Goal: Task Accomplishment & Management: Use online tool/utility

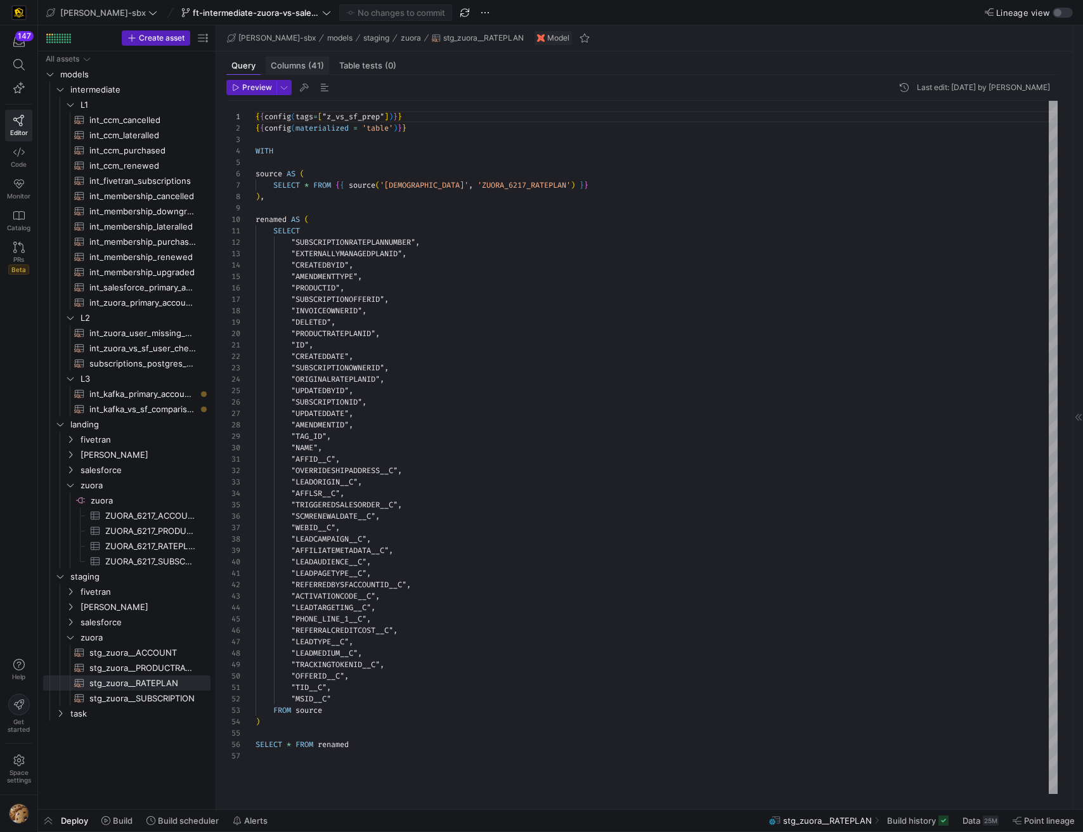
click at [300, 62] on span "Columns (41)" at bounding box center [297, 66] width 53 height 8
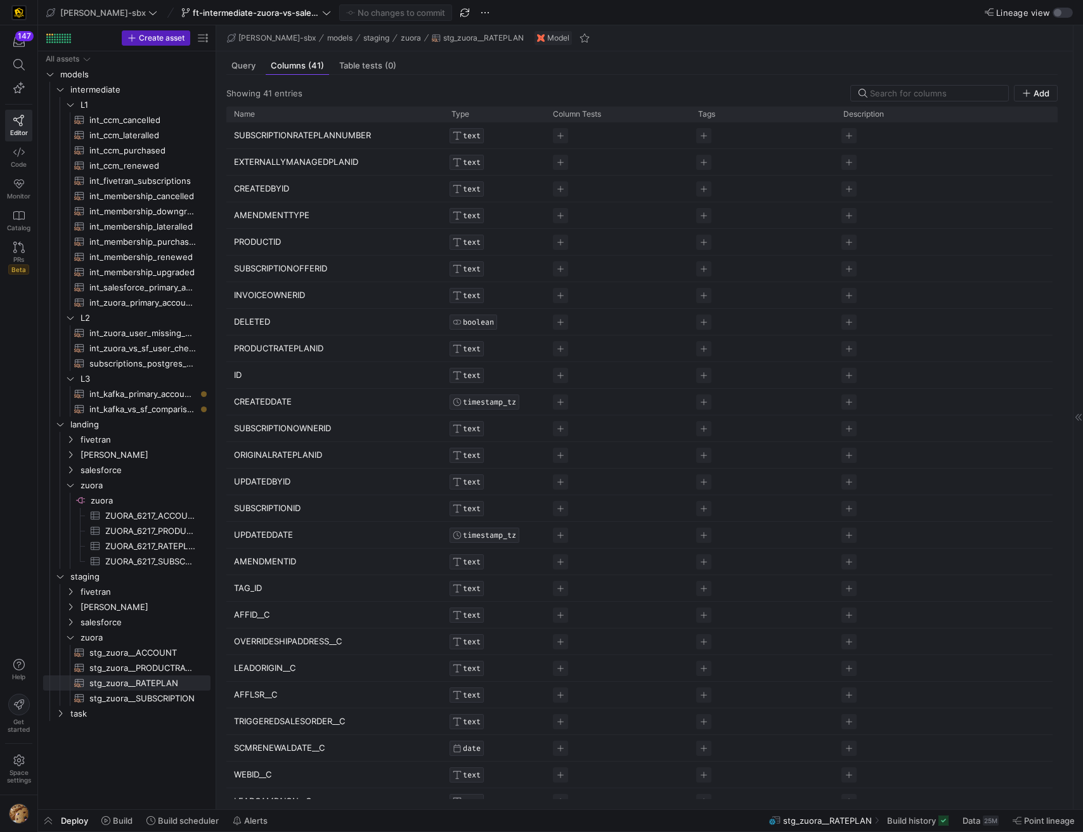
click at [243, 76] on div "Showing 41 entries Add Drag here to set row groups Drag here to set column labe…" at bounding box center [642, 437] width 852 height 724
click at [243, 70] on span "Query" at bounding box center [244, 66] width 24 height 8
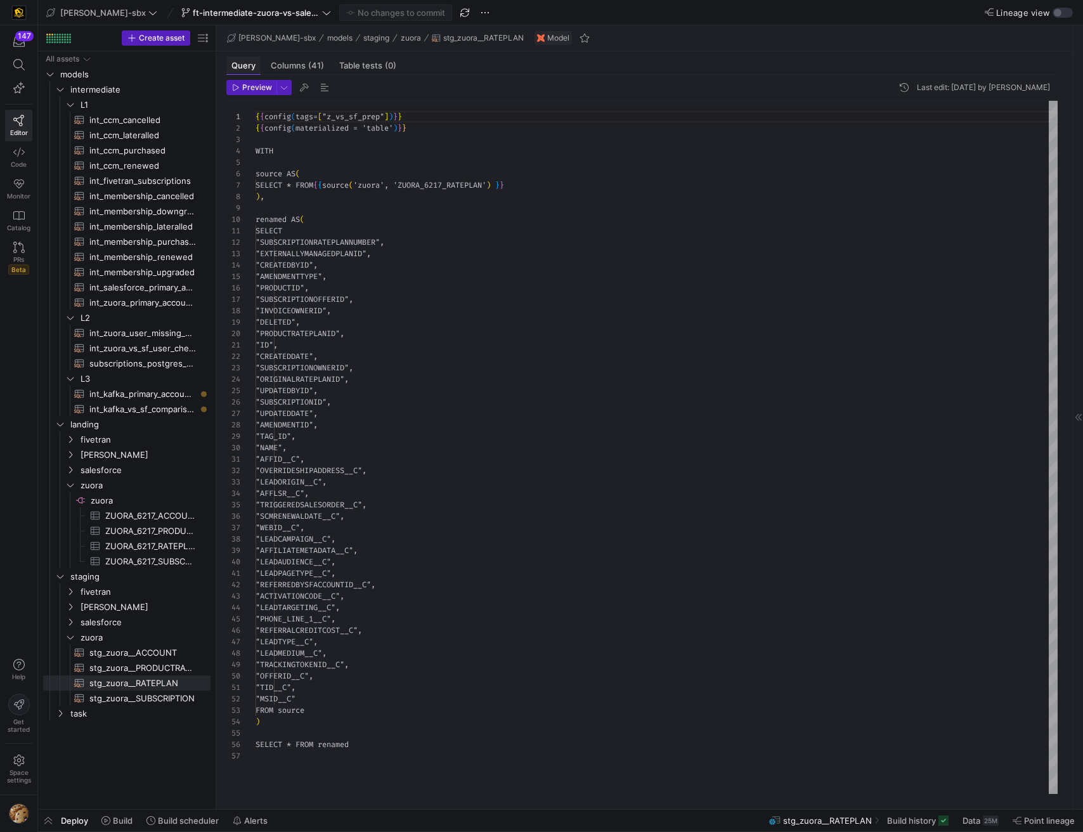
scroll to position [114, 0]
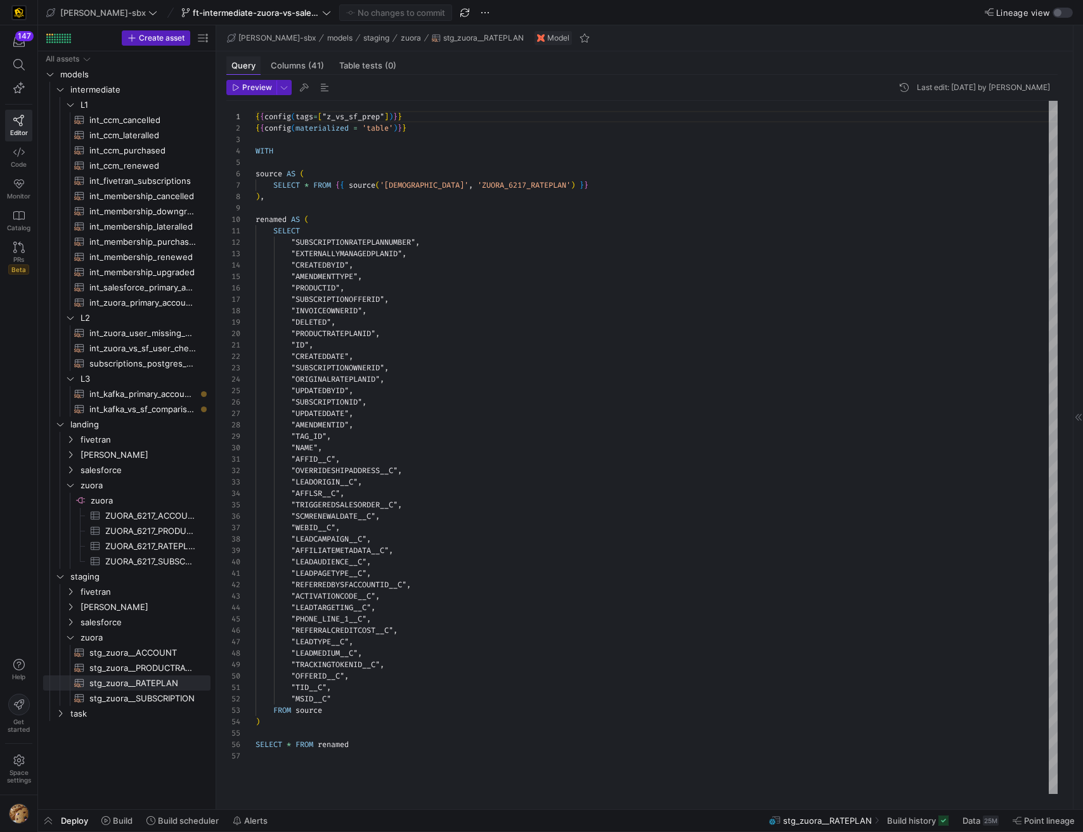
click at [245, 65] on span "Query" at bounding box center [244, 66] width 24 height 8
click at [157, 407] on span "int_kafka_vs_sf_comparison​​​​​​​​​​" at bounding box center [142, 409] width 107 height 15
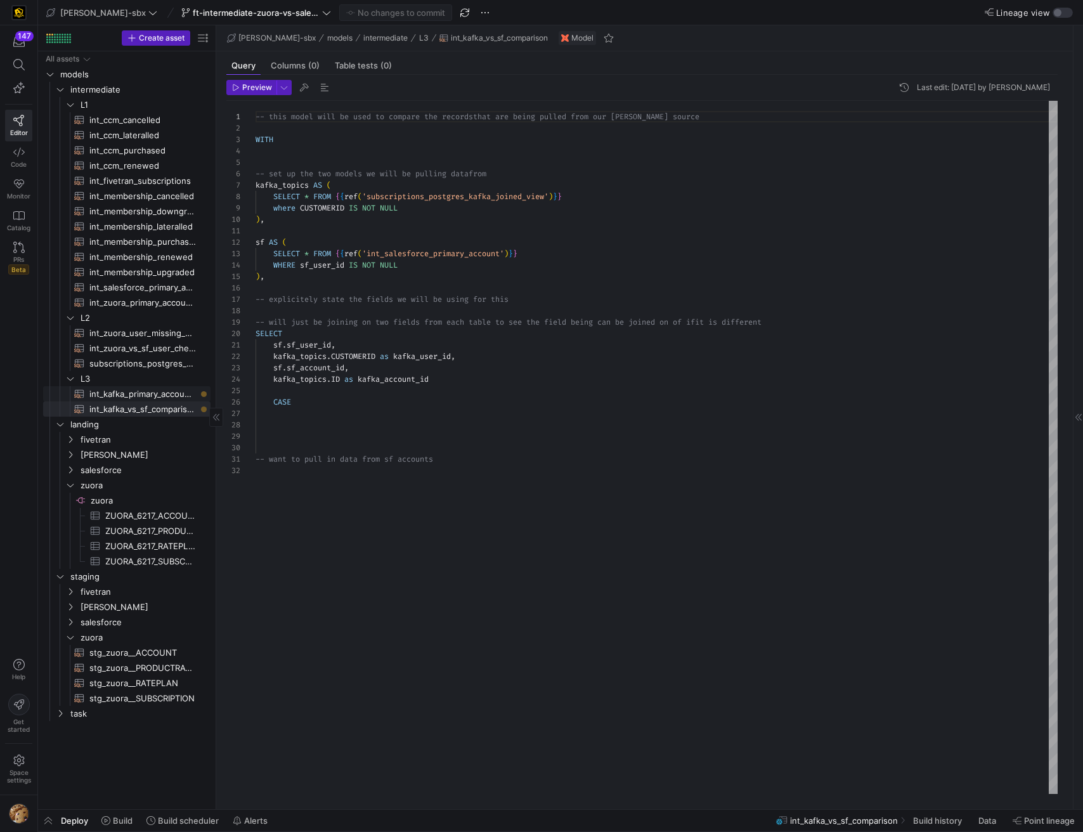
click at [162, 393] on span "int_kafka_primary_accounts​​​​​​​​​​" at bounding box center [142, 394] width 107 height 15
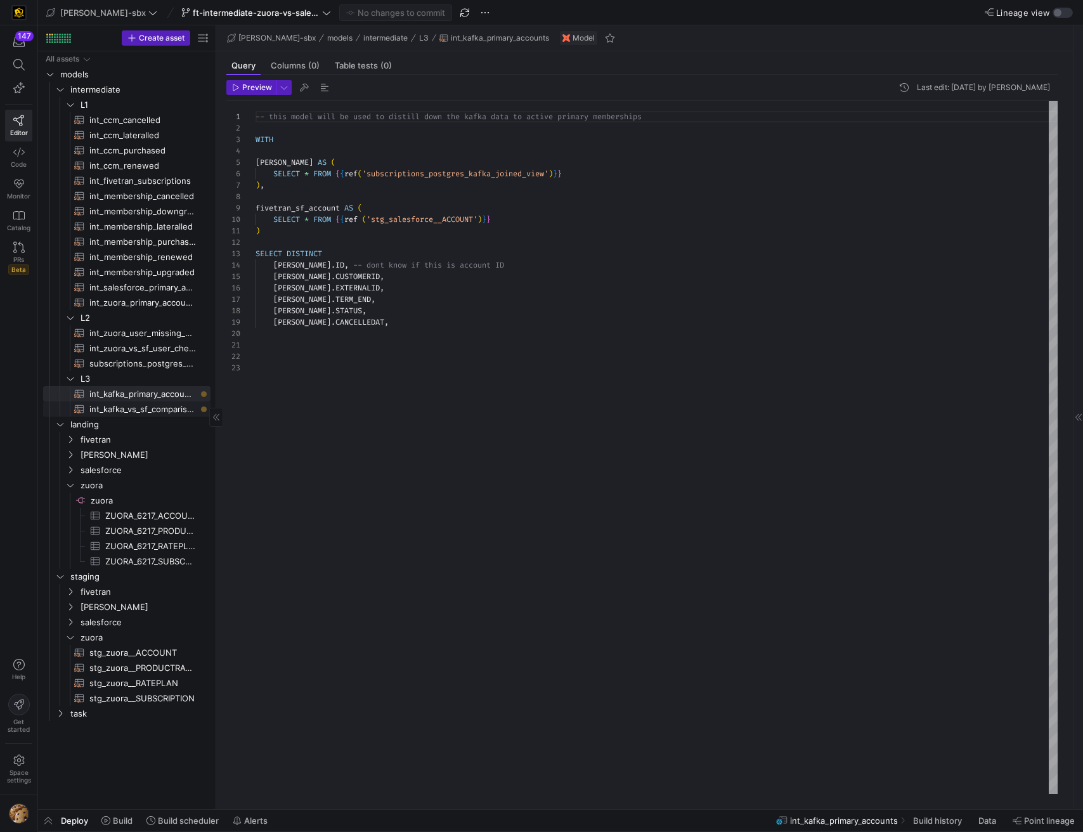
click at [135, 413] on span "int_kafka_vs_sf_comparison​​​​​​​​​​" at bounding box center [142, 409] width 107 height 15
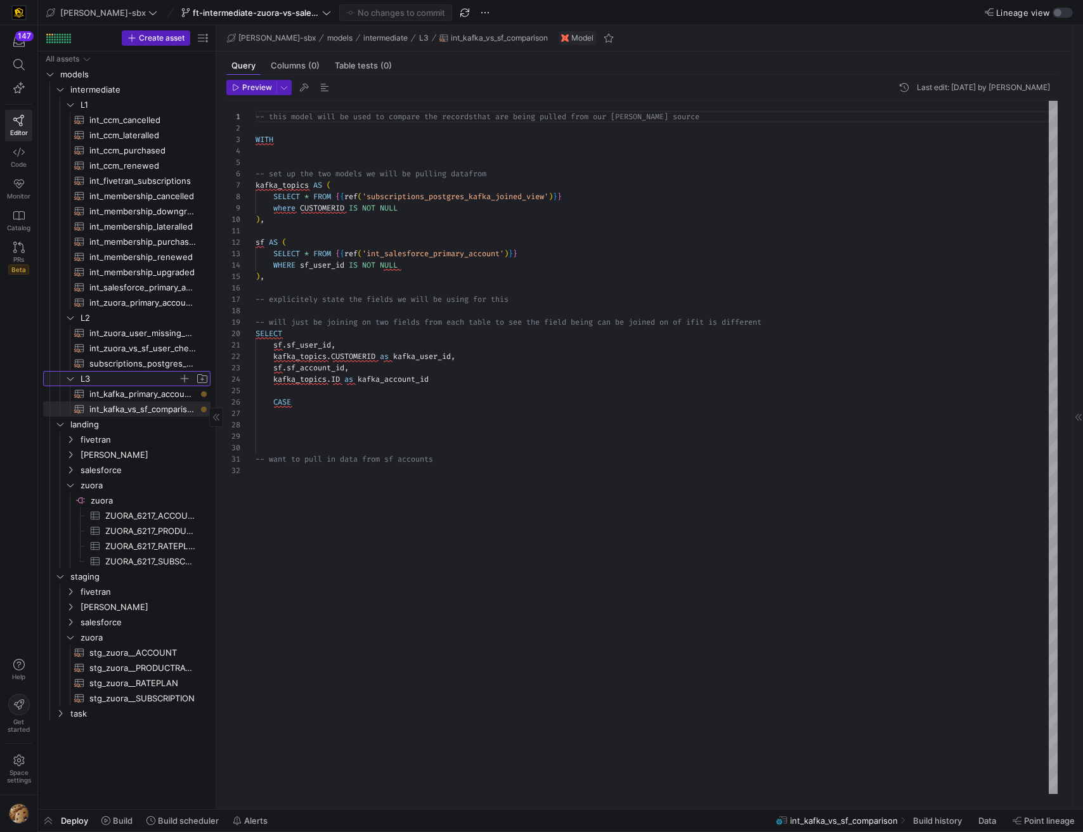
click at [148, 373] on span "L3" at bounding box center [130, 379] width 98 height 15
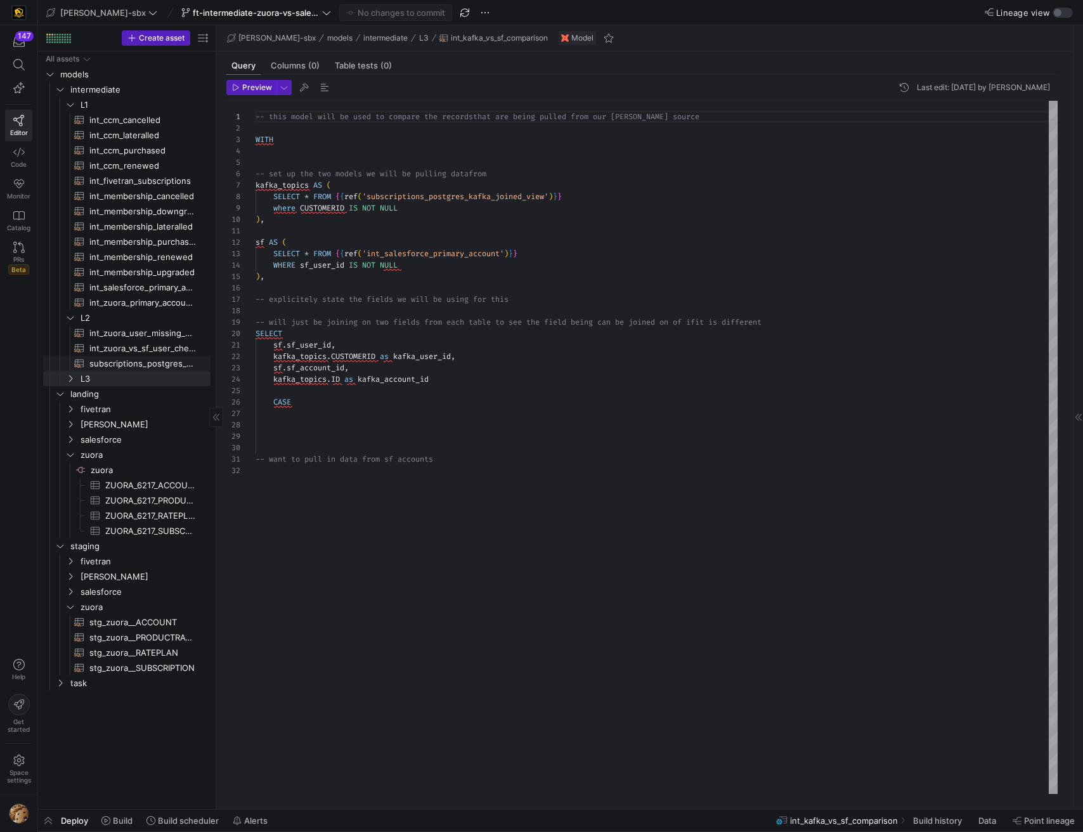
click at [158, 362] on span "subscriptions_postgres_kafka_joined_view​​​​​​​​​​" at bounding box center [142, 364] width 107 height 15
type textarea "{{config (tags=["kafka_joined_view"])}} WITH kafka_CCM_cancelled AS ( SELECT * …"
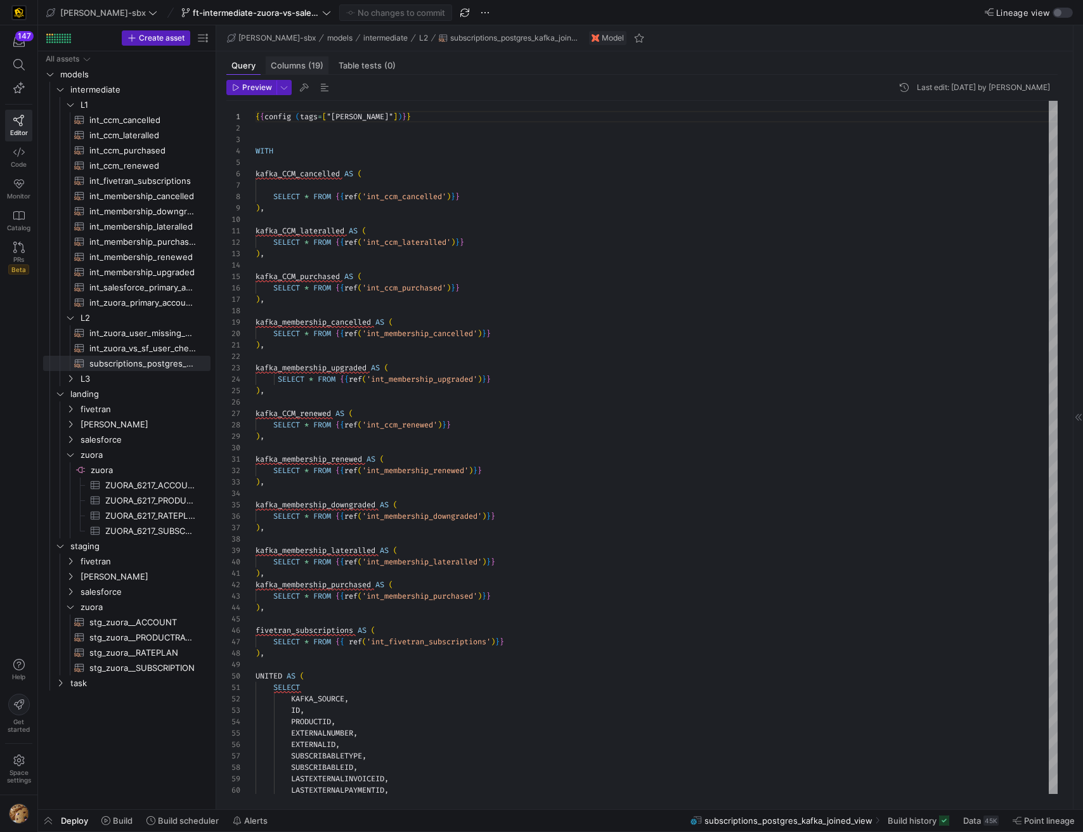
click at [305, 62] on span "Columns (19)" at bounding box center [297, 66] width 53 height 8
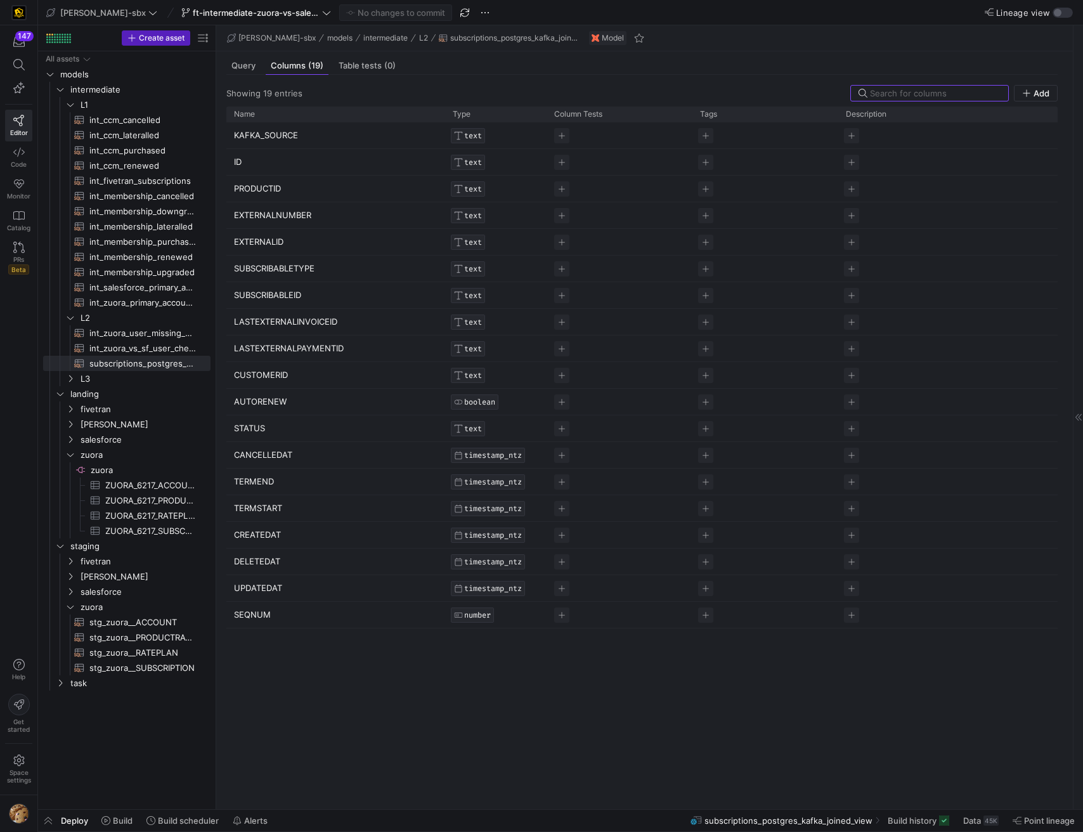
click at [1061, 18] on y42-top-nav "edw-dv-sbx ft-intermediate-zuora-vs-salesforce-08052025 No changes to commit Li…" at bounding box center [560, 12] width 1045 height 25
click at [1061, 15] on div "button" at bounding box center [1058, 13] width 8 height 8
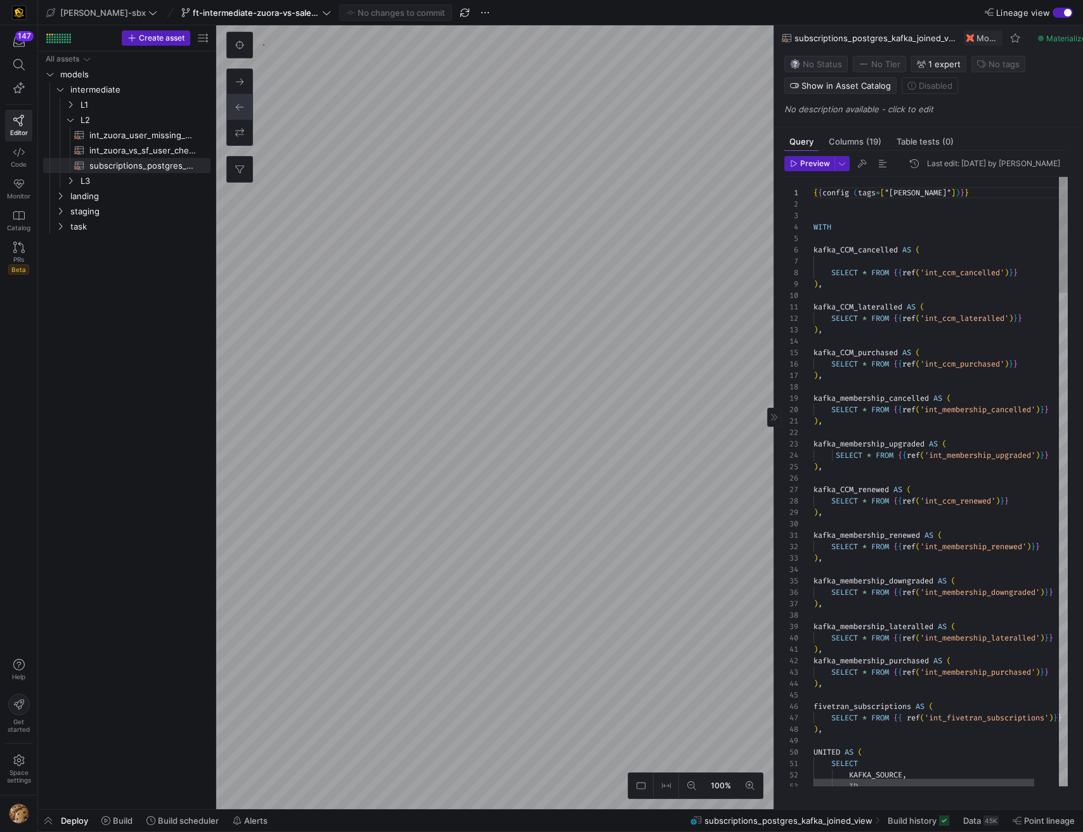
scroll to position [114, 0]
click at [138, 144] on span "int_zuora_vs_sf_user_check​​​​​​​​​​" at bounding box center [142, 150] width 107 height 15
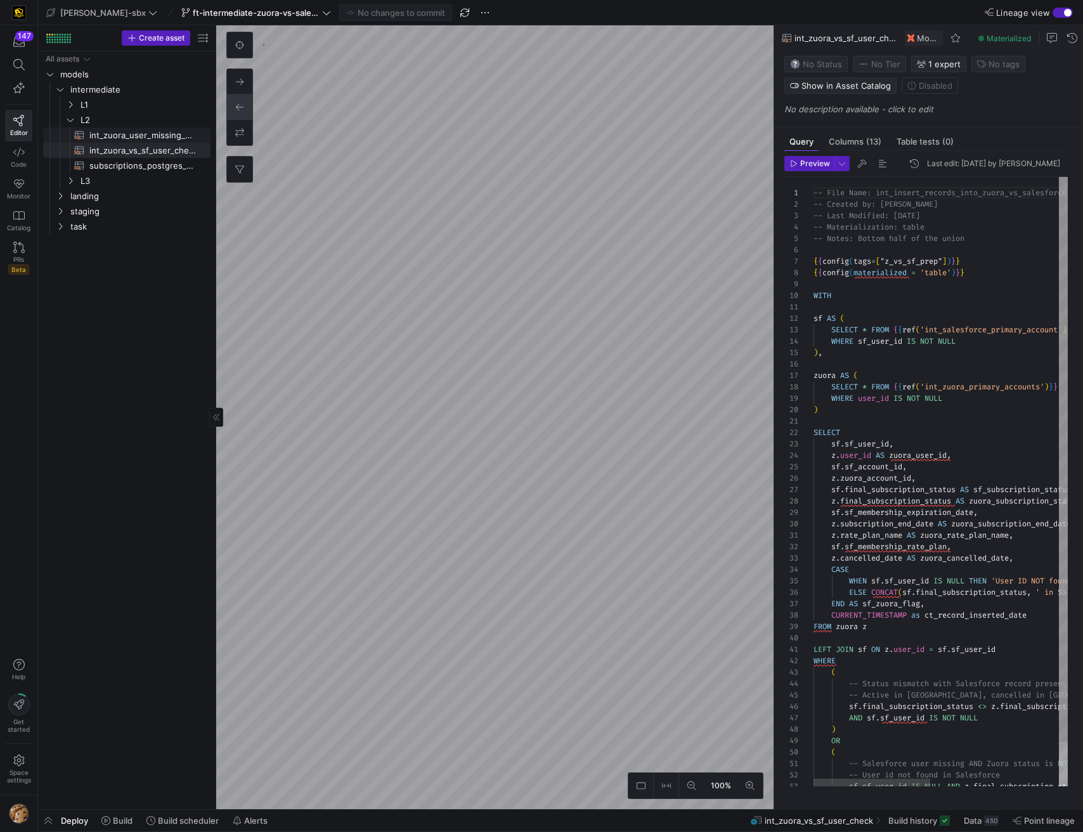
click at [140, 136] on span "int_zuora_user_missing_check​​​​​​​​​​" at bounding box center [142, 135] width 107 height 15
click at [105, 121] on span "L2" at bounding box center [130, 120] width 98 height 15
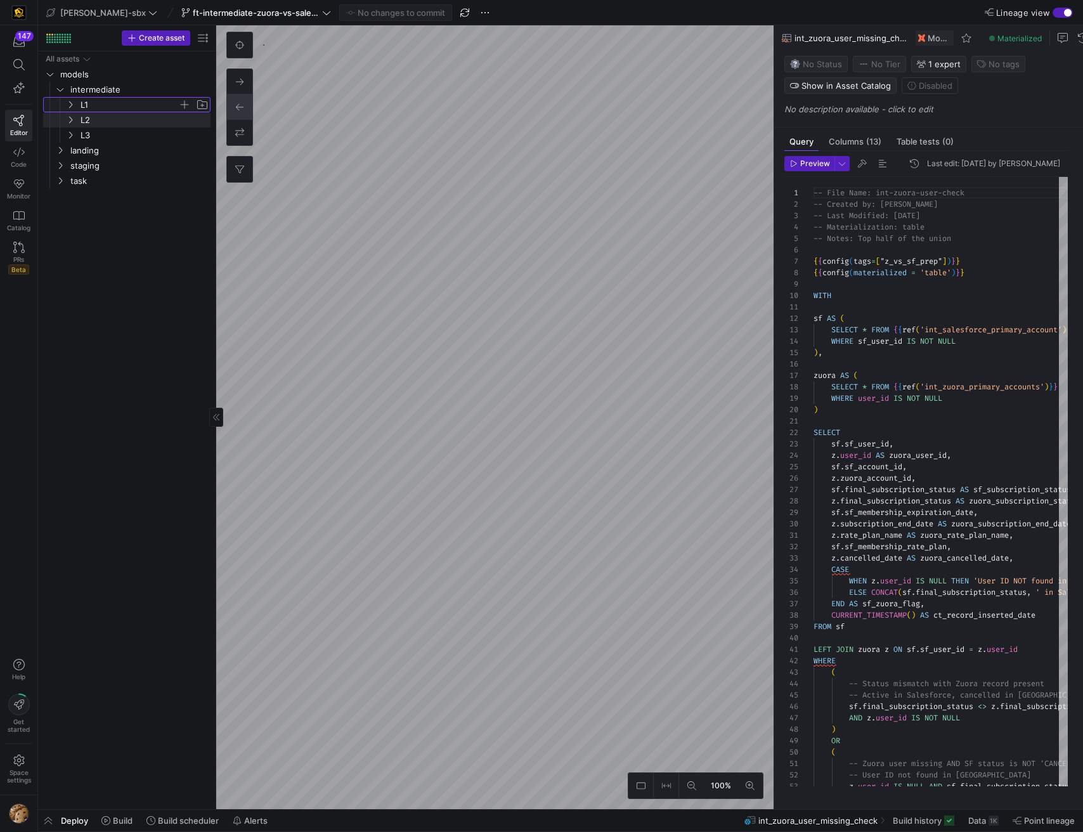
click at [86, 104] on span "L1" at bounding box center [130, 105] width 98 height 15
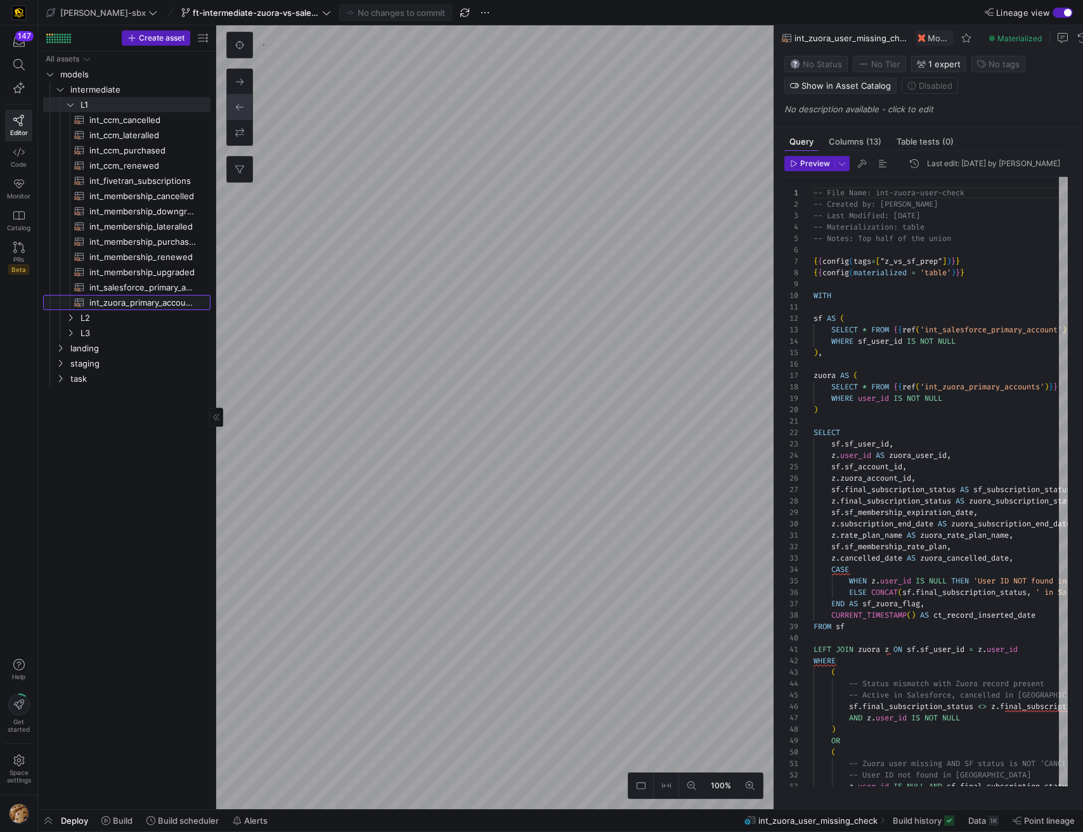
click at [136, 298] on span "int_zuora_primary_accounts​​​​​​​​​​" at bounding box center [142, 303] width 107 height 15
type textarea "-- File Name: int_zuora_primary_accounts -- Created by: [PERSON_NAME] -- Last M…"
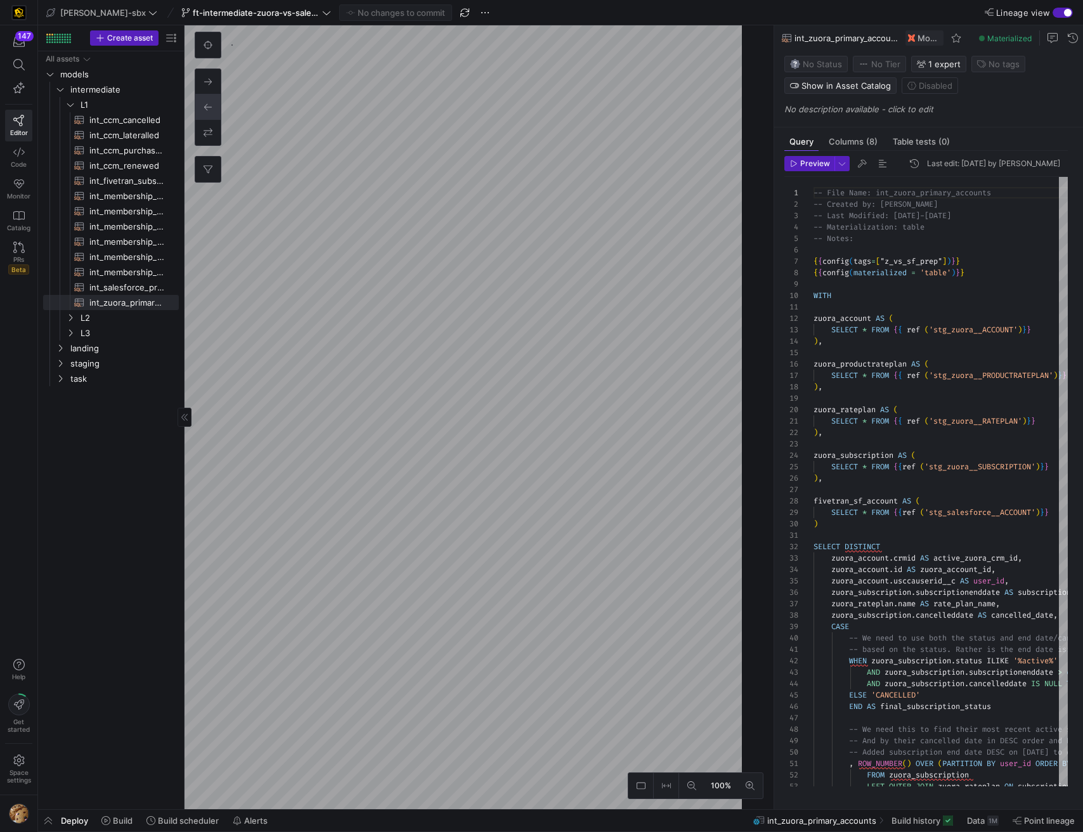
drag, startPoint x: 214, startPoint y: 233, endPoint x: 62, endPoint y: 245, distance: 152.7
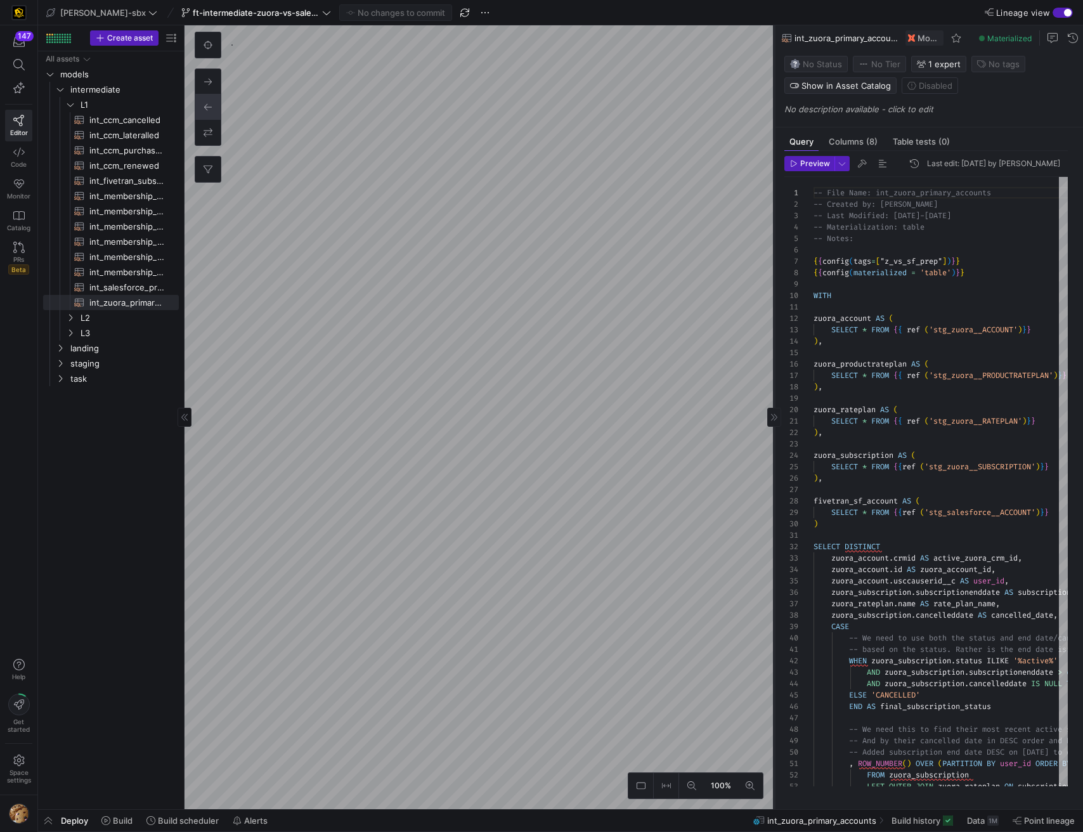
click at [773, 425] on div at bounding box center [775, 417] width 14 height 19
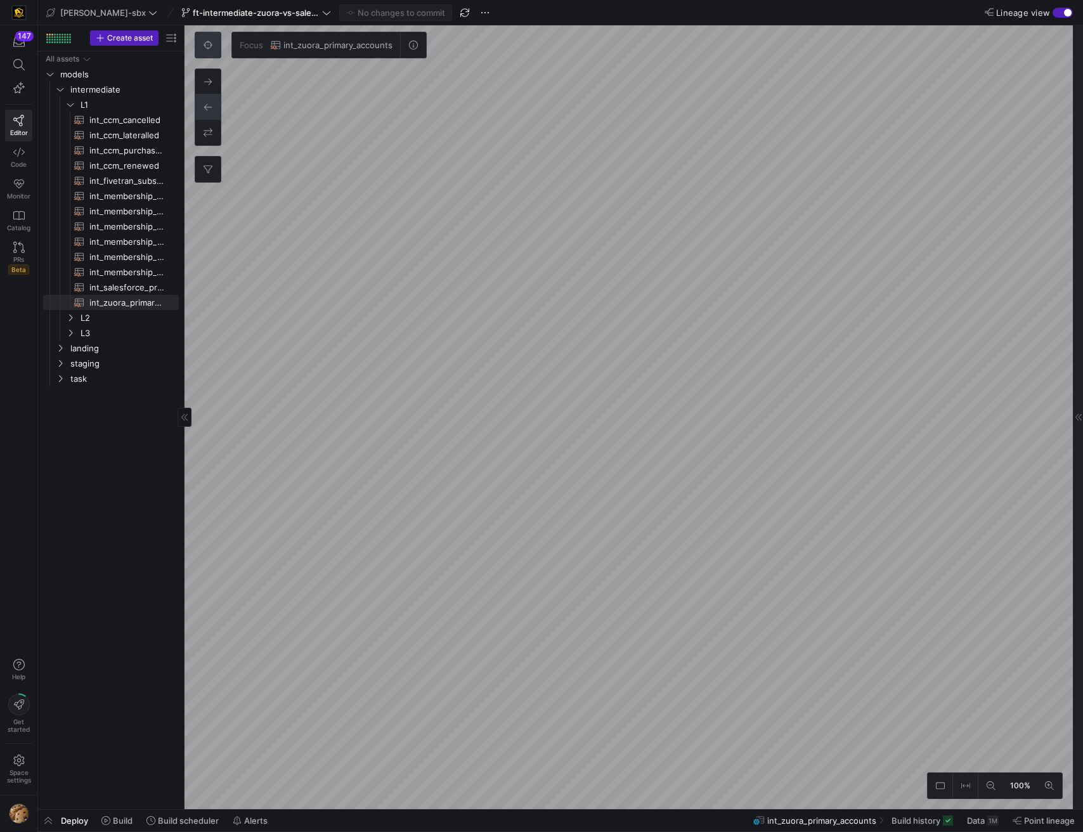
click at [208, 112] on button at bounding box center [207, 107] width 25 height 25
click at [131, 296] on span "int_zuora_primary_accounts​​​​​​​​​​" at bounding box center [126, 303] width 75 height 15
click at [128, 301] on span "int_zuora_primary_accounts​​​​​​​​​​" at bounding box center [126, 303] width 75 height 15
click at [1065, 10] on div "button" at bounding box center [1068, 13] width 8 height 8
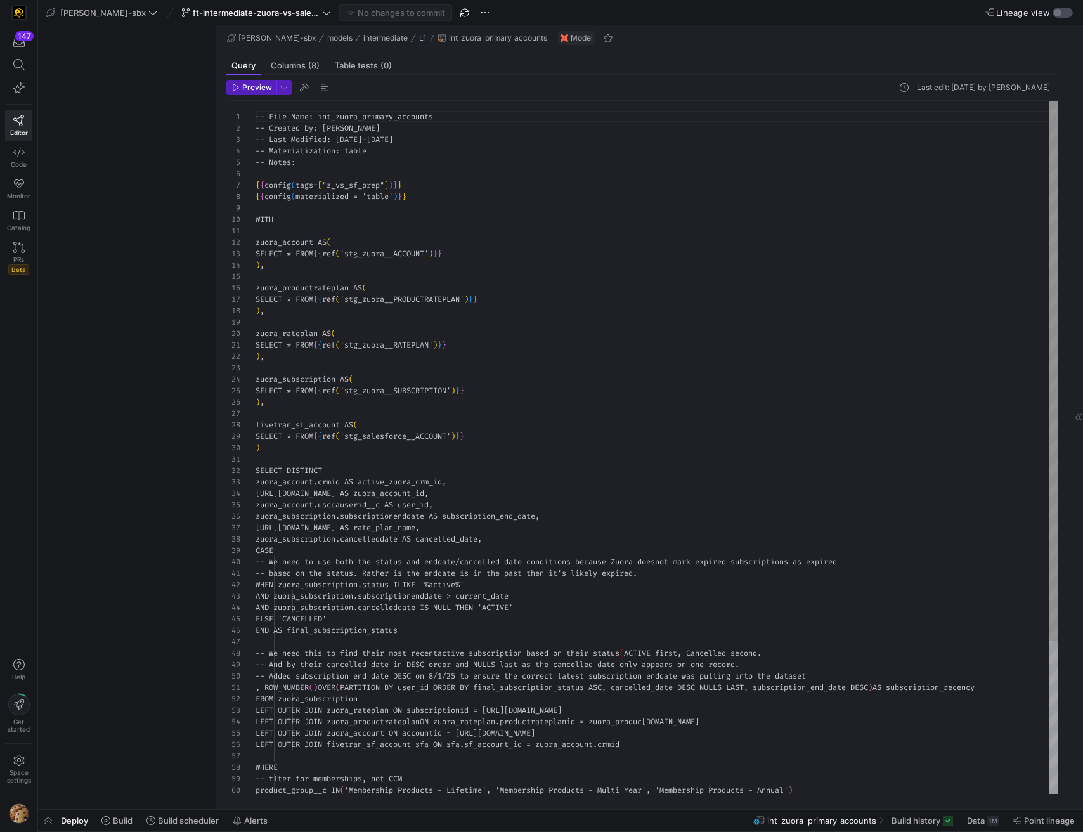
scroll to position [114, 0]
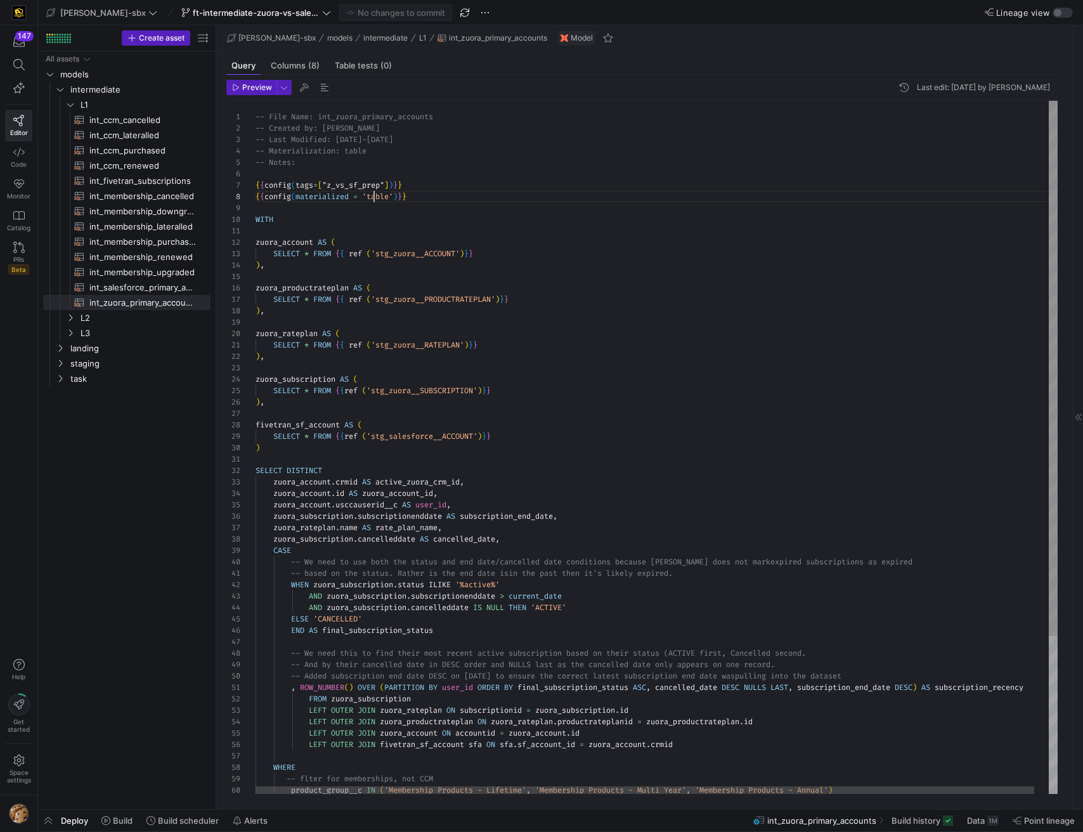
click at [374, 194] on div "-- File Name: int_zuora_primary_accounts -- Created by: Alejandro Baeza -- Last…" at bounding box center [664, 549] width 817 height 897
click at [390, 196] on div "-- File Name: int_zuora_primary_accounts -- Created by: Alejandro Baeza -- Last…" at bounding box center [664, 549] width 817 height 897
drag, startPoint x: 424, startPoint y: 195, endPoint x: 256, endPoint y: 195, distance: 168.1
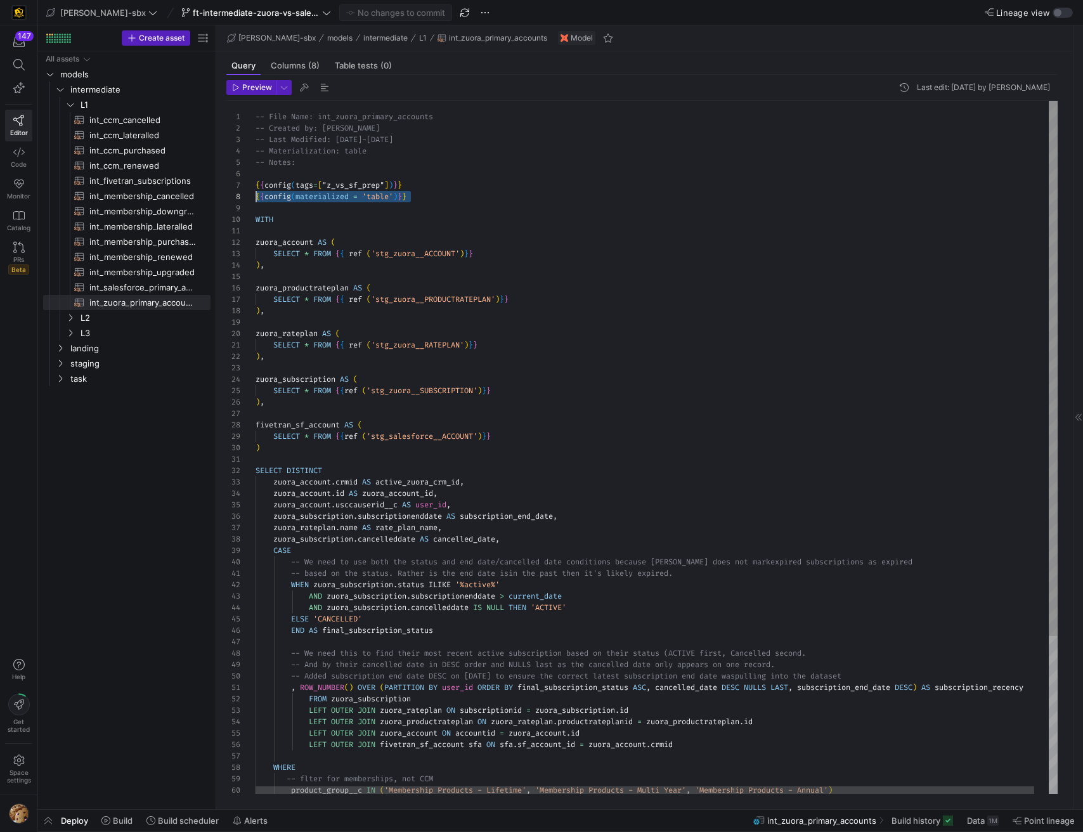
click at [256, 195] on div "-- File Name: int_zuora_primary_accounts -- Created by: Alejandro Baeza -- Last…" at bounding box center [664, 549] width 817 height 897
click at [261, 195] on div "-- File Name: int_zuora_primary_accounts -- Created by: Alejandro Baeza -- Last…" at bounding box center [664, 549] width 817 height 897
click at [252, 197] on div at bounding box center [240, 196] width 29 height 11
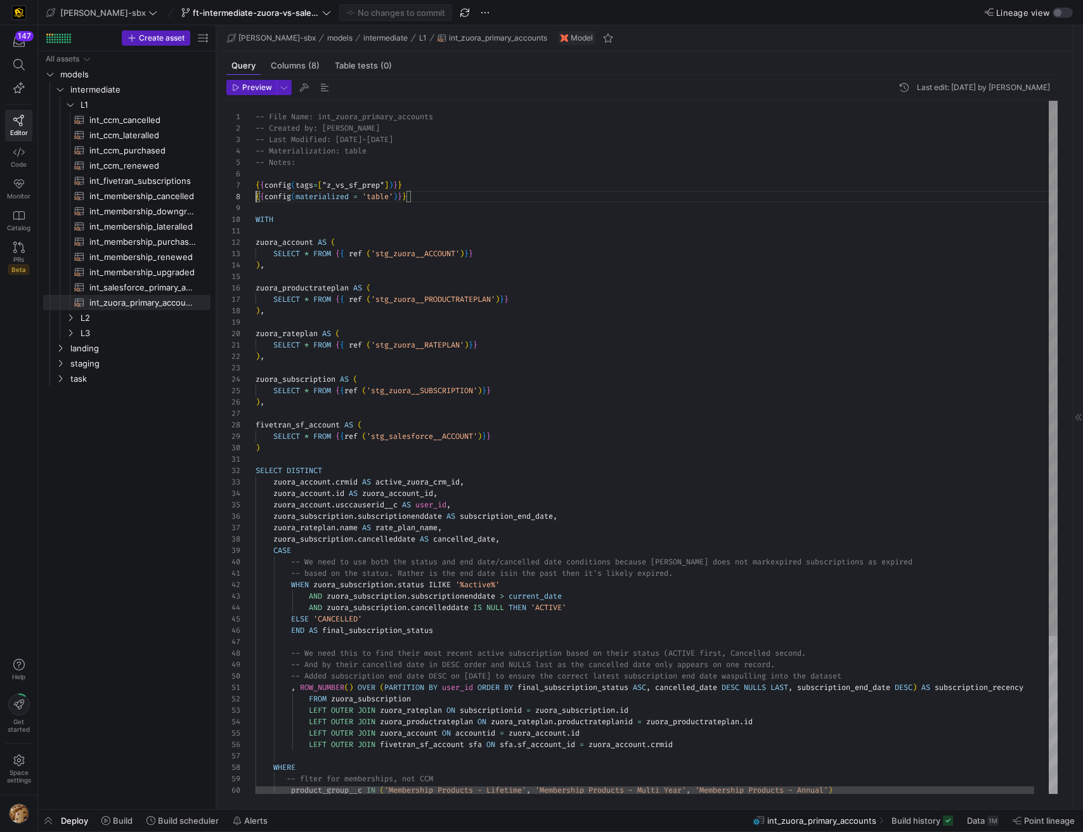
click at [258, 196] on div "-- File Name: int_zuora_primary_accounts -- Created by: Alejandro Baeza -- Last…" at bounding box center [664, 549] width 817 height 897
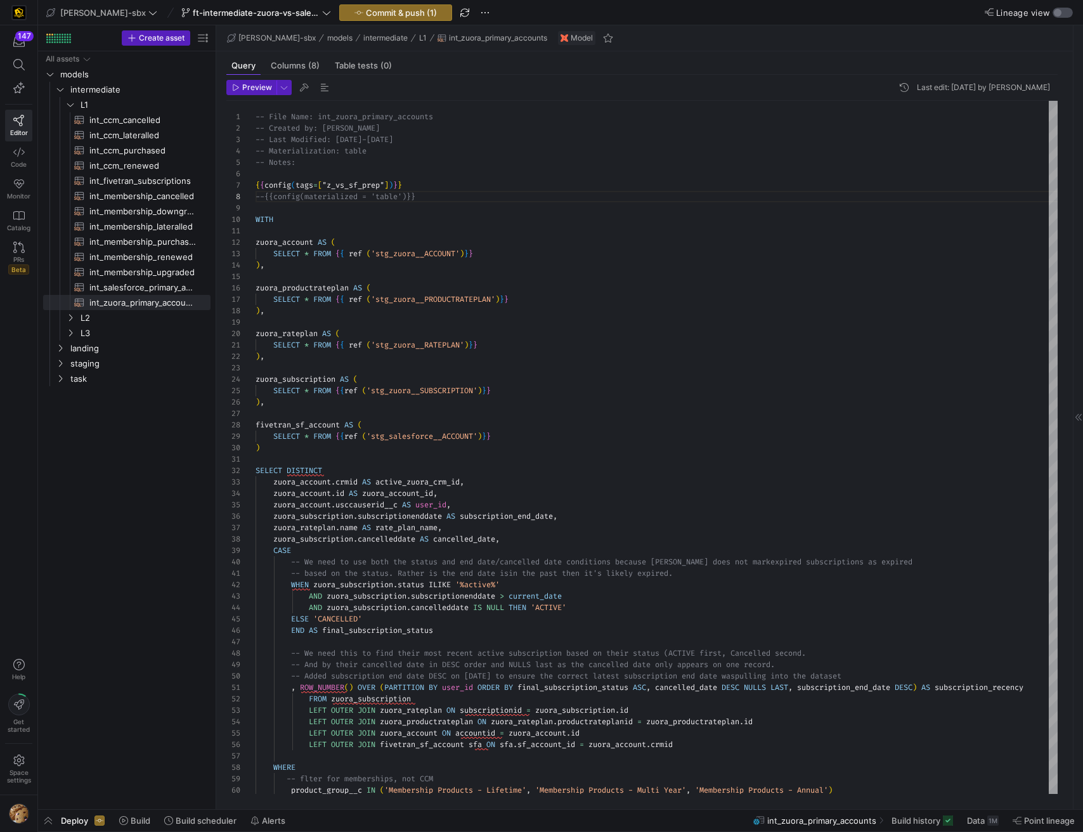
type textarea "-- File Name: int_zuora_primary_accounts -- Created by: Alejandro Baeza -- Last…"
click at [1056, 13] on div "button" at bounding box center [1058, 13] width 8 height 8
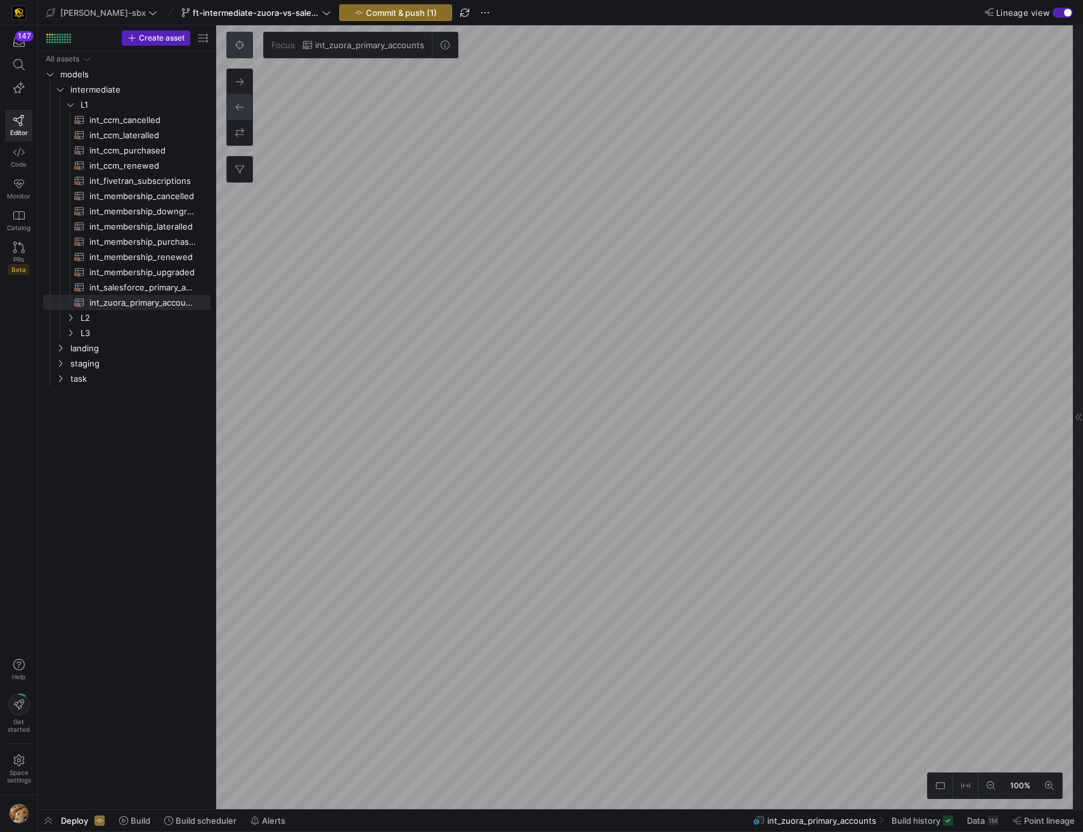
click at [1064, 15] on div "button" at bounding box center [1068, 13] width 8 height 8
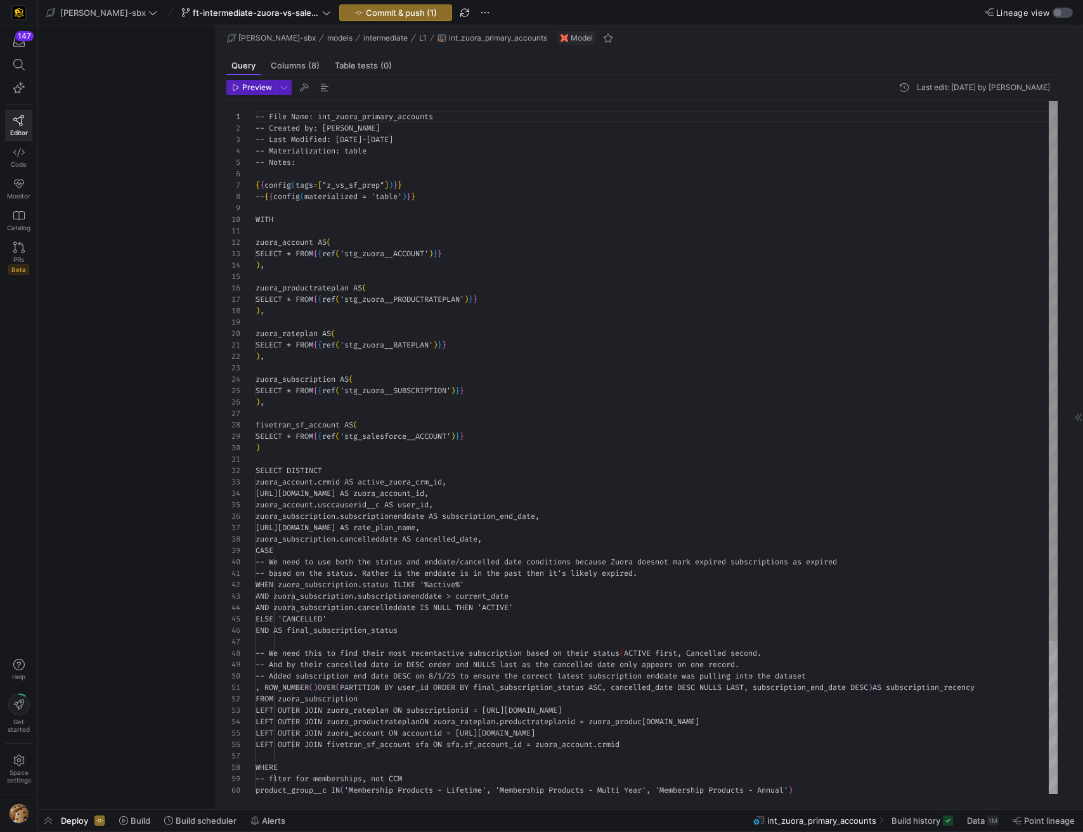
scroll to position [114, 0]
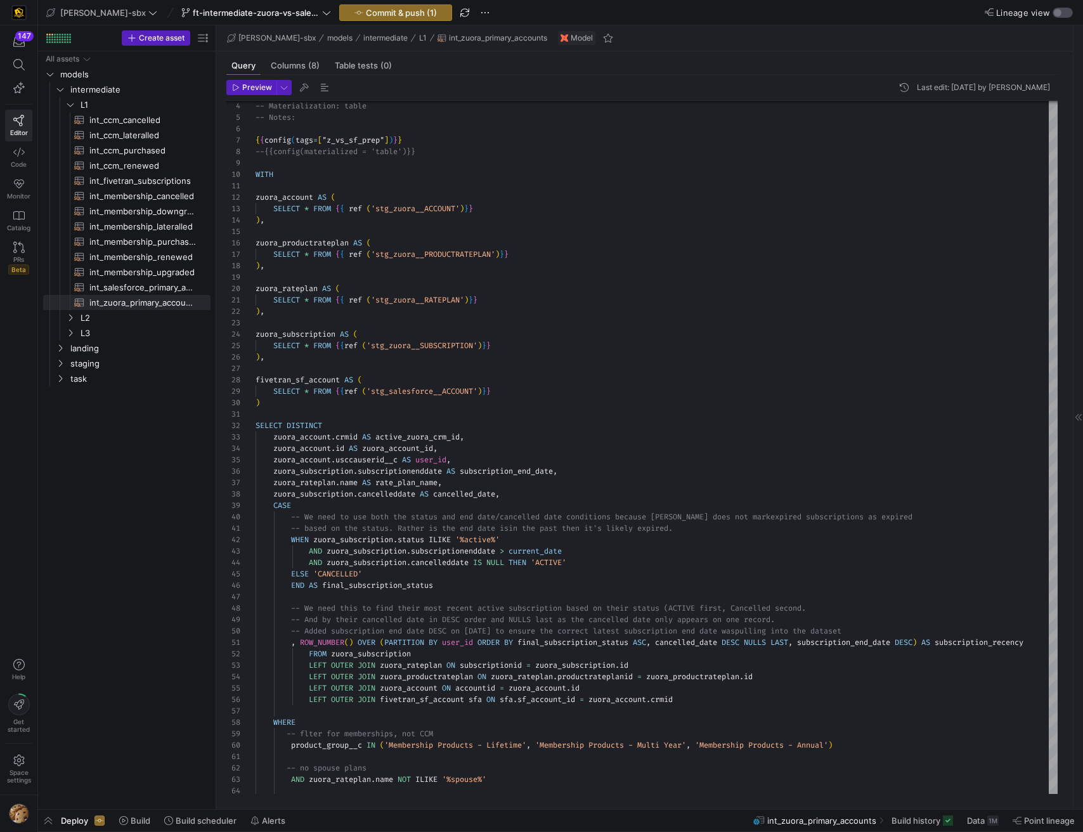
click at [1056, 9] on div "button" at bounding box center [1058, 13] width 8 height 8
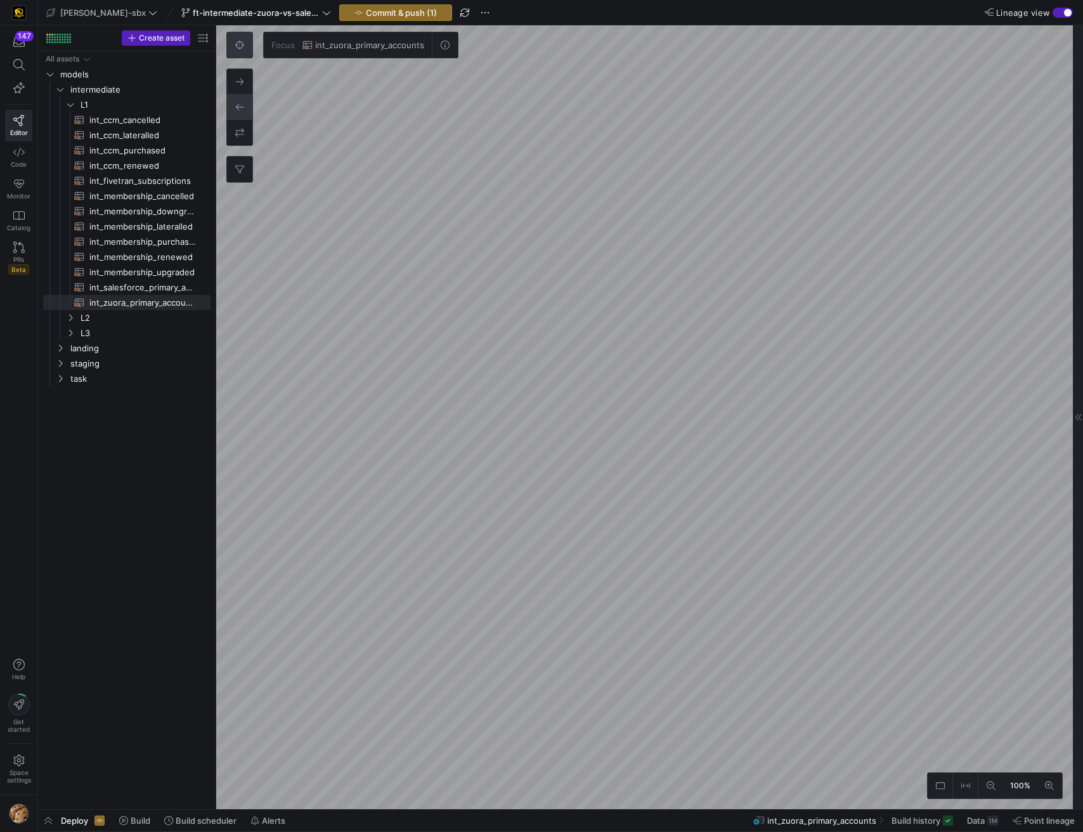
click at [249, 49] on div "Focus int_zuora_primary_accounts" at bounding box center [342, 45] width 232 height 27
click at [249, 49] on button at bounding box center [239, 44] width 25 height 25
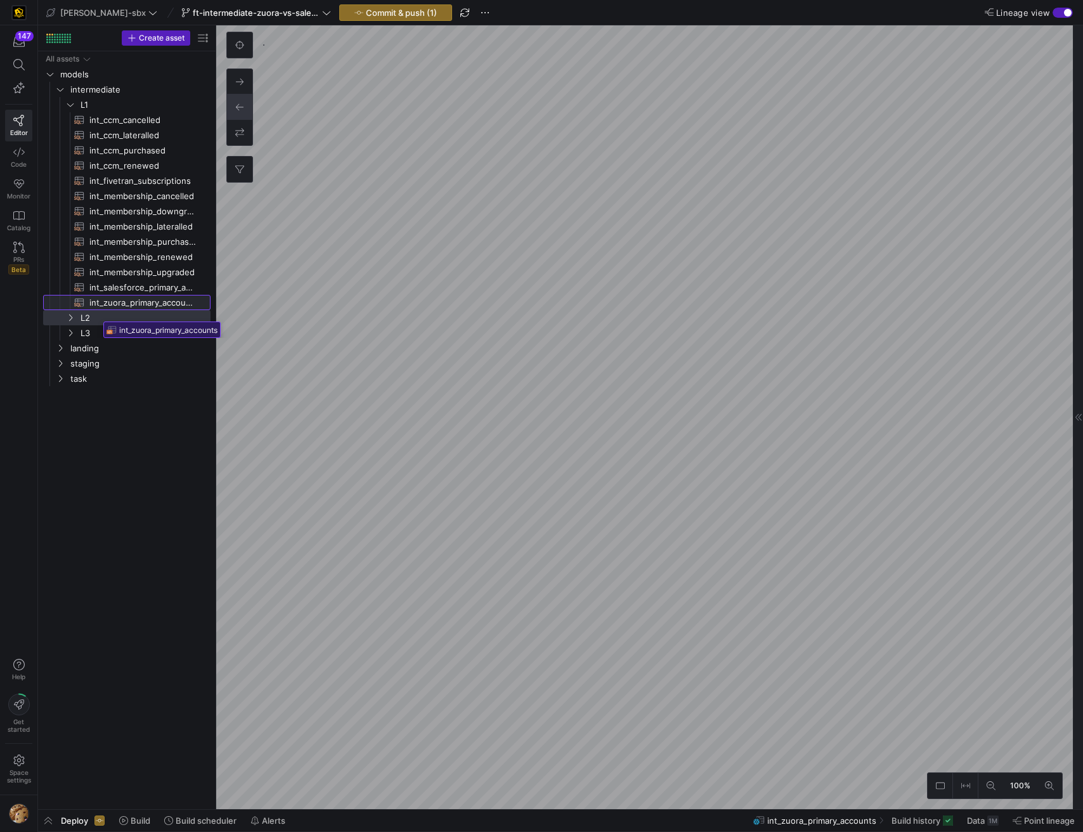
drag, startPoint x: 139, startPoint y: 300, endPoint x: 100, endPoint y: 317, distance: 42.9
click at [1064, 14] on div "button" at bounding box center [1068, 13] width 8 height 8
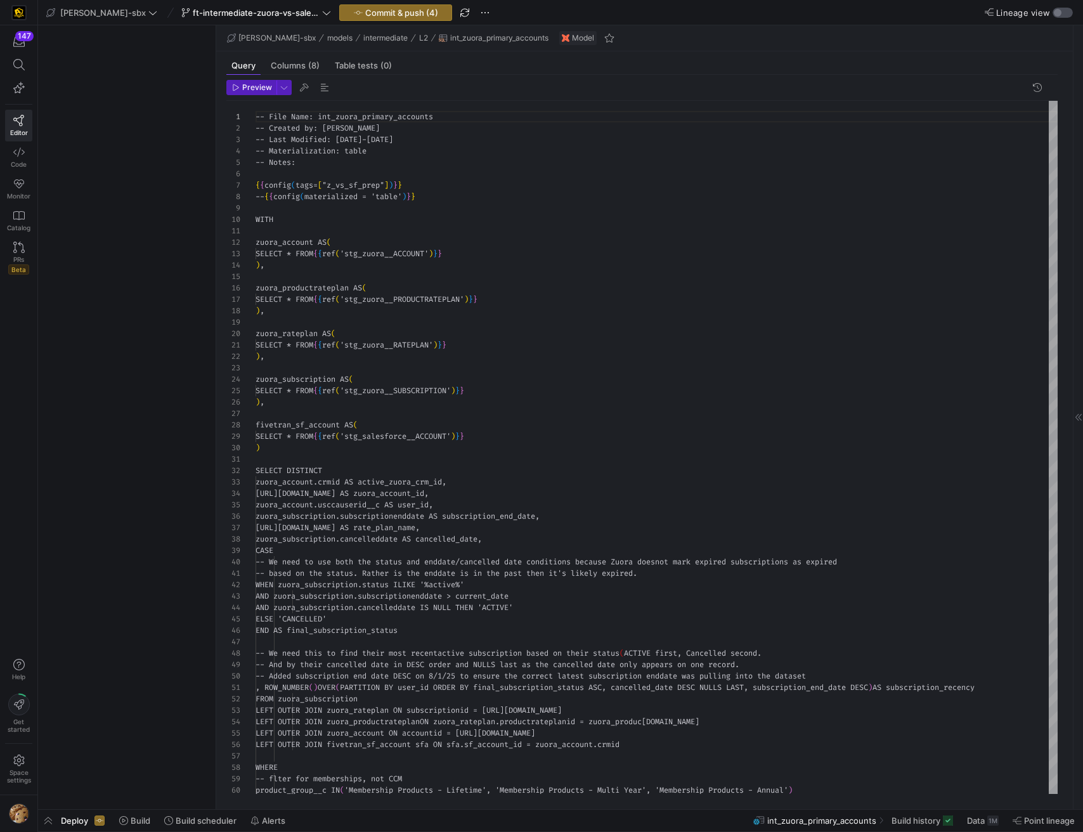
scroll to position [114, 0]
click at [1064, 14] on div "button" at bounding box center [1063, 13] width 20 height 10
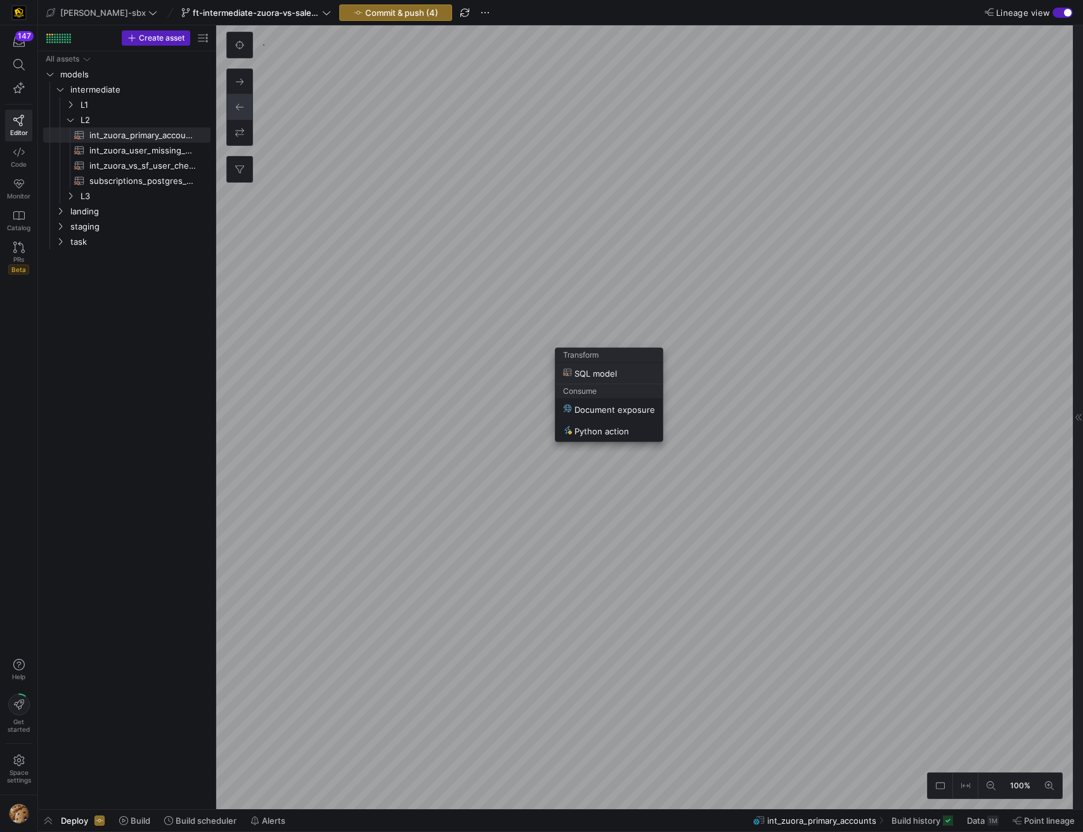
click at [728, 407] on div at bounding box center [541, 416] width 1083 height 832
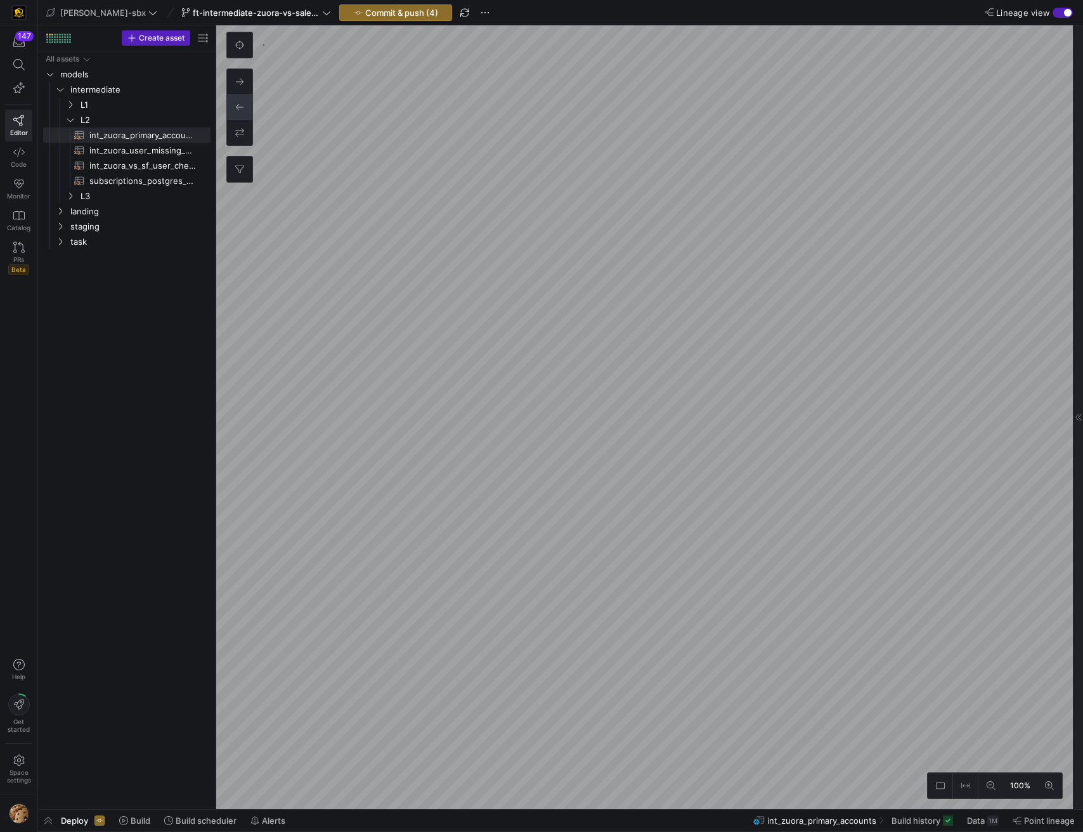
type textarea "{{config(tags=["z_vs_sf_prep"])}} {{config(materialized = 'table')}} WITH sourc…"
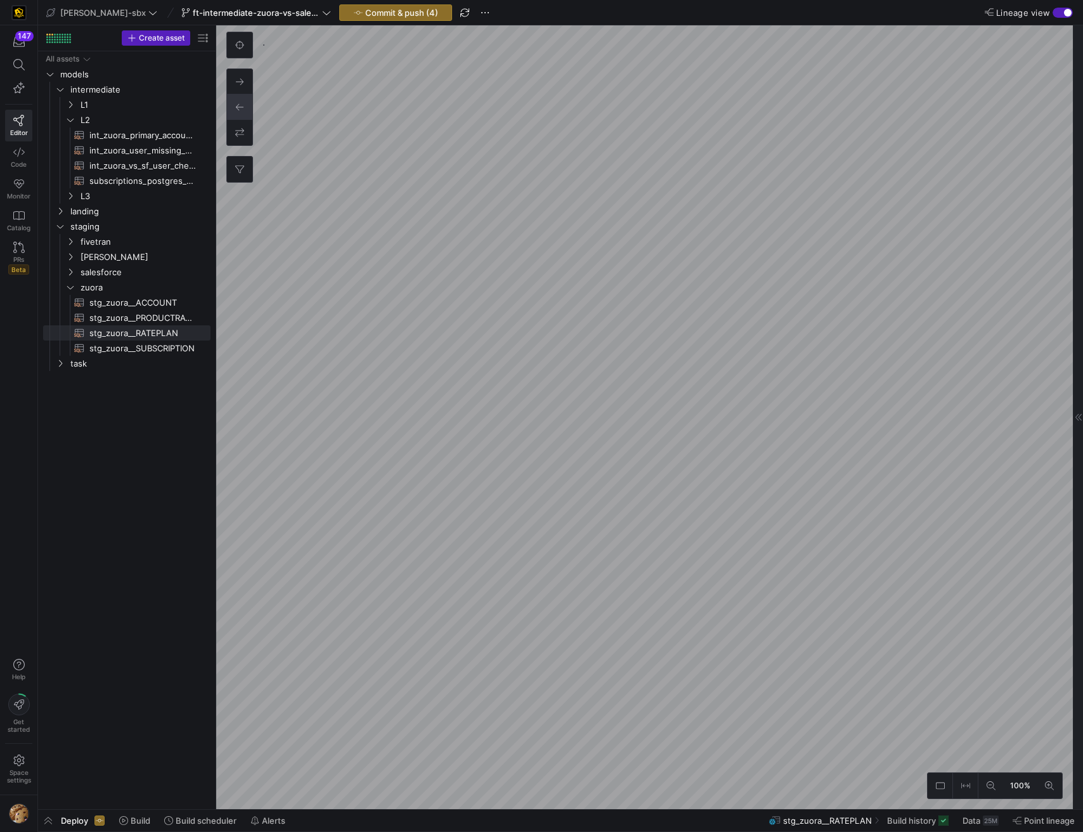
click at [1068, 8] on div "button" at bounding box center [1063, 13] width 20 height 10
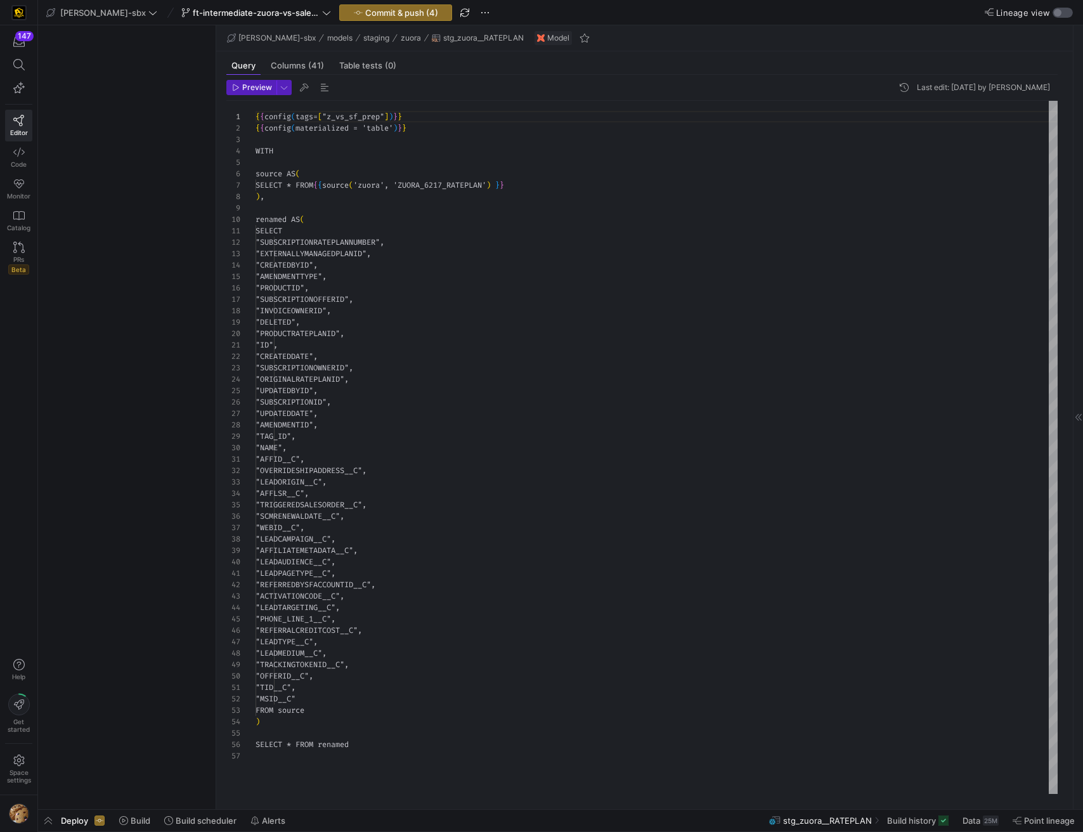
scroll to position [114, 0]
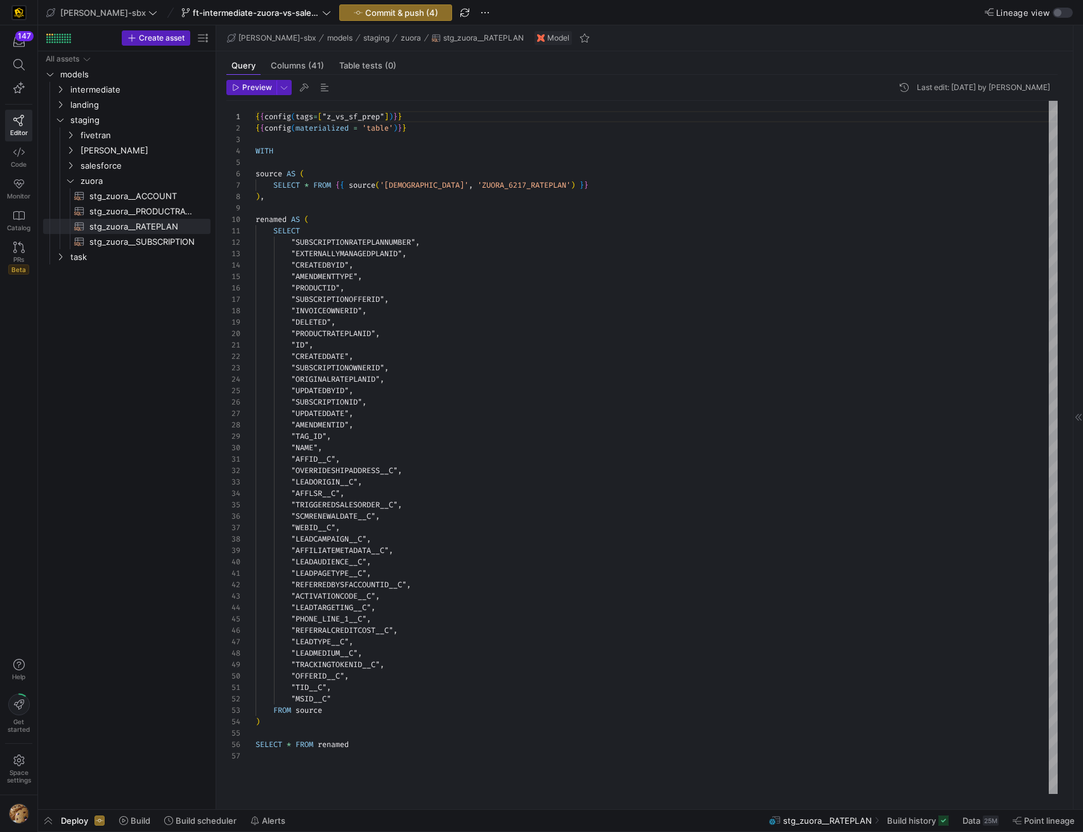
click at [258, 127] on div "{ { config ( tags = [ "z_vs_sf_prep" ] ) } } { { config ( materialized = 'table…" at bounding box center [657, 447] width 802 height 693
type textarea "{{config(tags=["z_vs_sf_prep"])}} --{{config(materialized = 'table')}} WITH sou…"
click at [1058, 7] on mat-slide-toggle "Lineage view" at bounding box center [1029, 12] width 88 height 11
click at [1062, 11] on div "button" at bounding box center [1063, 13] width 20 height 10
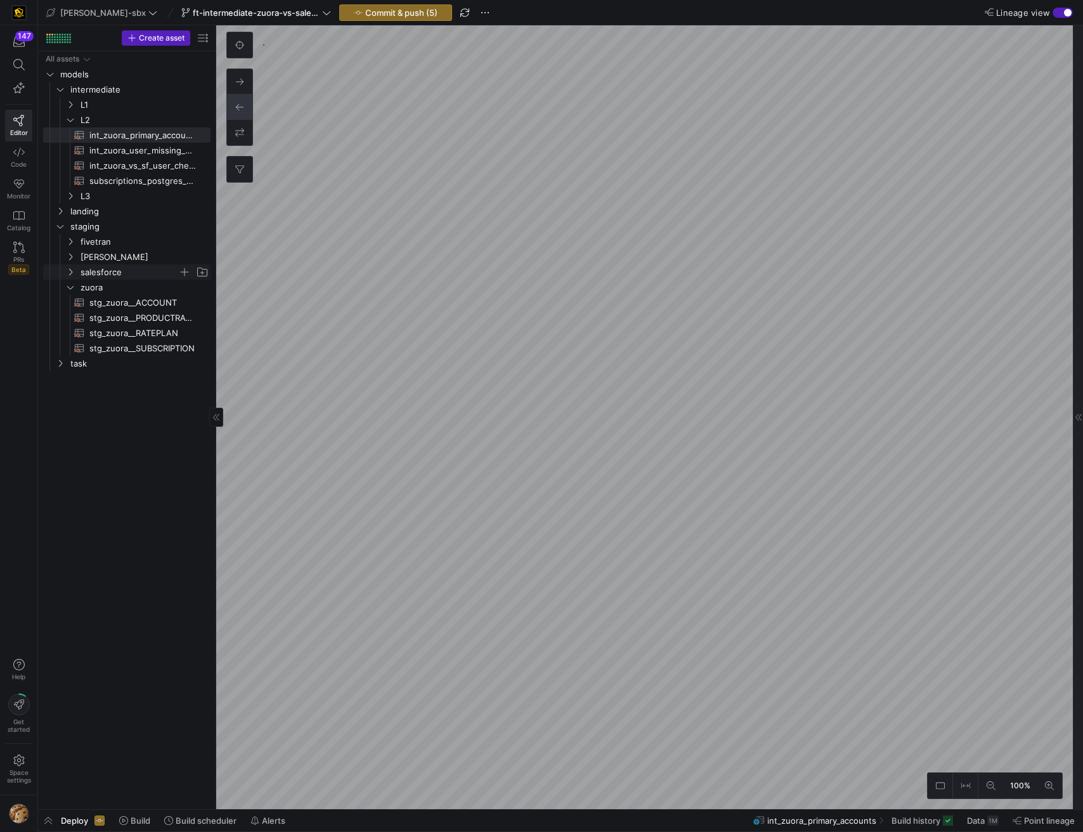
click at [105, 270] on span "salesforce" at bounding box center [130, 272] width 98 height 15
click at [129, 287] on span "stg_salesforce__ACCOUNT​​​​​​​​​​" at bounding box center [142, 287] width 107 height 15
type textarea "-- File name: stg_salesforce__ACCOUNT -- Created By: Grant Jones -- Last Modifi…"
click at [1054, 12] on div "button" at bounding box center [1063, 13] width 20 height 10
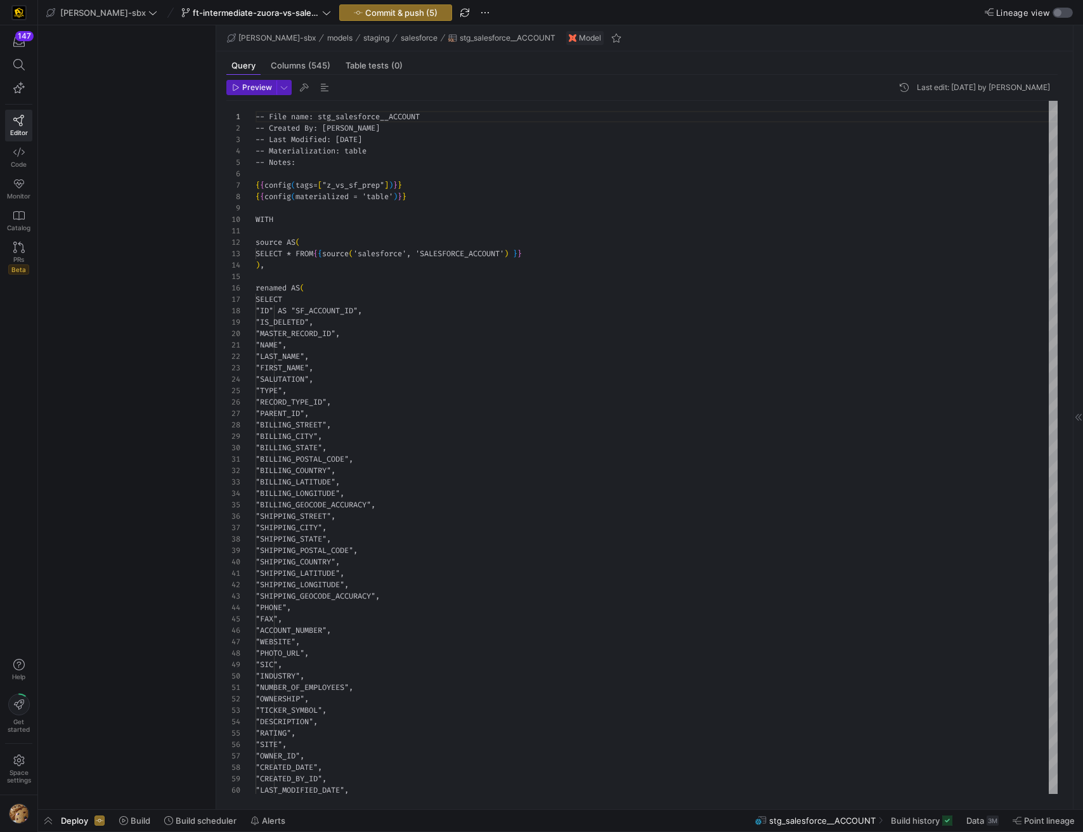
scroll to position [114, 0]
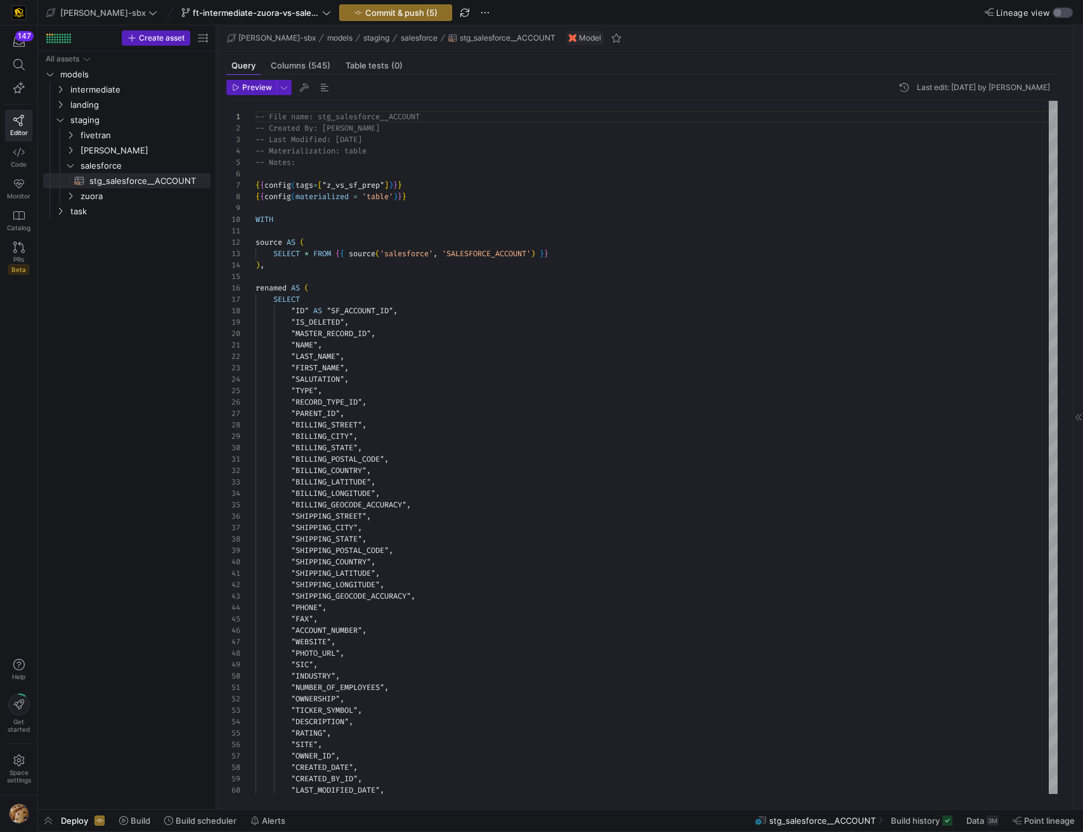
click at [1066, 13] on div "button" at bounding box center [1063, 13] width 20 height 10
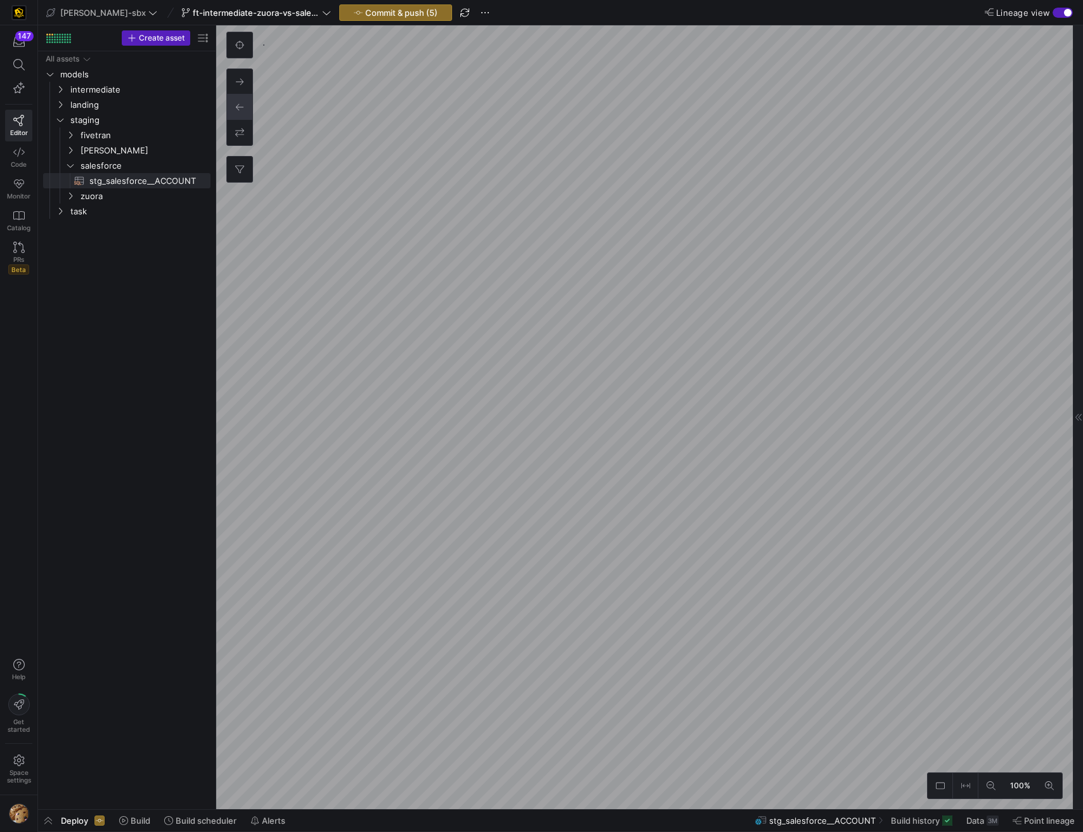
type textarea "-- File Name: int_salesforce_primary_account -- Created by: Grant Jones -- Last…"
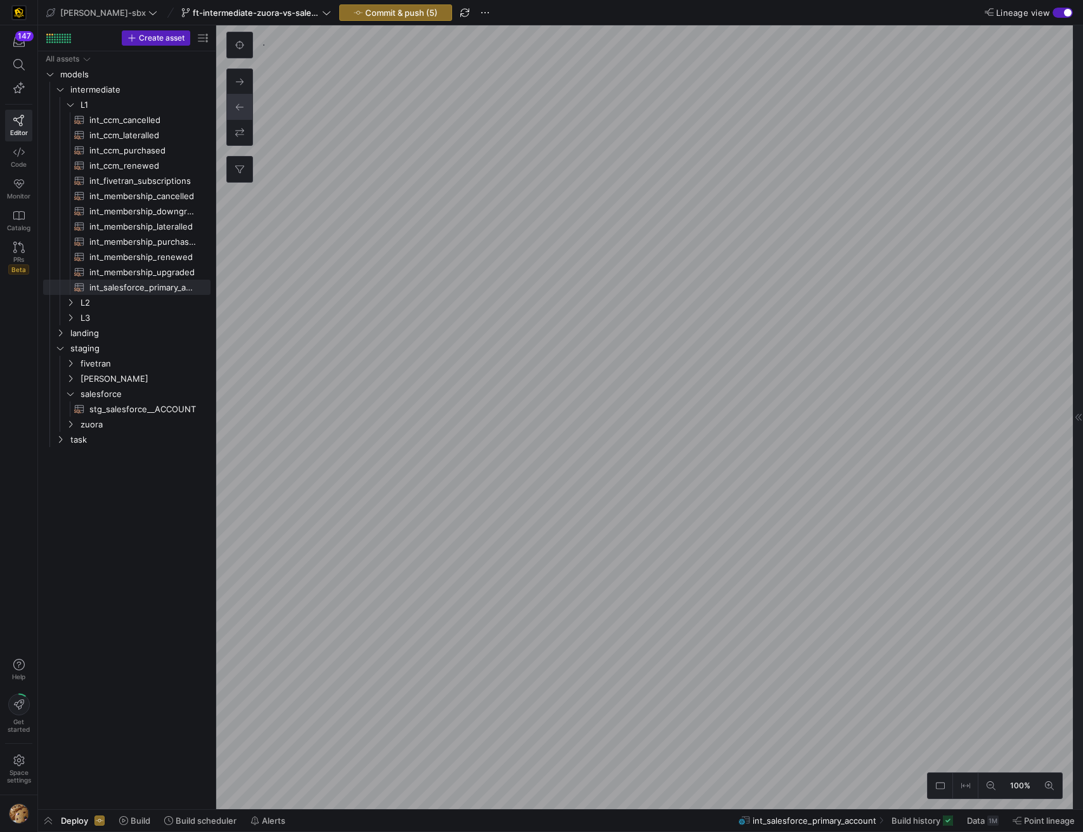
click at [1064, 15] on div "button" at bounding box center [1068, 13] width 8 height 8
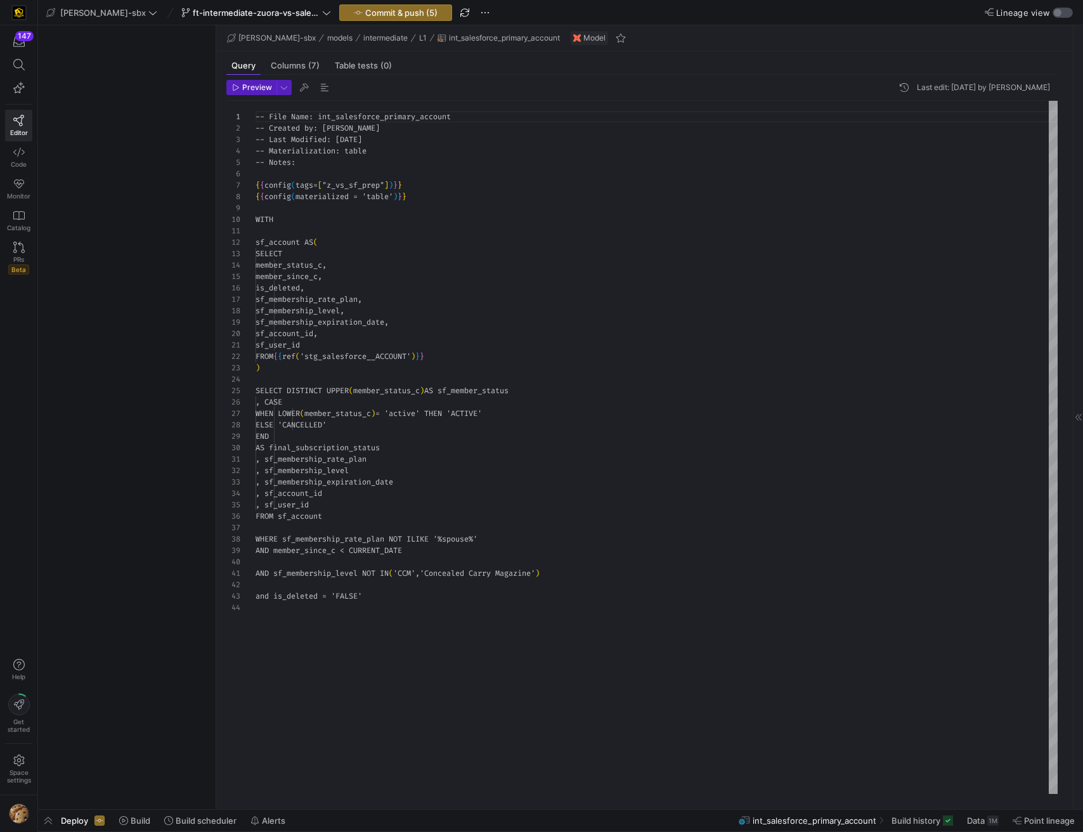
scroll to position [114, 0]
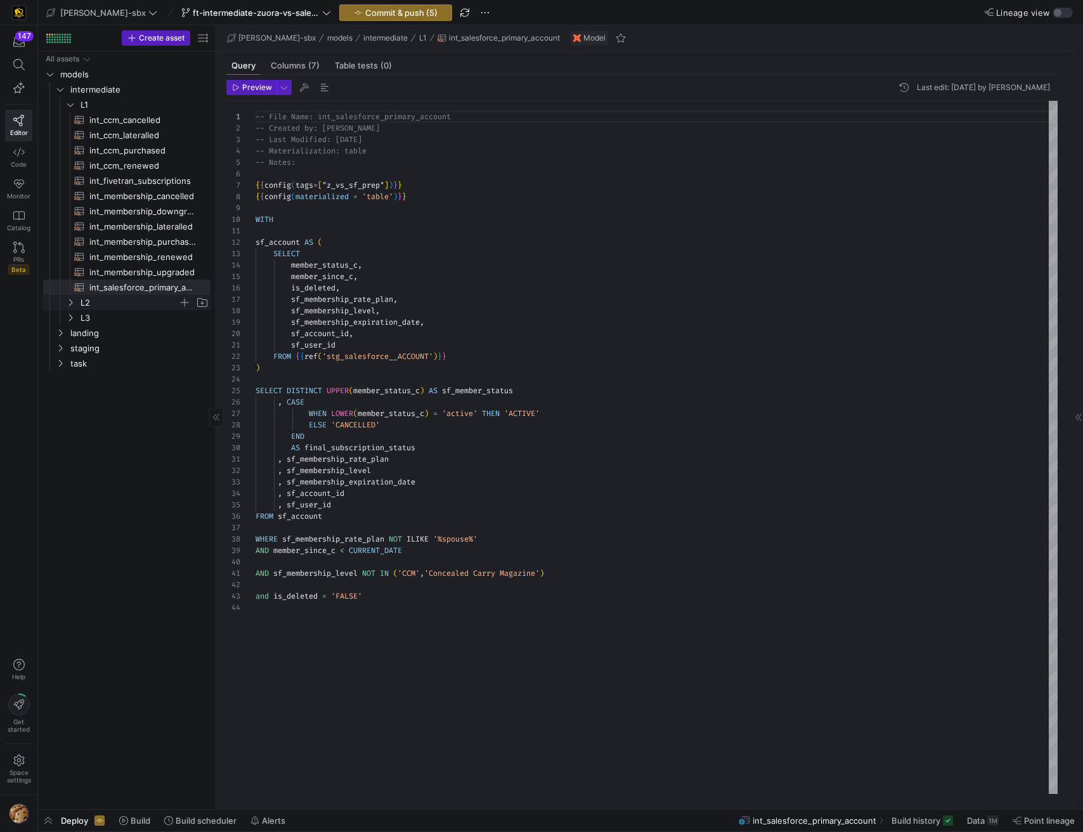
click at [106, 298] on span "L2" at bounding box center [130, 303] width 98 height 15
click at [136, 320] on span "int_zuora_primary_accounts​​​​​​​​​​" at bounding box center [142, 318] width 107 height 15
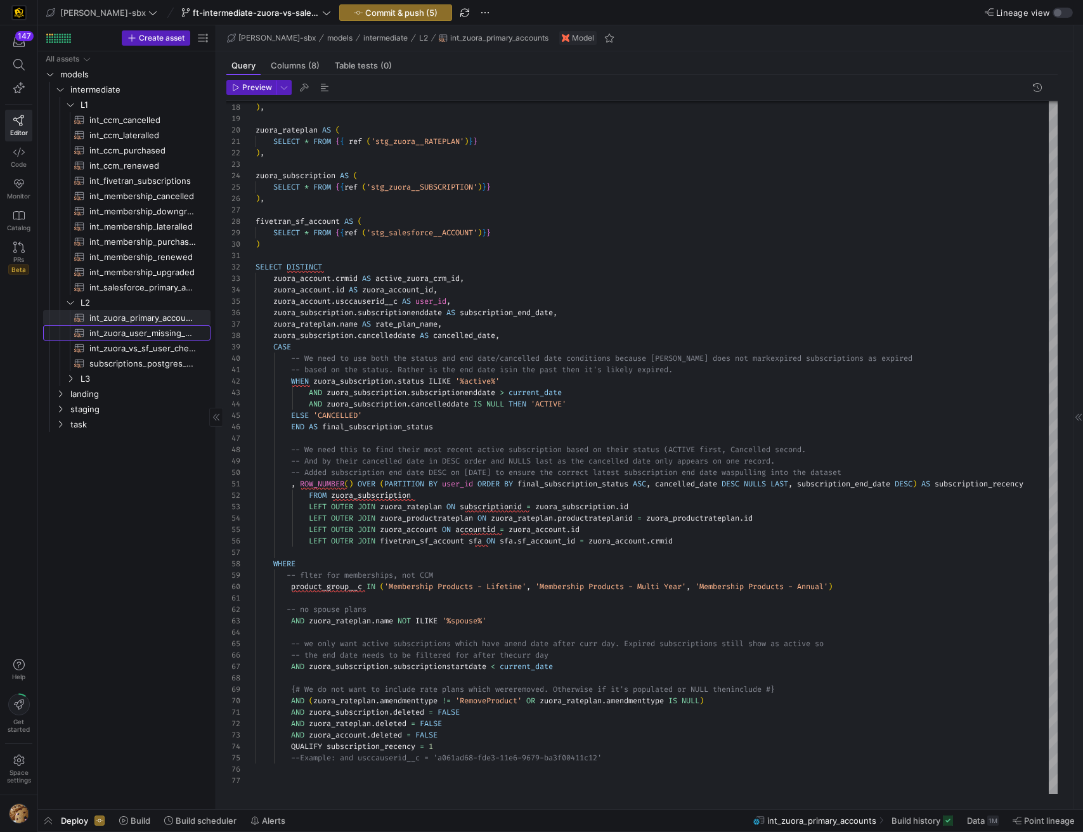
click at [161, 336] on span "int_zuora_user_missing_check​​​​​​​​​​" at bounding box center [142, 333] width 107 height 15
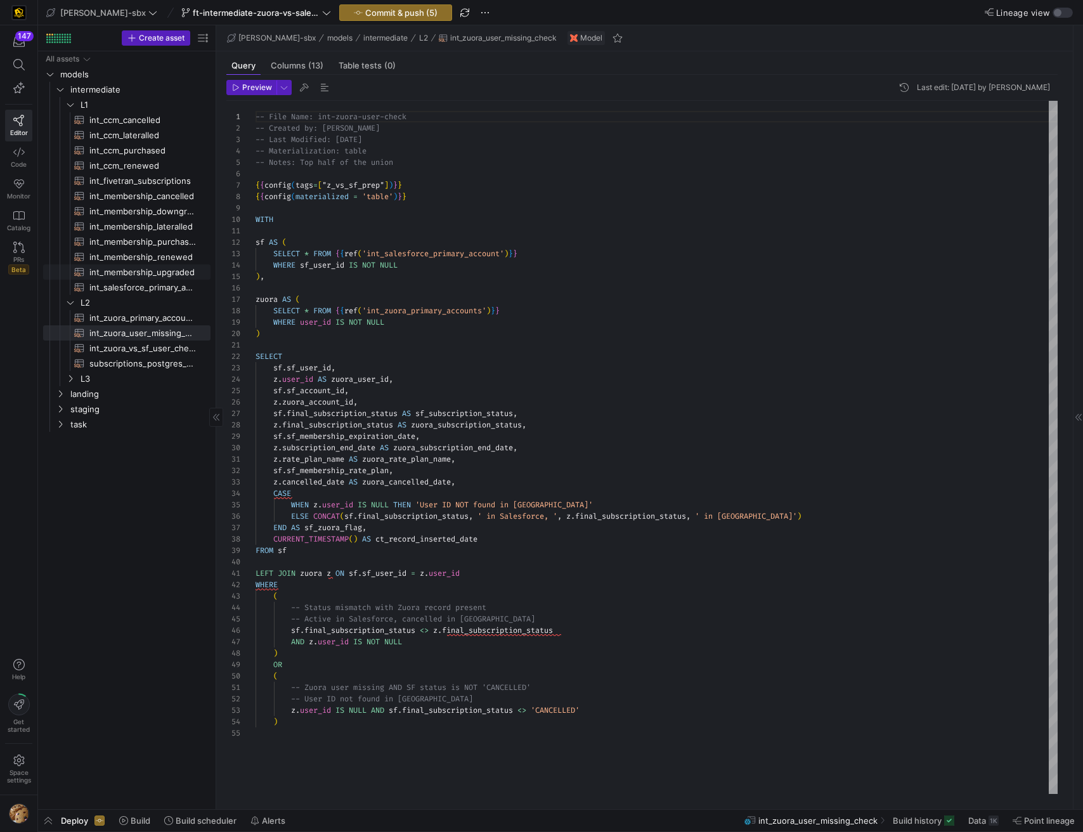
click at [154, 270] on span "int_membership_upgraded​​​​​​​​​​" at bounding box center [142, 272] width 107 height 15
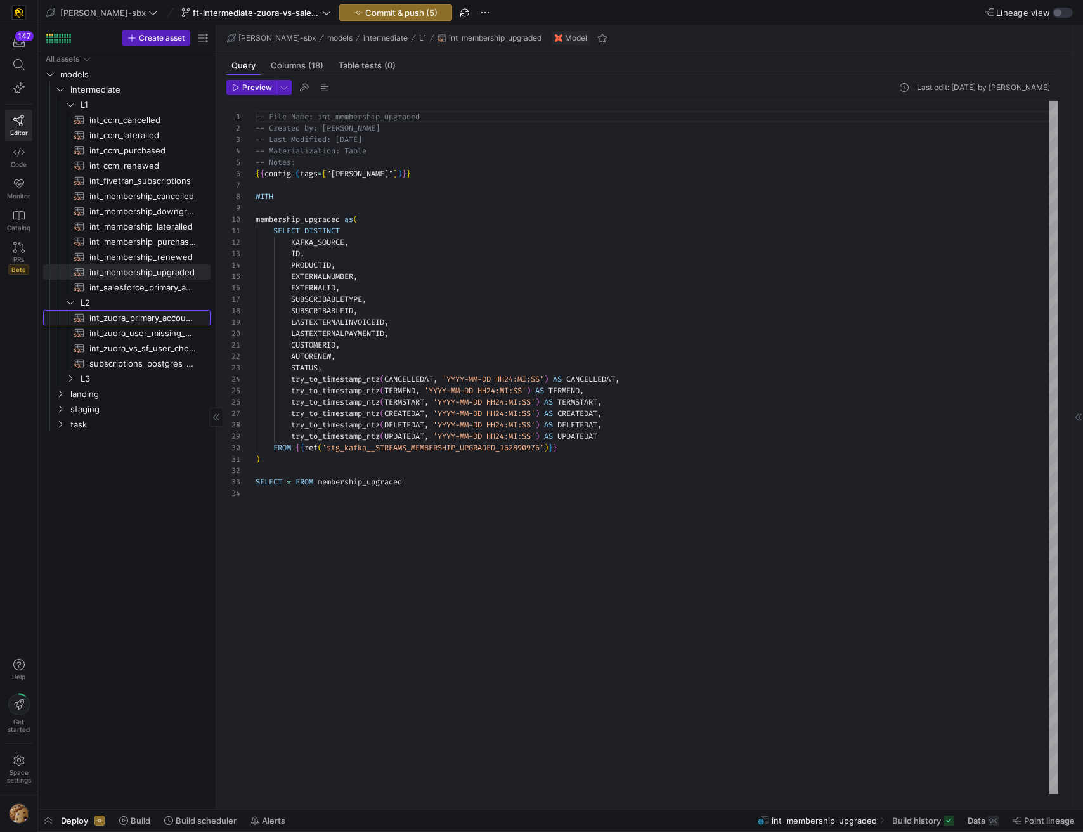
click at [132, 324] on span "int_zuora_primary_accounts​​​​​​​​​​" at bounding box center [142, 318] width 107 height 15
type textarea "-- File Name: int_zuora_primary_accounts -- Created by: Alejandro Baeza -- Last…"
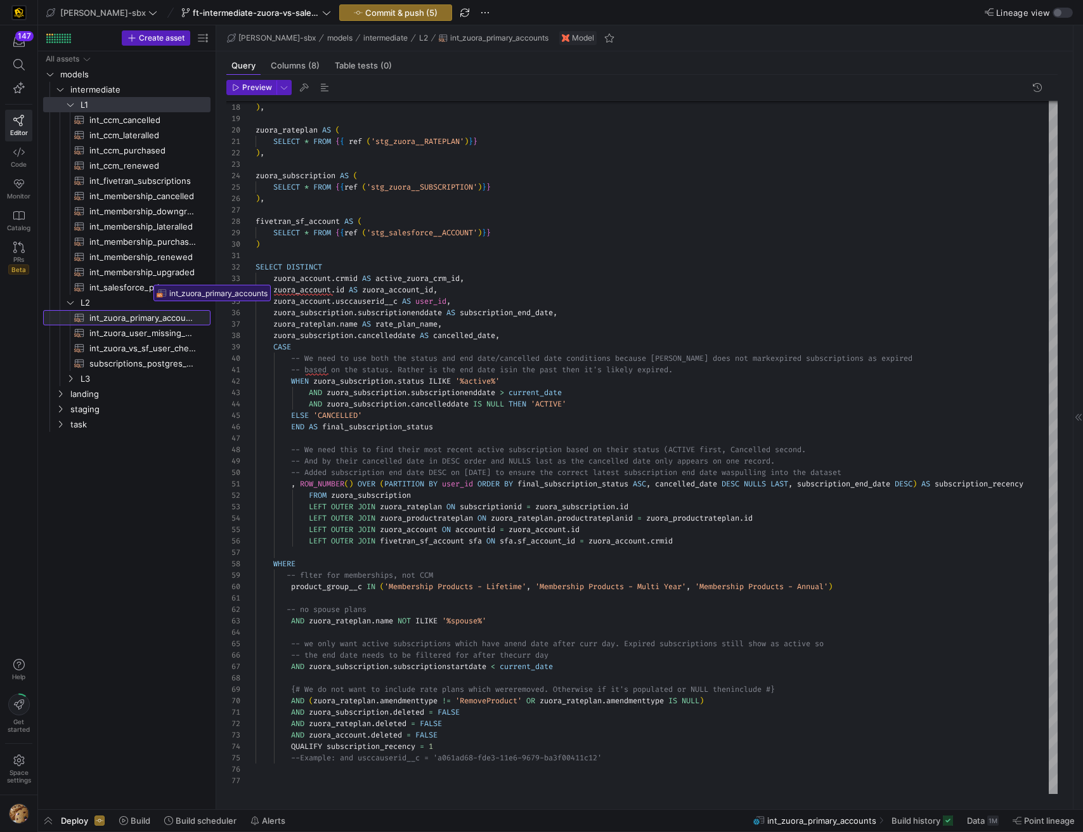
drag, startPoint x: 144, startPoint y: 299, endPoint x: 150, endPoint y: 283, distance: 16.9
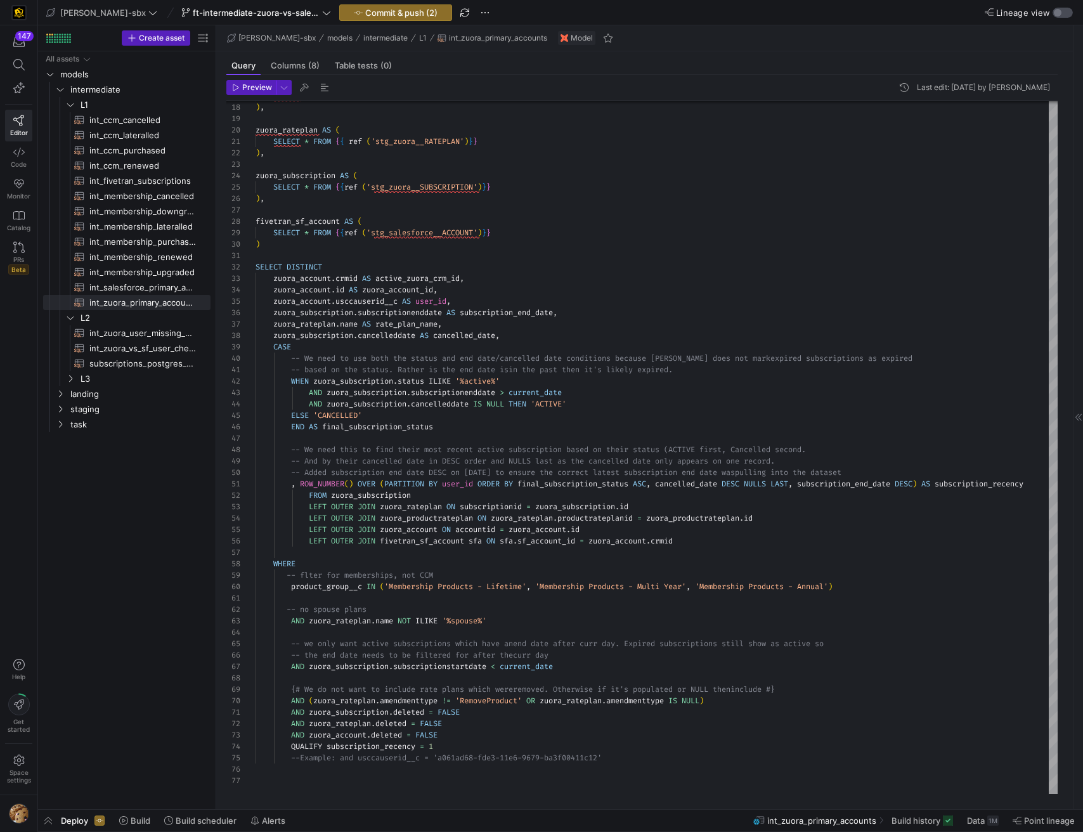
click at [1065, 13] on div "button" at bounding box center [1063, 13] width 20 height 10
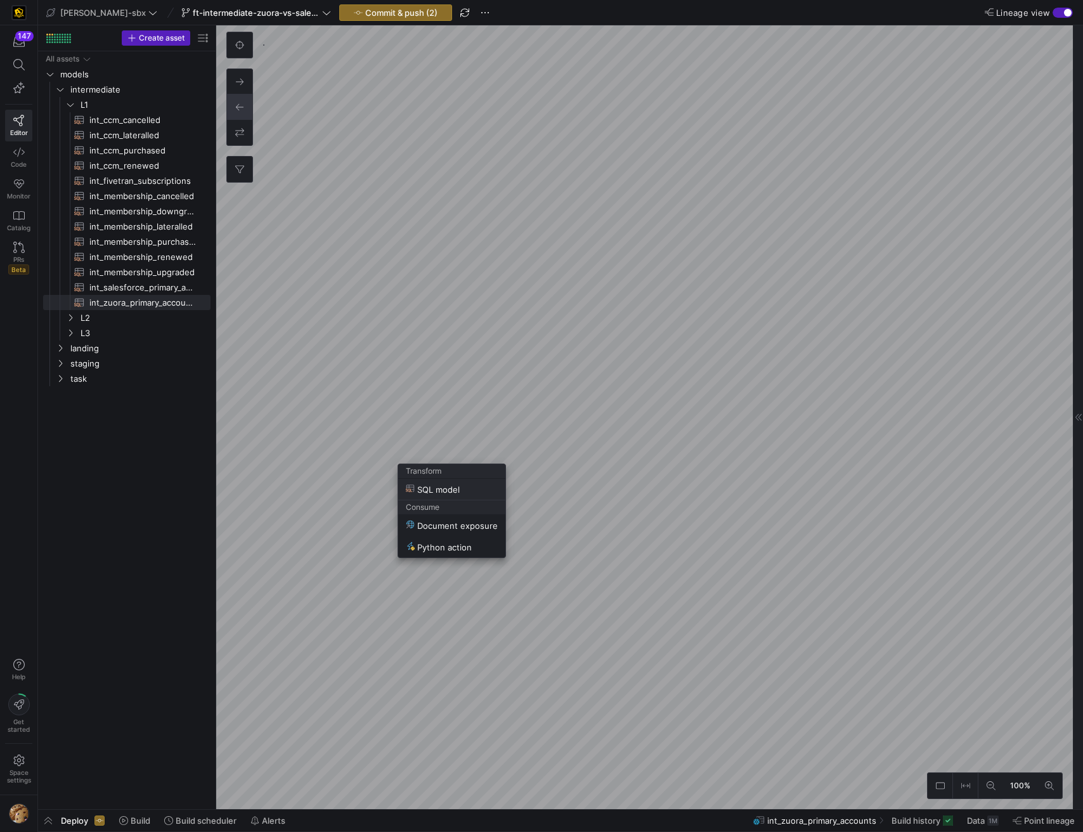
click at [464, 492] on span "SQL model" at bounding box center [452, 489] width 92 height 11
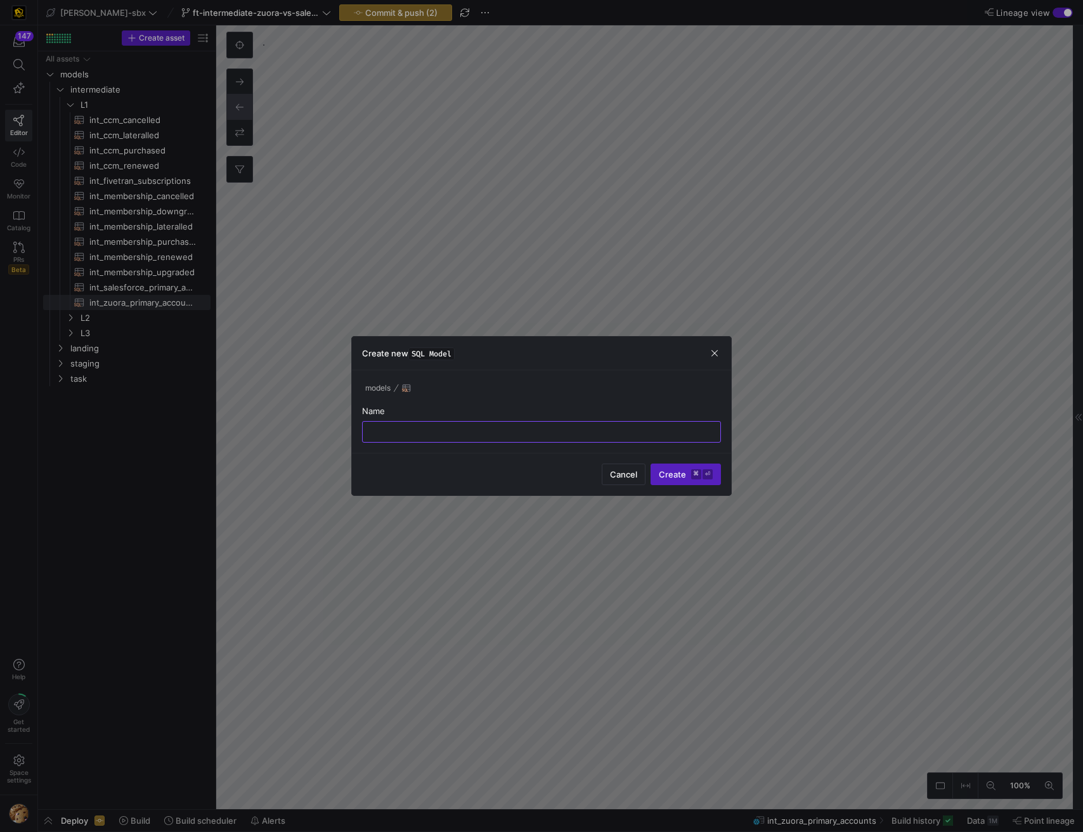
click at [721, 351] on div "Create new SQL Model" at bounding box center [541, 354] width 379 height 34
click at [719, 352] on span "button" at bounding box center [715, 353] width 13 height 13
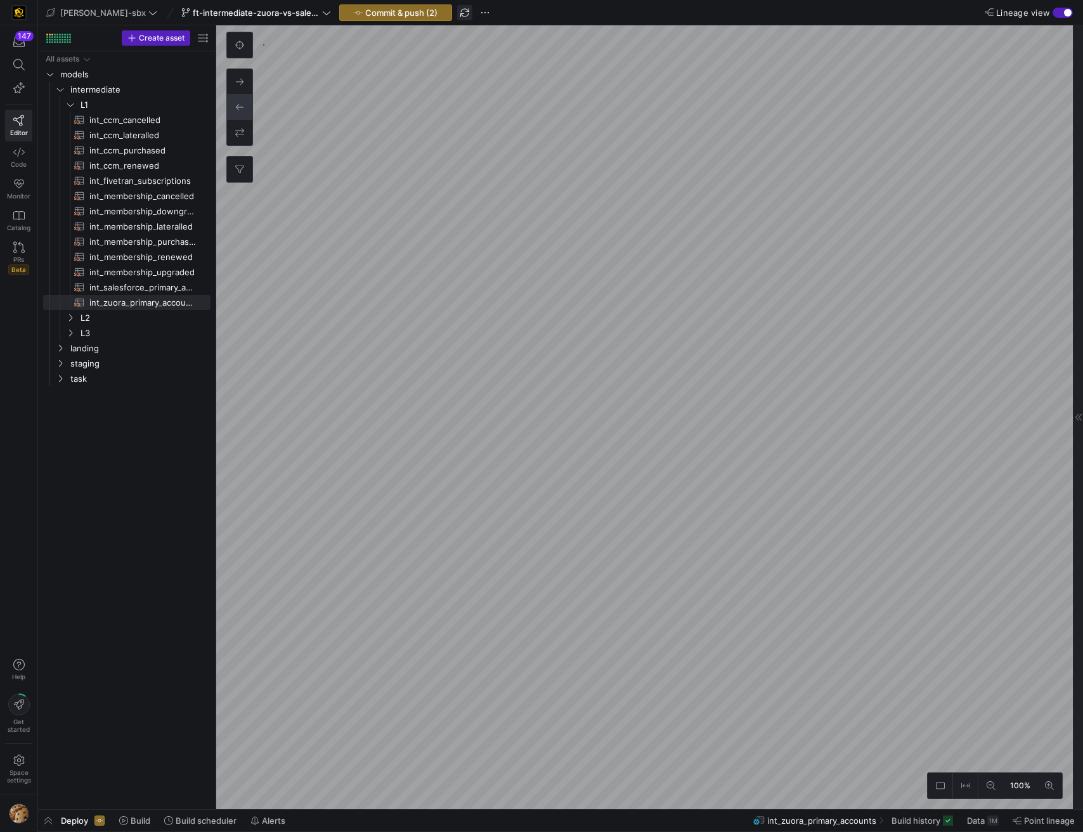
click at [457, 15] on span "button" at bounding box center [464, 12] width 15 height 15
click at [447, 15] on div "edw-dv-sbx ft-intermediate-zuora-vs-salesforce-08052025 Commit & push (2)" at bounding box center [268, 12] width 450 height 16
click at [478, 11] on span "button" at bounding box center [485, 12] width 15 height 15
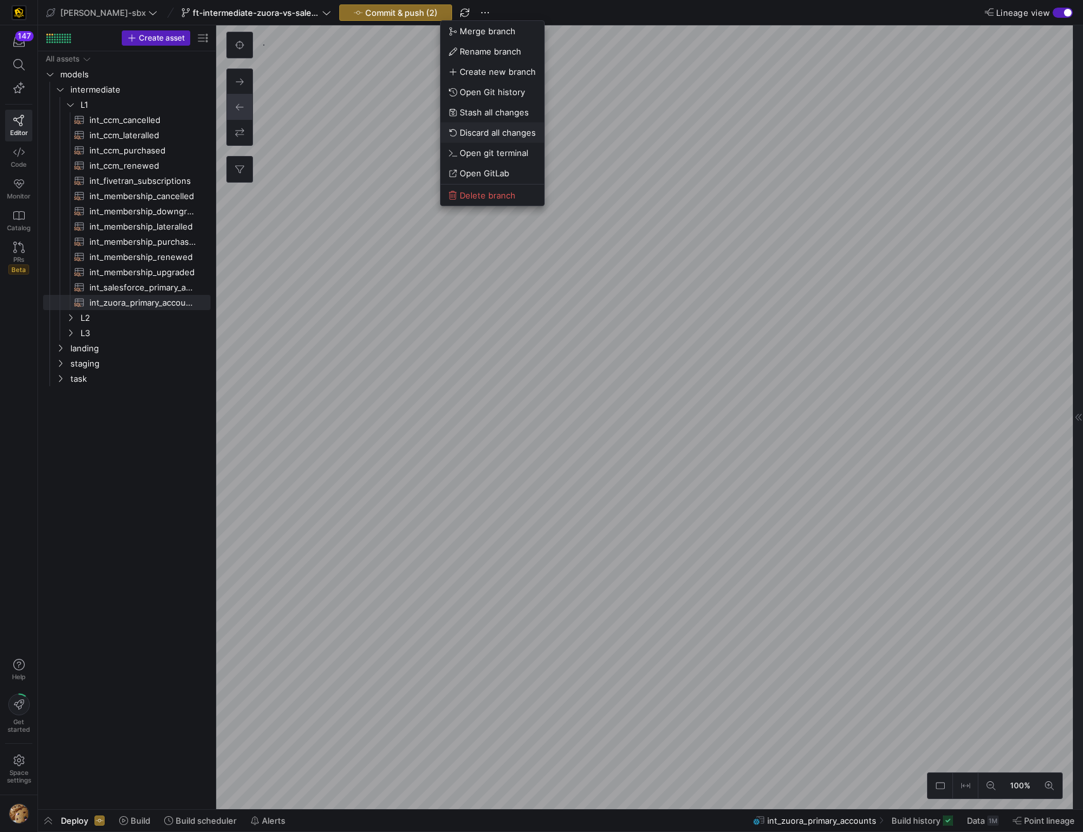
click at [494, 130] on span "Discard all changes" at bounding box center [498, 133] width 76 height 10
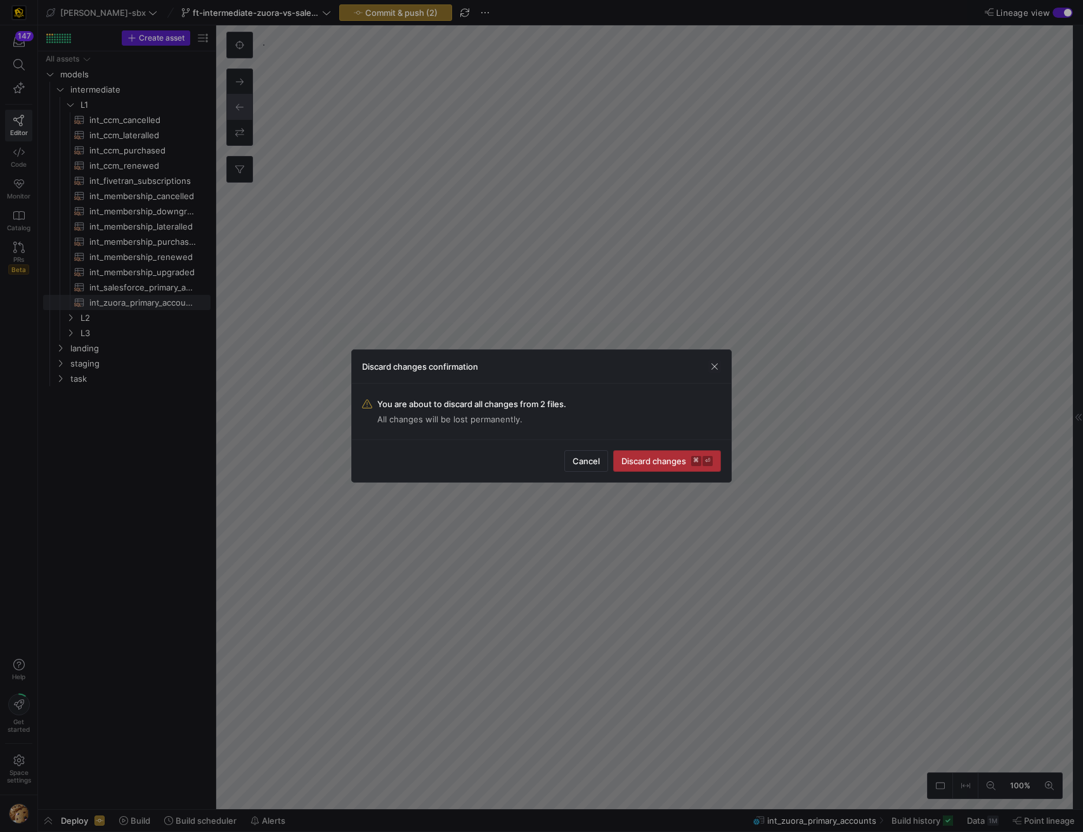
click at [660, 466] on span "Discard changes ⌘ ⏎" at bounding box center [667, 461] width 91 height 10
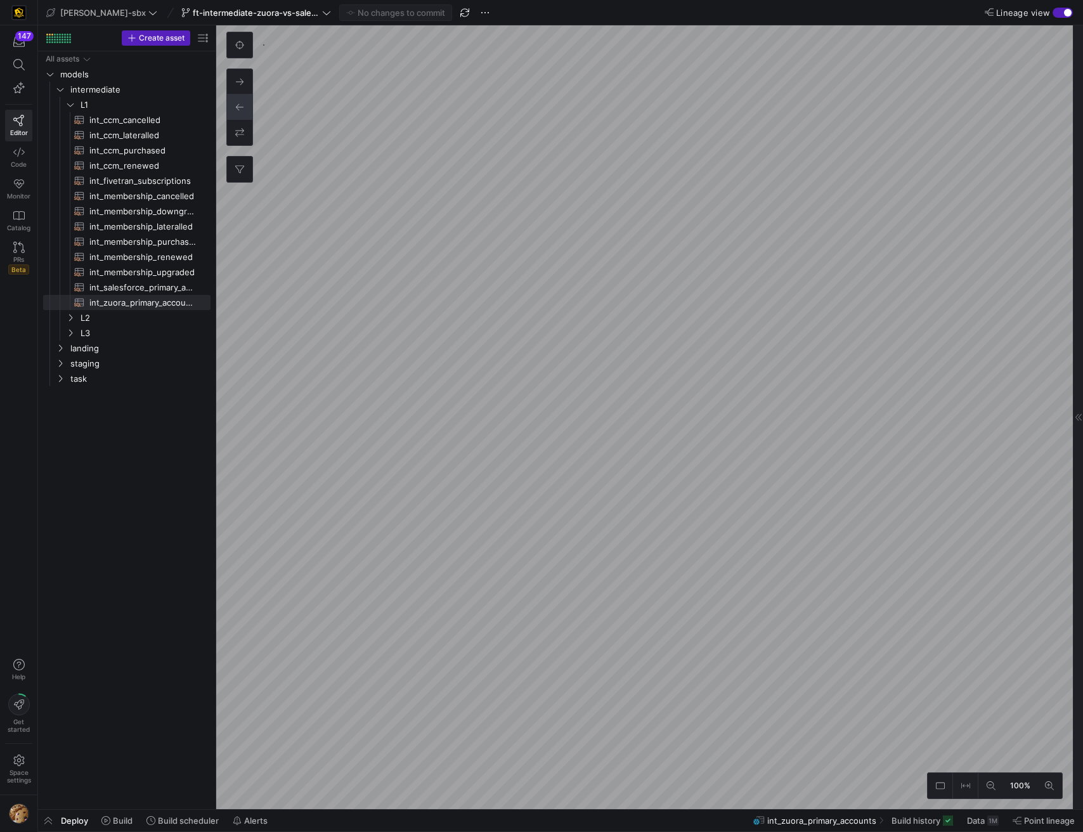
type textarea "{{config(tags=["z_vs_sf_prep"])}} {{config(materialized = 'table')}} WITH sourc…"
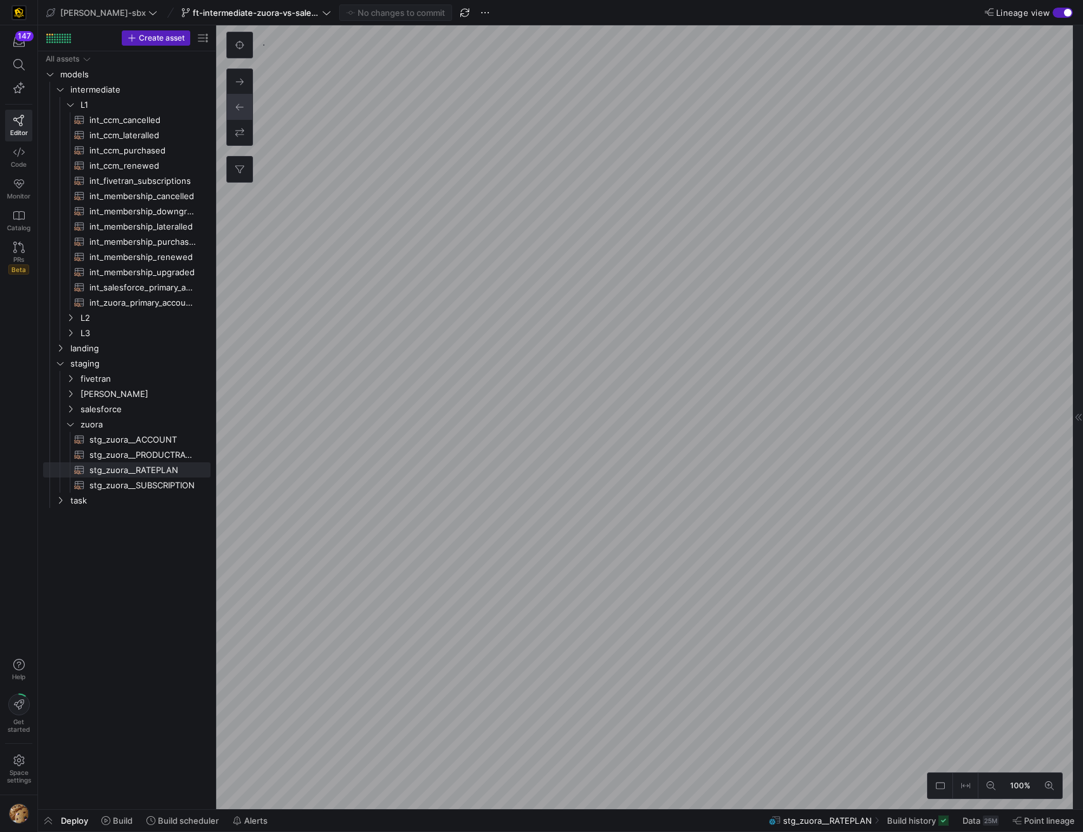
click at [1068, 16] on div "button" at bounding box center [1068, 13] width 8 height 8
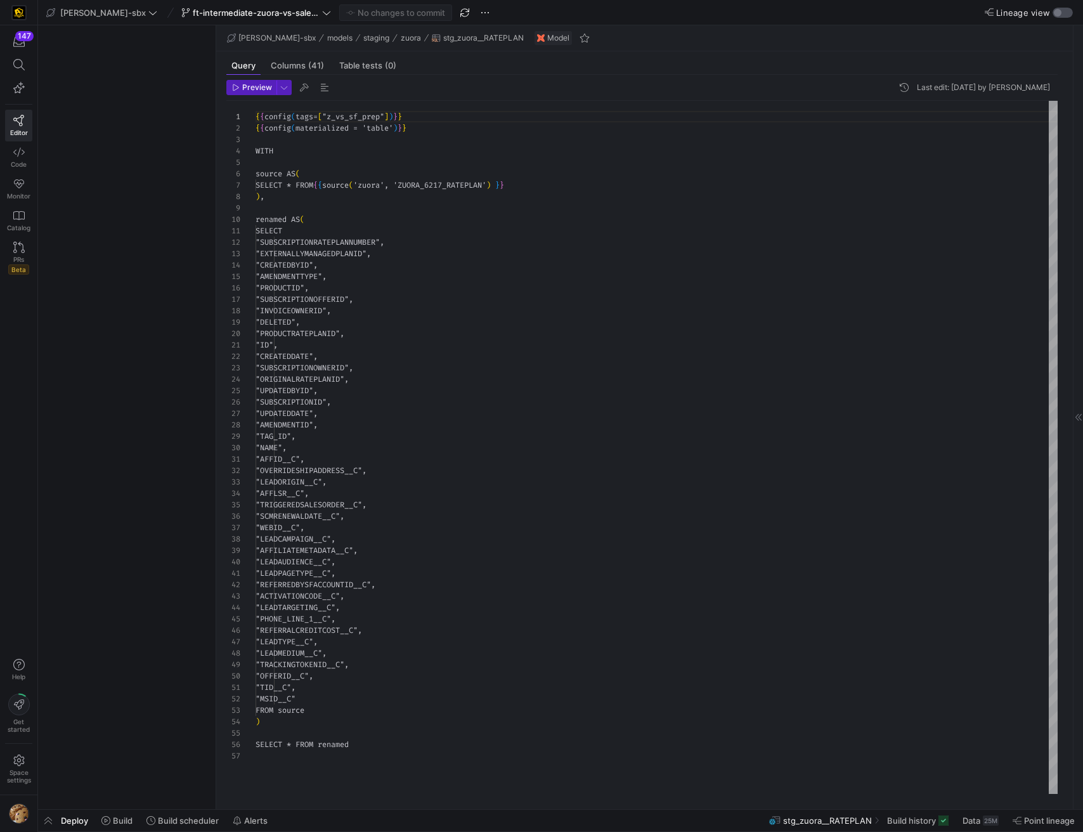
scroll to position [114, 0]
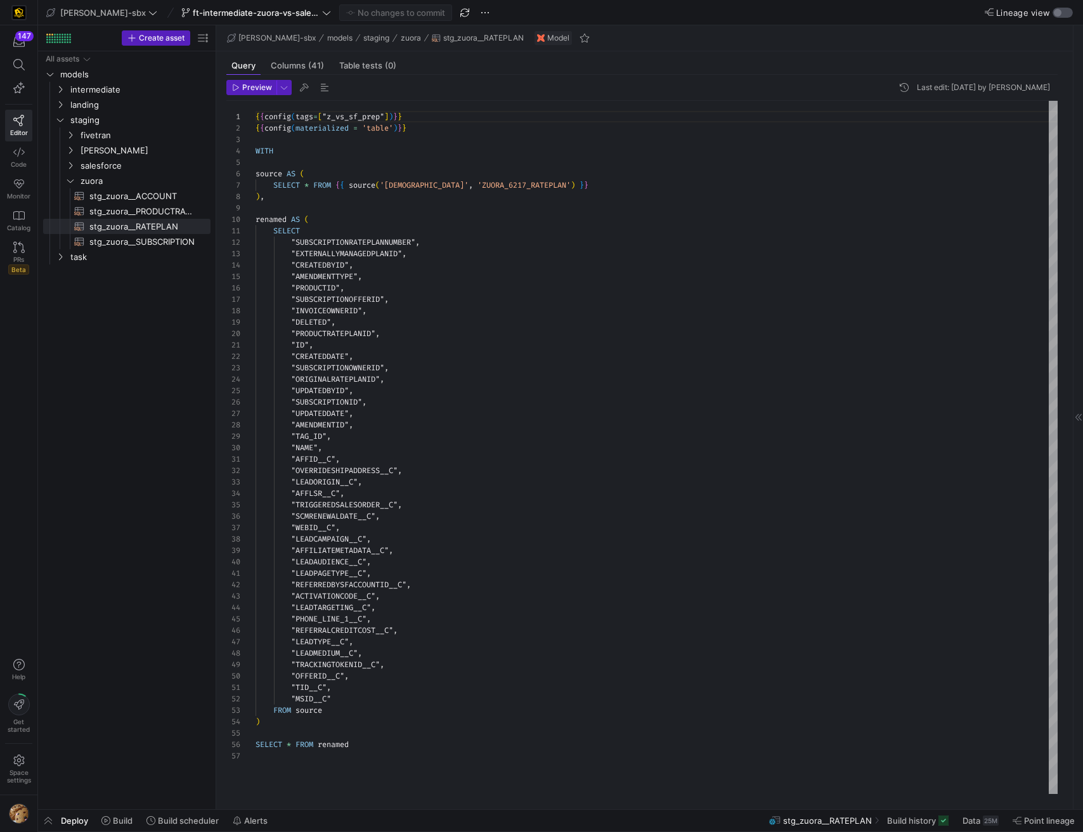
click at [1061, 9] on div "button" at bounding box center [1058, 13] width 8 height 8
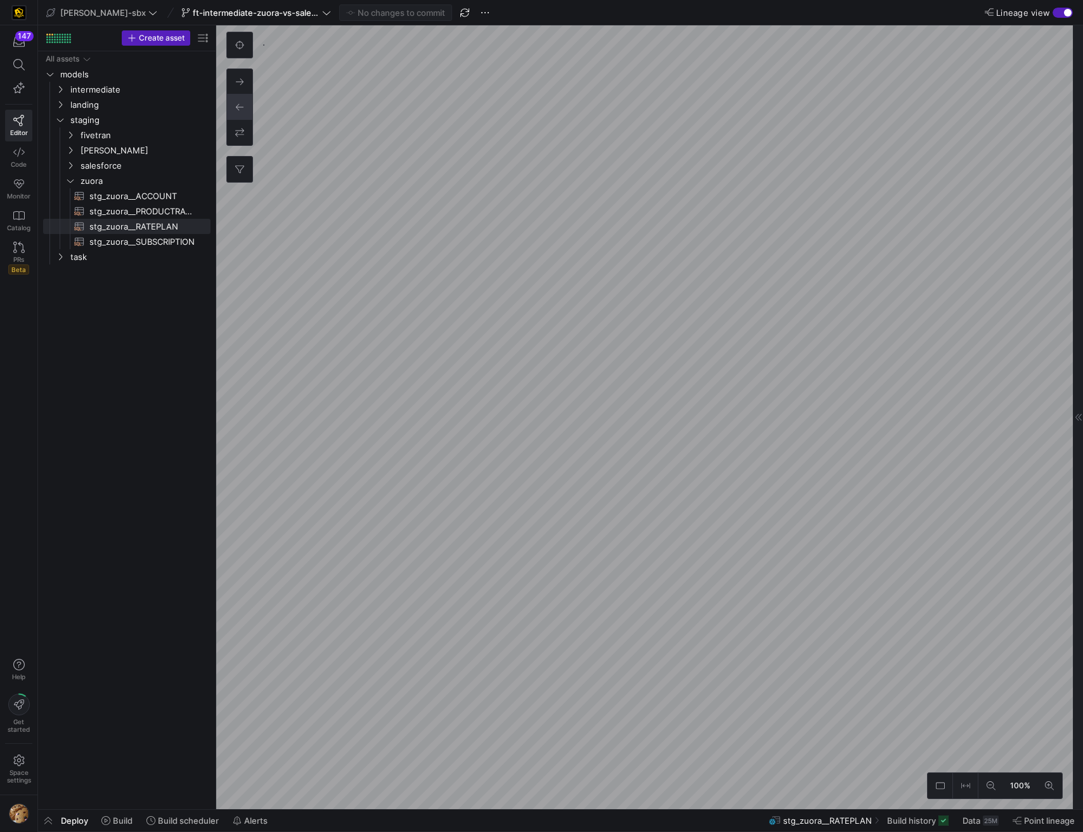
type textarea "{{config (tags=["kafka_joined_view"])}} WITH membership_lateralled AS ( SELECT …"
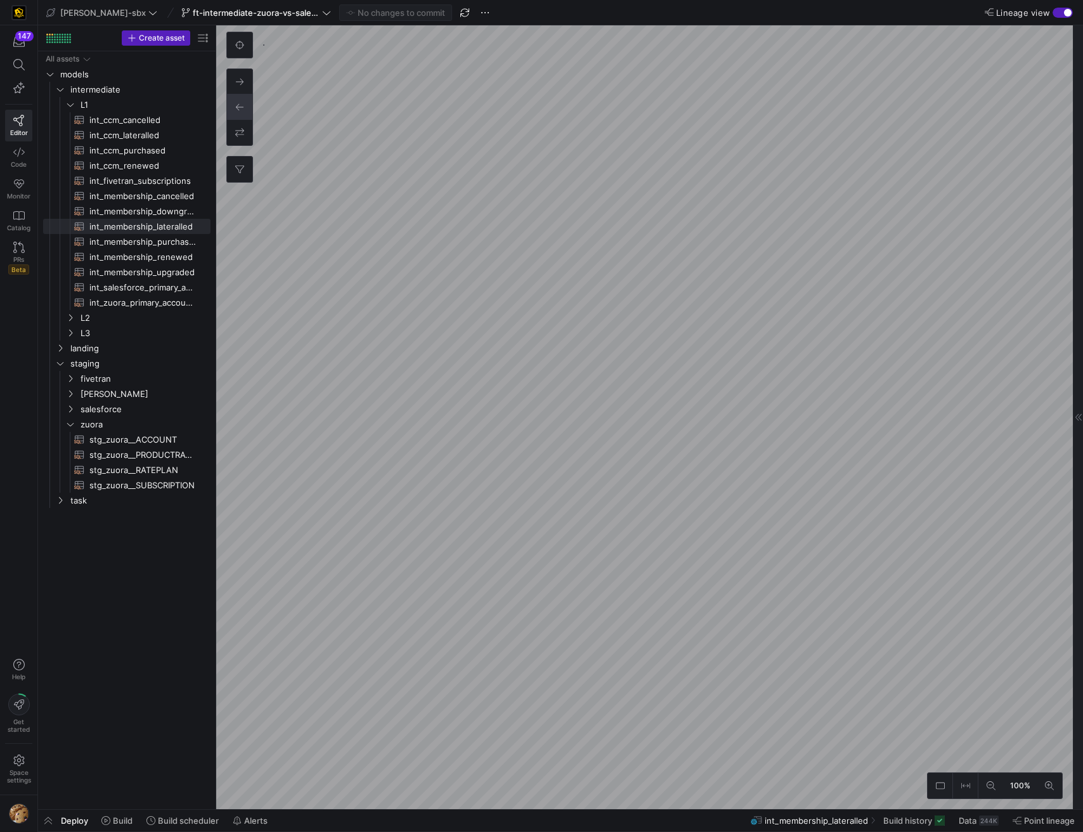
click at [1066, 16] on div "button" at bounding box center [1068, 13] width 8 height 8
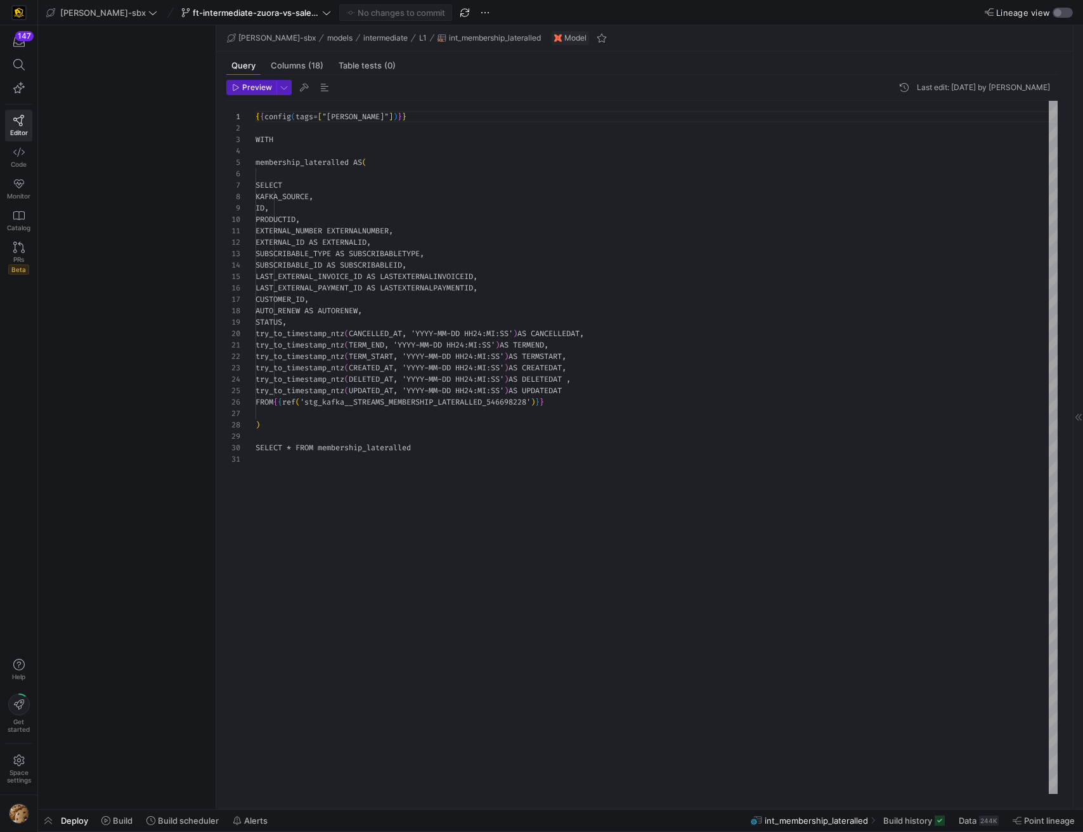
scroll to position [114, 0]
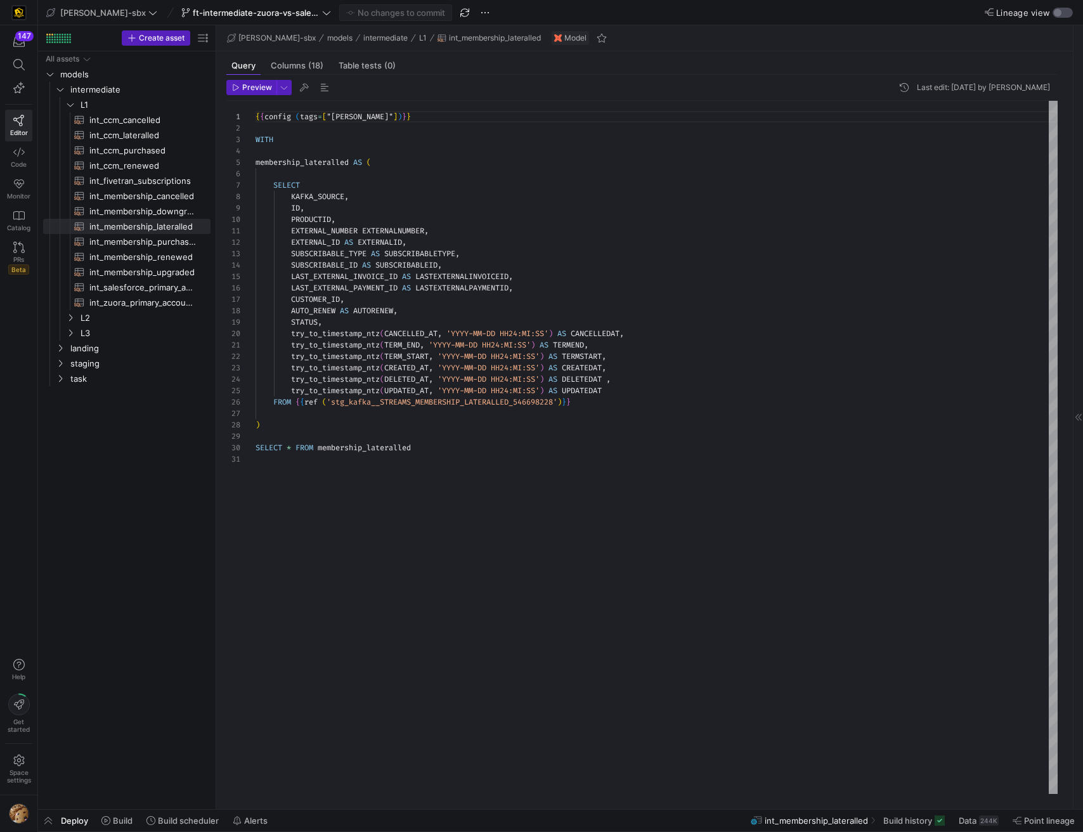
click at [1059, 16] on div "button" at bounding box center [1063, 13] width 20 height 10
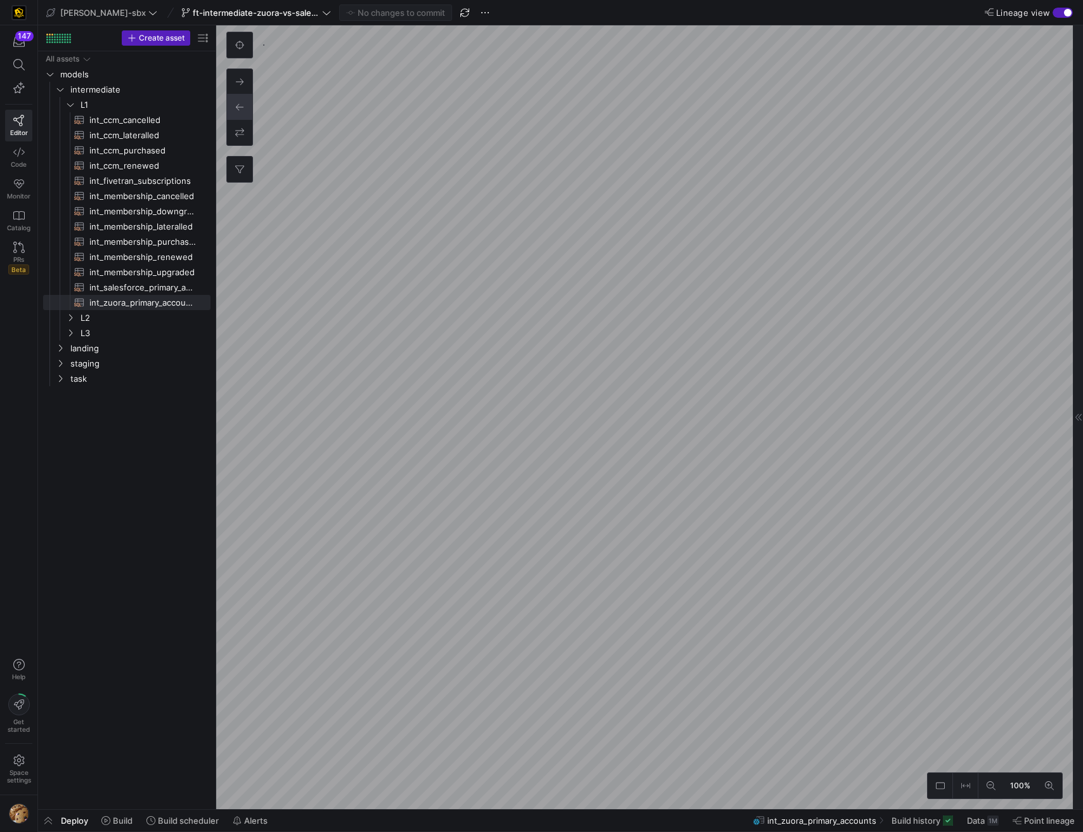
type textarea "-- File Name: int_membership_upgraded -- Created by: Grant Jones -- Last Modifi…"
click at [1061, 18] on y42-top-nav "edw-dv-sbx ft-intermediate-zuora-vs-salesforce-08052025 No changes to commit Li…" at bounding box center [560, 12] width 1045 height 25
click at [1063, 13] on div "button" at bounding box center [1063, 13] width 20 height 10
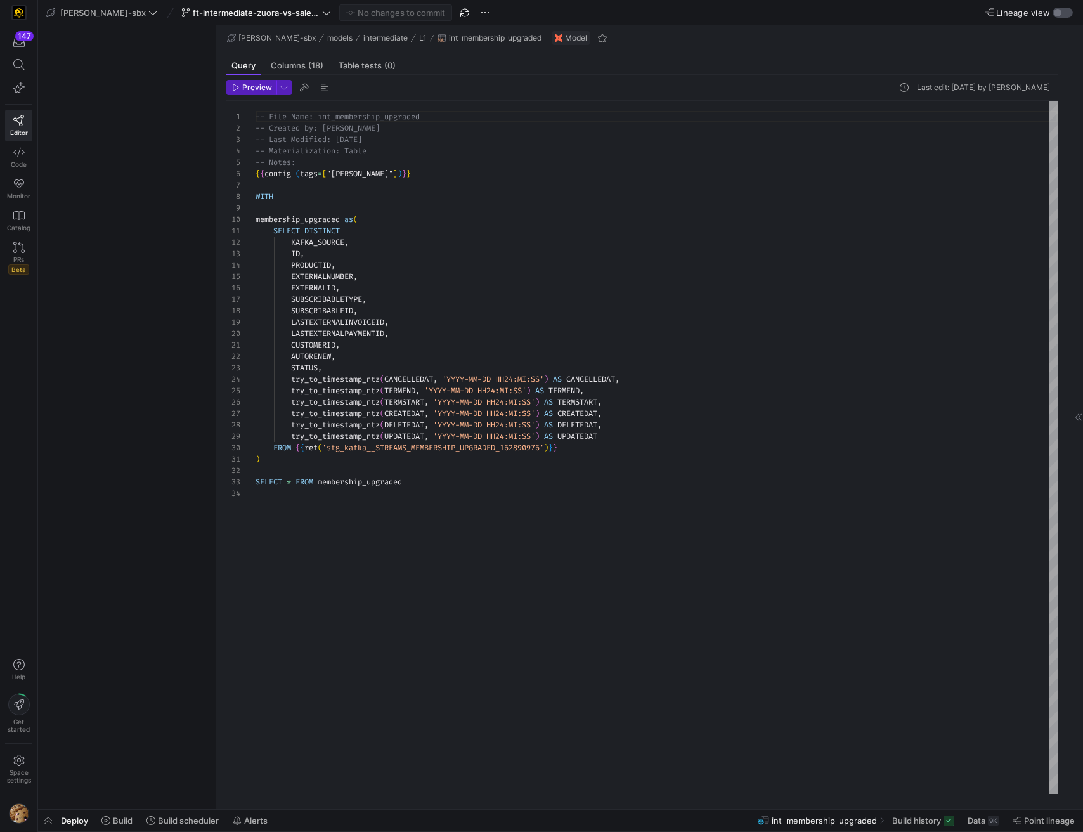
scroll to position [114, 0]
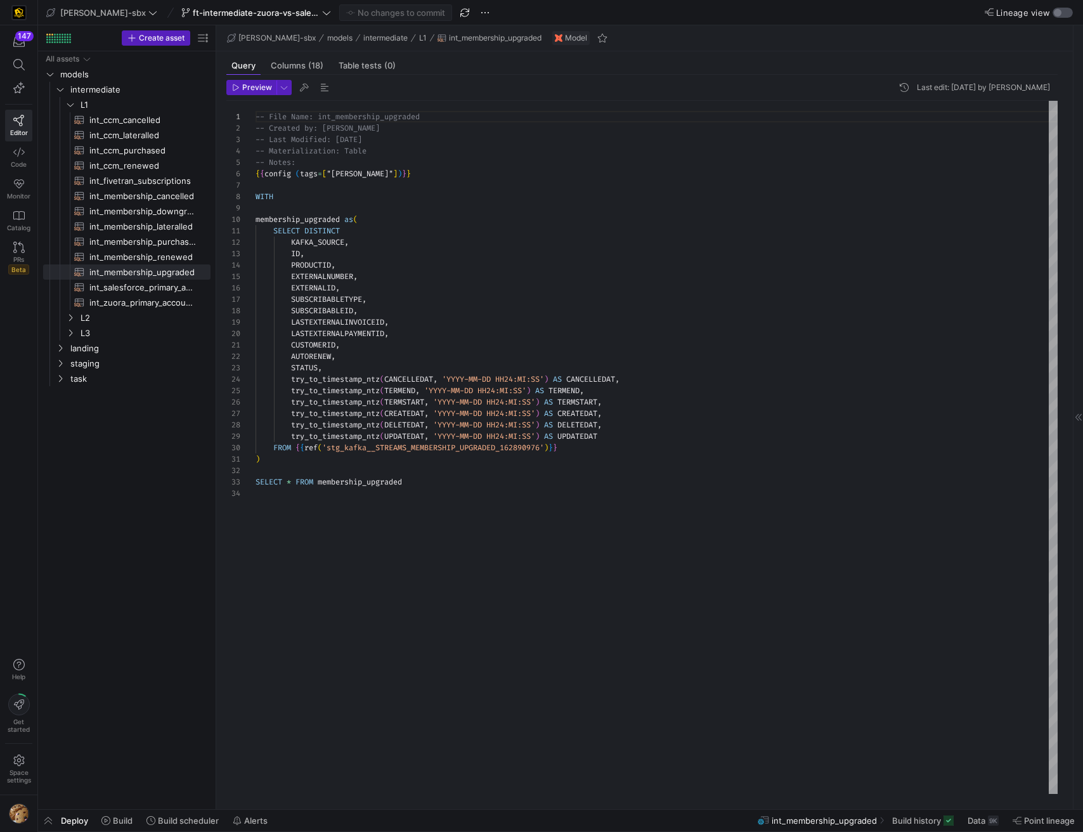
click at [1064, 17] on div "button" at bounding box center [1063, 13] width 20 height 10
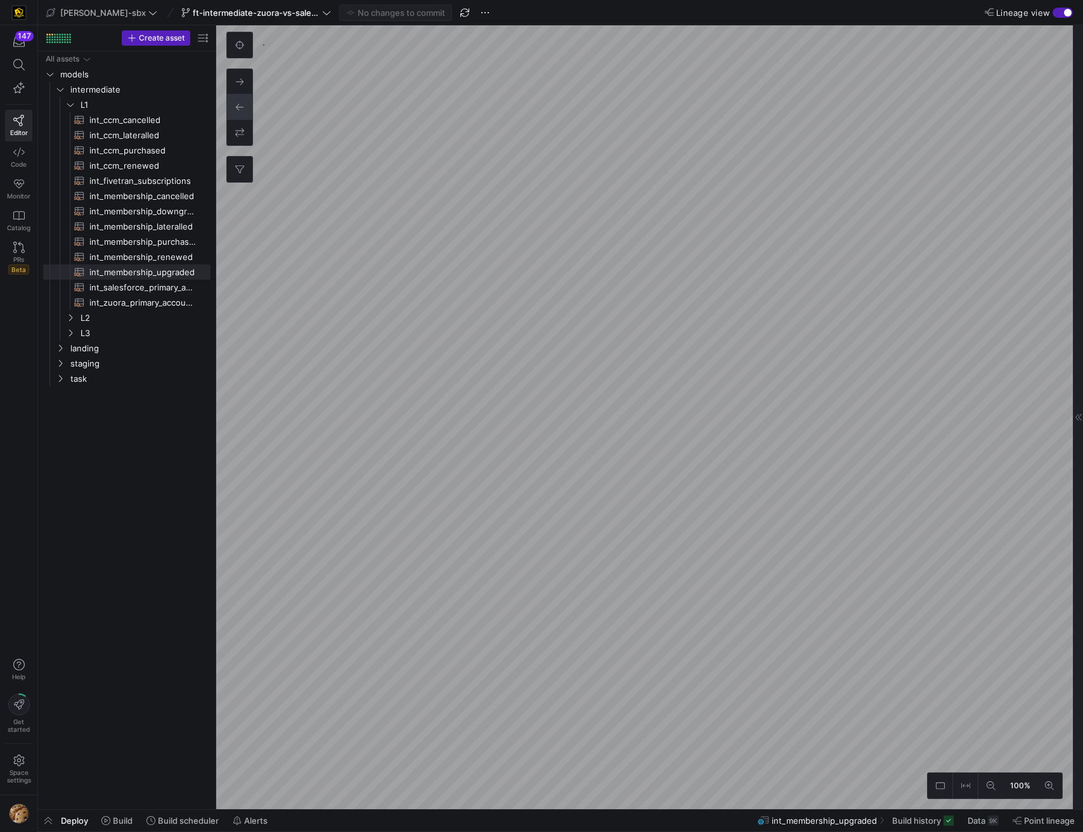
type textarea "{{ config( tags=["kafka_joined_view"] ) }} WITH j as ( select record_metadata a…"
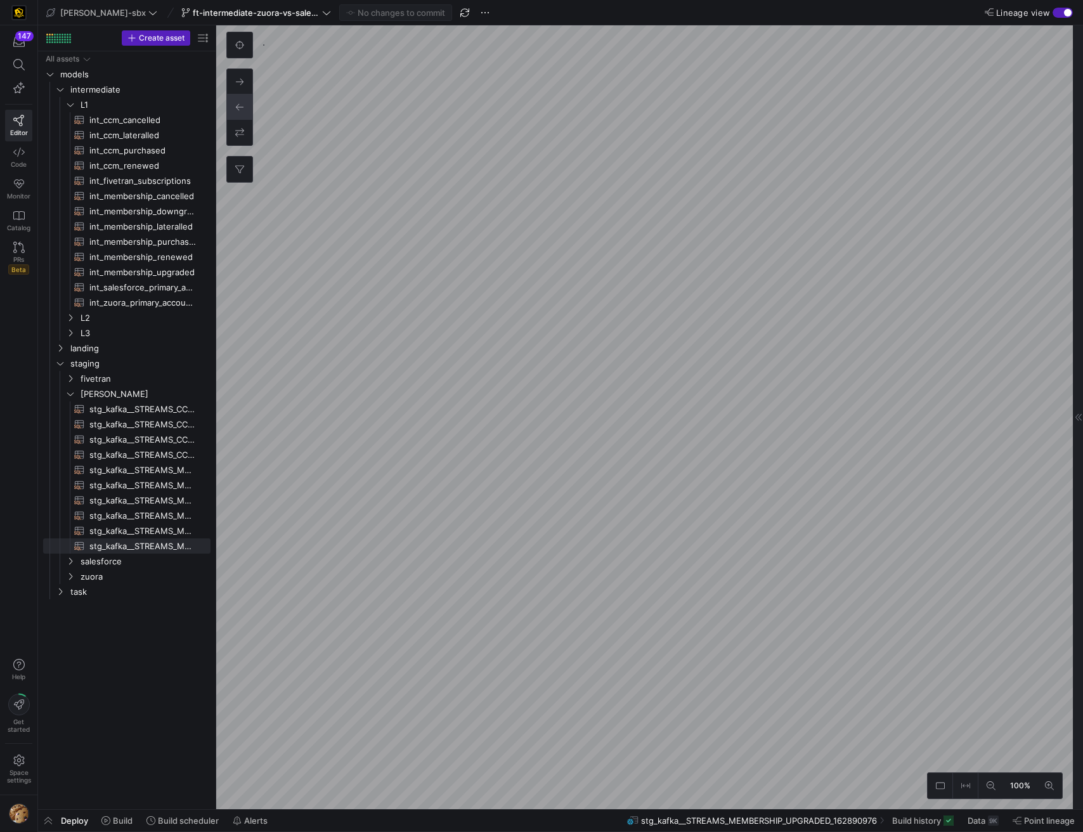
click at [1063, 15] on div "button" at bounding box center [1063, 13] width 20 height 10
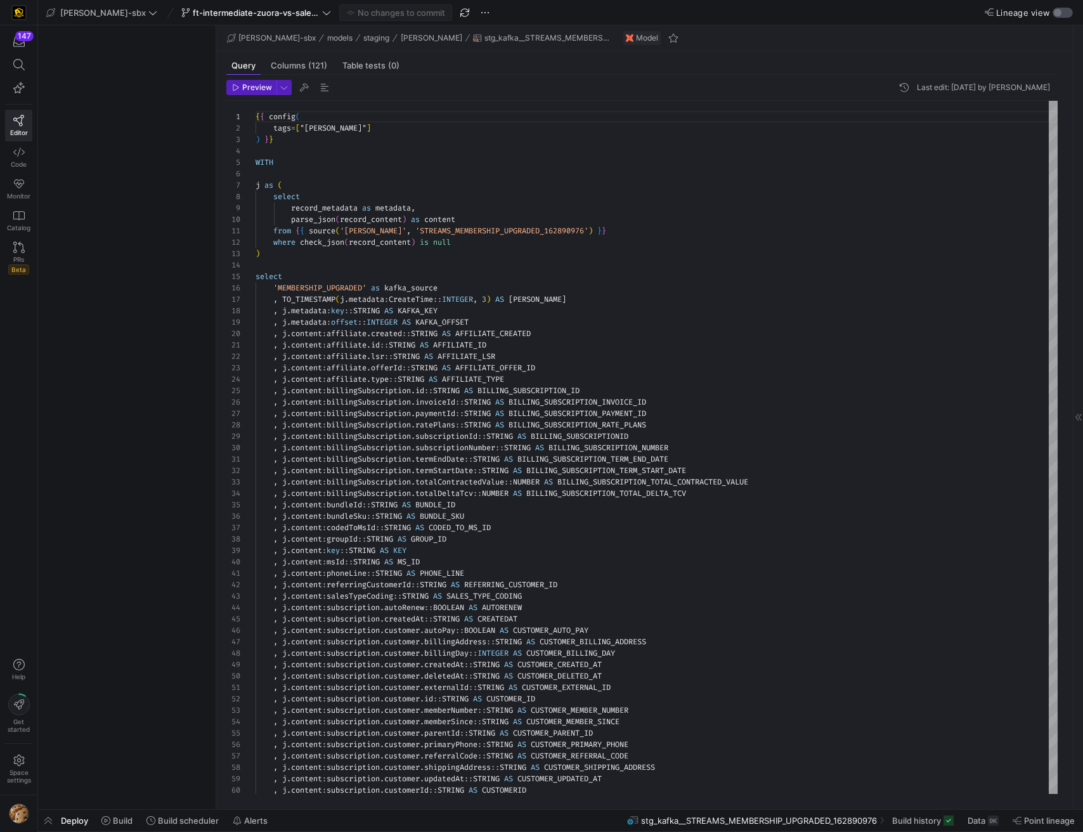
scroll to position [114, 0]
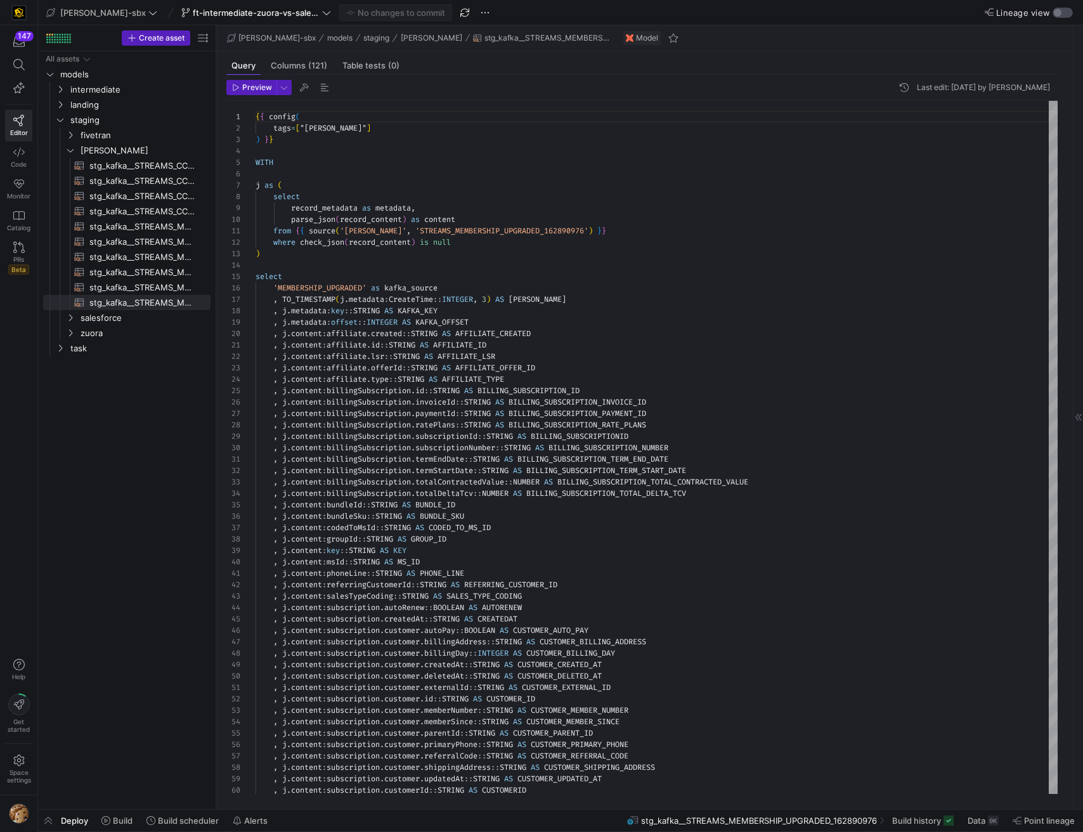
click at [1068, 15] on div "button" at bounding box center [1063, 13] width 20 height 10
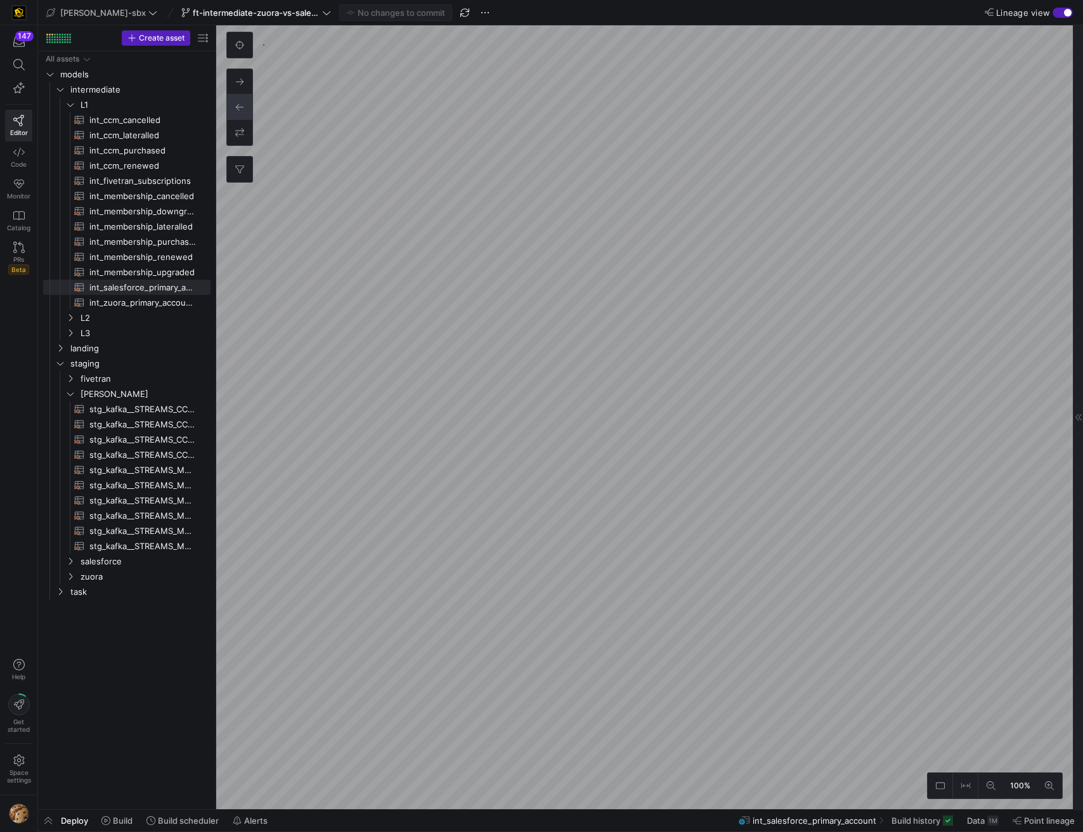
type textarea "-- File Name: int_zuora_primary_accounts -- Created by: [PERSON_NAME] -- Last M…"
click at [195, 811] on as-split "edw-dv-sbx ft-intermediate-zuora-vs-salesforce-08052025 No changes to commit Li…" at bounding box center [560, 416] width 1045 height 832
click at [1065, 12] on div "button" at bounding box center [1068, 13] width 8 height 8
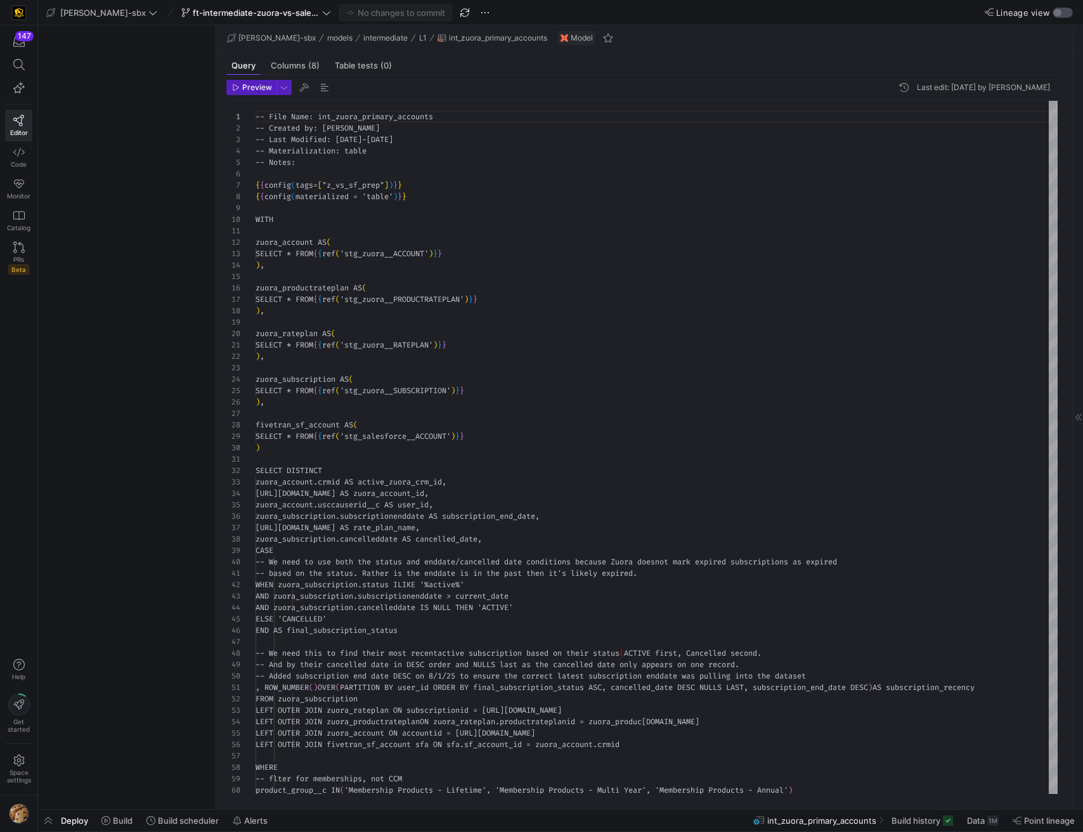
scroll to position [114, 0]
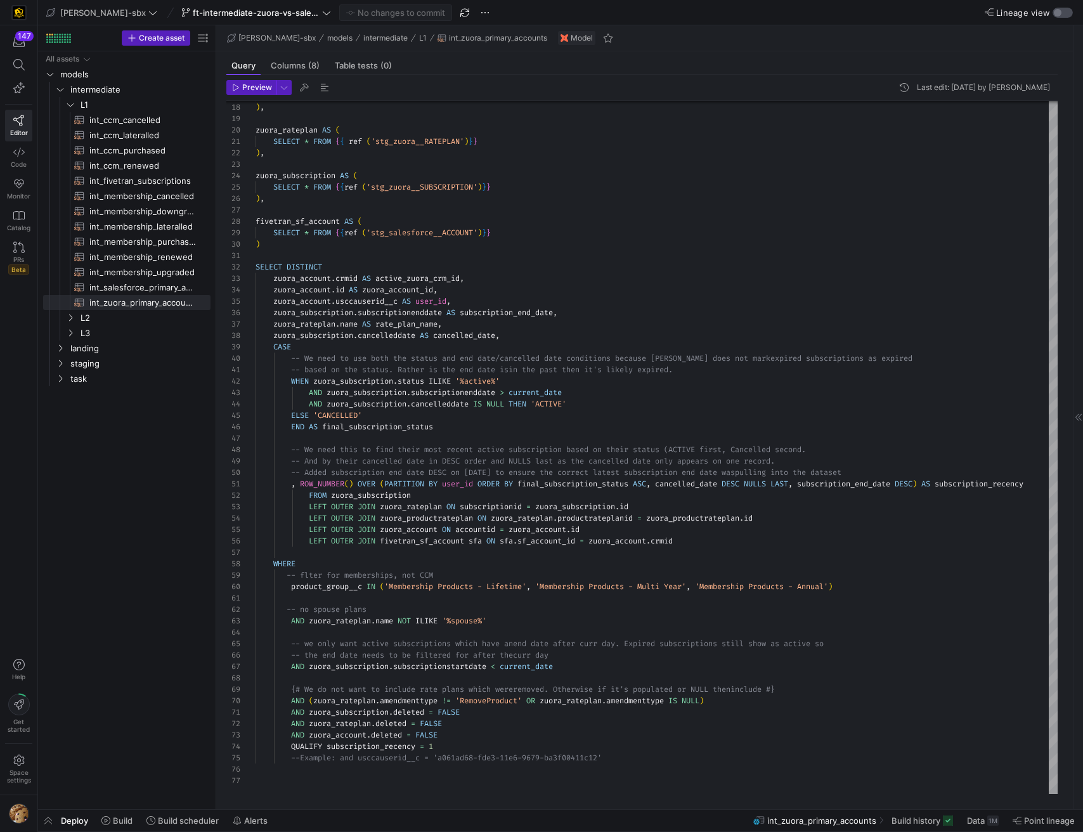
click at [1064, 15] on div "button" at bounding box center [1063, 13] width 20 height 10
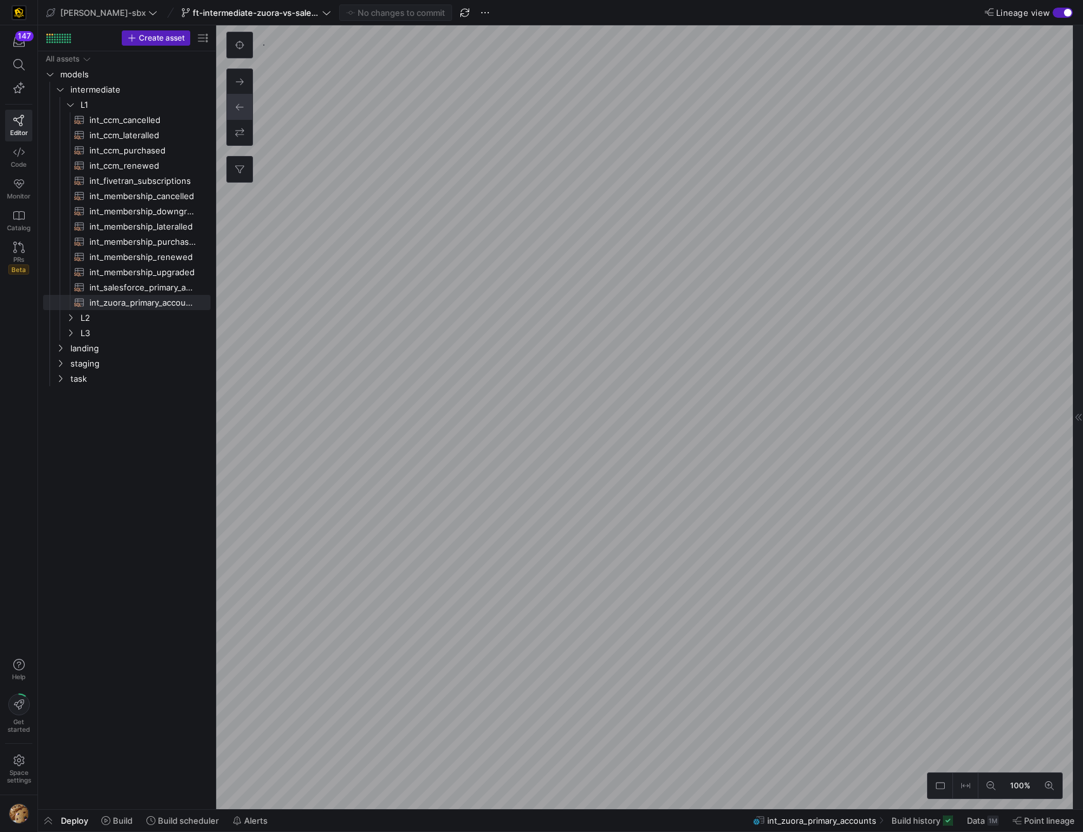
type textarea "-- File Name: int_salesforce_primary_account -- Created by: Grant Jones -- Last…"
click at [1060, 11] on div "button" at bounding box center [1063, 13] width 20 height 10
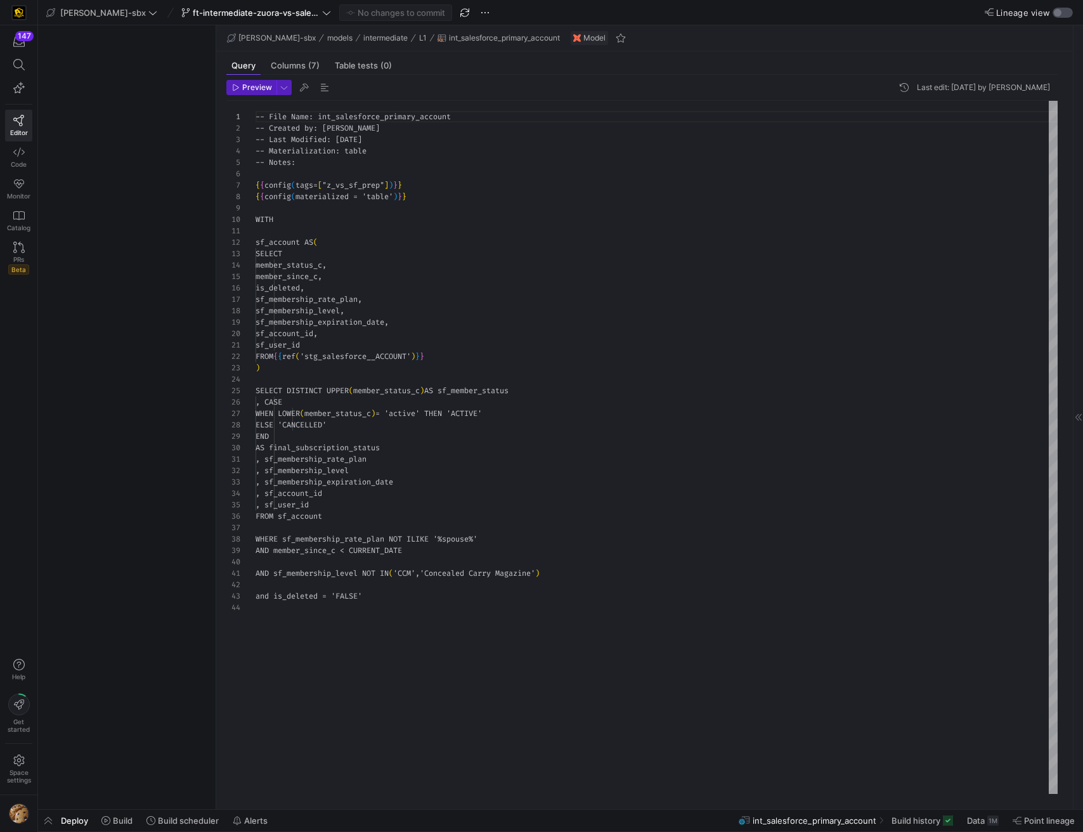
scroll to position [114, 0]
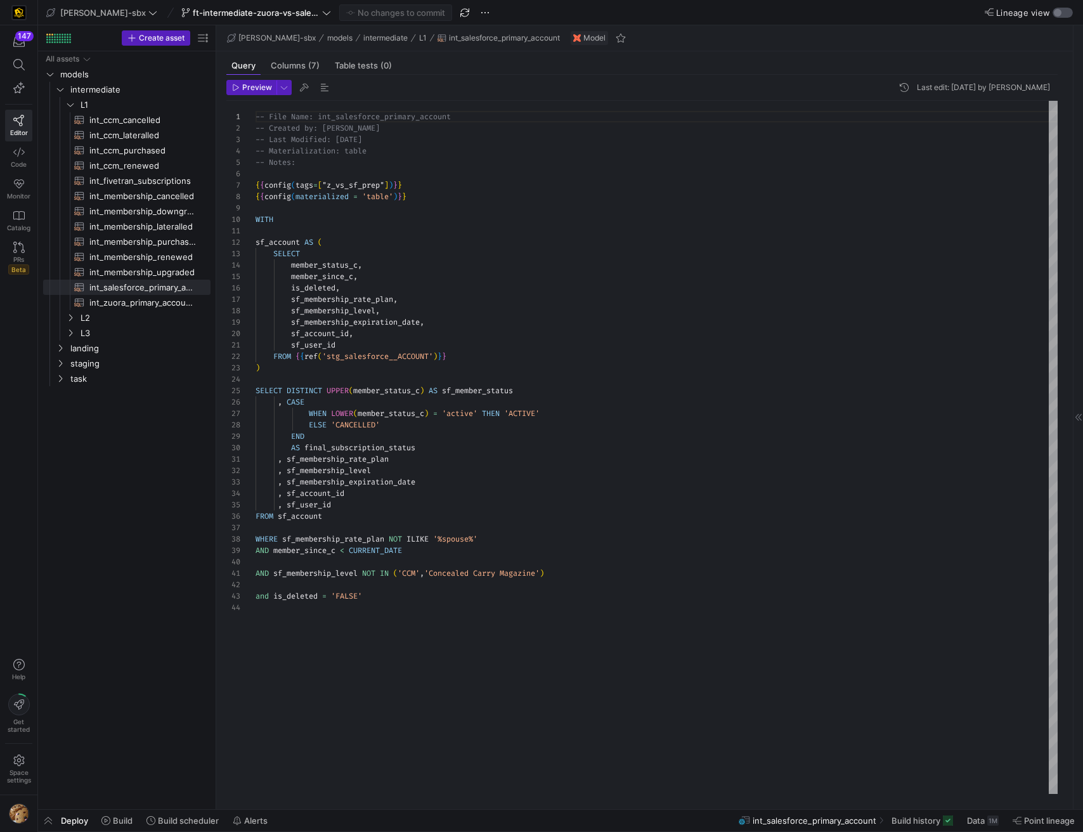
click at [1061, 15] on div "button" at bounding box center [1058, 13] width 8 height 8
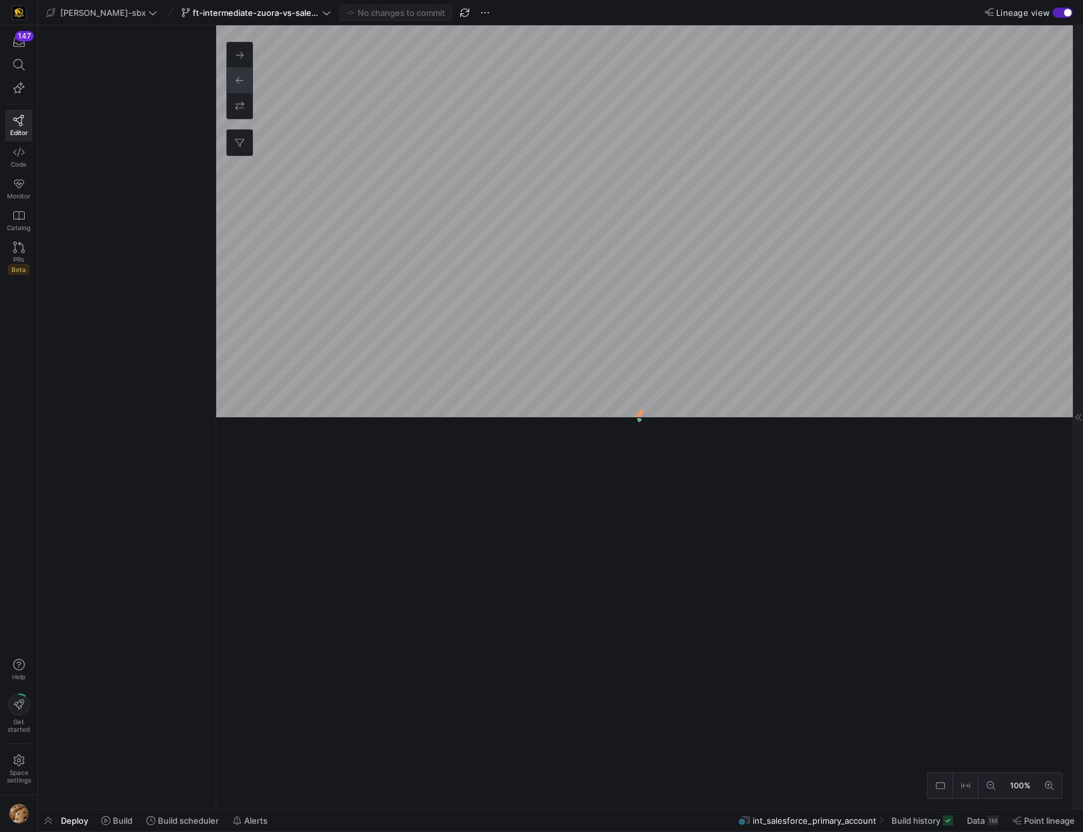
click at [1061, 15] on div "button" at bounding box center [1063, 13] width 20 height 10
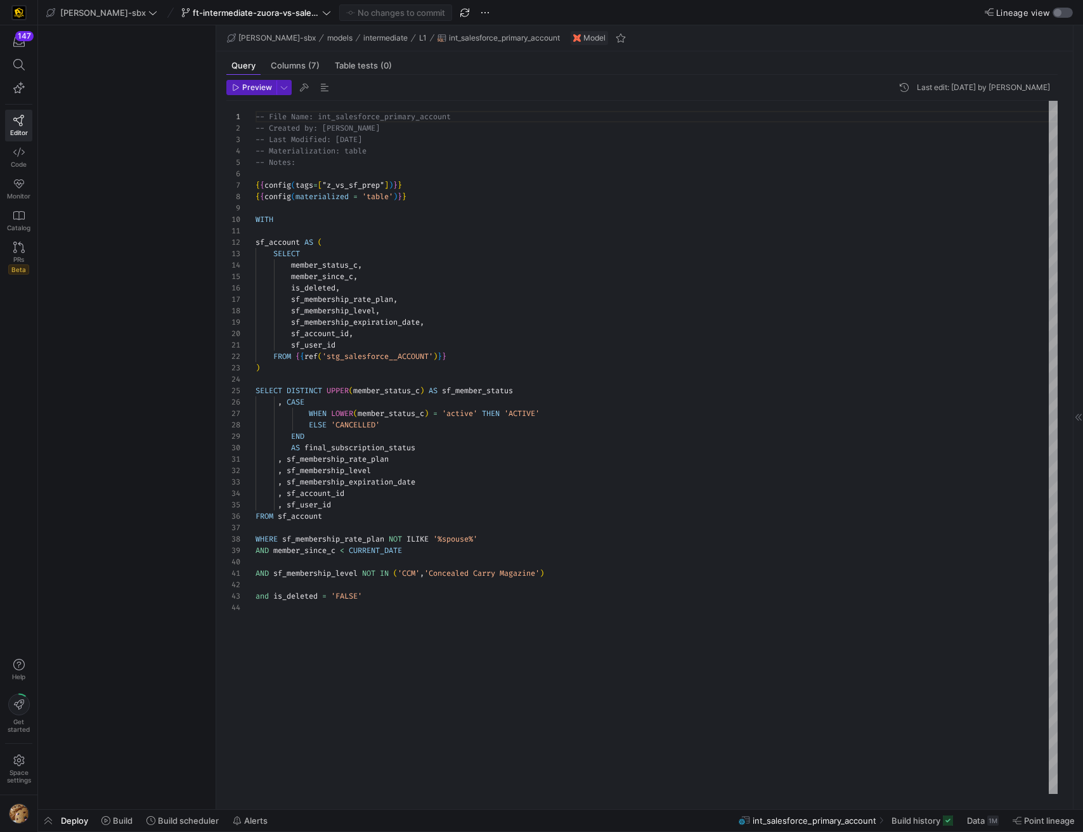
scroll to position [114, 0]
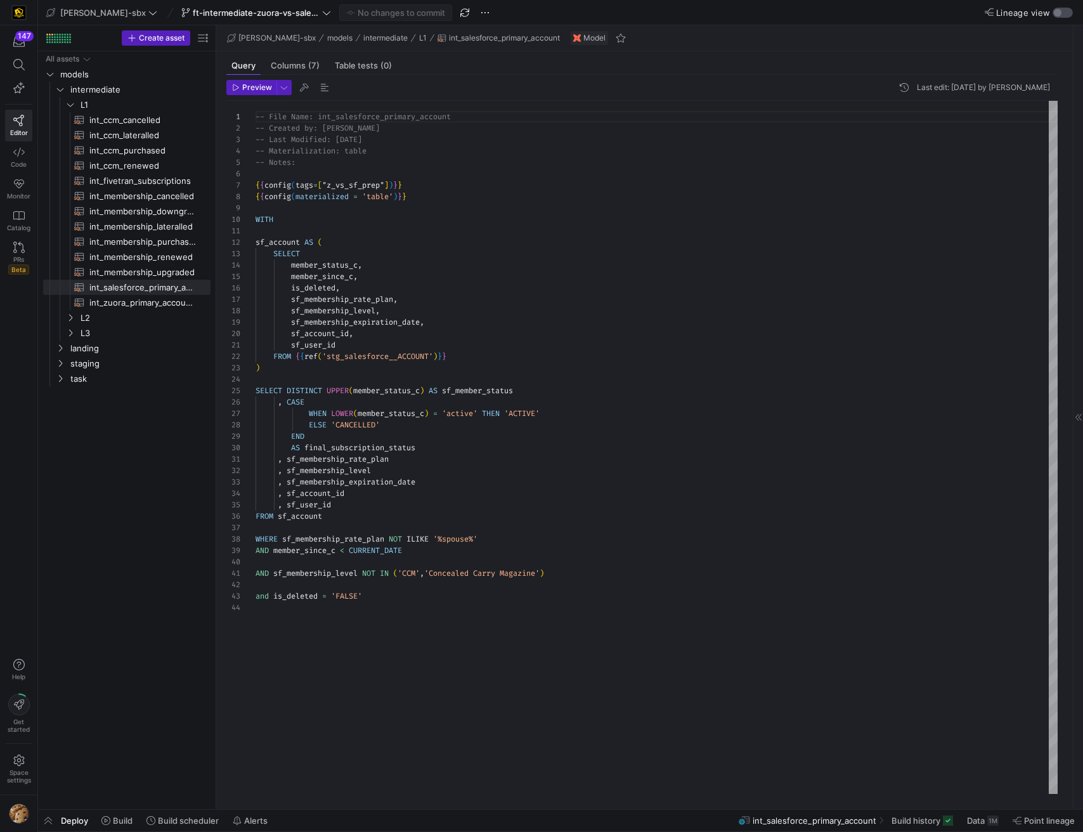
click at [1061, 15] on div "button" at bounding box center [1058, 13] width 8 height 8
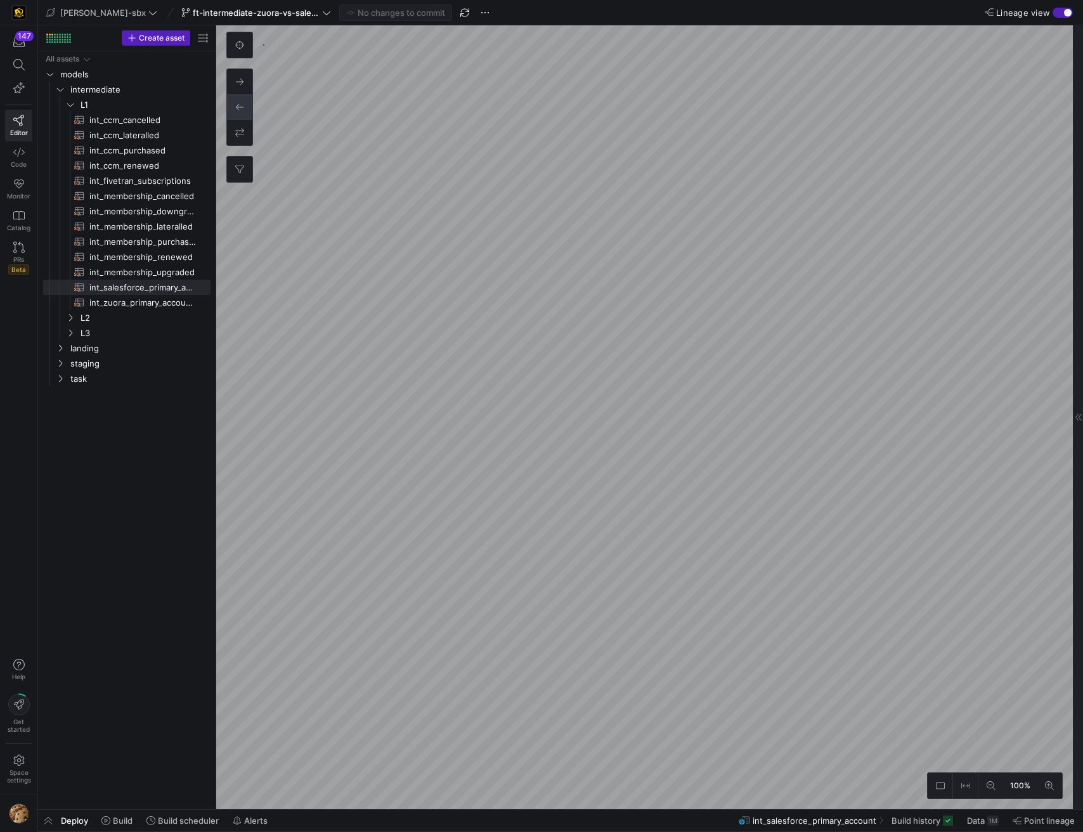
type textarea "{{config(tags=["z_vs_sf_prep"])}} {{config(materialized = 'table')}} WITH sourc…"
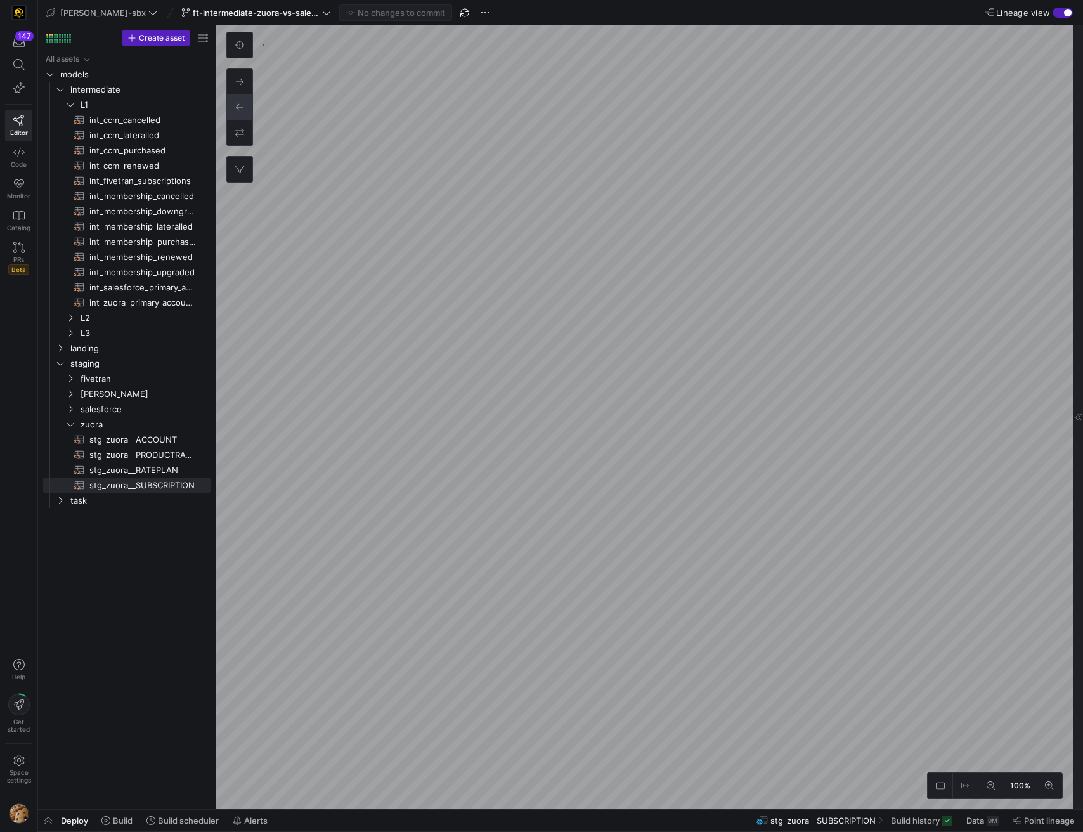
click at [1070, 13] on div "button" at bounding box center [1068, 13] width 8 height 8
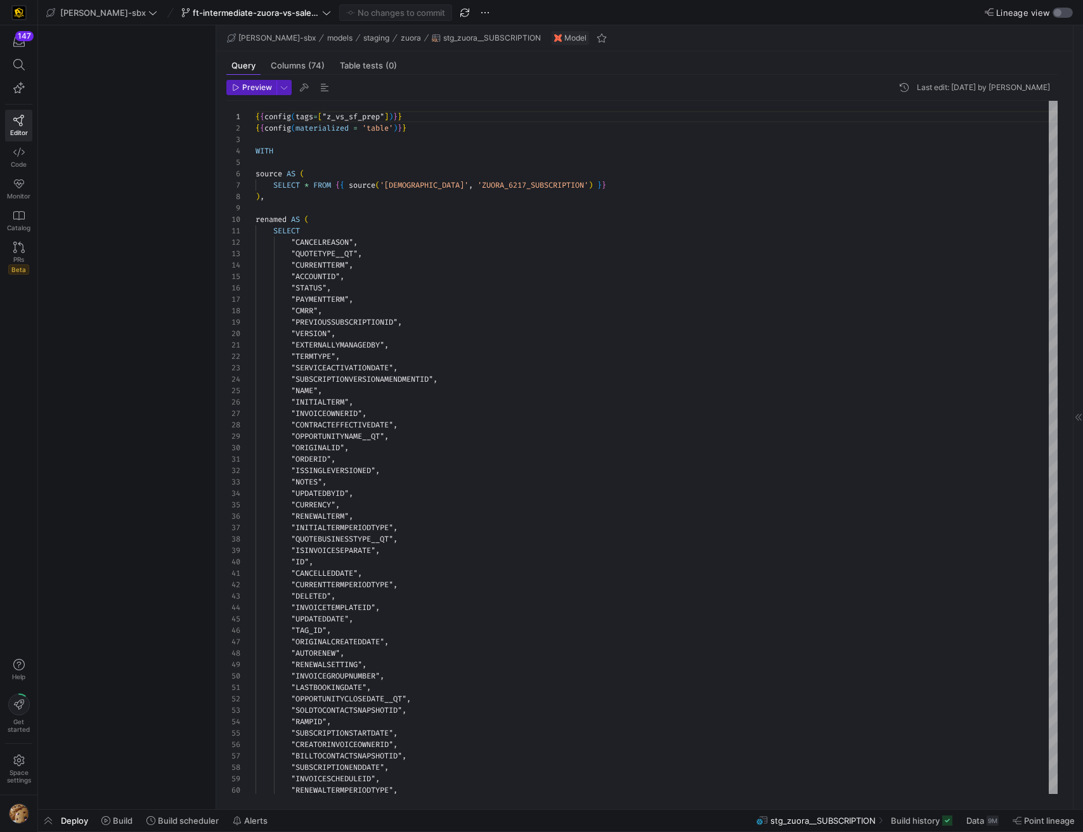
scroll to position [114, 0]
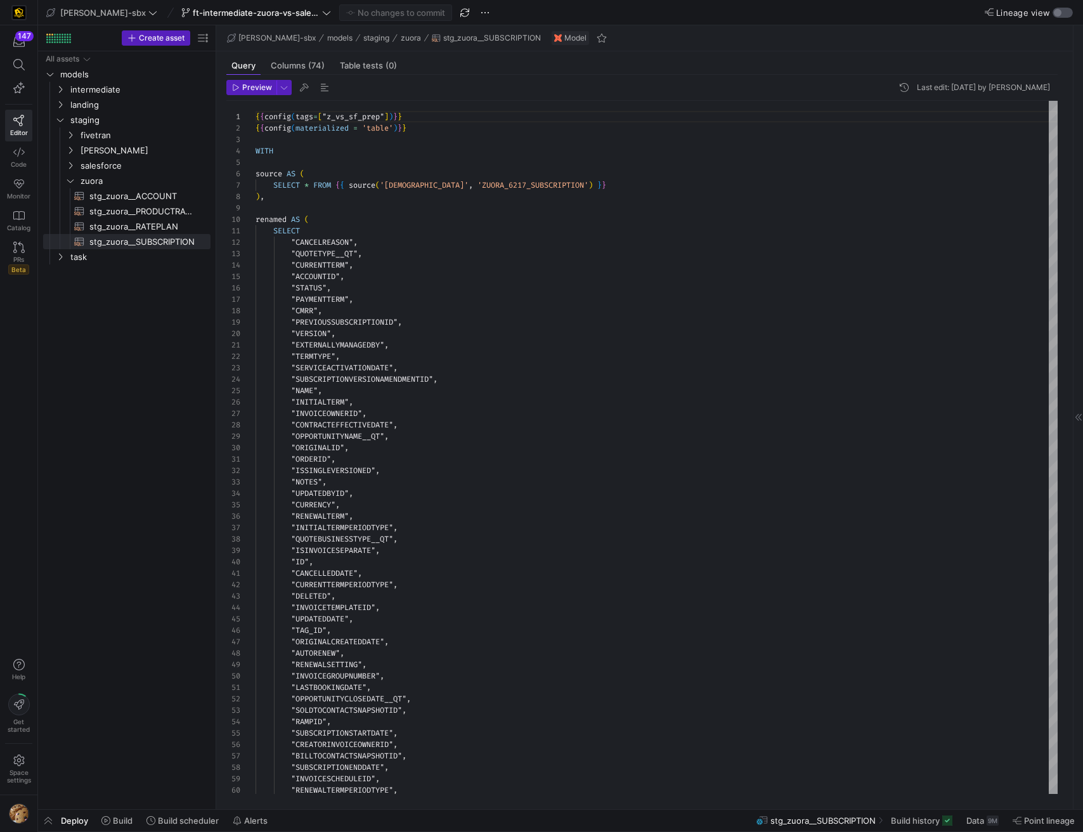
click at [1068, 15] on div "button" at bounding box center [1063, 13] width 20 height 10
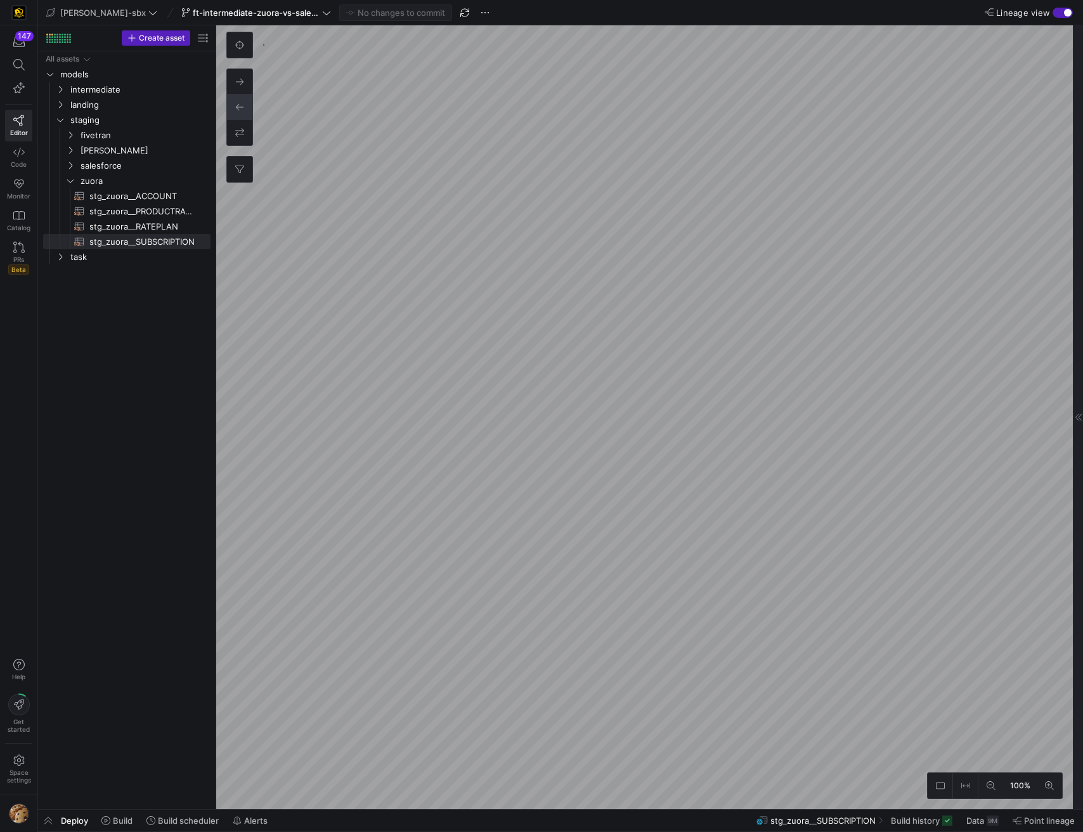
type textarea "{{config(tags=["z_vs_sf_prep"])}} {{config(materialized = 'table')}} WITH sourc…"
click at [1058, 10] on div "button" at bounding box center [1063, 13] width 20 height 10
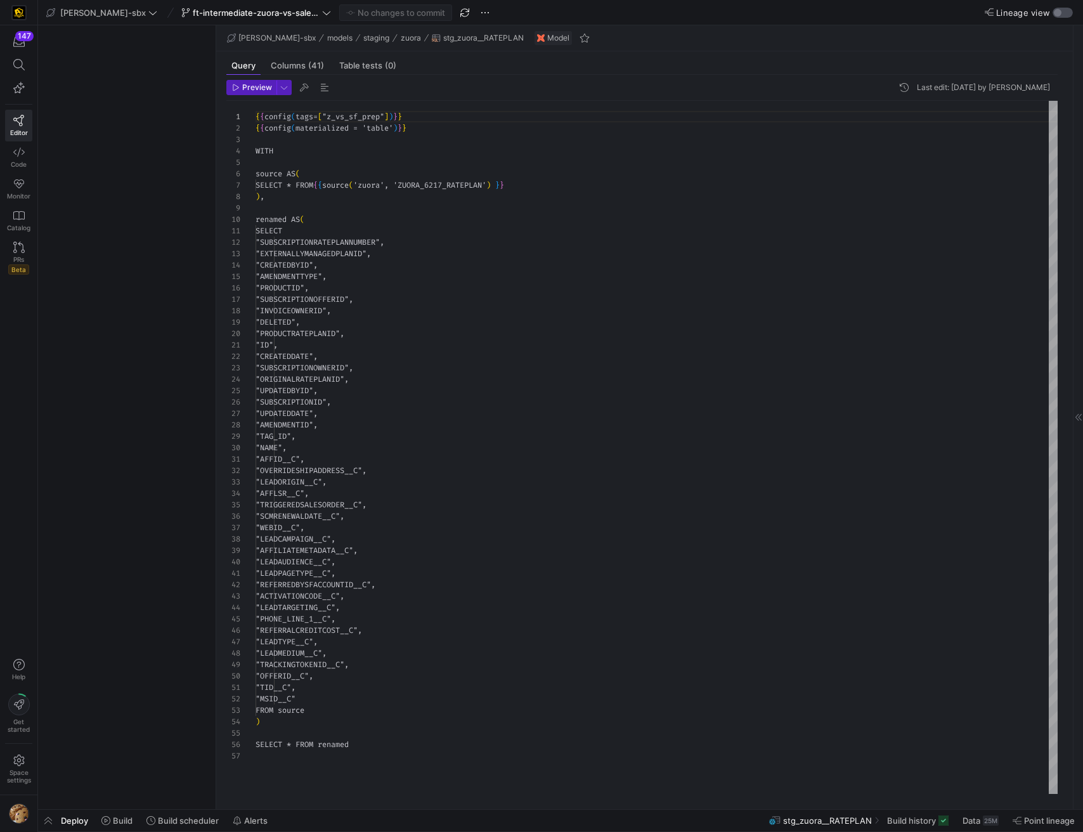
scroll to position [114, 0]
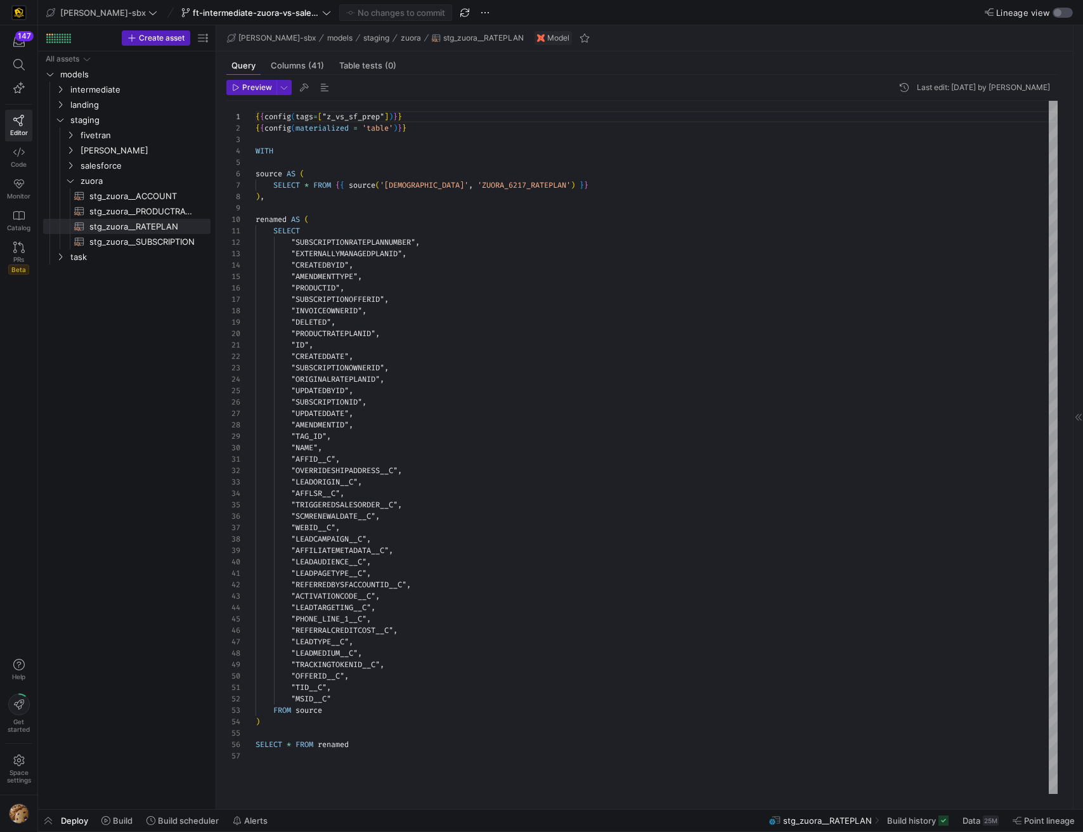
click at [1066, 11] on div "button" at bounding box center [1063, 13] width 20 height 10
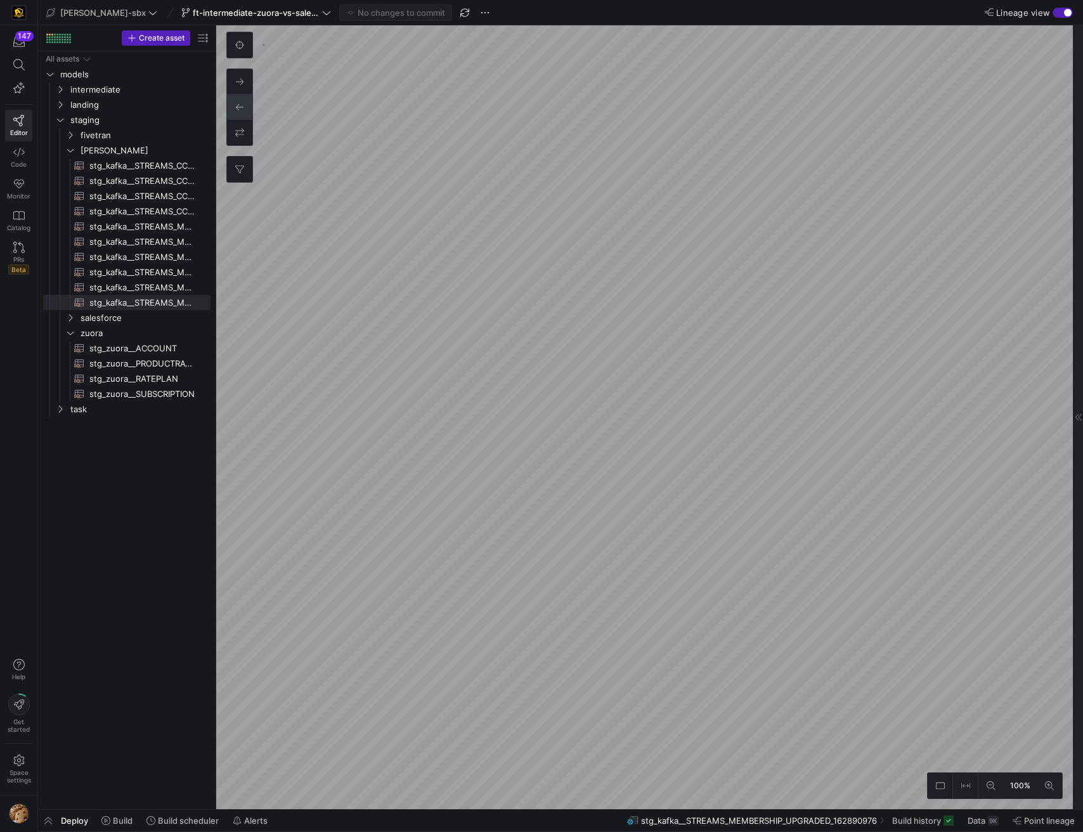
click at [760, 827] on as-split "edw-dv-sbx ft-intermediate-zuora-vs-salesforce-08052025 No changes to commit Li…" at bounding box center [560, 416] width 1045 height 832
type textarea "{{config (tags=["kafka_joined_view"])}} WITH source AS ( SELECT * FROM {{ sourc…"
click at [1068, 11] on div "button" at bounding box center [1068, 13] width 8 height 8
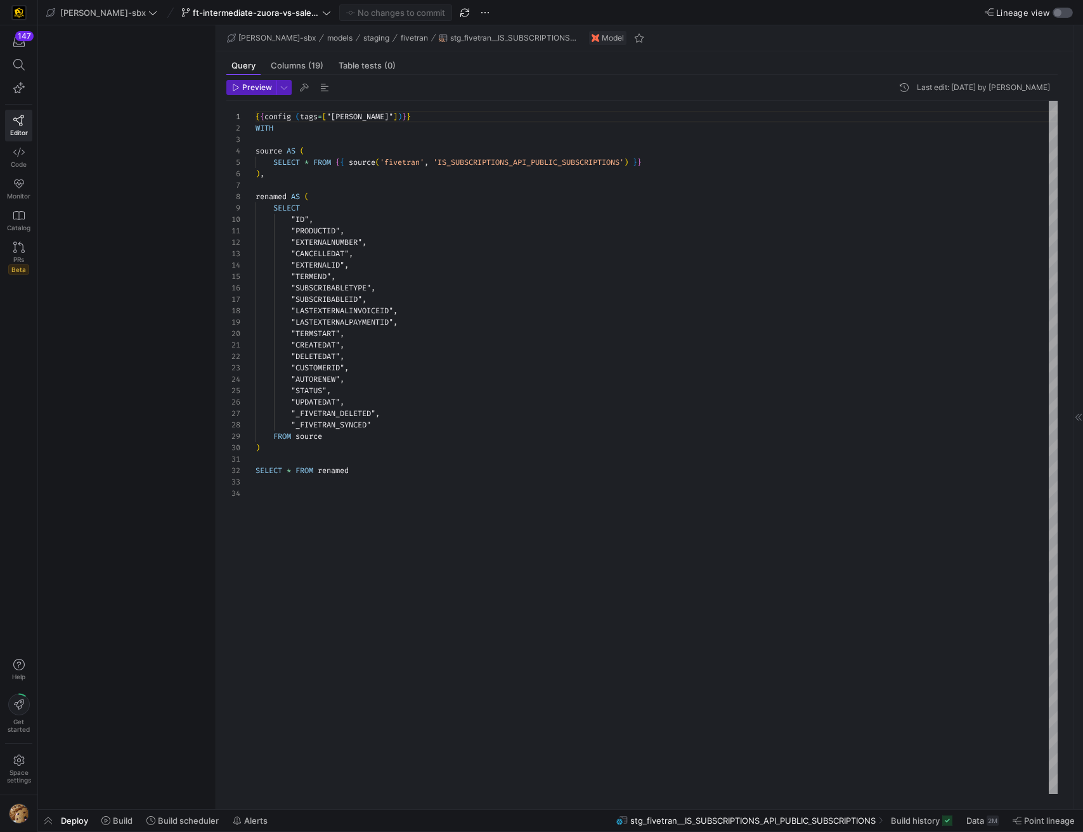
scroll to position [114, 0]
click at [1067, 8] on div "button" at bounding box center [1063, 13] width 20 height 10
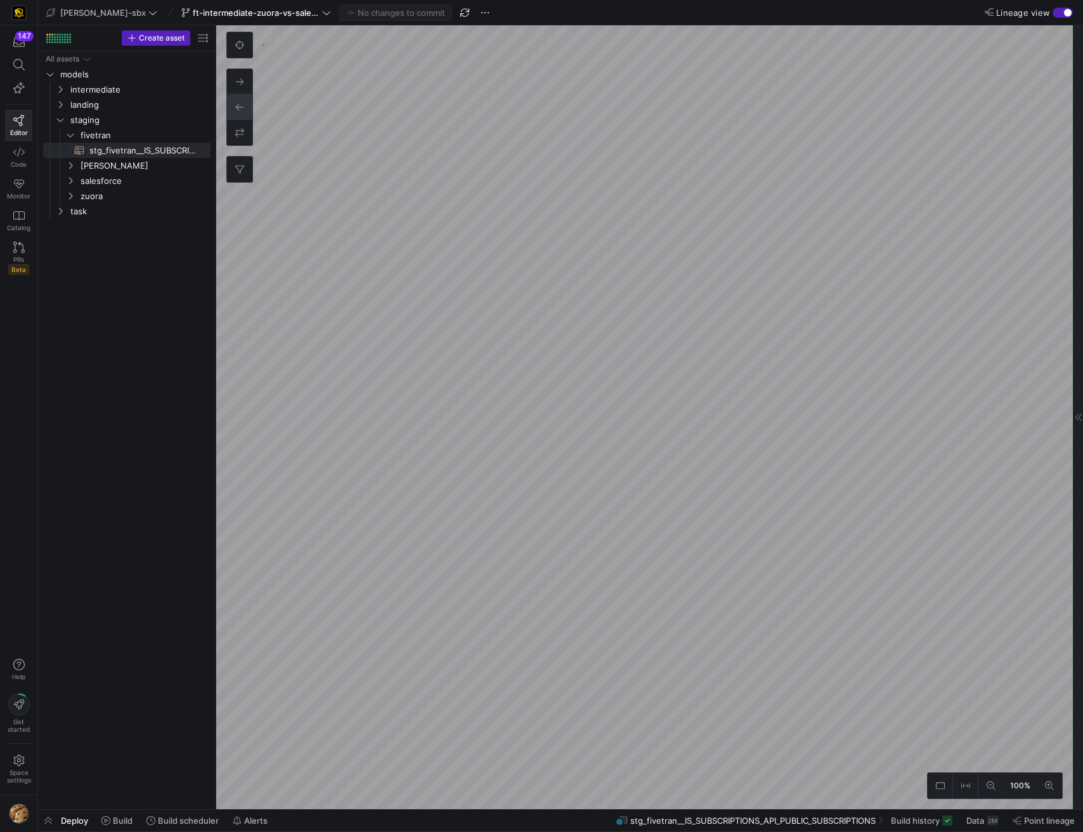
type textarea "{{config (tags=["kafka_joined_view"])}} WITH subs AS ( SELECT 'POSTGRES' as KAF…"
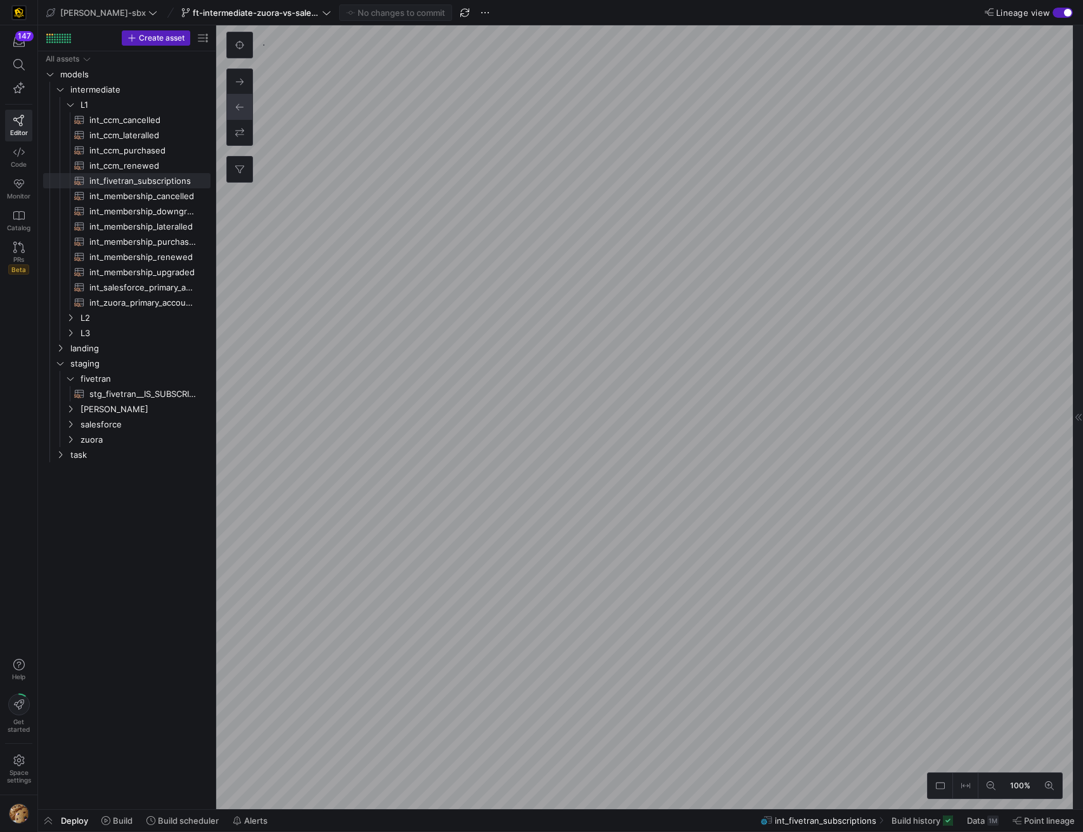
click at [1061, 16] on div "button" at bounding box center [1063, 13] width 20 height 10
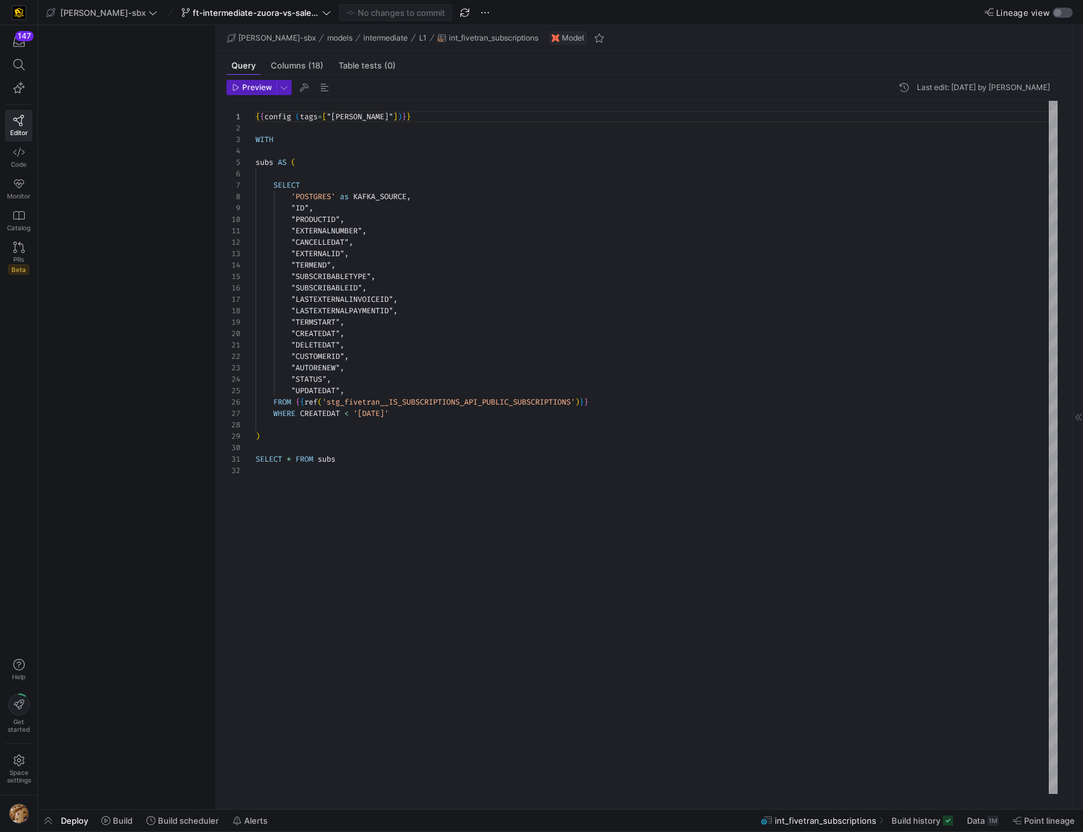
scroll to position [114, 0]
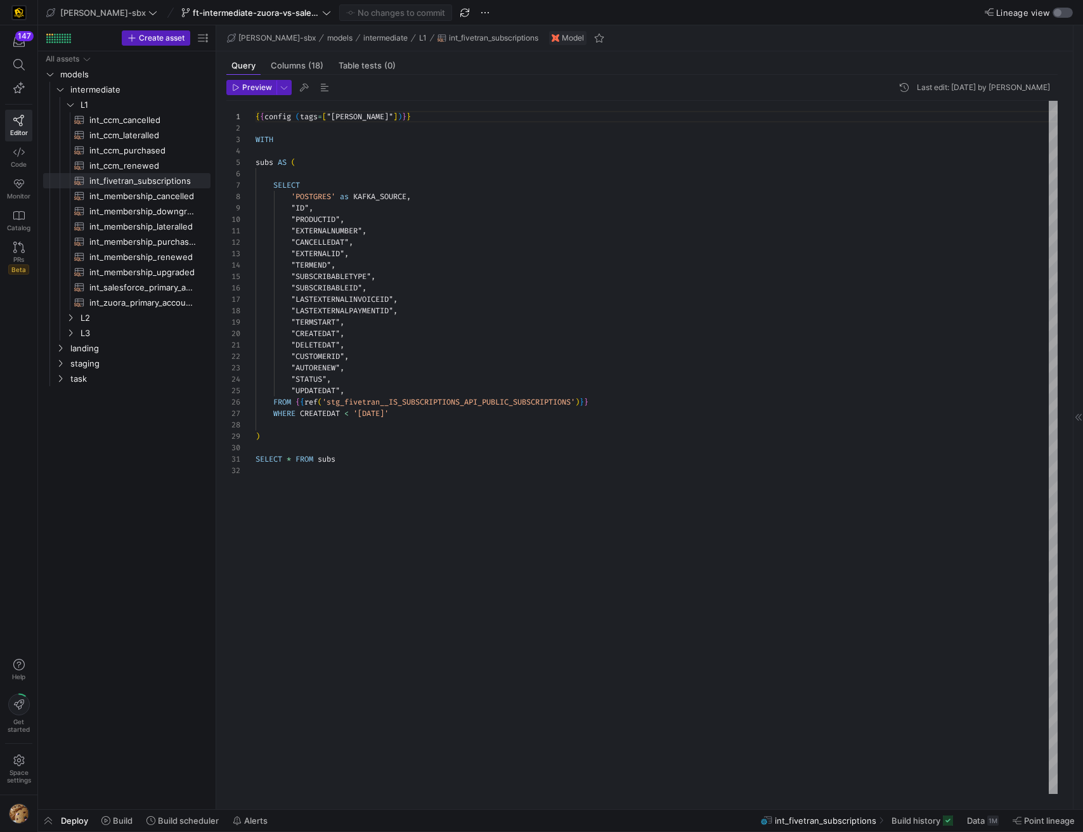
click at [1066, 11] on div "button" at bounding box center [1063, 13] width 20 height 10
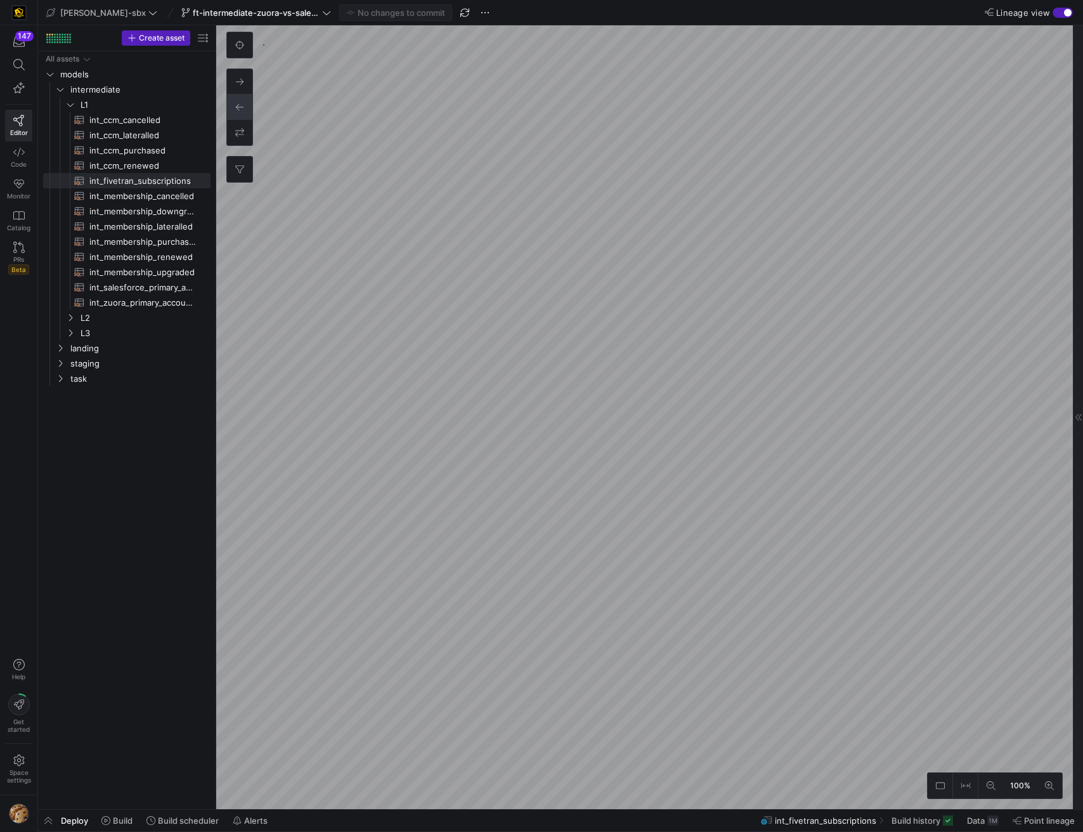
click at [1063, 12] on div "button" at bounding box center [1063, 13] width 20 height 10
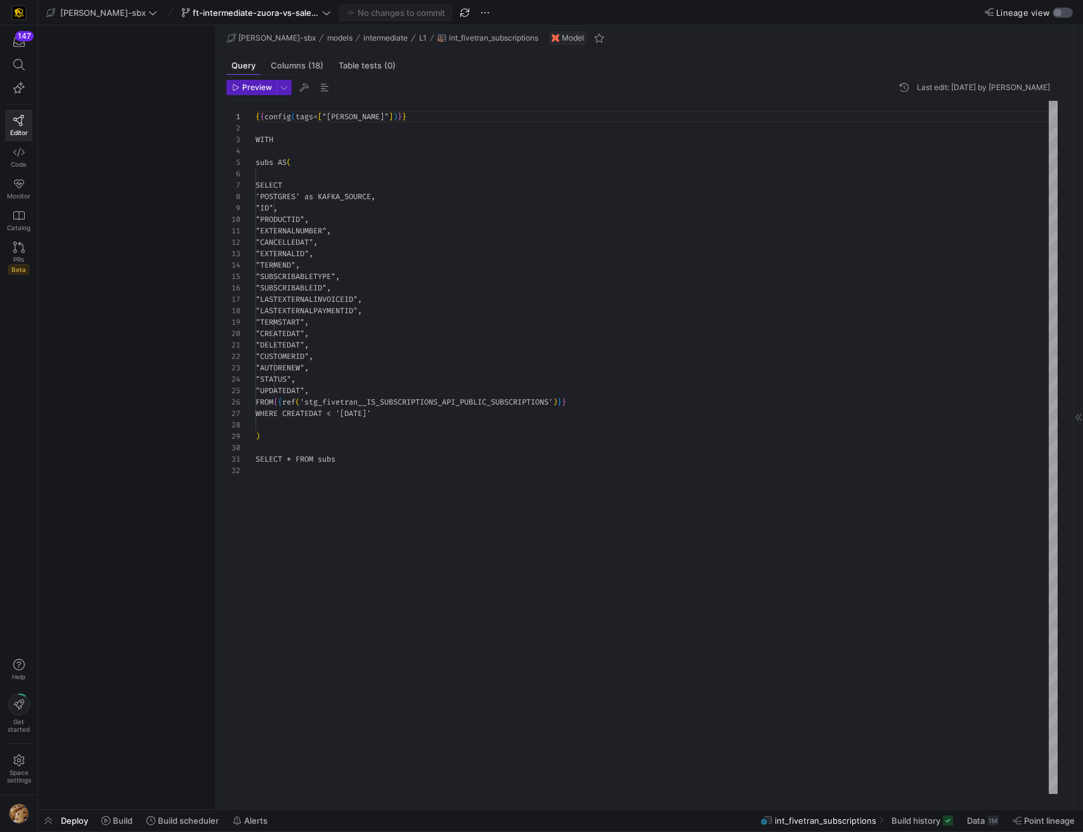
scroll to position [114, 0]
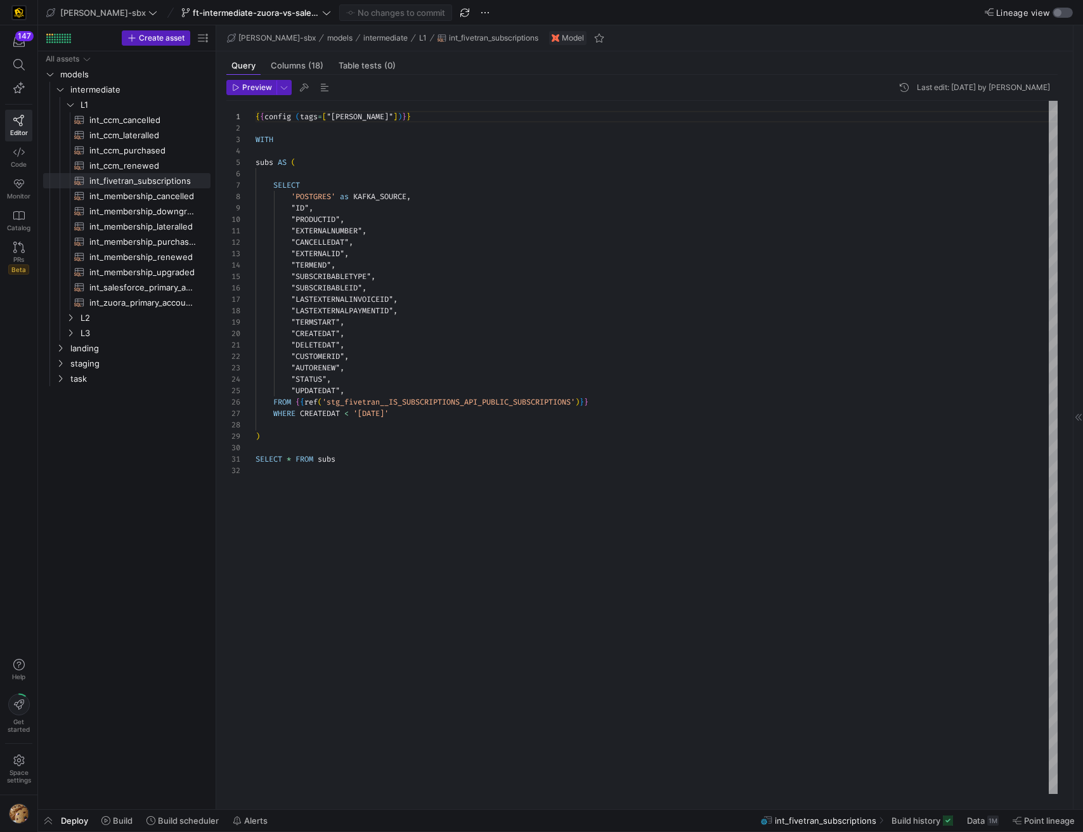
click at [1063, 12] on div "button" at bounding box center [1063, 13] width 20 height 10
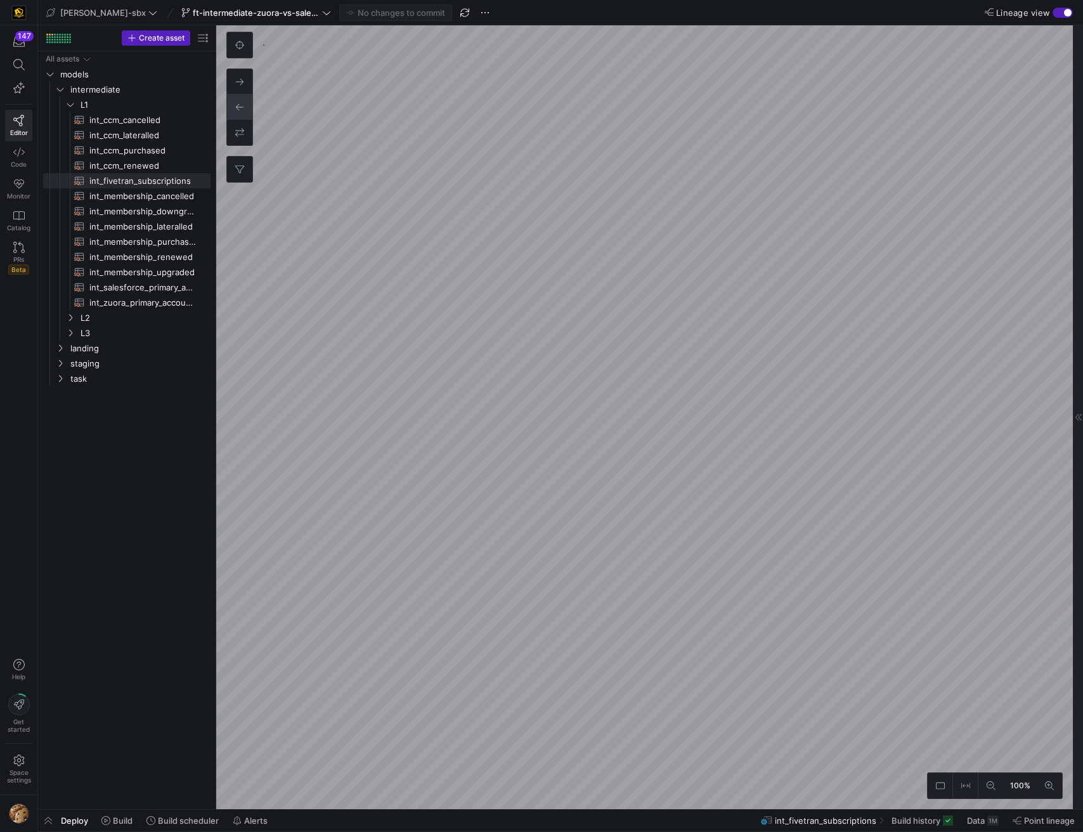
type textarea "{{config (tags=["kafka_joined_view"])}} WITH source AS ( SELECT * FROM {{ sourc…"
click at [1063, 12] on div "button" at bounding box center [1063, 13] width 20 height 10
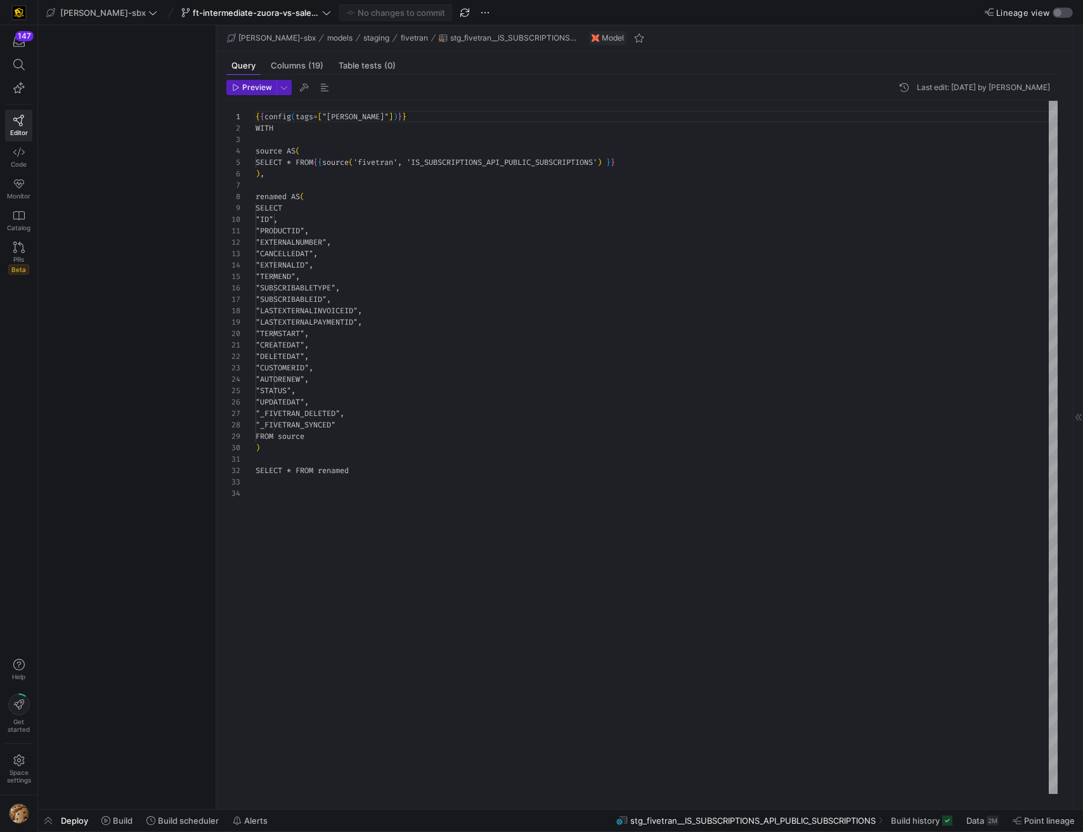
scroll to position [114, 0]
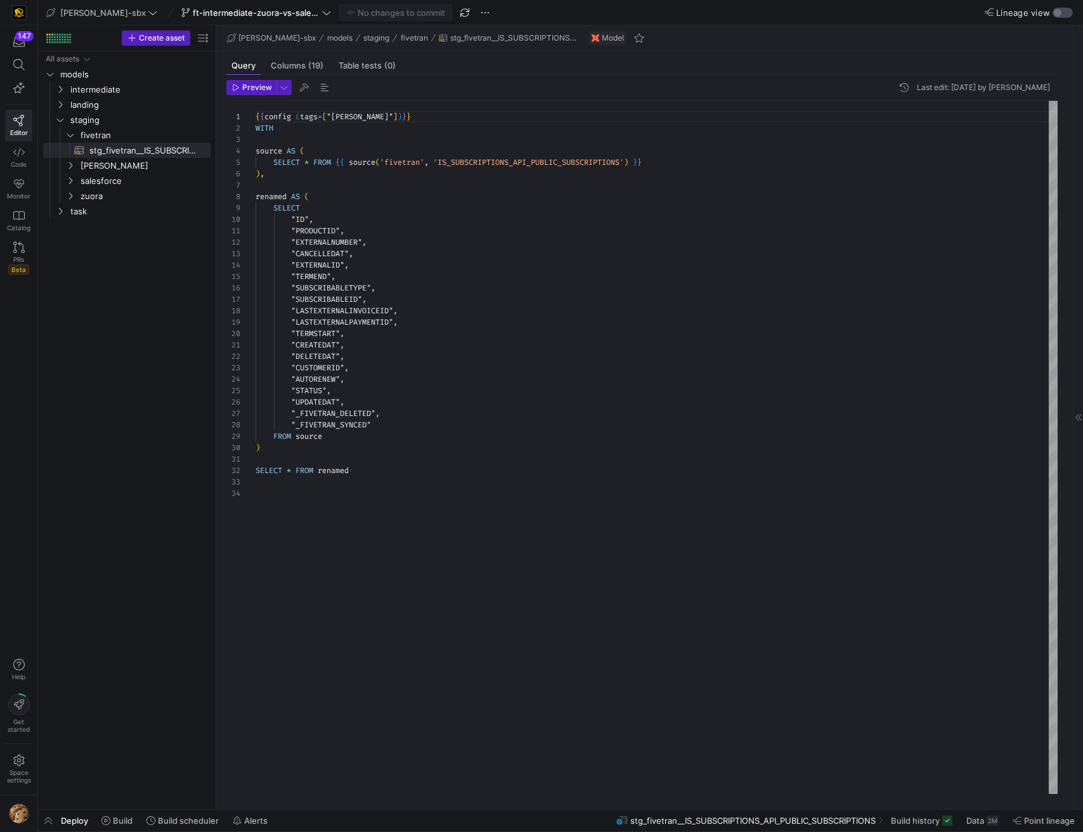
click at [1063, 12] on div "button" at bounding box center [1063, 13] width 20 height 10
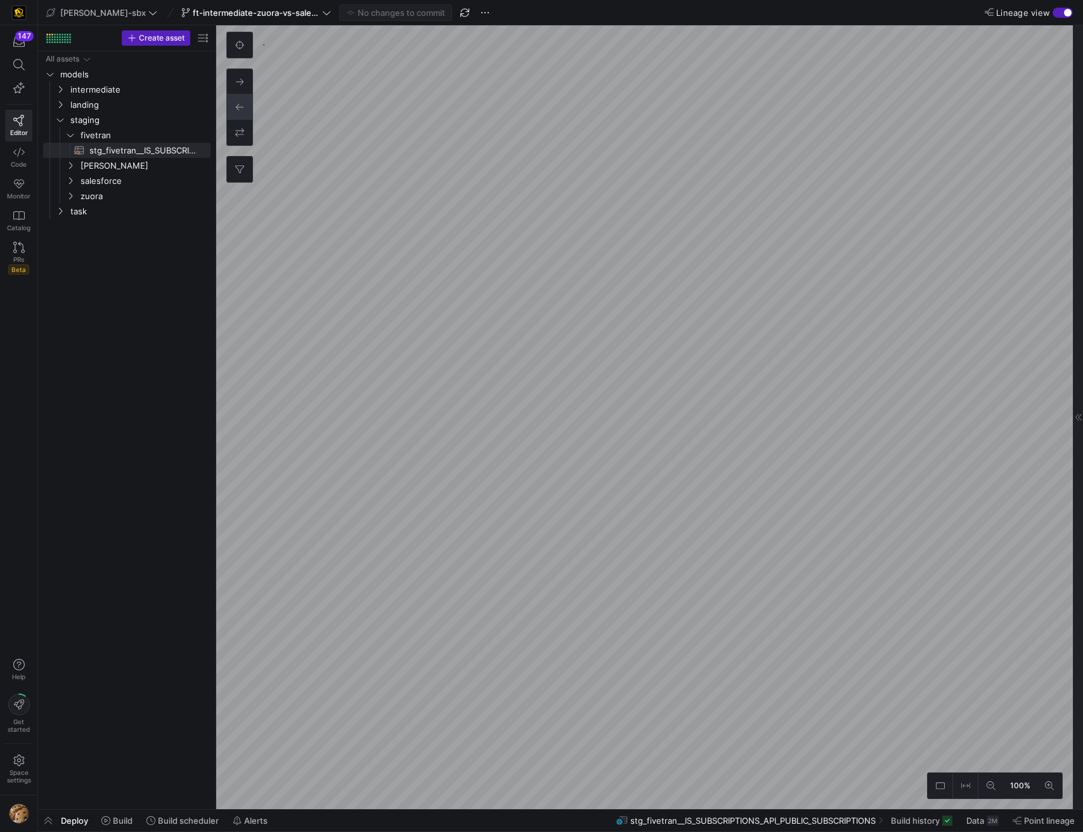
type textarea "{{config (tags=["kafka_joined_view"])}} WITH subs AS ( SELECT 'POSTGRES' as KAF…"
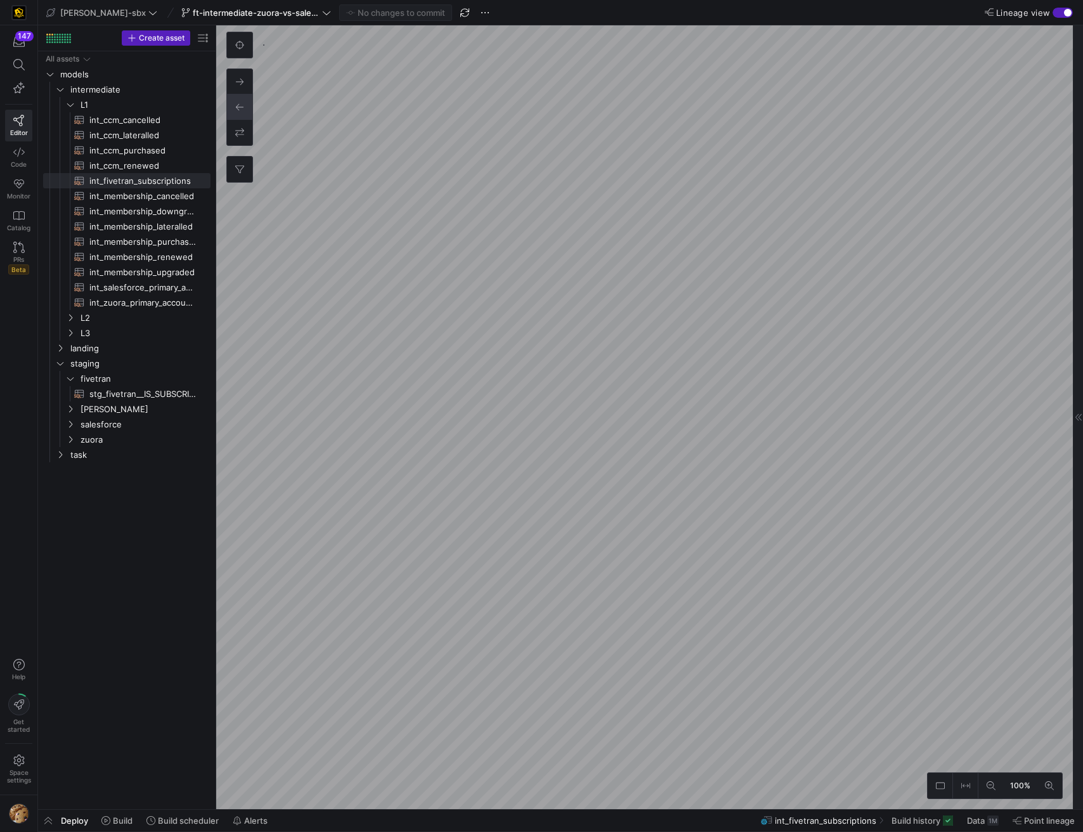
click at [1065, 20] on y42-top-nav "edw-dv-sbx ft-intermediate-zuora-vs-salesforce-08052025 No changes to commit Li…" at bounding box center [560, 12] width 1045 height 25
click at [1064, 13] on div "button" at bounding box center [1068, 13] width 8 height 8
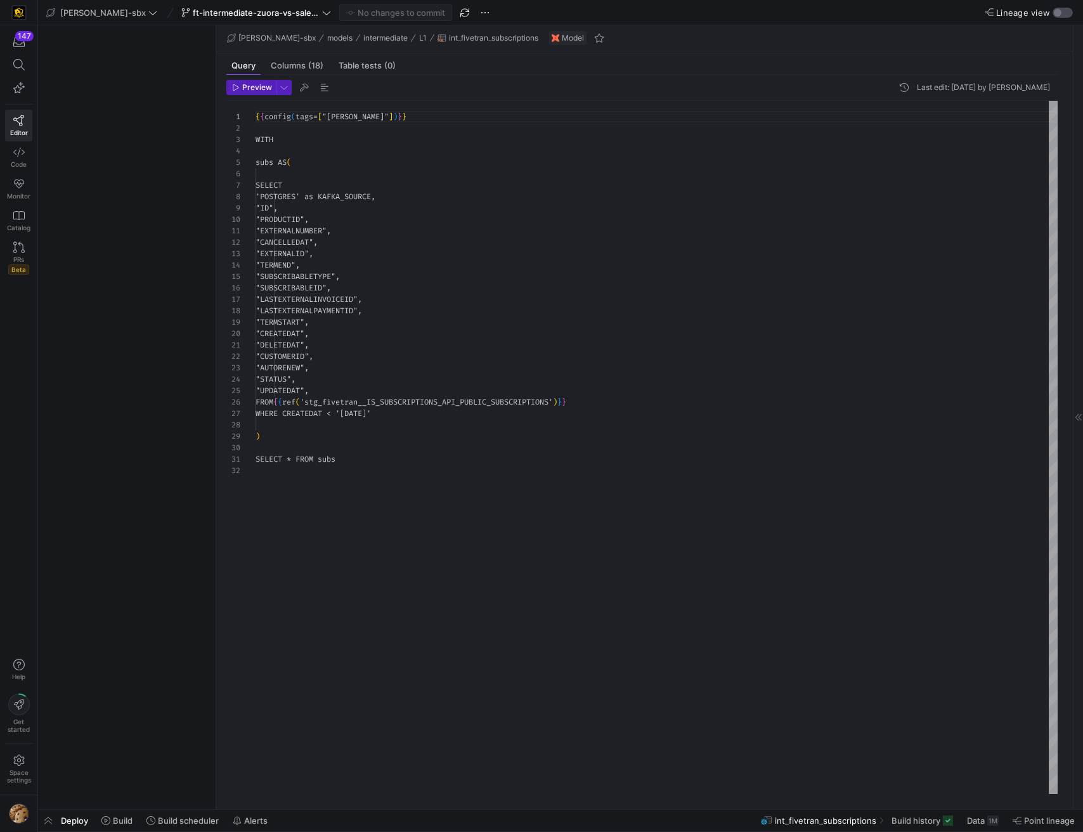
scroll to position [114, 0]
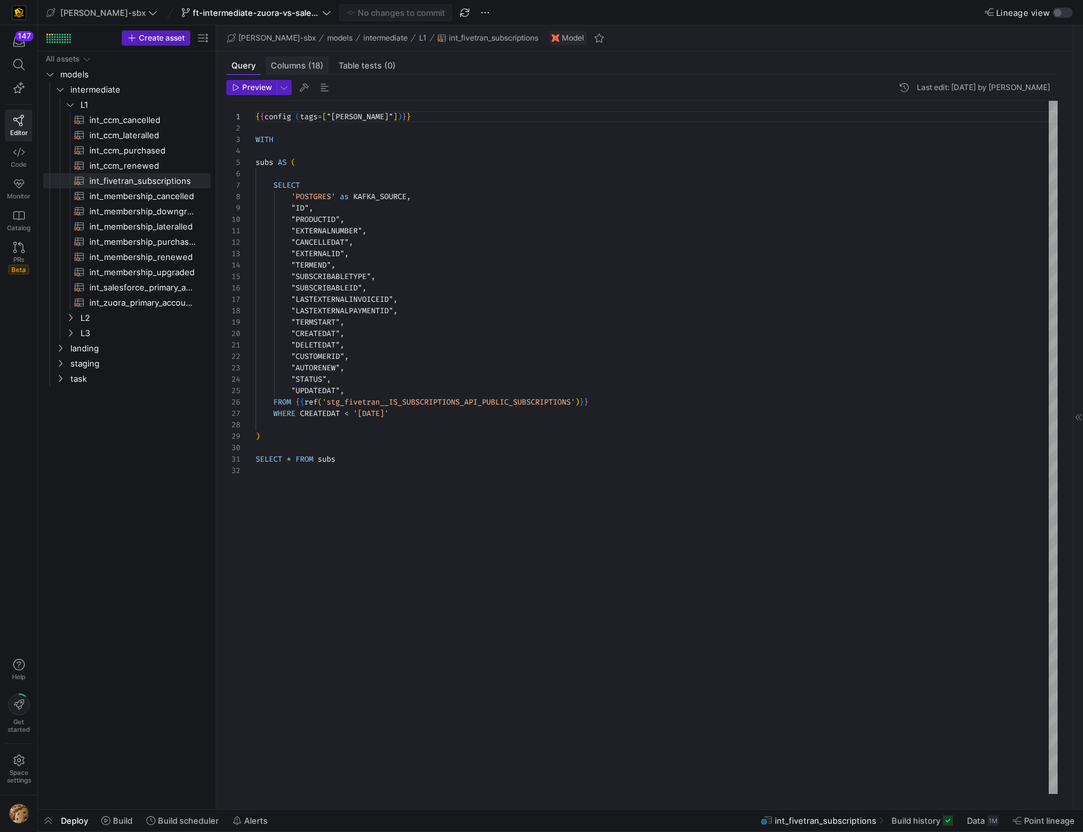
click at [285, 63] on span "Columns (18)" at bounding box center [297, 66] width 53 height 8
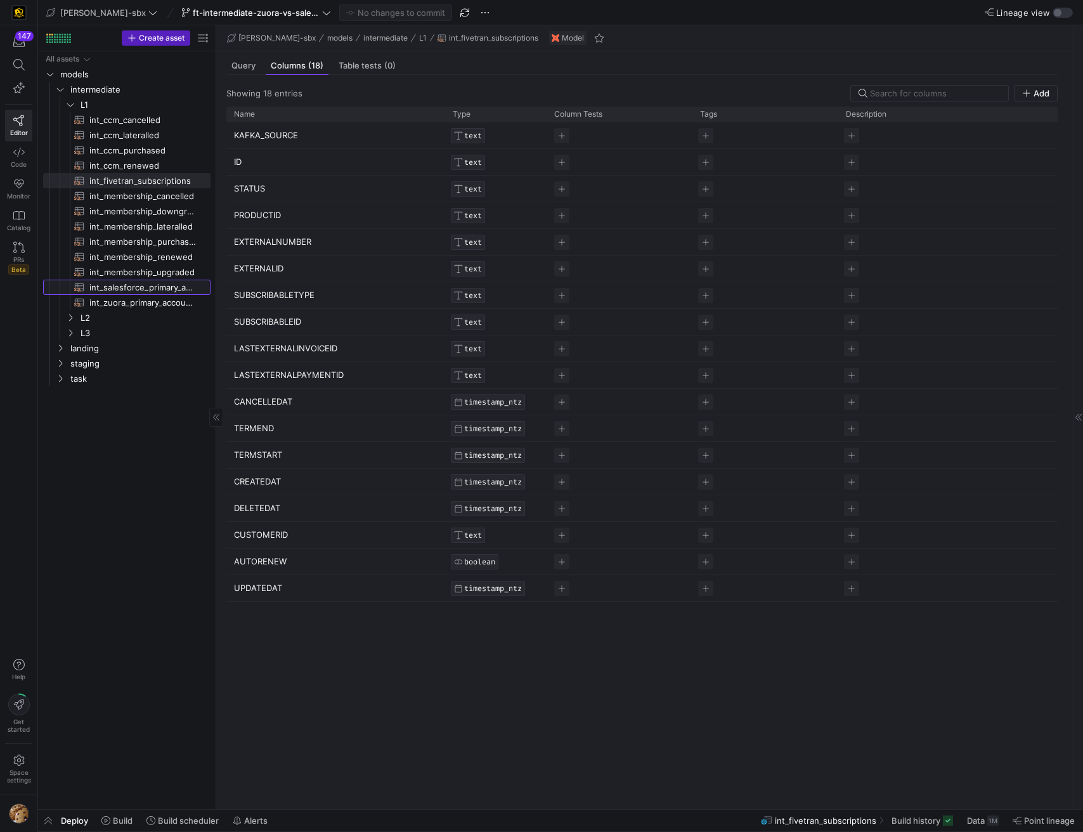
click at [154, 293] on span "int_salesforce_primary_account​​​​​​​​​​" at bounding box center [142, 287] width 107 height 15
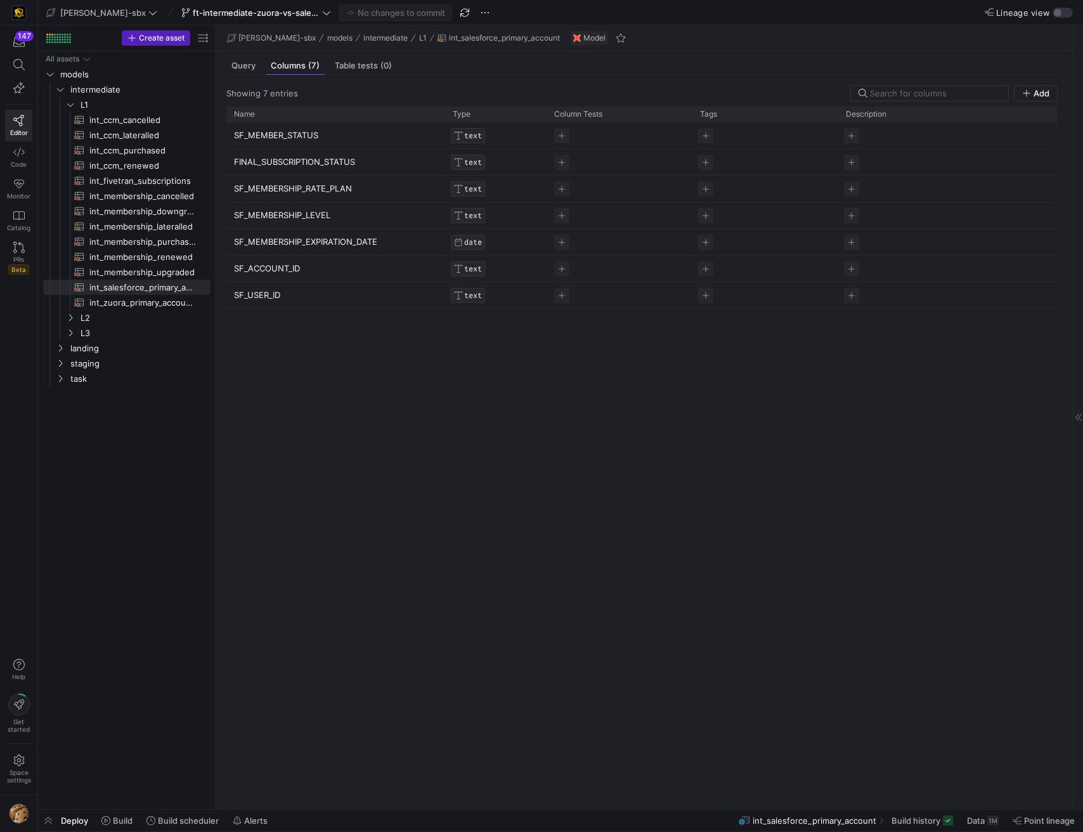
click at [261, 60] on div "Query Columns (7) Table tests (0)" at bounding box center [642, 65] width 832 height 18
click at [244, 71] on div "Query" at bounding box center [243, 65] width 34 height 18
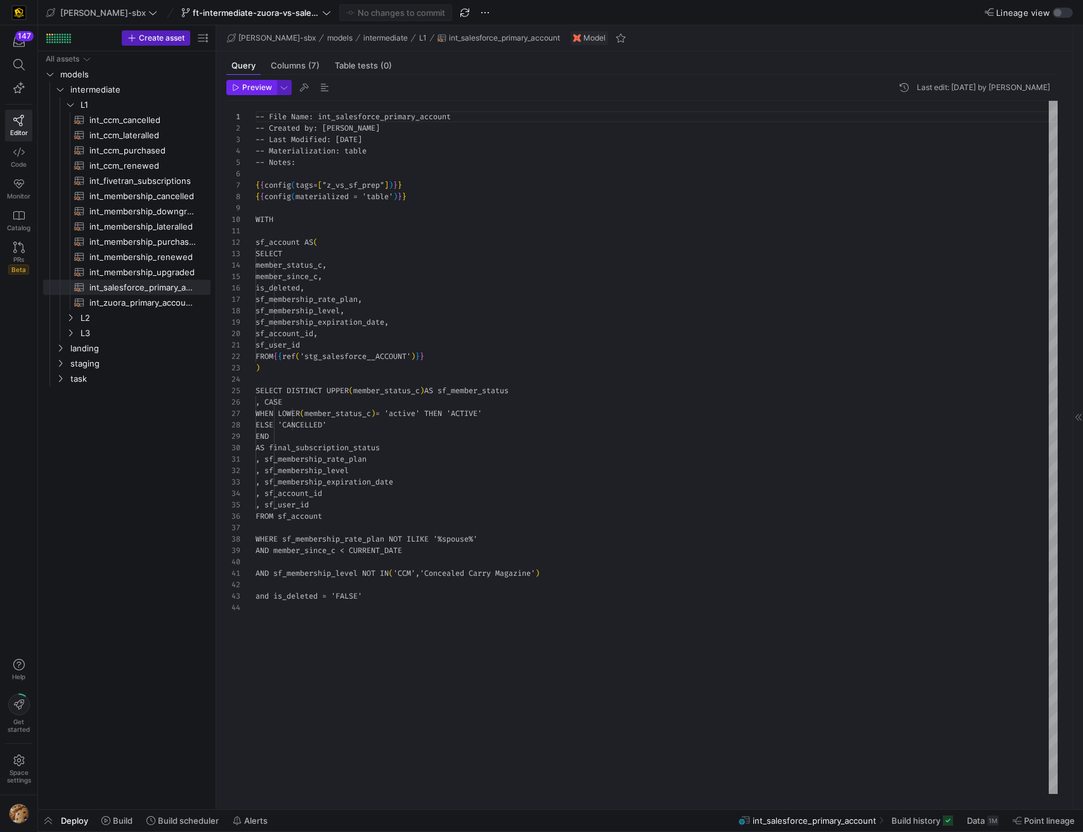
scroll to position [114, 0]
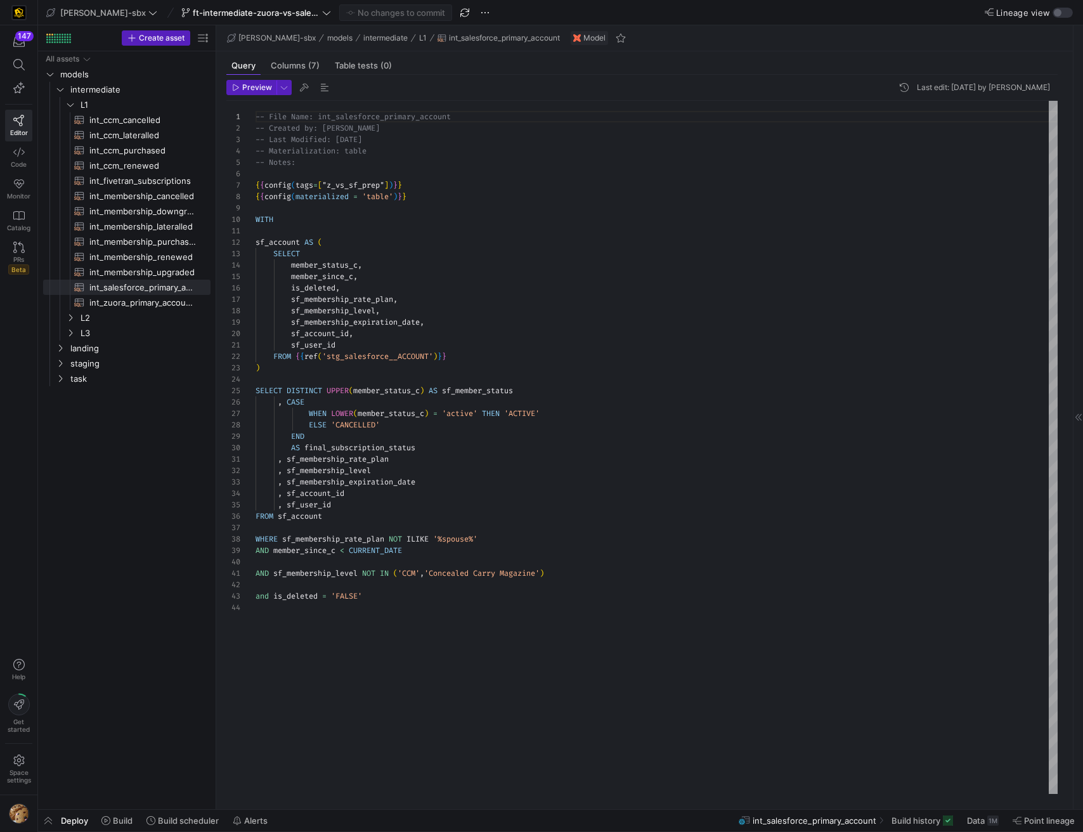
type textarea "sf_user_id FROM {{ref('stg_salesforce__ACCOUNT')}} ) SELECT DISTINCT UPPER(memb…"
drag, startPoint x: 469, startPoint y: 359, endPoint x: 367, endPoint y: 355, distance: 102.8
click at [356, 358] on div "-- File Name: int_salesforce_primary_account -- Created by: Grant Jones -- Last…" at bounding box center [657, 447] width 802 height 693
click at [462, 346] on div "-- File Name: int_salesforce_primary_account -- Created by: Grant Jones -- Last…" at bounding box center [657, 447] width 802 height 693
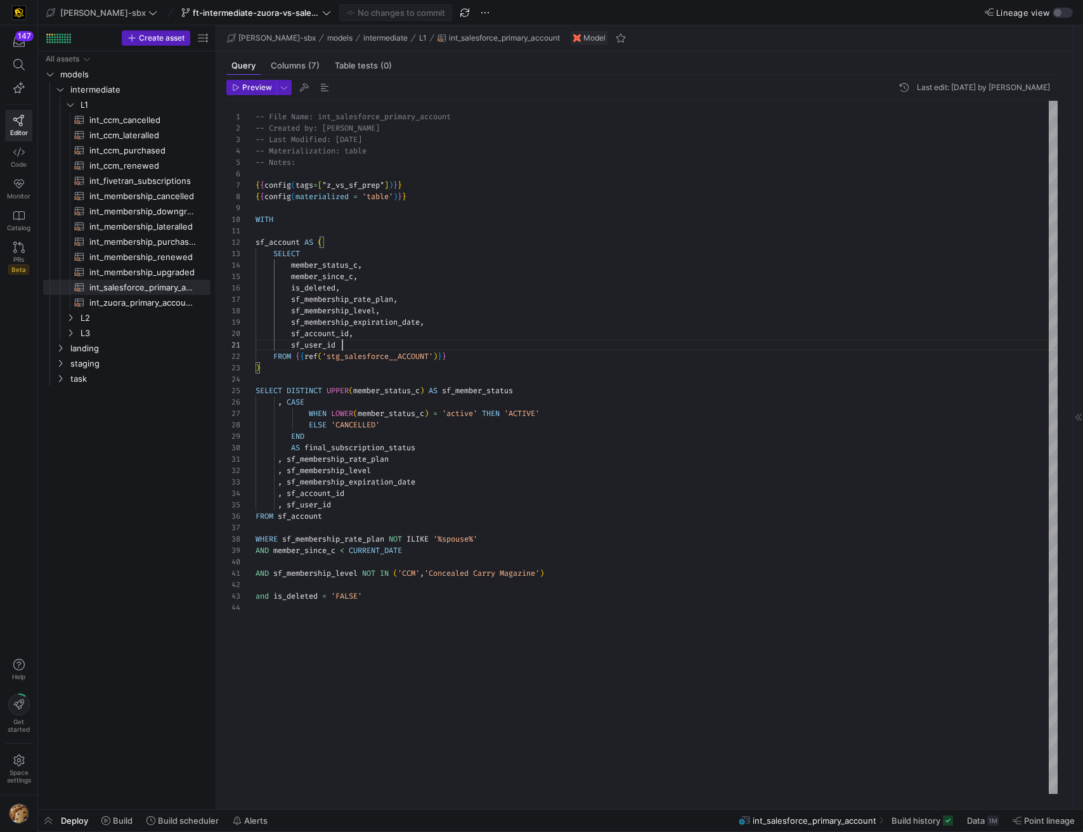
scroll to position [0, 87]
click at [355, 352] on div "-- File Name: int_salesforce_primary_account -- Created by: Grant Jones -- Last…" at bounding box center [657, 447] width 802 height 693
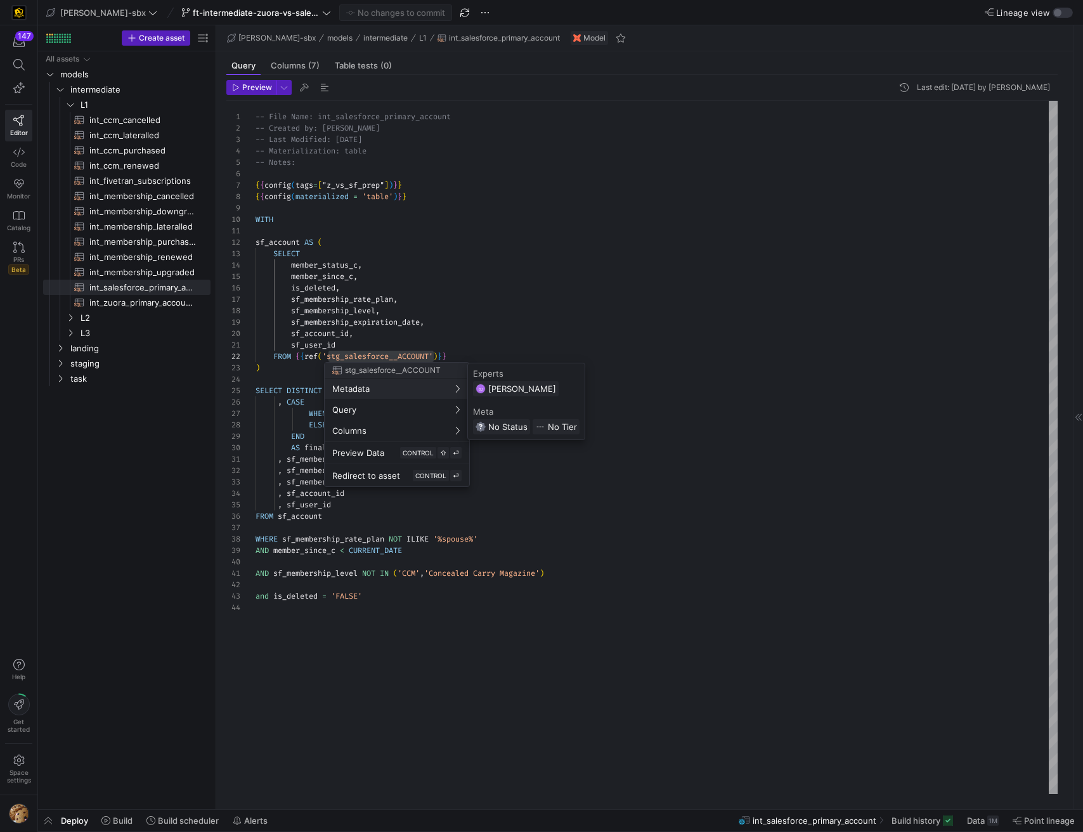
click at [127, 336] on div at bounding box center [541, 416] width 1083 height 832
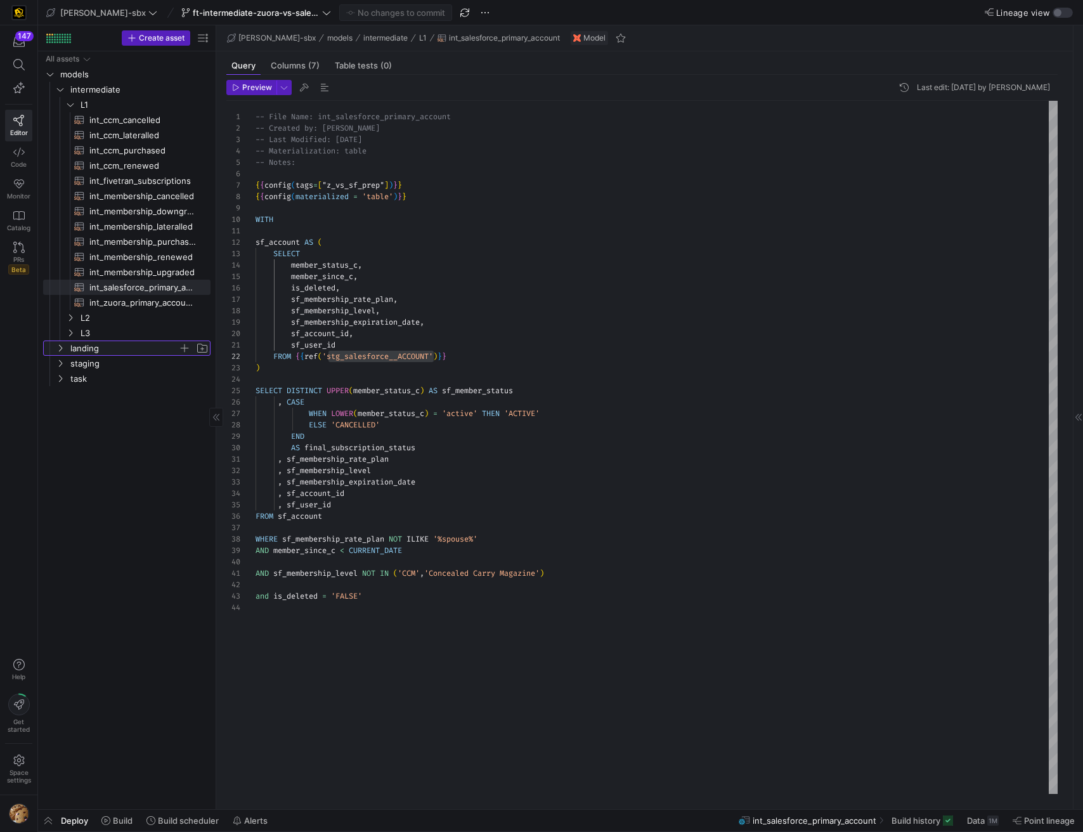
click at [96, 350] on span "landing" at bounding box center [124, 348] width 108 height 15
click at [94, 360] on span "fivetran" at bounding box center [130, 364] width 98 height 15
click at [84, 457] on span "staging" at bounding box center [124, 455] width 108 height 15
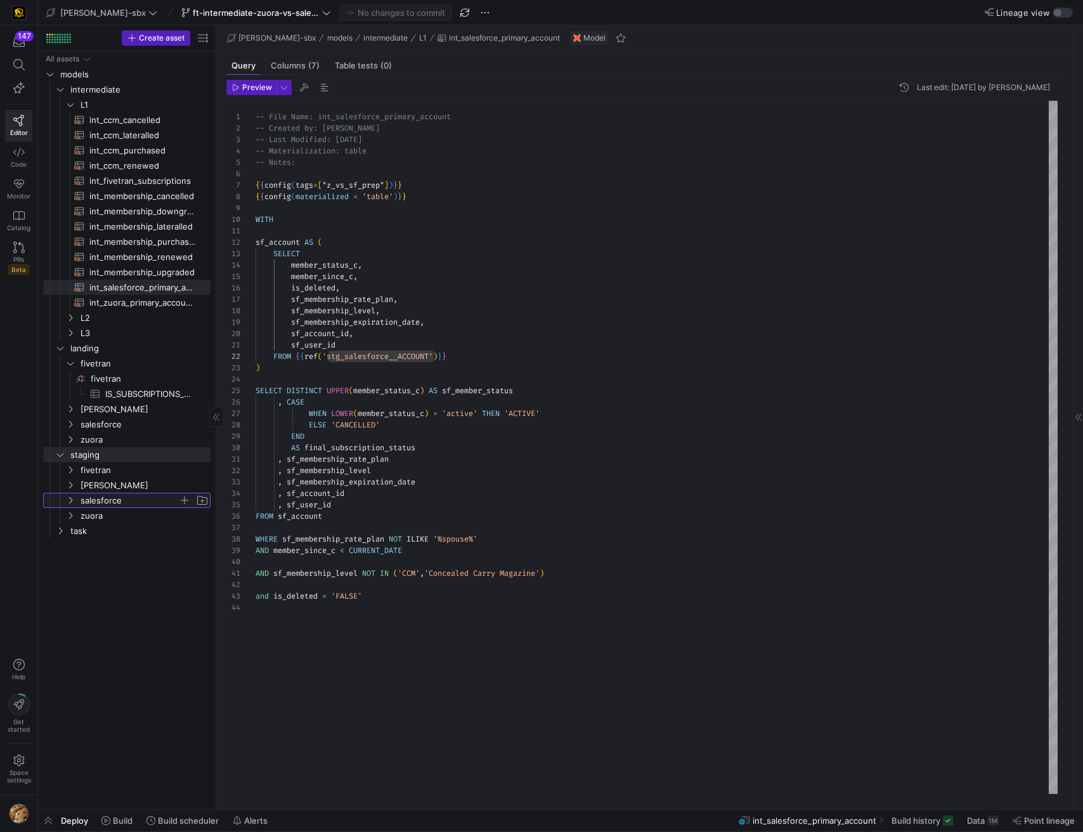
click at [105, 502] on span "salesforce" at bounding box center [130, 501] width 98 height 15
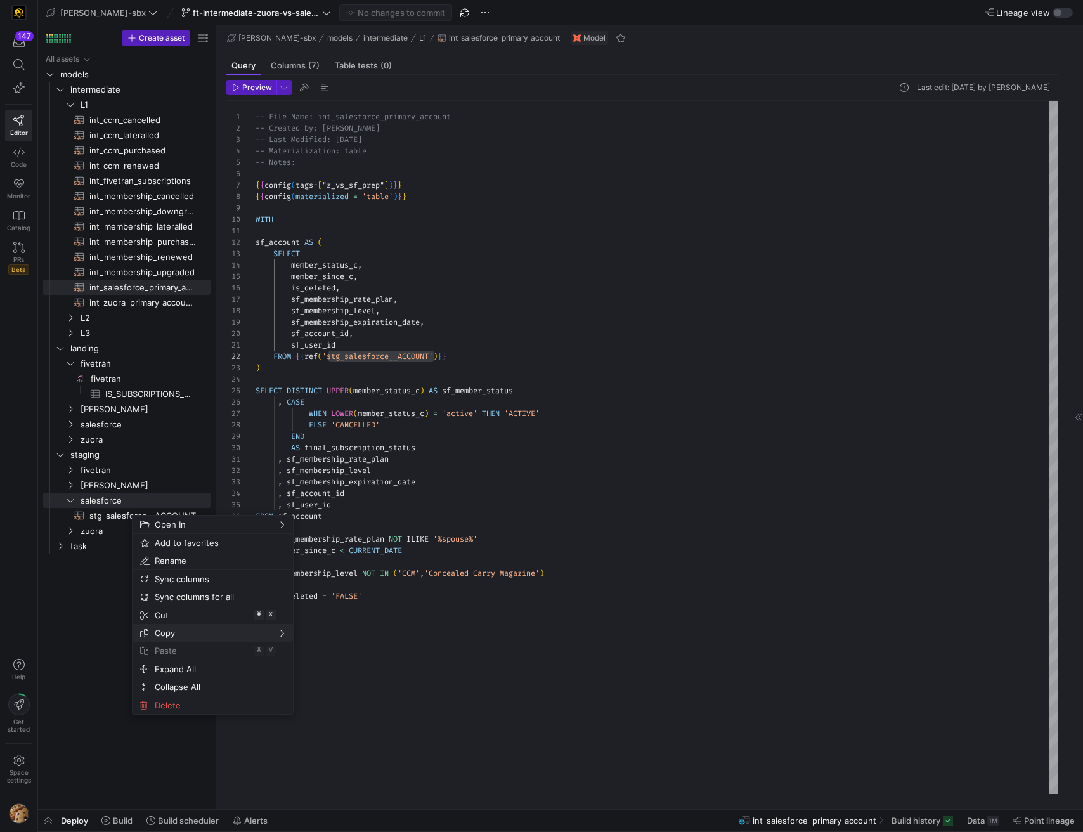
click at [180, 628] on span "Copy" at bounding box center [202, 633] width 105 height 18
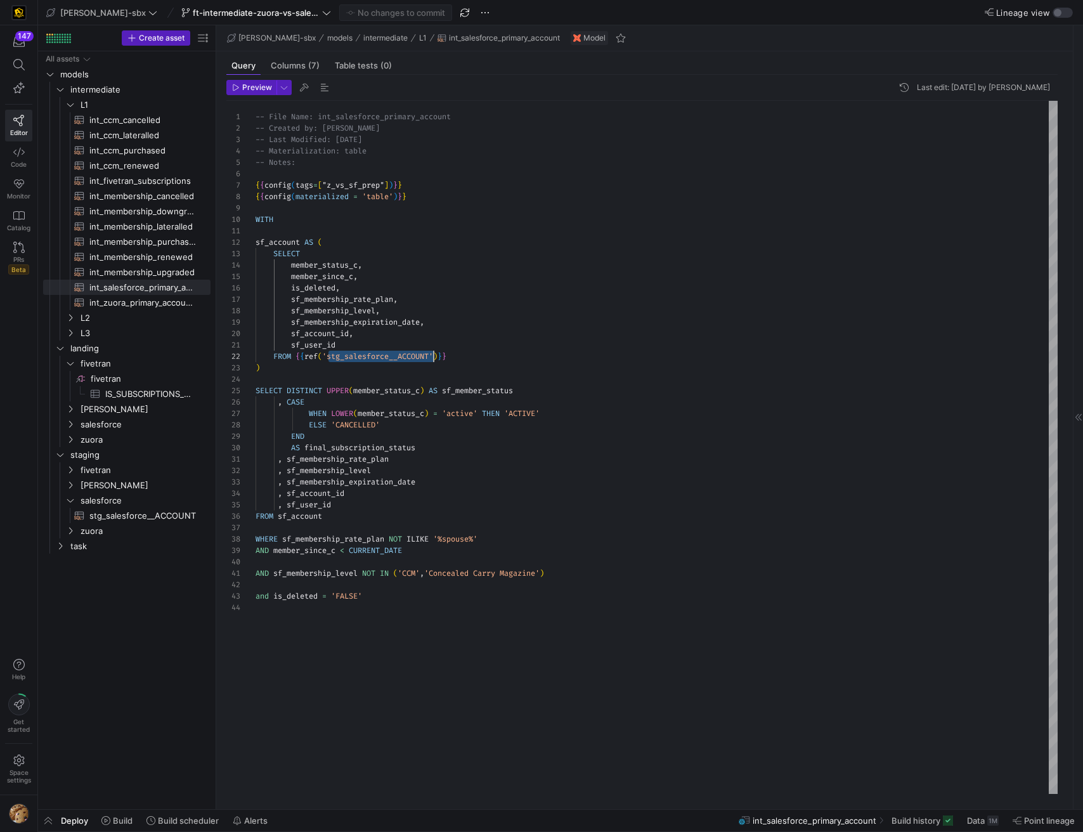
click at [389, 353] on div "-- File Name: int_salesforce_primary_account -- Created by: Grant Jones -- Last…" at bounding box center [657, 447] width 802 height 693
click at [389, 358] on div "-- File Name: int_salesforce_primary_account -- Created by: Grant Jones -- Last…" at bounding box center [657, 447] width 802 height 693
click at [432, 367] on div "-- File Name: int_salesforce_primary_account -- Created by: Grant Jones -- Last…" at bounding box center [657, 447] width 802 height 693
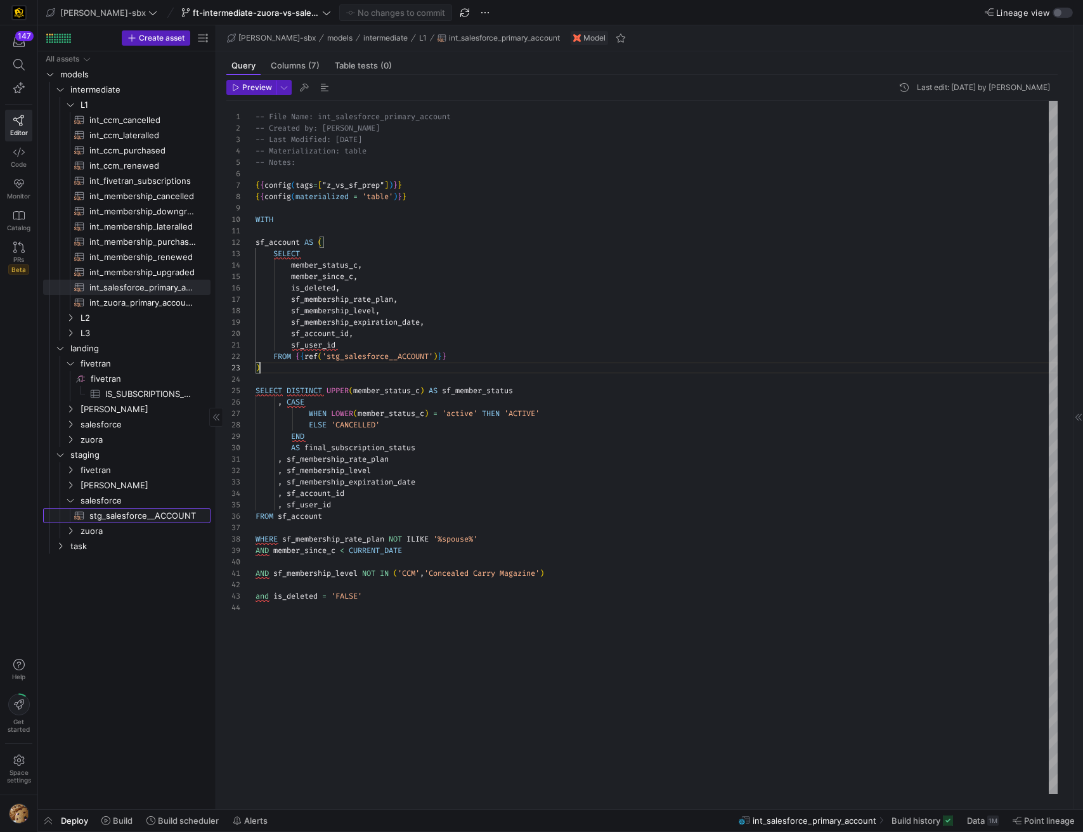
click at [138, 511] on span "stg_salesforce__ACCOUNT​​​​​​​​​​" at bounding box center [142, 516] width 107 height 15
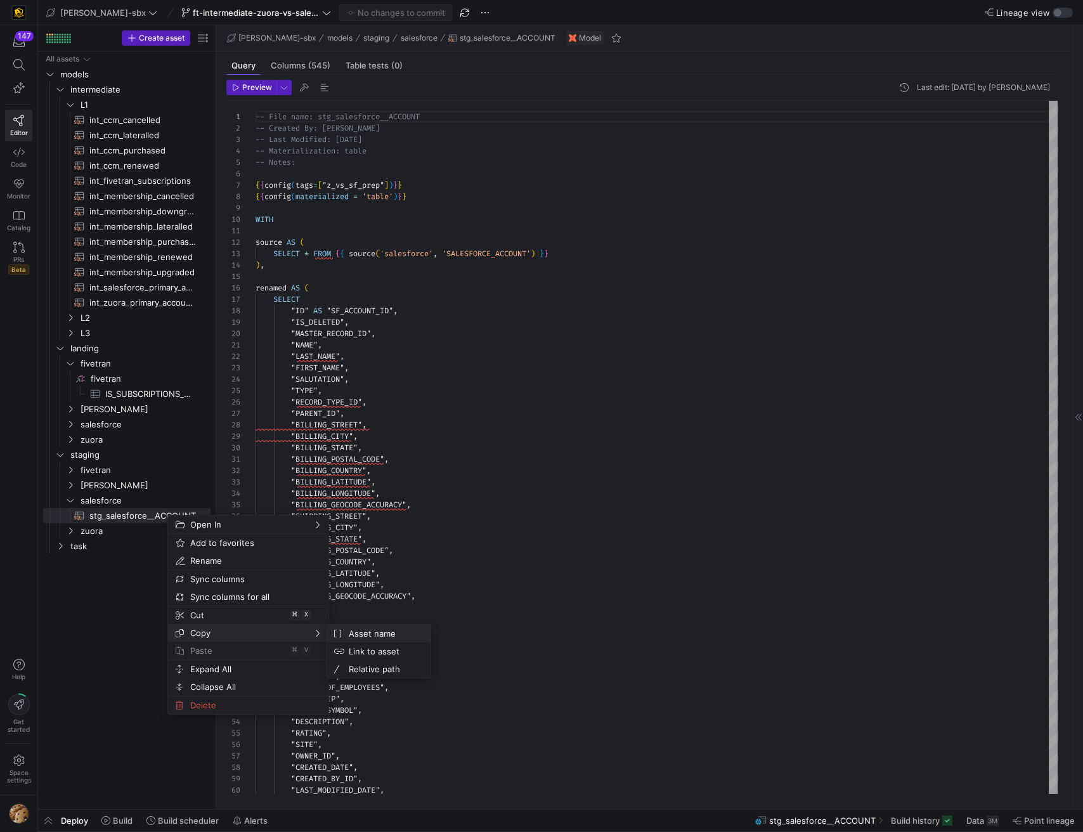
click at [377, 634] on span "Asset name" at bounding box center [382, 634] width 77 height 18
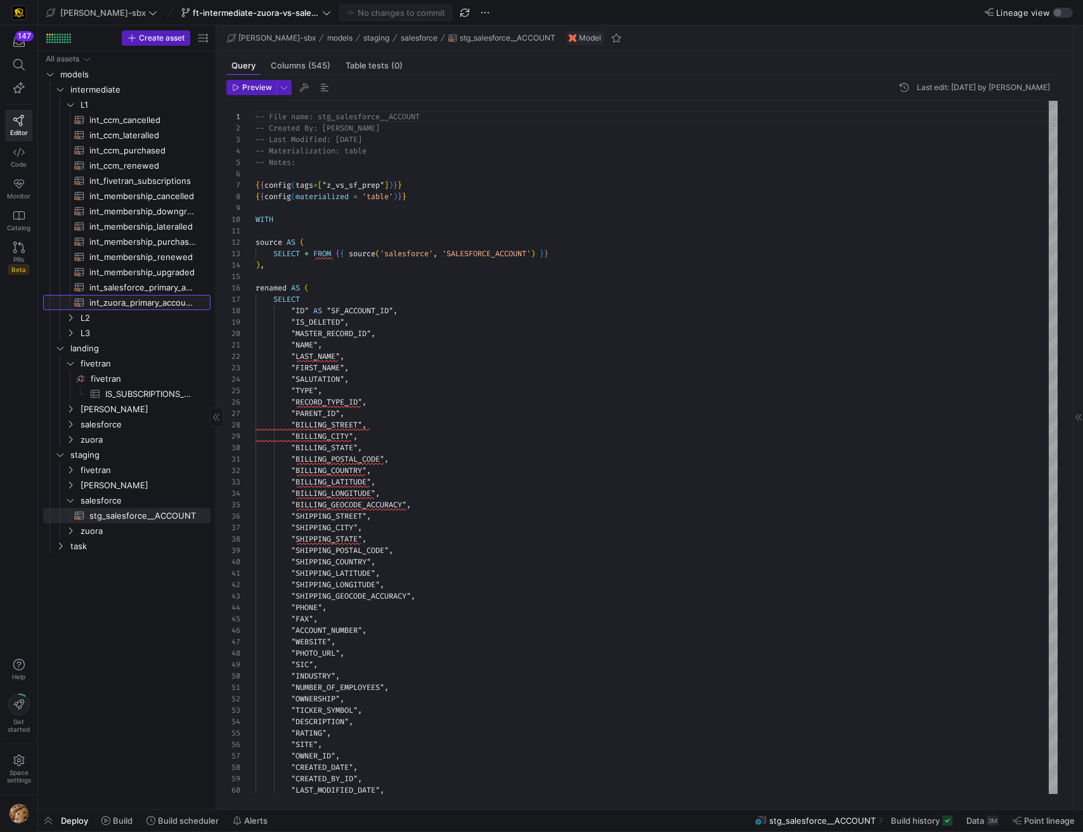
click at [150, 298] on span "int_zuora_primary_accounts​​​​​​​​​​" at bounding box center [142, 303] width 107 height 15
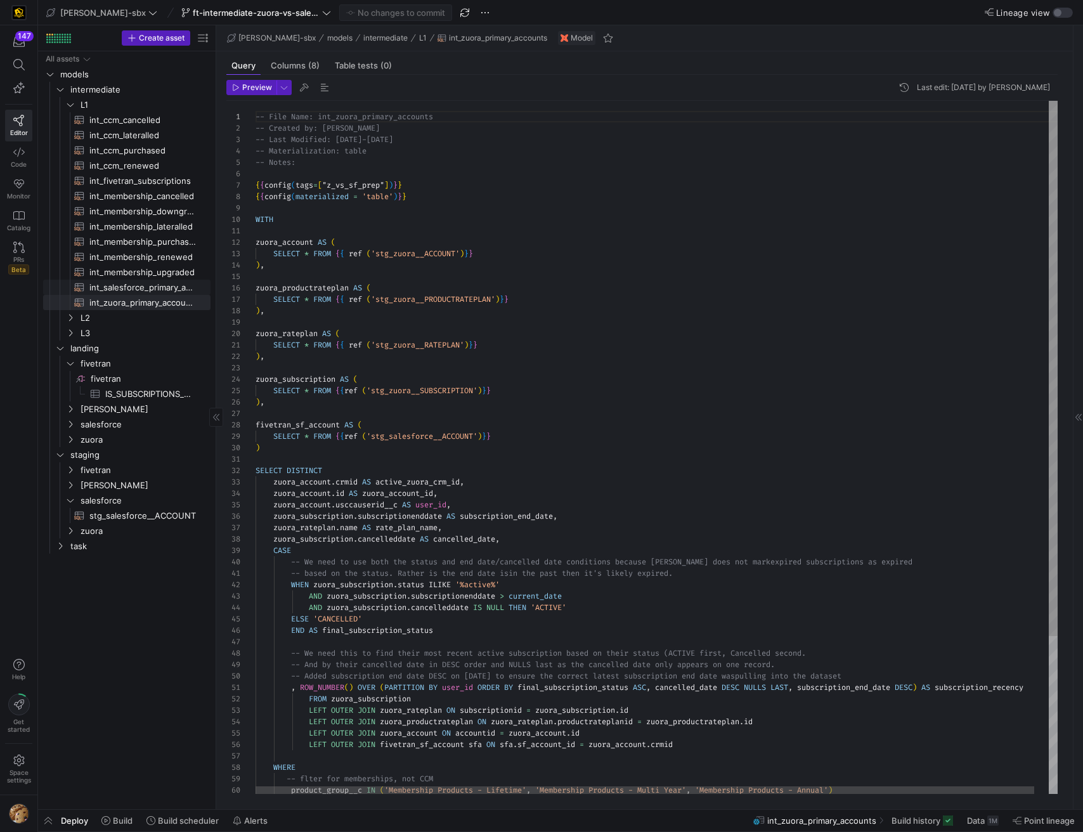
click at [147, 285] on span "int_salesforce_primary_account​​​​​​​​​​" at bounding box center [142, 287] width 107 height 15
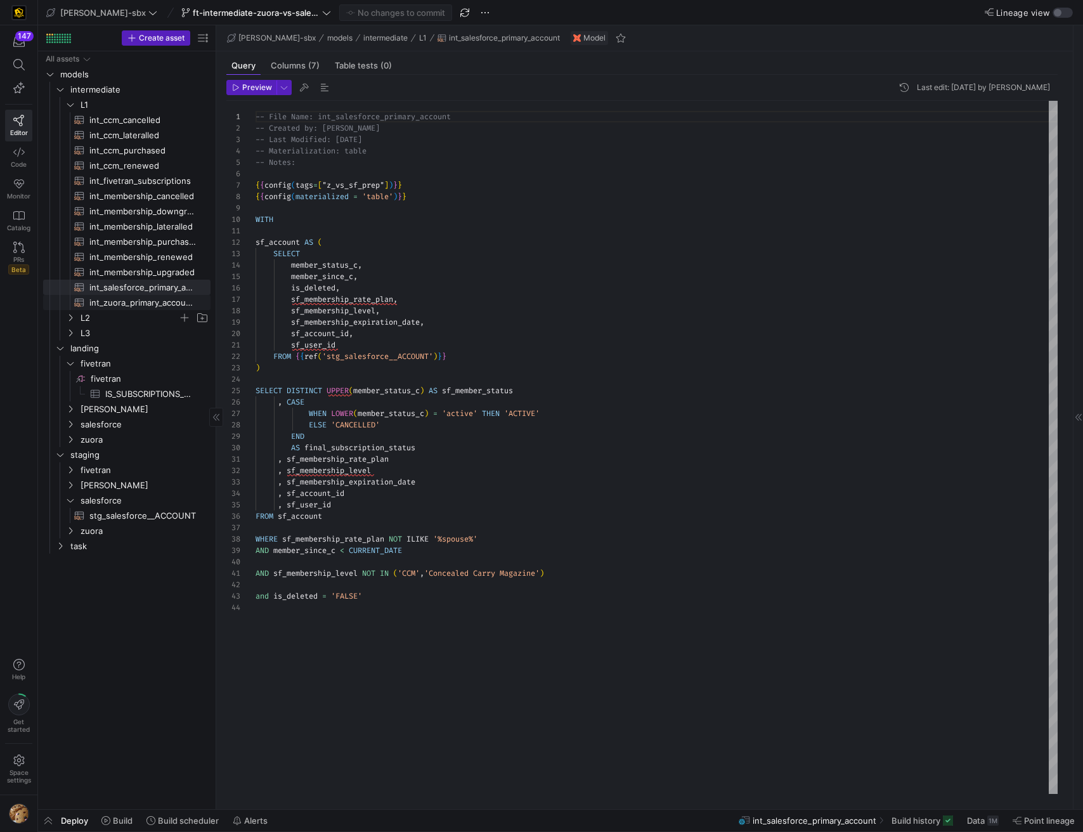
click at [143, 311] on span "L2" at bounding box center [130, 318] width 98 height 15
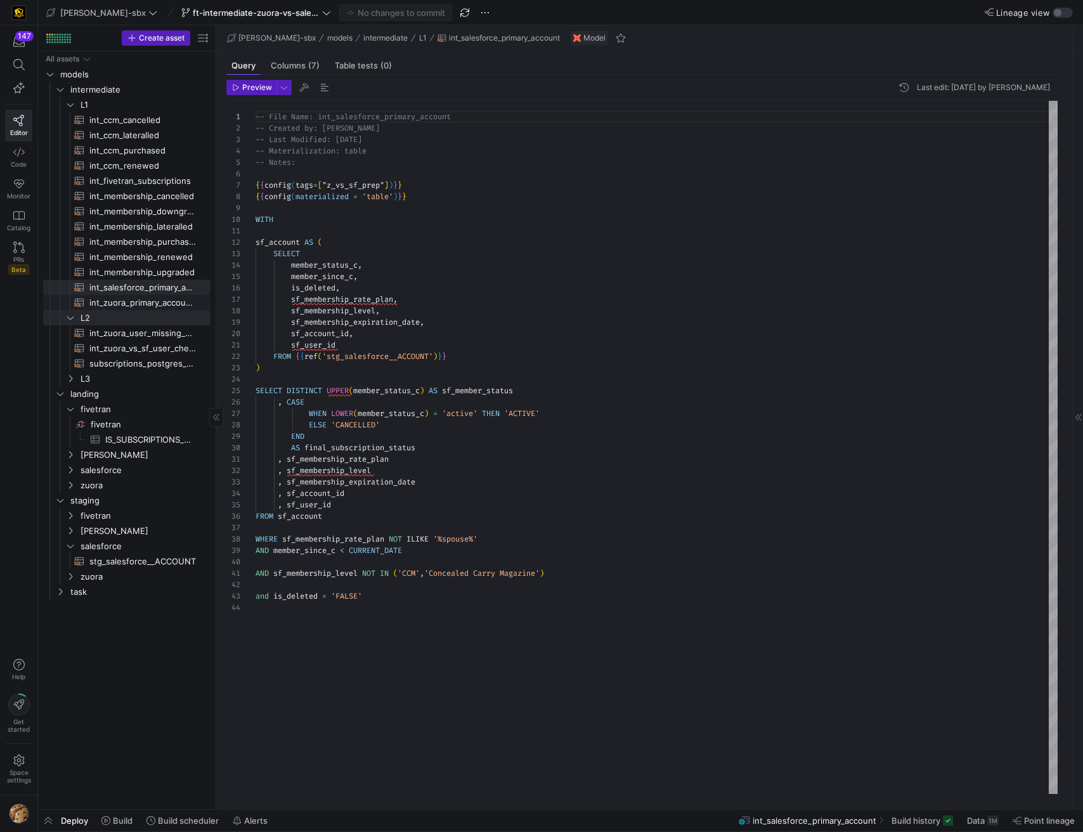
click at [150, 295] on link "int_zuora_primary_accounts​​​​​​​​​​" at bounding box center [126, 302] width 167 height 15
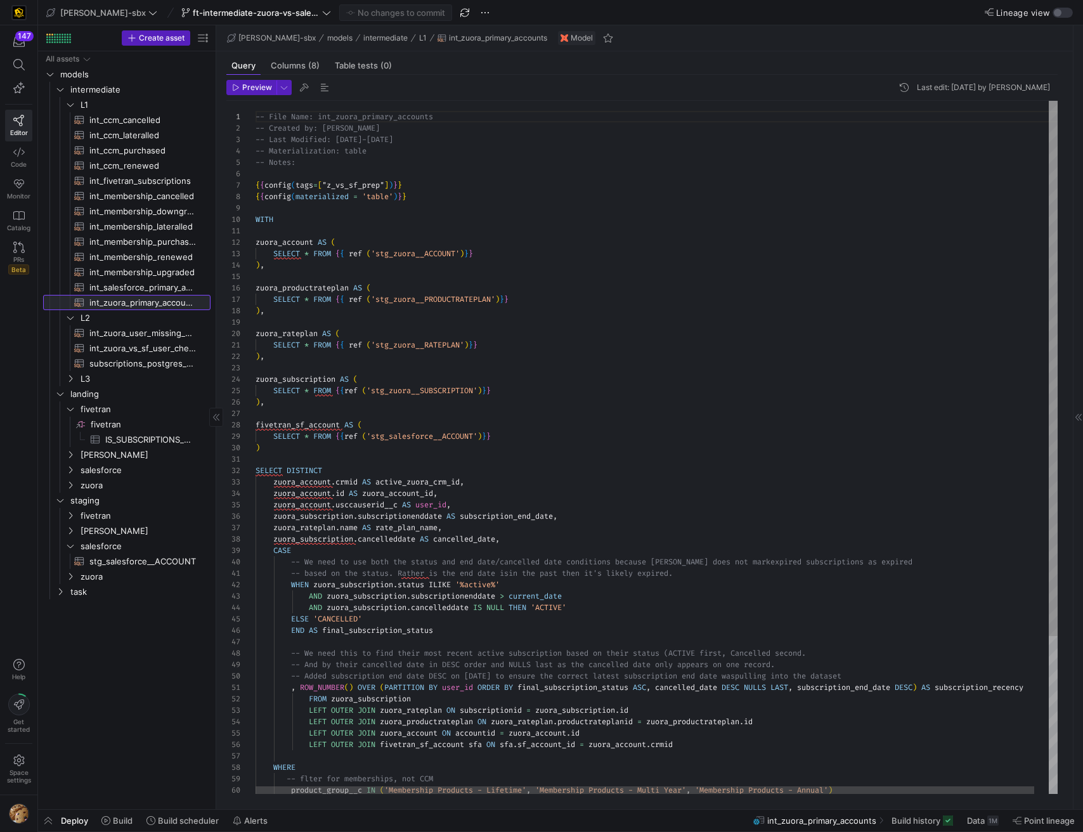
click at [144, 304] on span "int_zuora_primary_accounts​​​​​​​​​​" at bounding box center [142, 303] width 107 height 15
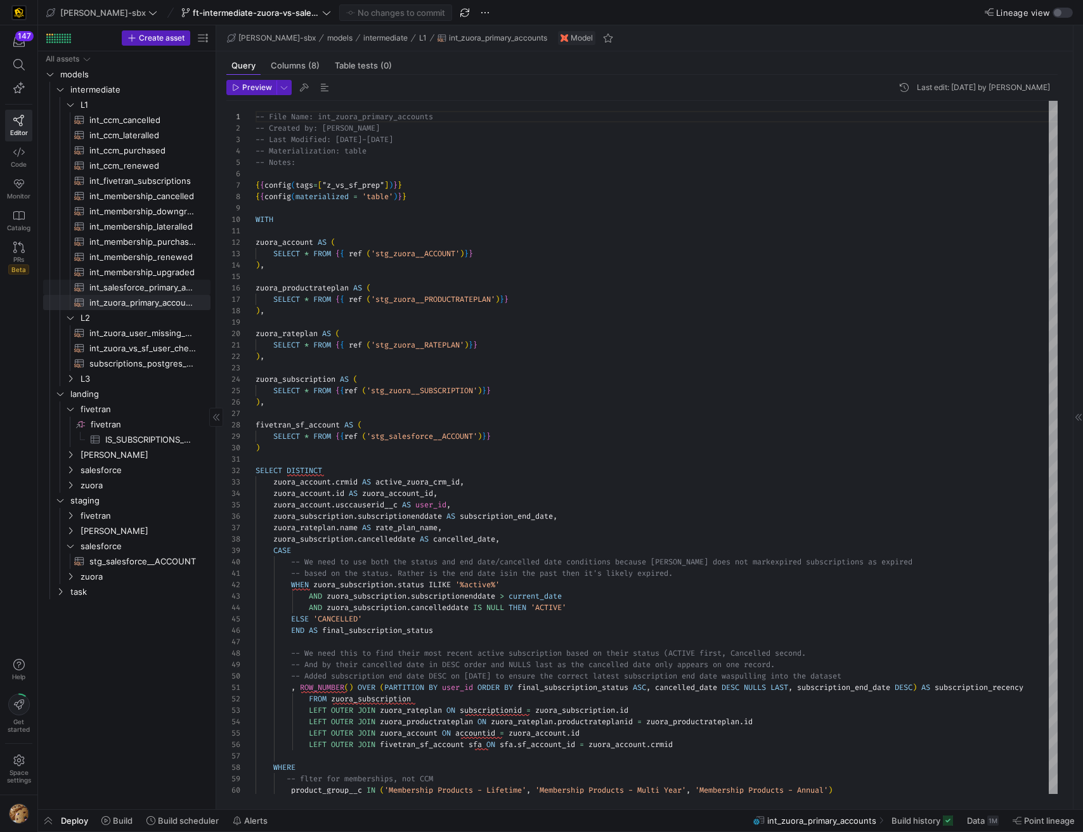
click at [168, 281] on span "int_salesforce_primary_account​​​​​​​​​​" at bounding box center [142, 287] width 107 height 15
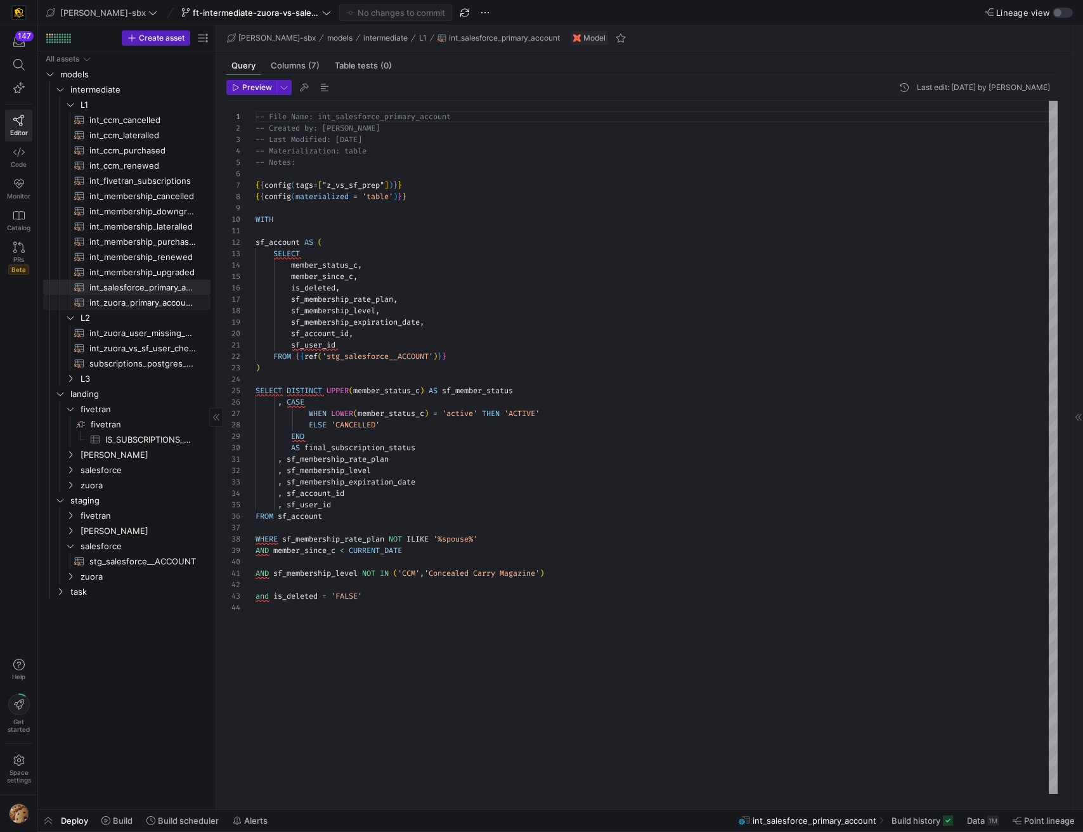
click at [151, 301] on span "int_zuora_primary_accounts​​​​​​​​​​" at bounding box center [142, 303] width 107 height 15
type textarea "-- File Name: int_zuora_primary_accounts -- Created by: [PERSON_NAME] -- Last M…"
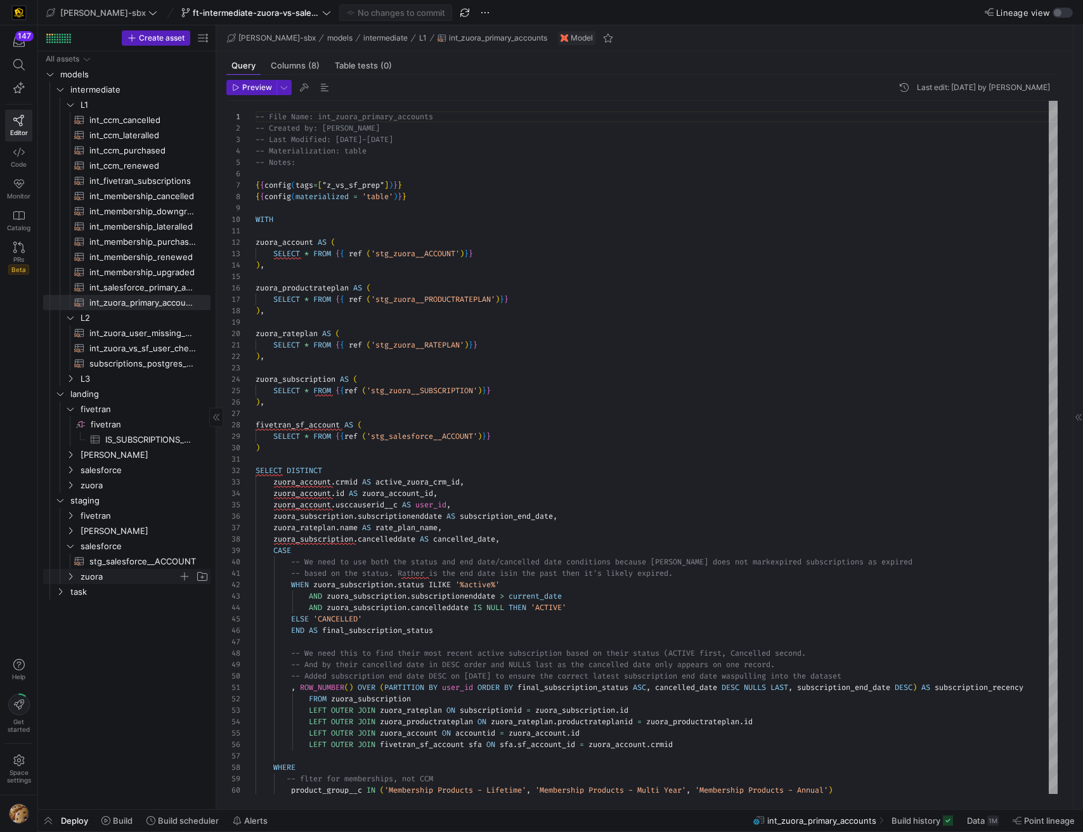
click at [82, 582] on span "zuora" at bounding box center [130, 577] width 98 height 15
click at [1059, 15] on div "button" at bounding box center [1058, 13] width 8 height 8
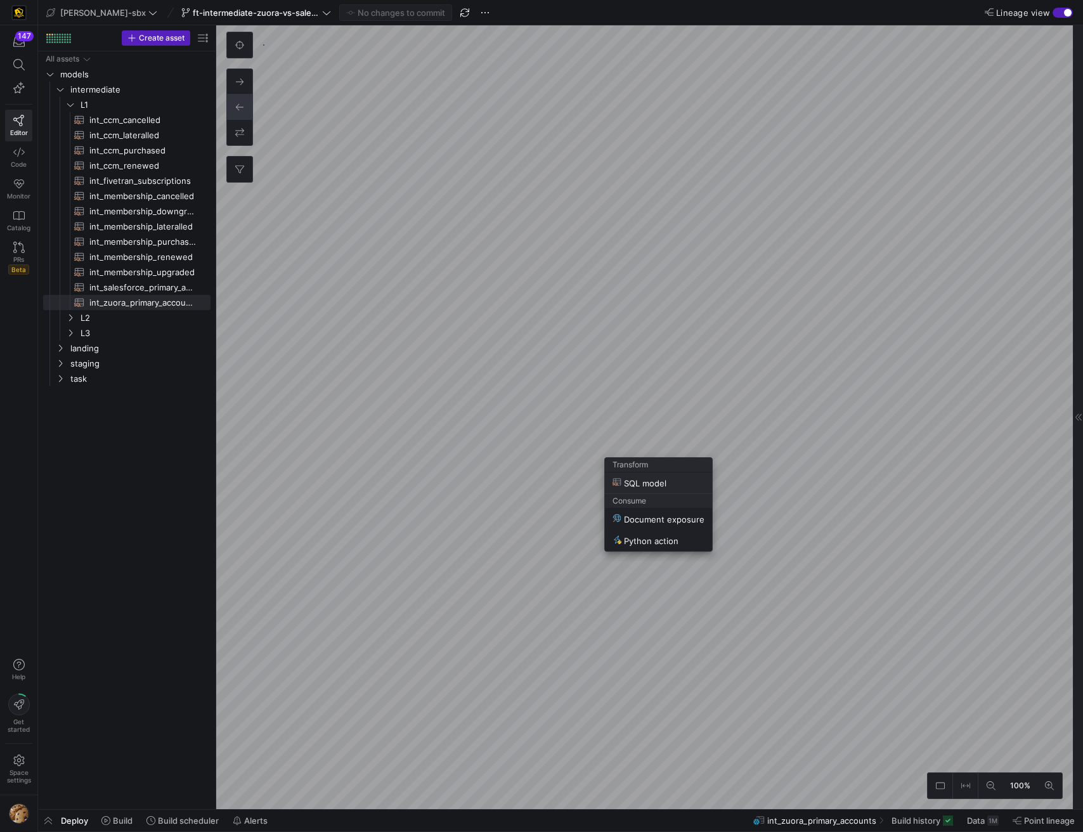
click at [641, 483] on span "SQL model" at bounding box center [640, 483] width 54 height 11
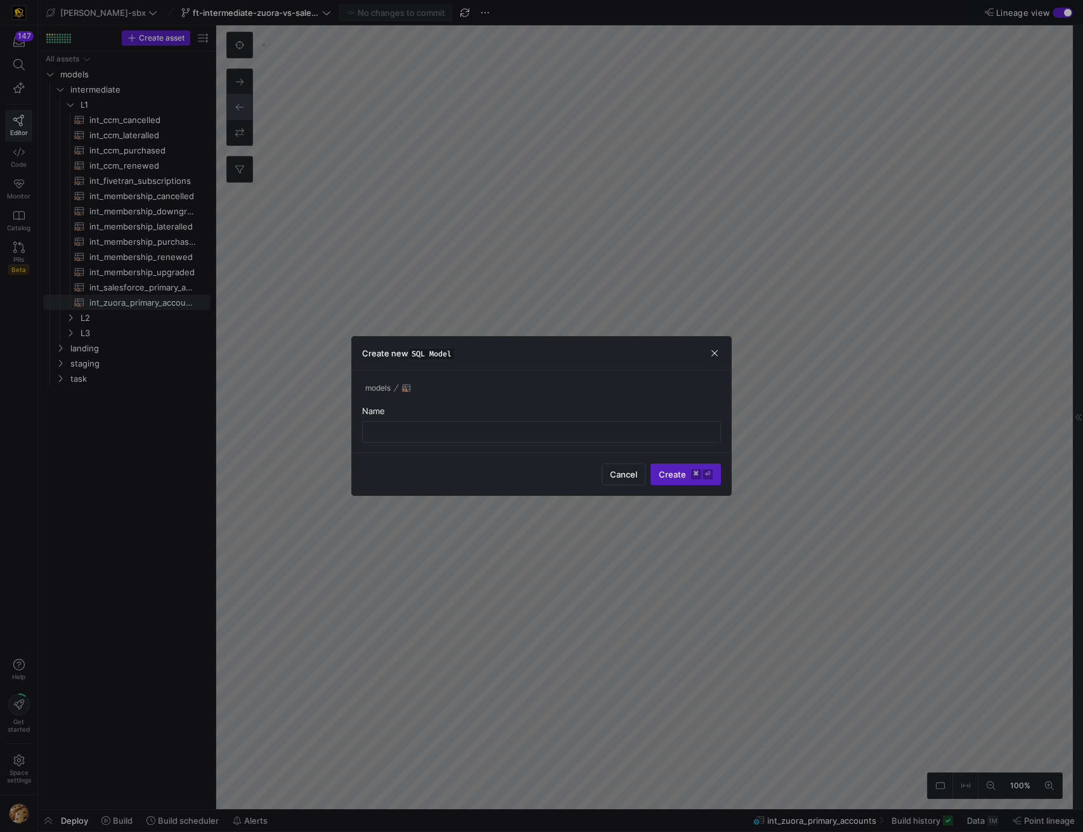
click at [956, 466] on div at bounding box center [541, 416] width 1083 height 832
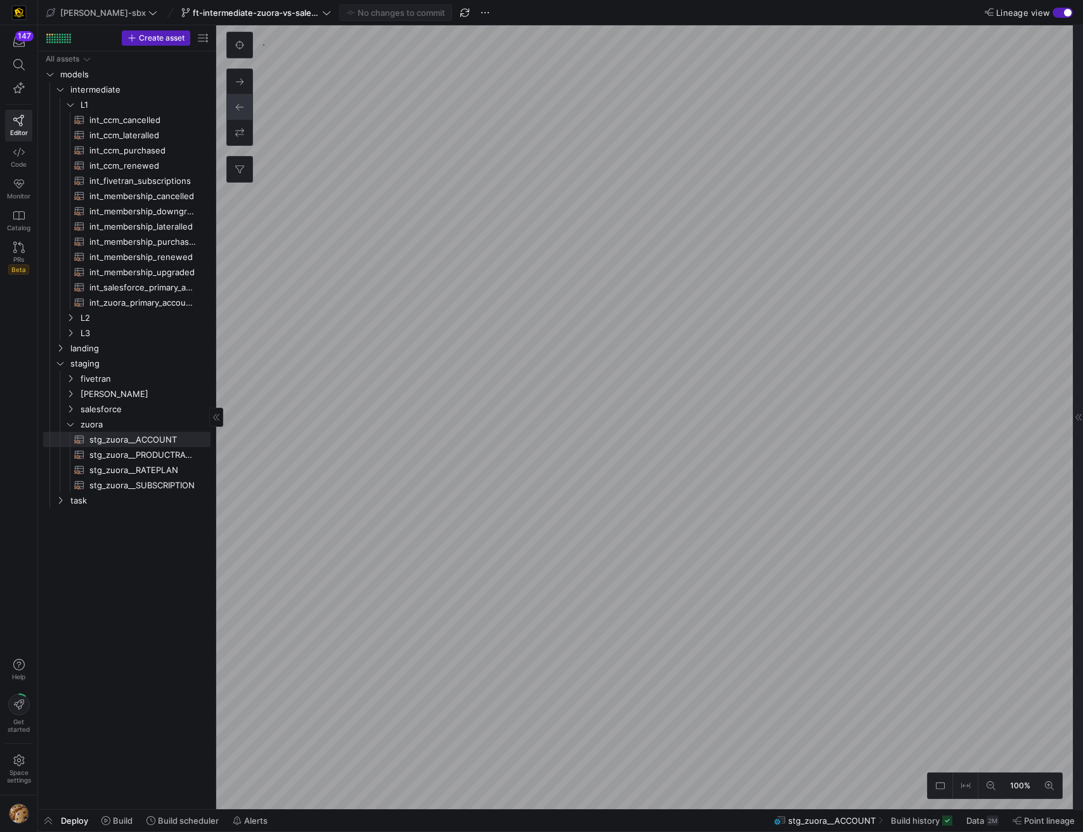
type textarea "-- File Name: int_zuora_primary_accounts -- Created by: [PERSON_NAME] -- Last M…"
click at [1070, 13] on div "button" at bounding box center [1068, 13] width 8 height 8
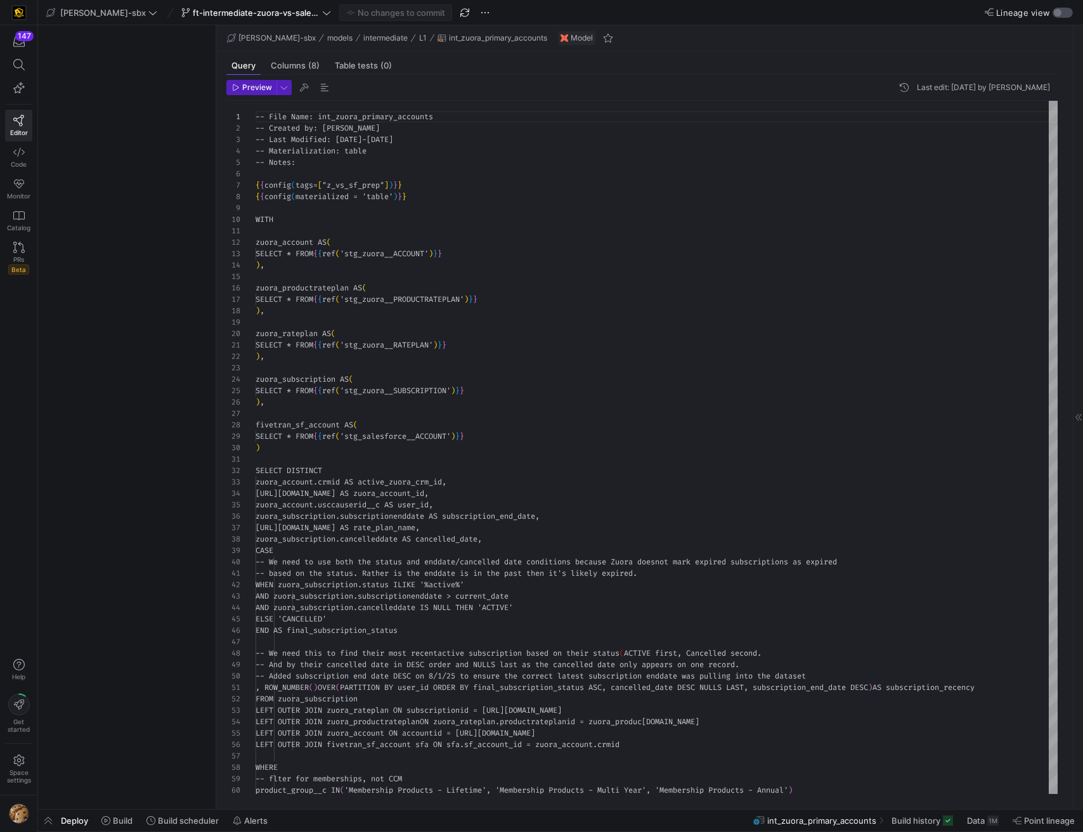
scroll to position [114, 0]
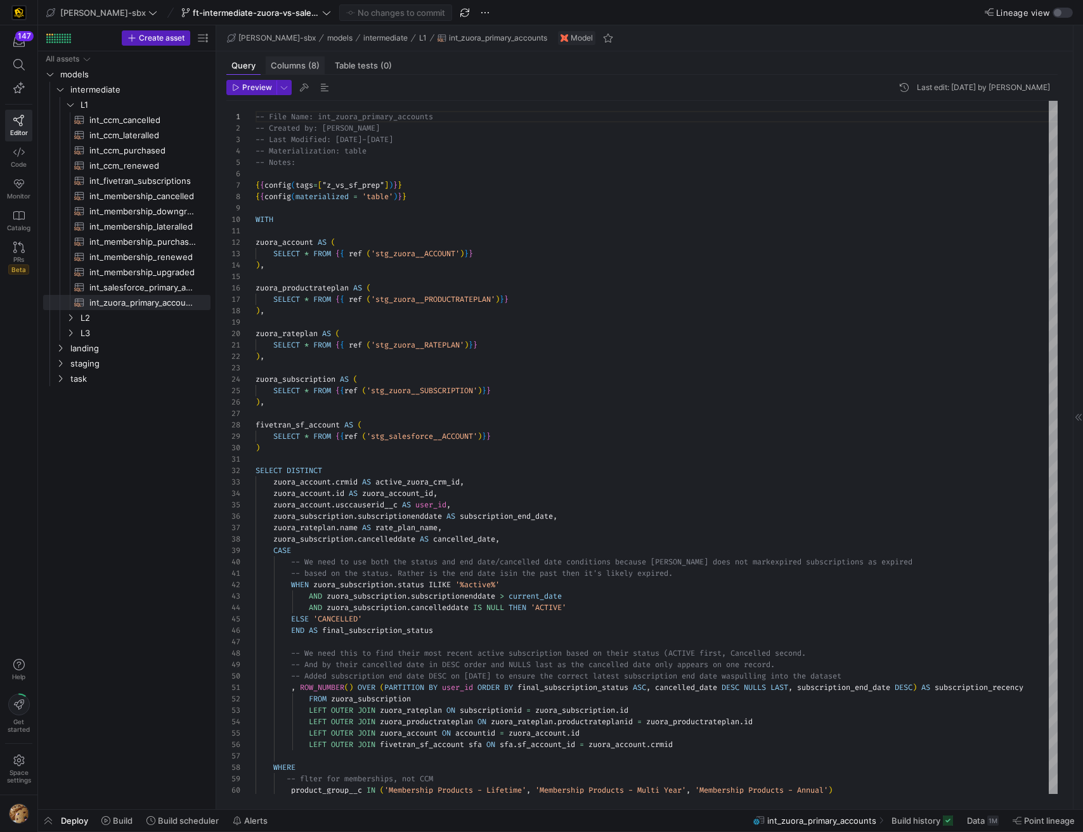
click at [300, 66] on span "Columns (8)" at bounding box center [295, 66] width 49 height 8
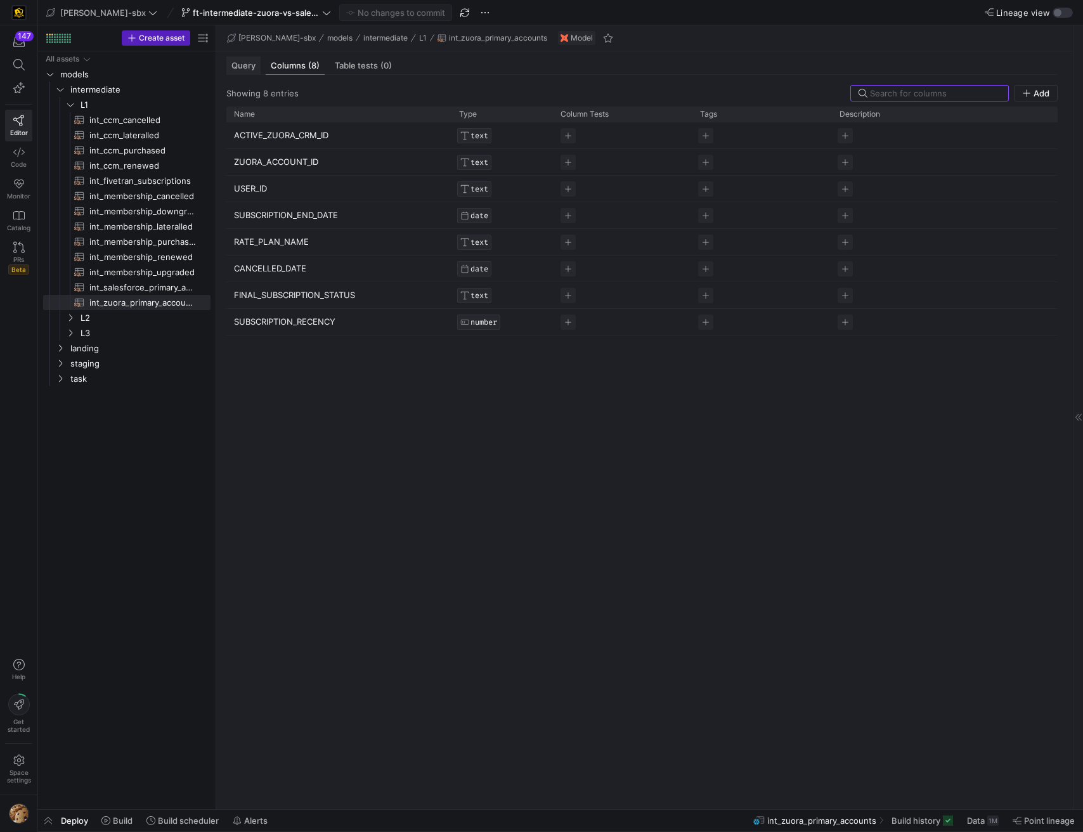
click at [246, 72] on div "Query" at bounding box center [243, 65] width 34 height 18
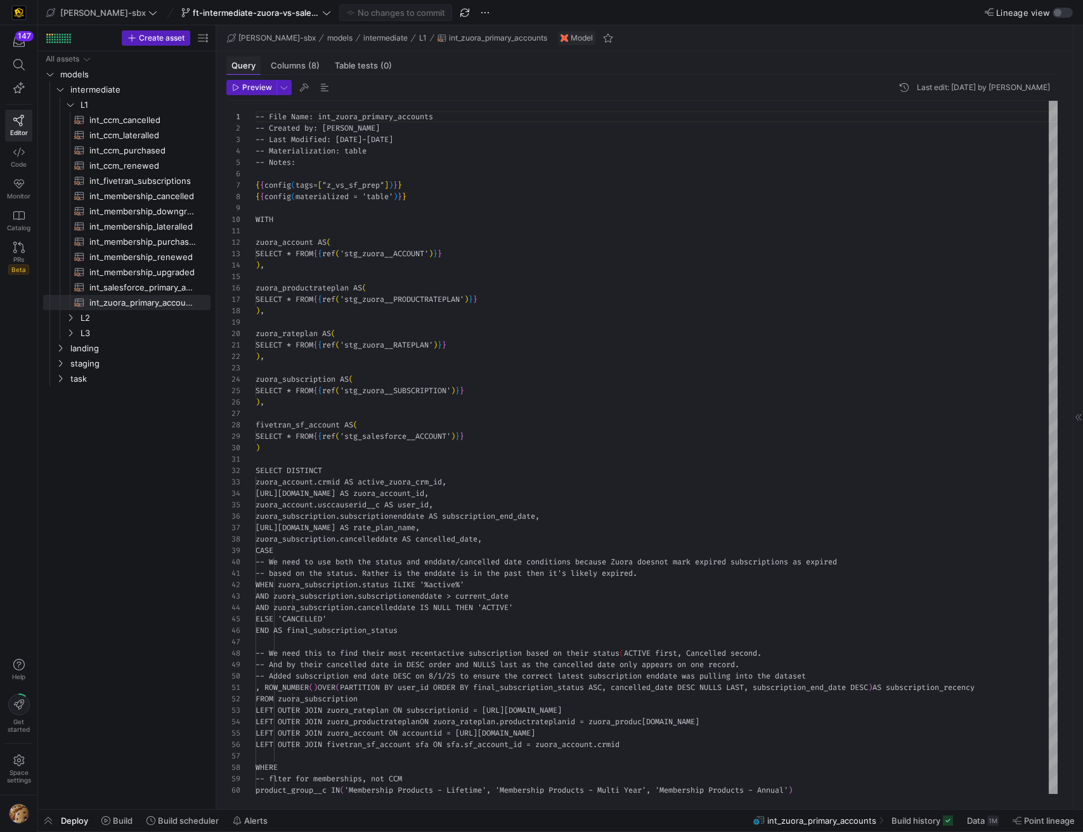
scroll to position [114, 0]
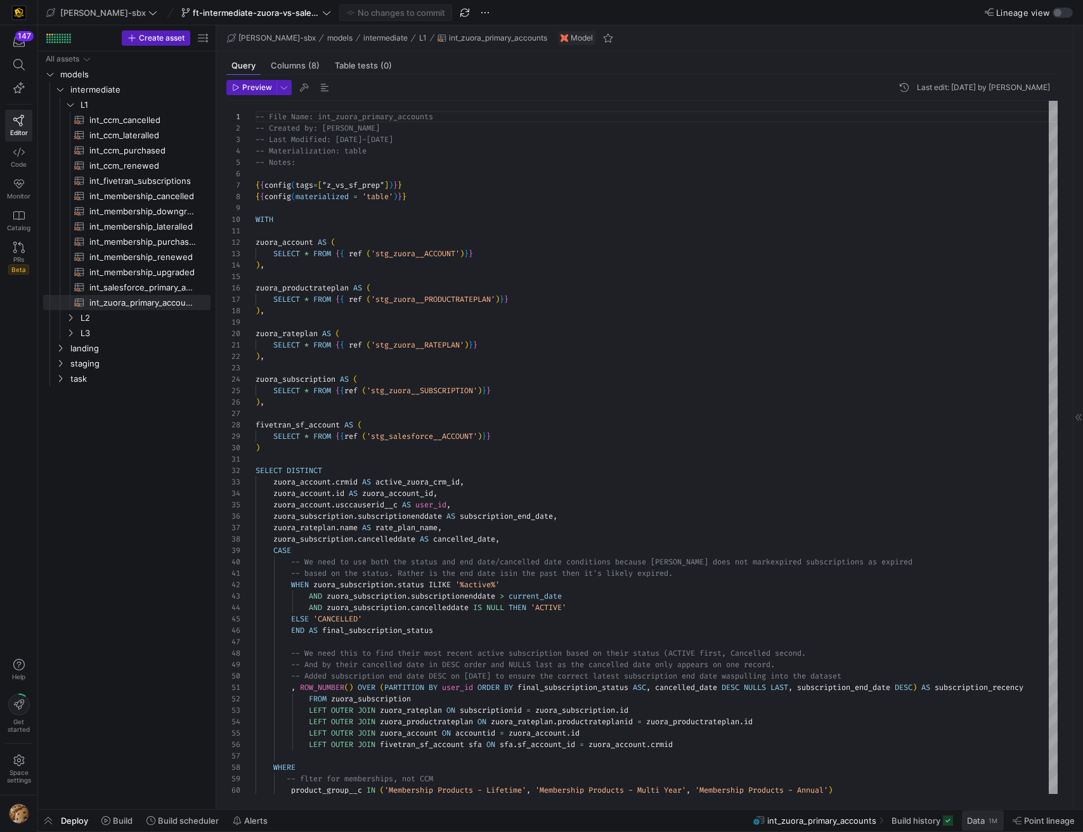
click at [980, 822] on span "Data" at bounding box center [976, 821] width 18 height 10
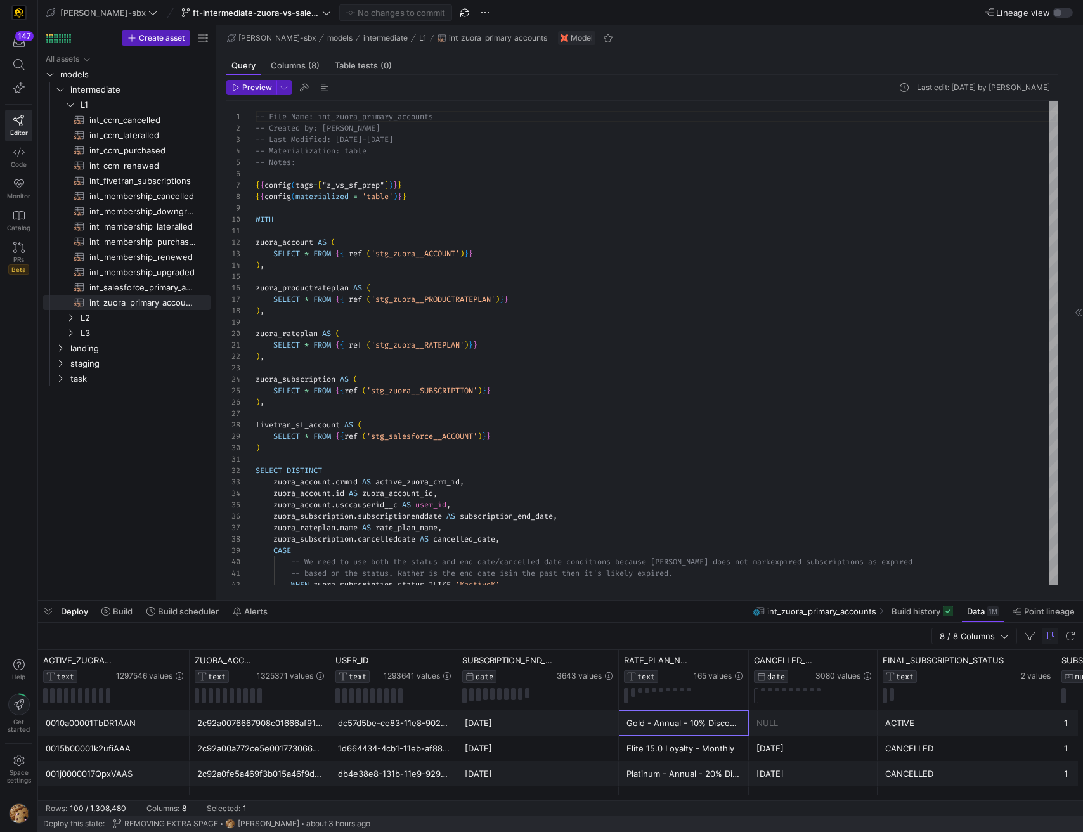
click at [683, 723] on div "Gold - Annual - 10% Discount" at bounding box center [684, 723] width 115 height 25
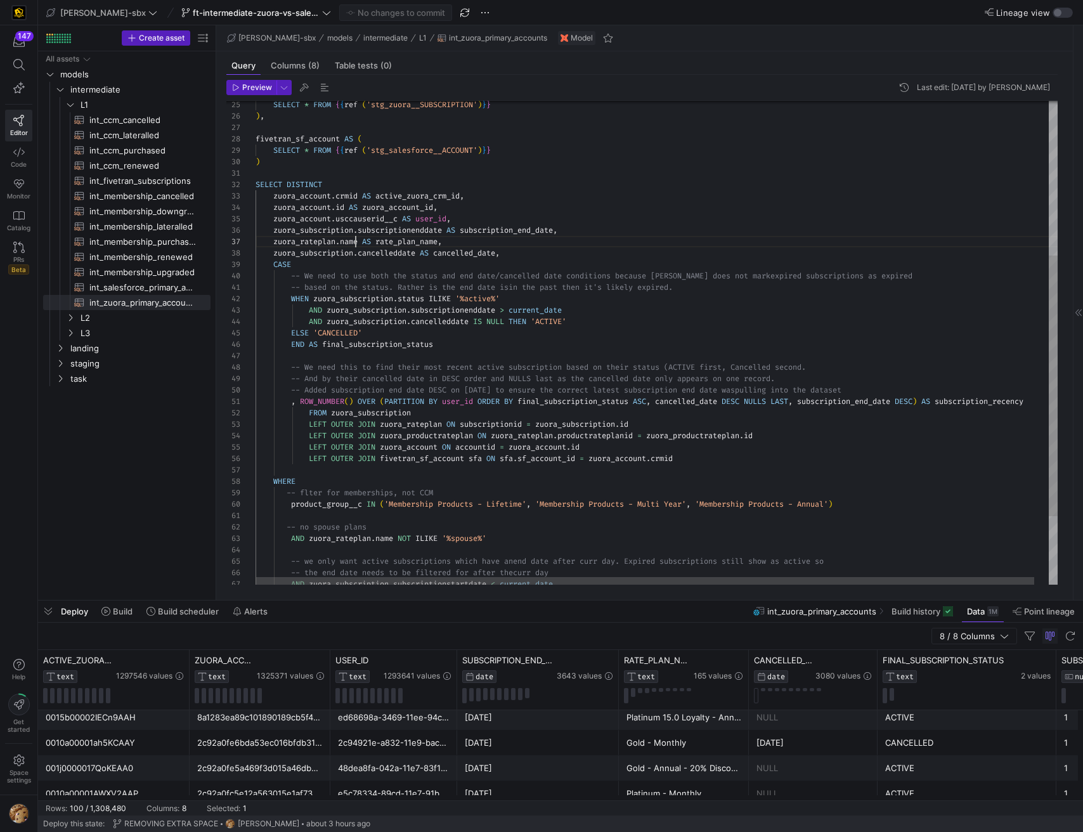
click at [355, 244] on div "zuora_subscription . subscriptionenddate AS subscription_end_date , zuora_ratep…" at bounding box center [664, 263] width 817 height 897
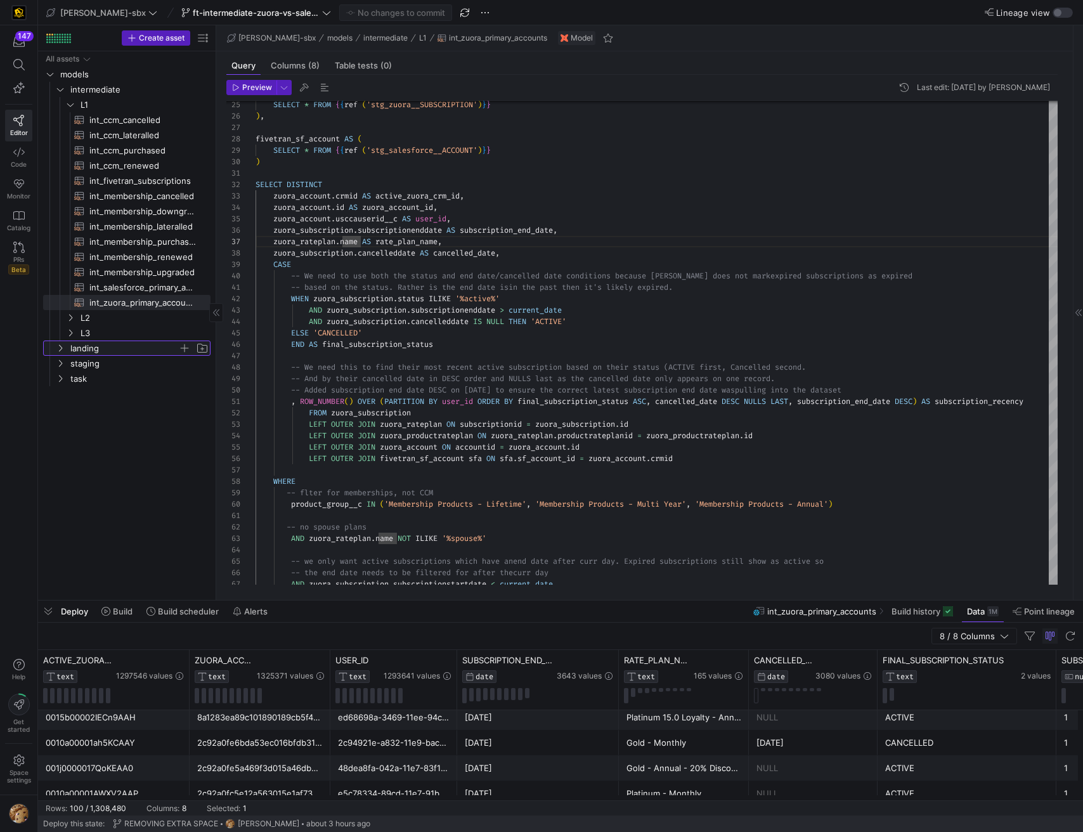
click at [91, 352] on span "landing" at bounding box center [124, 348] width 108 height 15
click at [85, 428] on span "staging" at bounding box center [124, 424] width 108 height 15
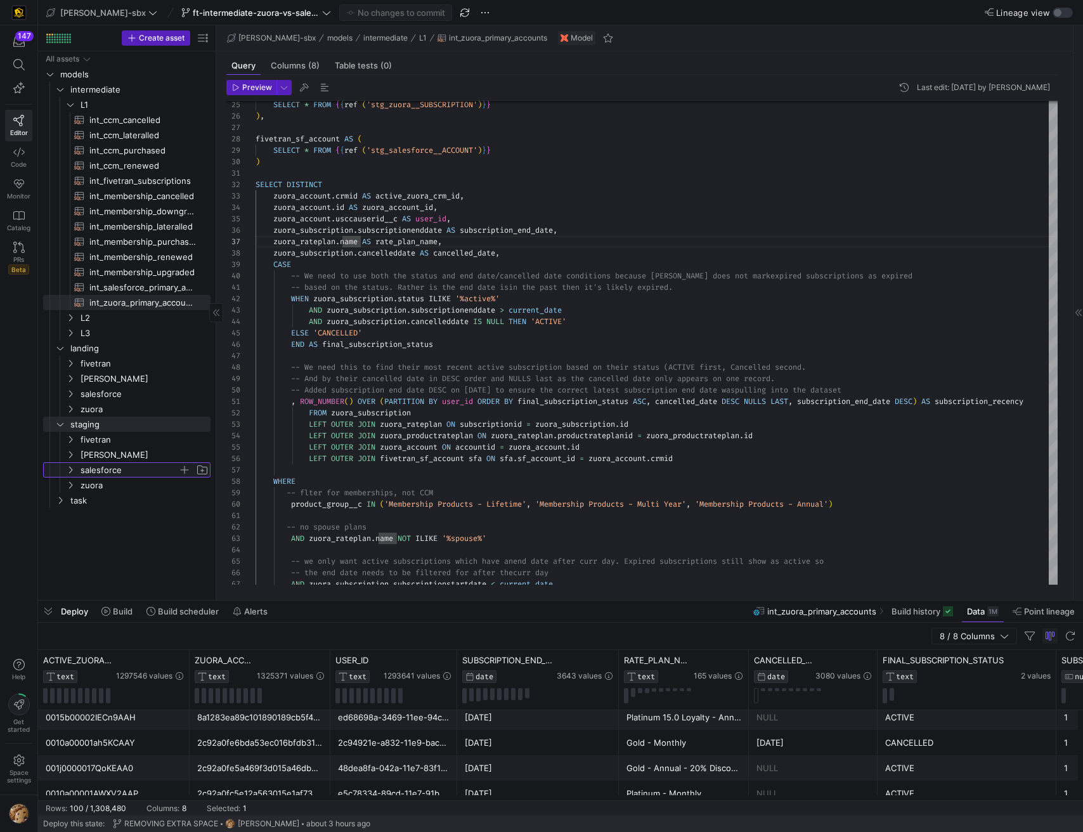
click at [105, 469] on span "salesforce" at bounding box center [130, 470] width 98 height 15
click at [94, 499] on span "zuora" at bounding box center [130, 501] width 98 height 15
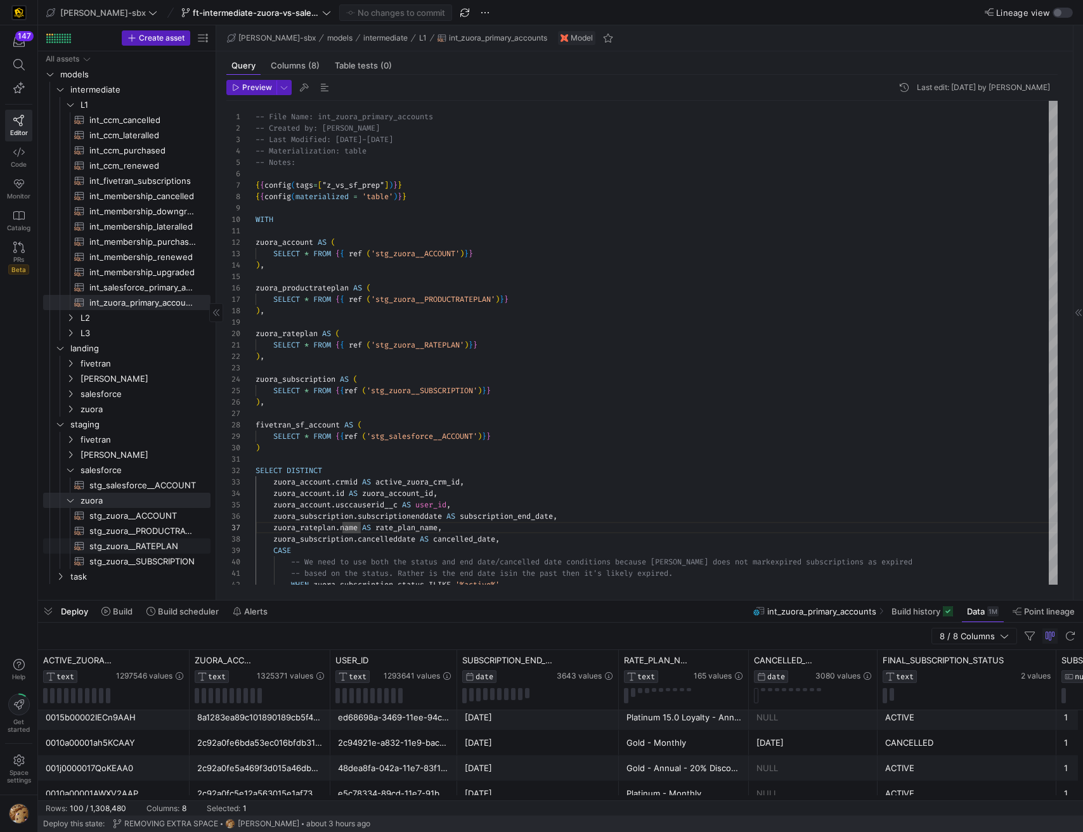
click at [136, 547] on span "stg_zuora__RATEPLAN​​​​​​​​​​" at bounding box center [142, 546] width 107 height 15
type textarea "{{config(tags=["z_vs_sf_prep"])}} {{config(materialized = 'table')}} WITH sourc…"
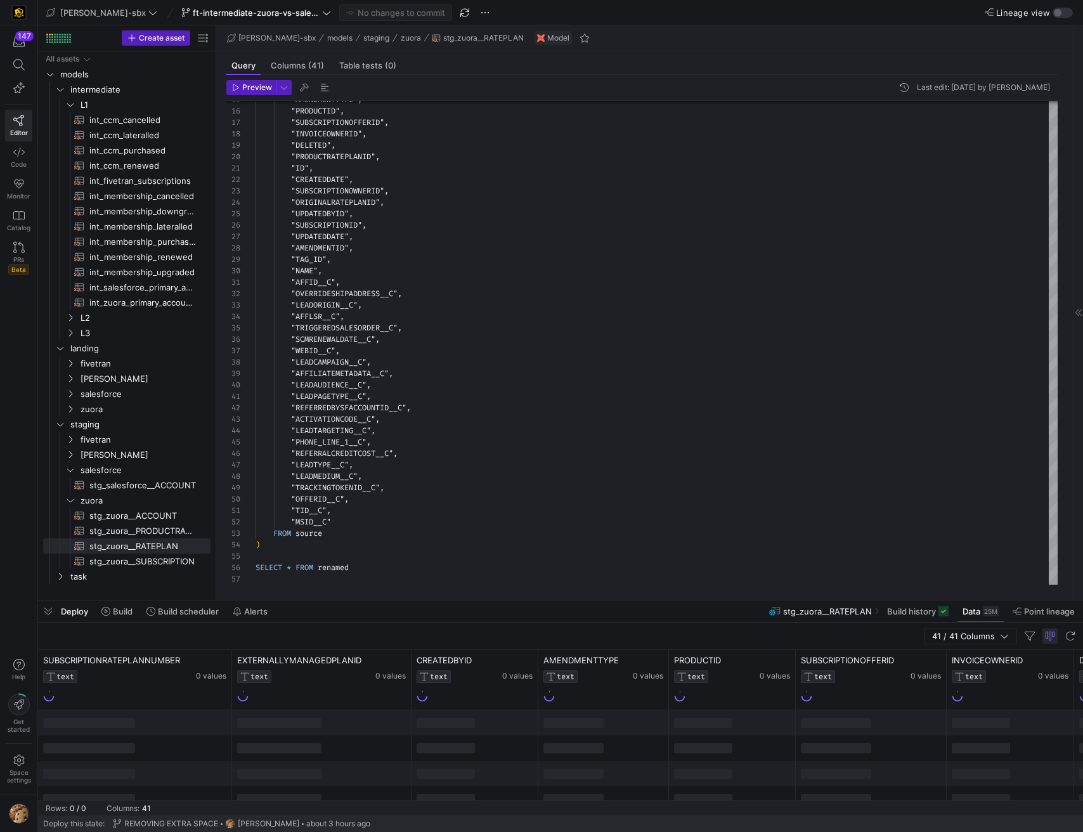
click at [1046, 638] on span "button" at bounding box center [1050, 636] width 15 height 15
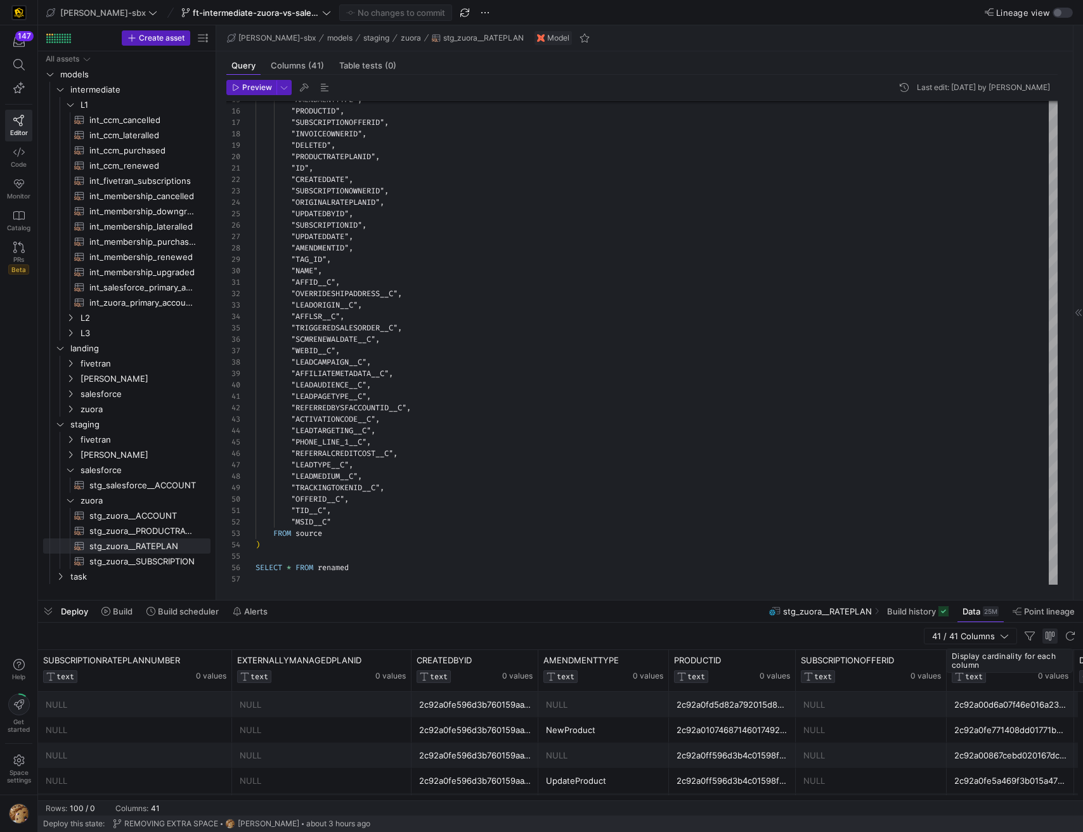
click at [1049, 639] on span "button" at bounding box center [1050, 636] width 15 height 15
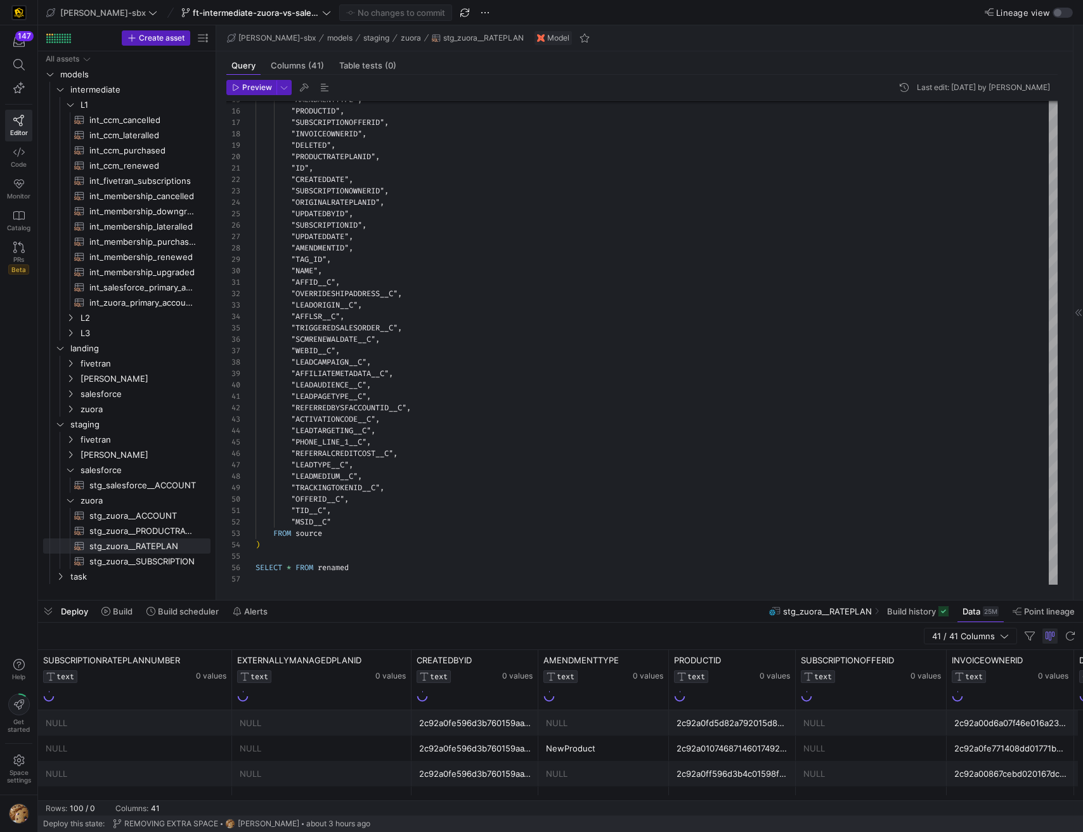
click at [1049, 639] on span "button" at bounding box center [1050, 636] width 15 height 15
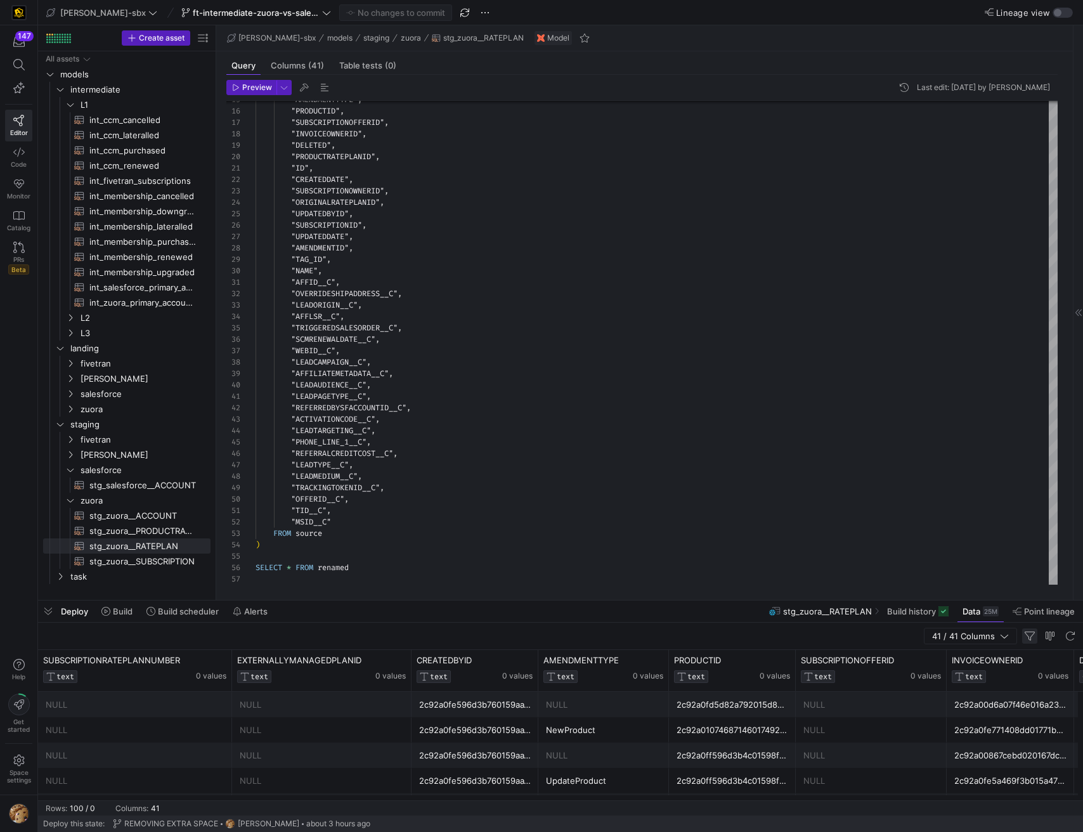
click at [1027, 638] on span "button" at bounding box center [1030, 636] width 15 height 15
click at [968, 670] on span at bounding box center [966, 673] width 8 height 9
click at [1016, 703] on div "Contains" at bounding box center [1015, 702] width 101 height 10
click at [990, 712] on span "Equals" at bounding box center [978, 713] width 26 height 10
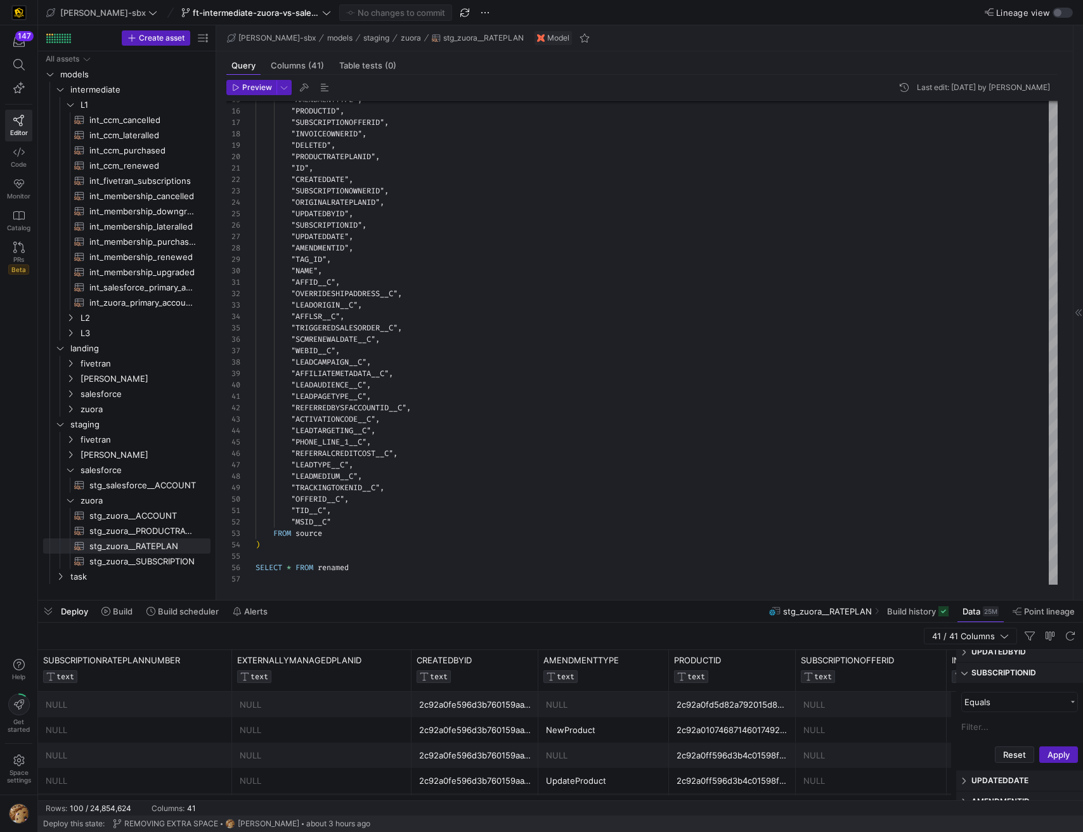
scroll to position [278, 0]
click at [992, 747] on input "Filter Value" at bounding box center [1020, 749] width 117 height 19
paste input "2c92a0ff6c98b4bc016c9b3a3a032353"
type input "2c92a0ff6c98b4bc016c9b3a3a032353"
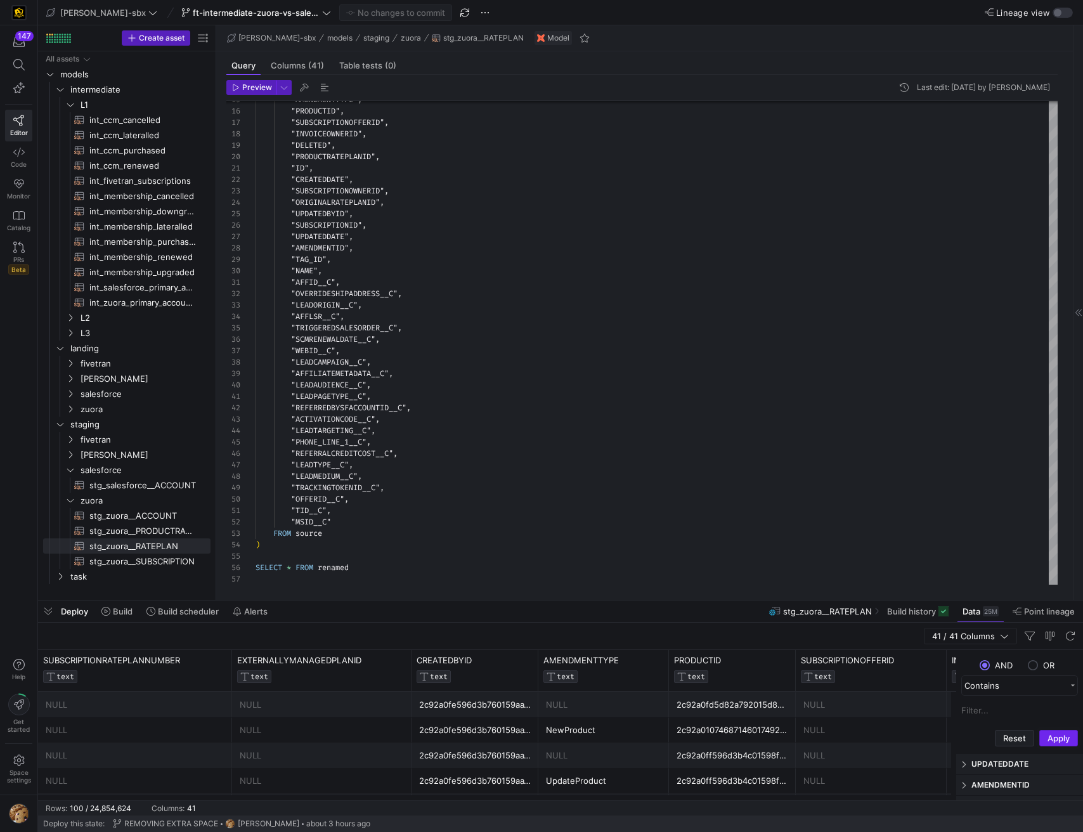
click at [1054, 737] on button "Apply" at bounding box center [1059, 738] width 39 height 16
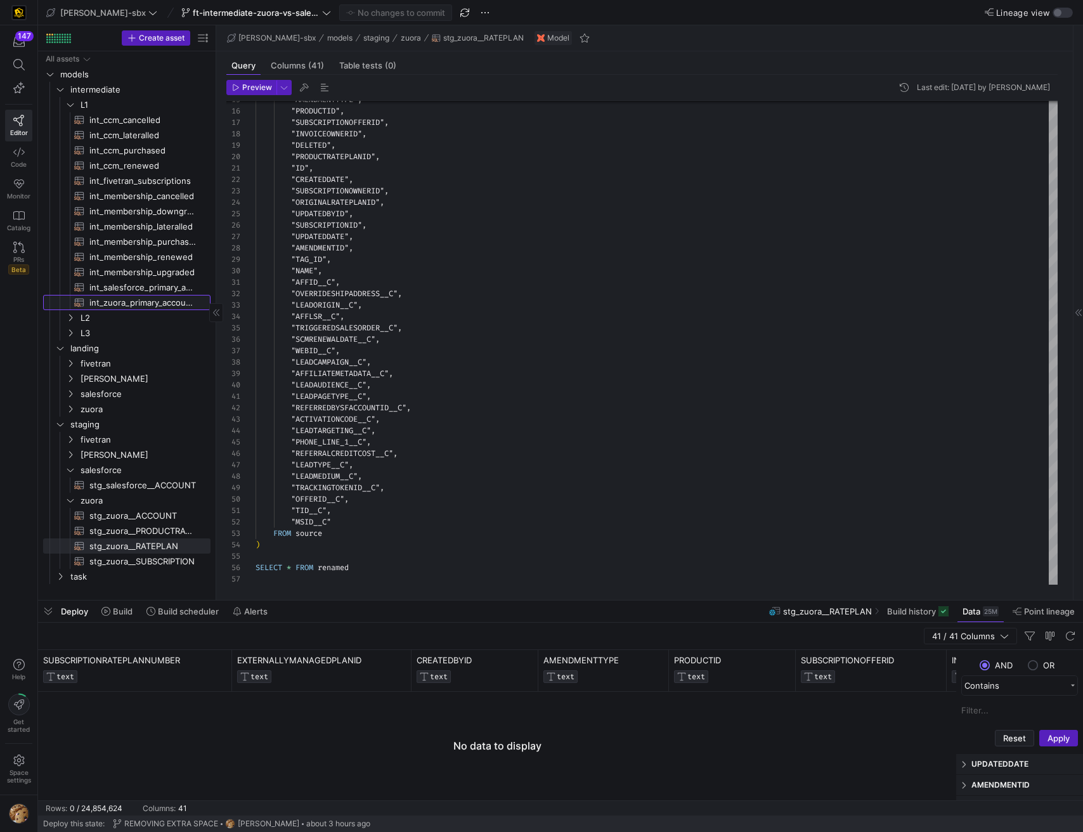
click at [114, 301] on span "int_zuora_primary_accounts​​​​​​​​​​" at bounding box center [142, 303] width 107 height 15
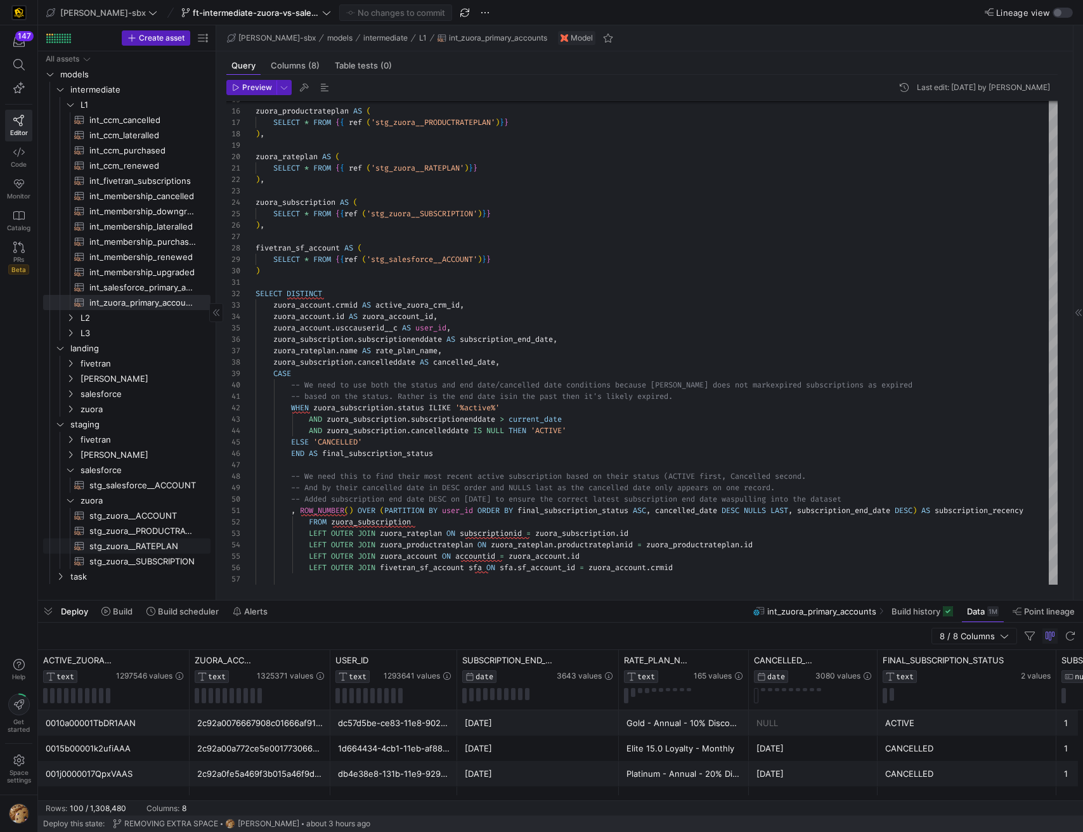
click at [129, 543] on span "stg_zuora__RATEPLAN​​​​​​​​​​" at bounding box center [142, 546] width 107 height 15
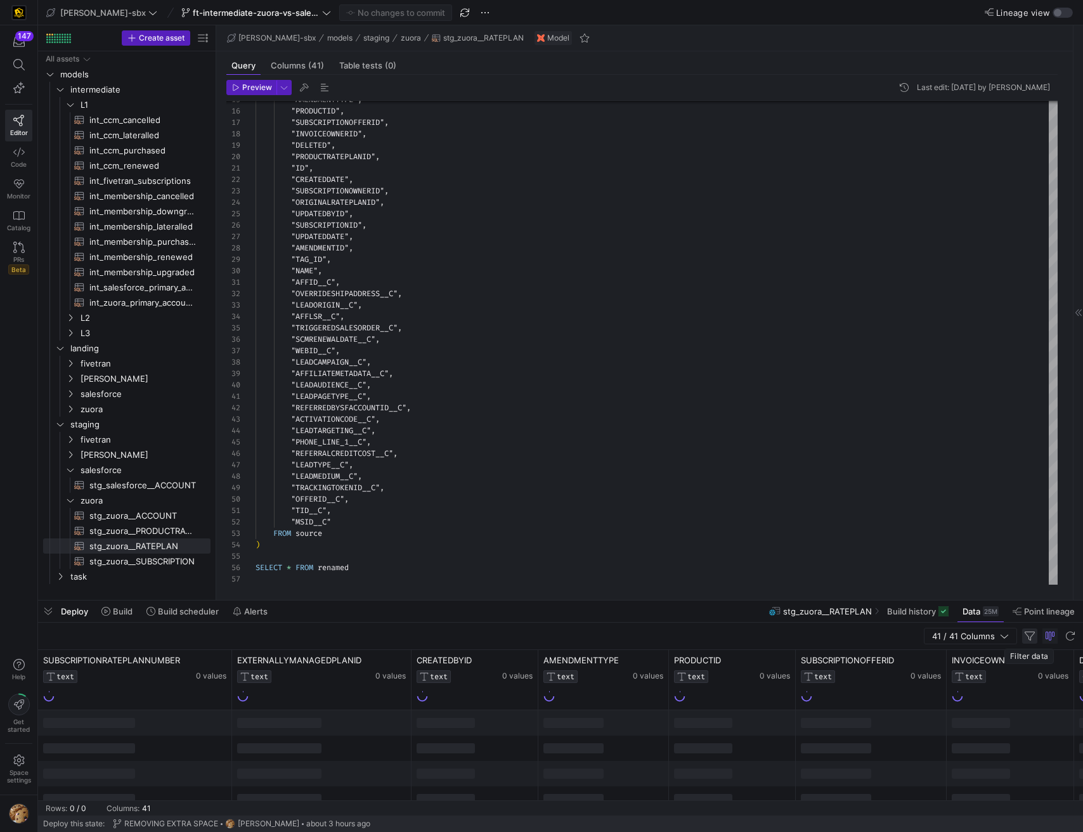
click at [1034, 636] on span "button" at bounding box center [1030, 636] width 15 height 15
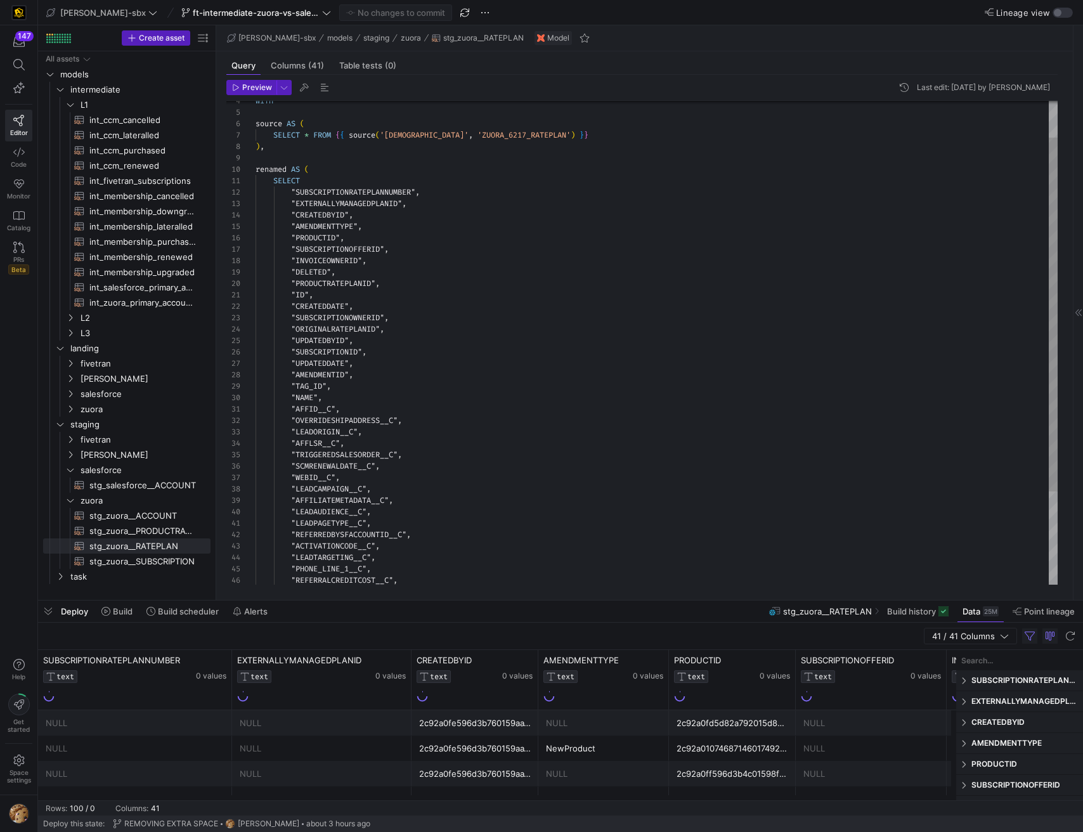
scroll to position [114, 0]
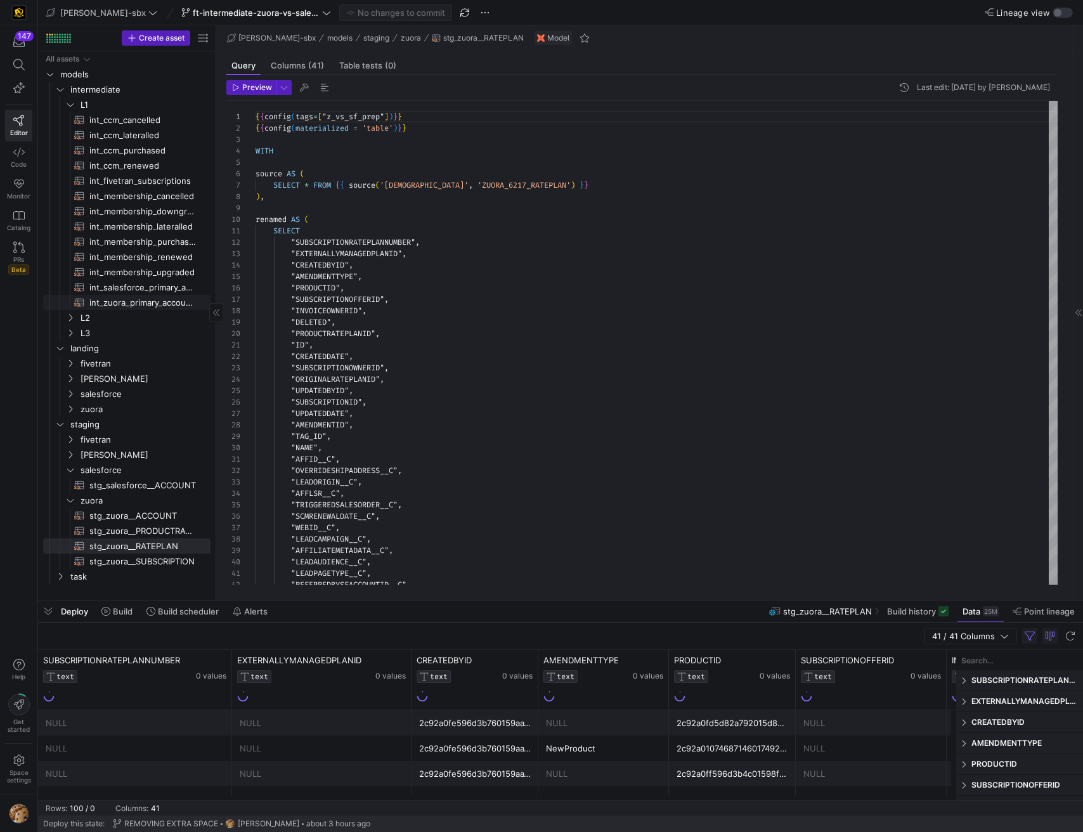
click at [136, 303] on span "int_zuora_primary_accounts​​​​​​​​​​" at bounding box center [142, 303] width 107 height 15
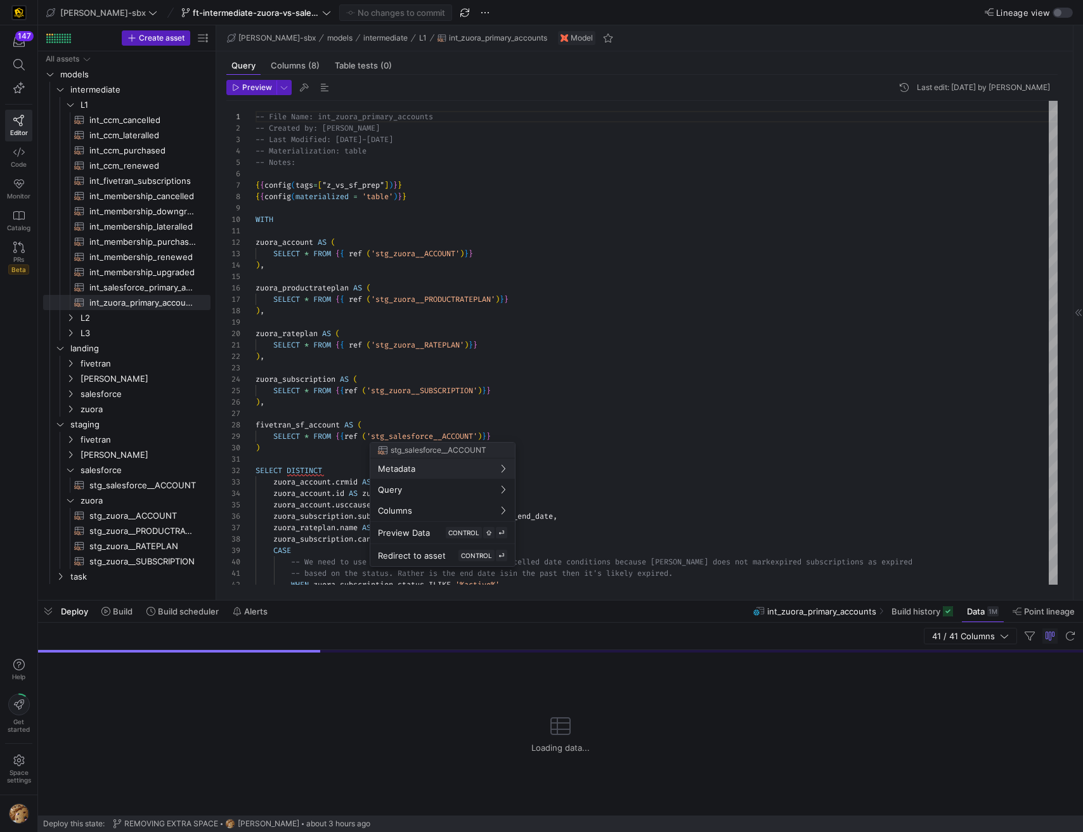
click at [763, 372] on div at bounding box center [541, 416] width 1083 height 832
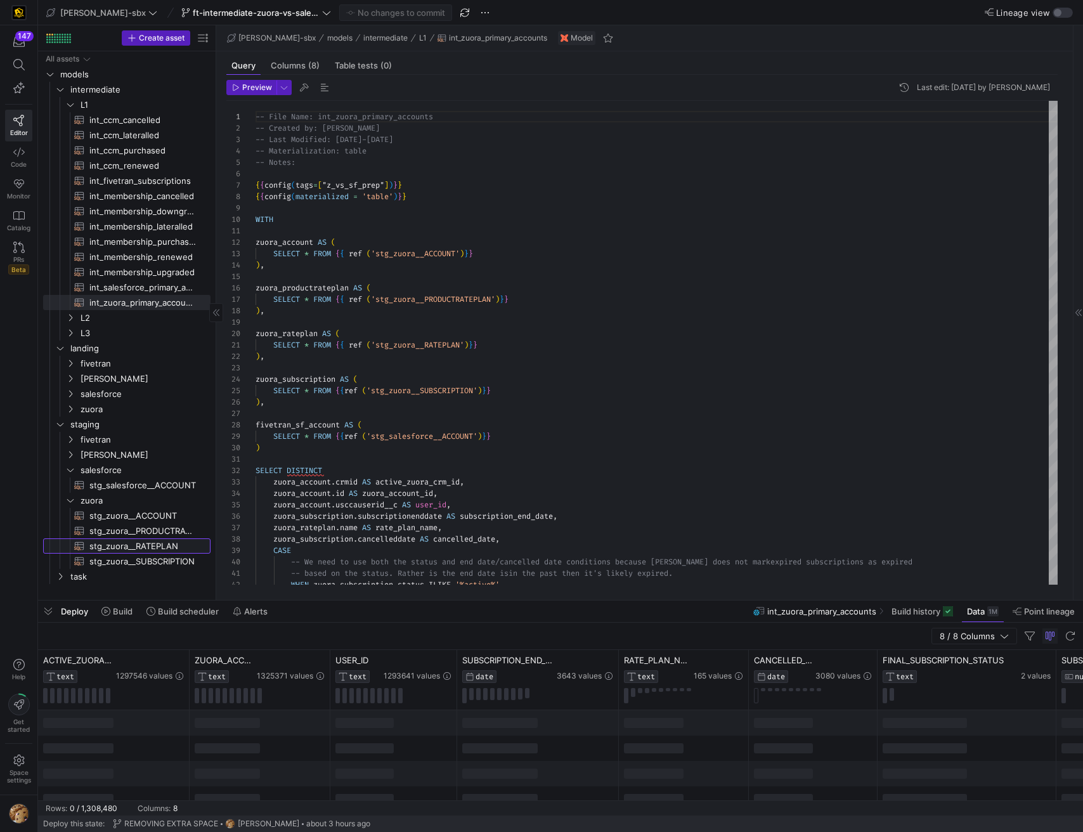
click at [166, 544] on span "stg_zuora__RATEPLAN​​​​​​​​​​" at bounding box center [142, 546] width 107 height 15
type textarea "{{config(tags=["z_vs_sf_prep"])}} {{config(materialized = 'table')}} WITH sourc…"
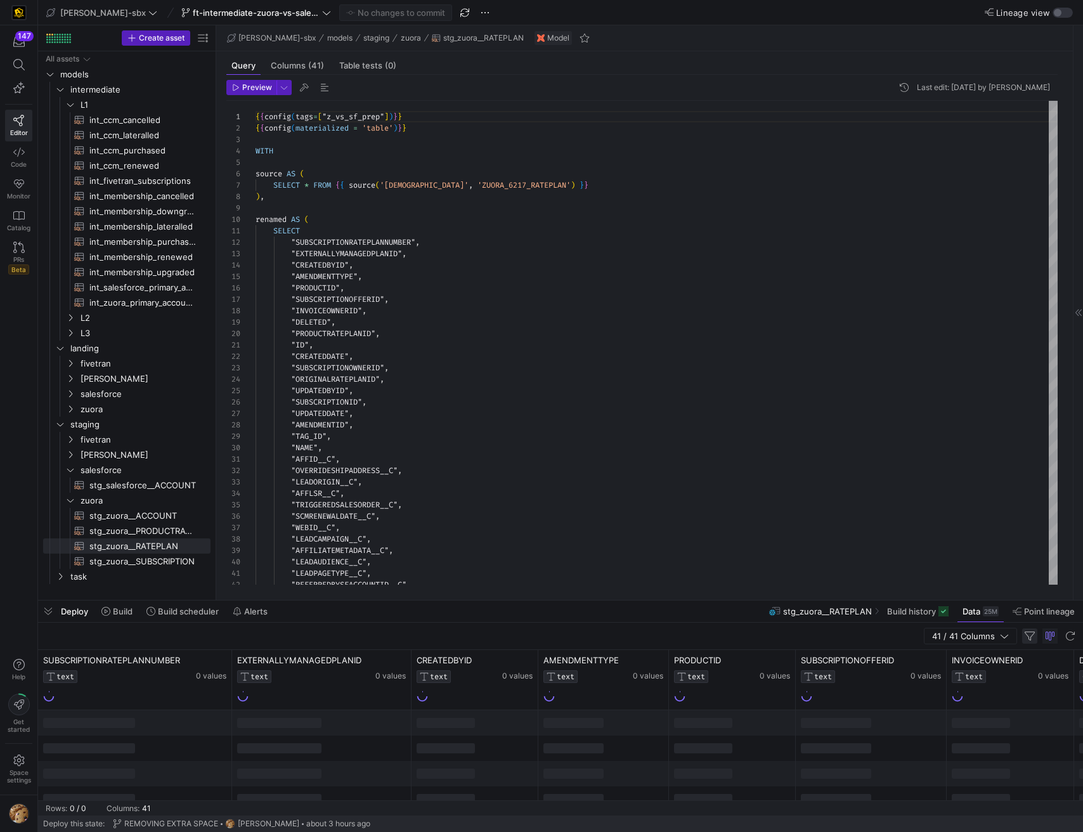
click at [1026, 639] on span "button" at bounding box center [1030, 636] width 15 height 15
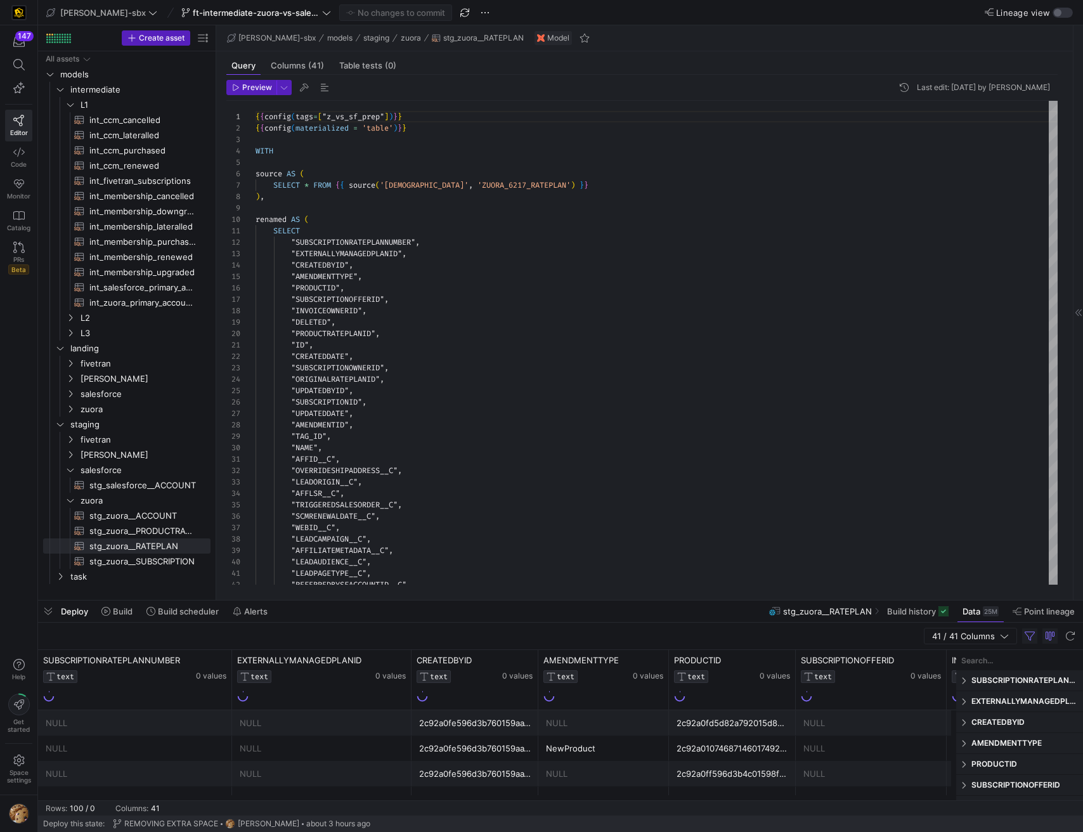
click at [999, 662] on input "Filter Columns Input" at bounding box center [1020, 660] width 117 height 25
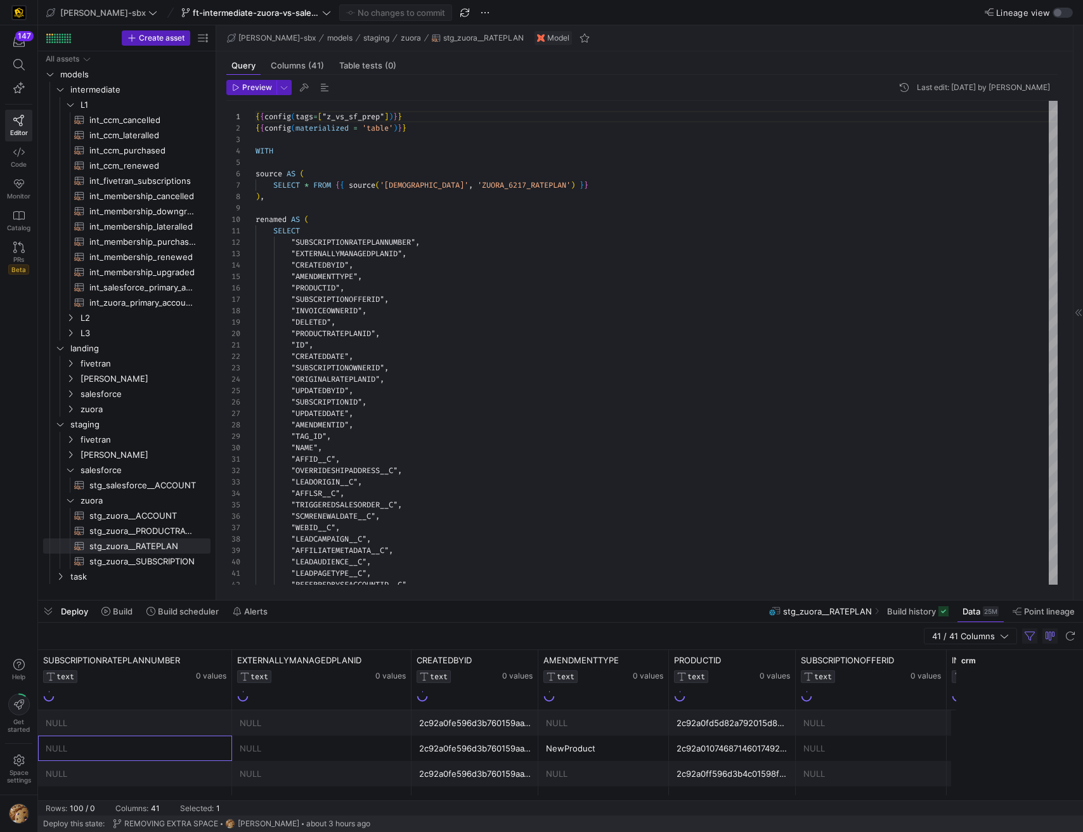
click at [188, 759] on div "NULL" at bounding box center [135, 748] width 179 height 25
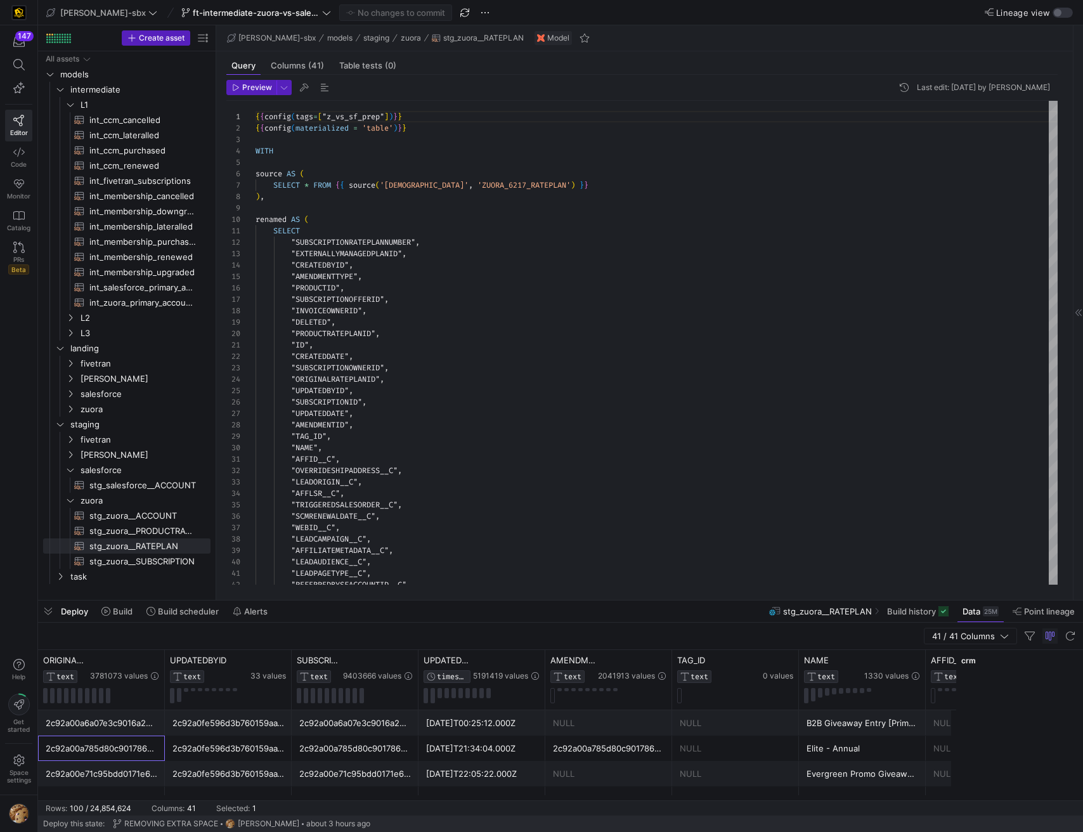
click at [981, 656] on input "crm" at bounding box center [1020, 660] width 117 height 25
type input "c"
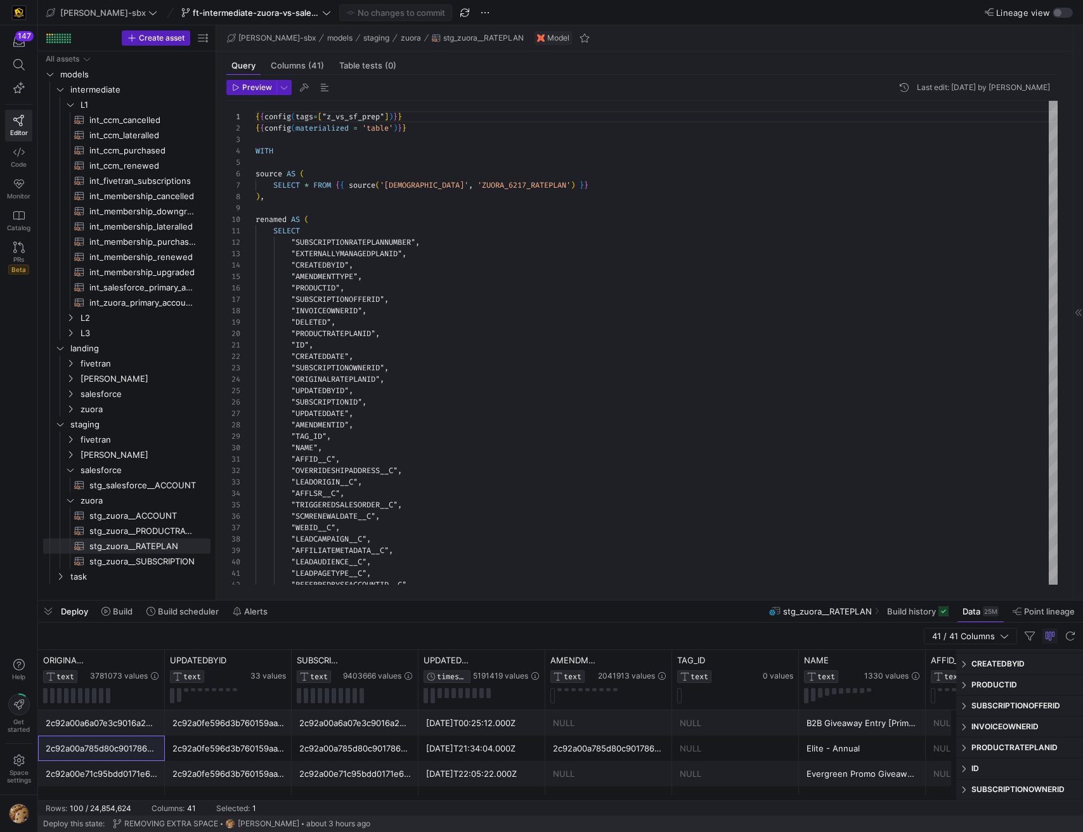
type input "id"
click at [994, 774] on div "ID" at bounding box center [1020, 769] width 127 height 20
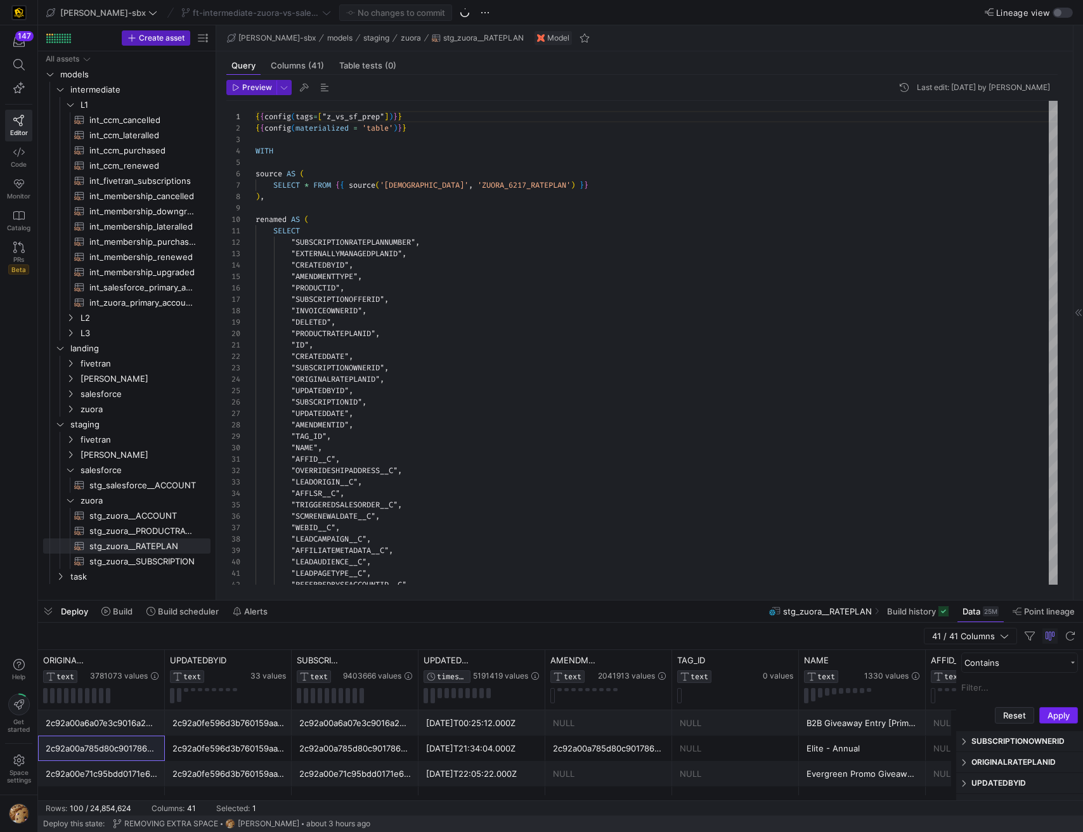
type input "0010a00001aySq5AAE"
click at [1049, 713] on button "Apply" at bounding box center [1059, 715] width 39 height 16
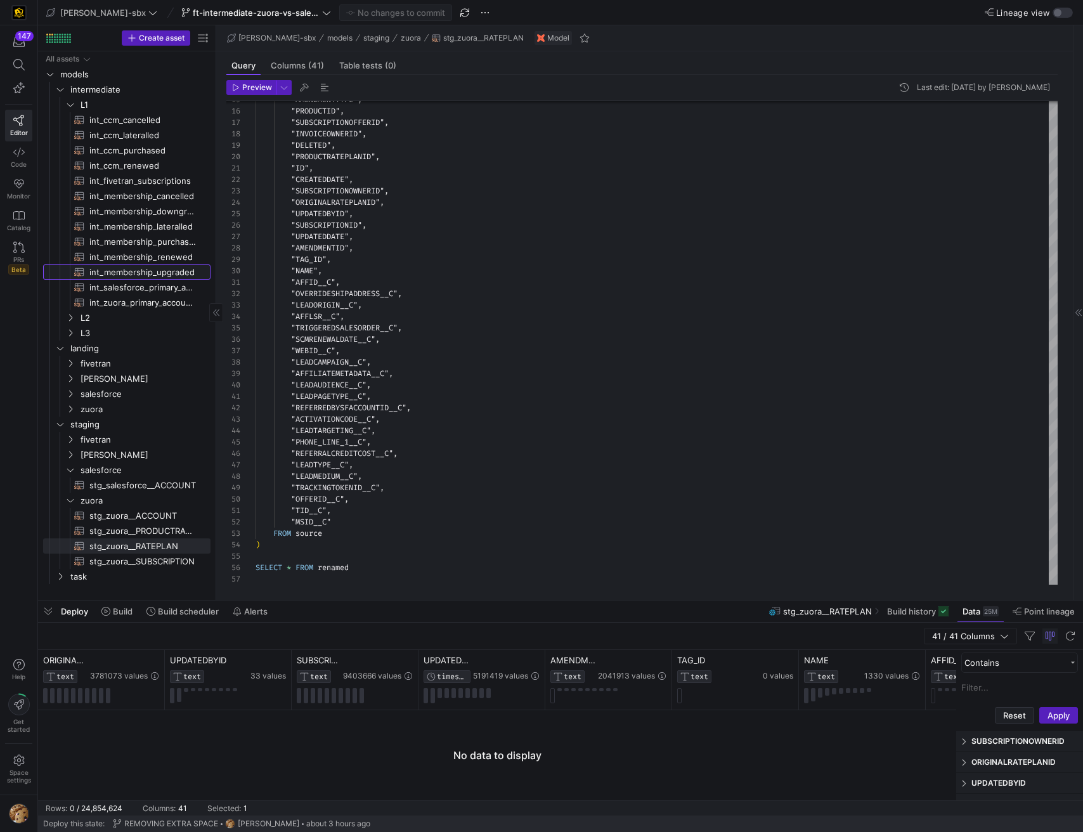
click at [131, 278] on span "int_membership_upgraded​​​​​​​​​​" at bounding box center [142, 272] width 107 height 15
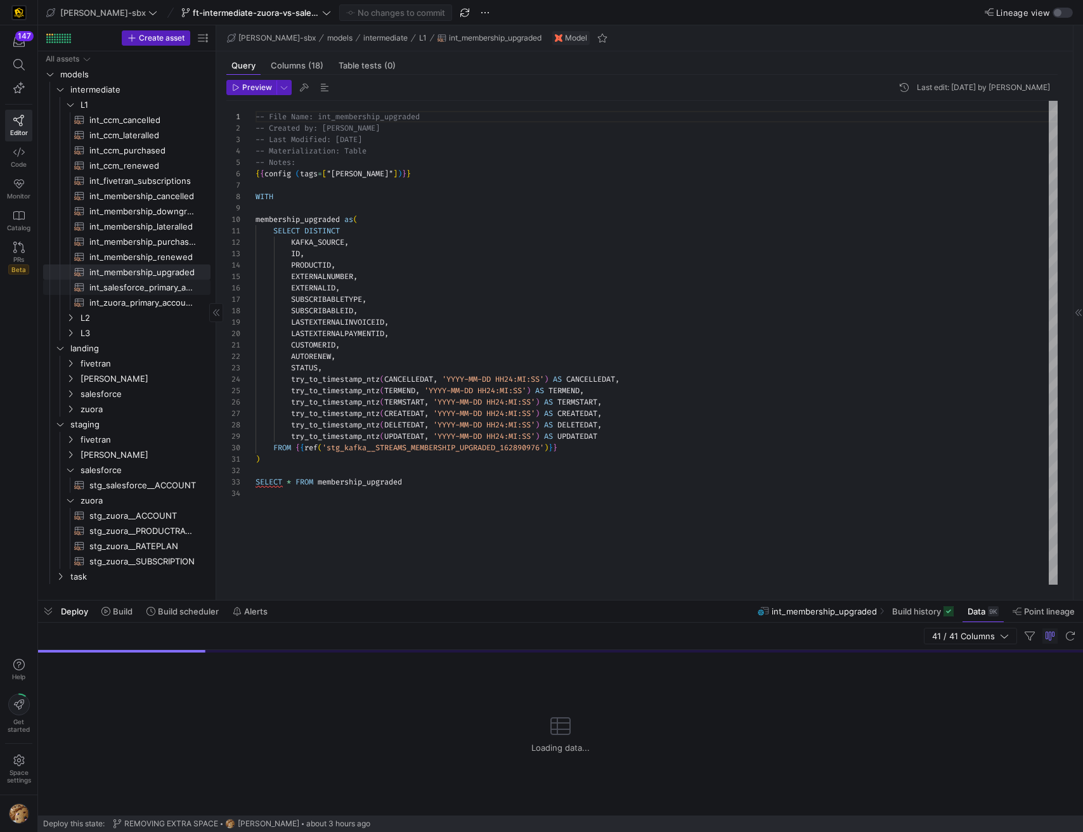
click at [134, 288] on span "int_salesforce_primary_account​​​​​​​​​​" at bounding box center [142, 287] width 107 height 15
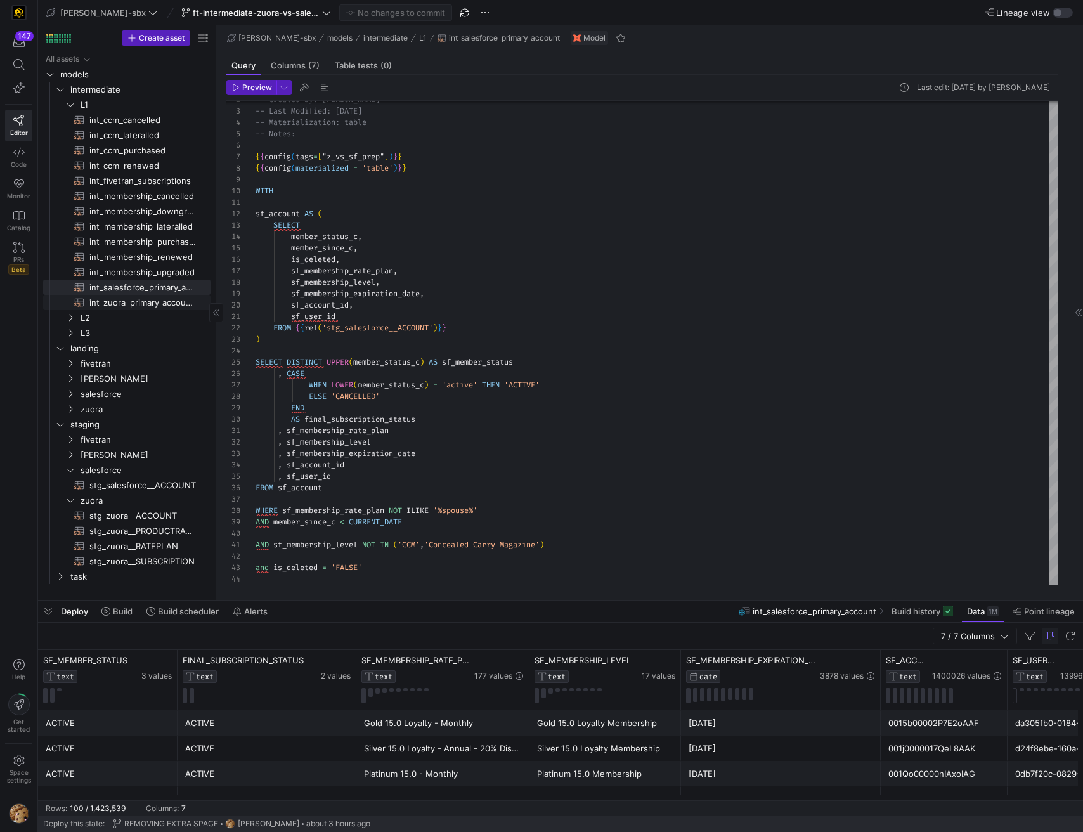
click at [136, 304] on span "int_zuora_primary_accounts​​​​​​​​​​" at bounding box center [142, 303] width 107 height 15
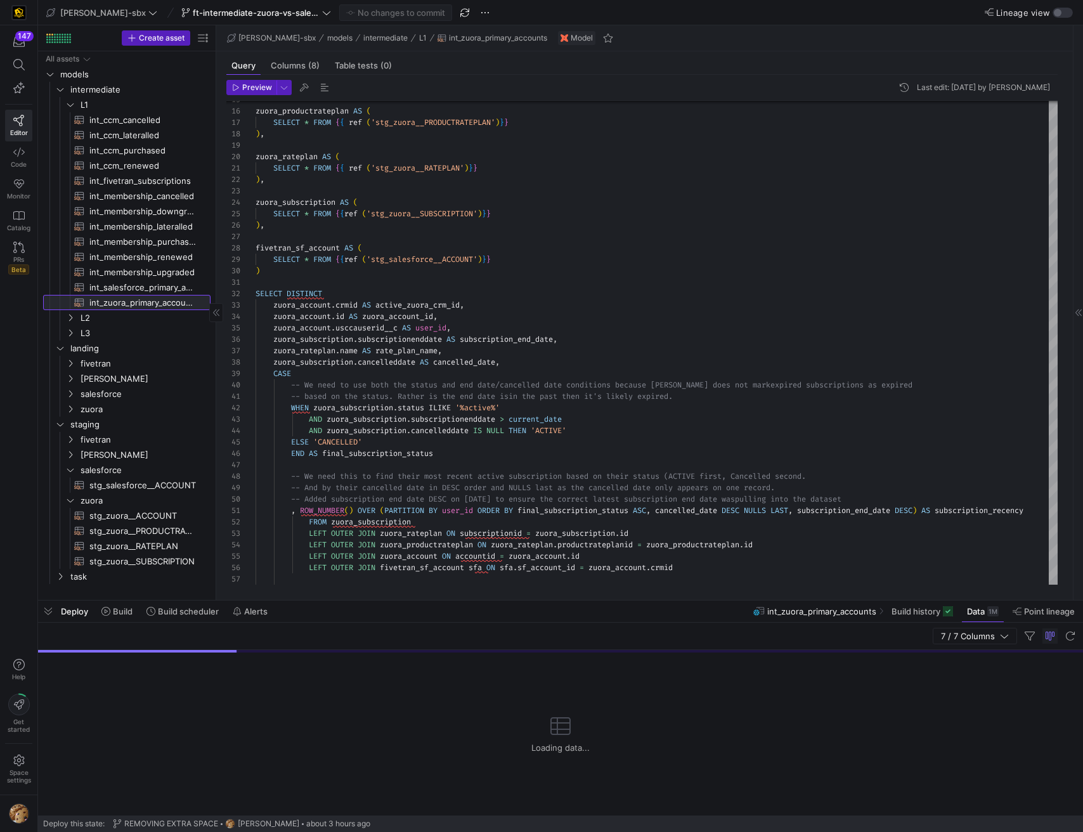
click at [141, 301] on span "int_zuora_primary_accounts​​​​​​​​​​" at bounding box center [142, 303] width 107 height 15
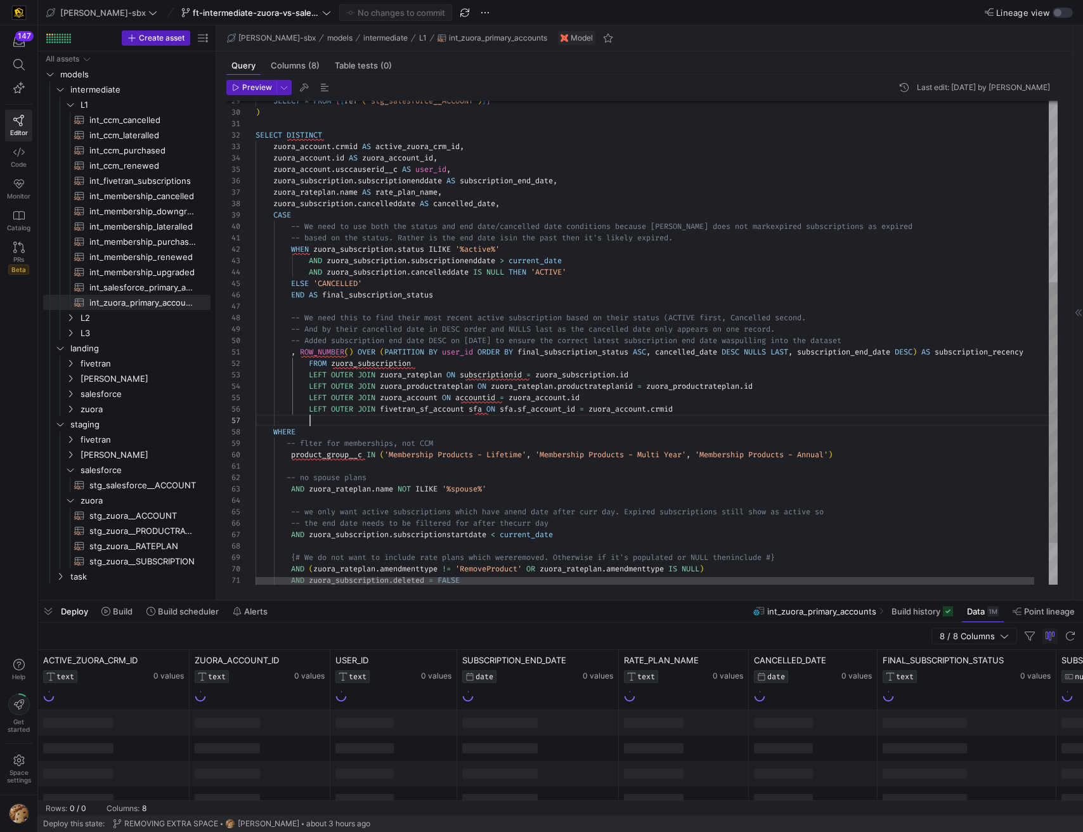
click at [694, 424] on div "SELECT * FROM { { ref ( 'stg_salesforce__ACCOUNT' ) } } ) SELECT DISTINCT zuora…" at bounding box center [664, 213] width 817 height 897
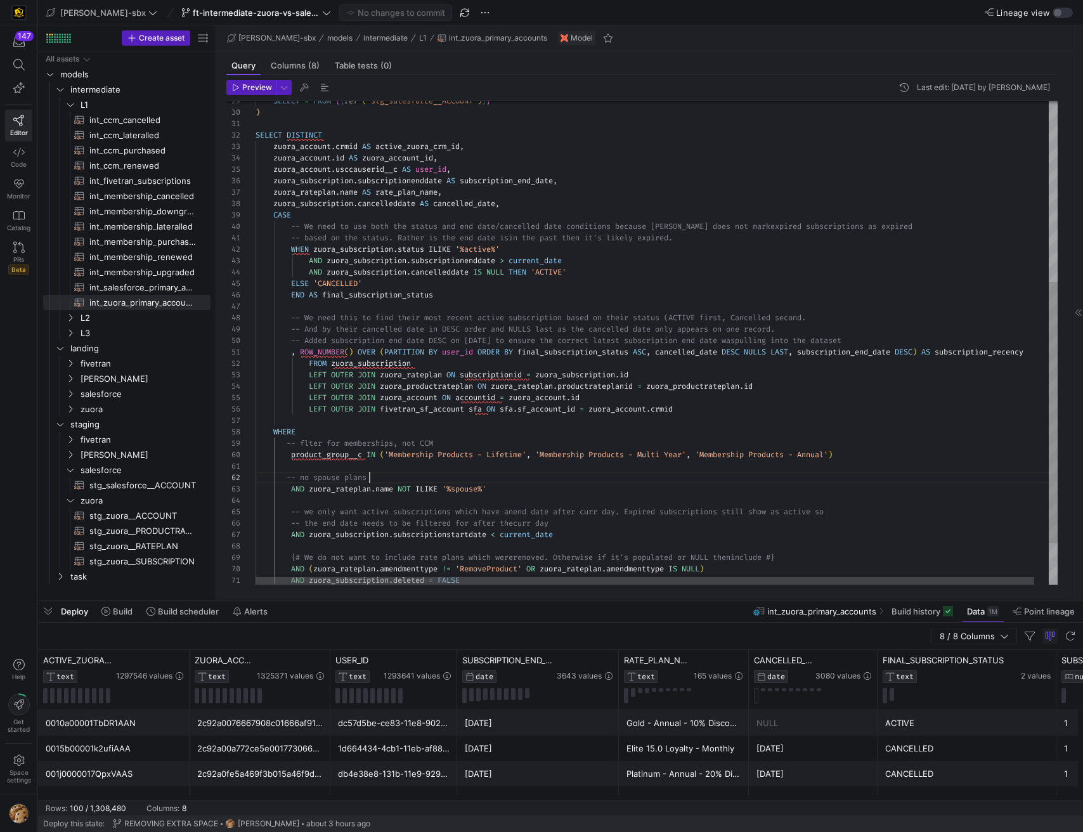
click at [626, 473] on div "SELECT * FROM { { ref ( 'stg_salesforce__ACCOUNT' ) } } ) SELECT DISTINCT zuora…" at bounding box center [664, 213] width 817 height 897
click at [643, 461] on div "SELECT * FROM { { ref ( 'stg_salesforce__ACCOUNT' ) } } ) SELECT DISTINCT zuora…" at bounding box center [664, 213] width 817 height 897
click at [672, 414] on div "SELECT * FROM { { ref ( 'stg_salesforce__ACCOUNT' ) } } ) SELECT DISTINCT zuora…" at bounding box center [664, 213] width 817 height 897
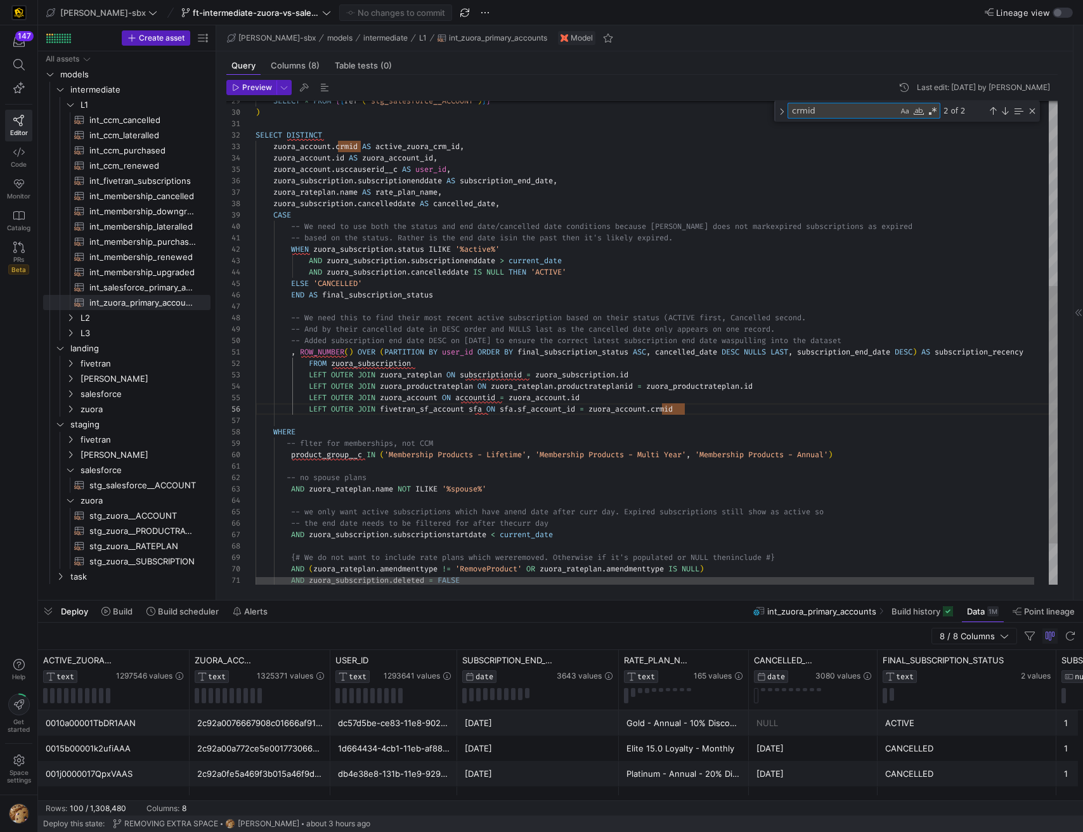
type textarea ", cancelled_date DESC NULLS LAST, subscription_end_date DESC) AS subscription_r…"
type textarea "r"
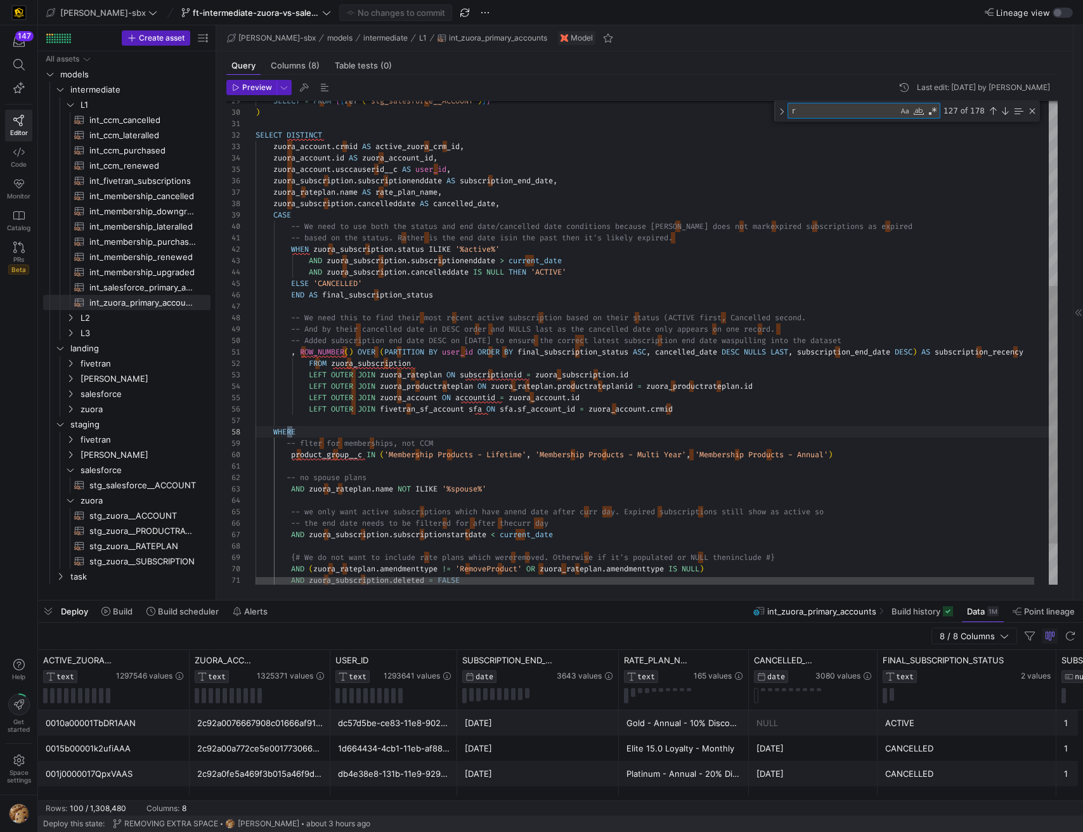
type textarea "-- no spouse plans AND zuora_rateplan.name NOT ILIKE '%spouse%' -- we only want…"
type textarea "rat"
type textarea "-- no spouse plans AND zuora_rateplan.name NOT ILIKE '%spouse%' -- we only want…"
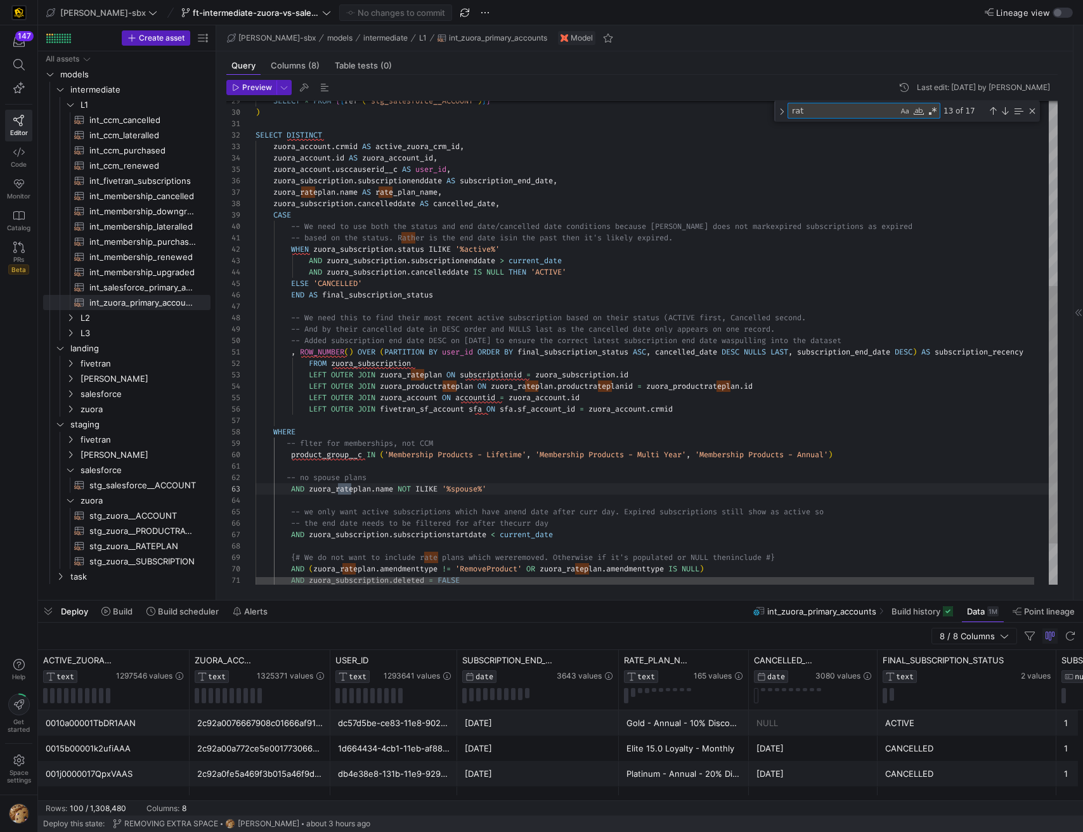
type textarea "rate"
type textarea "-- no spouse plans AND zuora_rateplan.name NOT ILIKE '%spouse%' -- we only want…"
type textarea "ratep"
type textarea "-- no spouse plans AND zuora_rateplan.name NOT ILIKE '%spouse%' -- we only want…"
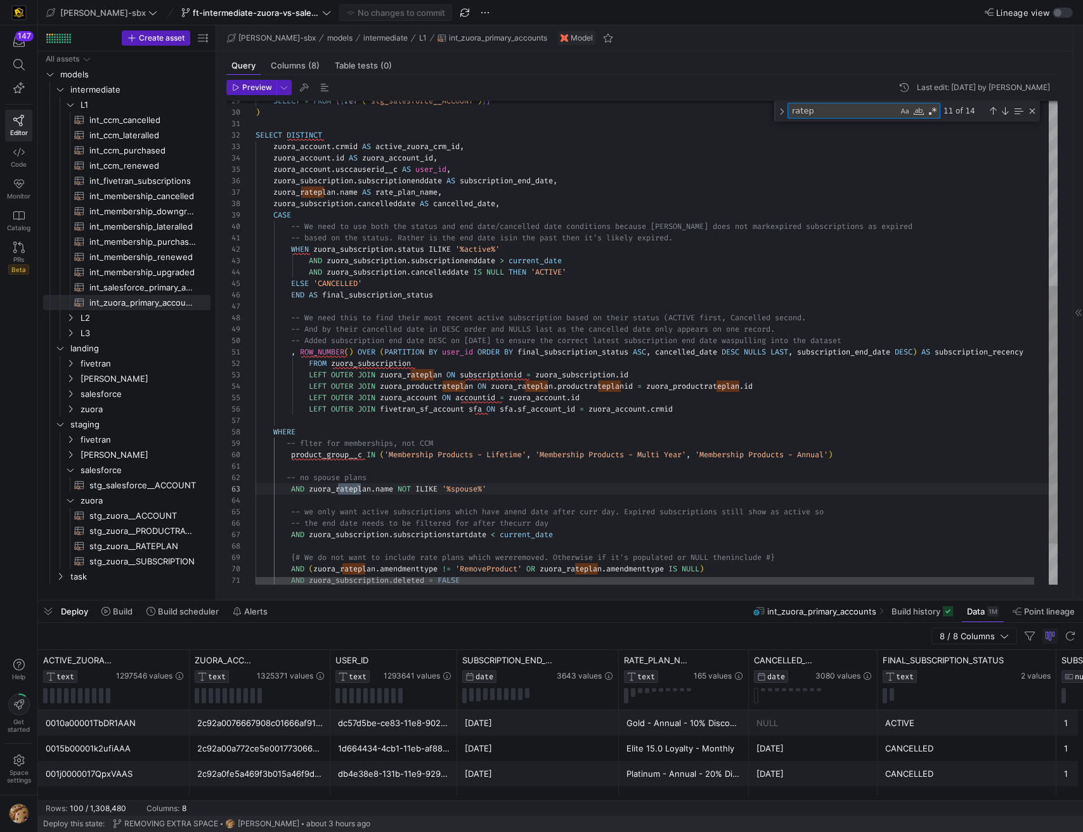
type textarea "ratepl"
type textarea "-- no spouse plans AND zuora_rateplan.name NOT ILIKE '%spouse%' -- we only want…"
type textarea "rateplan"
type textarea "-- no spouse plans AND zuora_rateplan.name NOT ILIKE '%spouse%' -- we only want…"
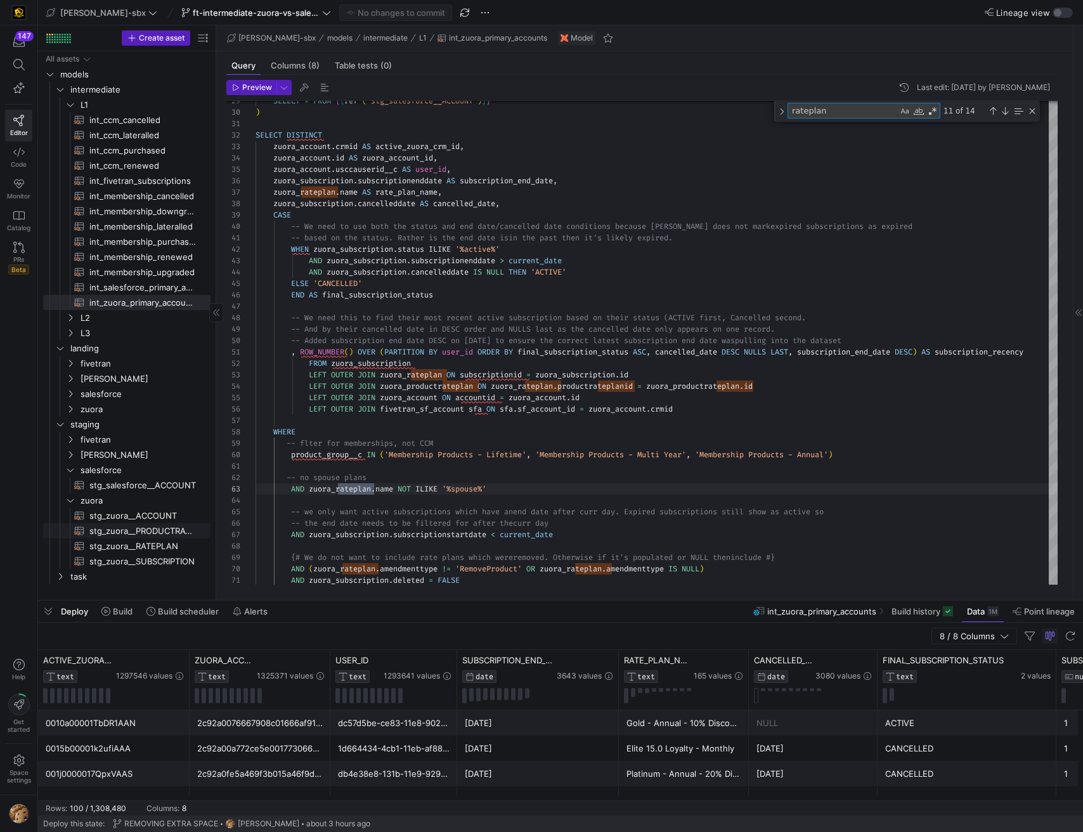
type textarea "rateplan"
click at [131, 535] on span "stg_zuora__PRODUCTRATEPLAN​​​​​​​​​​" at bounding box center [142, 531] width 107 height 15
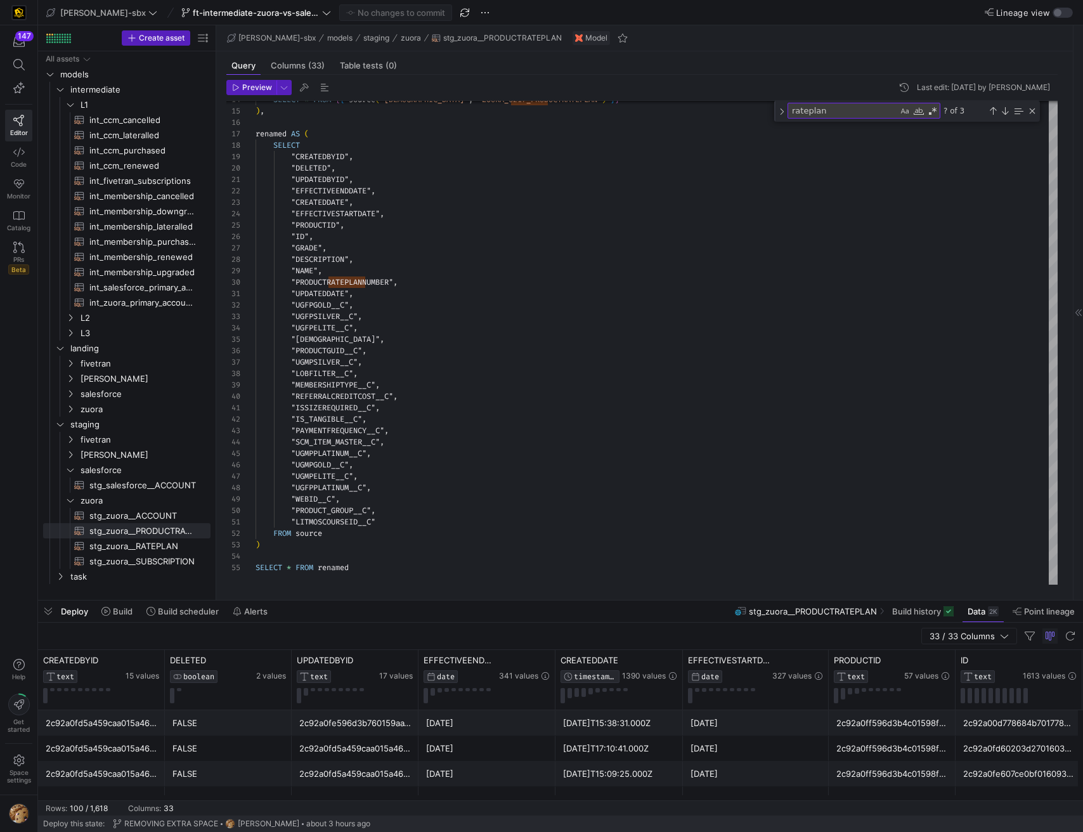
click at [517, 713] on div "2021-02-22" at bounding box center [487, 723] width 122 height 25
click at [494, 769] on div "2018-02-28" at bounding box center [487, 774] width 122 height 25
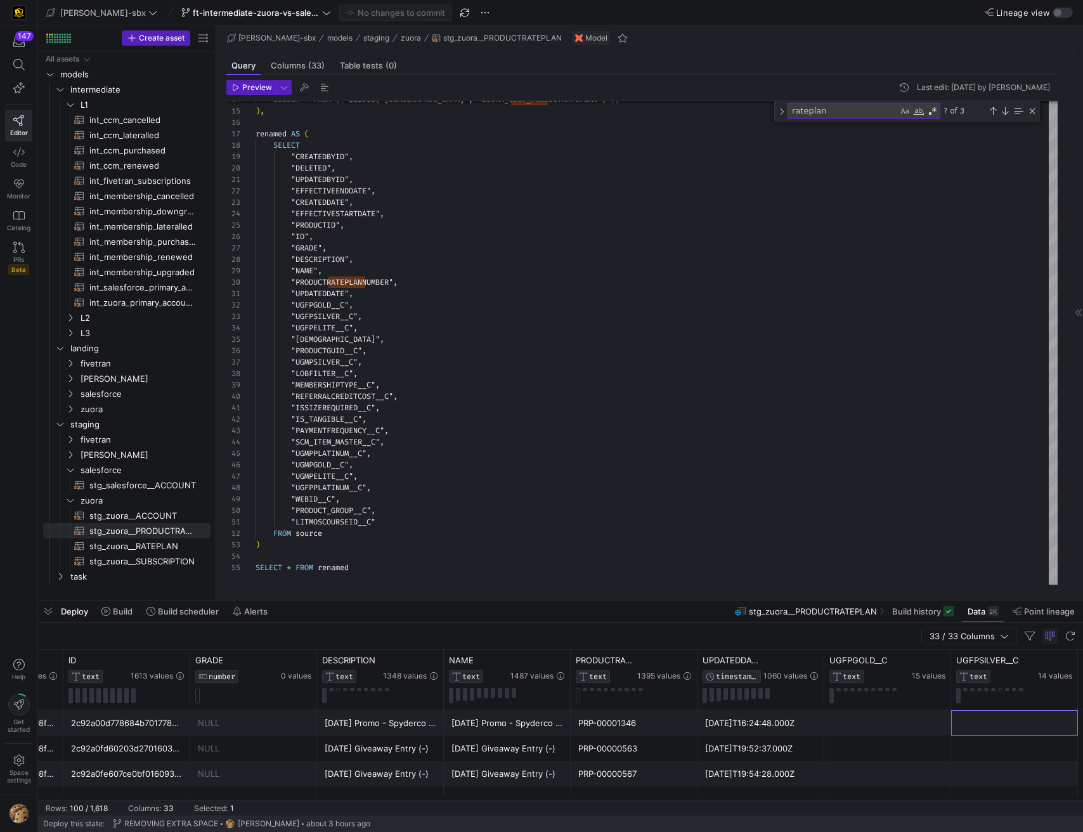
scroll to position [0, 1019]
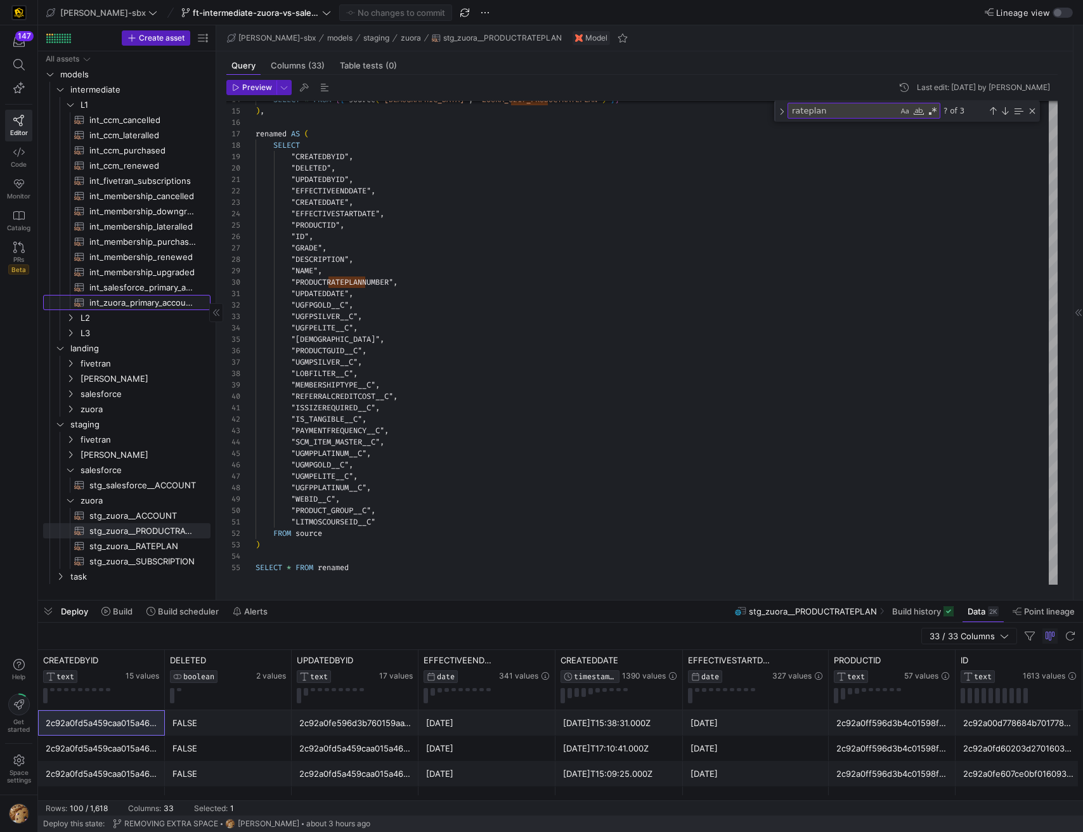
click at [146, 298] on span "int_zuora_primary_accounts​​​​​​​​​​" at bounding box center [142, 303] width 107 height 15
type textarea "-- File Name: int_zuora_primary_accounts -- Created by: [PERSON_NAME] -- Last M…"
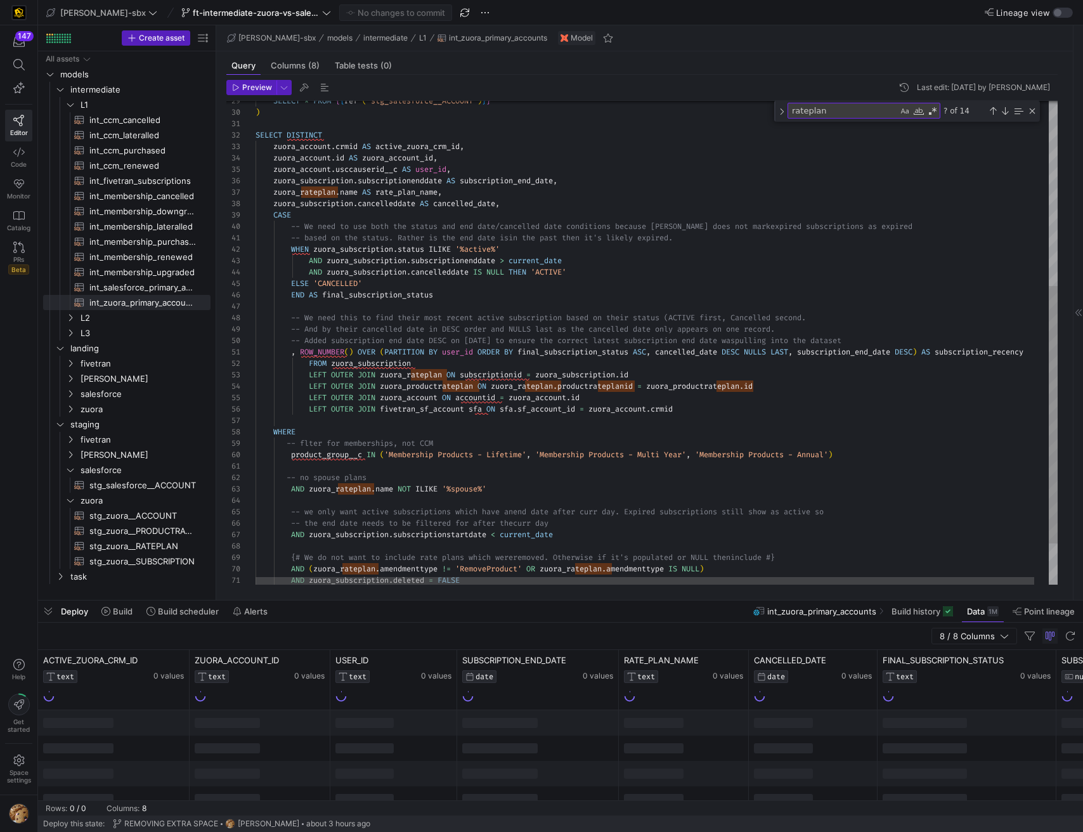
click at [860, 115] on textarea "rateplan" at bounding box center [843, 110] width 110 height 15
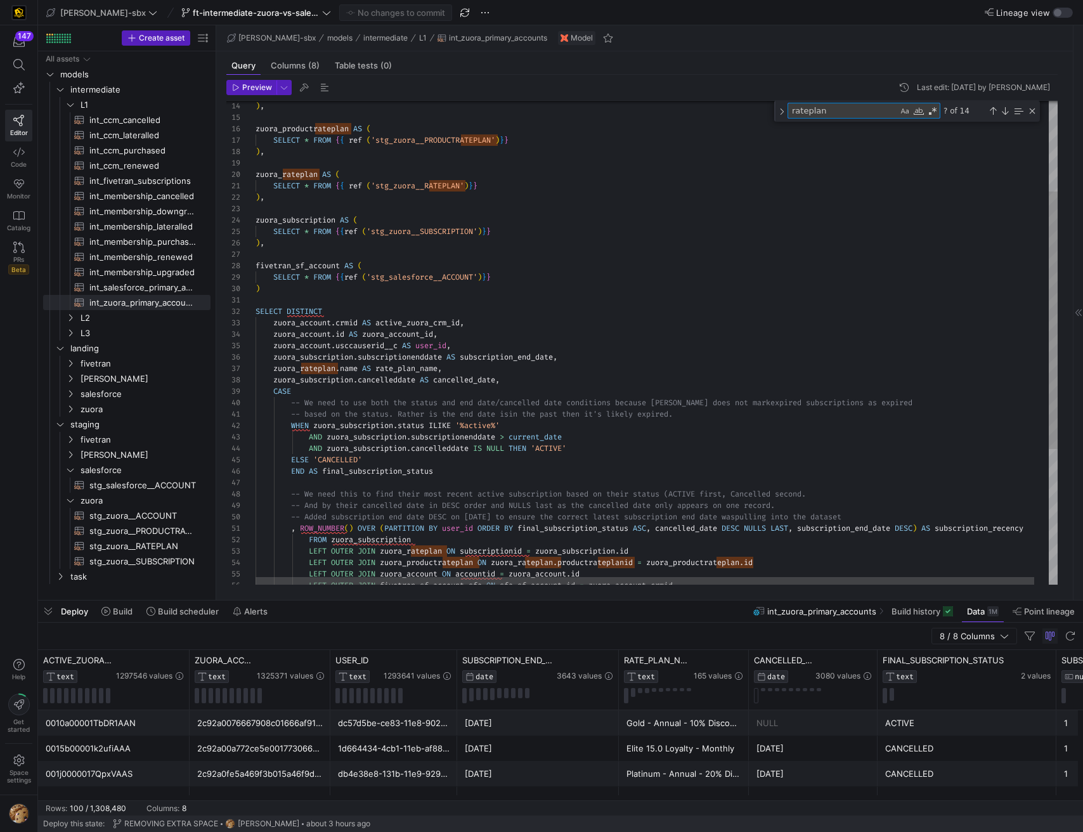
type textarea "ratepla"
type textarea "zuora_account AS ( SELECT * FROM {{ ref ('stg_zuora__ACCOUNT')}} ), zuora_produ…"
type textarea "rate"
type textarea "SELECT DISTINCT zuora_account.crmid AS active_zuora_crm_id, zuora_account.id AS…"
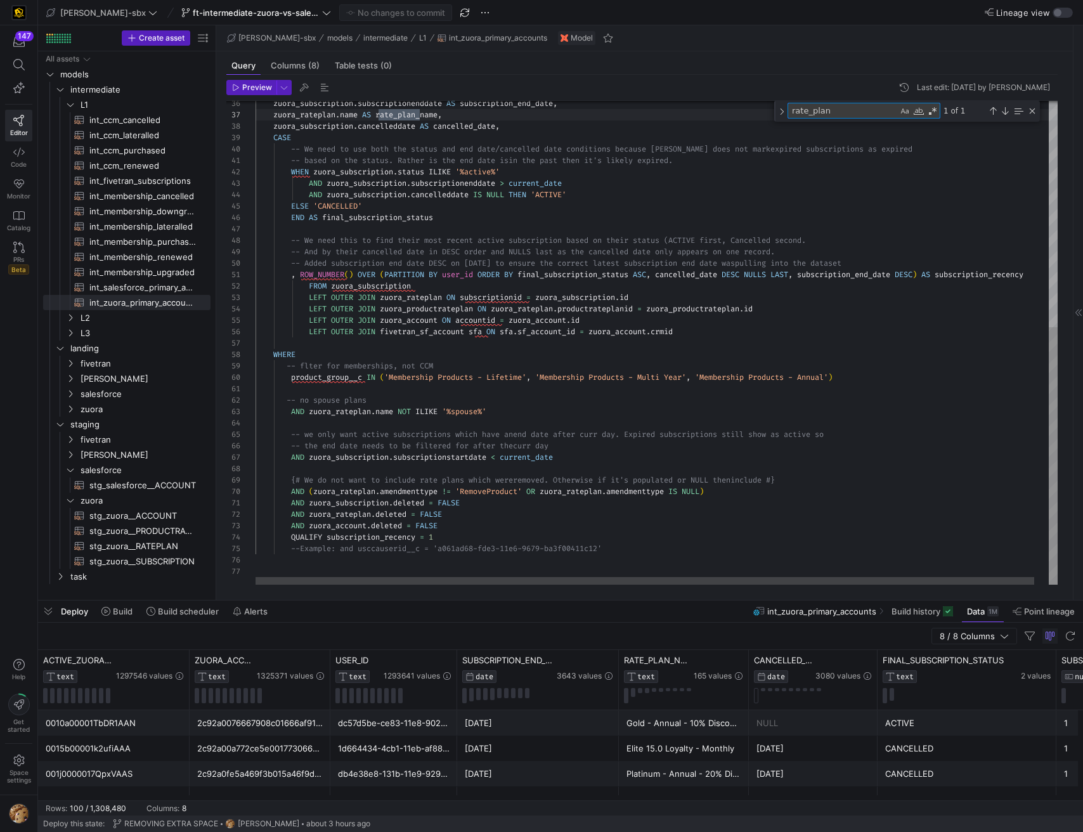
type textarea "rate_plan"
click at [427, 115] on div "zuora_subscription . subscriptionenddate AS subscription_end_date , zuora_ratep…" at bounding box center [664, 131] width 817 height 908
click at [437, 115] on div "zuora_subscription . subscriptionenddate AS subscription_end_date , zuora_ratep…" at bounding box center [664, 131] width 817 height 908
drag, startPoint x: 443, startPoint y: 113, endPoint x: 400, endPoint y: 115, distance: 43.8
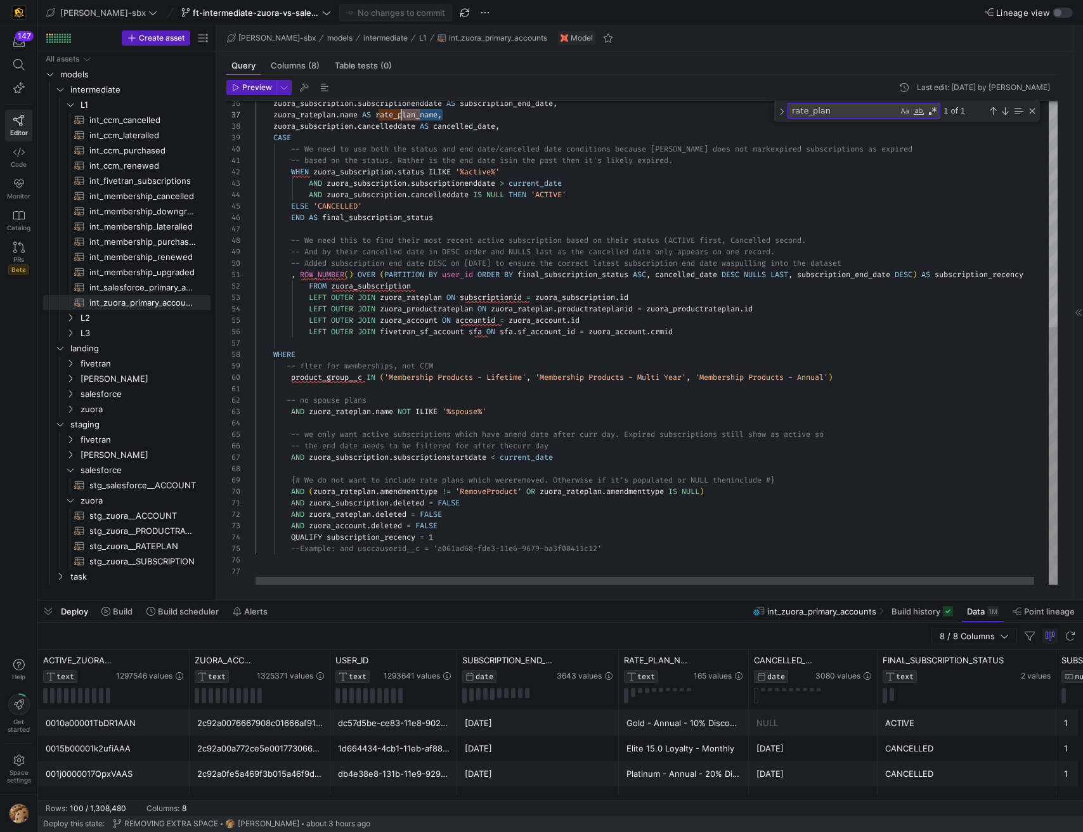
click at [400, 115] on div "zuora_subscription . subscriptionenddate AS subscription_end_date , zuora_ratep…" at bounding box center [664, 131] width 817 height 908
click at [400, 114] on div "zuora_subscription . subscriptionenddate AS subscription_end_date , zuora_ratep…" at bounding box center [664, 131] width 817 height 908
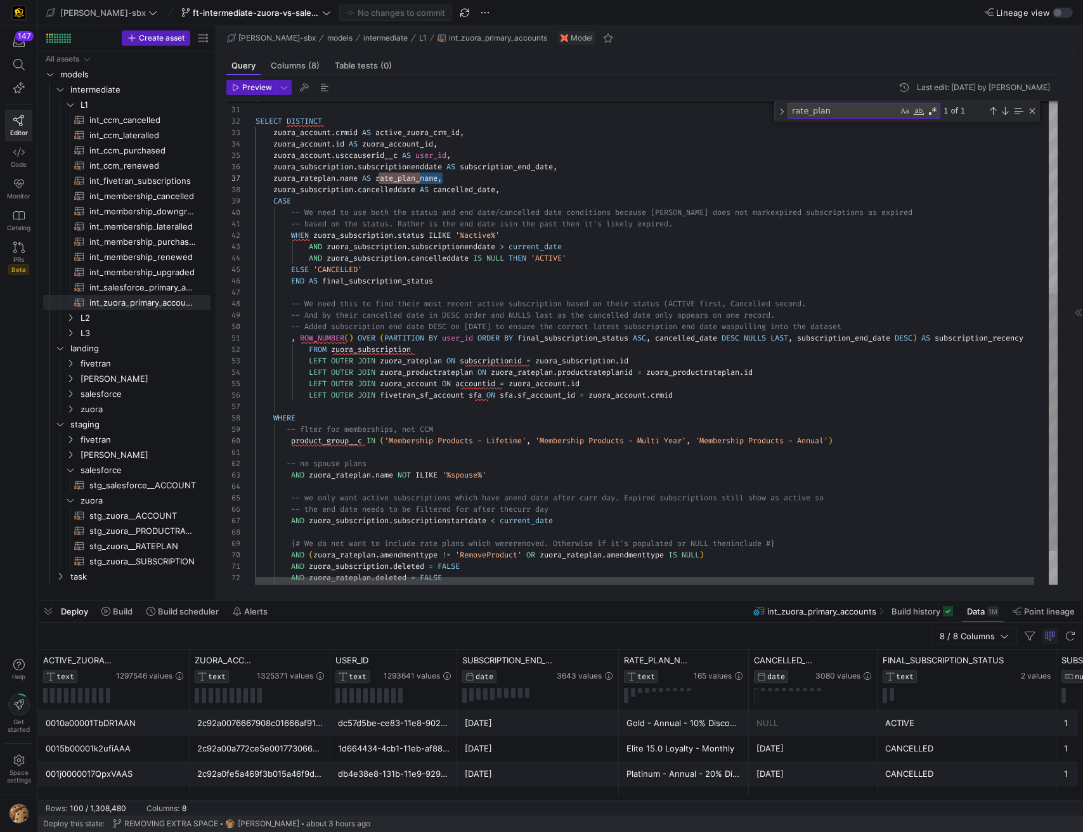
click at [315, 175] on div "zuora_subscription . subscriptionenddate AS subscription_end_date , zuora_ratep…" at bounding box center [664, 195] width 817 height 908
click at [292, 180] on div "zuora_subscription . subscriptionenddate AS subscription_end_date , zuora_ratep…" at bounding box center [664, 195] width 817 height 908
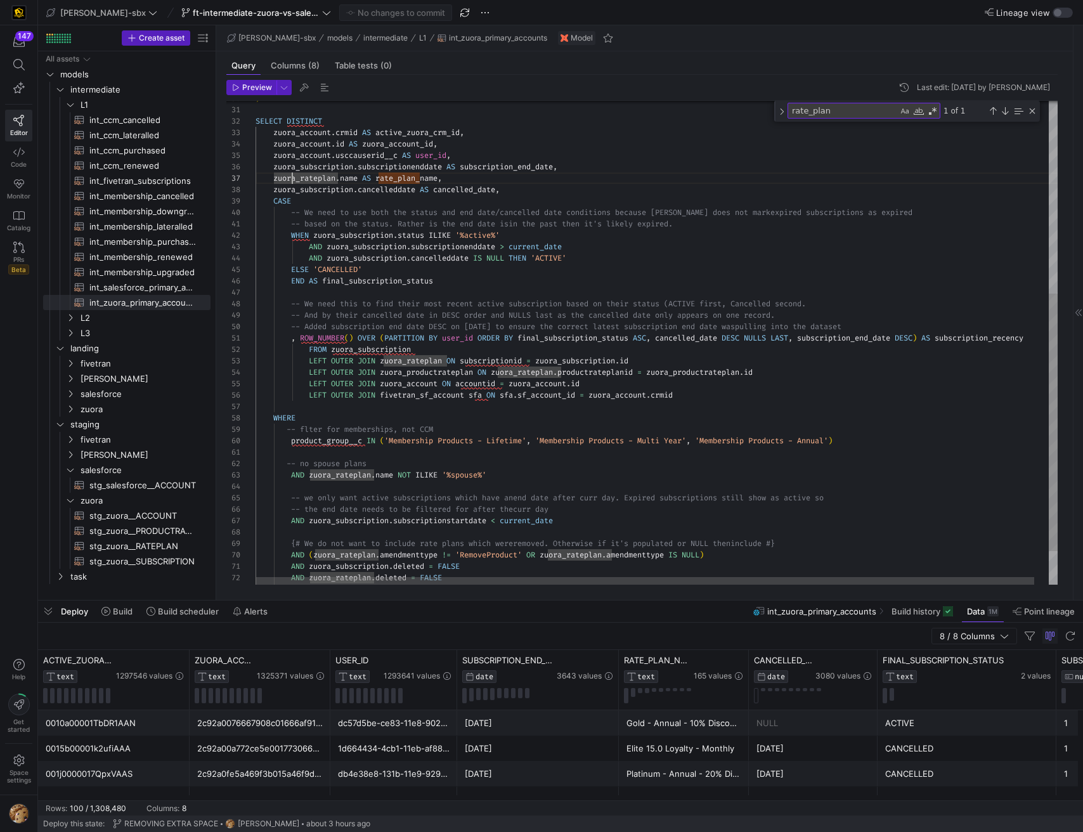
click at [252, 177] on div at bounding box center [240, 178] width 29 height 11
click at [272, 167] on div "zuora_subscription . subscriptionenddate AS subscription_end_date , zuora_ratep…" at bounding box center [664, 195] width 817 height 908
drag, startPoint x: 273, startPoint y: 178, endPoint x: 360, endPoint y: 180, distance: 87.6
click at [360, 180] on div "zuora_subscription . subscriptionenddate AS subscription_end_date , zuora_ratep…" at bounding box center [664, 195] width 817 height 908
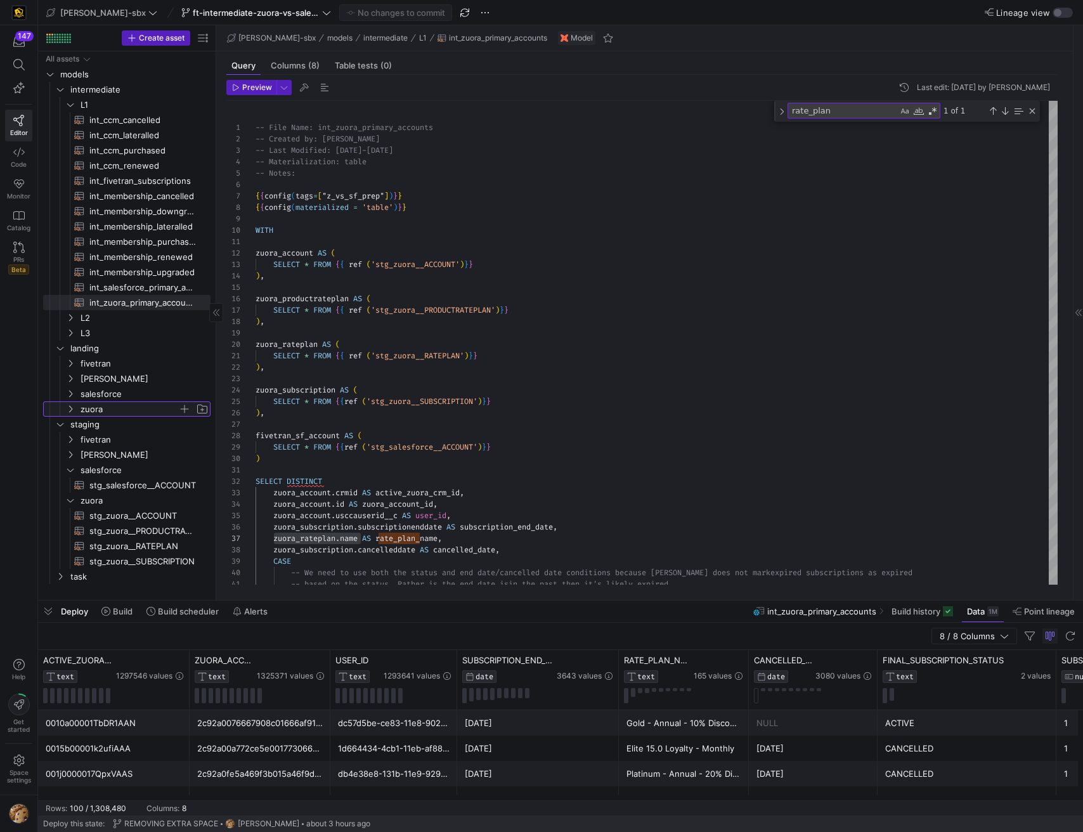
click at [129, 407] on span "zuora" at bounding box center [130, 409] width 98 height 15
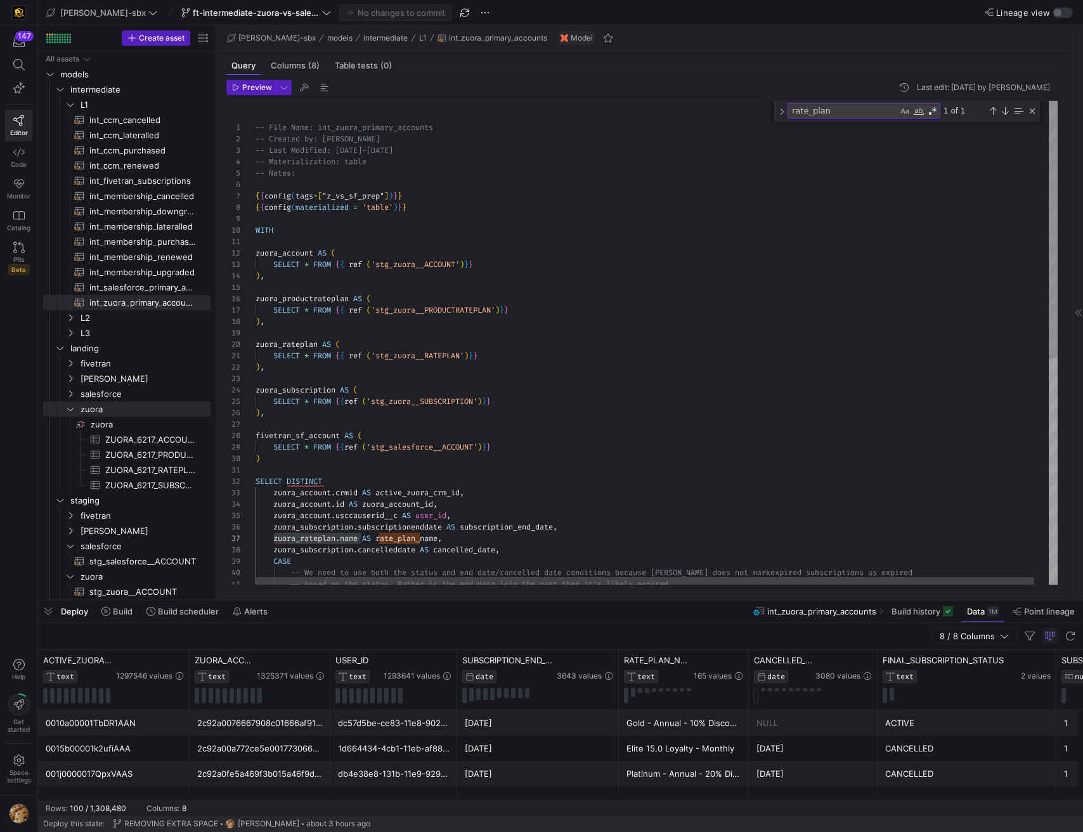
type textarea "SELECT * FROM {{ ref ('stg_zuora__RATEPLAN')}} ), zuora_subscription AS ( SELEC…"
click at [563, 367] on div "zuora_subscription . subscriptionenddate AS subscription_end_date , zuora_ratep…" at bounding box center [664, 555] width 817 height 908
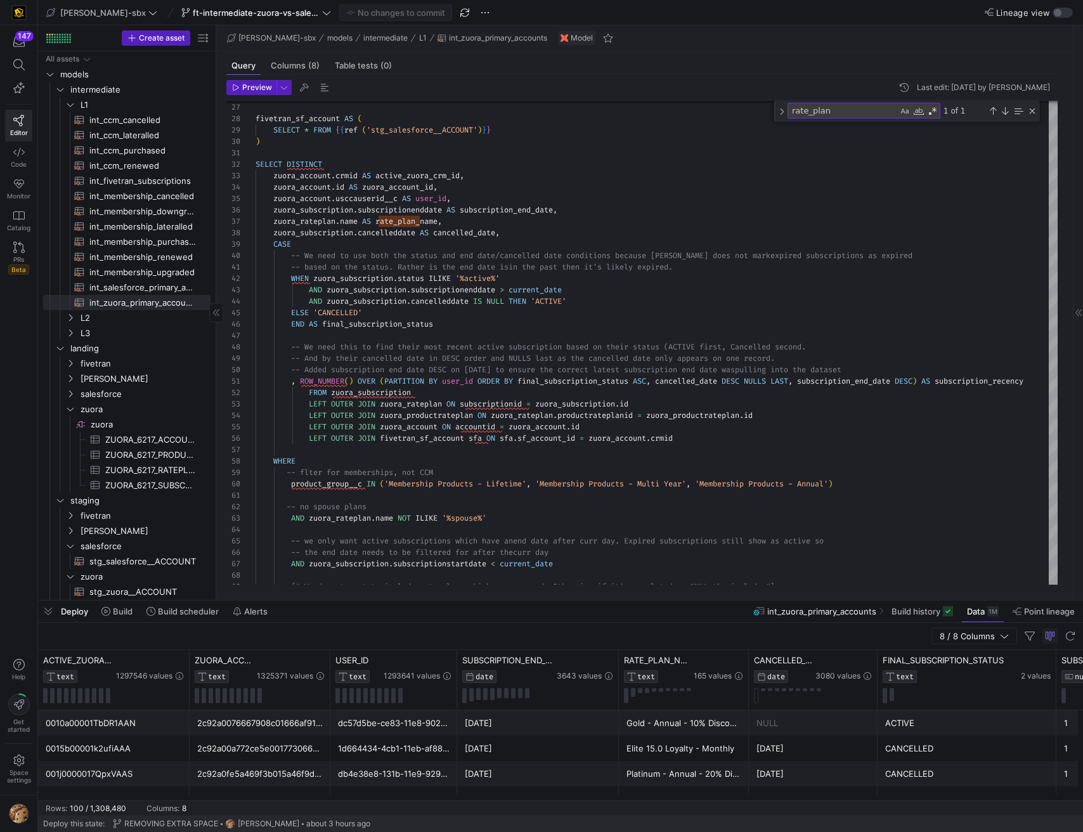
click at [169, 479] on span "ZUORA_6217_SUBSCRIPTION​​​​​​​​​" at bounding box center [150, 485] width 91 height 15
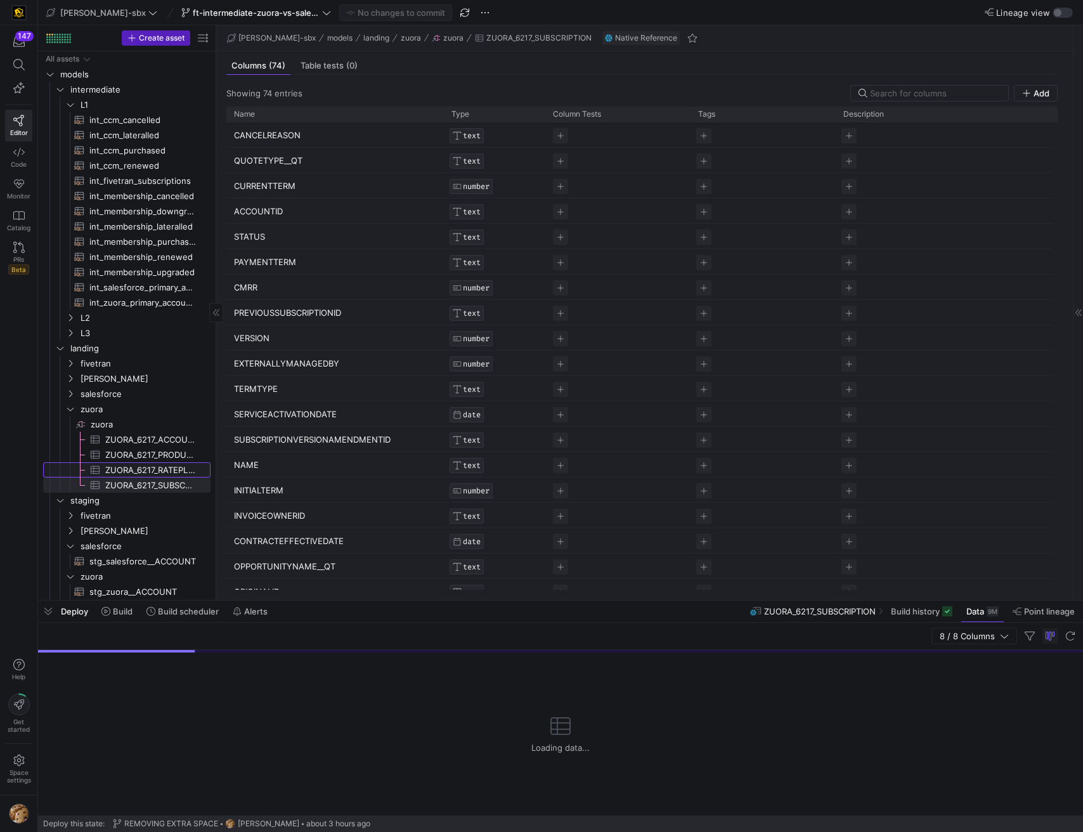
click at [167, 471] on span "ZUORA_6217_RATEPLAN​​​​​​​​​" at bounding box center [150, 470] width 91 height 15
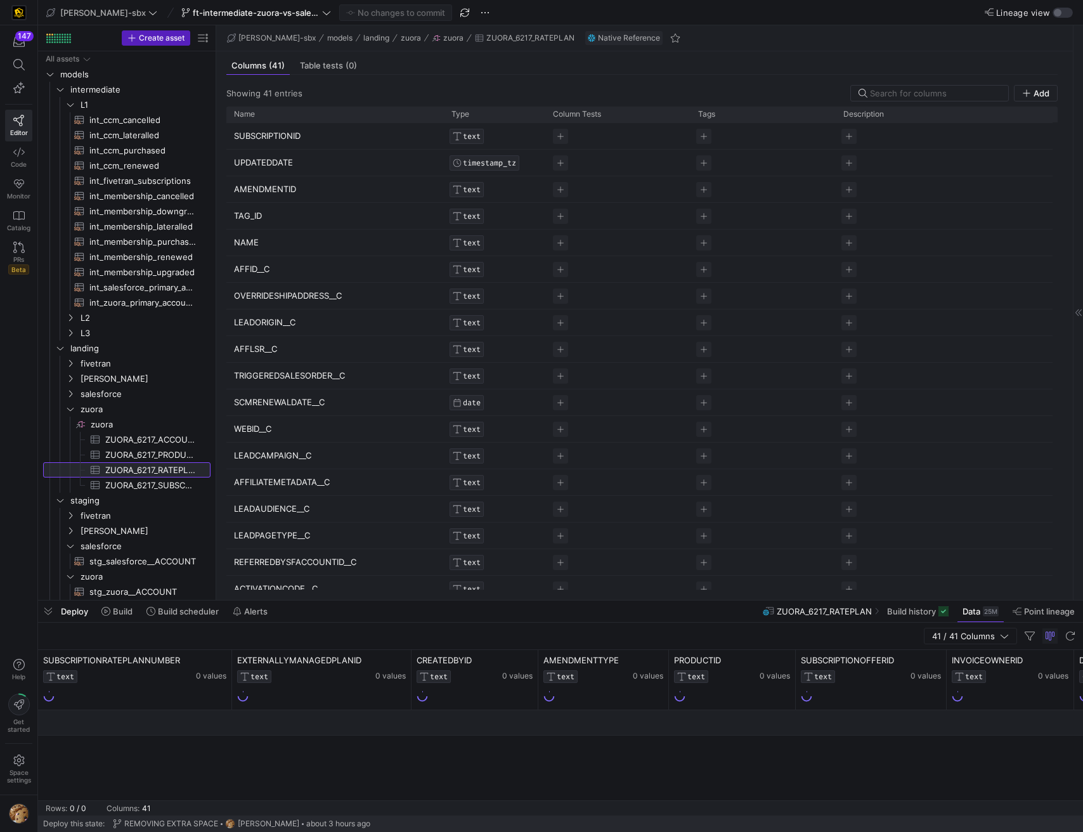
scroll to position [1, 0]
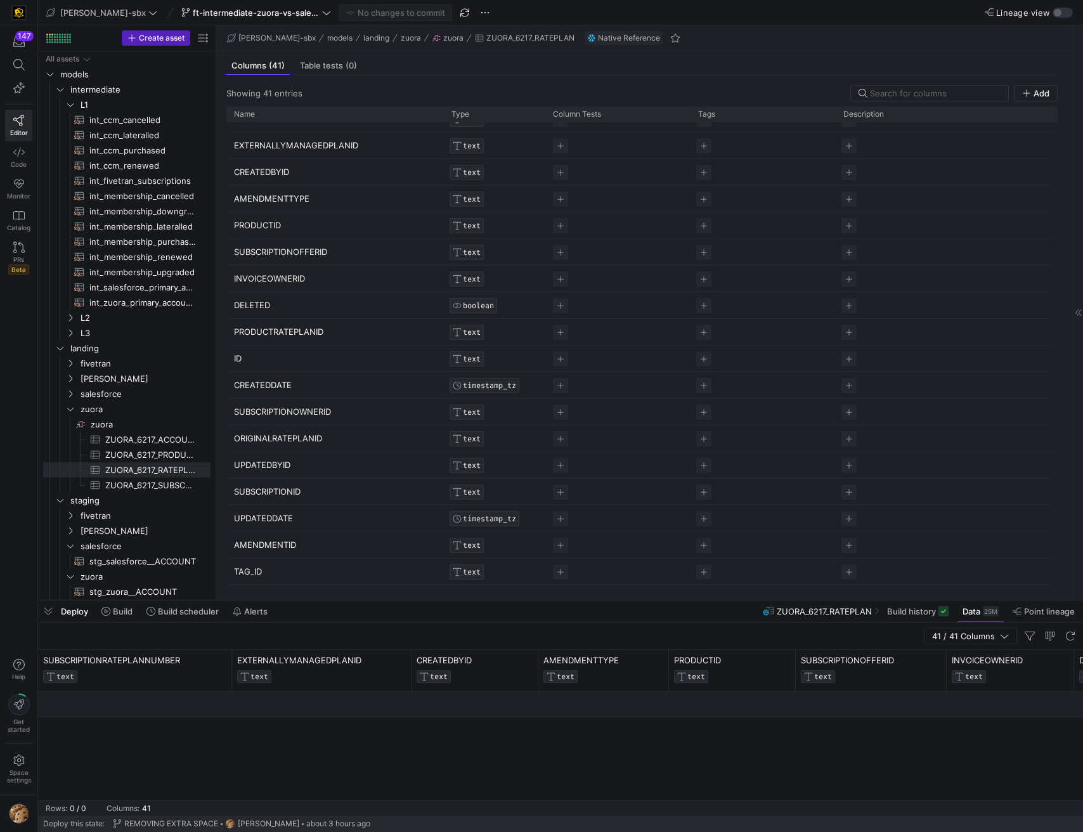
click at [291, 497] on p "SUBSCRIPTIONID" at bounding box center [335, 492] width 202 height 25
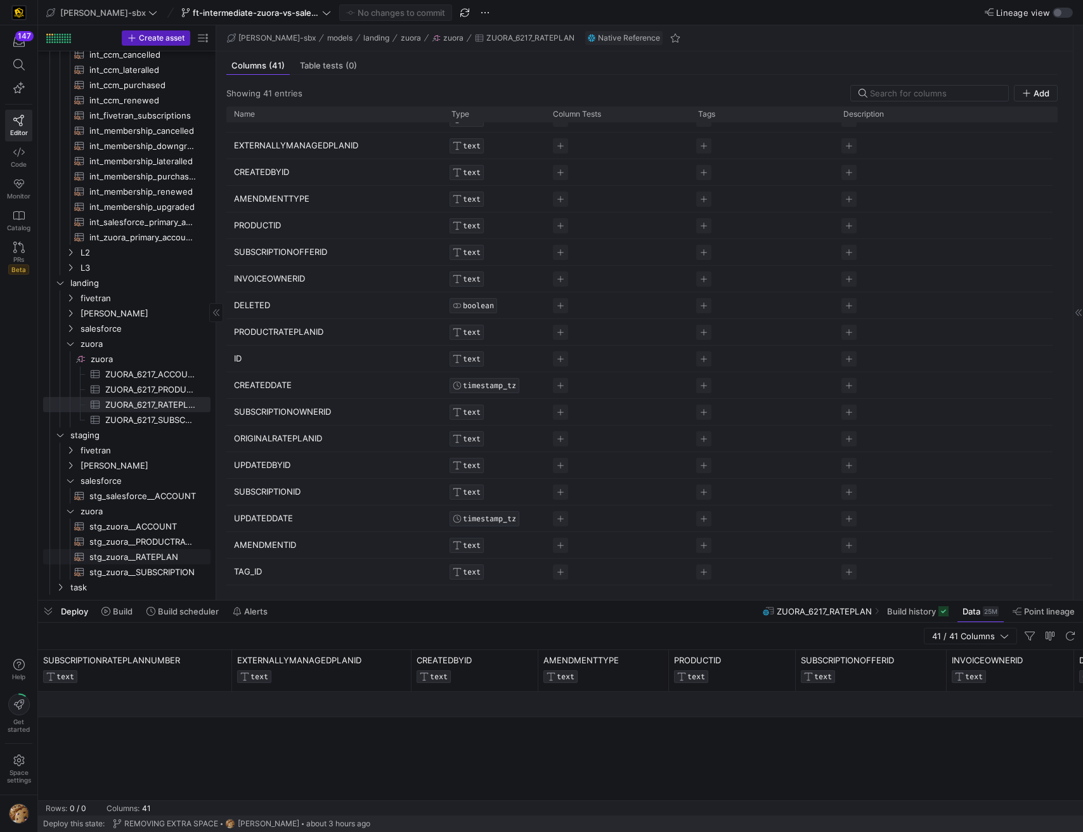
click at [154, 556] on span "stg_zuora__RATEPLAN​​​​​​​​​​" at bounding box center [142, 557] width 107 height 15
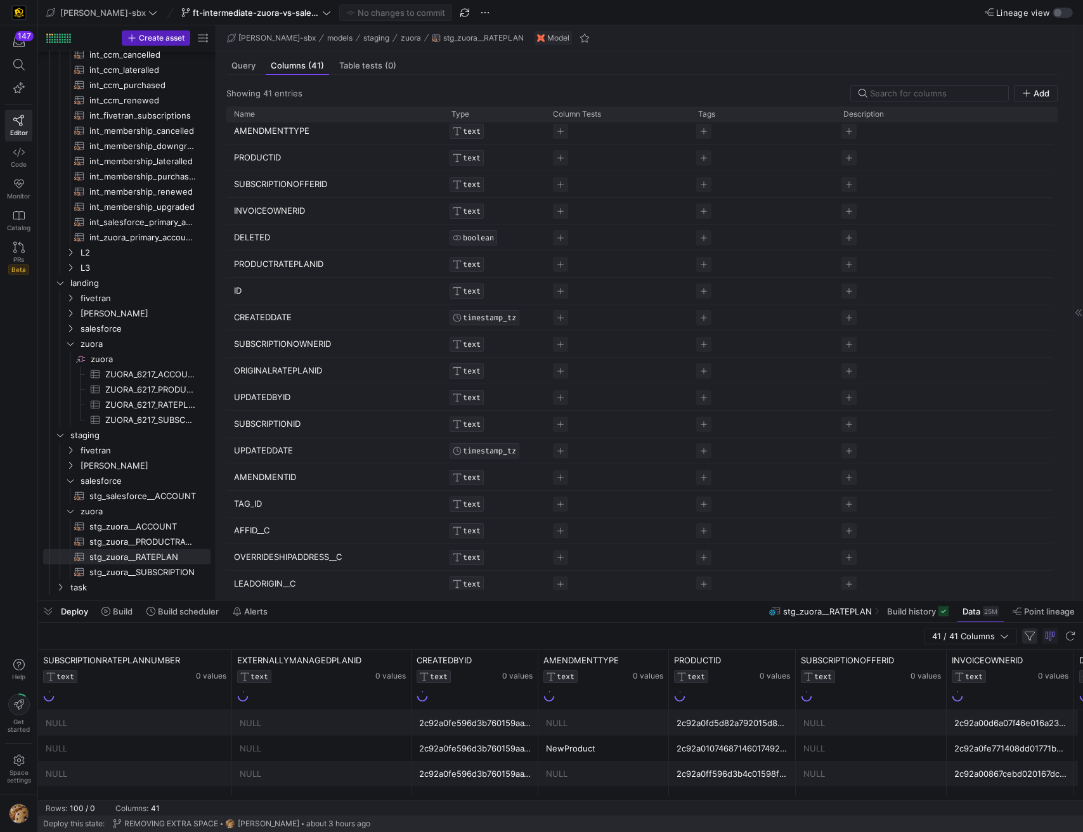
click at [1031, 639] on span "button" at bounding box center [1030, 636] width 15 height 15
click at [988, 721] on div "UPDATEDBYID" at bounding box center [1020, 712] width 127 height 20
type input "2c92a0ff6c98b4bc016c9b3a3a032353"
click at [1057, 684] on button "Apply" at bounding box center [1059, 686] width 39 height 16
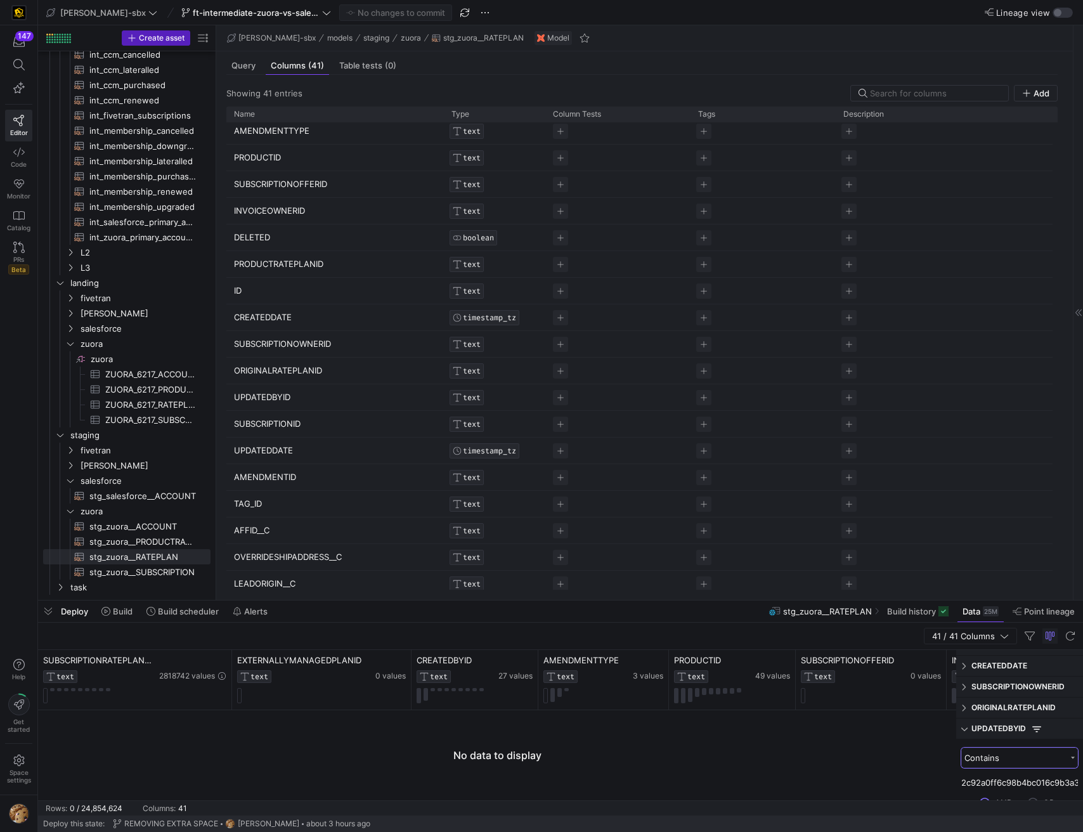
click at [1014, 757] on div "Contains" at bounding box center [1015, 758] width 101 height 10
click at [1009, 712] on div "Equals" at bounding box center [1017, 713] width 111 height 20
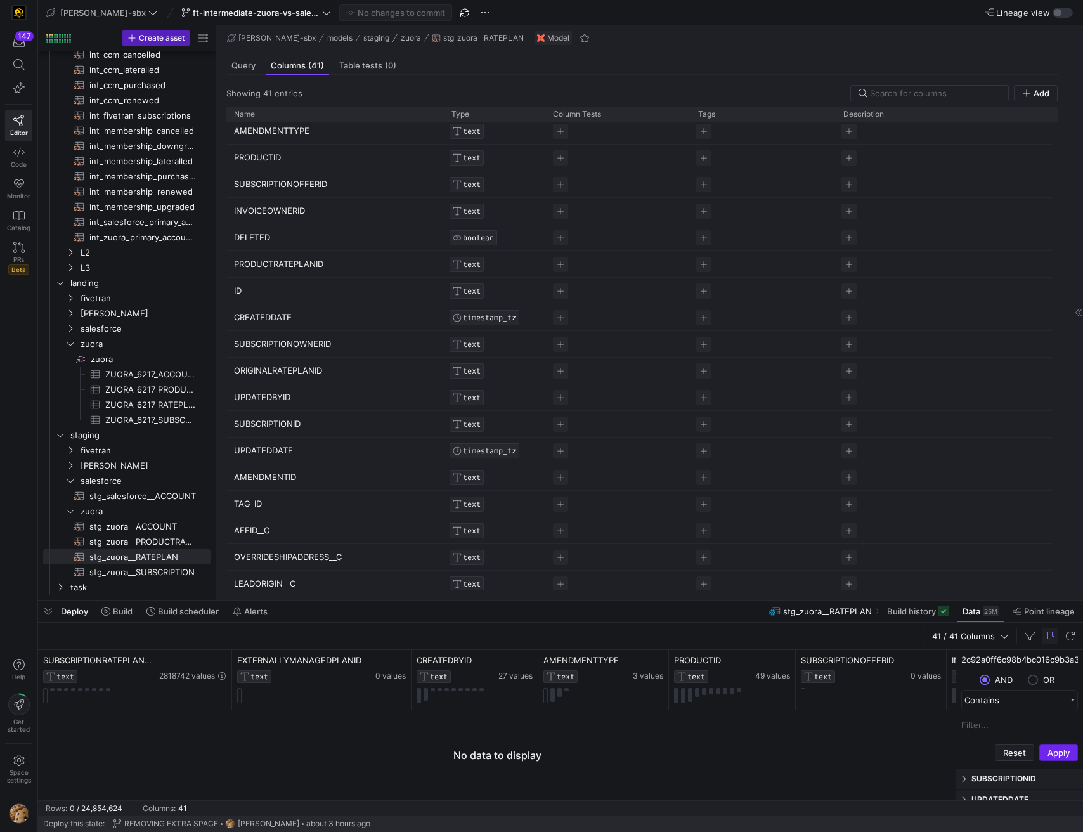
click at [1046, 759] on button "Apply" at bounding box center [1059, 753] width 39 height 16
click at [964, 677] on span at bounding box center [966, 678] width 8 height 9
click at [967, 697] on span at bounding box center [966, 699] width 8 height 9
click at [985, 753] on input "Filter Value" at bounding box center [1020, 750] width 117 height 19
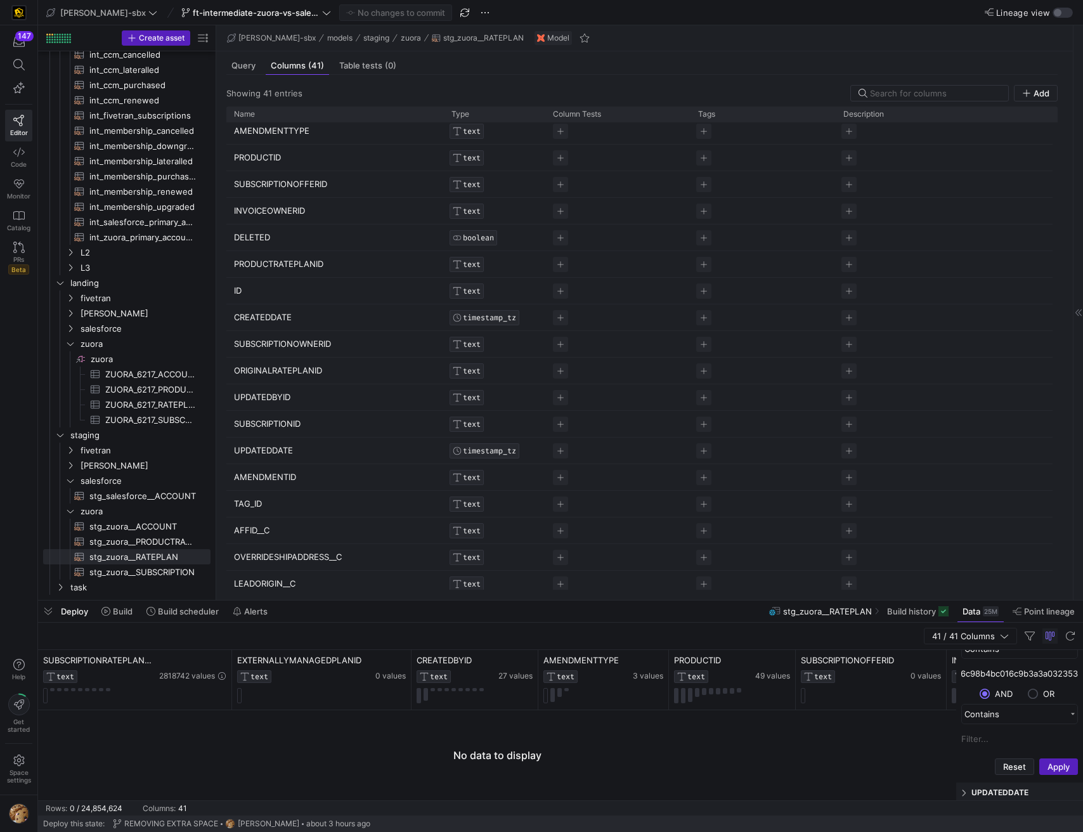
scroll to position [366, 0]
type input "2c92a0ff6c98b4bc016c9b3a3a032353"
click at [1048, 757] on button "Apply" at bounding box center [1059, 755] width 39 height 16
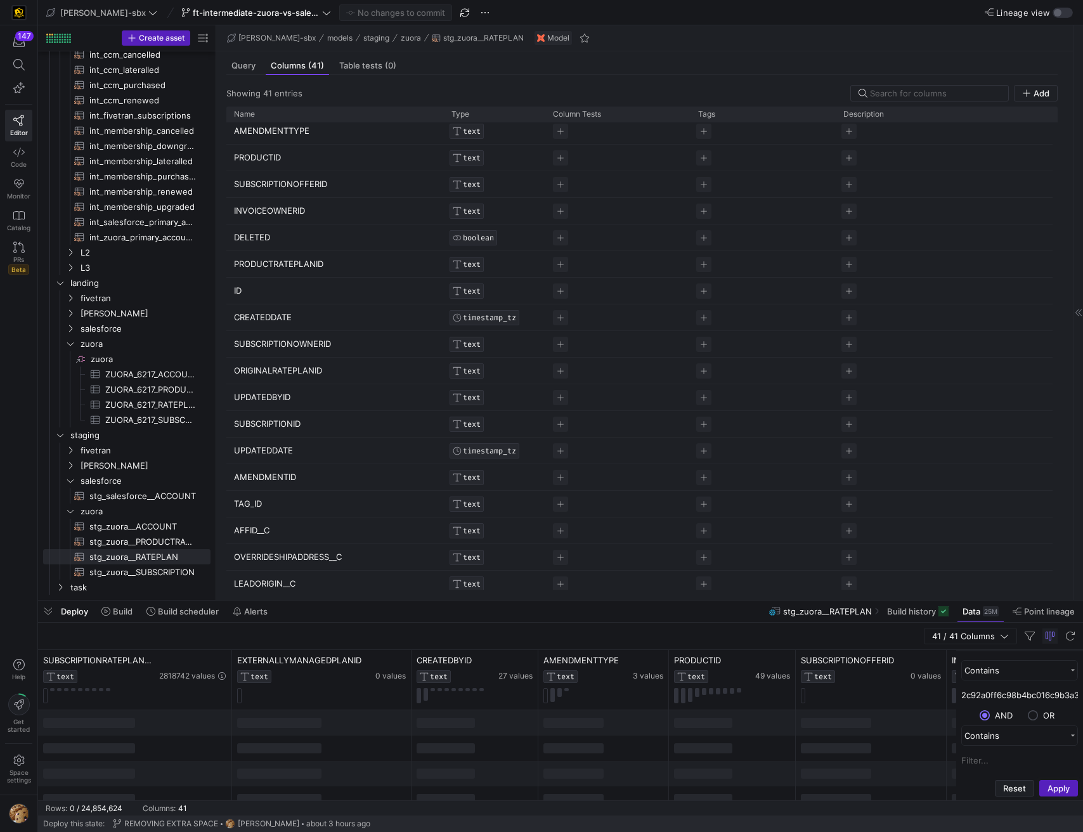
scroll to position [325, 0]
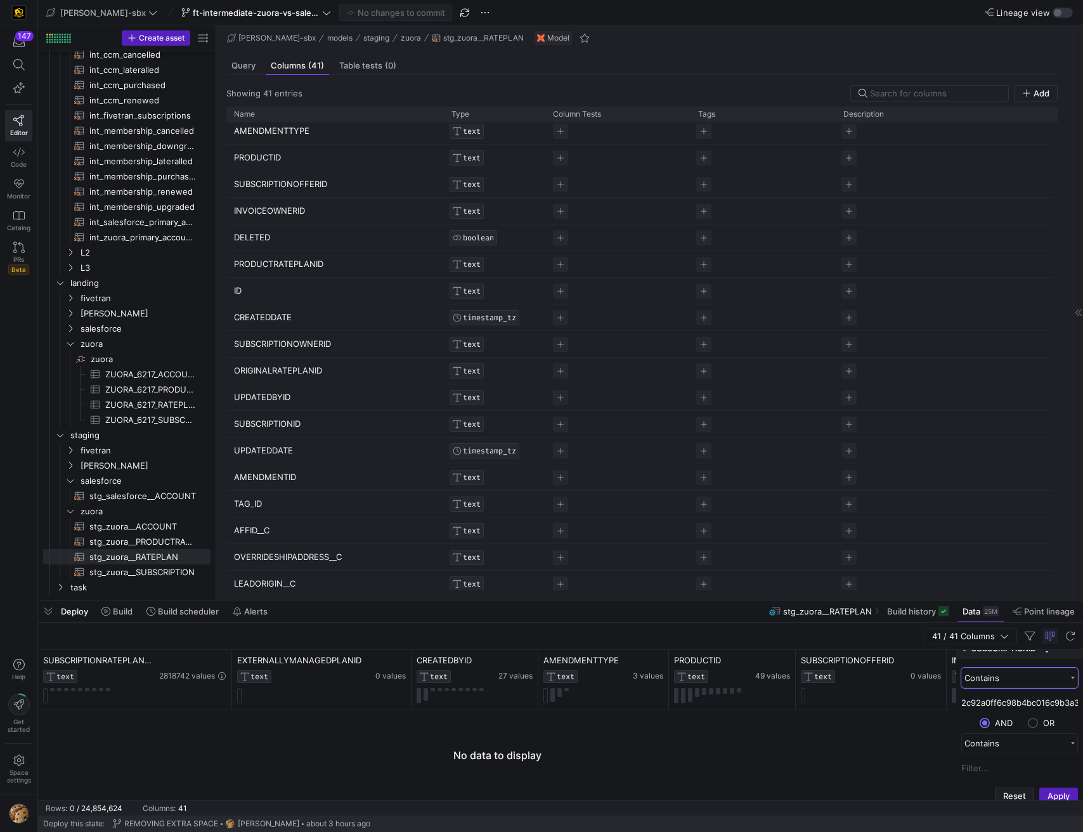
click at [1034, 679] on div "Contains" at bounding box center [1015, 678] width 101 height 10
click at [998, 721] on div "Equals" at bounding box center [1017, 713] width 111 height 20
click at [1054, 797] on button "Apply" at bounding box center [1059, 796] width 39 height 16
click at [1014, 710] on input "2c92a0ff6c98b4bc016c9b3a3a032353" at bounding box center [1020, 709] width 117 height 19
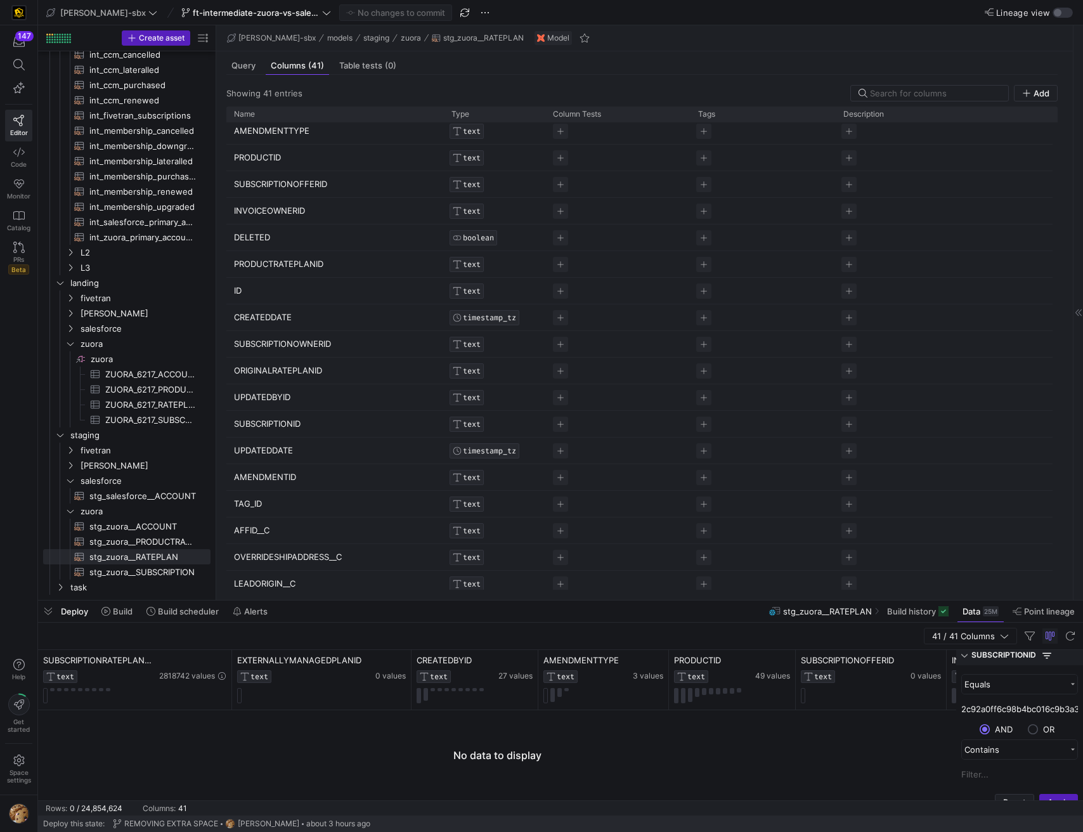
click at [1014, 709] on input "2c92a0ff6c98b4bc016c9b3a3a032353" at bounding box center [1020, 709] width 117 height 19
click at [958, 706] on div "Equals 2c92a0ff6c98b4bc016c9b3a3a032353 AND OR Contains" at bounding box center [1020, 731] width 127 height 115
click at [963, 707] on input "2c92a0ff6c98b4bc016c9b3a3a032353" at bounding box center [1020, 709] width 117 height 19
click at [134, 690] on div at bounding box center [134, 695] width 183 height 15
click at [143, 556] on span "stg_zuora__RATEPLAN​​​​​​​​​​" at bounding box center [142, 557] width 107 height 15
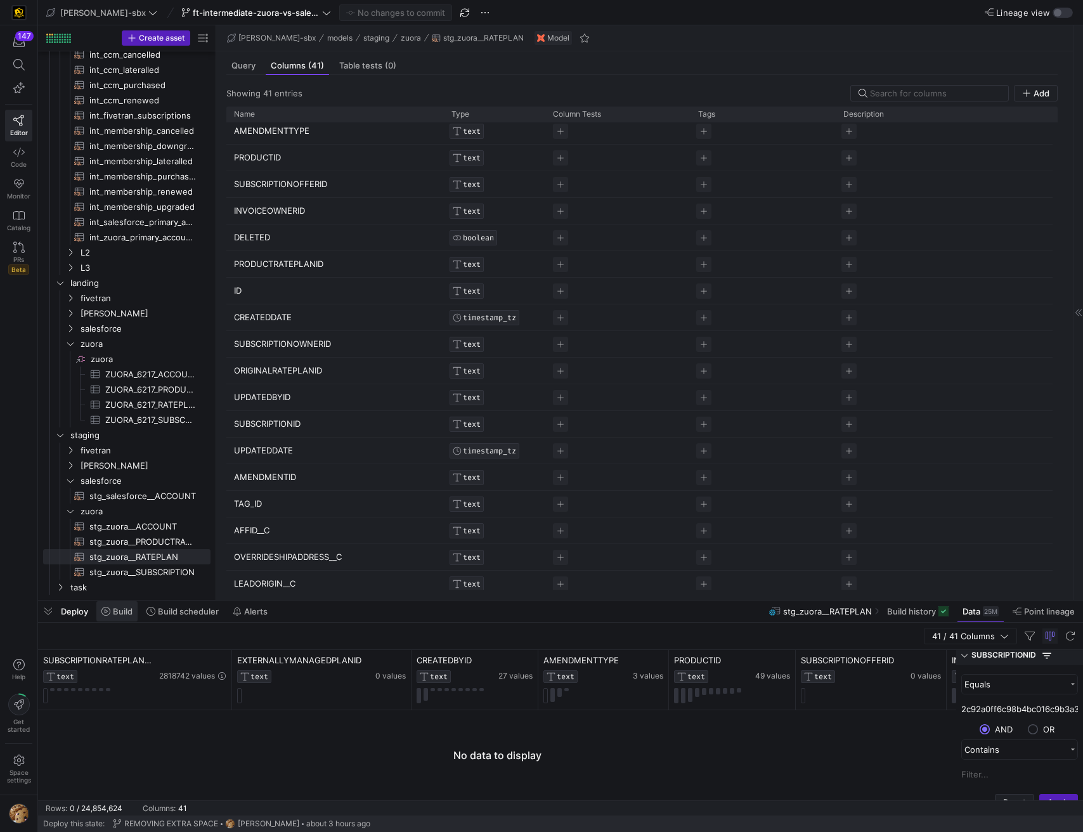
click at [129, 611] on span "Build" at bounding box center [123, 611] width 20 height 10
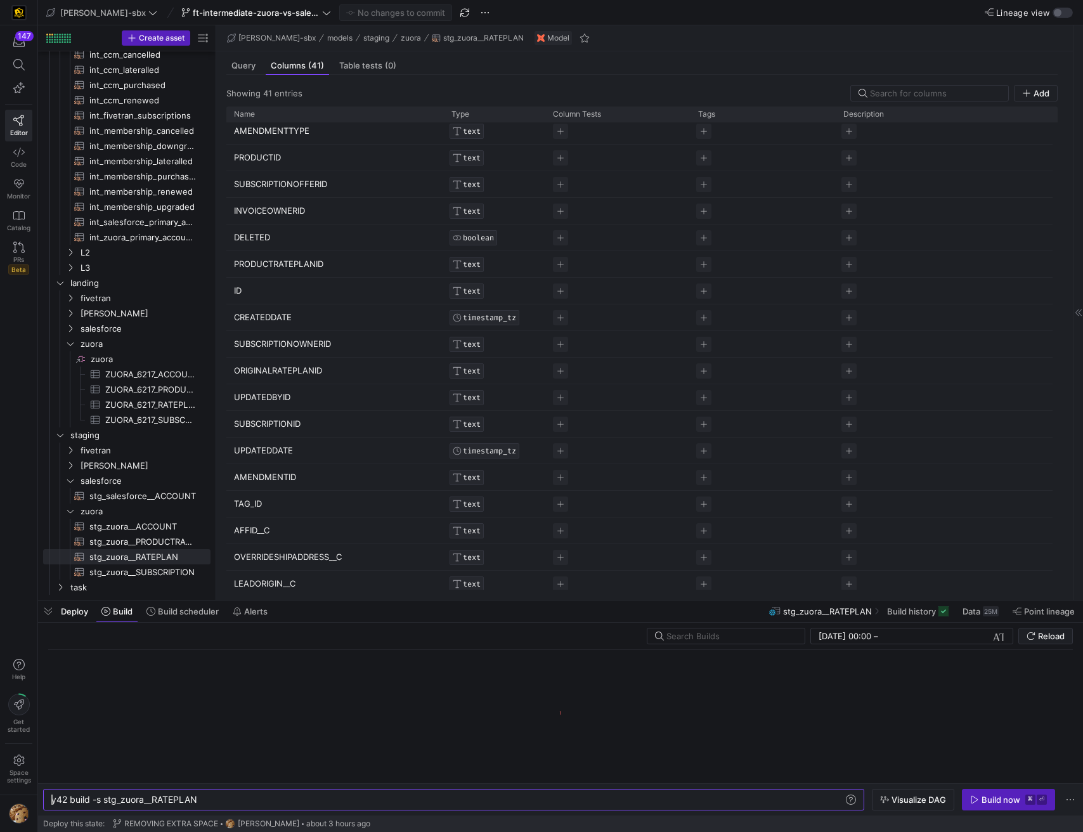
scroll to position [0, 147]
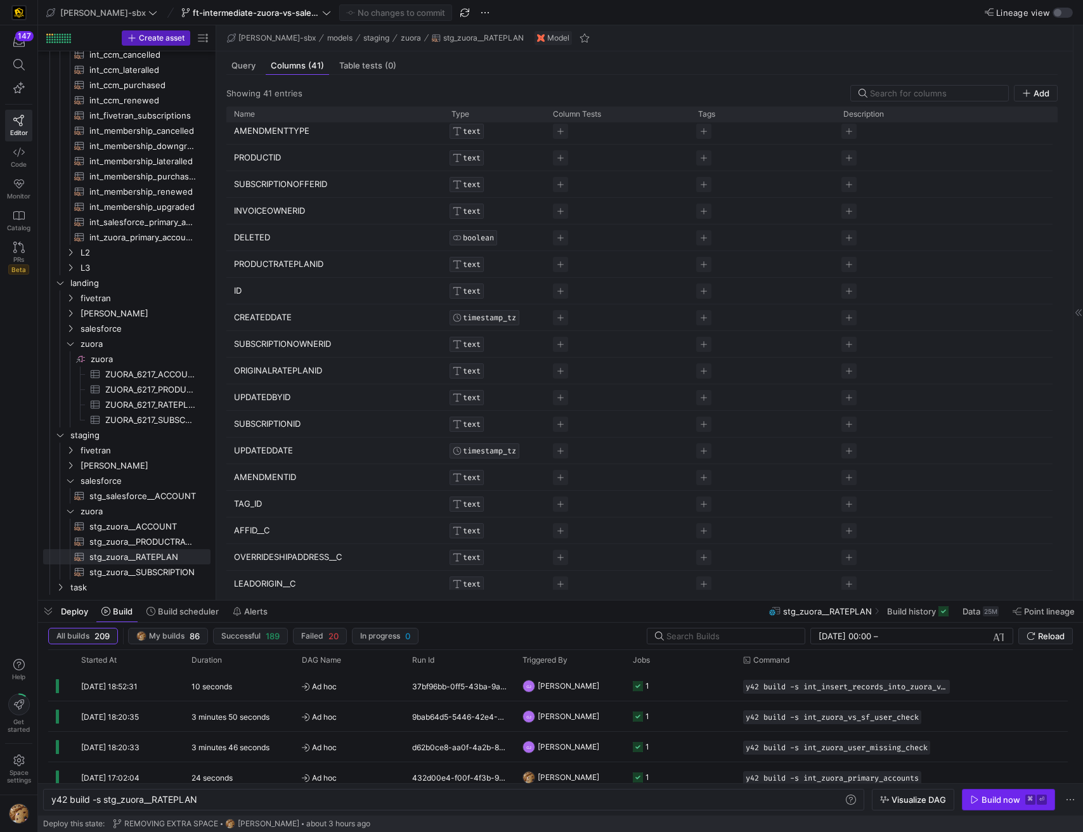
click at [990, 801] on div "Build now" at bounding box center [1001, 800] width 39 height 10
click at [320, 689] on span "Ad hoc" at bounding box center [349, 687] width 95 height 30
click at [320, 689] on body "148 Editor Code Monitor Catalog PRs Beta Help Get started Space settings edw-dv…" at bounding box center [541, 416] width 1083 height 832
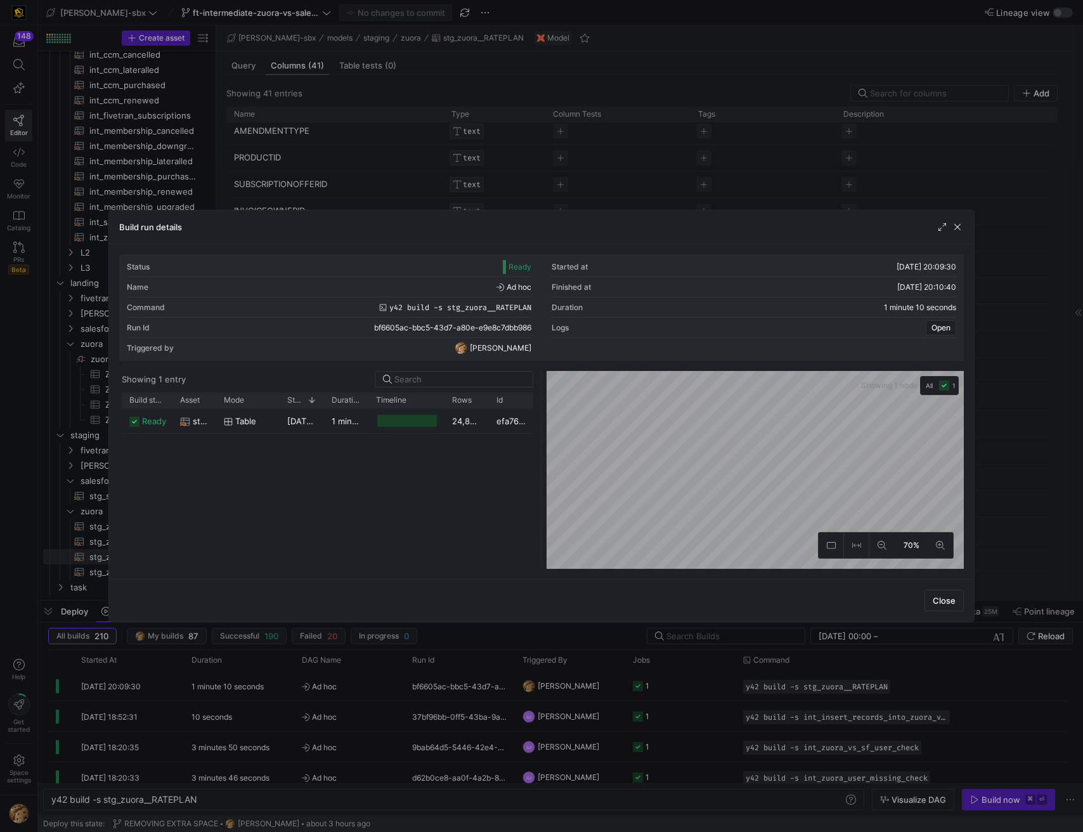
click at [468, 321] on div "Run Id bf6605ac-bbc5-43d7-a80e-e9e8c7dbb986" at bounding box center [329, 328] width 405 height 20
click at [462, 330] on span "bf6605ac-bbc5-43d7-a80e-e9e8c7dbb986" at bounding box center [446, 328] width 145 height 9
click at [393, 422] on div at bounding box center [407, 421] width 60 height 12
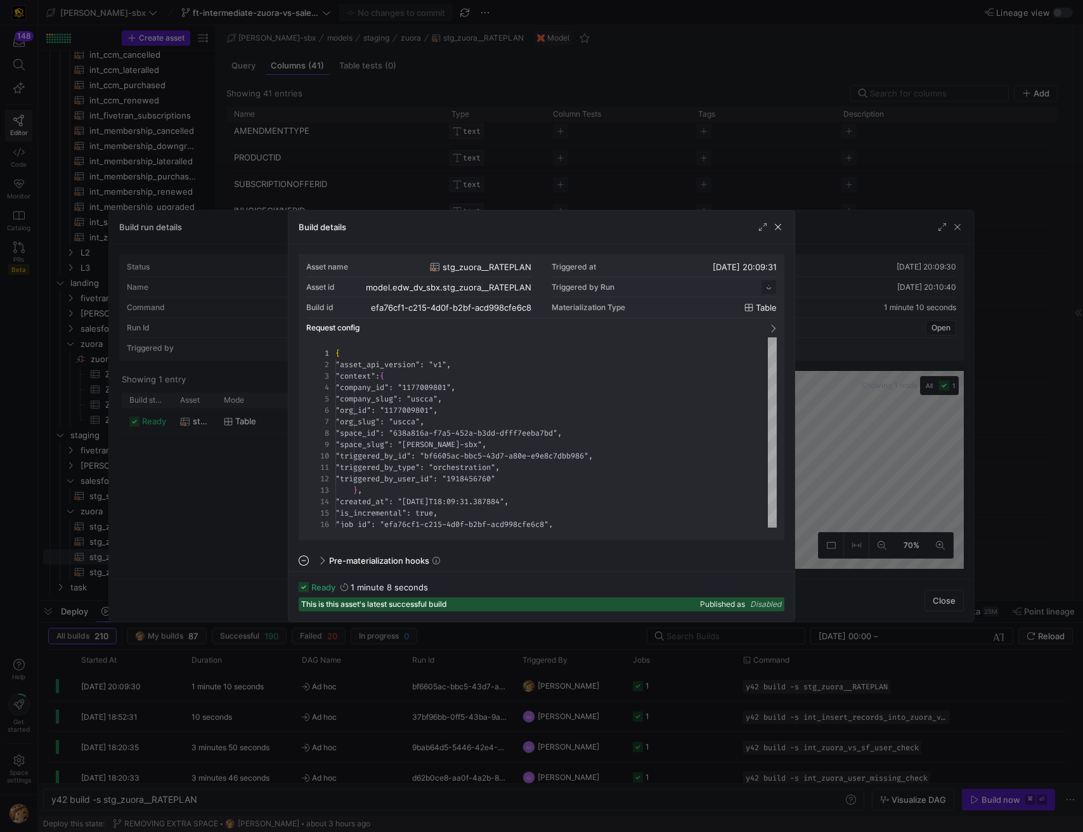
scroll to position [114, 0]
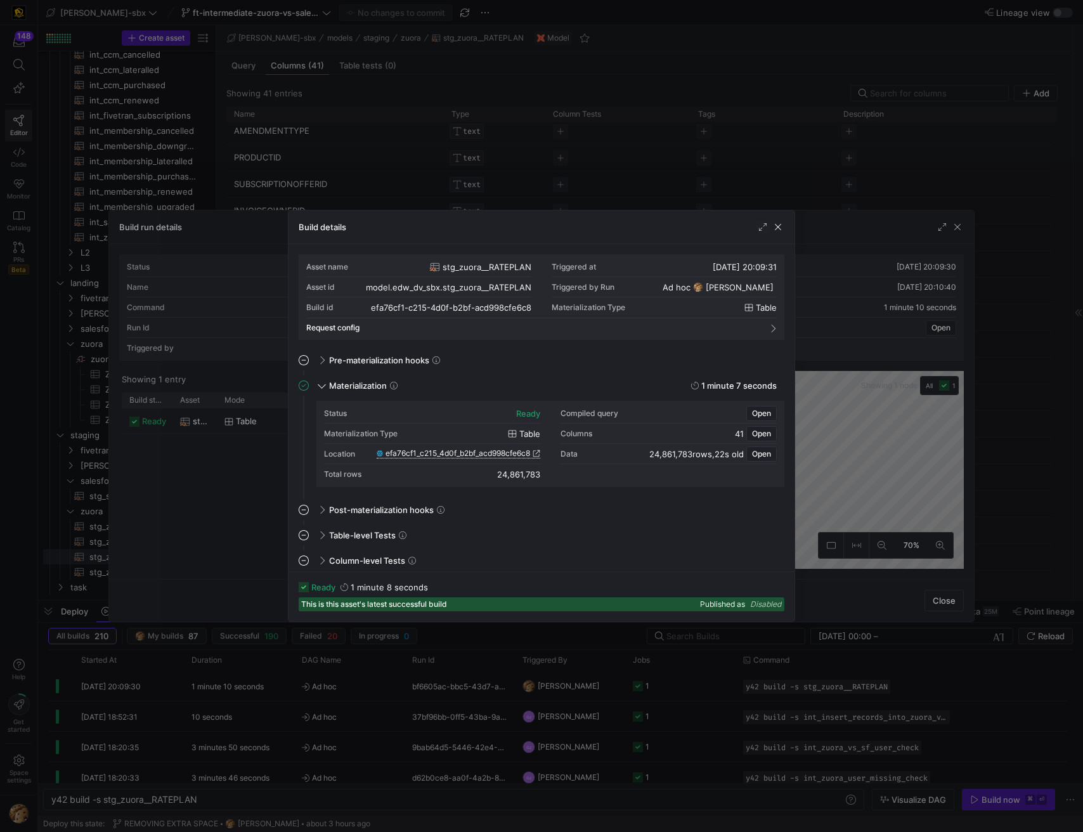
click at [533, 452] on icon at bounding box center [536, 453] width 7 height 7
click at [781, 232] on span "button" at bounding box center [778, 227] width 13 height 13
click at [780, 231] on div "Build run details" at bounding box center [541, 228] width 865 height 34
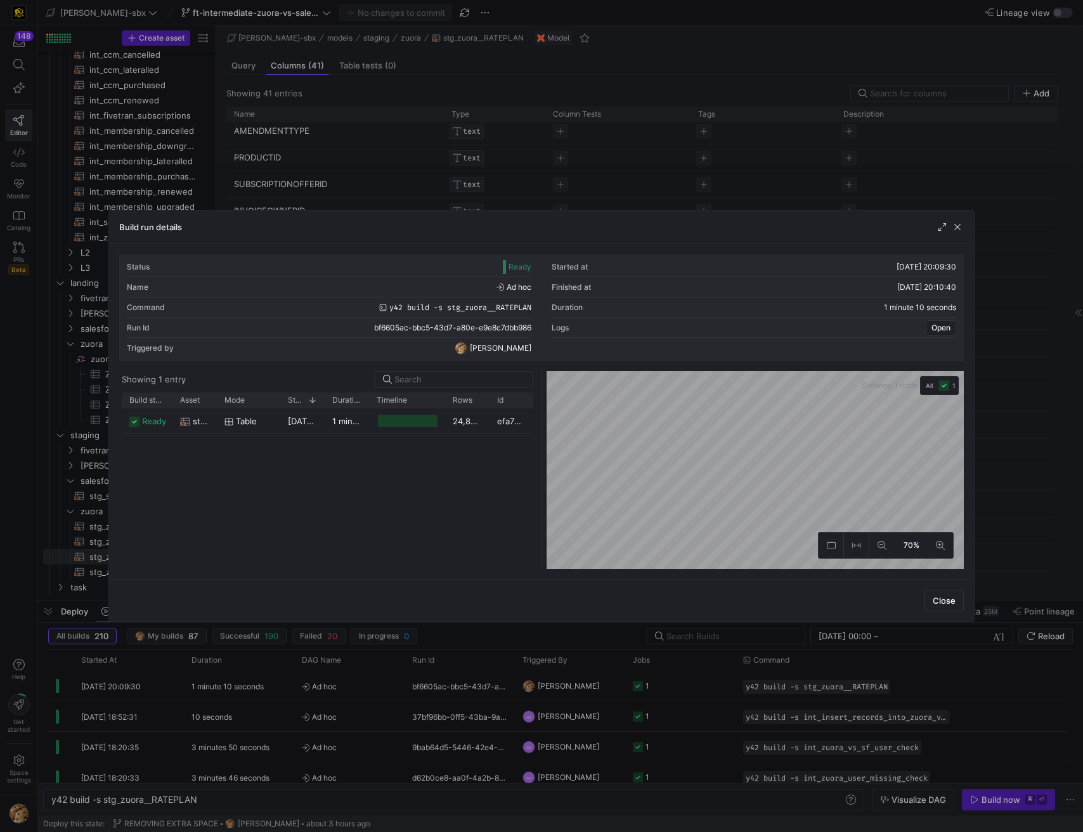
click at [969, 227] on div "Build run details" at bounding box center [541, 228] width 865 height 34
click at [964, 226] on div "Build run details" at bounding box center [541, 228] width 865 height 34
click at [958, 230] on span "button" at bounding box center [958, 227] width 13 height 13
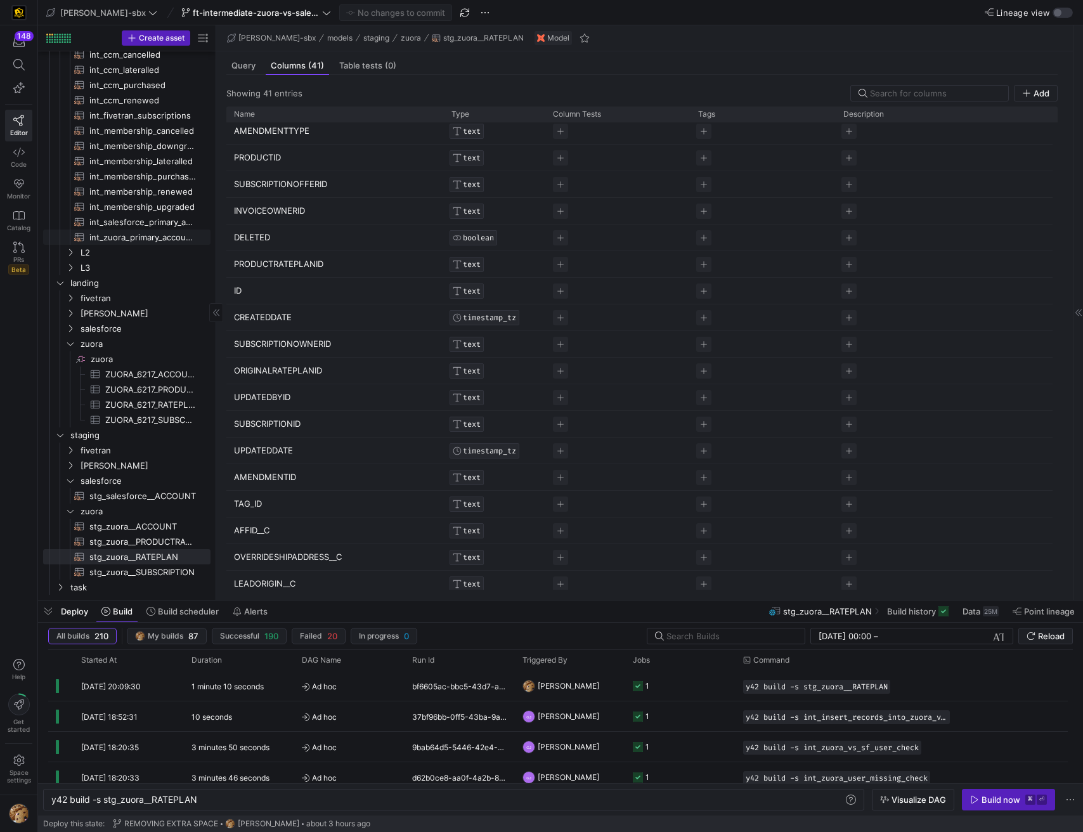
click at [135, 234] on span "int_zuora_primary_accounts​​​​​​​​​​" at bounding box center [142, 237] width 107 height 15
type textarea "y42 build -s int_zuora_primary_accounts"
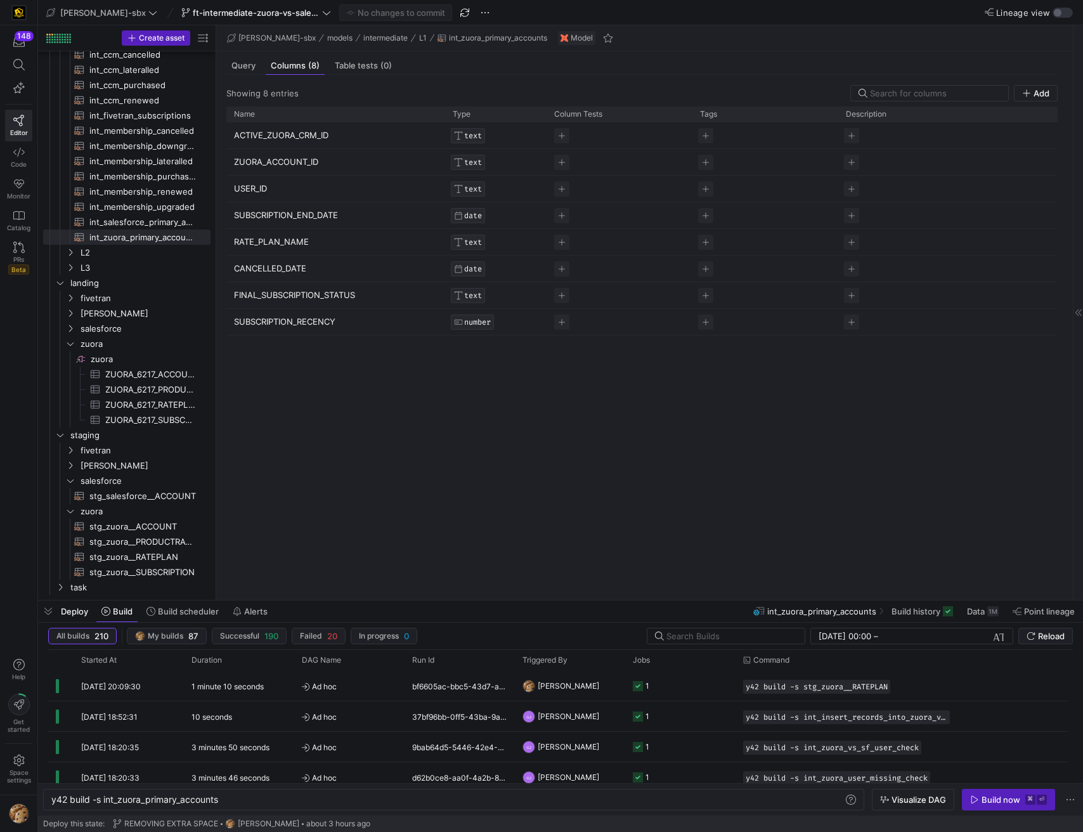
click at [261, 65] on div "Query Columns (8) Table tests (0)" at bounding box center [642, 65] width 832 height 18
click at [257, 66] on div "Query" at bounding box center [243, 65] width 34 height 18
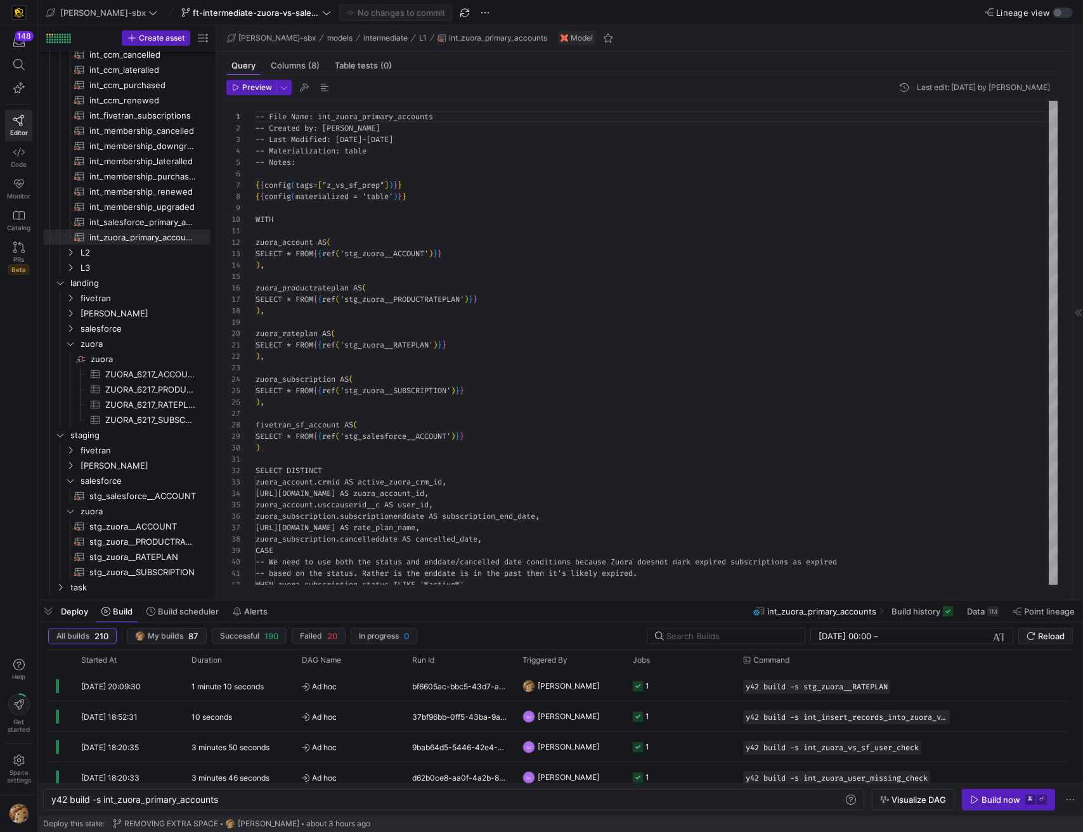
scroll to position [114, 0]
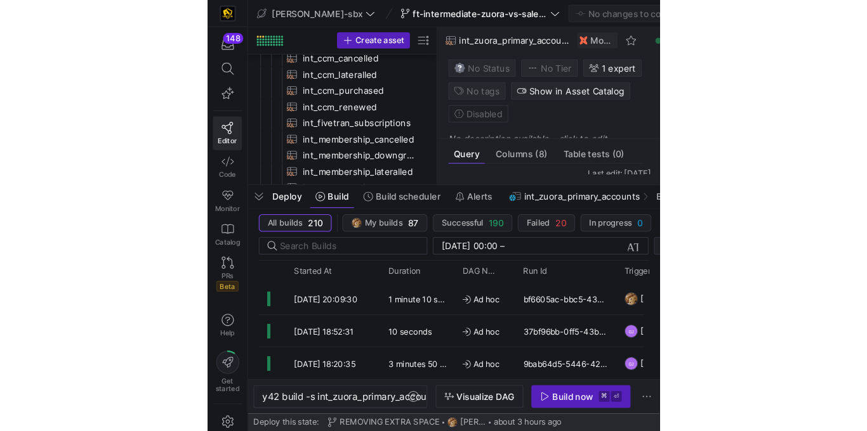
scroll to position [114, 0]
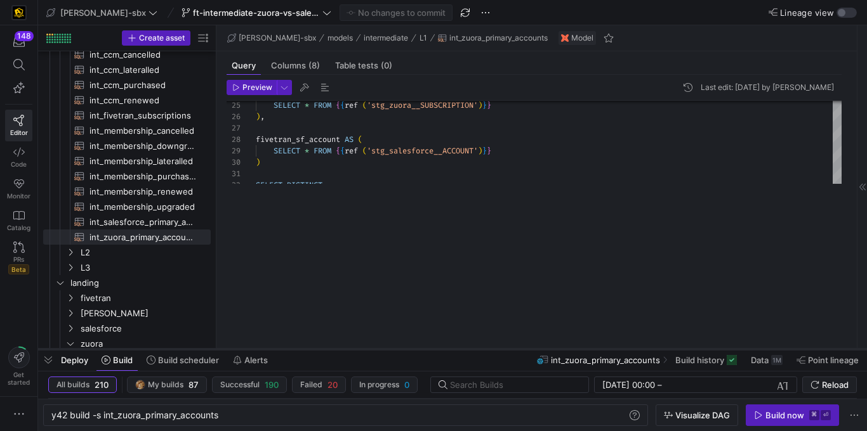
drag, startPoint x: 373, startPoint y: 201, endPoint x: 372, endPoint y: 354, distance: 152.9
click at [372, 352] on div at bounding box center [452, 349] width 828 height 5
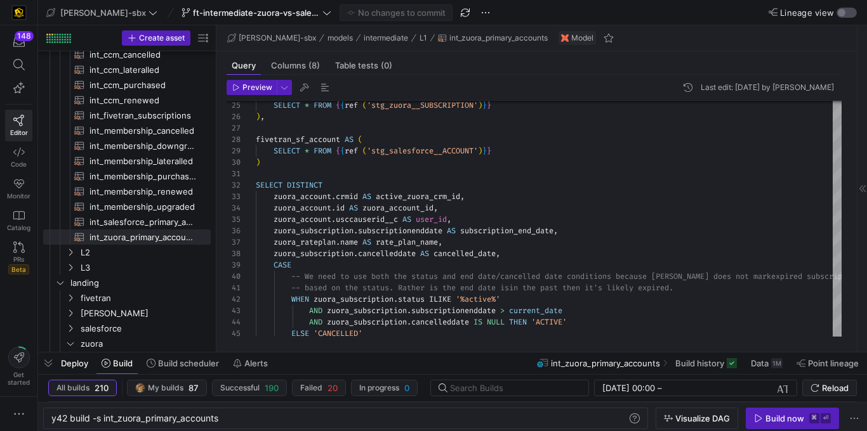
click at [848, 9] on div "button" at bounding box center [846, 13] width 20 height 10
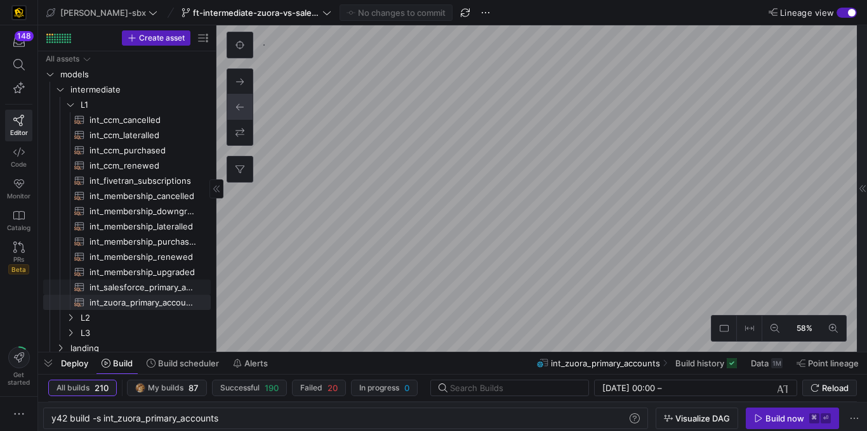
click at [153, 290] on span "int_salesforce_primary_account​​​​​​​​​​" at bounding box center [142, 287] width 107 height 15
type textarea "y42 build -s int_salesforce_primary_account"
type textarea "-- File Name: int_salesforce_primary_account -- Created by: [PERSON_NAME] -- La…"
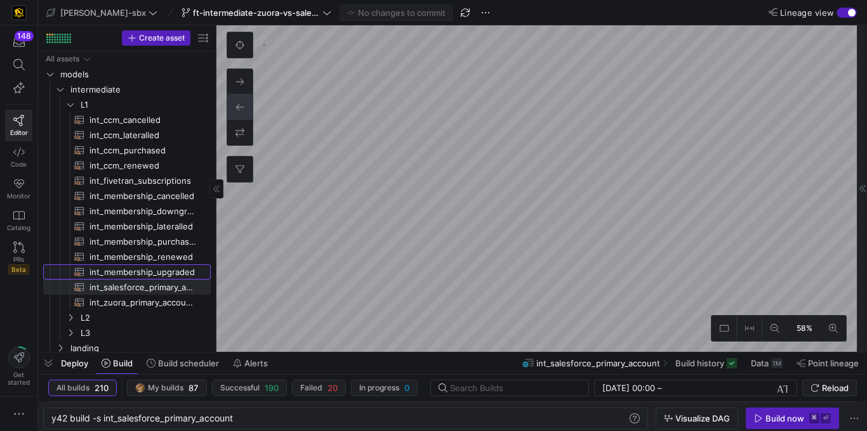
click at [150, 277] on span "int_membership_upgraded​​​​​​​​​​" at bounding box center [142, 272] width 107 height 15
type textarea "y42 build -s int_membership_upgraded"
type textarea "-- File Name: int_membership_upgraded -- Created by: Grant Jones -- Last Modifi…"
click at [150, 260] on span "int_membership_renewed​​​​​​​​​​" at bounding box center [142, 257] width 107 height 15
type textarea "y42 build -s int_membership_renewed"
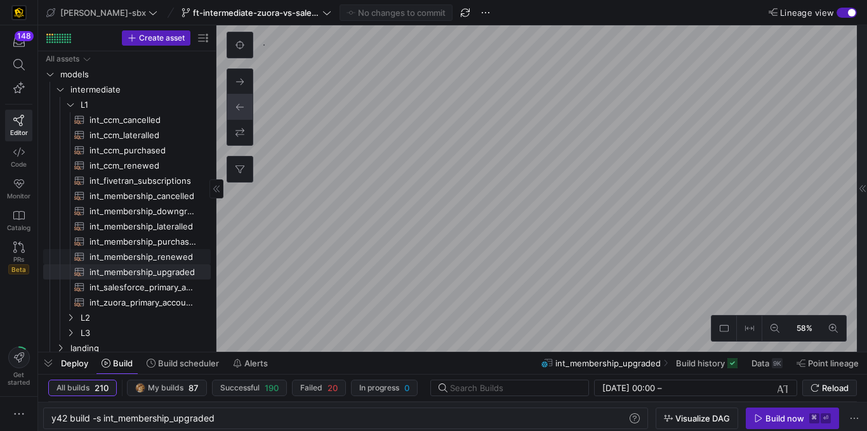
type textarea "{{config (tags=["kafka_joined_view"])}} WITH membership_renewed AS ( SELECT KAF…"
click at [841, 15] on div "button" at bounding box center [846, 13] width 20 height 10
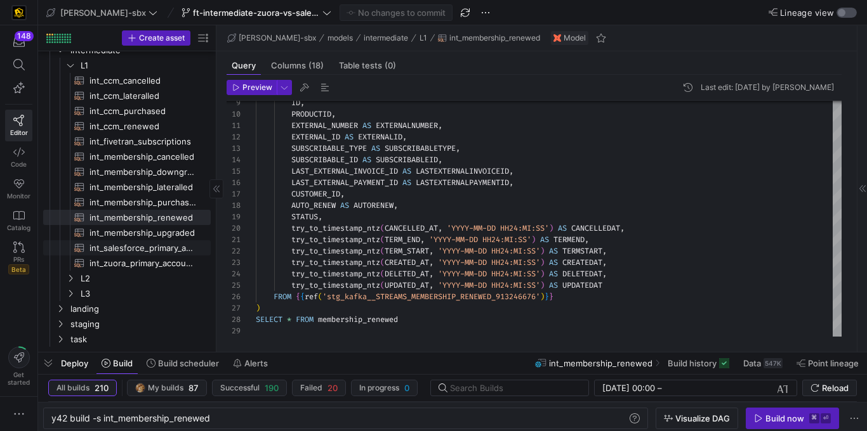
scroll to position [34, 0]
click at [92, 330] on span "staging" at bounding box center [124, 324] width 108 height 15
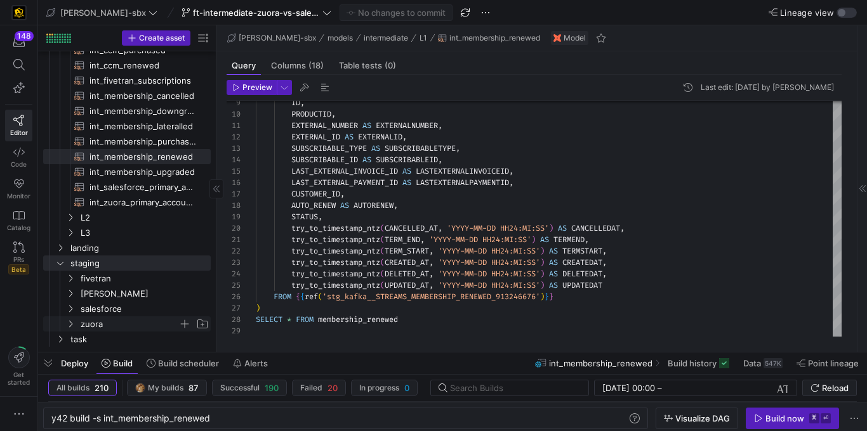
click at [79, 329] on span "zuora" at bounding box center [137, 324] width 146 height 14
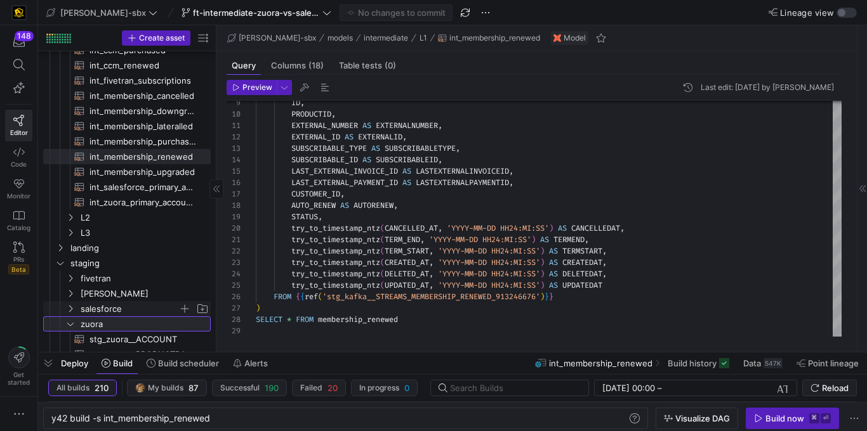
scroll to position [156, 0]
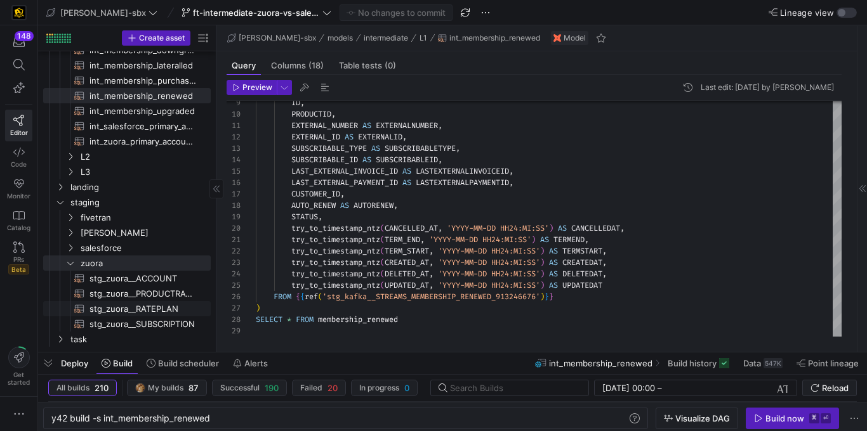
click at [153, 306] on span "stg_zuora__RATEPLAN​​​​​​​​​​" at bounding box center [142, 309] width 107 height 15
type textarea "y42 build -s stg_zuora__RATEPLAN"
type textarea "{{config(tags=["z_vs_sf_prep"])}} {{config(materialized = 'table')}} WITH sourc…"
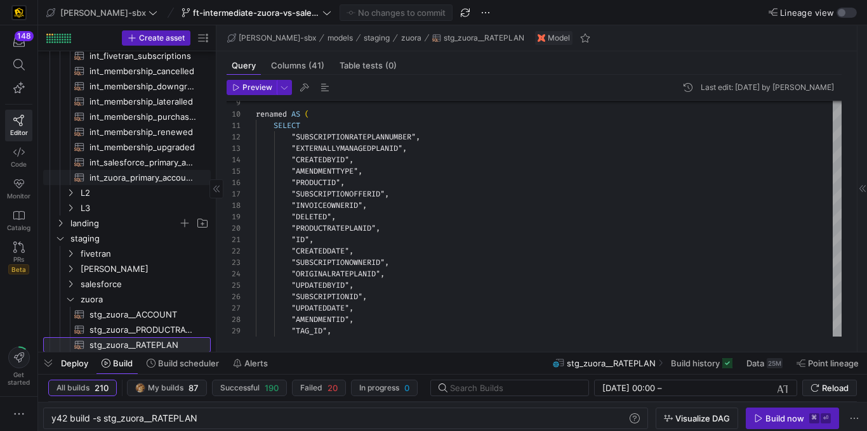
scroll to position [119, 0]
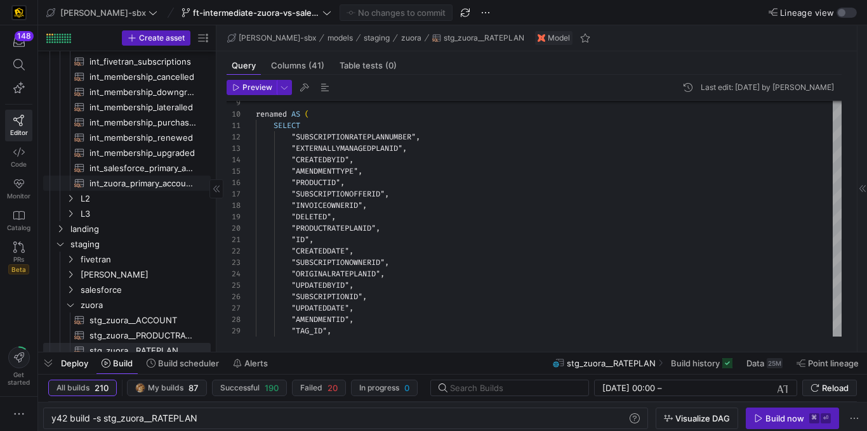
click at [138, 187] on span "int_zuora_primary_accounts​​​​​​​​​​" at bounding box center [142, 183] width 107 height 15
type textarea "y42 build -s int_zuora_primary_accounts"
type textarea "-- File Name: int_zuora_primary_accounts -- Created by: [PERSON_NAME] -- Last M…"
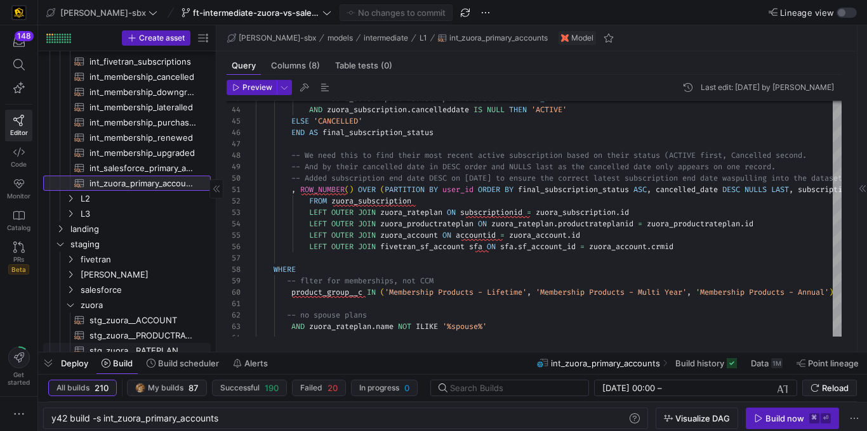
scroll to position [156, 0]
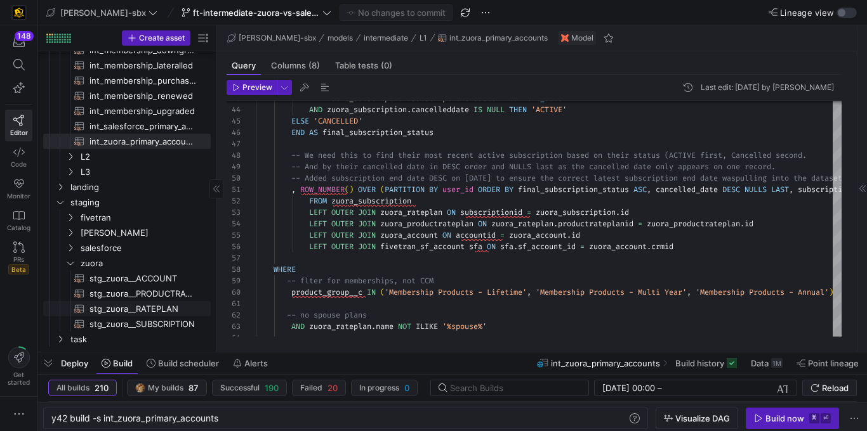
click at [128, 313] on span "stg_zuora__RATEPLAN​​​​​​​​​​" at bounding box center [142, 309] width 107 height 15
type textarea "y42 build -s stg_zuora__RATEPLAN"
type textarea "{{config(tags=["z_vs_sf_prep"])}} {{config(materialized = 'table')}} WITH sourc…"
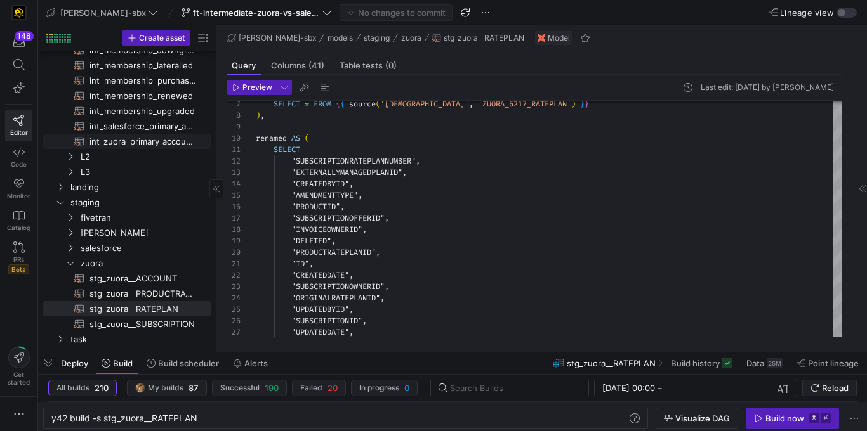
click at [110, 135] on span "int_zuora_primary_accounts​​​​​​​​​​" at bounding box center [142, 141] width 107 height 15
type textarea "y42 build -s int_zuora_primary_accounts"
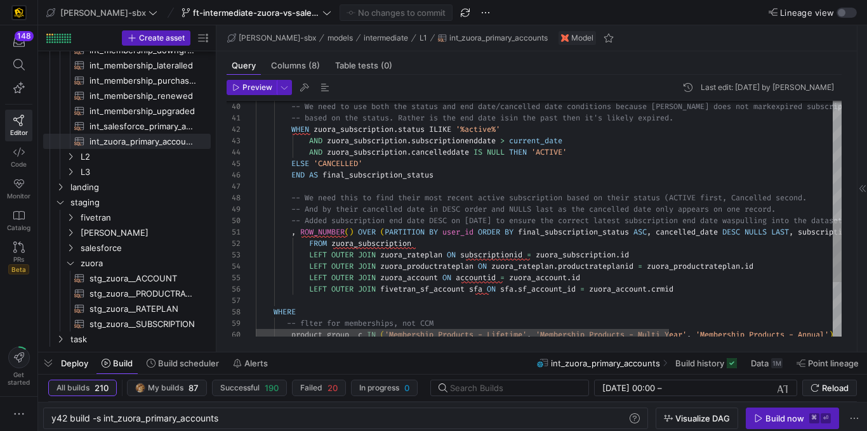
click at [309, 255] on div "-- We need to use both the status and end date/can celled date conditions becau…" at bounding box center [664, 93] width 817 height 897
type textarea ", ROW_NUMBER() OVER (PARTITION BY user_id ORDER BY final_subscription_status AS…"
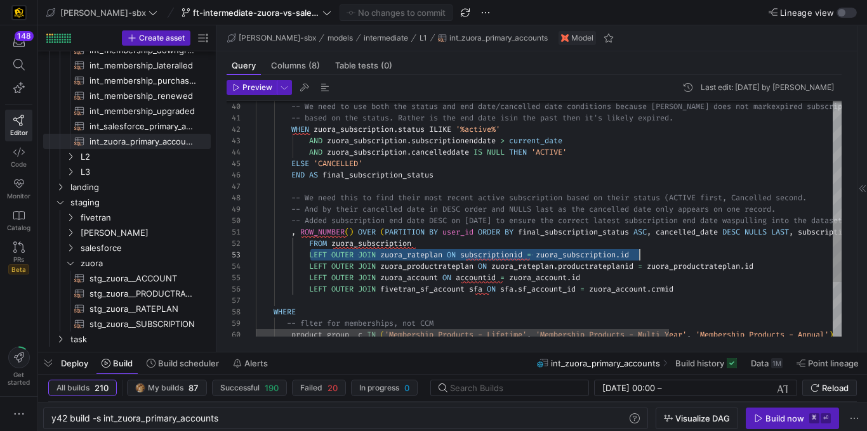
scroll to position [23, 384]
drag, startPoint x: 309, startPoint y: 255, endPoint x: 641, endPoint y: 254, distance: 332.4
click at [641, 254] on div "-- We need to use both the status and end date/can celled date conditions becau…" at bounding box center [664, 93] width 817 height 897
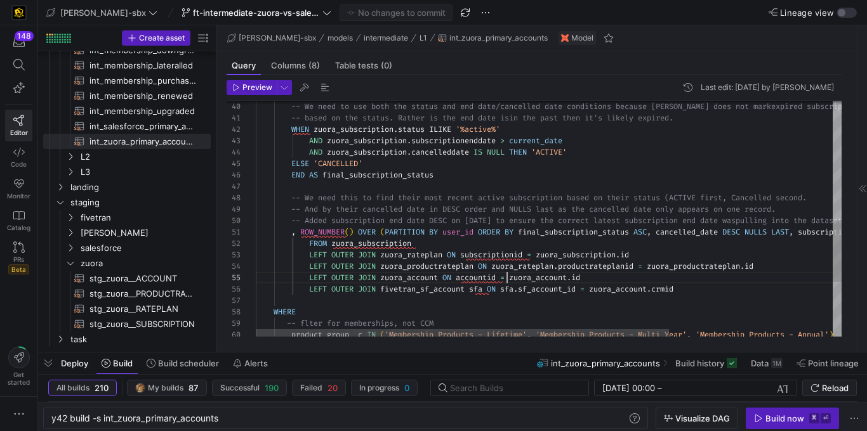
click at [506, 276] on div "-- We need to use both the status and end date/can celled date conditions becau…" at bounding box center [664, 93] width 817 height 897
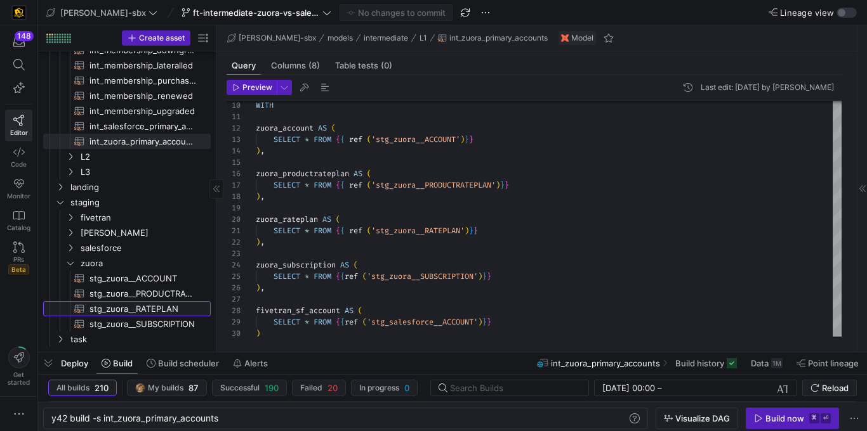
click at [153, 308] on span "stg_zuora__RATEPLAN​​​​​​​​​​" at bounding box center [142, 309] width 107 height 15
type textarea "y42 build -s stg_zuora__RATEPLAN"
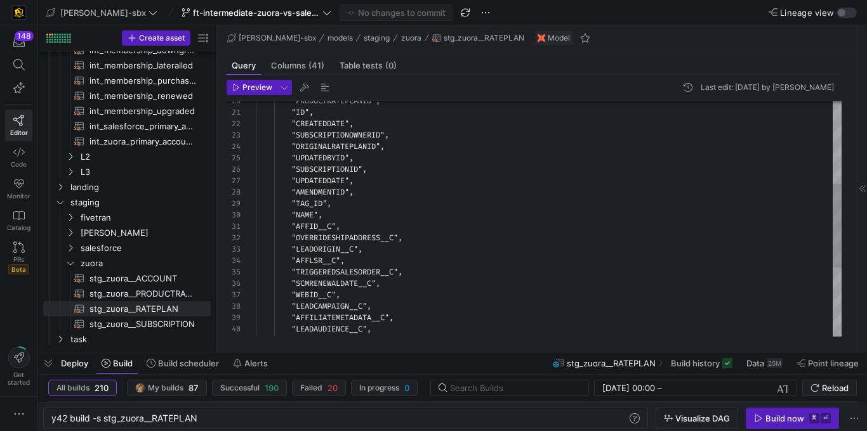
type textarea ""ID", "CREATEDDATE", "SUBSCRIPTIONOWNERID", "ORIGINALRATEPLANID", "UPDATEDBYID"…"
drag, startPoint x: 374, startPoint y: 172, endPoint x: 292, endPoint y: 169, distance: 81.9
click at [293, 168] on div ""SUBSCRIPTIONID" ," at bounding box center [548, 169] width 585 height 11
click at [140, 136] on span "int_zuora_primary_accounts​​​​​​​​​​" at bounding box center [142, 141] width 107 height 15
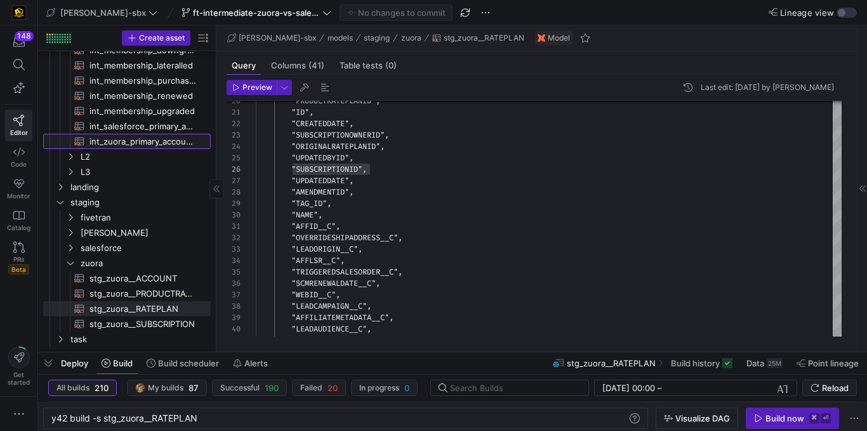
type textarea "y42 build -s int_zuora_primary_accounts"
type textarea "-- File Name: int_zuora_primary_accounts -- Created by: [PERSON_NAME] -- Last M…"
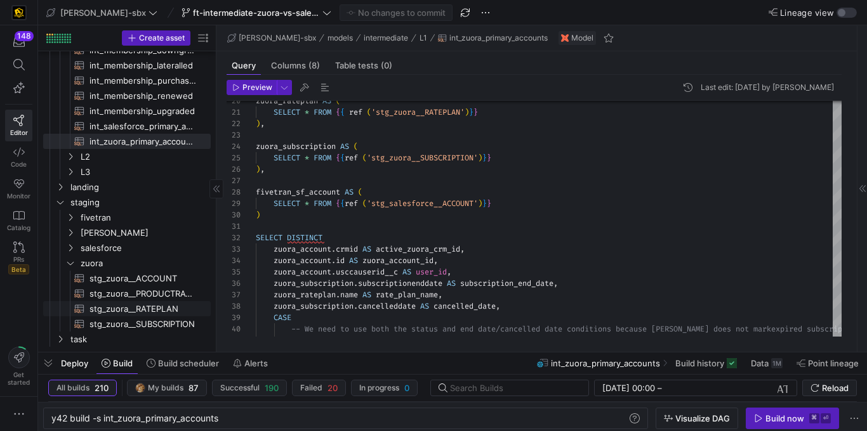
click at [127, 304] on span "stg_zuora__RATEPLAN​​​​​​​​​​" at bounding box center [142, 309] width 107 height 15
type textarea "y42 build -s stg_zuora__RATEPLAN"
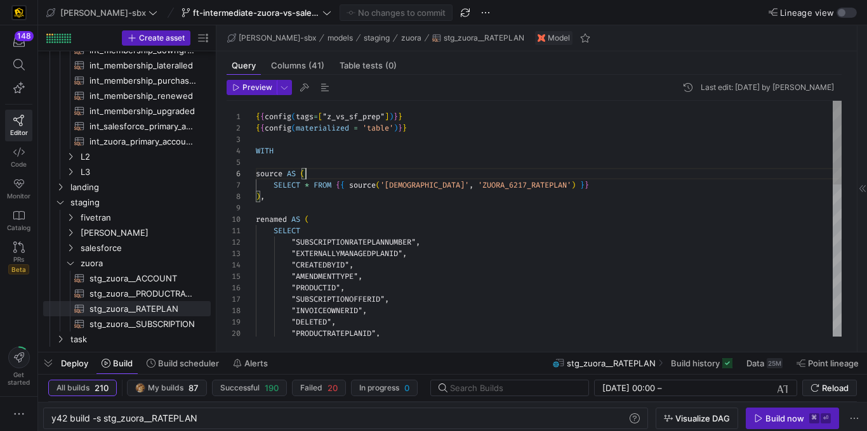
scroll to position [57, 282]
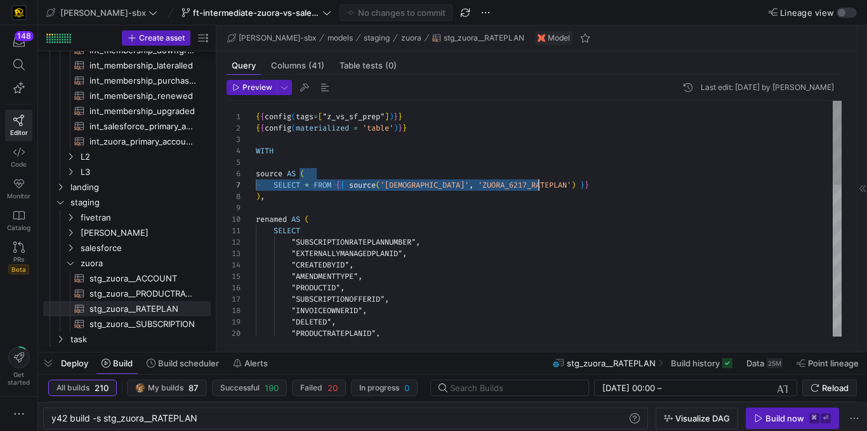
drag, startPoint x: 421, startPoint y: 176, endPoint x: 551, endPoint y: 189, distance: 131.4
click at [551, 189] on div ""PRODUCTRATEPLANID" , "DELETED" , "PRODUCTID" , "SUBSCRIPTIONOFFERID" , "INVOIC…" at bounding box center [548, 431] width 585 height 661
click at [426, 220] on div ""PRODUCTRATEPLANID" , "DELETED" , "PRODUCTID" , "SUBSCRIPTIONOFFERID" , "INVOIC…" at bounding box center [548, 431] width 585 height 661
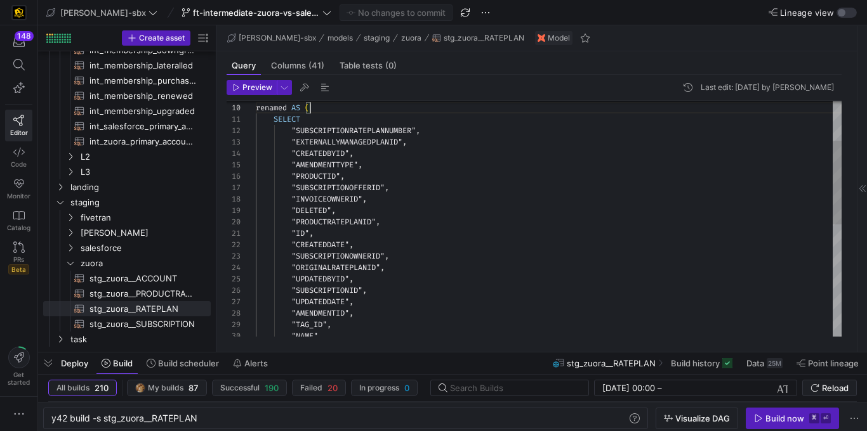
type textarea ""ID", "CREATEDDATE", "SUBSCRIPTIONOWNERID", "ORIGINALRATEPLANID", "UPDATEDBYID"…"
click at [317, 291] on div ""PRODUCTRATEPLANID" , "DELETED" , "PRODUCTID" , "SUBSCRIPTIONOFFERID" , "INVOIC…" at bounding box center [548, 319] width 585 height 661
click at [149, 144] on span "int_zuora_primary_accounts​​​​​​​​​​" at bounding box center [142, 141] width 107 height 15
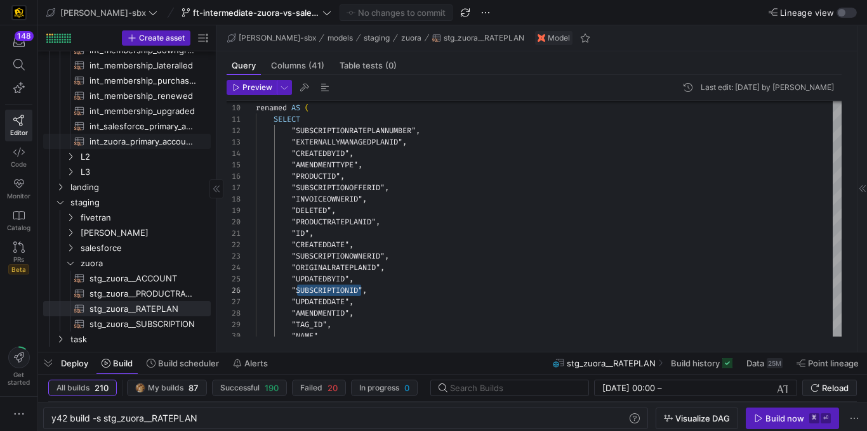
type textarea "y42 build -s int_zuora_primary_accounts"
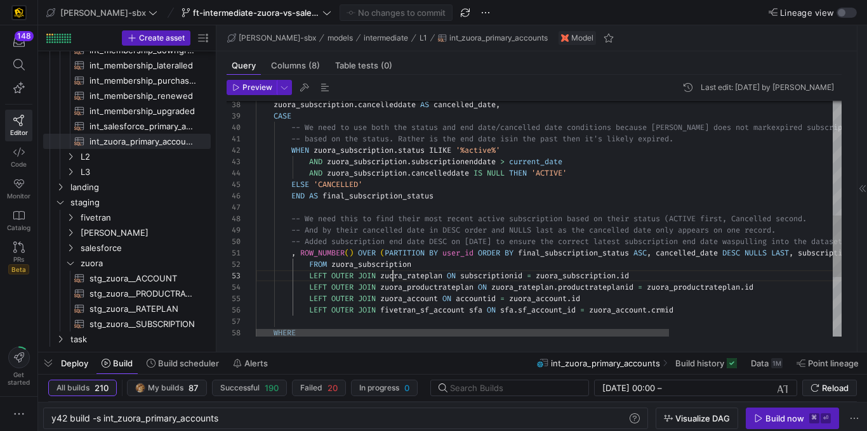
click at [391, 278] on div "-- We need to use both the status and end date/can celled date conditions becau…" at bounding box center [664, 114] width 817 height 897
click at [390, 282] on div "-- We need to use both the status and end date/can celled date conditions becau…" at bounding box center [664, 114] width 817 height 897
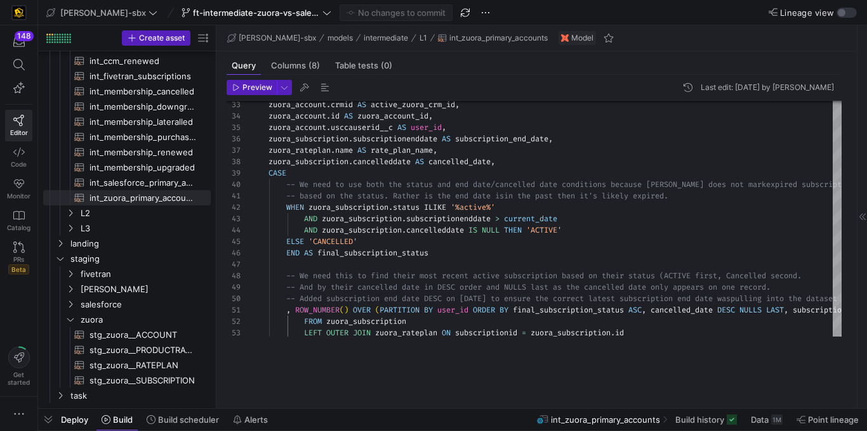
scroll to position [100, 0]
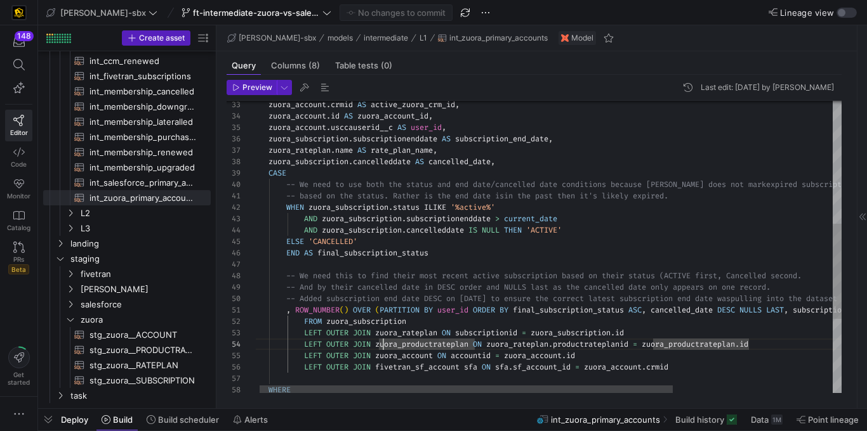
drag, startPoint x: 333, startPoint y: 352, endPoint x: 341, endPoint y: 431, distance: 79.1
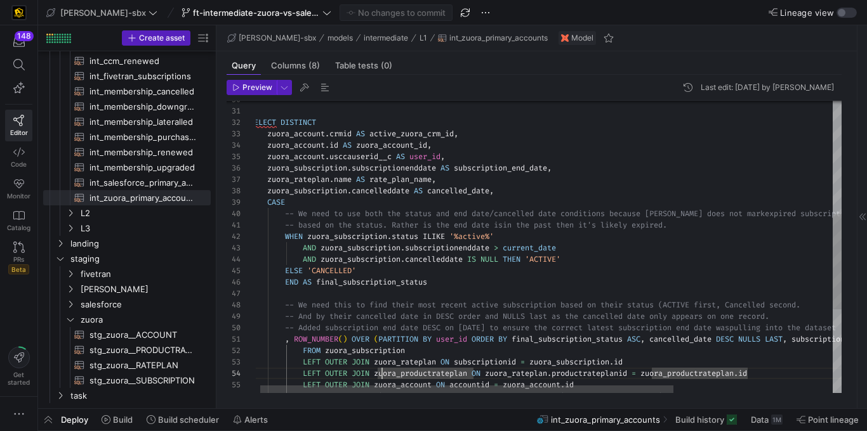
click at [508, 191] on div "-- We need to use both the status and end date/can celled date conditions becau…" at bounding box center [657, 201] width 817 height 897
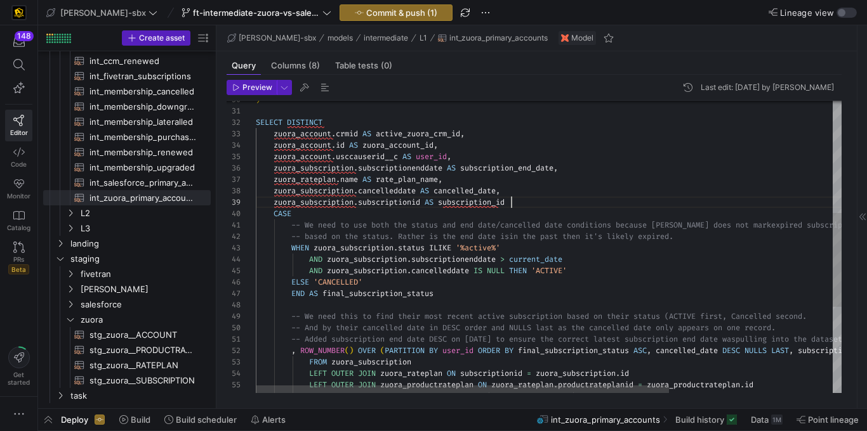
scroll to position [91, 256]
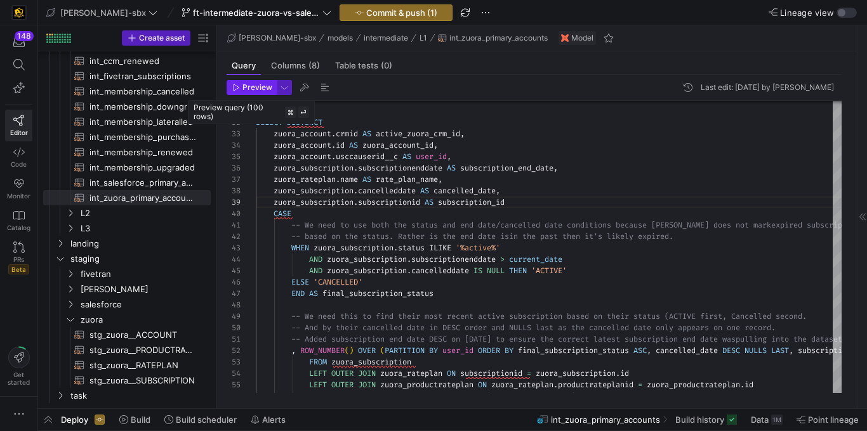
click at [251, 88] on span "Preview" at bounding box center [257, 87] width 30 height 9
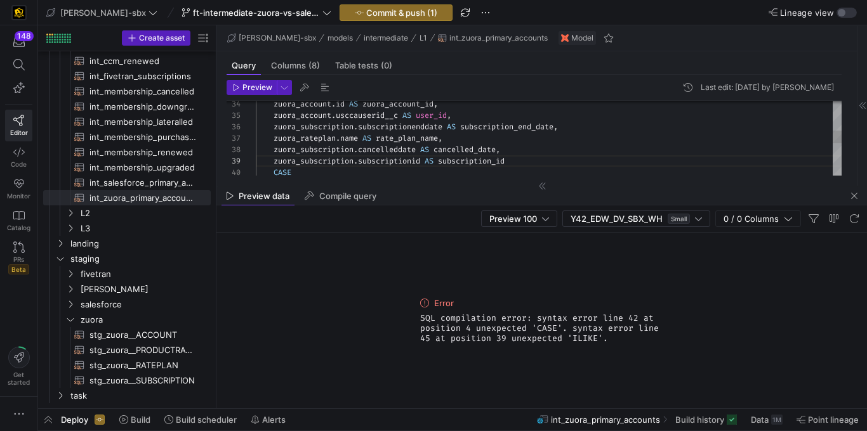
click at [514, 162] on div "zuora_rateplan . name AS rate_plan_name , zuora_subscription . subscriptionendd…" at bounding box center [548, 161] width 585 height 901
click at [264, 90] on span "Preview" at bounding box center [257, 87] width 30 height 9
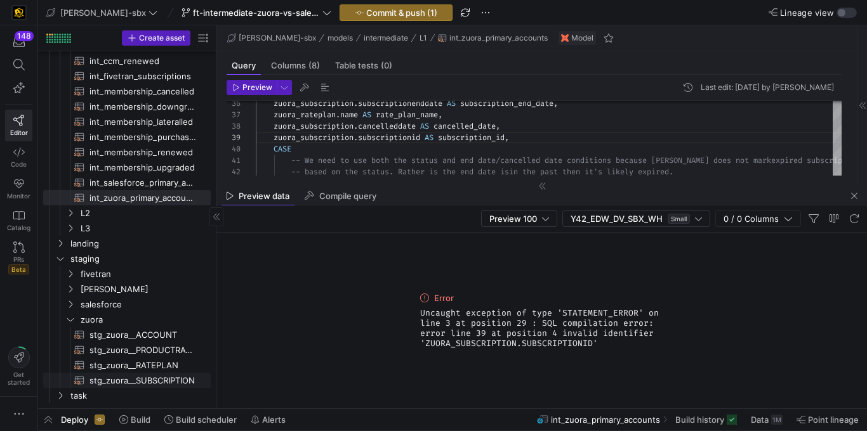
click at [149, 379] on span "stg_zuora__SUBSCRIPTION​​​​​​​​​​" at bounding box center [142, 381] width 107 height 15
type textarea "{{config(tags=["z_vs_sf_prep"])}} {{config(materialized = 'table')}} WITH sourc…"
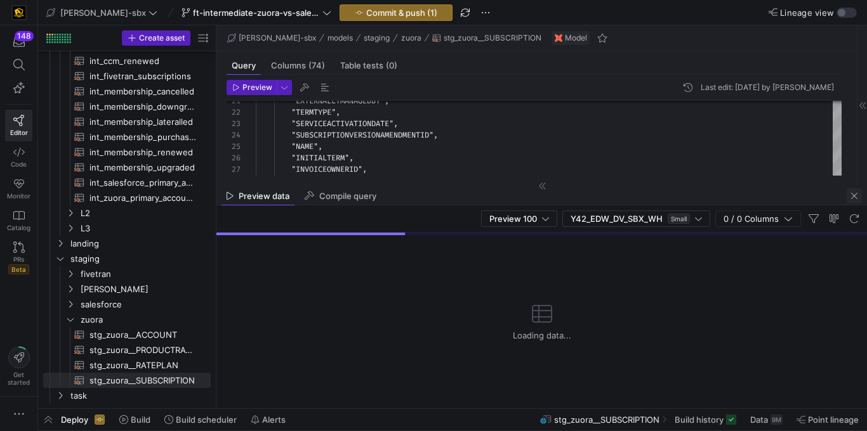
click at [856, 192] on span "button" at bounding box center [853, 195] width 15 height 15
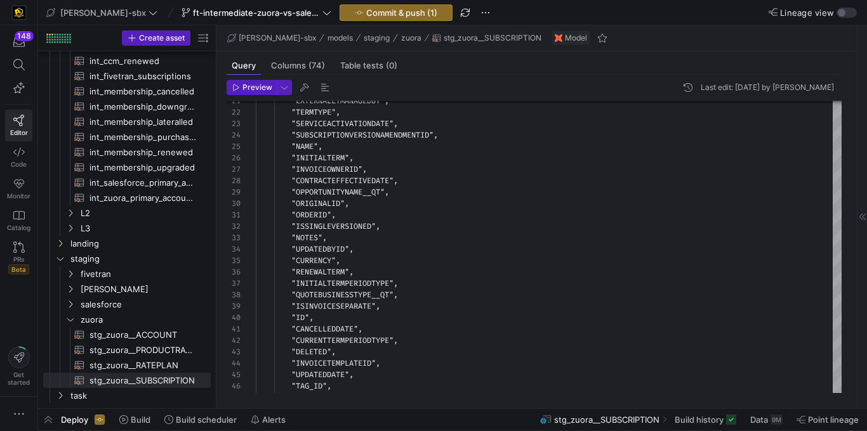
click at [623, 11] on y42-top-nav "edw-dv-sbx ft-intermediate-zuora-vs-salesforce-08052025 Commit & push (1) Linea…" at bounding box center [452, 12] width 828 height 25
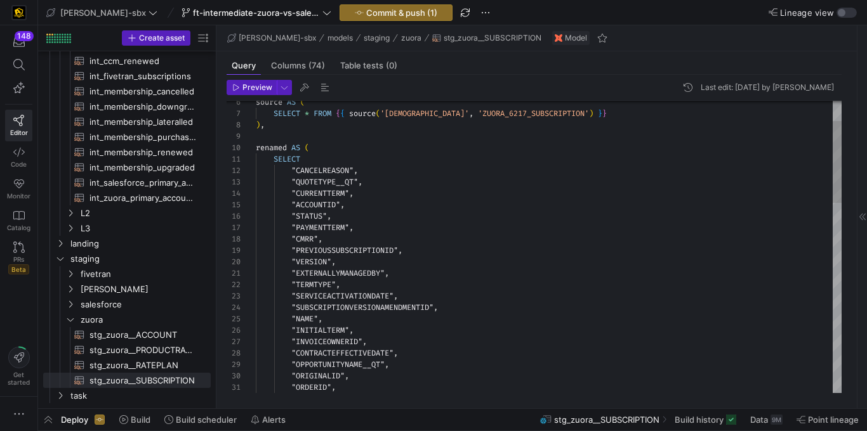
type textarea "SELECT "CANCELREASON", "QUOTETYPE__QT", "CURRENTTERM", "ACCOUNTID", "STATUS", "…"
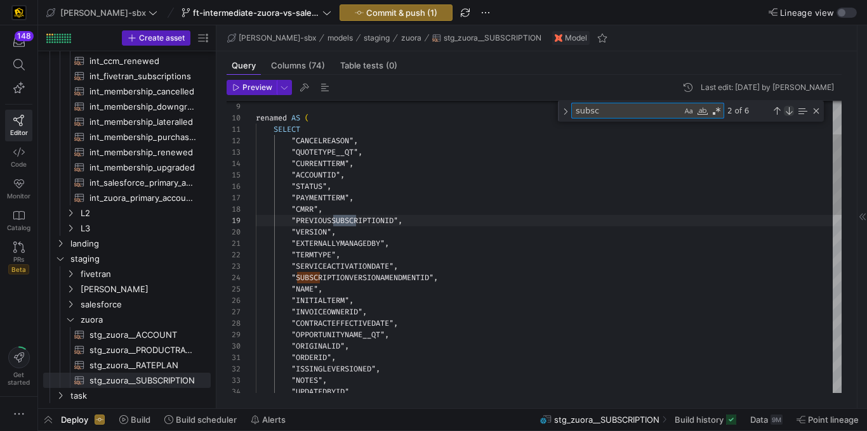
type textarea "subsc"
click at [788, 112] on div "Next Match (Enter)" at bounding box center [788, 111] width 10 height 10
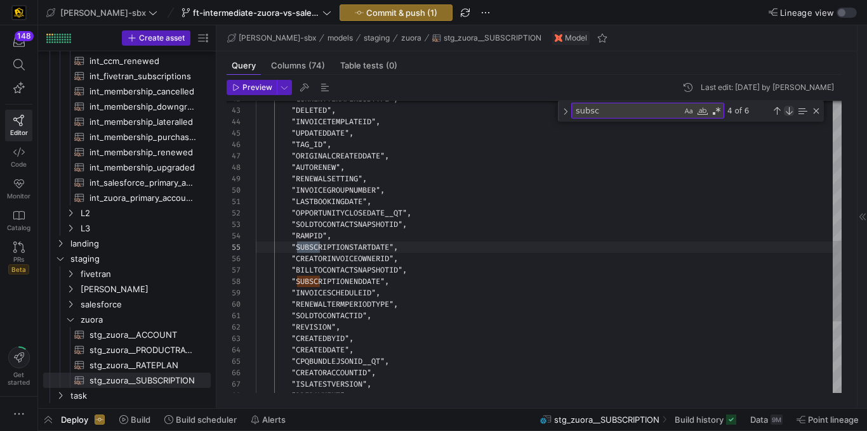
click at [788, 112] on div "Next Match (Enter)" at bounding box center [788, 111] width 10 height 10
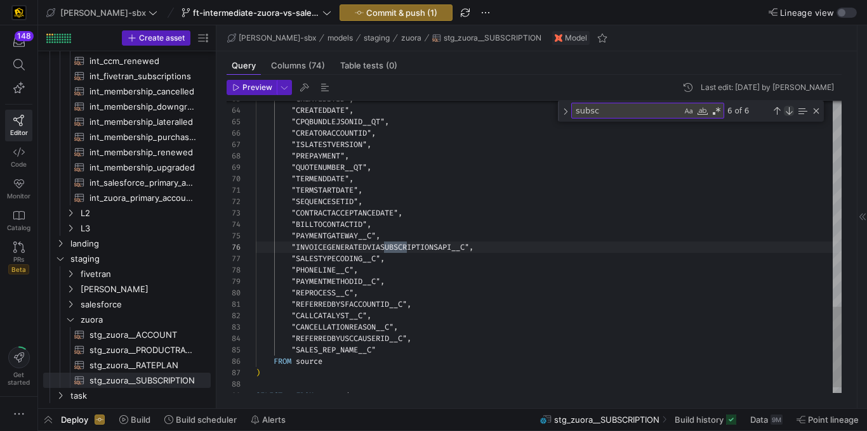
scroll to position [114, 151]
click at [147, 193] on span "int_zuora_primary_accounts​​​​​​​​​​" at bounding box center [142, 198] width 107 height 15
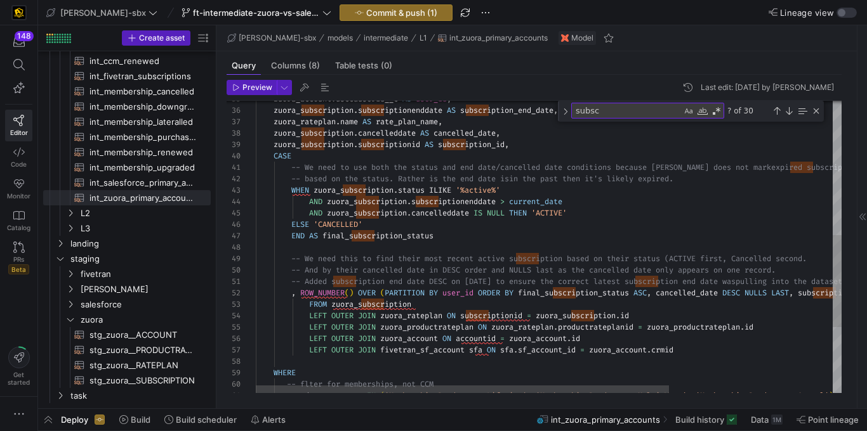
click at [383, 148] on div "LEFT OUTER JOIN zuora_rateplan ON subscriptionid = zuora_subscription . id LEFT…" at bounding box center [664, 138] width 817 height 929
click at [388, 145] on div "LEFT OUTER JOIN zuora_rateplan ON subscriptionid = zuora_subscription . id LEFT…" at bounding box center [664, 138] width 817 height 929
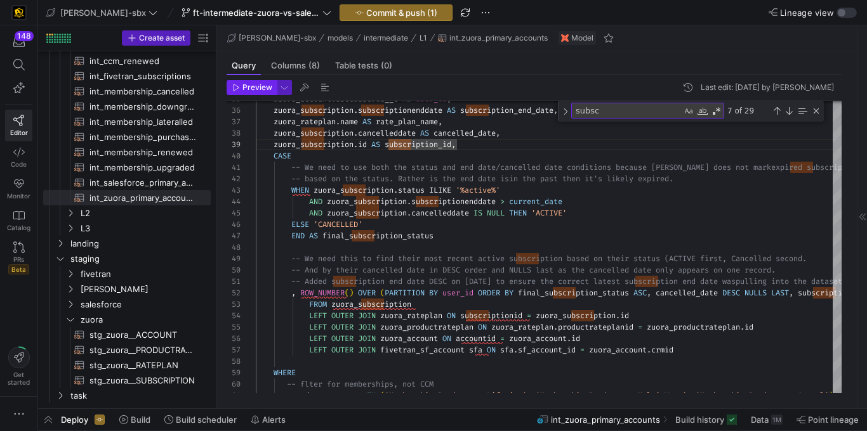
type textarea "SELECT DISTINCT zuora_account.crmid AS active_zuora_crm_id, [URL][DOMAIN_NAME] …"
click at [247, 84] on span "Preview" at bounding box center [257, 87] width 30 height 9
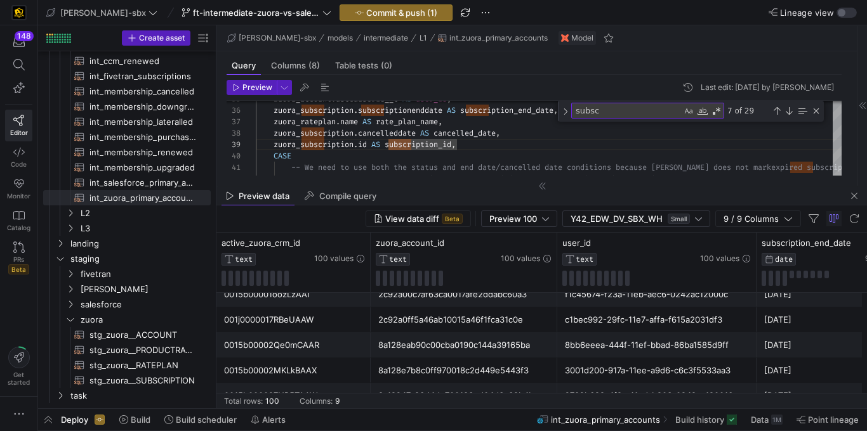
scroll to position [49, 0]
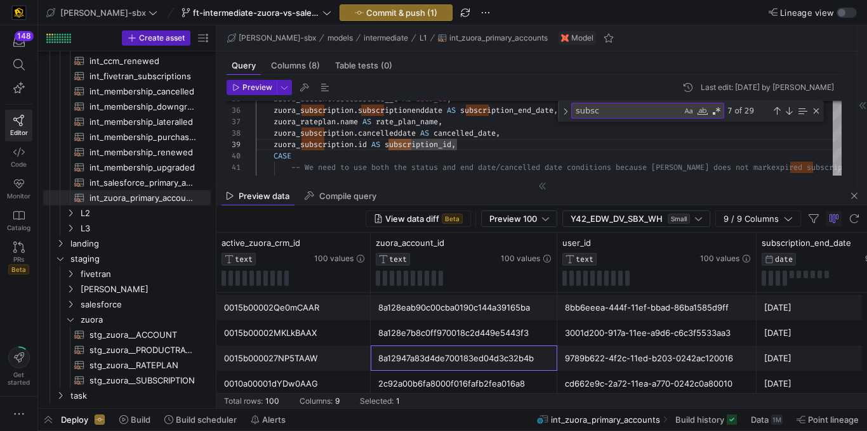
click at [384, 360] on div "8a12947a83d4de700183ed04d3c32b4b" at bounding box center [463, 358] width 171 height 25
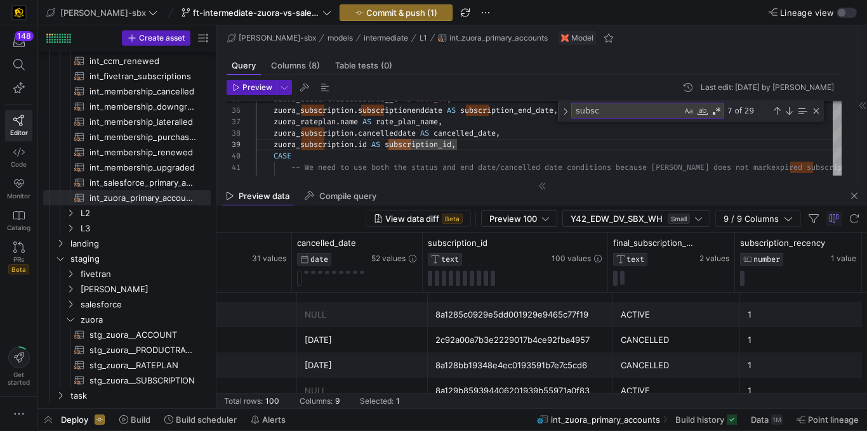
scroll to position [118, 0]
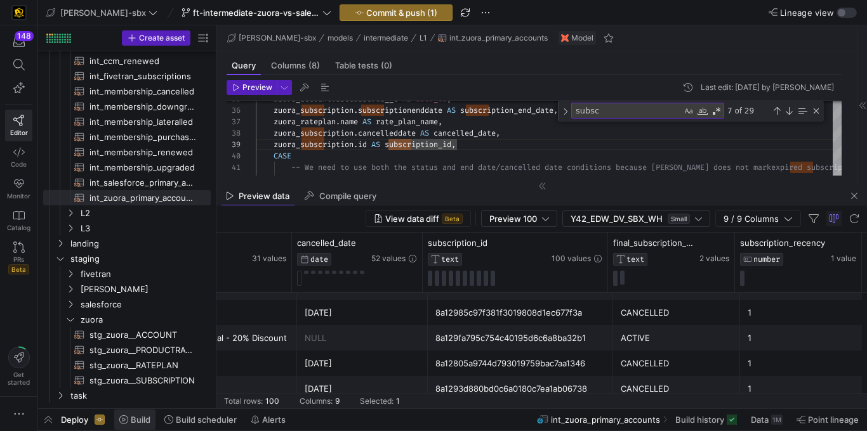
click at [138, 421] on span "Build" at bounding box center [141, 420] width 20 height 10
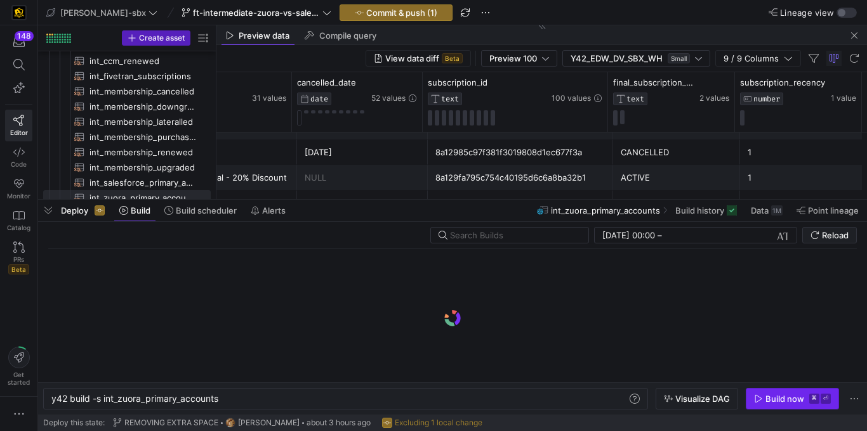
click at [785, 400] on div "Build now" at bounding box center [784, 399] width 39 height 10
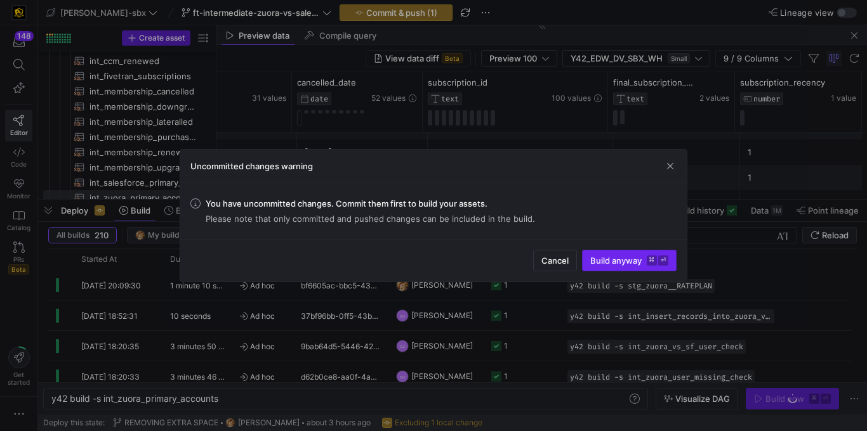
click at [612, 259] on span "Build anyway ⌘ ⏎" at bounding box center [629, 261] width 78 height 10
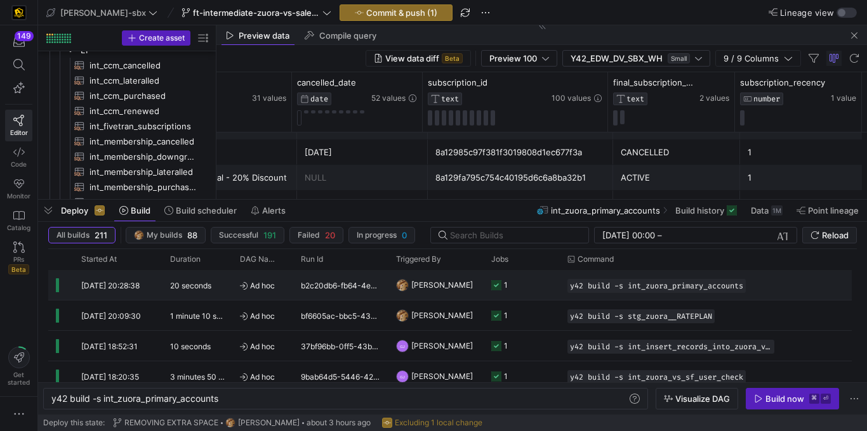
click at [285, 287] on div "Ad hoc" at bounding box center [262, 285] width 61 height 30
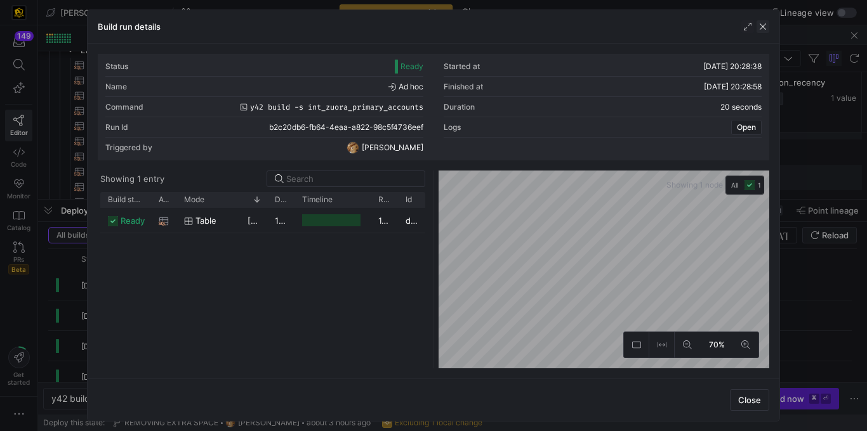
click at [766, 27] on span "button" at bounding box center [762, 26] width 13 height 13
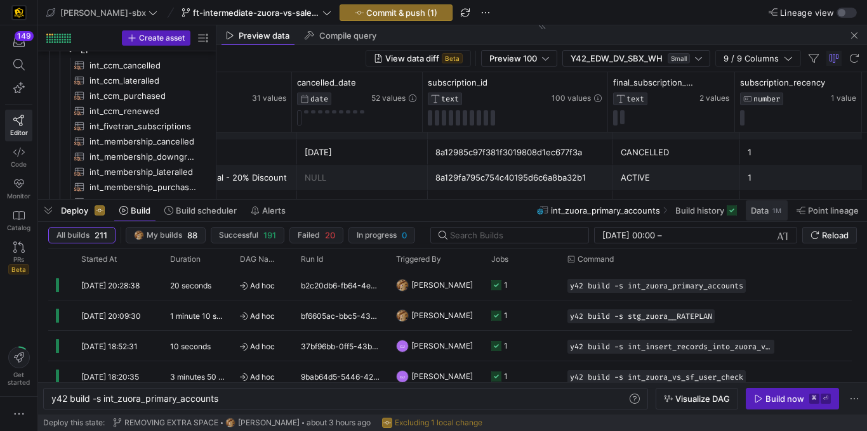
click at [764, 207] on span "Data" at bounding box center [759, 211] width 18 height 10
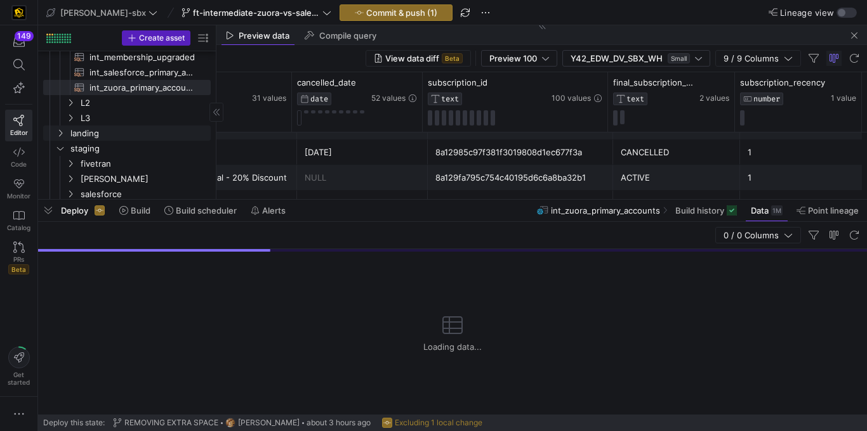
scroll to position [206, 0]
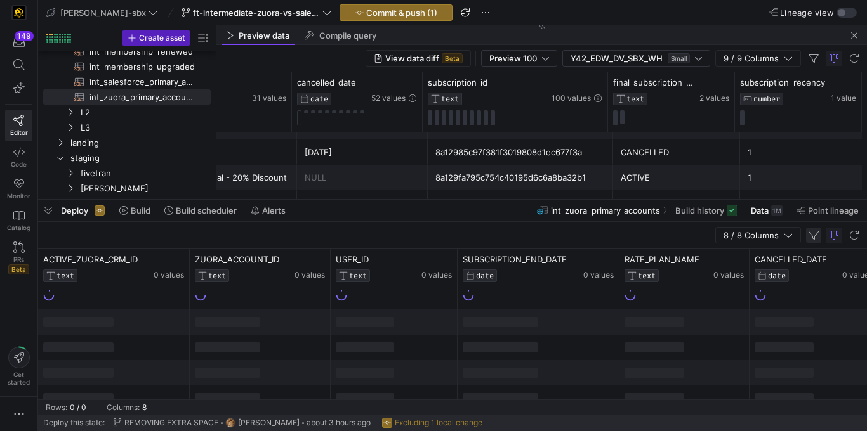
click at [816, 236] on span "button" at bounding box center [813, 235] width 15 height 15
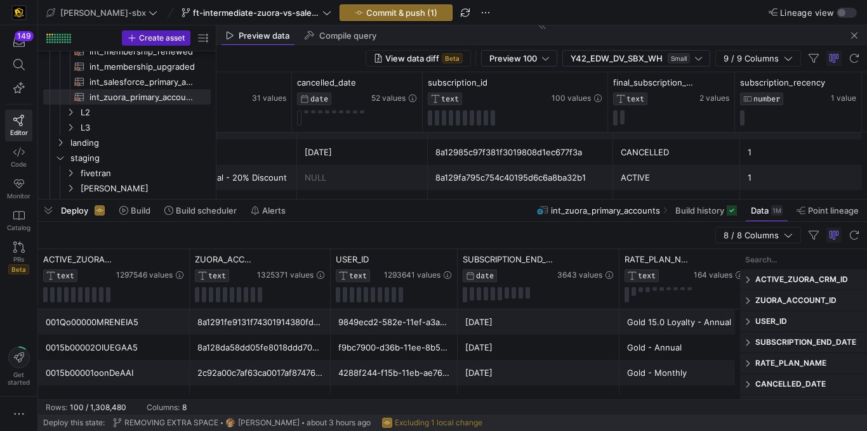
click at [802, 278] on span "ACTIVE_ZUORA_CRM_ID" at bounding box center [808, 280] width 107 height 10
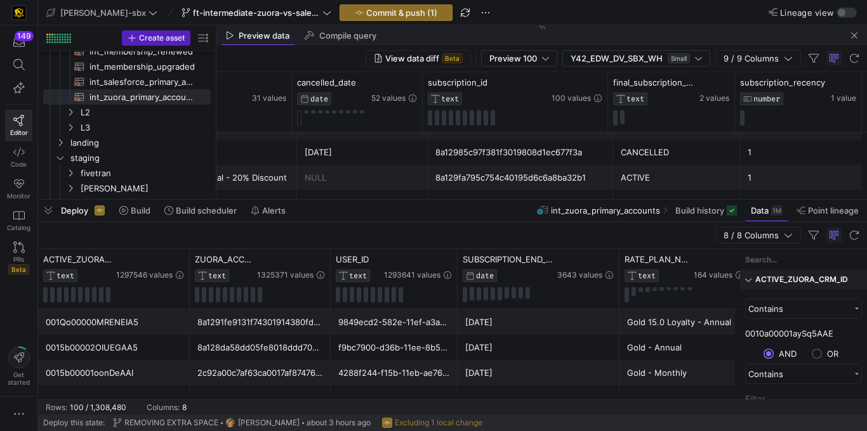
scroll to position [58, 0]
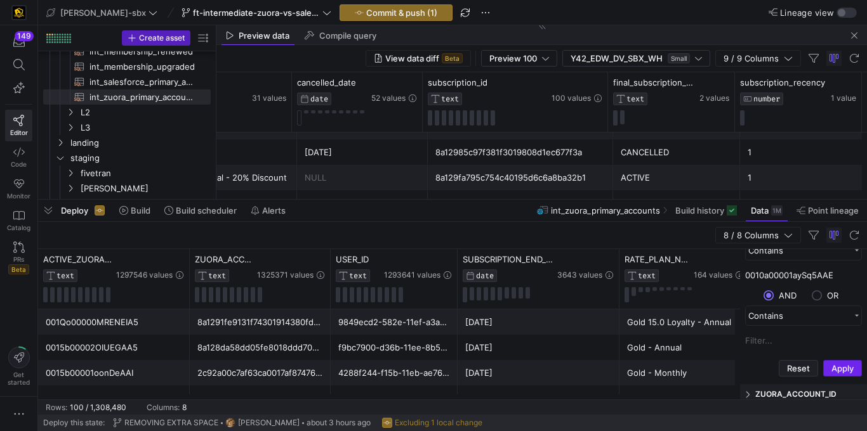
type input "0010a00001aySq5AAE"
click at [835, 372] on button "Apply" at bounding box center [842, 368] width 39 height 16
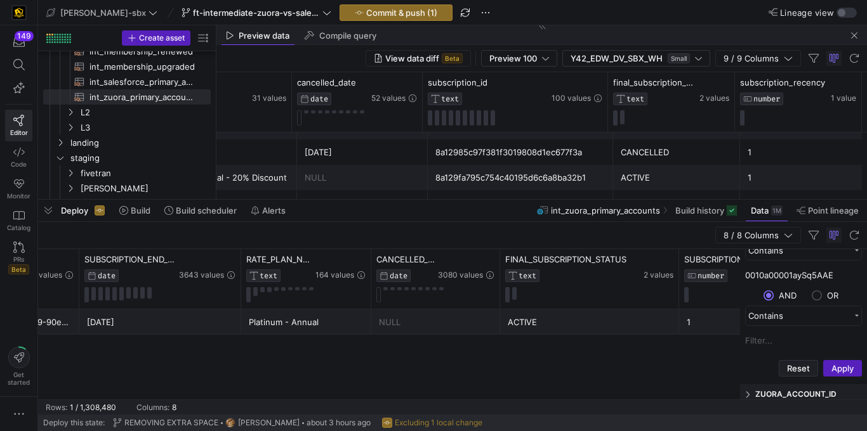
scroll to position [0, 471]
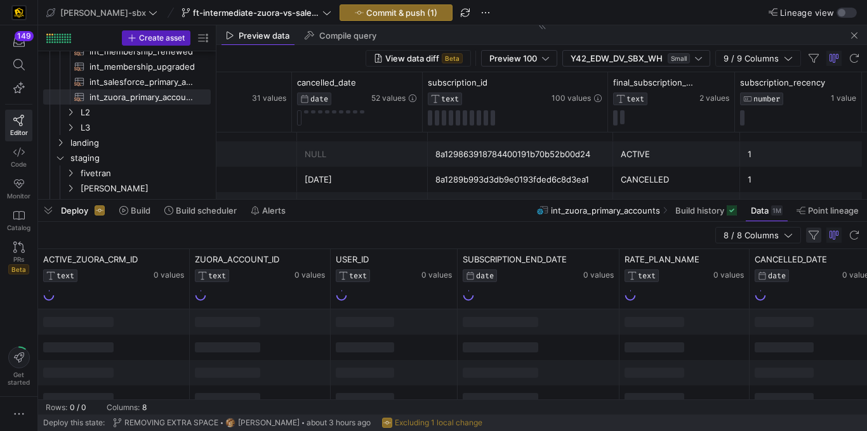
click at [817, 233] on span "button" at bounding box center [813, 235] width 15 height 15
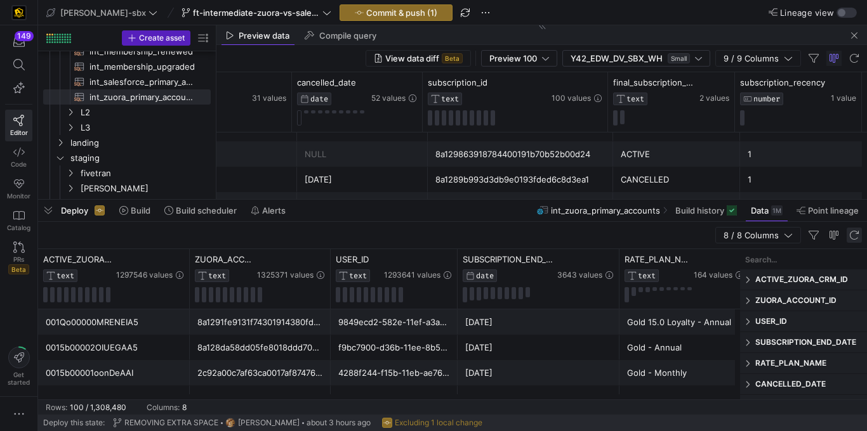
click at [851, 236] on span "button" at bounding box center [853, 235] width 15 height 15
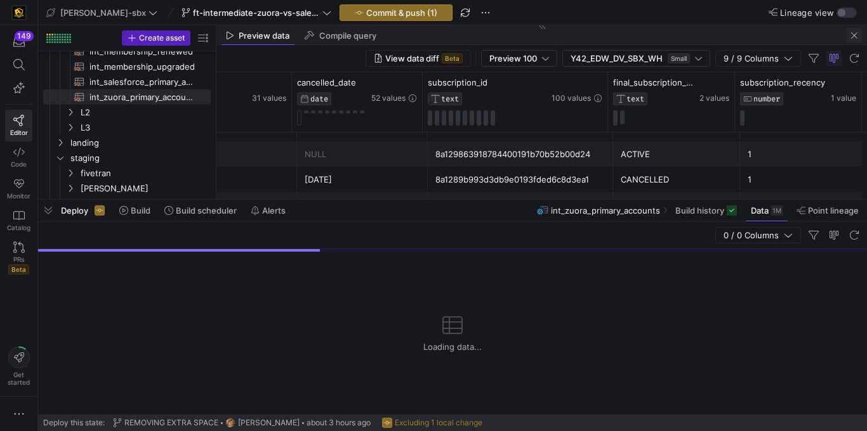
click at [852, 34] on span "button" at bounding box center [853, 35] width 15 height 15
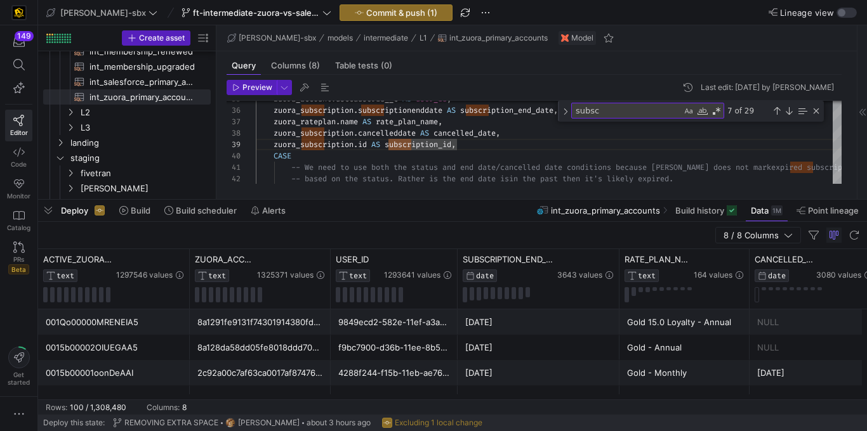
click at [468, 347] on div "2026-02-24" at bounding box center [538, 348] width 147 height 25
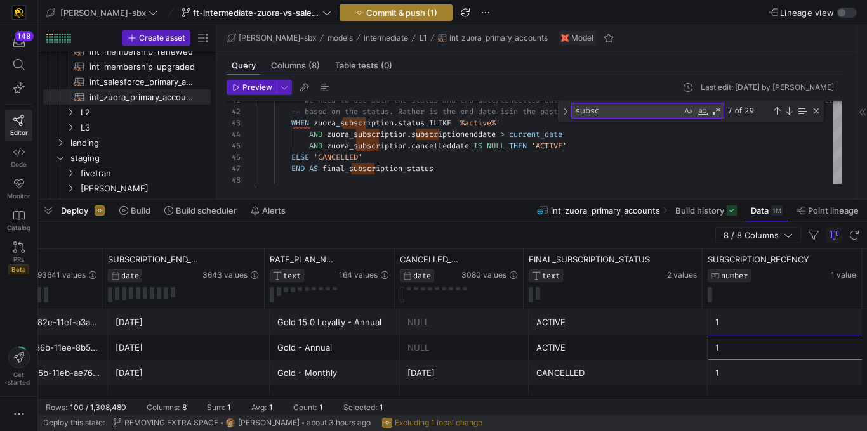
click at [348, 20] on button "Commit & push (1)" at bounding box center [395, 12] width 113 height 16
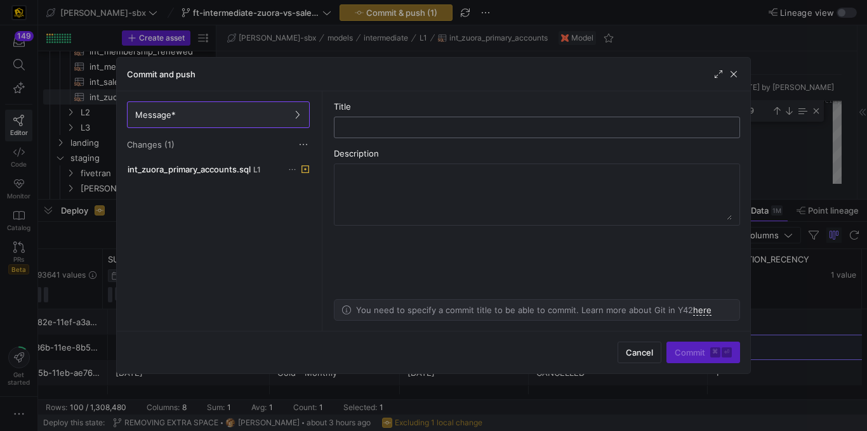
click at [414, 134] on div at bounding box center [536, 127] width 384 height 20
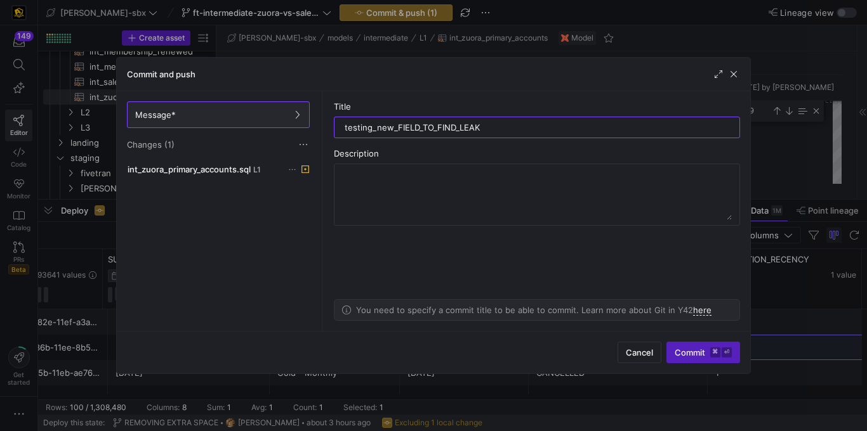
type input "testing_new_FIELD_TO_FIND_LEAK"
click at [689, 335] on div "Cancel Commit ⌘ ⏎" at bounding box center [433, 352] width 633 height 43
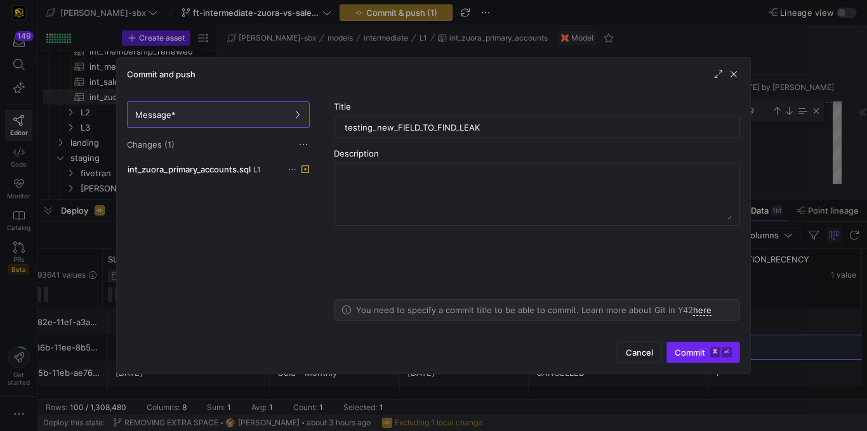
click at [689, 343] on span "submit" at bounding box center [703, 353] width 72 height 20
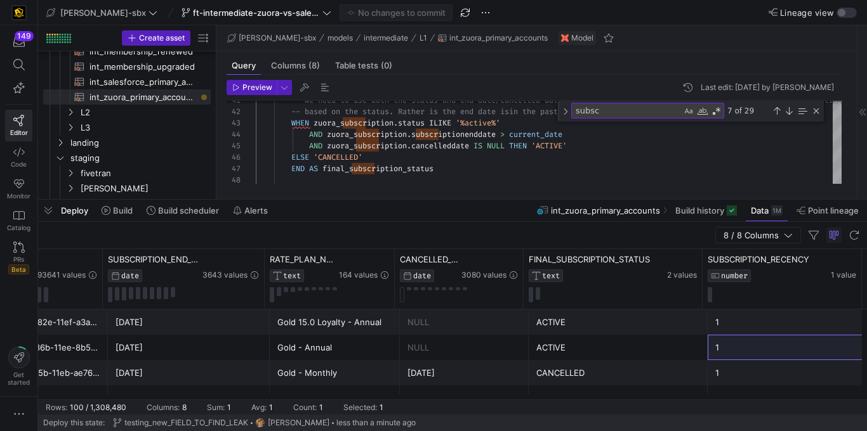
click at [549, 182] on div at bounding box center [506, 180] width 500 height 8
click at [130, 214] on span "Build" at bounding box center [123, 211] width 20 height 10
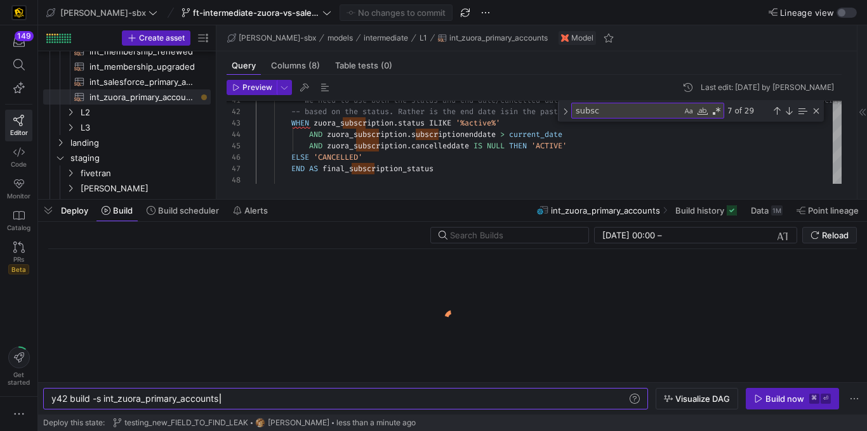
scroll to position [0, 168]
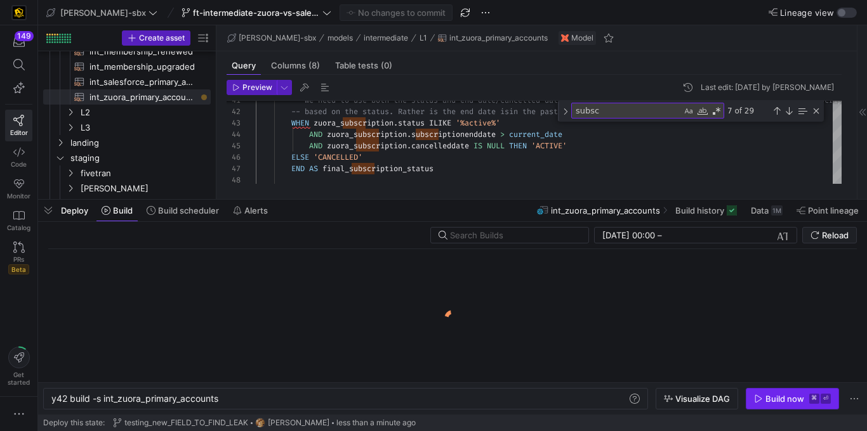
click at [785, 403] on div "Build now" at bounding box center [784, 399] width 39 height 10
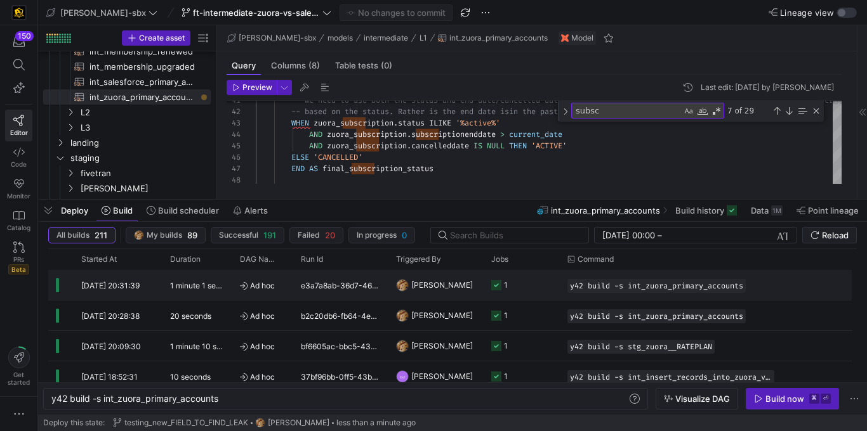
click at [349, 287] on div "e3a7a8ab-36d7-4674-9058-0fade861c1e2" at bounding box center [340, 285] width 95 height 30
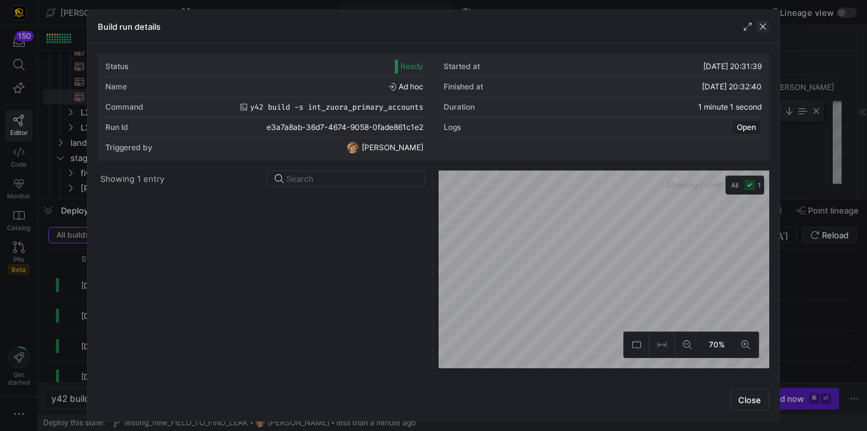
click at [761, 22] on span "button" at bounding box center [762, 26] width 13 height 13
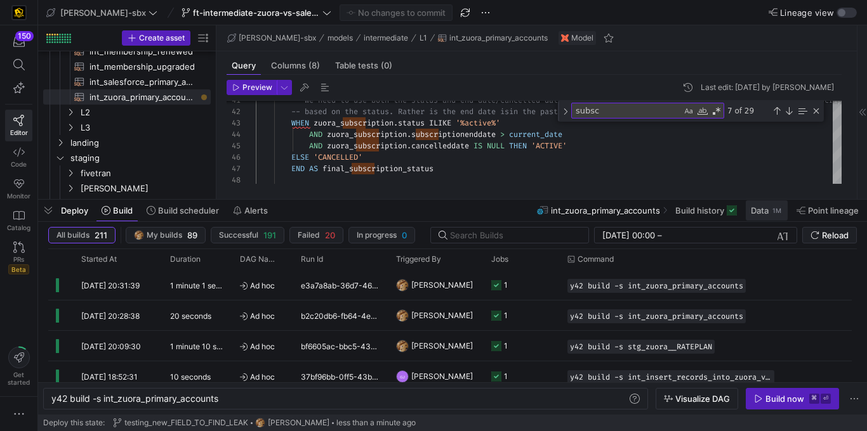
click at [756, 215] on span "Data" at bounding box center [759, 211] width 18 height 10
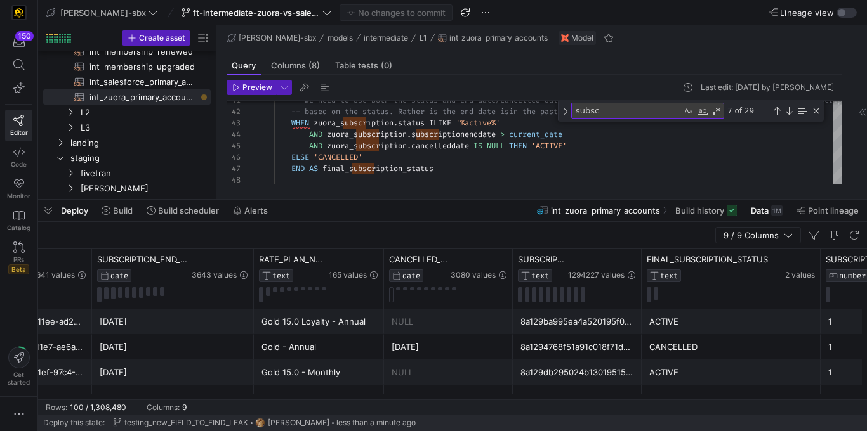
scroll to position [0, 441]
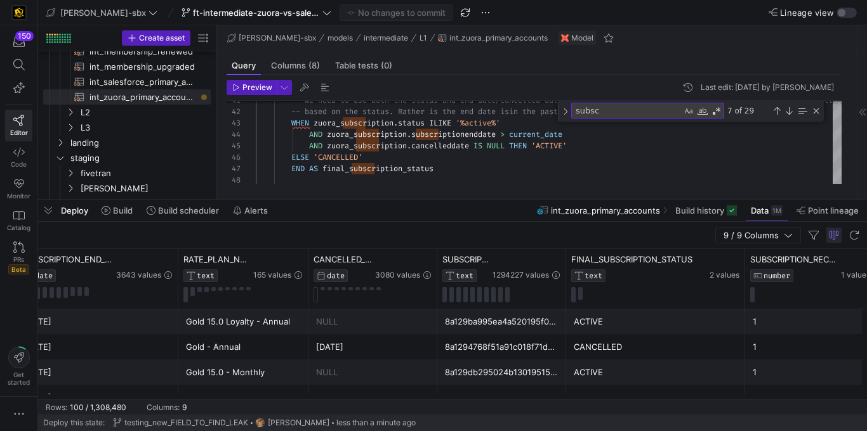
click at [830, 239] on span "button" at bounding box center [833, 235] width 15 height 15
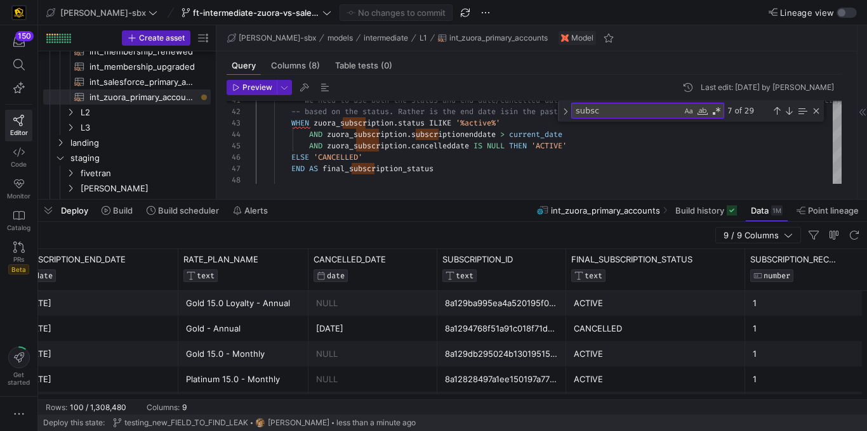
click at [825, 239] on y42-table-data-toolbar "9 / 9 Columns" at bounding box center [788, 235] width 147 height 16
click at [811, 238] on span "button" at bounding box center [813, 235] width 15 height 15
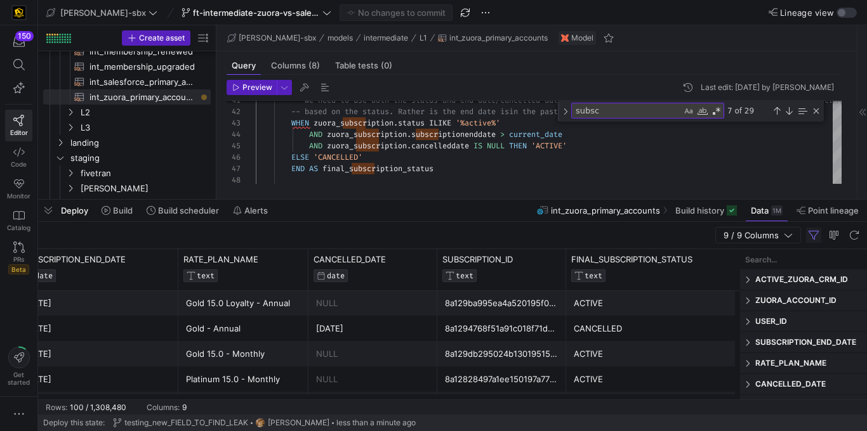
click at [788, 283] on span "ACTIVE_ZUORA_CRM_ID" at bounding box center [808, 280] width 107 height 10
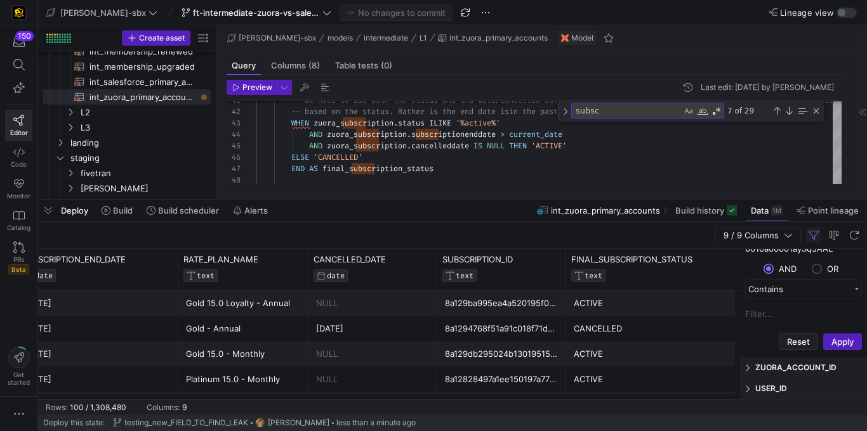
scroll to position [98, 0]
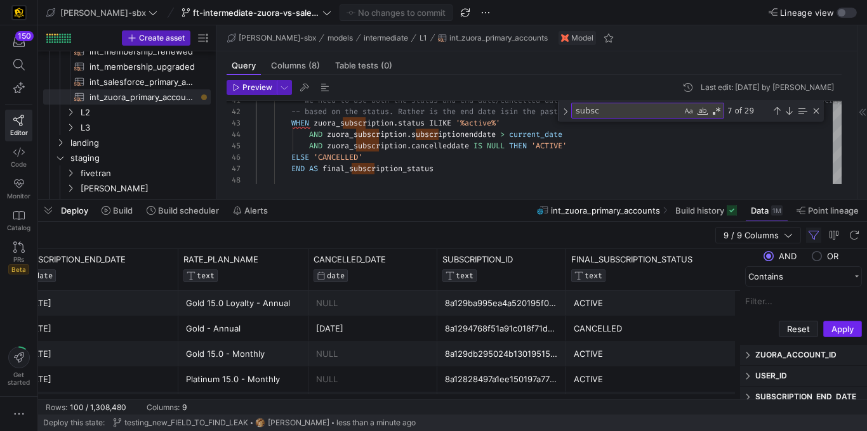
type input "0010a00001aySq5AAE"
click at [840, 332] on button "Apply" at bounding box center [842, 329] width 39 height 16
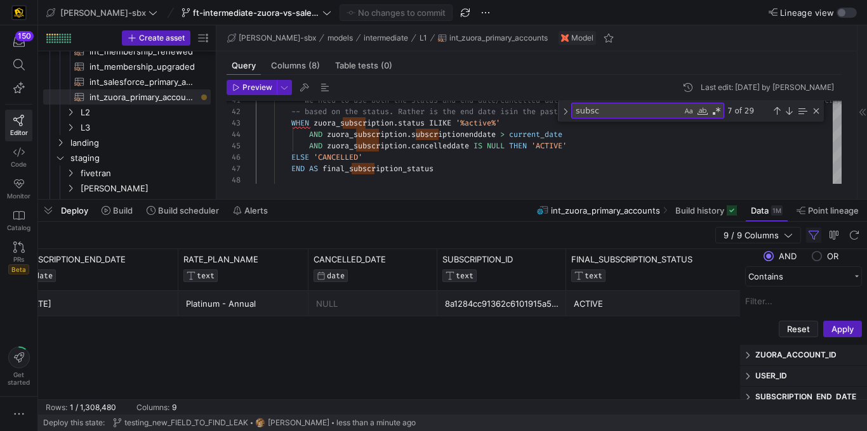
scroll to position [0, 446]
click at [506, 303] on div "8a1284cc91362c6101915a58135f1419" at bounding box center [497, 304] width 114 height 25
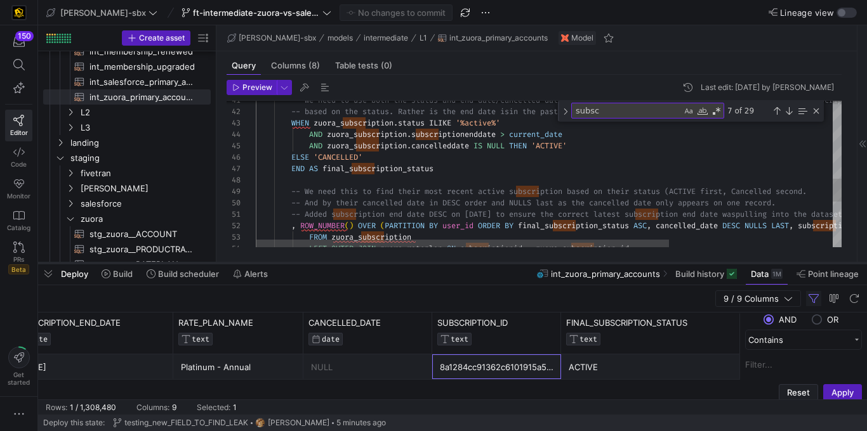
drag, startPoint x: 382, startPoint y: 199, endPoint x: 388, endPoint y: 263, distance: 63.7
click at [388, 263] on div at bounding box center [452, 263] width 828 height 5
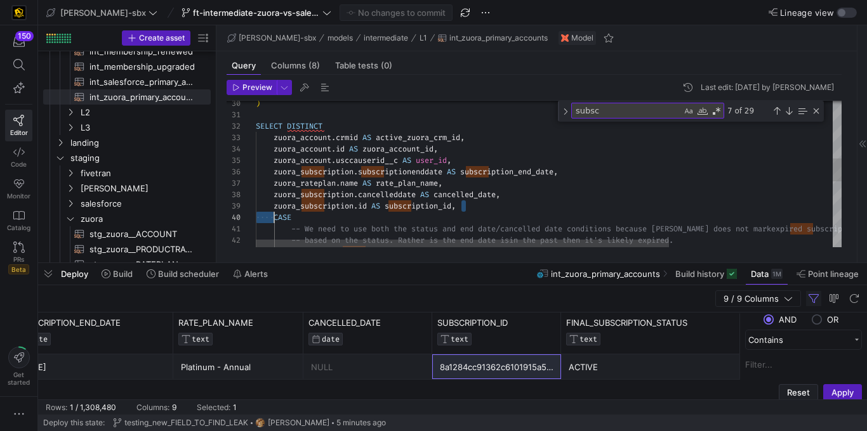
scroll to position [91, 14]
drag, startPoint x: 485, startPoint y: 206, endPoint x: 270, endPoint y: 208, distance: 215.1
click at [270, 208] on div "WHEN zuora_subscription . status ILIKE '%active%' -- based on the status. Rathe…" at bounding box center [664, 199] width 817 height 929
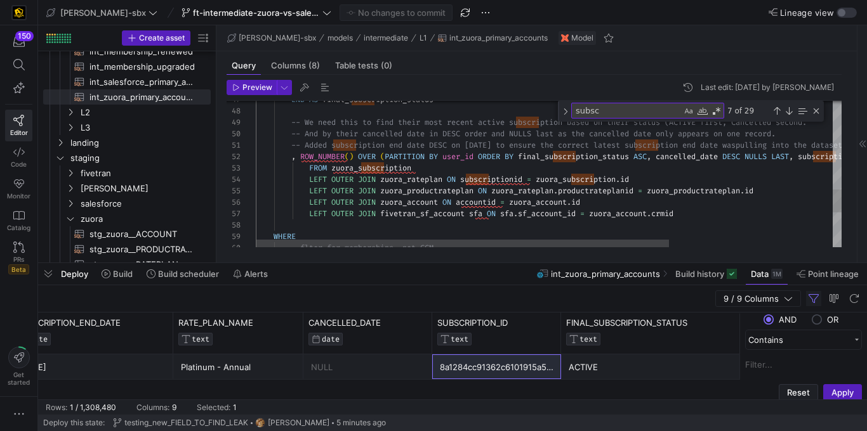
type textarea "-- Added subscription end date DESC on 8/1/25 to ensure the correct latest subs…"
click at [578, 186] on div "END AS final_subscription_status -- We need this to find their most recent acti…" at bounding box center [664, 2] width 817 height 929
click at [581, 180] on div "END AS final_subscription_status -- We need this to find their most recent acti…" at bounding box center [664, 2] width 817 height 929
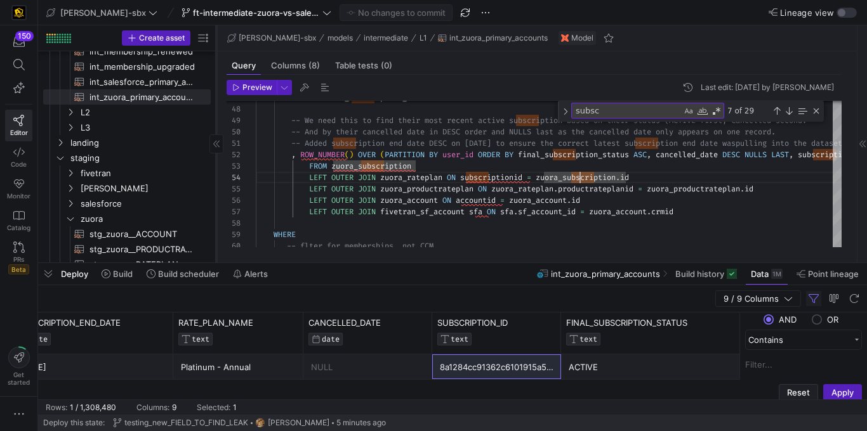
click at [216, 147] on icon at bounding box center [217, 144] width 8 height 8
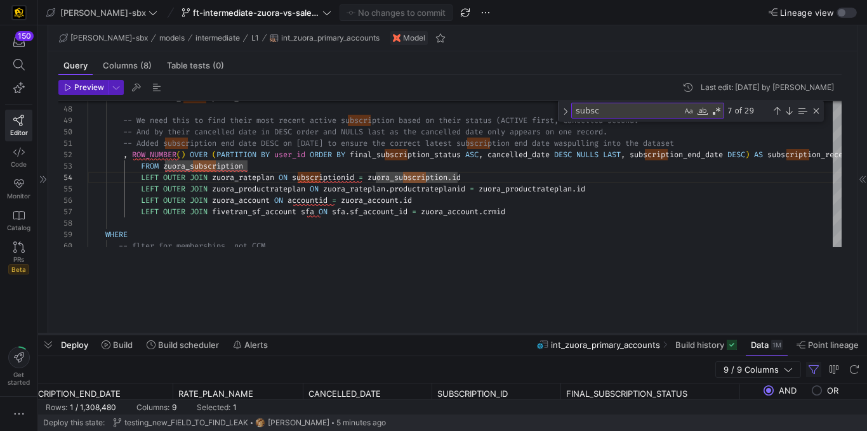
scroll to position [100, 0]
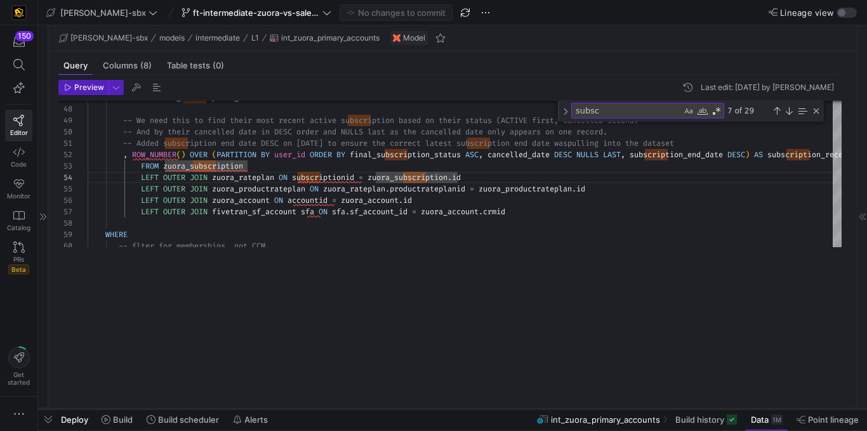
drag, startPoint x: 259, startPoint y: 262, endPoint x: 259, endPoint y: 410, distance: 148.4
click at [259, 410] on div at bounding box center [452, 409] width 828 height 5
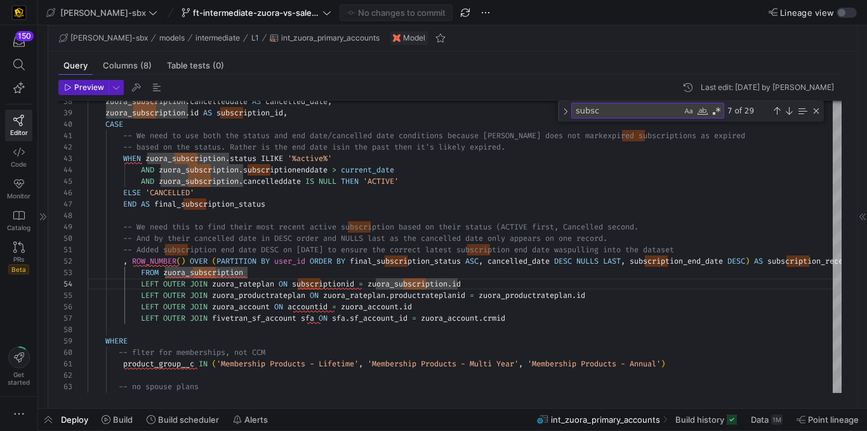
click at [275, 395] on div "Preview Last edit: Friday 15 August 2025 by Alejandro Baeza 47 48 49 50 51 52 5…" at bounding box center [449, 237] width 803 height 324
click at [277, 413] on div "Deploy Build Build scheduler Alerts int_zuora_primary_accounts Build history Da…" at bounding box center [452, 420] width 828 height 22
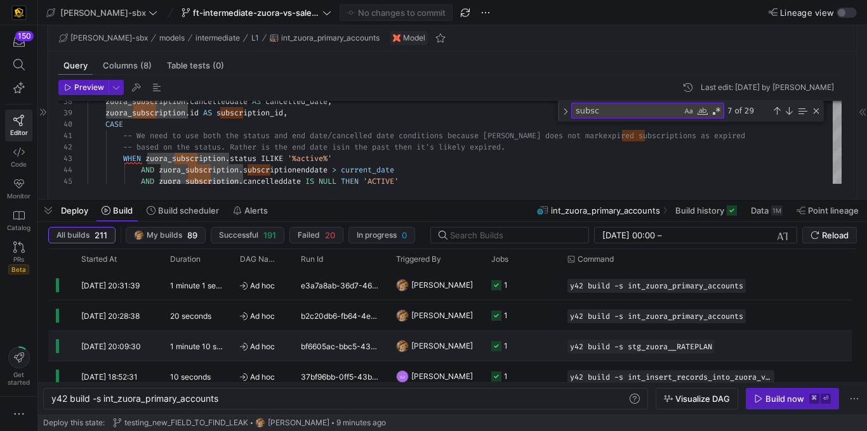
scroll to position [3, 0]
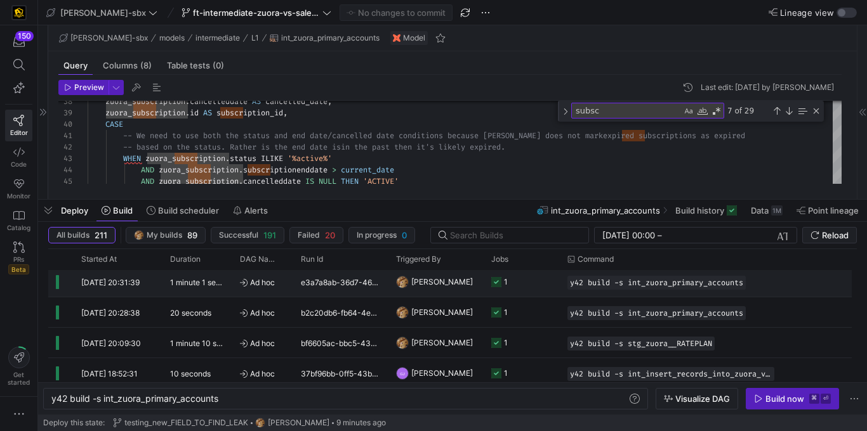
click at [504, 280] on div "1" at bounding box center [506, 282] width 4 height 30
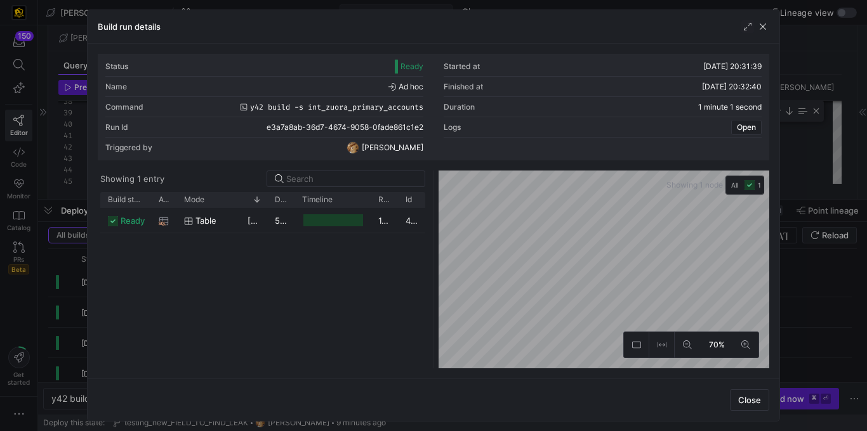
click at [764, 34] on div "Build run details" at bounding box center [434, 27] width 692 height 34
click at [764, 31] on span "button" at bounding box center [762, 26] width 13 height 13
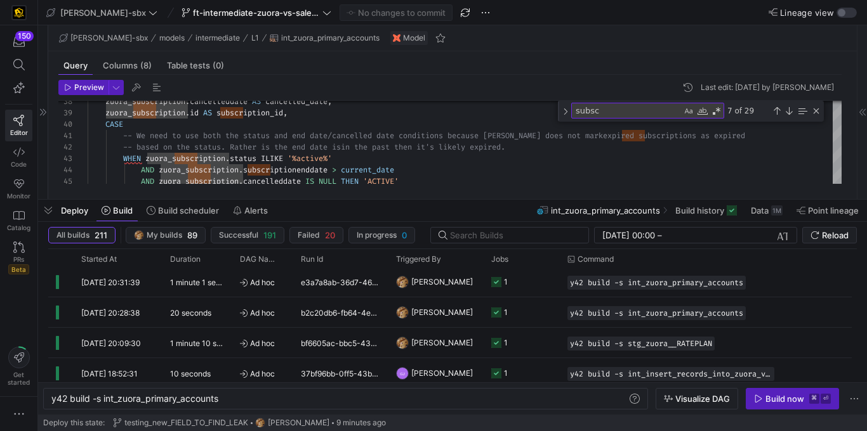
click at [47, 107] on div at bounding box center [43, 112] width 10 height 174
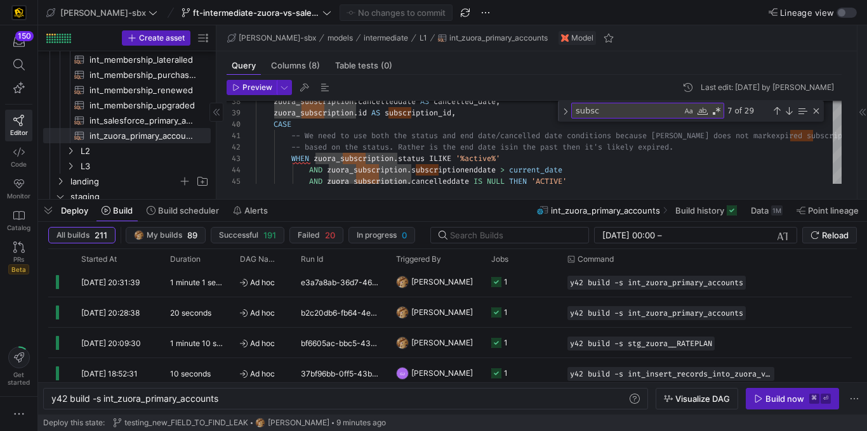
scroll to position [167, 0]
click at [863, 114] on icon at bounding box center [862, 112] width 6 height 6
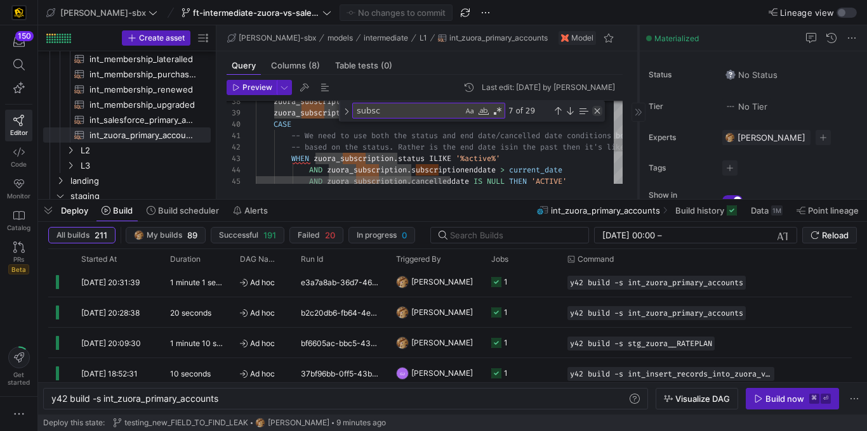
click at [597, 110] on div "Close (Escape)" at bounding box center [597, 111] width 10 height 10
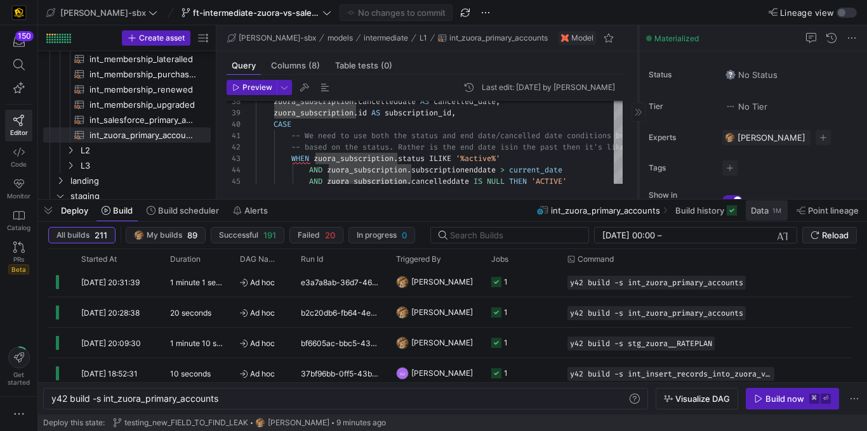
click at [761, 212] on span "Data" at bounding box center [759, 211] width 18 height 10
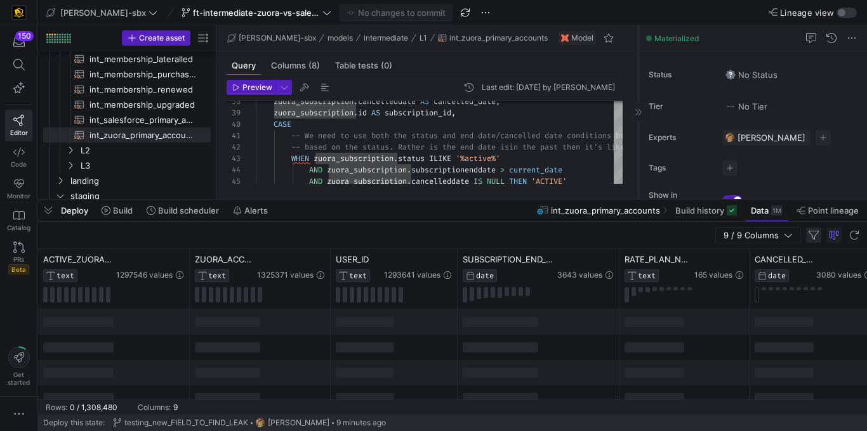
click at [813, 235] on span "button" at bounding box center [813, 235] width 15 height 15
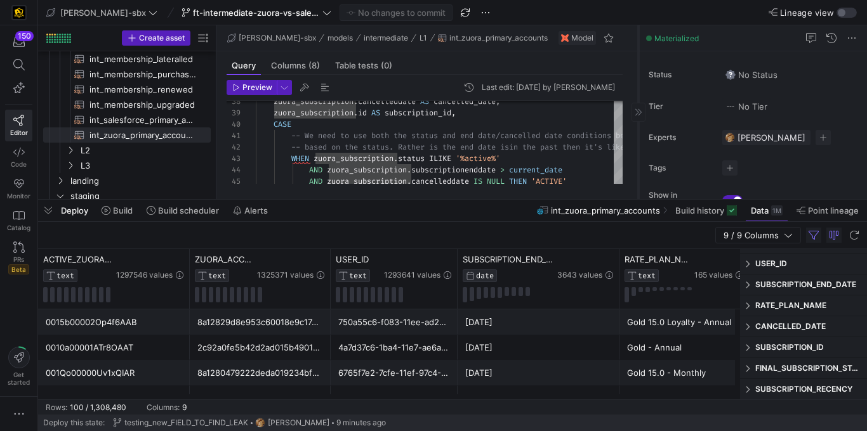
click at [795, 344] on span "SUBSCRIPTION_ID" at bounding box center [808, 348] width 107 height 10
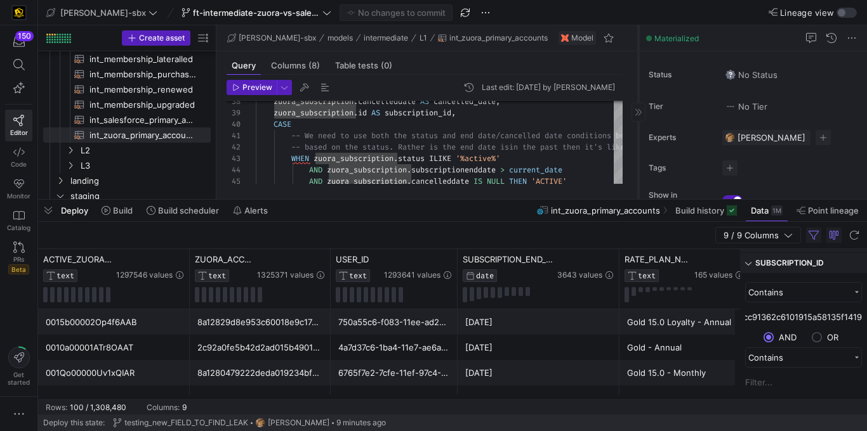
scroll to position [210, 0]
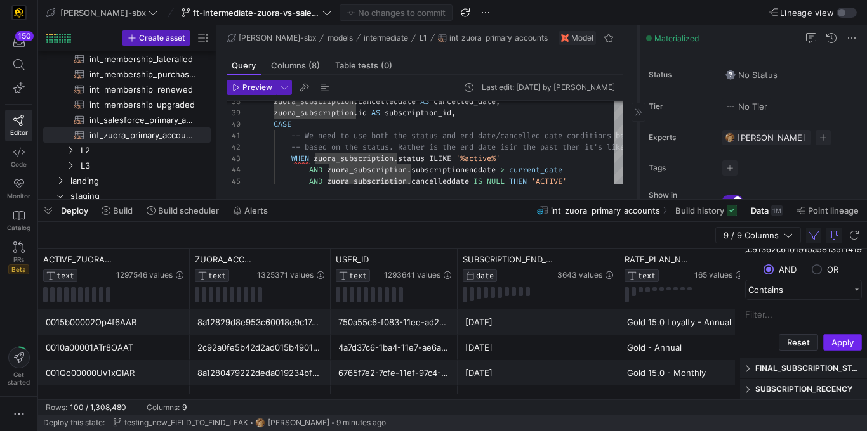
type input "8a1284cc91362c6101915a58135f1419"
click at [839, 340] on button "Apply" at bounding box center [842, 342] width 39 height 16
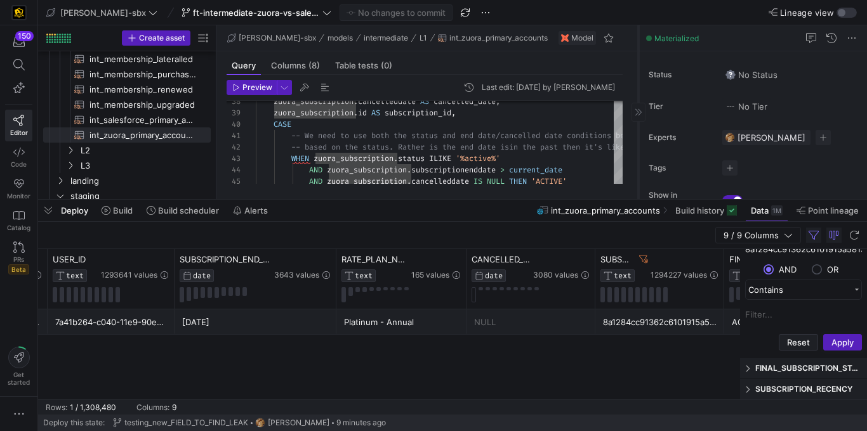
scroll to position [0, 310]
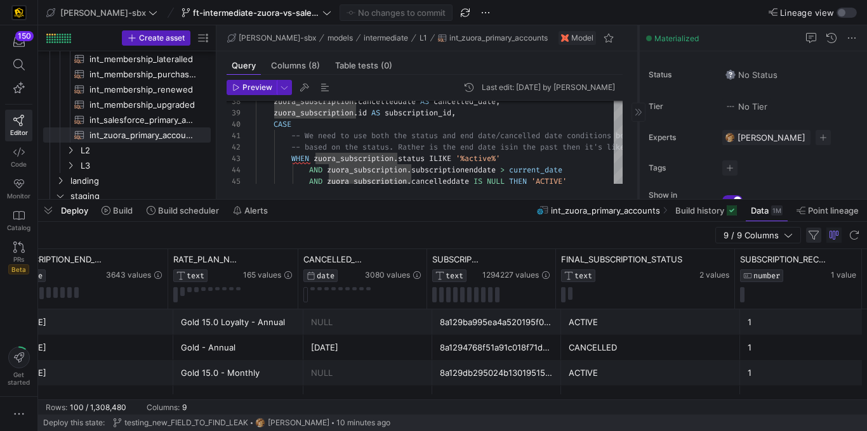
click at [815, 233] on span "button" at bounding box center [813, 235] width 15 height 15
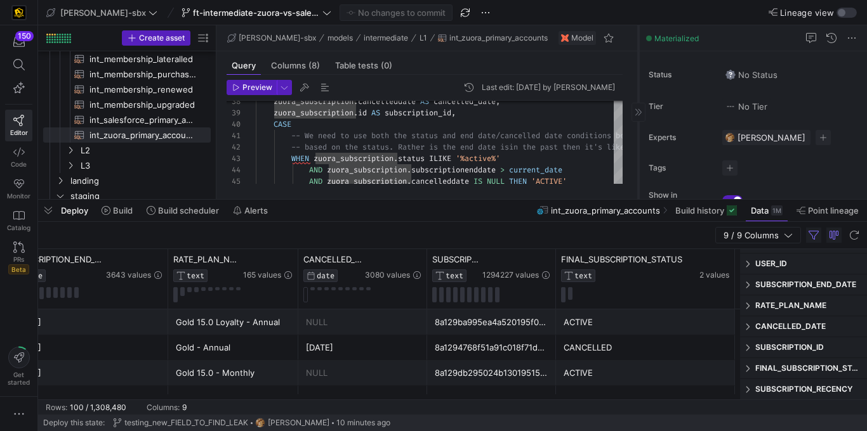
click at [778, 344] on span "SUBSCRIPTION_ID" at bounding box center [808, 348] width 107 height 10
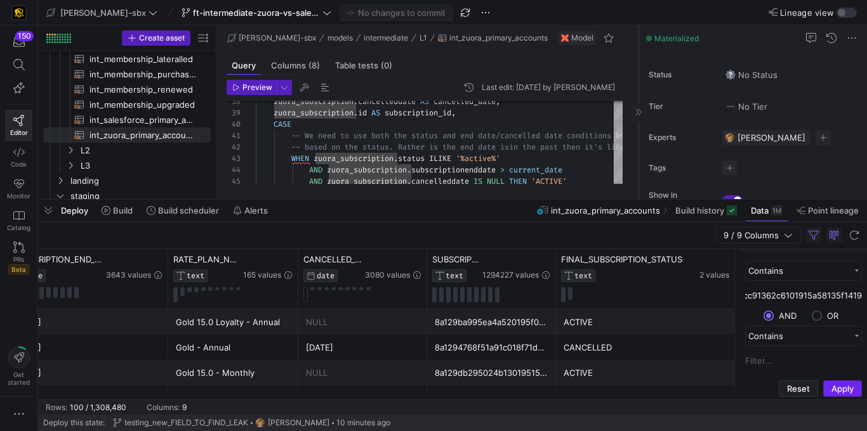
type input "8a1284cc91362c6101915a58135f1419"
click at [839, 391] on button "Apply" at bounding box center [842, 389] width 39 height 16
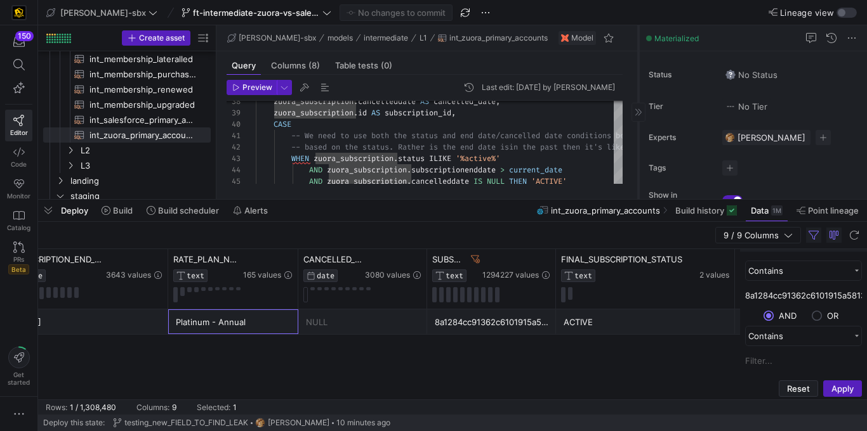
click at [257, 332] on div "Platinum - Annual" at bounding box center [233, 322] width 115 height 25
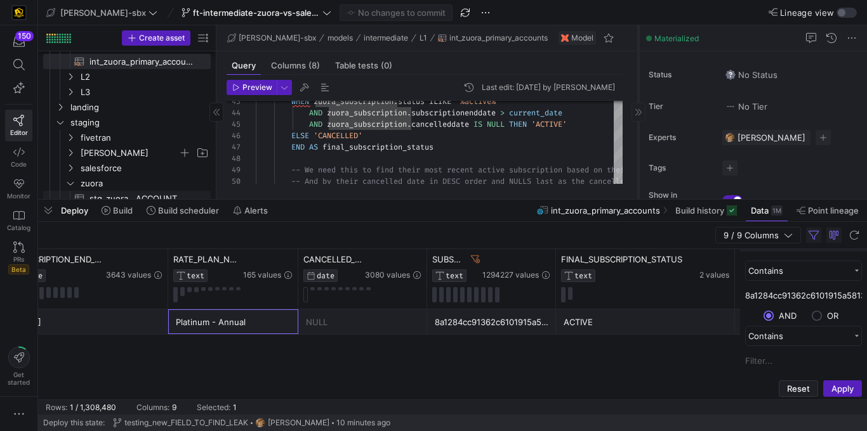
scroll to position [309, 0]
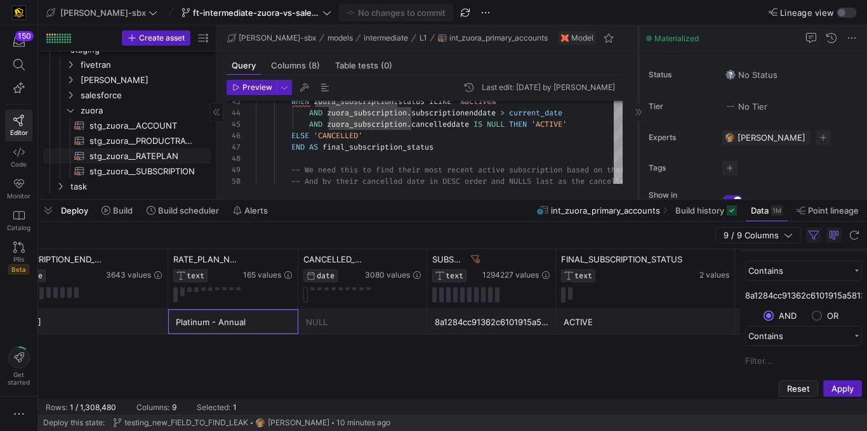
click at [121, 152] on span "stg_zuora__RATEPLAN​​​​​​​​​​" at bounding box center [142, 156] width 107 height 15
type textarea "{{config(tags=["z_vs_sf_prep"])}} {{config(materialized = 'table')}} WITH sourc…"
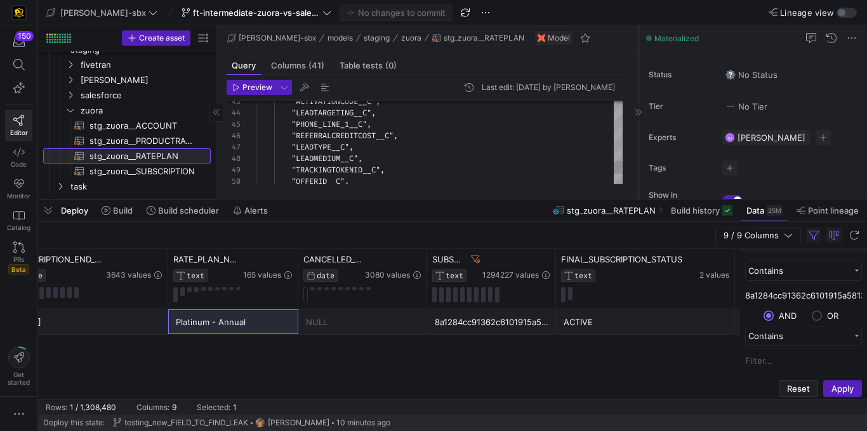
scroll to position [34, 282]
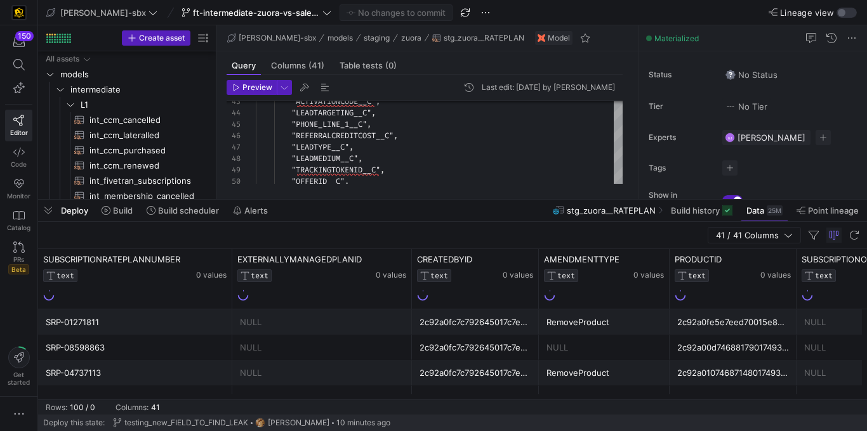
scroll to position [34, 282]
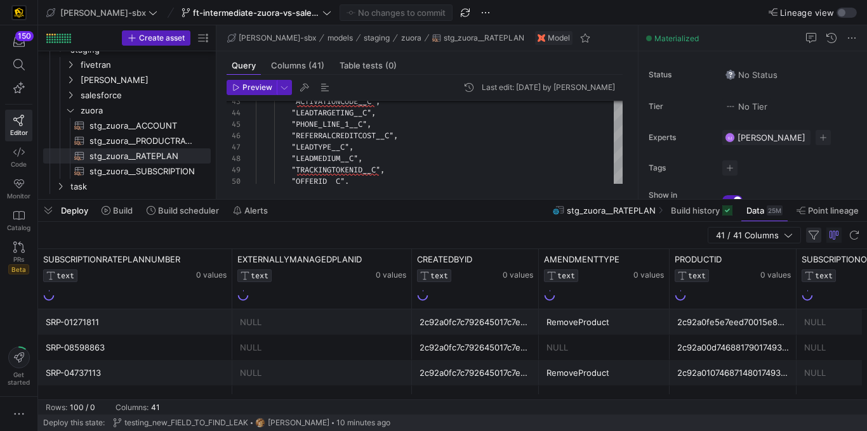
click at [812, 234] on span "button" at bounding box center [813, 235] width 15 height 15
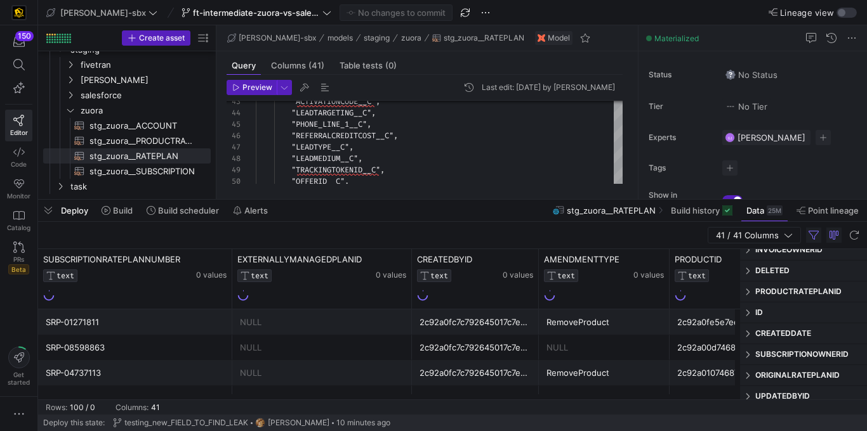
scroll to position [228, 0]
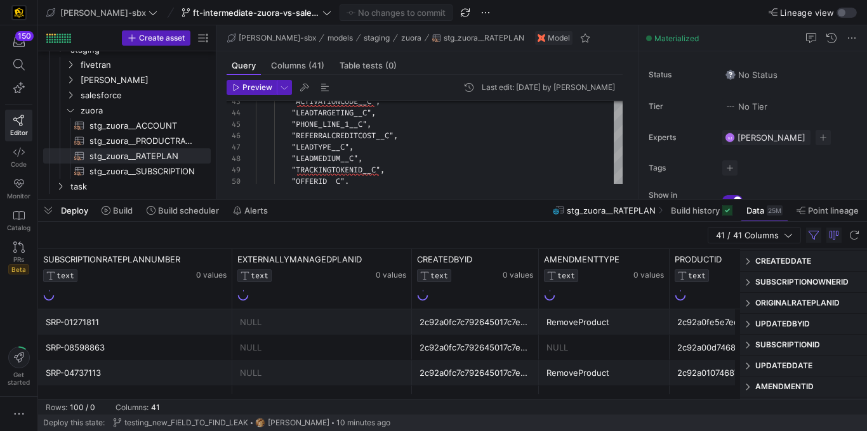
click at [778, 343] on span "SUBSCRIPTIONID" at bounding box center [808, 345] width 107 height 10
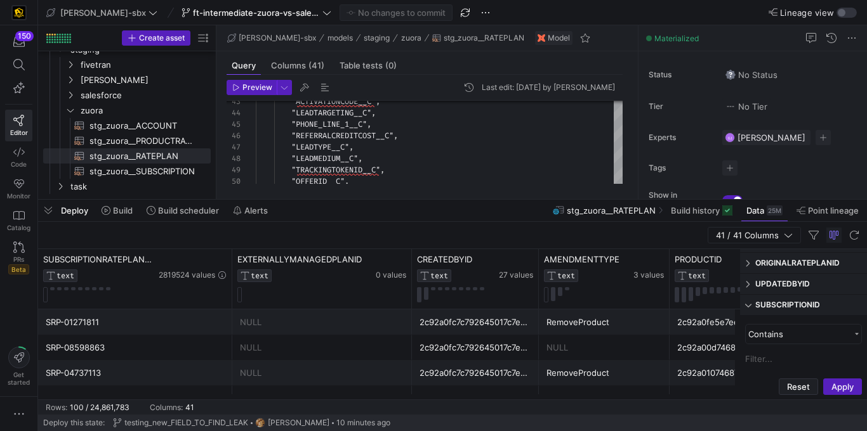
scroll to position [252, 0]
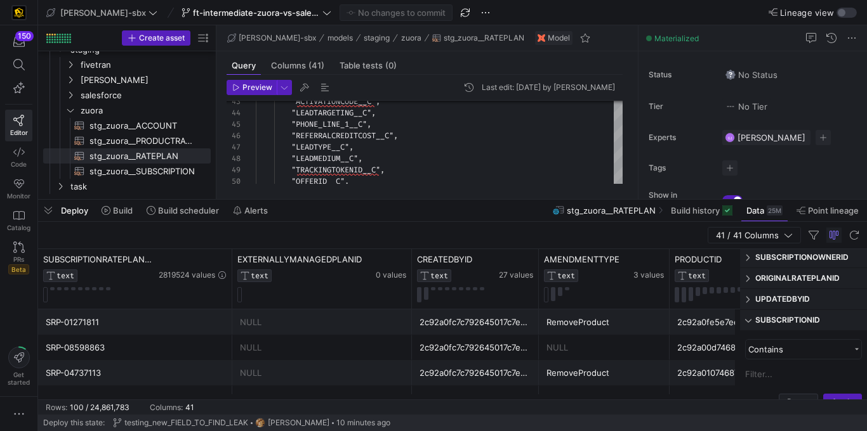
click at [787, 322] on span "SUBSCRIPTIONID" at bounding box center [808, 320] width 107 height 10
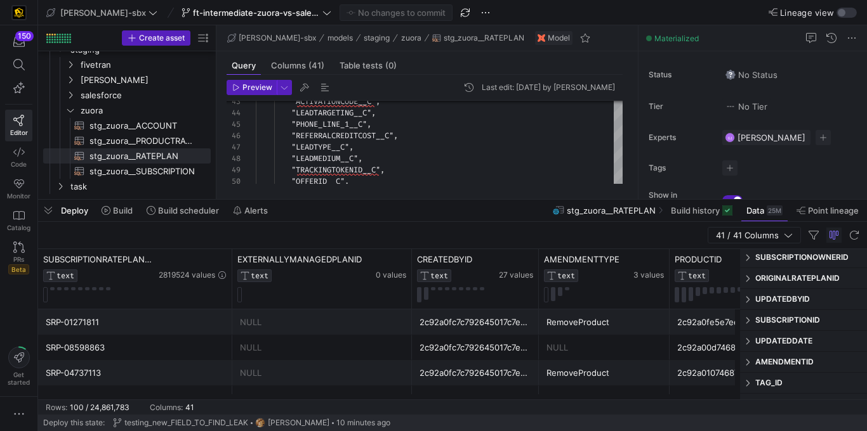
click at [787, 317] on span "SUBSCRIPTIONID" at bounding box center [808, 320] width 107 height 10
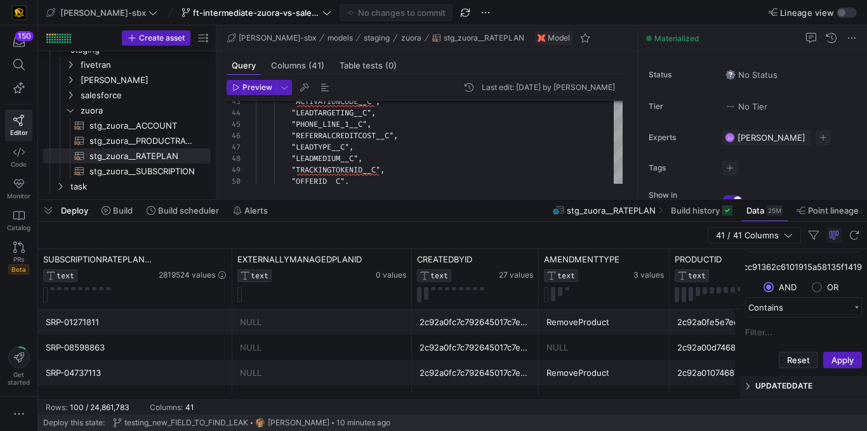
scroll to position [384, 0]
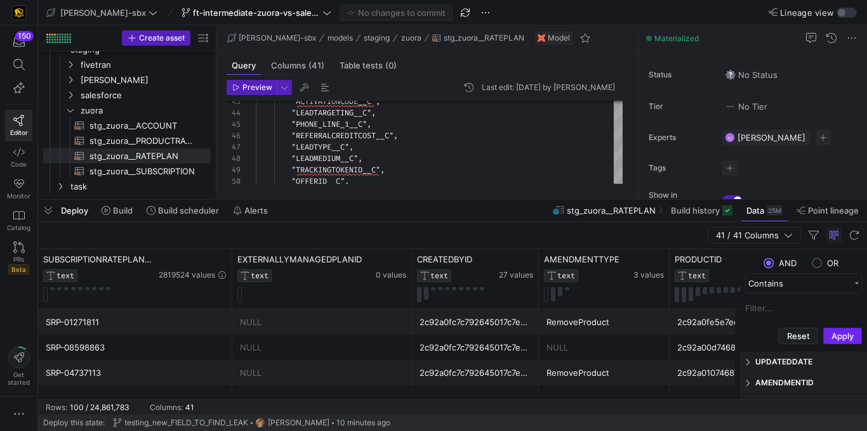
type input "8a1284cc91362c6101915a58135f1419"
click at [835, 341] on button "Apply" at bounding box center [842, 336] width 39 height 16
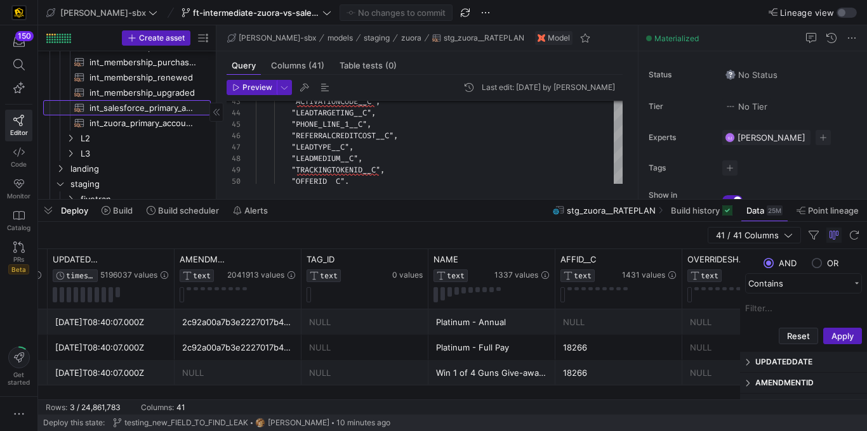
click at [136, 108] on span "int_salesforce_primary_account​​​​​​​​​​" at bounding box center [142, 108] width 107 height 15
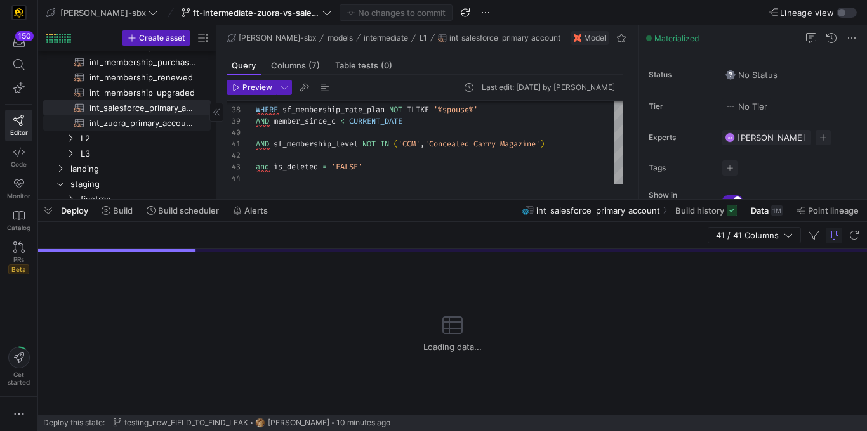
click at [134, 122] on span "int_zuora_primary_accounts​​​​​​​​​​" at bounding box center [142, 123] width 107 height 15
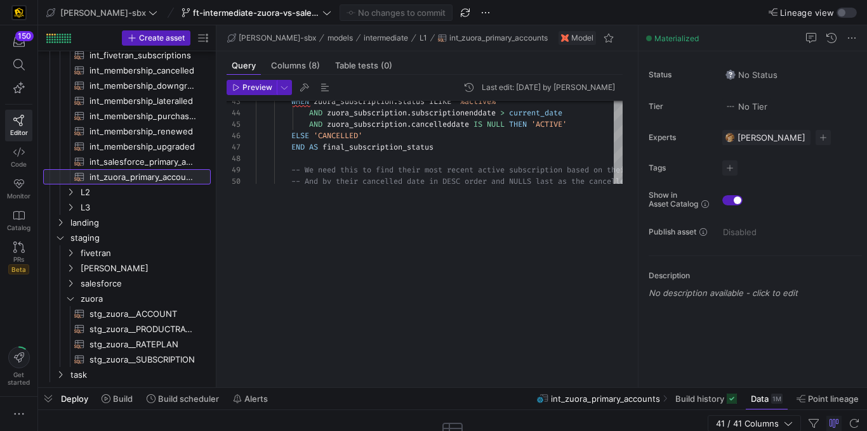
scroll to position [113, 0]
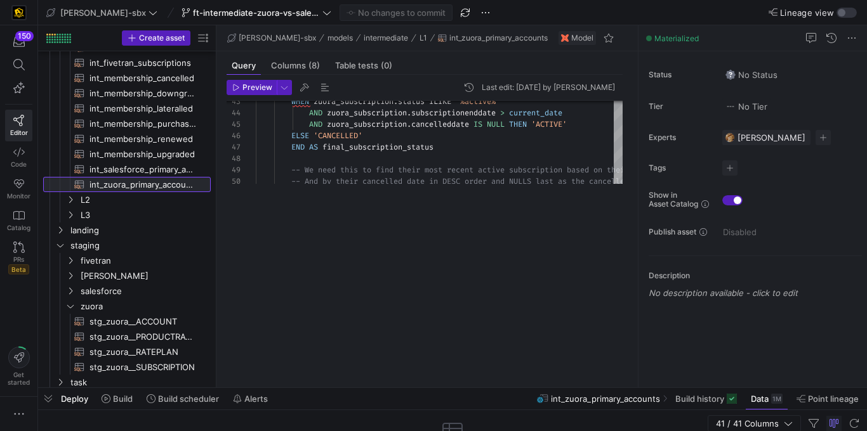
drag, startPoint x: 348, startPoint y: 200, endPoint x: 341, endPoint y: 419, distance: 219.0
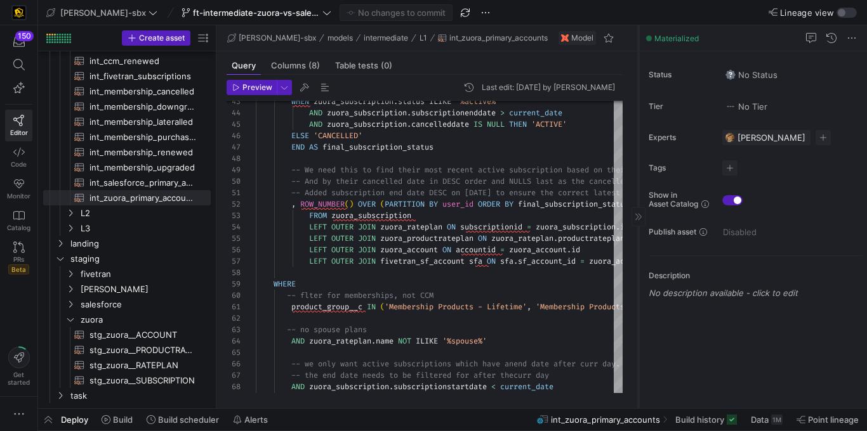
click at [640, 221] on div at bounding box center [638, 216] width 14 height 19
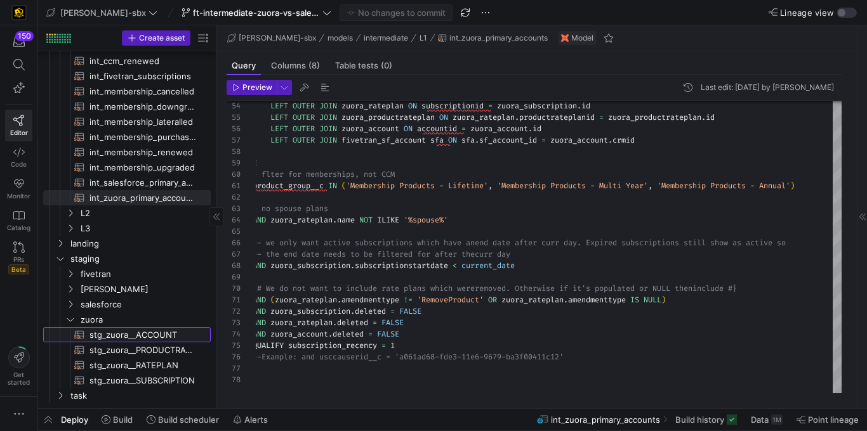
click at [150, 335] on span "stg_zuora__ACCOUNT​​​​​​​​​​" at bounding box center [142, 335] width 107 height 15
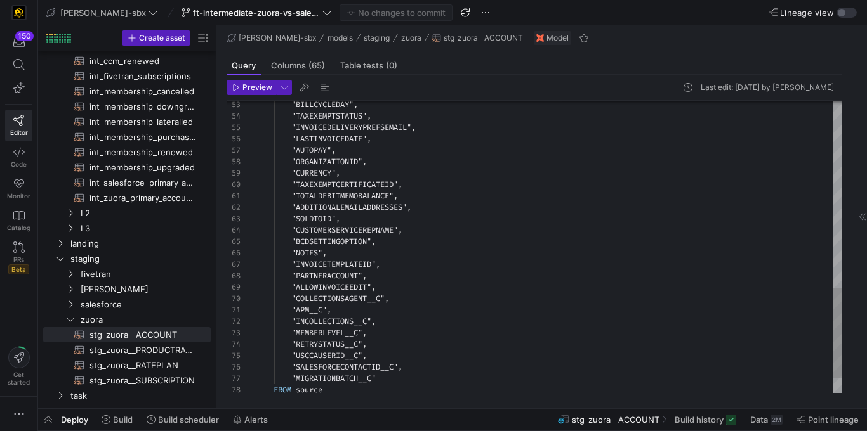
type textarea ""TOTALDEBITMEMOBALANCE", "ADDITIONALEMAILADDRESSES", "SOLDTOID", "CUSTOMERSERVI…"
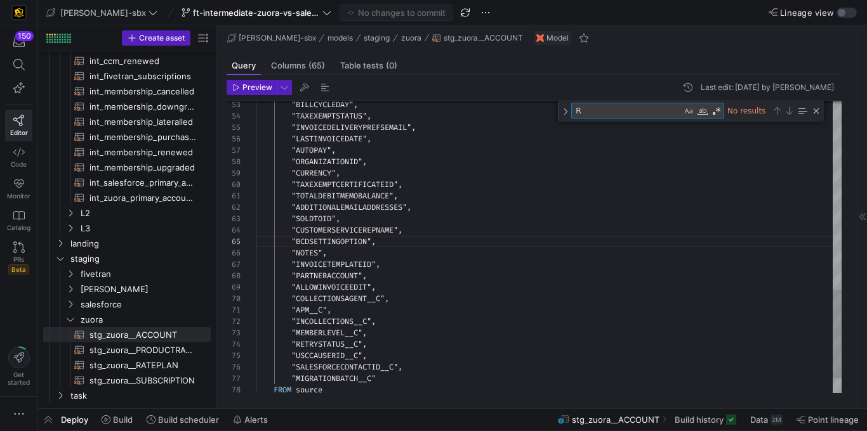
type textarea "RA"
type textarea ""APM__C", "INCOLLECTIONS__C", "MEMBERLEVEL__C", "RETRYSTATUS__C", "USCCAUSERID_…"
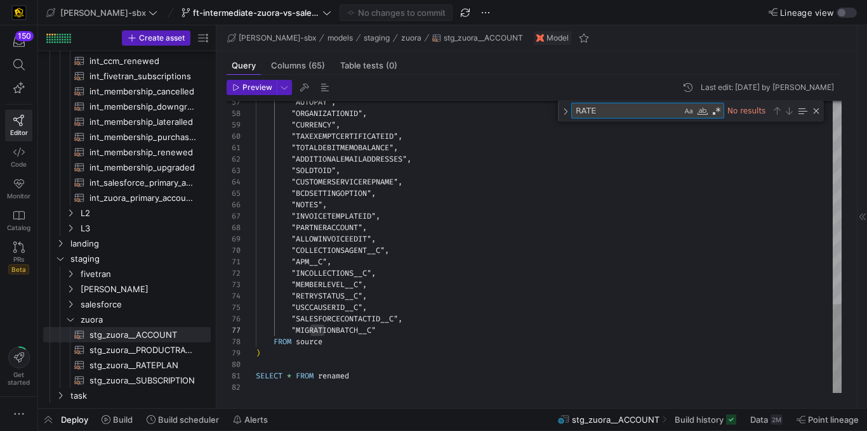
type textarea "RAT"
type textarea ""TOTALDEBITMEMOBALANCE", "ADDITIONALEMAILADDRESSES", "SOLDTOID", "CUSTOMERSERVI…"
type textarea "R"
type textarea "p"
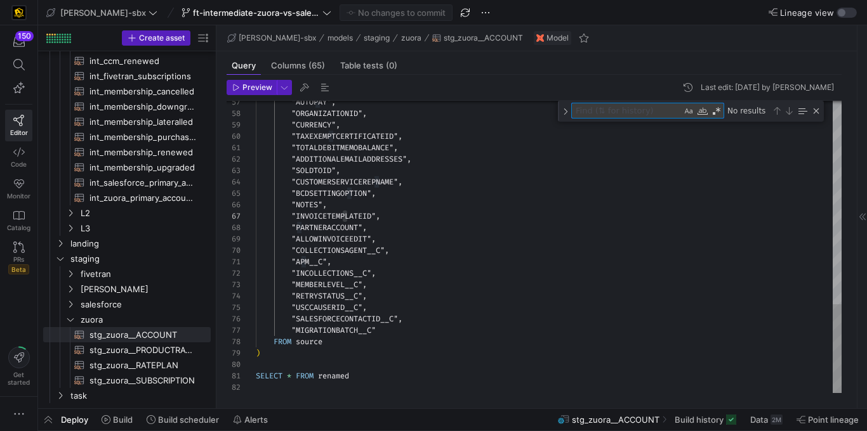
type textarea "m"
type textarea ""APM__C", "INCOLLECTIONS__C", "MEMBERLEVEL__C", "RETRYSTATUS__C", "USCCAUSERID_…"
type textarea "member"
click at [249, 86] on span "Preview" at bounding box center [257, 87] width 30 height 9
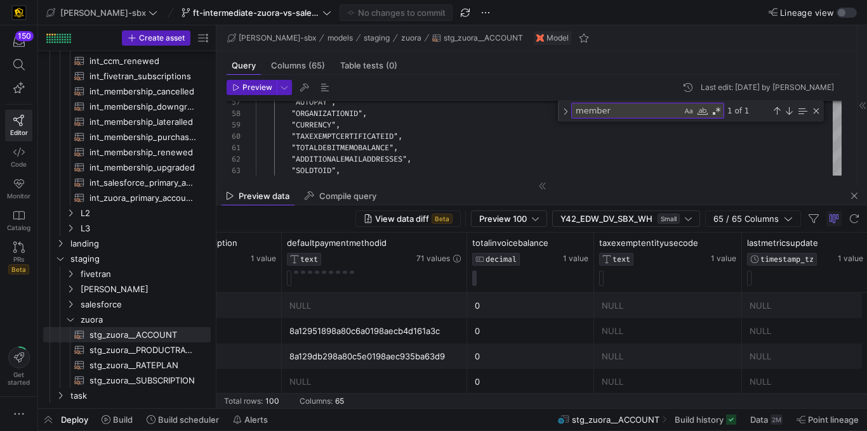
scroll to position [0, 88]
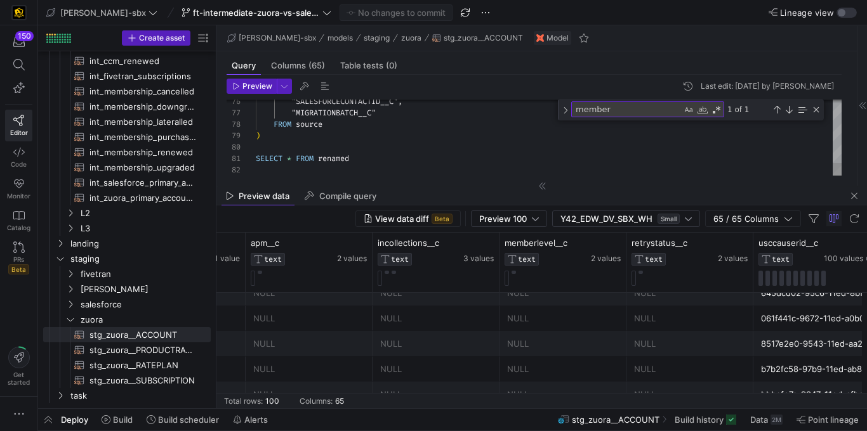
click at [617, 120] on div "member member 1 of 1" at bounding box center [691, 110] width 266 height 21
click at [618, 115] on textarea "member" at bounding box center [627, 109] width 110 height 15
click at [287, 62] on span "Columns (65)" at bounding box center [298, 66] width 54 height 8
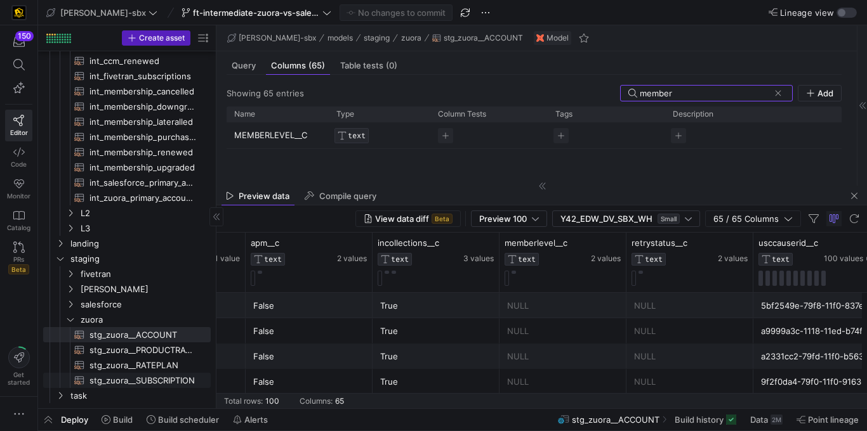
type input "member"
click at [157, 375] on span "stg_zuora__SUBSCRIPTION​​​​​​​​​​" at bounding box center [142, 381] width 107 height 15
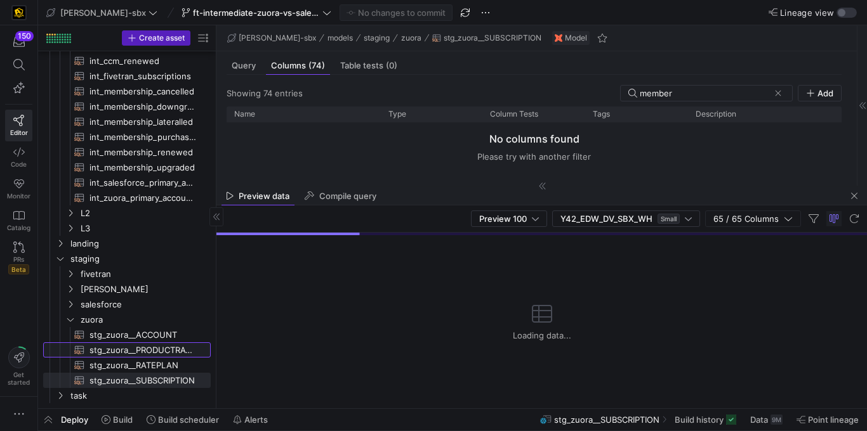
click at [156, 353] on span "stg_zuora__PRODUCTRATEPLAN​​​​​​​​​​" at bounding box center [142, 350] width 107 height 15
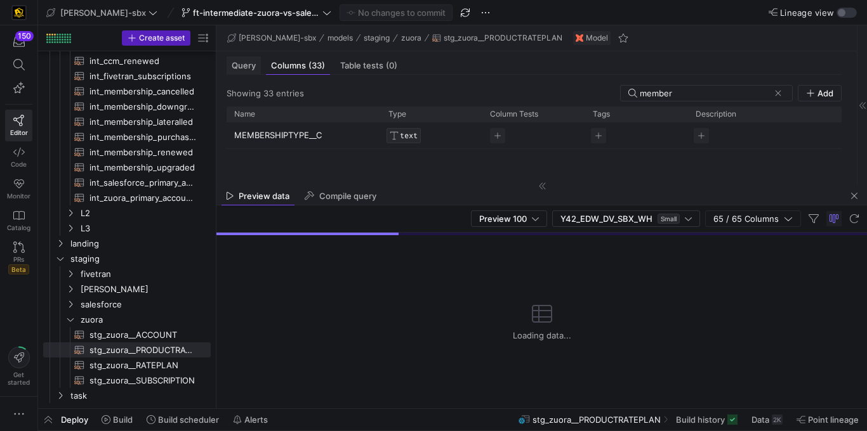
click at [248, 70] on div "Query" at bounding box center [243, 65] width 34 height 18
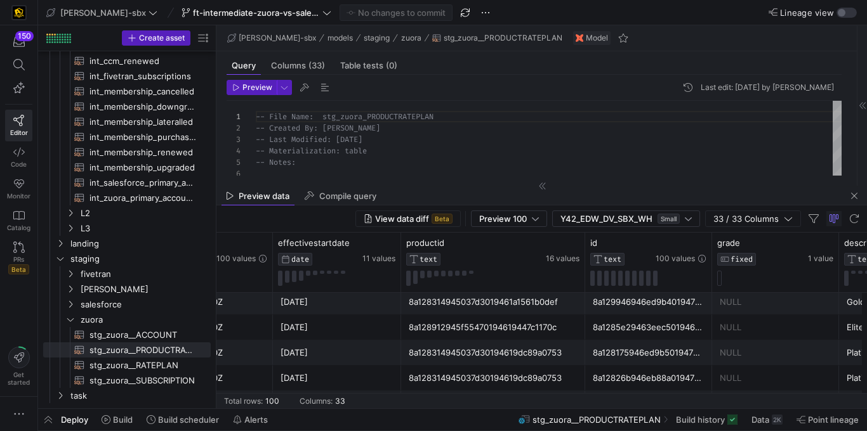
scroll to position [0, 721]
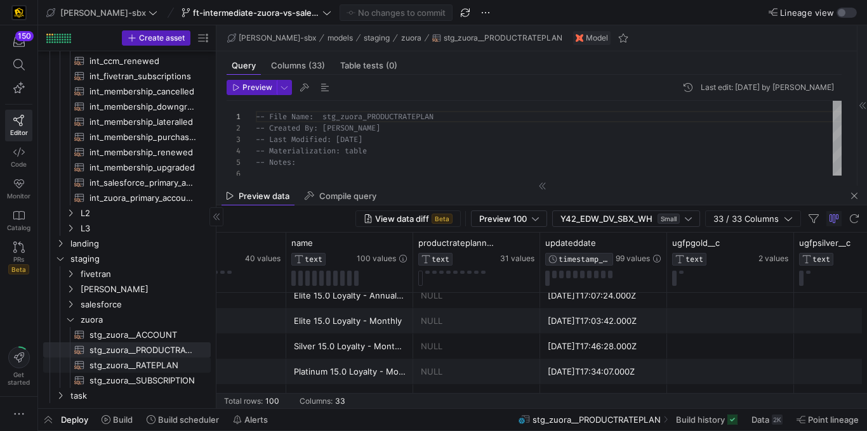
click at [153, 367] on span "stg_zuora__RATEPLAN​​​​​​​​​​" at bounding box center [142, 365] width 107 height 15
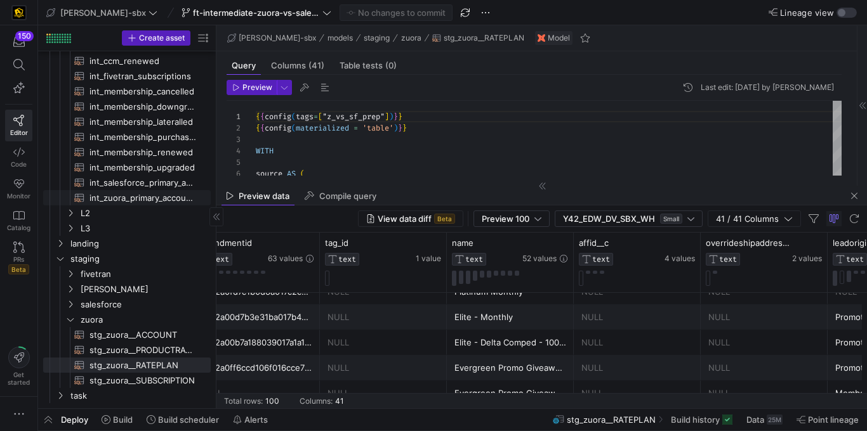
click at [103, 192] on span "int_zuora_primary_accounts​​​​​​​​​​" at bounding box center [142, 198] width 107 height 15
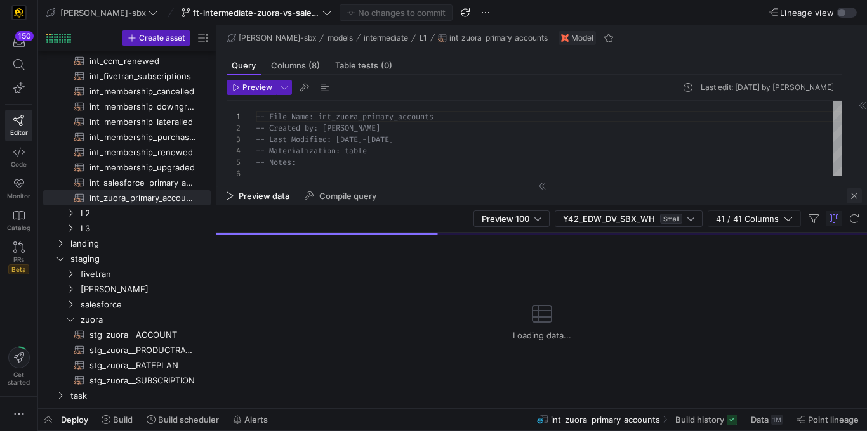
click at [851, 189] on span "button" at bounding box center [853, 195] width 15 height 15
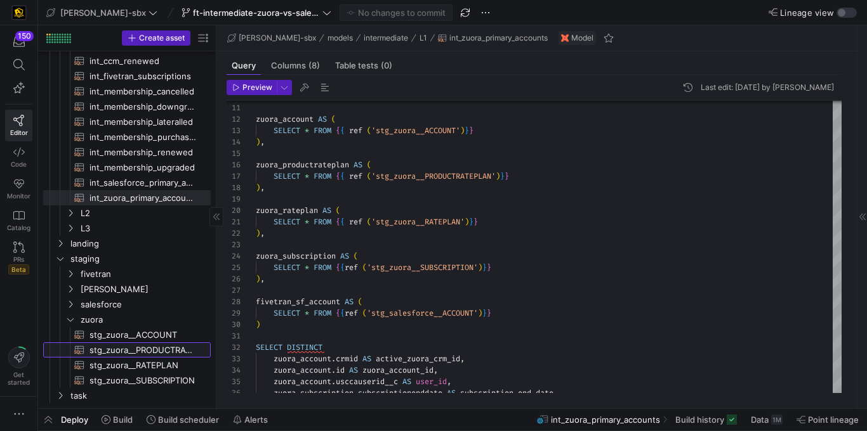
click at [121, 348] on span "stg_zuora__PRODUCTRATEPLAN​​​​​​​​​​" at bounding box center [142, 350] width 107 height 15
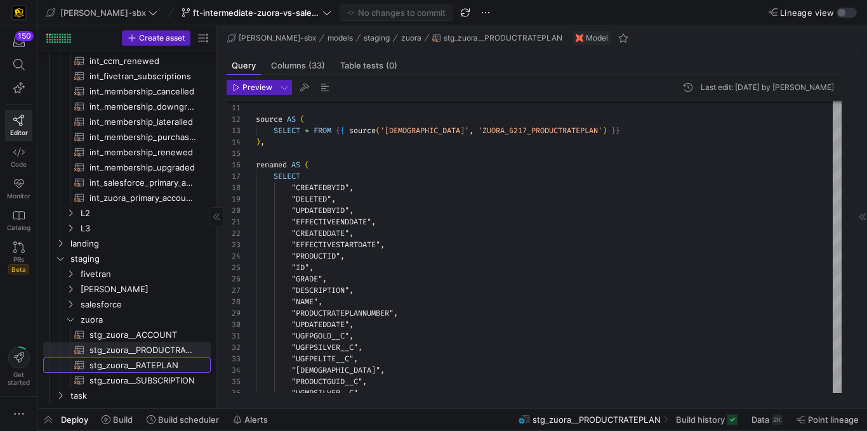
click at [152, 362] on span "stg_zuora__RATEPLAN​​​​​​​​​​" at bounding box center [142, 365] width 107 height 15
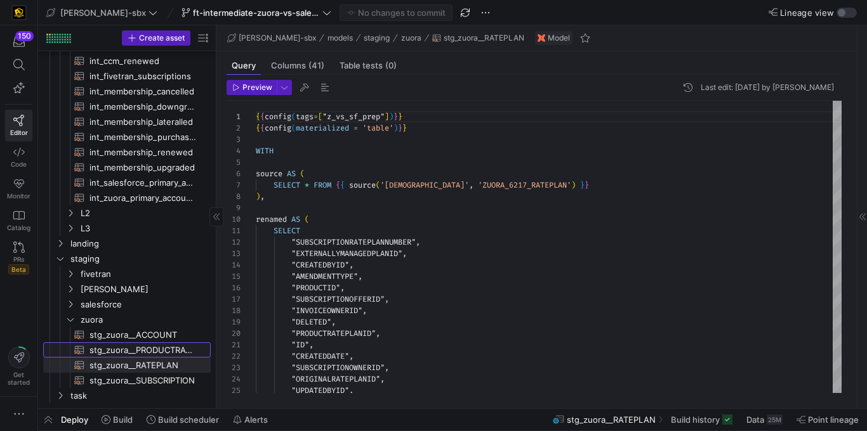
click at [149, 345] on span "stg_zuora__PRODUCTRATEPLAN​​​​​​​​​​" at bounding box center [142, 350] width 107 height 15
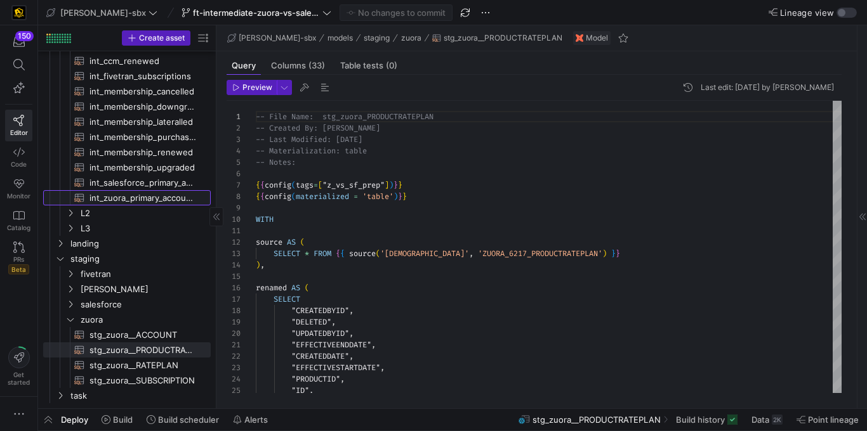
click at [160, 192] on span "int_zuora_primary_accounts​​​​​​​​​​" at bounding box center [142, 198] width 107 height 15
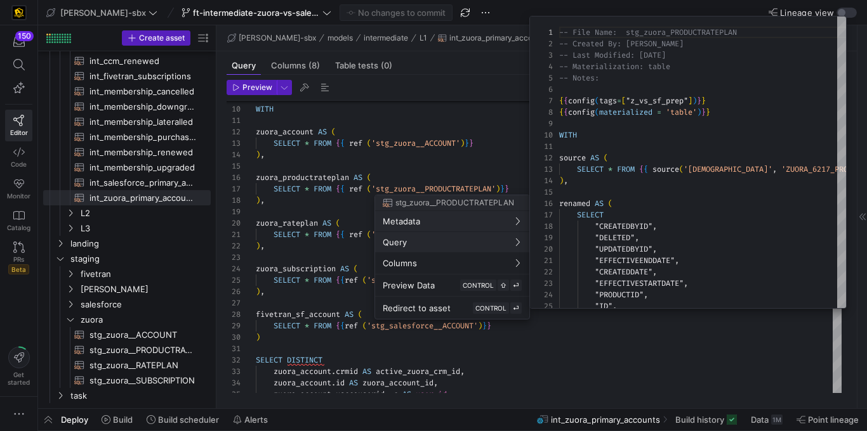
click at [308, 256] on div at bounding box center [433, 215] width 867 height 431
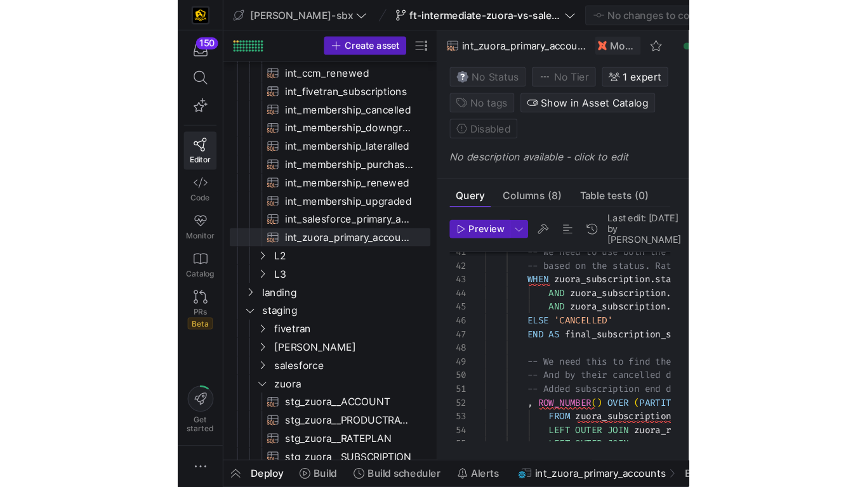
scroll to position [99, 0]
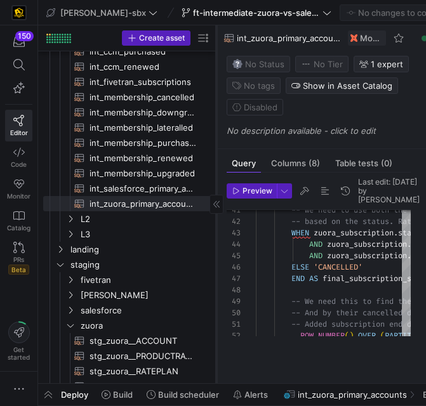
click at [216, 210] on div at bounding box center [216, 204] width 14 height 19
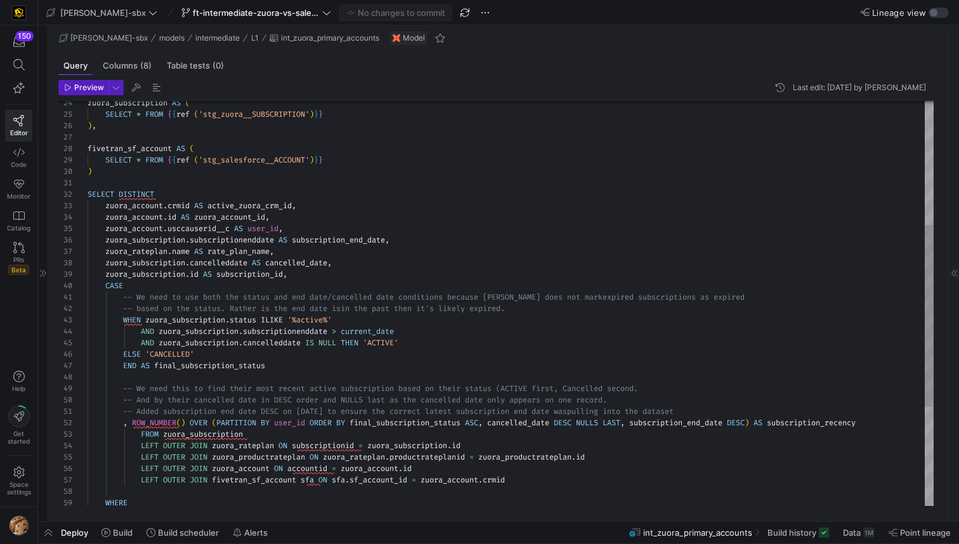
scroll to position [0, 30]
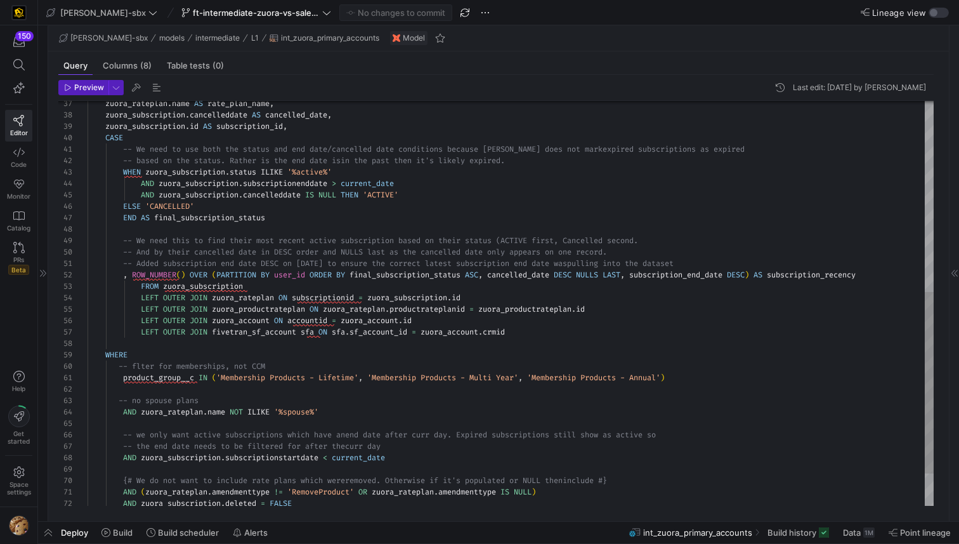
click at [567, 250] on div "WHEN zuora_subscription . status ILIKE '%active%' AND zuora_subscription . subs…" at bounding box center [511, 126] width 846 height 901
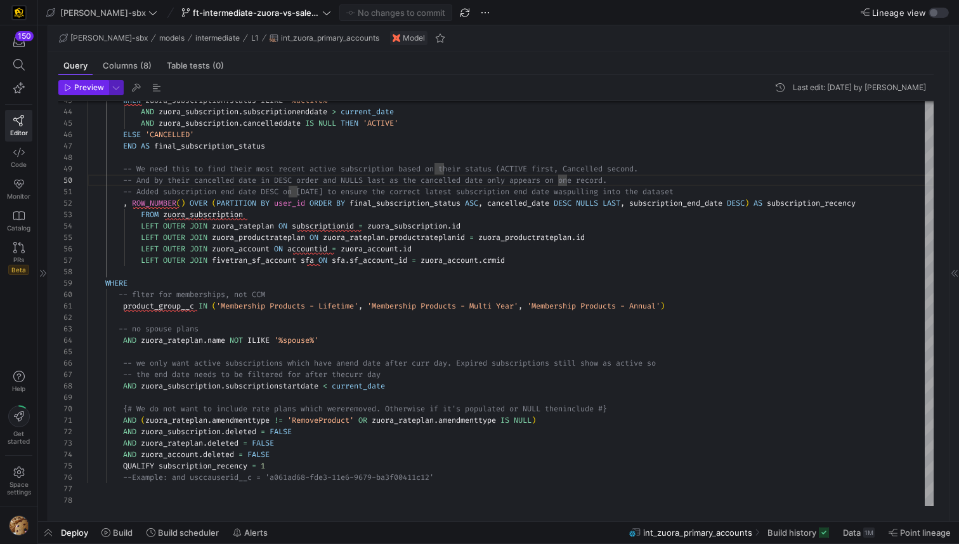
click at [92, 91] on span "Preview" at bounding box center [89, 87] width 30 height 9
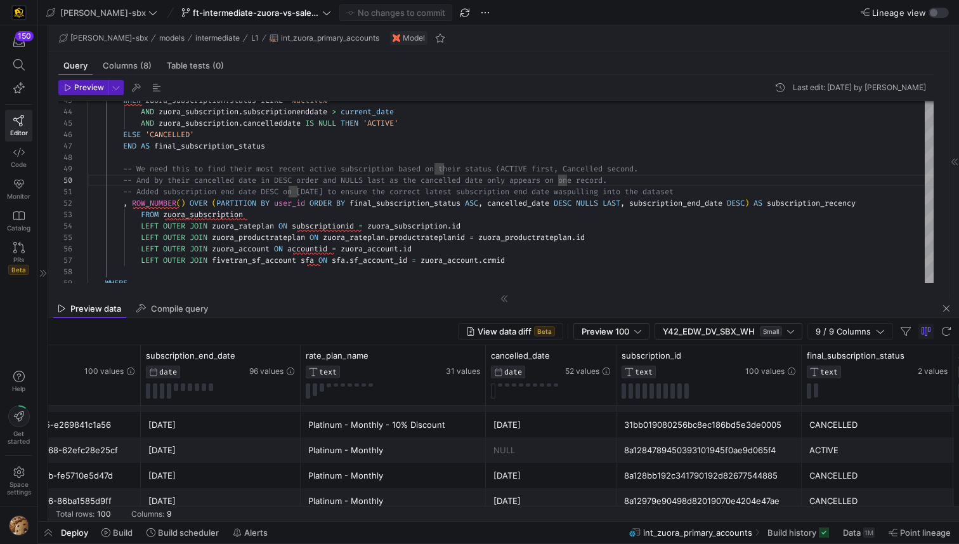
scroll to position [530, 0]
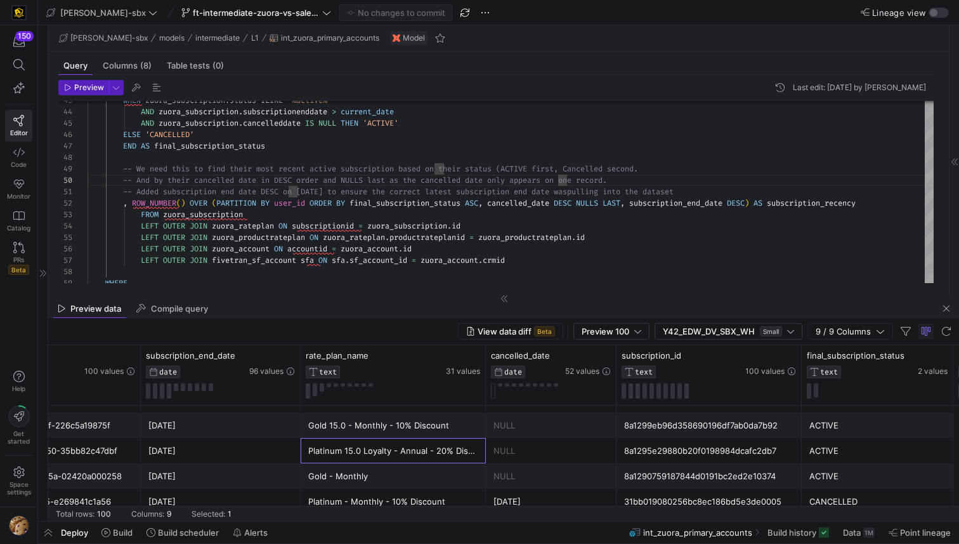
click at [398, 431] on div "Platinum 15.0 Loyalty - Annual - 20% Discount" at bounding box center [393, 450] width 170 height 25
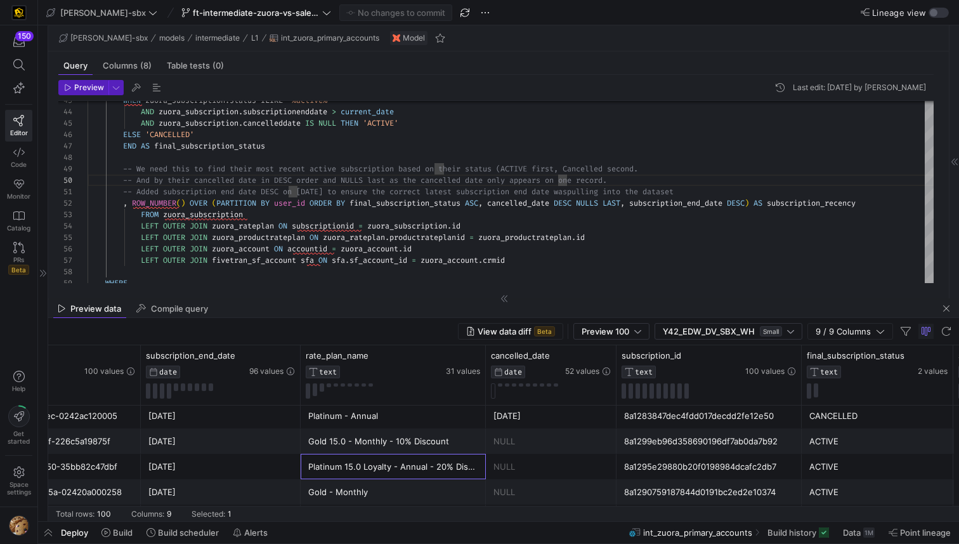
scroll to position [415, 0]
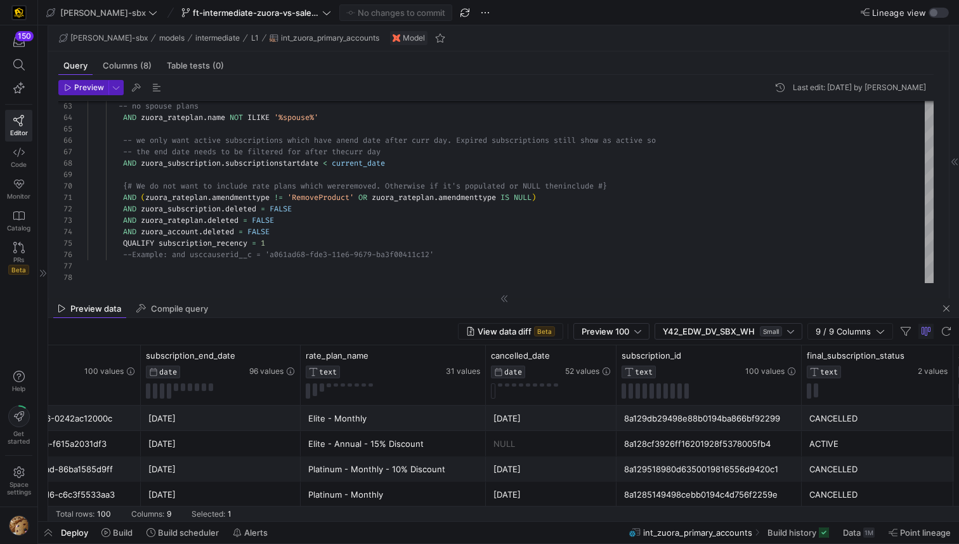
click at [303, 316] on div "Preview data Compile query" at bounding box center [503, 308] width 911 height 19
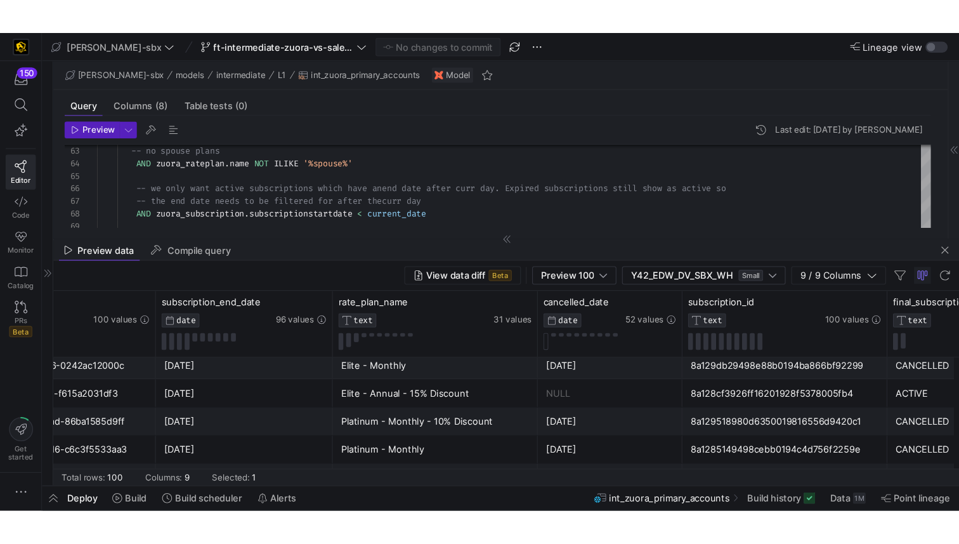
scroll to position [0, 0]
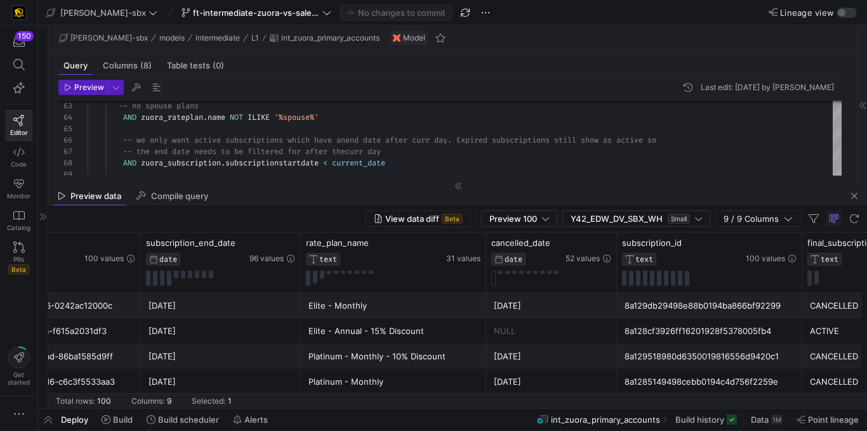
click at [324, 209] on div "View data diff Beta Preview 100 Y42_EDW_DV_SBX_WH Small 9 / 9 Columns" at bounding box center [457, 219] width 818 height 27
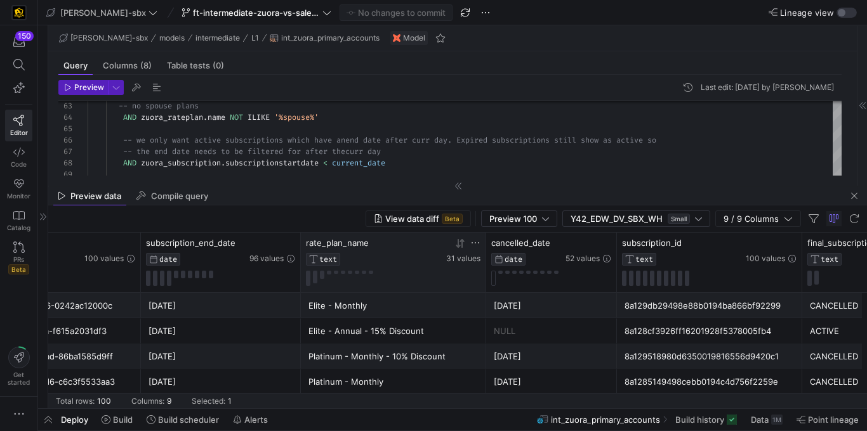
drag, startPoint x: 323, startPoint y: 206, endPoint x: 320, endPoint y: 281, distance: 74.9
click at [320, 281] on y42-sql-data-preview "View data diff Beta Preview 100 Y42_EDW_DV_SBX_WH Small 9 / 9 Columns Drag here…" at bounding box center [457, 307] width 818 height 203
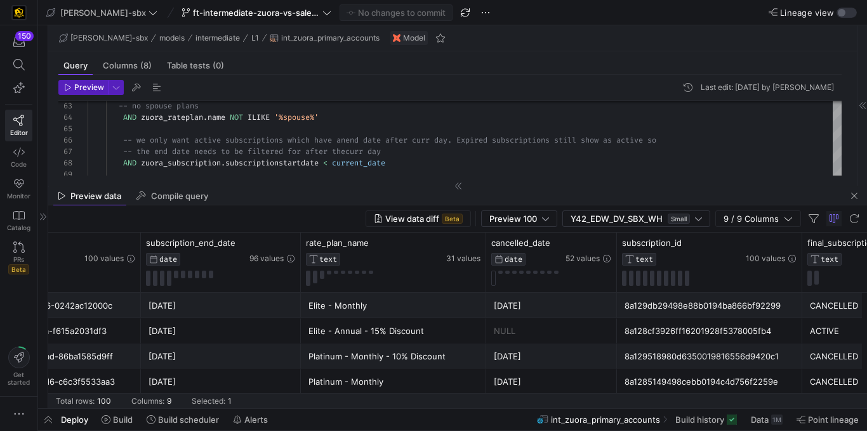
click at [335, 188] on div "Preview data Compile query" at bounding box center [457, 195] width 818 height 19
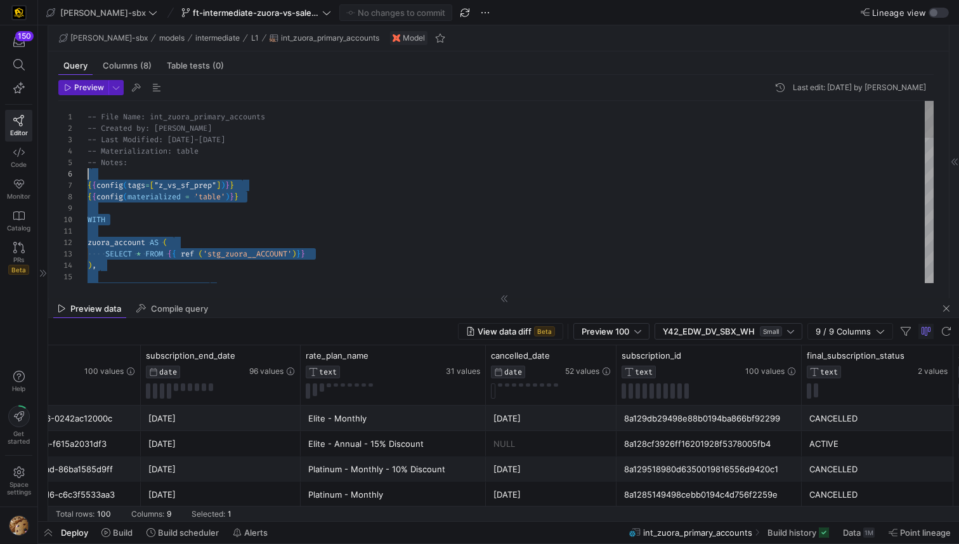
scroll to position [69, 0]
drag, startPoint x: 447, startPoint y: 255, endPoint x: 88, endPoint y: 185, distance: 366.4
click at [296, 133] on div "zuora_productrateplan AS ( SELECT * FROM { { ref ( 'stg_zuora__ACCOUNT' ) } } )…" at bounding box center [511, 551] width 846 height 901
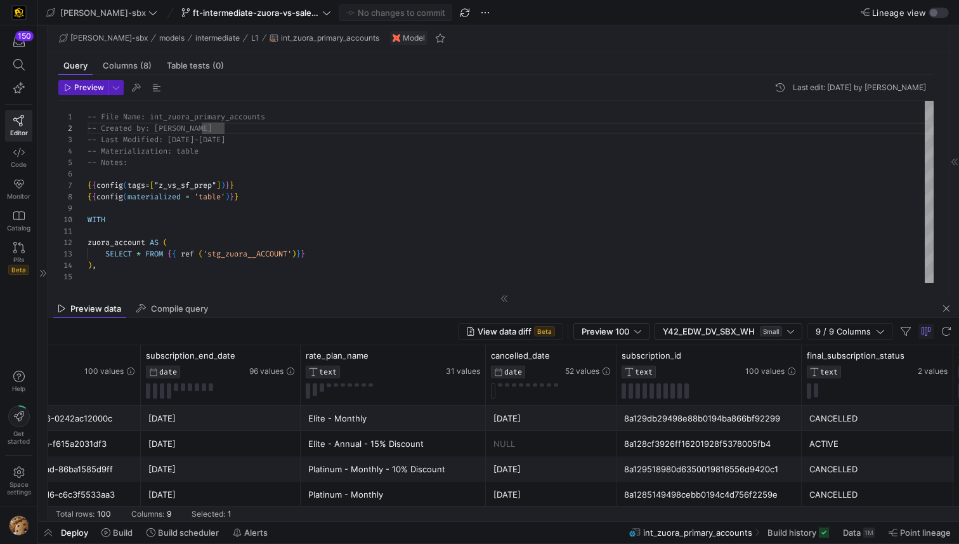
click at [42, 275] on icon at bounding box center [43, 274] width 8 height 8
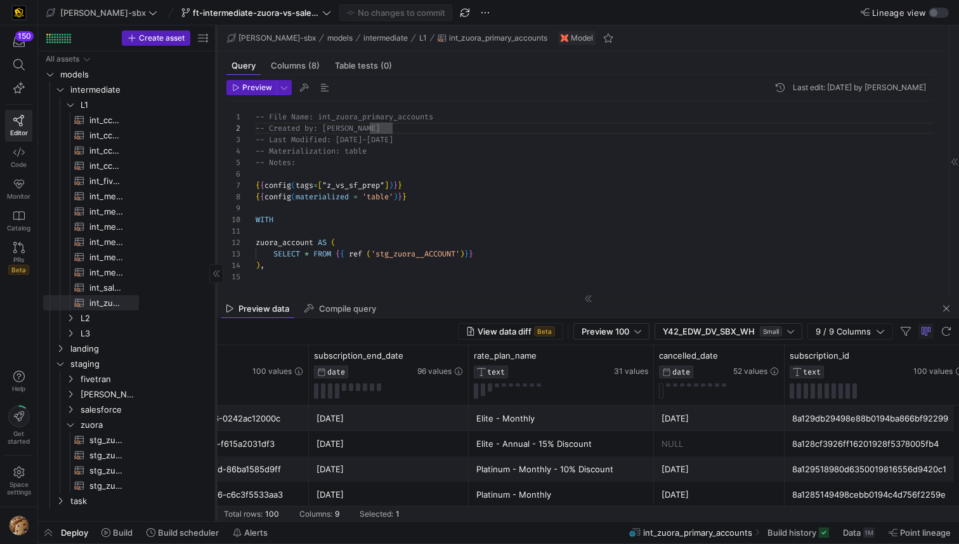
scroll to position [0, 0]
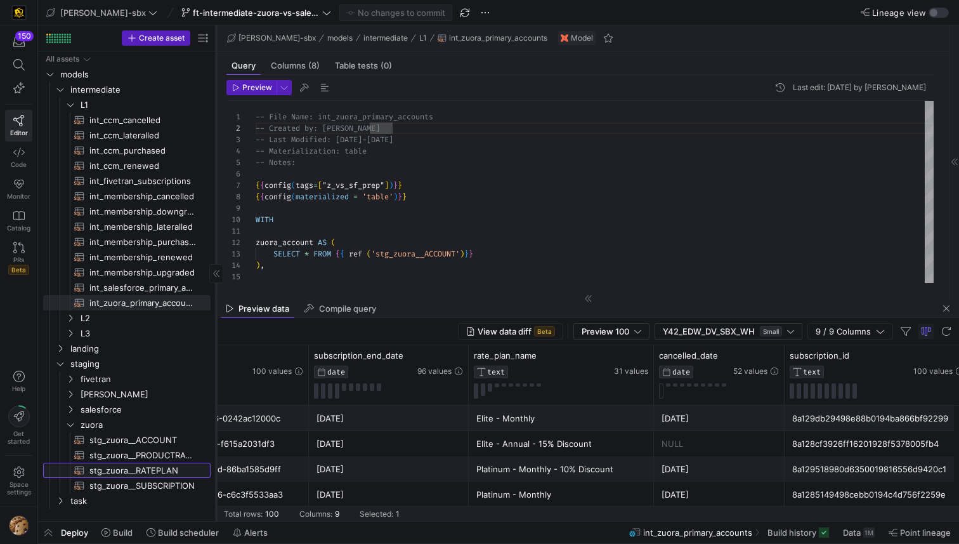
click at [120, 431] on span "stg_zuora__RATEPLAN​​​​​​​​​​" at bounding box center [142, 470] width 107 height 15
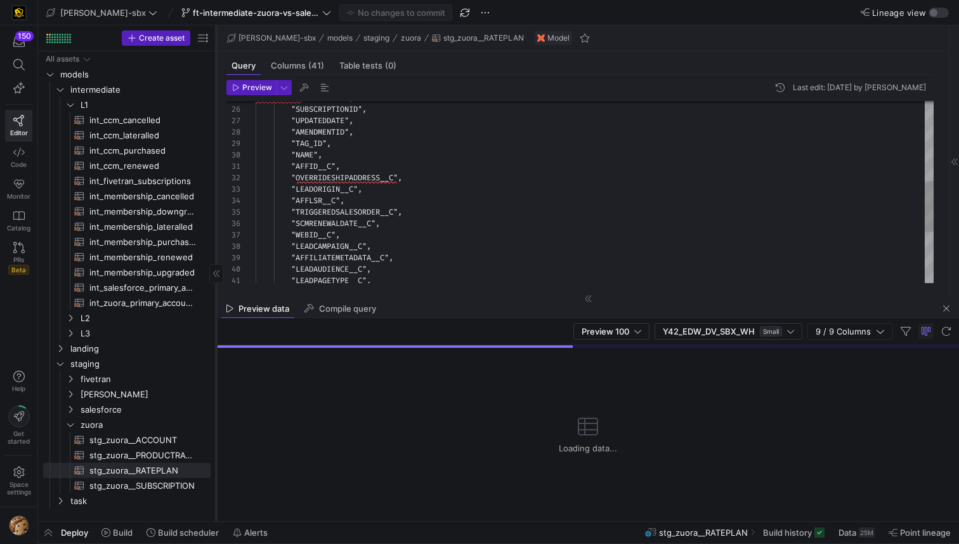
click at [296, 155] on div ""UPDATEDBYID" , "SUBSCRIPTIONID" , "UPDATEDDATE" , "AMENDMENTID" , "TAG_ID" , "…" at bounding box center [595, 138] width 678 height 661
click at [346, 152] on div ""UPDATEDBYID" , "SUBSCRIPTIONID" , "UPDATEDDATE" , "AMENDMENTID" , "TAG_ID" , "…" at bounding box center [595, 138] width 678 height 661
click at [320, 154] on div ""UPDATEDBYID" , "SUBSCRIPTIONID" , "UPDATEDDATE" , "AMENDMENTID" , "TAG_ID" , "…" at bounding box center [595, 138] width 678 height 661
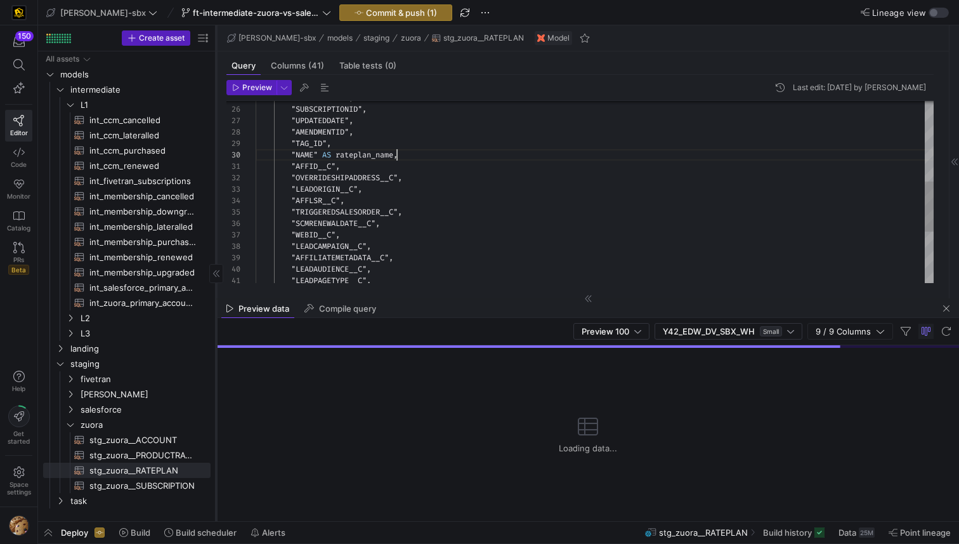
scroll to position [103, 141]
type textarea ""ID", "CREATEDDATE", "SUBSCRIPTIONOWNERID", "ORIGINALRATEPLANID", "UPDATEDBYID"…"
click at [356, 18] on span "button" at bounding box center [396, 12] width 112 height 15
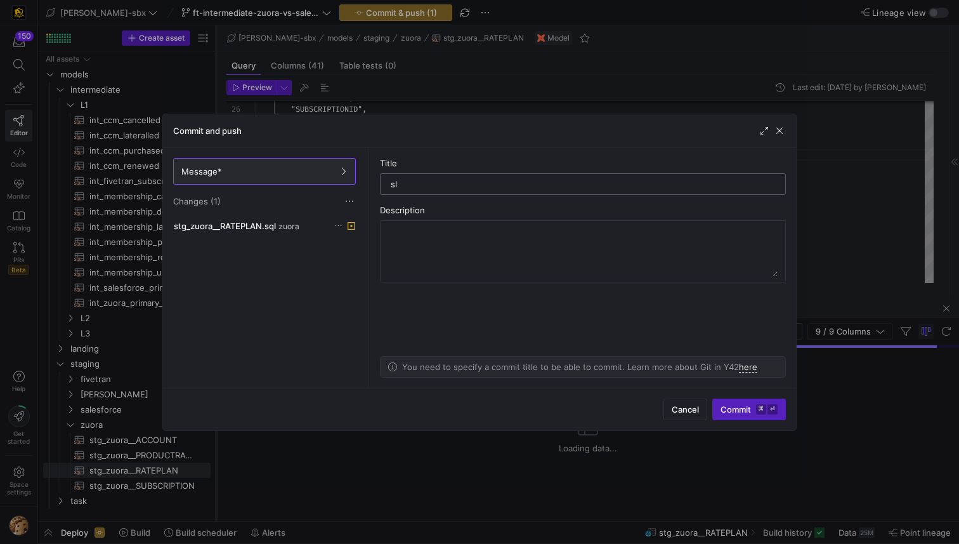
type input "s"
type input "a"
type input "alias"
click at [721, 405] on span "Commit ⌘ ⏎" at bounding box center [749, 409] width 57 height 10
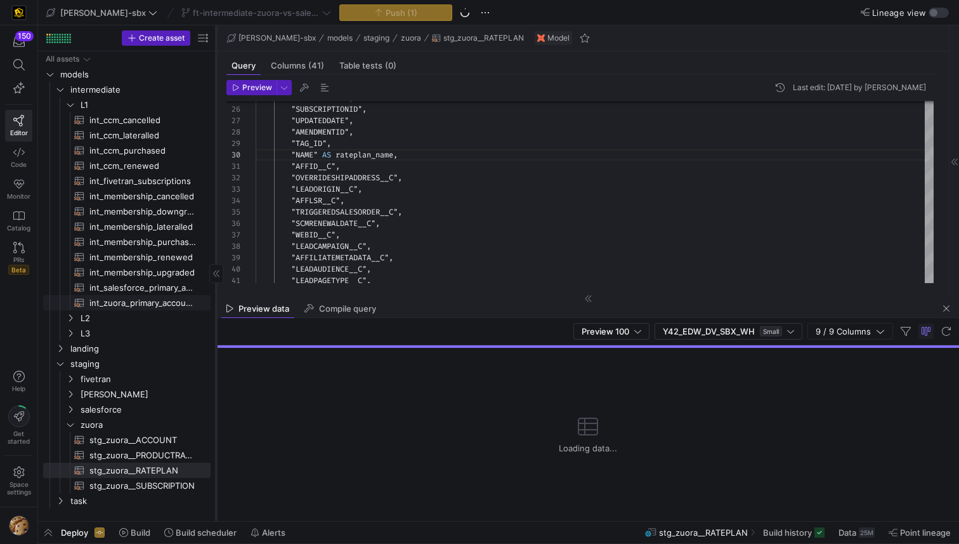
click at [130, 304] on span "int_zuora_primary_accounts​​​​​​​​​​" at bounding box center [142, 303] width 107 height 15
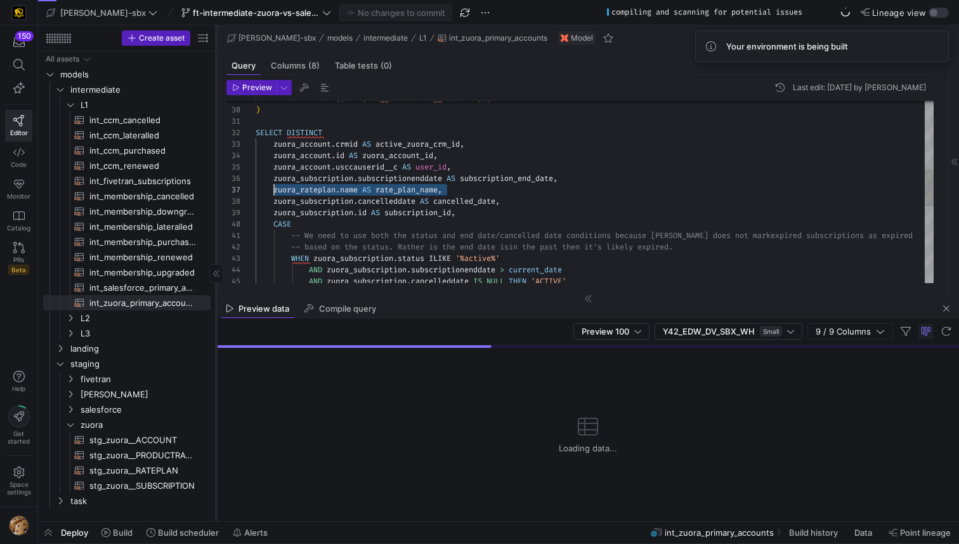
drag, startPoint x: 452, startPoint y: 188, endPoint x: 275, endPoint y: 184, distance: 177.0
click at [275, 184] on div "zuora_account . id AS zuora_account_id , zuora_account . usccauserid__c AS user…" at bounding box center [595, 213] width 678 height 901
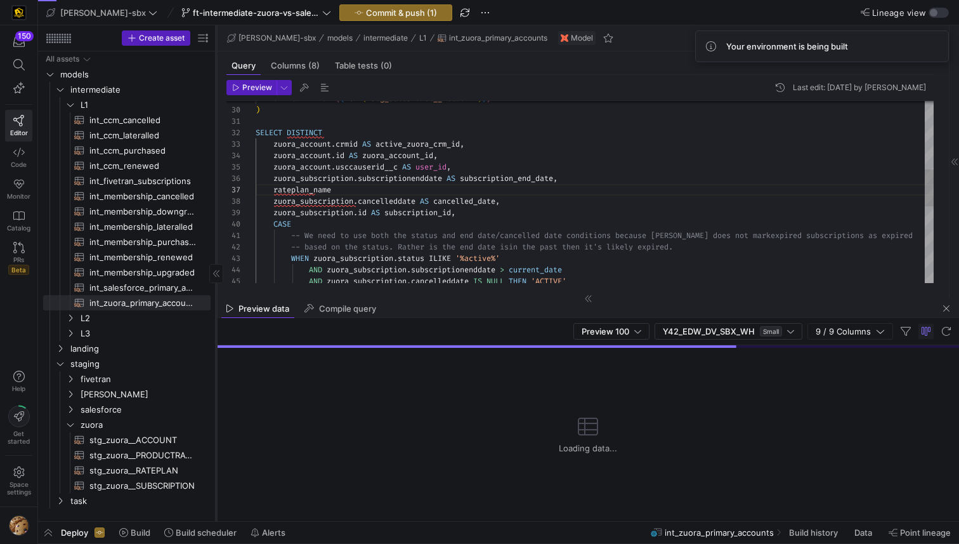
scroll to position [69, 82]
type textarea "SELECT DISTINCT zuora_account.crmid AS active_zuora_crm_id, zuora_account.id AS…"
click at [372, 10] on span "Commit & push (1)" at bounding box center [401, 13] width 71 height 10
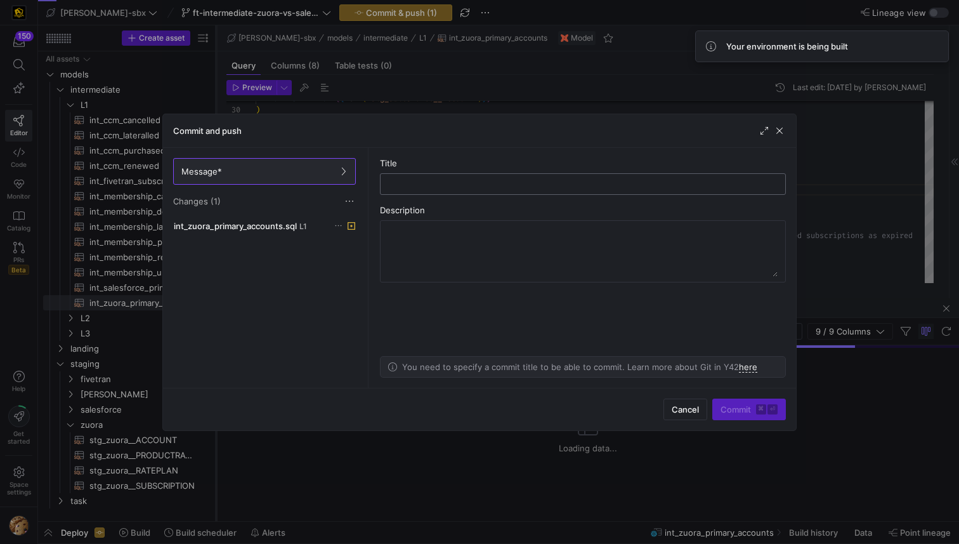
type input "a"
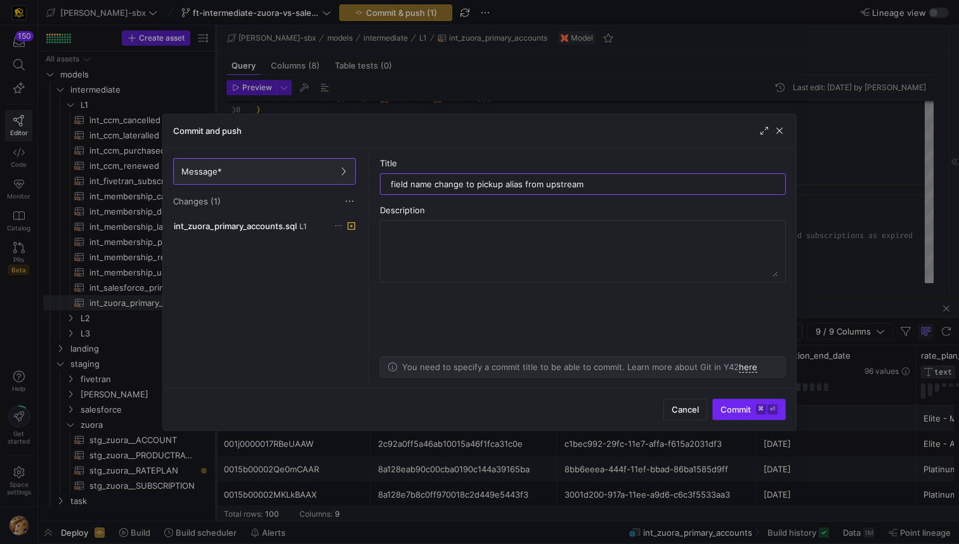
type input "field name change to pickup alias from upstream"
click at [714, 409] on span "submit" at bounding box center [749, 409] width 72 height 20
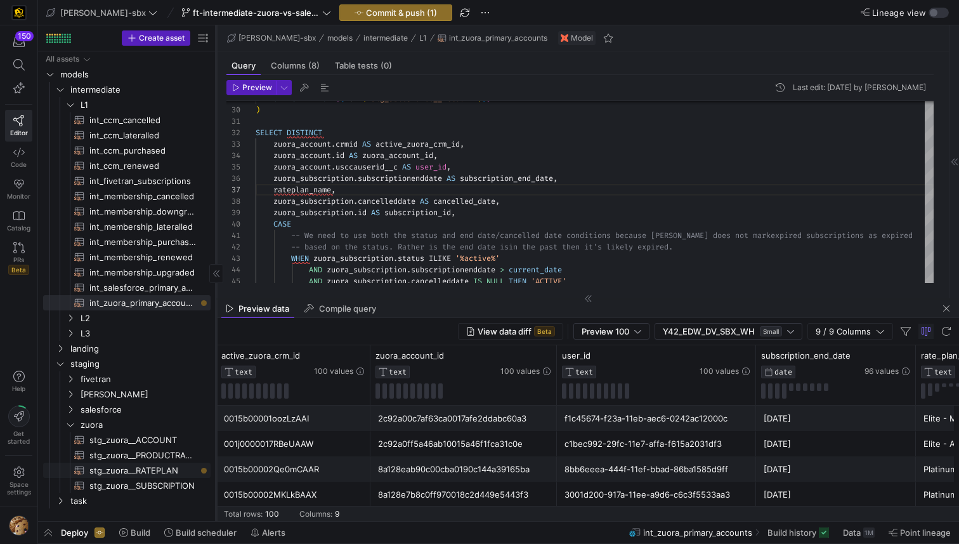
click at [139, 431] on span "stg_zuora__RATEPLAN​​​​​​​​​​" at bounding box center [142, 470] width 107 height 15
type textarea "{{config(tags=["z_vs_sf_prep"])}} {{config(materialized = 'table')}} WITH sourc…"
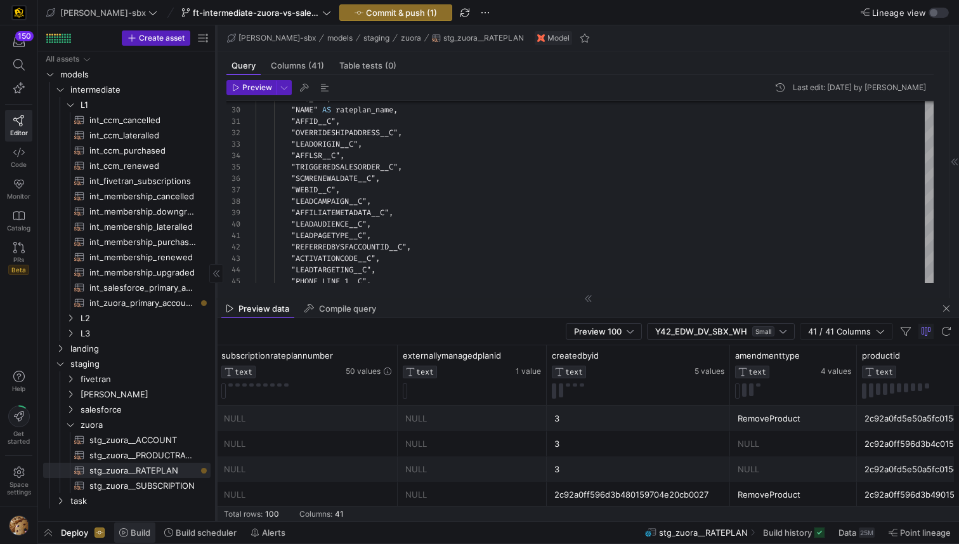
click at [131, 431] on span "Build" at bounding box center [141, 532] width 20 height 10
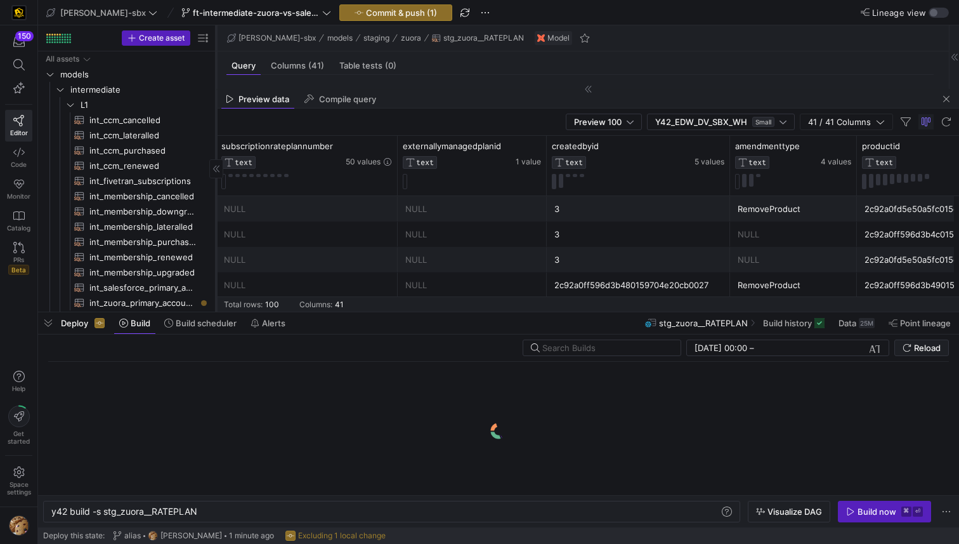
scroll to position [0, 147]
click at [866, 431] on div "Build now" at bounding box center [877, 511] width 39 height 10
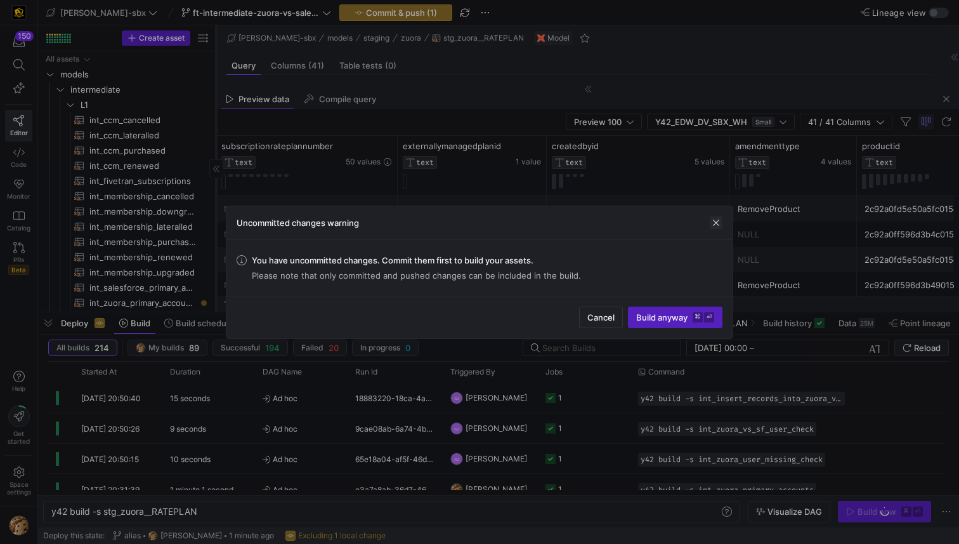
click at [722, 218] on span "button" at bounding box center [716, 222] width 13 height 13
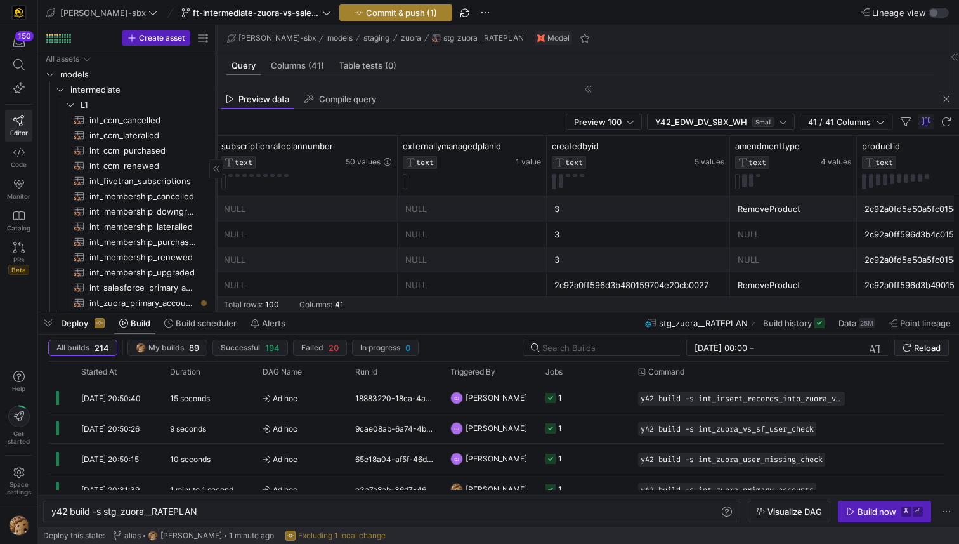
click at [382, 15] on span "Commit & push (1)" at bounding box center [401, 13] width 71 height 10
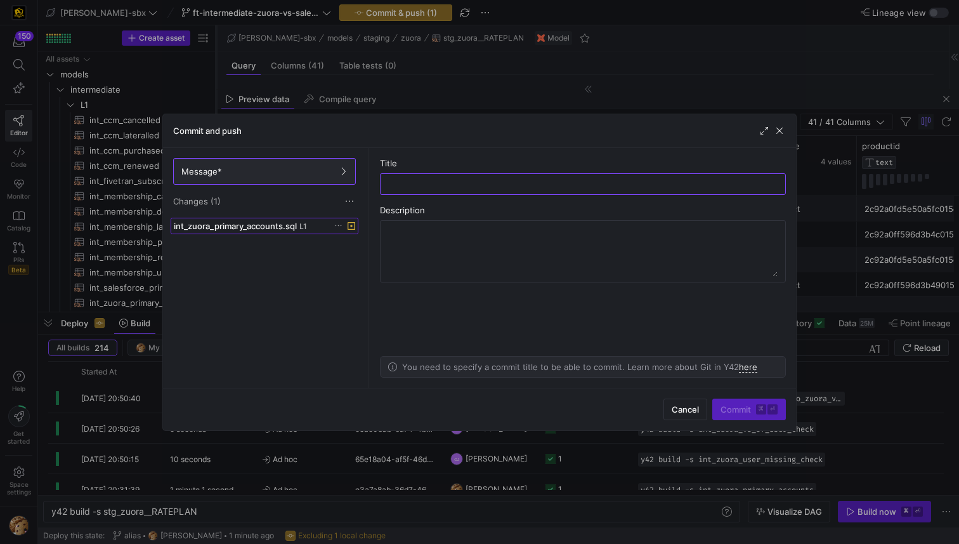
click at [302, 229] on span "L1" at bounding box center [303, 226] width 8 height 9
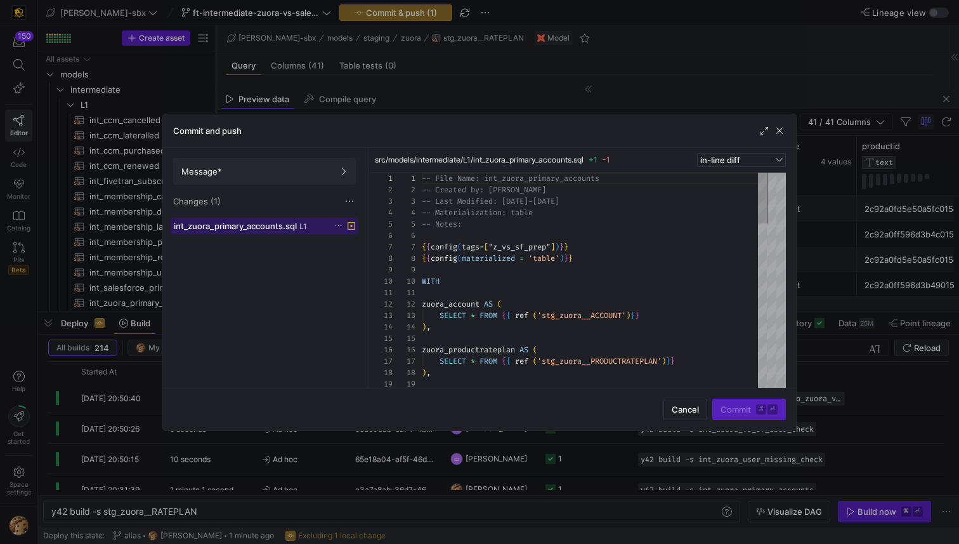
scroll to position [114, 0]
click at [245, 193] on div "Message* Changes (1)" at bounding box center [264, 183] width 203 height 70
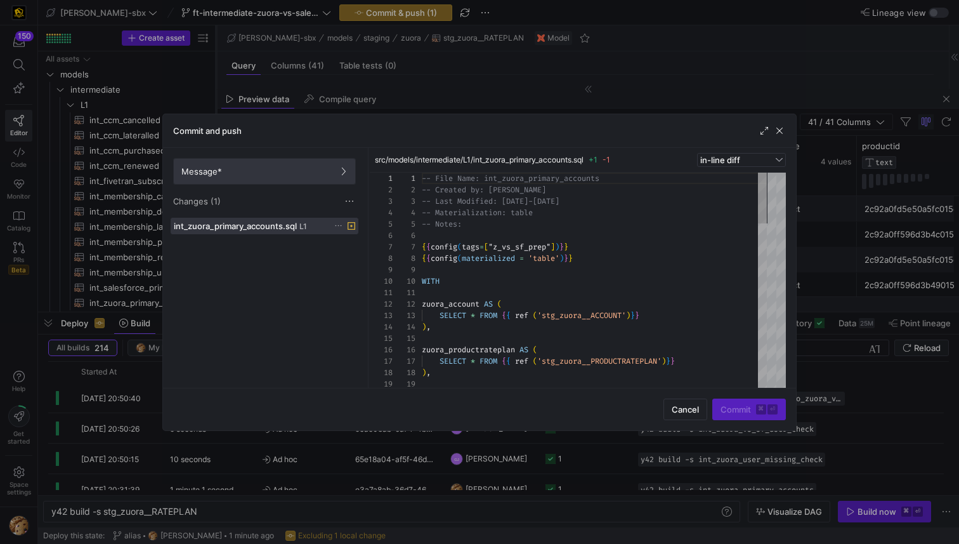
click at [242, 173] on span "Message*" at bounding box center [264, 171] width 166 height 10
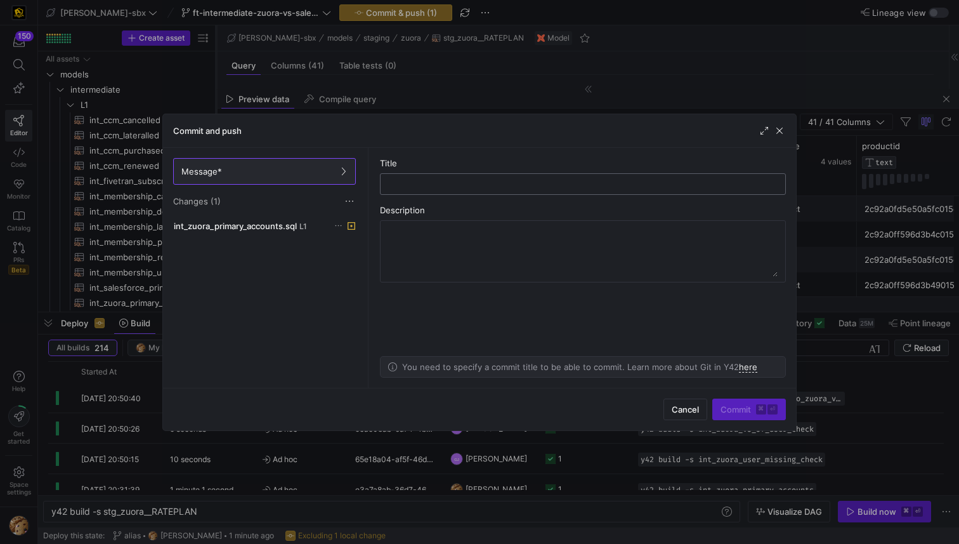
click at [451, 180] on input "text" at bounding box center [583, 184] width 384 height 10
type input "a"
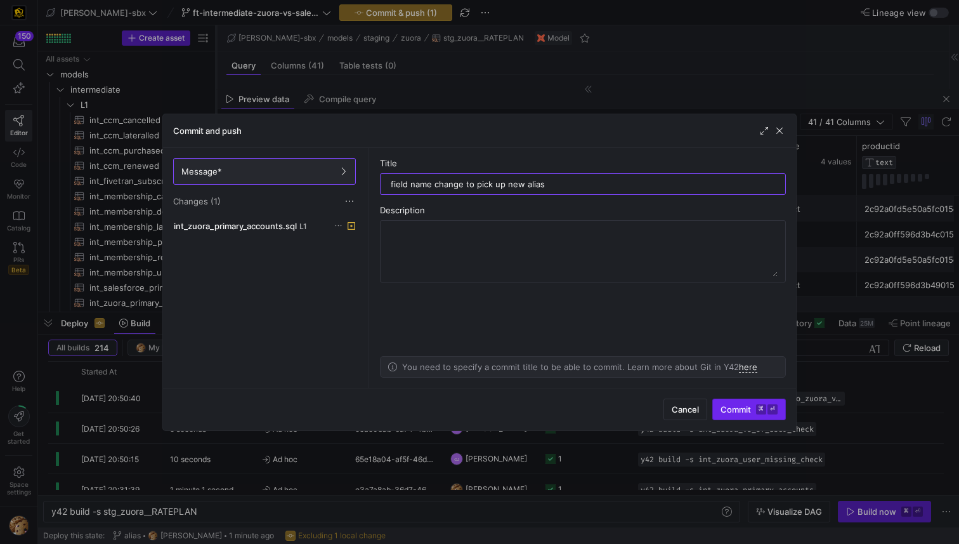
type input "field name change to pick up new alias"
click at [729, 409] on span "Commit ⌘ ⏎" at bounding box center [749, 409] width 57 height 10
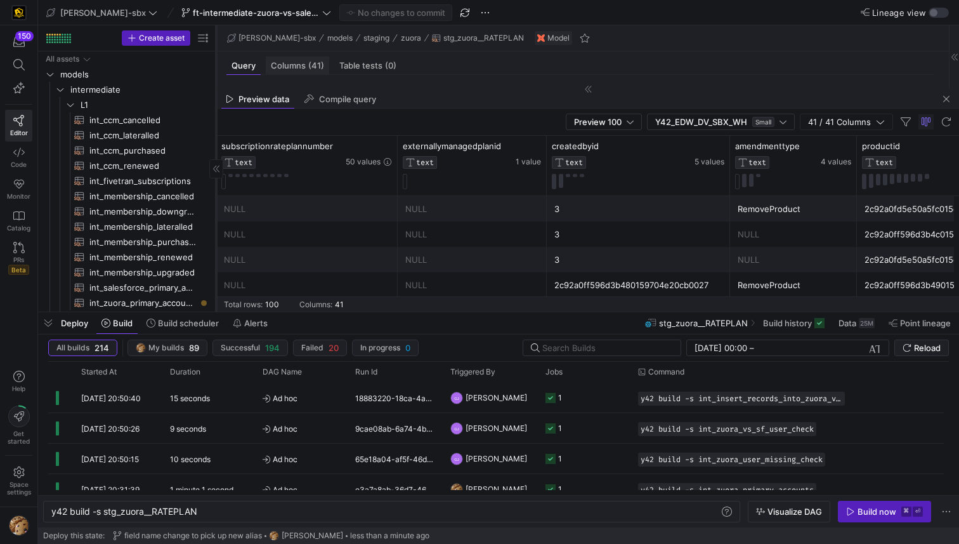
click at [284, 62] on span "Columns (41)" at bounding box center [297, 66] width 53 height 8
click at [342, 63] on span "Table tests (0)" at bounding box center [367, 66] width 57 height 8
click at [299, 59] on div "Columns (41)" at bounding box center [297, 65] width 63 height 18
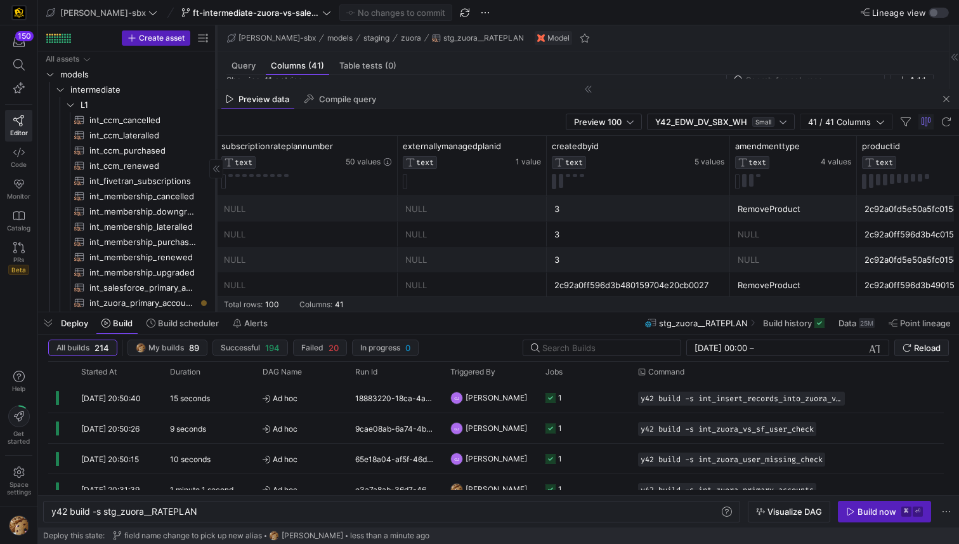
click at [866, 99] on div "Preview data Compile query" at bounding box center [587, 98] width 743 height 19
click at [866, 100] on span "button" at bounding box center [946, 98] width 15 height 15
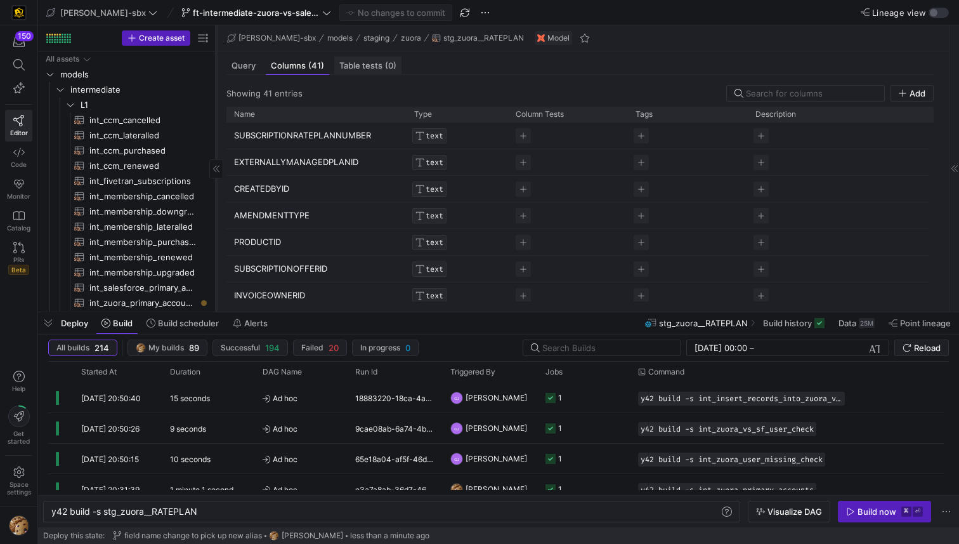
click at [372, 62] on span "Table tests (0)" at bounding box center [367, 66] width 57 height 8
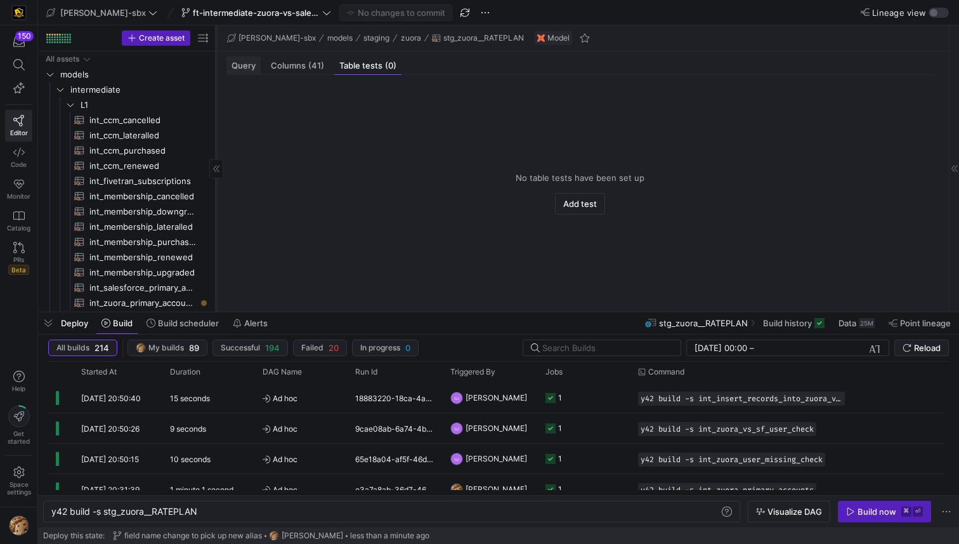
click at [241, 63] on span "Query" at bounding box center [244, 66] width 24 height 8
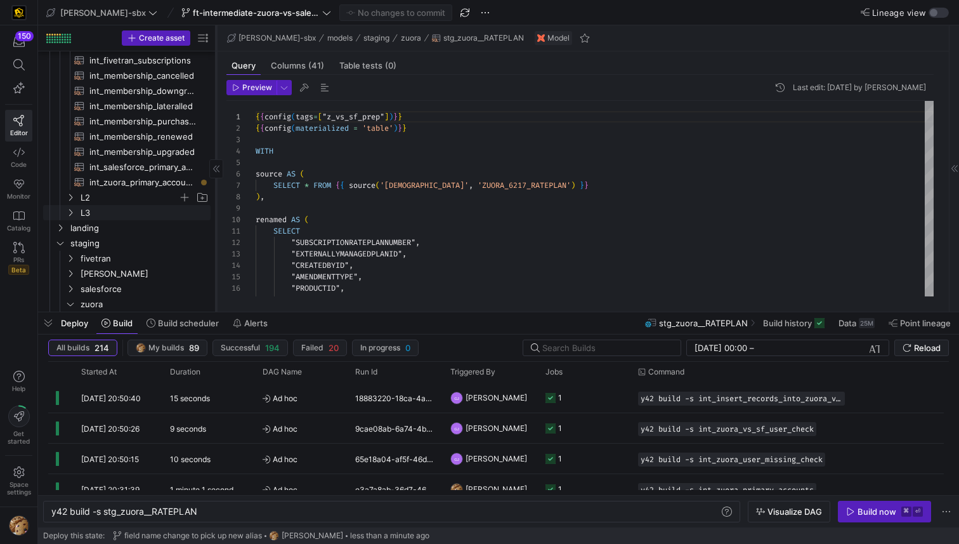
scroll to position [124, 0]
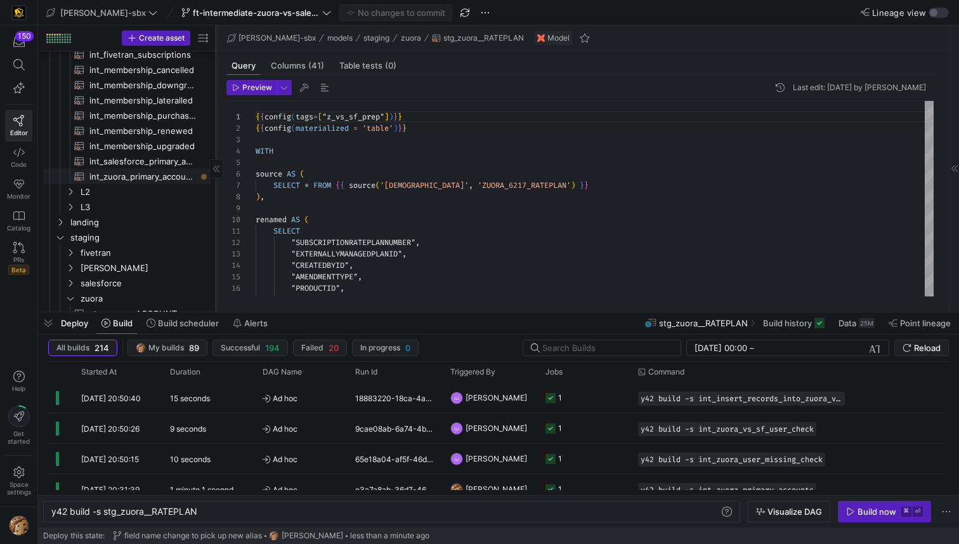
click at [154, 176] on span "int_zuora_primary_accounts​​​​​​​​​​" at bounding box center [142, 176] width 107 height 15
type textarea "y42 build -s int_zuora_primary_accounts"
type textarea "-- File Name: int_zuora_primary_accounts -- Created by: [PERSON_NAME] -- Last M…"
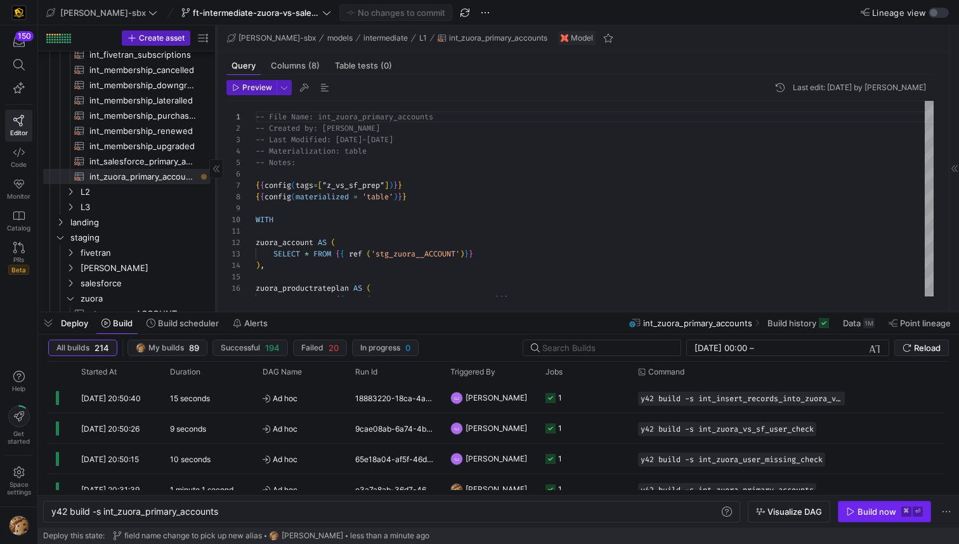
click at [866, 431] on div "Build now" at bounding box center [877, 511] width 39 height 10
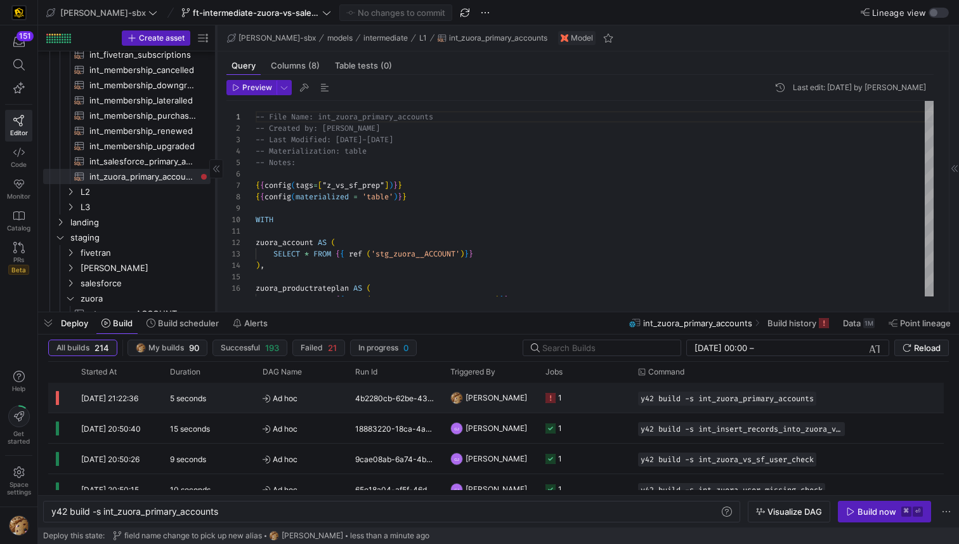
click at [91, 395] on span "[DATE] 21:22:36" at bounding box center [109, 398] width 57 height 10
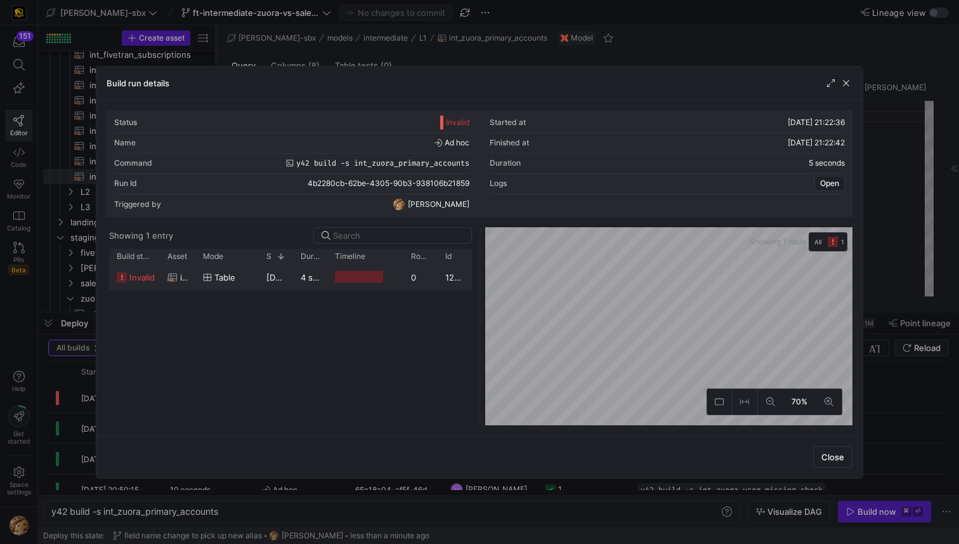
click at [355, 274] on div at bounding box center [359, 277] width 49 height 12
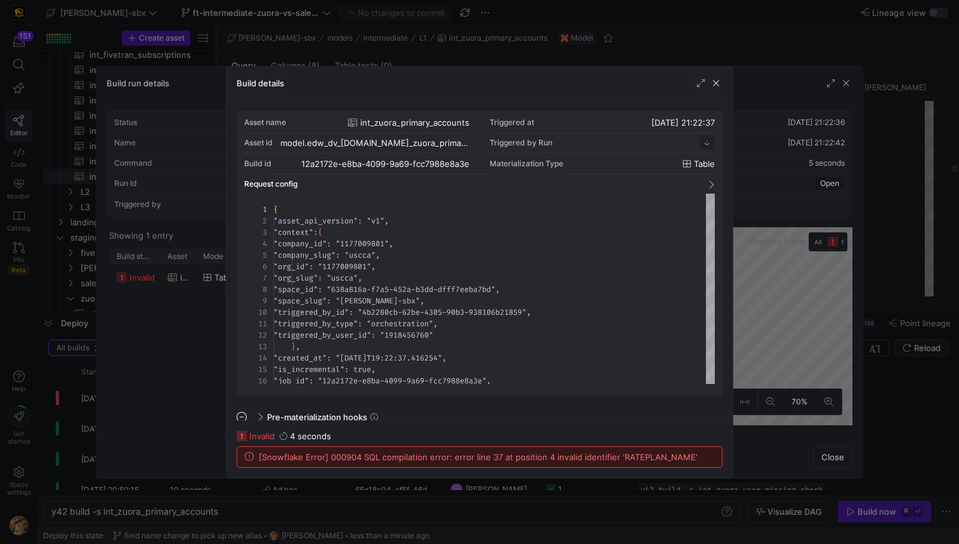
scroll to position [114, 0]
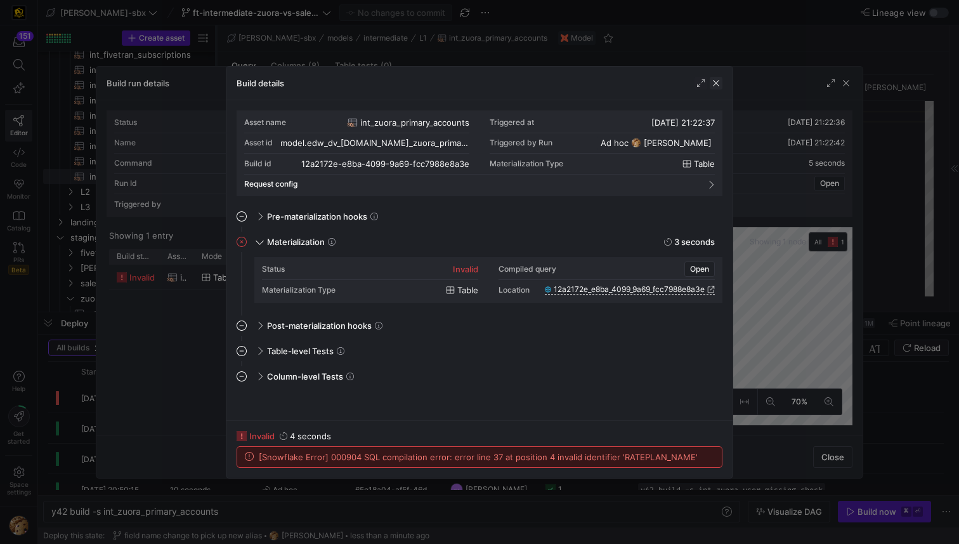
click at [714, 88] on span "button" at bounding box center [716, 83] width 13 height 13
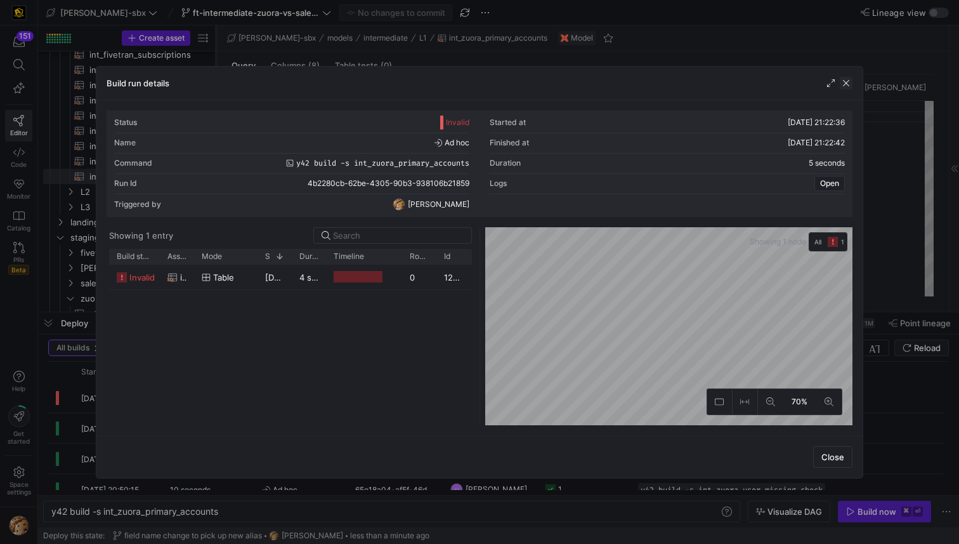
click at [851, 79] on span "button" at bounding box center [846, 83] width 13 height 13
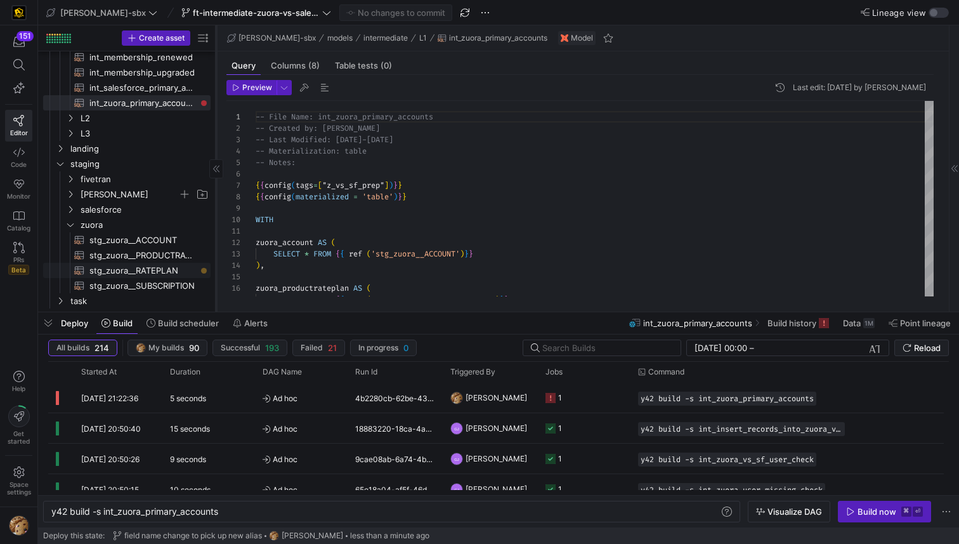
scroll to position [202, 0]
click at [147, 271] on span "stg_zuora__RATEPLAN​​​​​​​​​​" at bounding box center [142, 268] width 107 height 15
type textarea "y42 build -s stg_zuora__RATEPLAN"
type textarea "{{config(tags=["z_vs_sf_prep"])}} {{config(materialized = 'table')}} WITH sourc…"
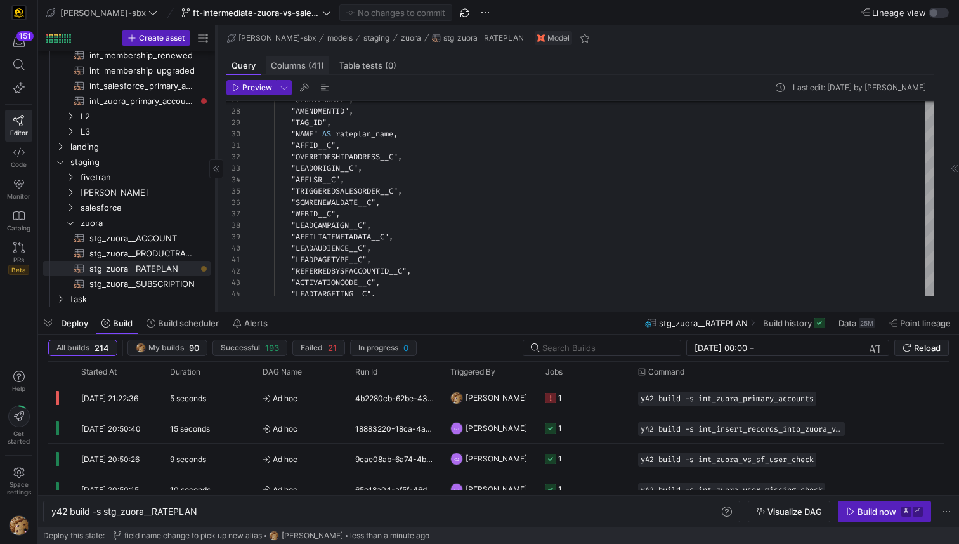
click at [297, 68] on span "Columns (41)" at bounding box center [297, 66] width 53 height 8
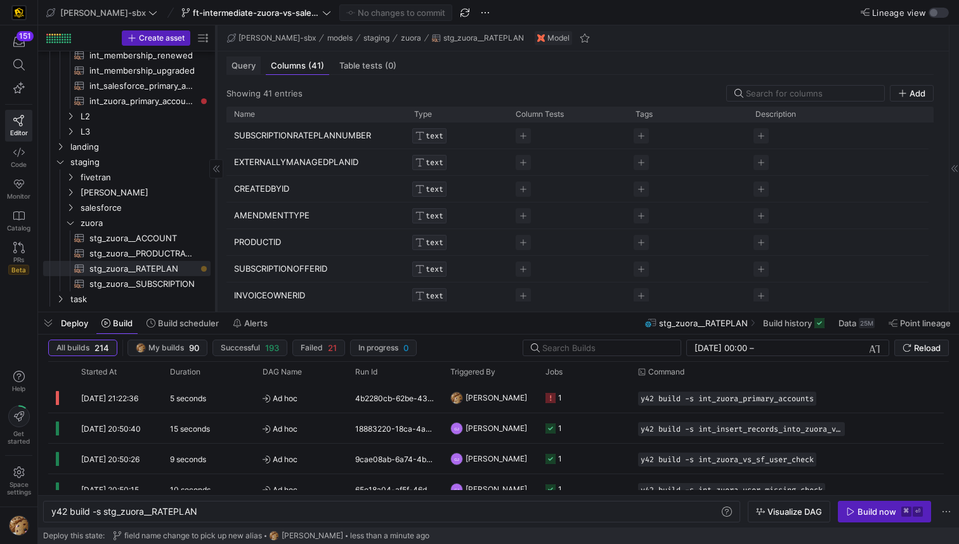
click at [244, 67] on span "Query" at bounding box center [244, 66] width 24 height 8
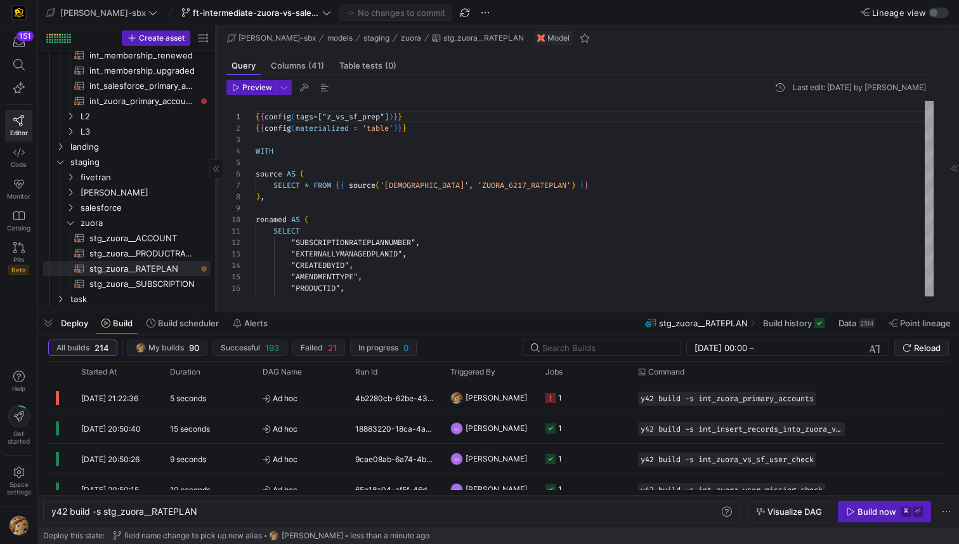
scroll to position [114, 0]
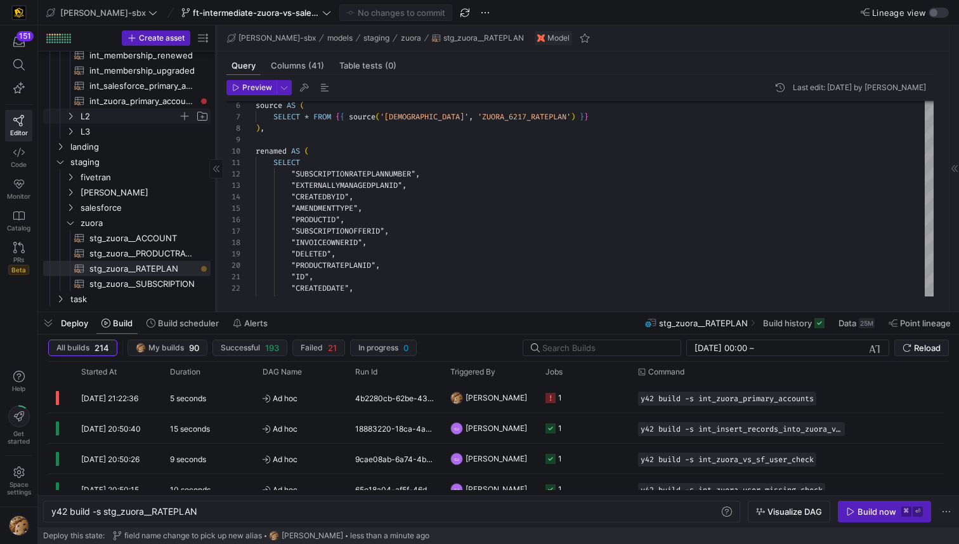
click at [152, 112] on span "L2" at bounding box center [130, 116] width 98 height 15
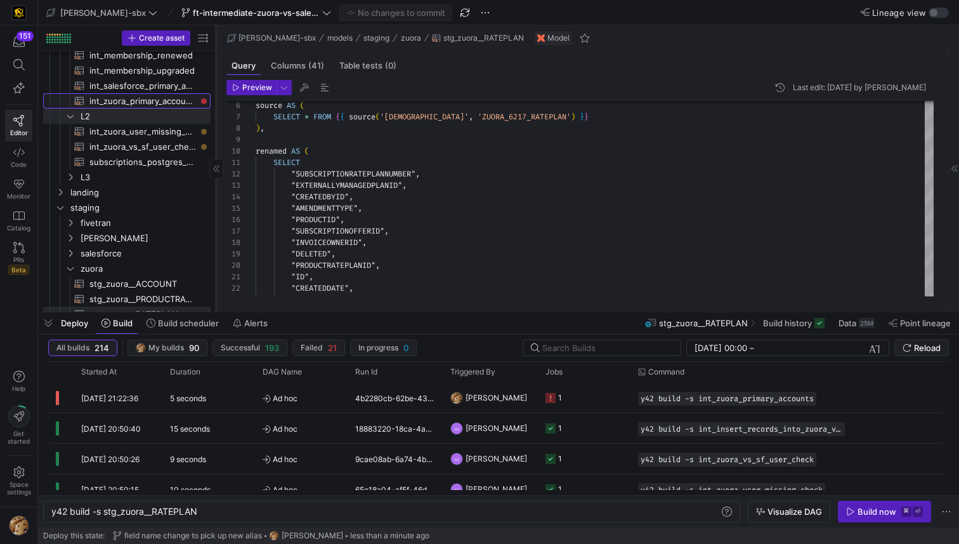
click at [154, 103] on span "int_zuora_primary_accounts​​​​​​​​​​" at bounding box center [142, 101] width 107 height 15
type textarea "y42 build -s int_zuora_primary_accounts"
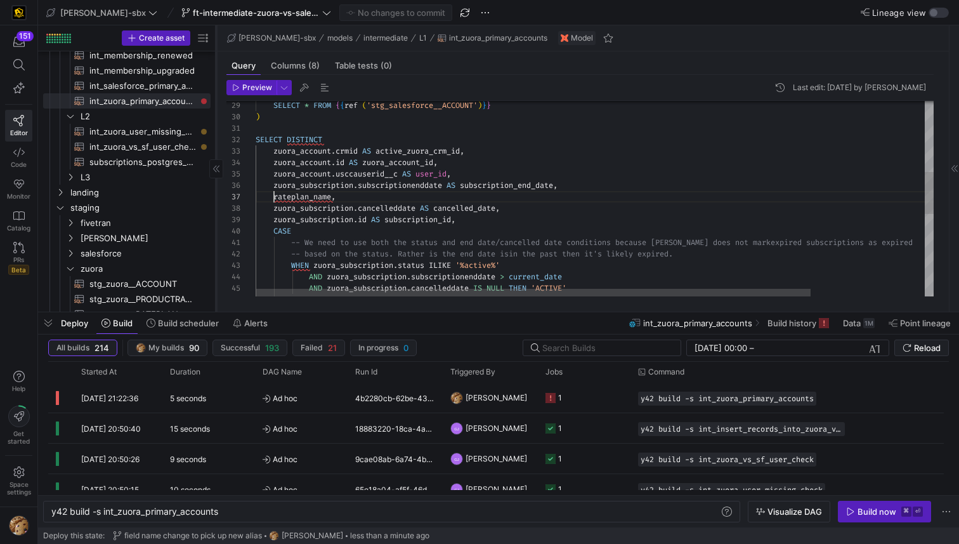
click at [273, 198] on div "AND zuora_subscription . subscriptionenddate > current_date WHEN zuora_subscrip…" at bounding box center [664, 224] width 817 height 908
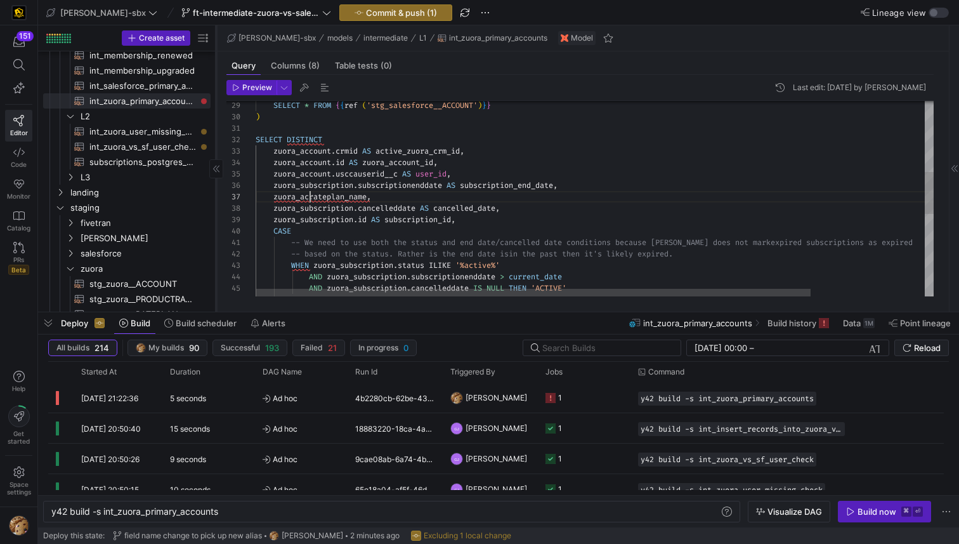
scroll to position [69, 50]
type textarea "SELECT DISTINCT zuora_account.crmid AS active_zuora_crm_id, [URL][DOMAIN_NAME] …"
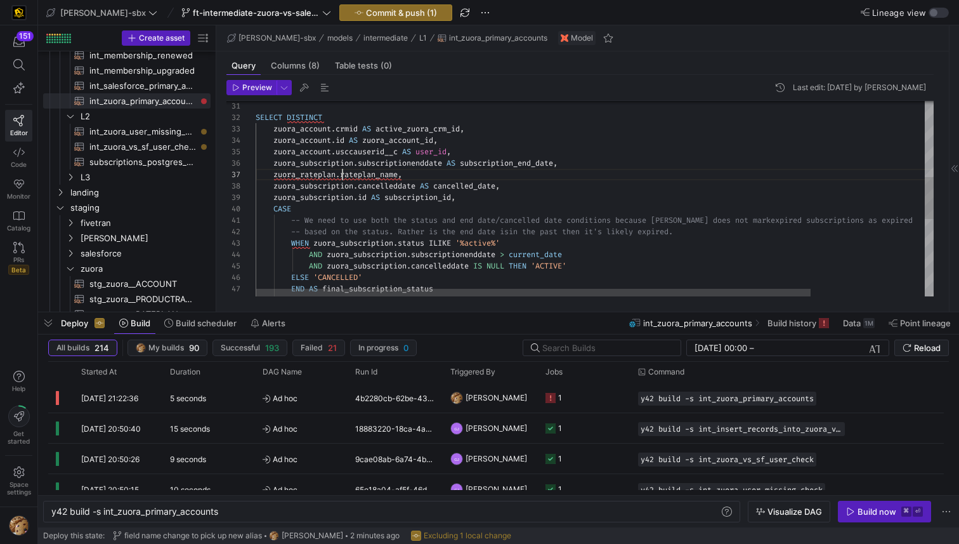
scroll to position [69, 87]
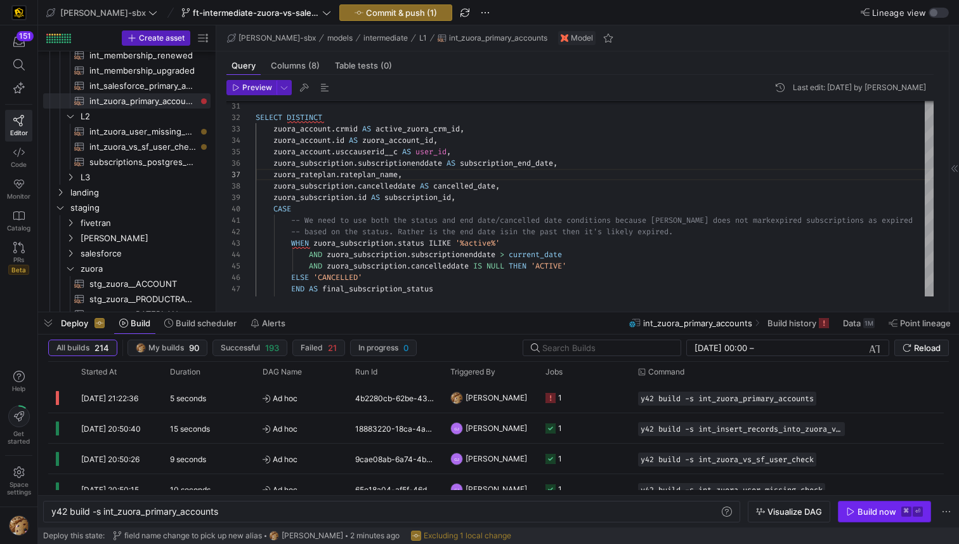
type textarea "SELECT DISTINCT zuora_account.crmid AS active_zuora_crm_id, [URL][DOMAIN_NAME] …"
click at [868, 508] on div "Build now" at bounding box center [877, 511] width 39 height 10
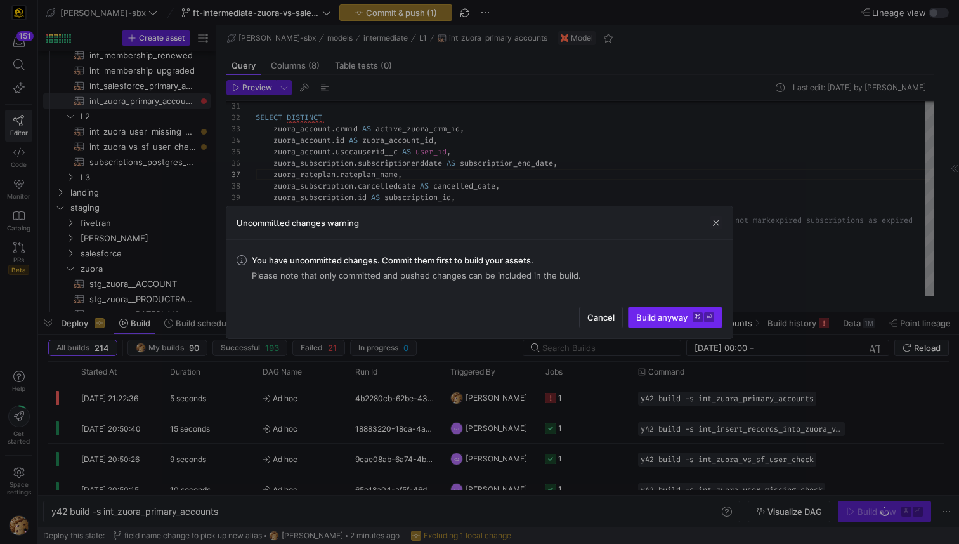
click at [653, 315] on span "Build anyway ⌘ ⏎" at bounding box center [675, 317] width 78 height 10
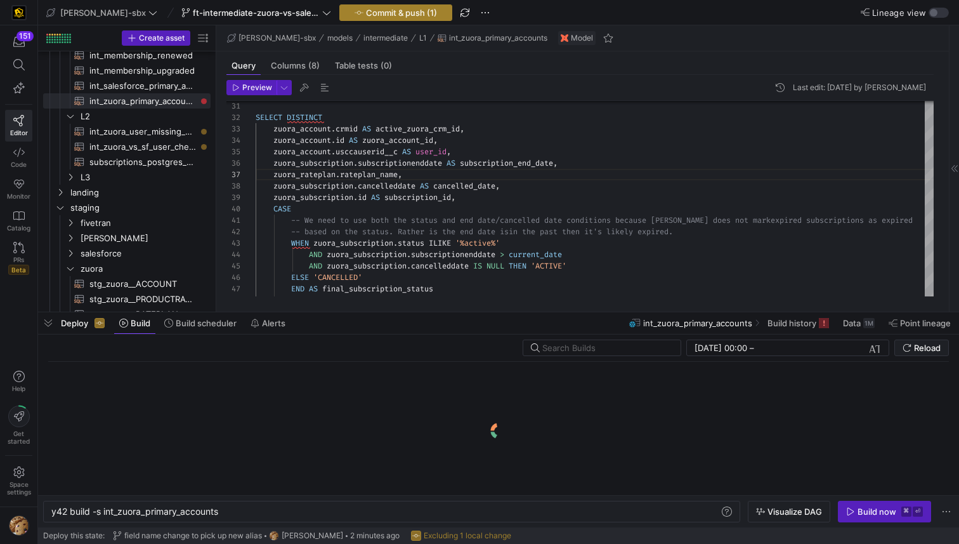
click at [373, 13] on span "Commit & push (1)" at bounding box center [401, 13] width 71 height 10
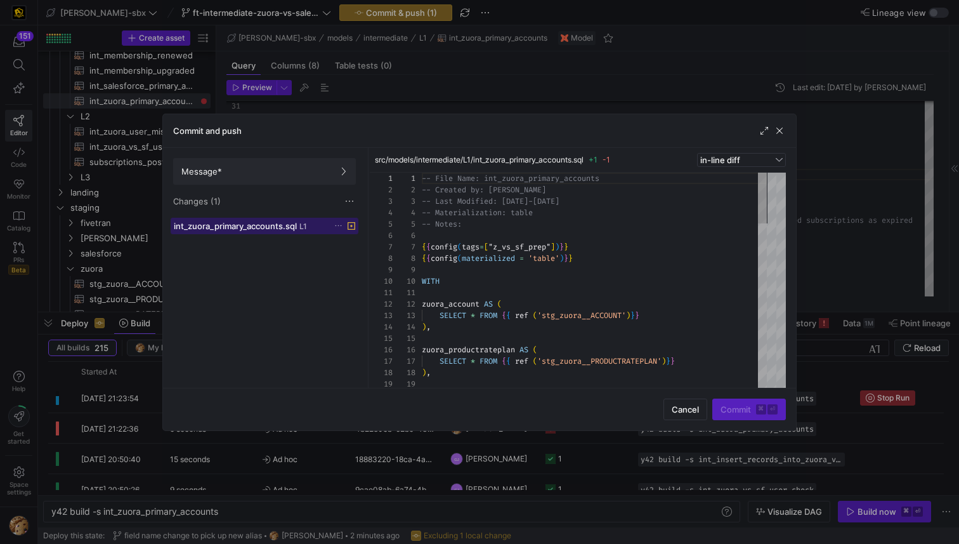
click at [291, 221] on span "int_zuora_primary_accounts.sql" at bounding box center [235, 226] width 123 height 10
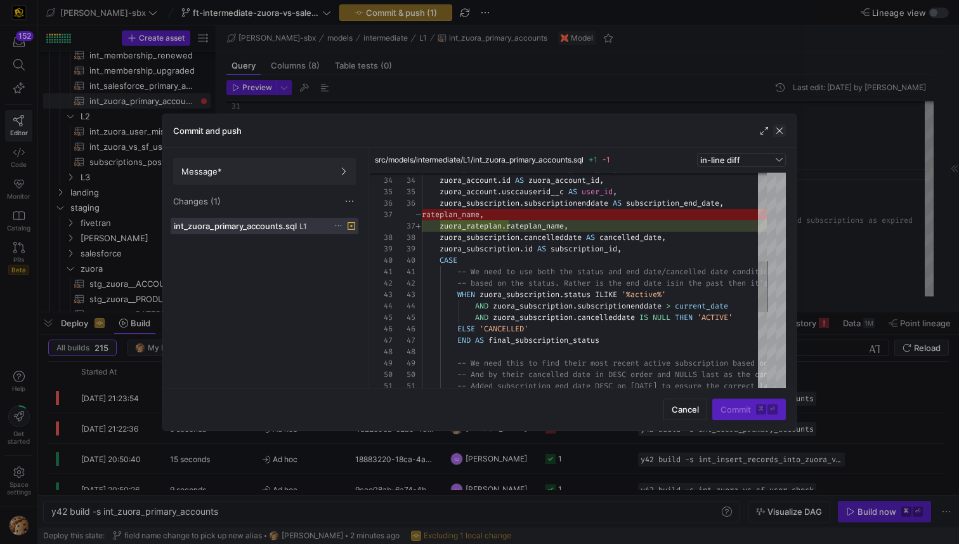
click at [776, 124] on span "button" at bounding box center [779, 130] width 13 height 13
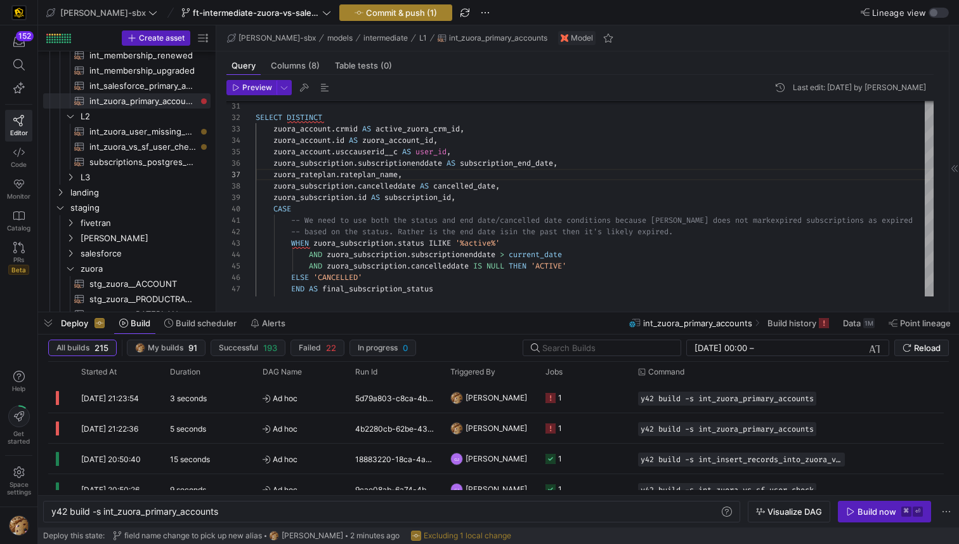
click at [366, 11] on span "Commit & push (1)" at bounding box center [401, 13] width 71 height 10
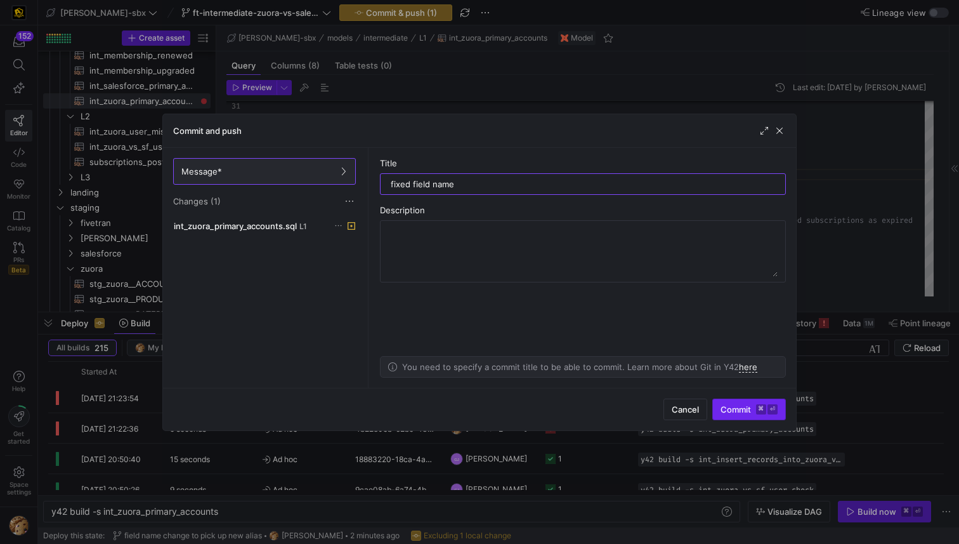
type input "fixed field name"
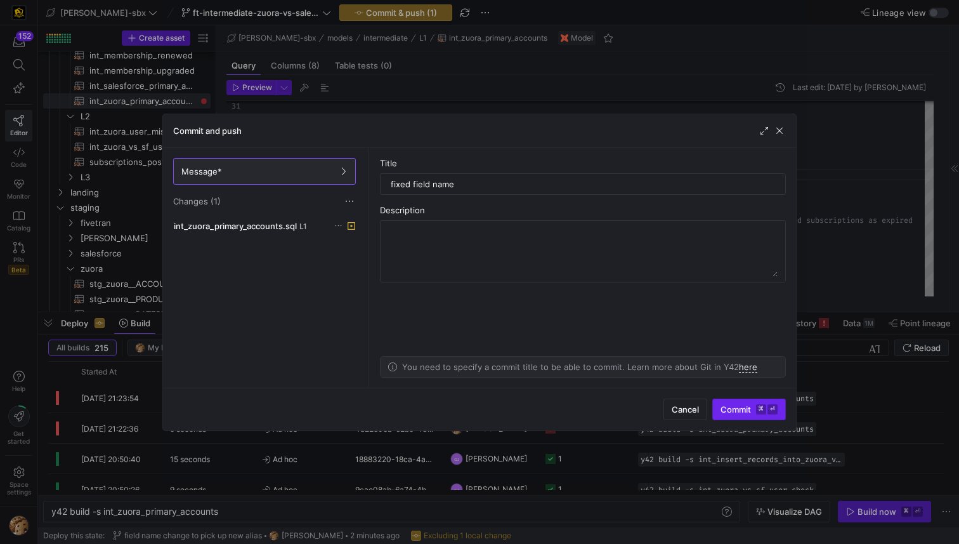
click at [735, 409] on span "Commit ⌘ ⏎" at bounding box center [749, 409] width 57 height 10
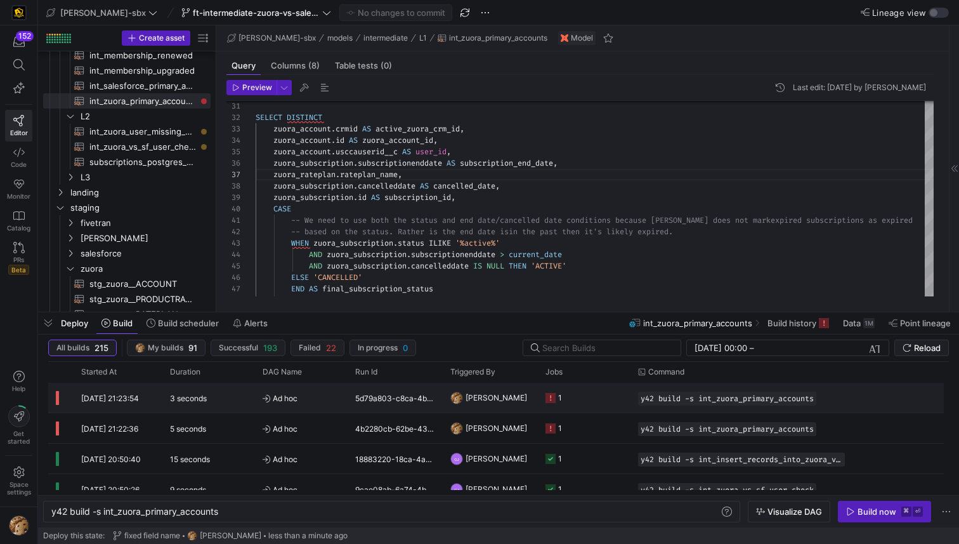
click at [308, 402] on span "Ad hoc" at bounding box center [301, 398] width 77 height 30
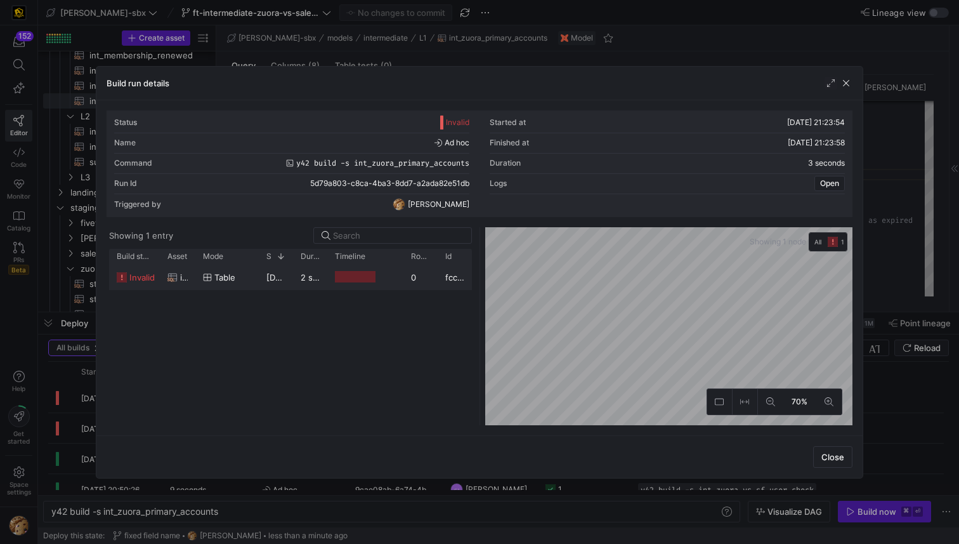
click at [339, 281] on div at bounding box center [355, 277] width 41 height 12
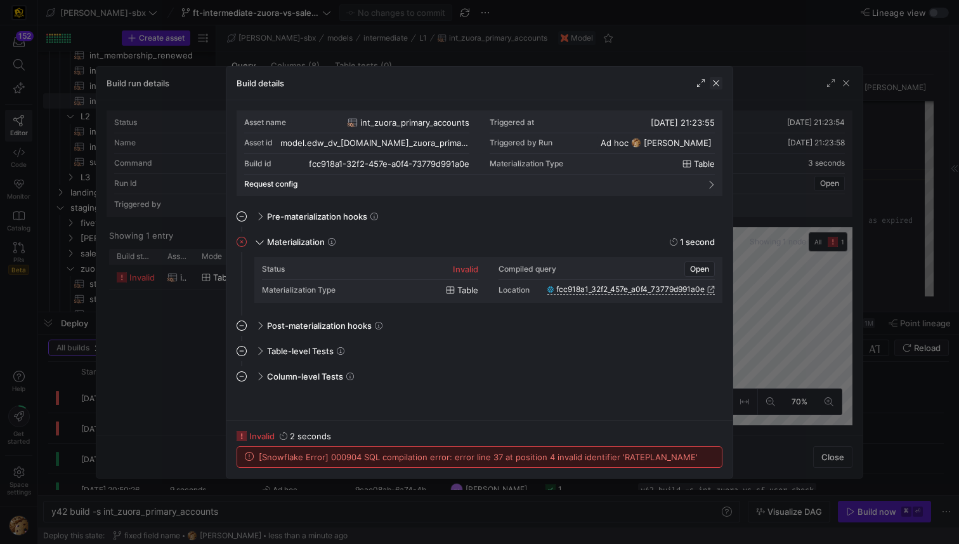
click at [717, 87] on span "button" at bounding box center [716, 83] width 13 height 13
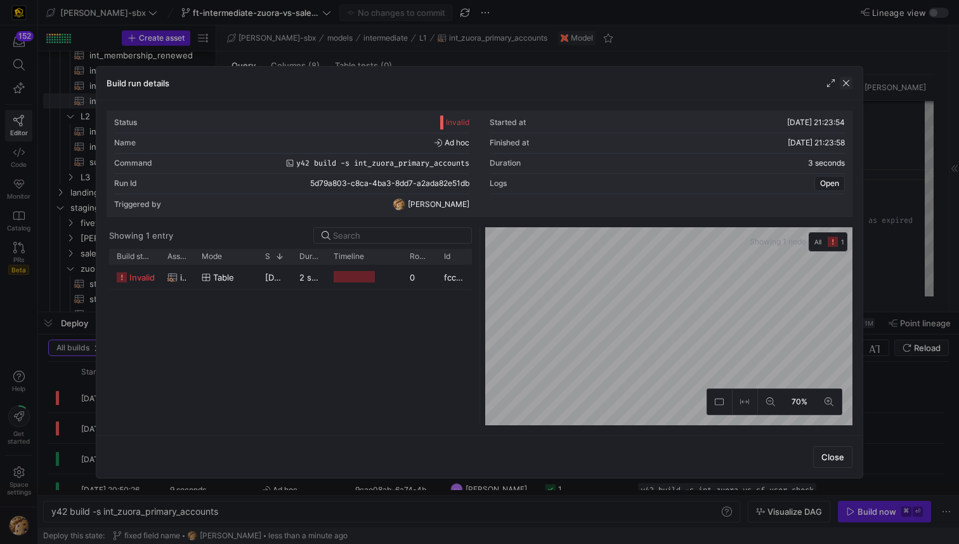
click at [849, 88] on span "button" at bounding box center [846, 83] width 13 height 13
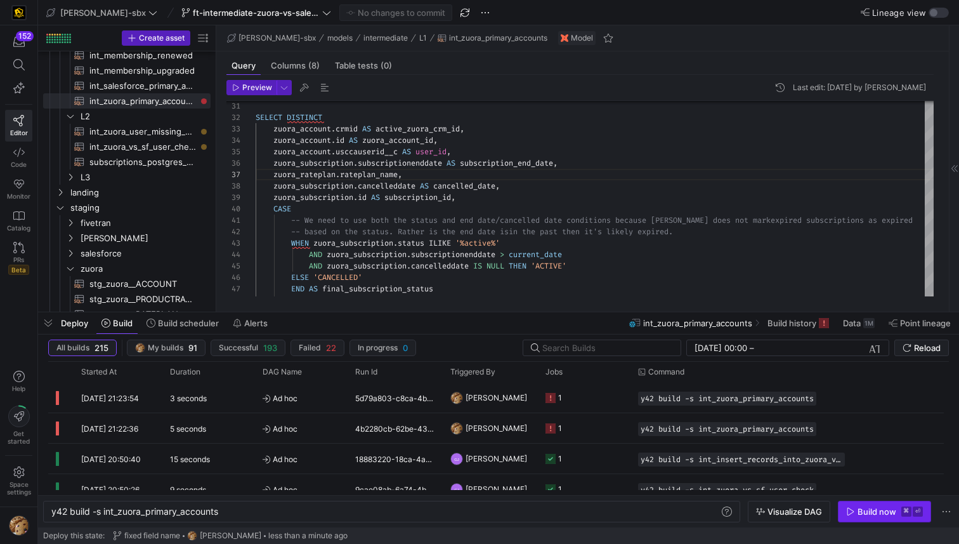
click at [858, 517] on span "button" at bounding box center [885, 511] width 92 height 20
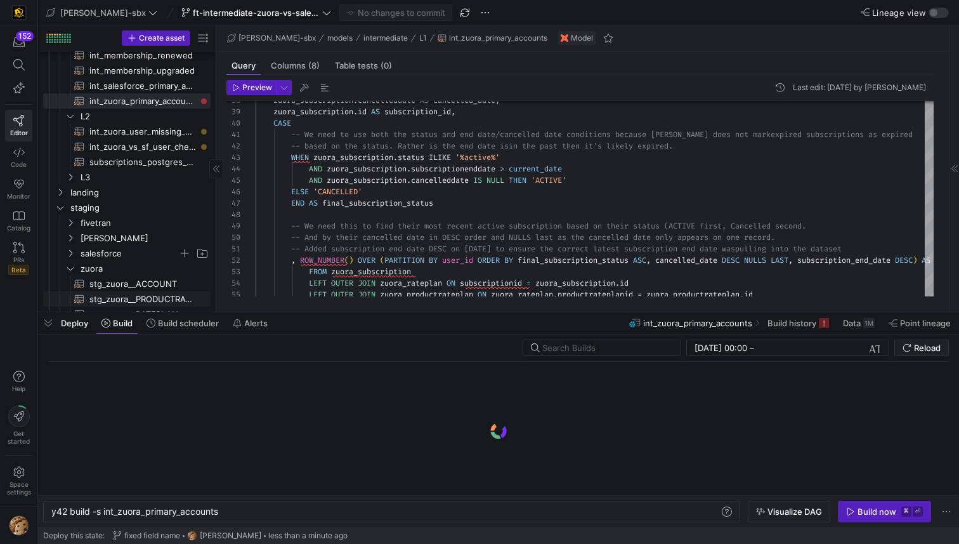
scroll to position [242, 0]
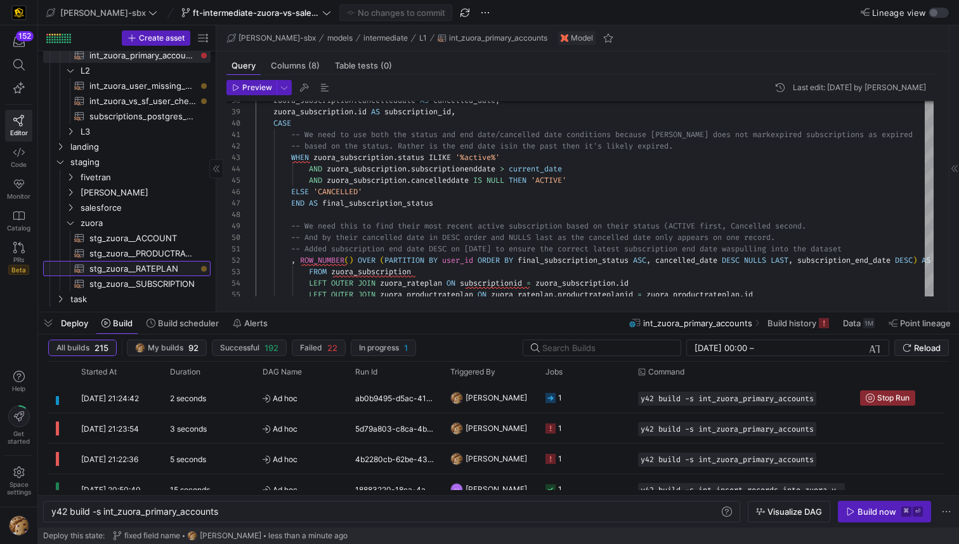
click at [158, 266] on span "stg_zuora__RATEPLAN​​​​​​​​​​" at bounding box center [142, 268] width 107 height 15
type textarea "{{config(tags=["z_vs_sf_prep"])}} {{config(materialized = 'table')}} WITH sourc…"
type textarea "y42 build -s stg_zuora__RATEPLAN"
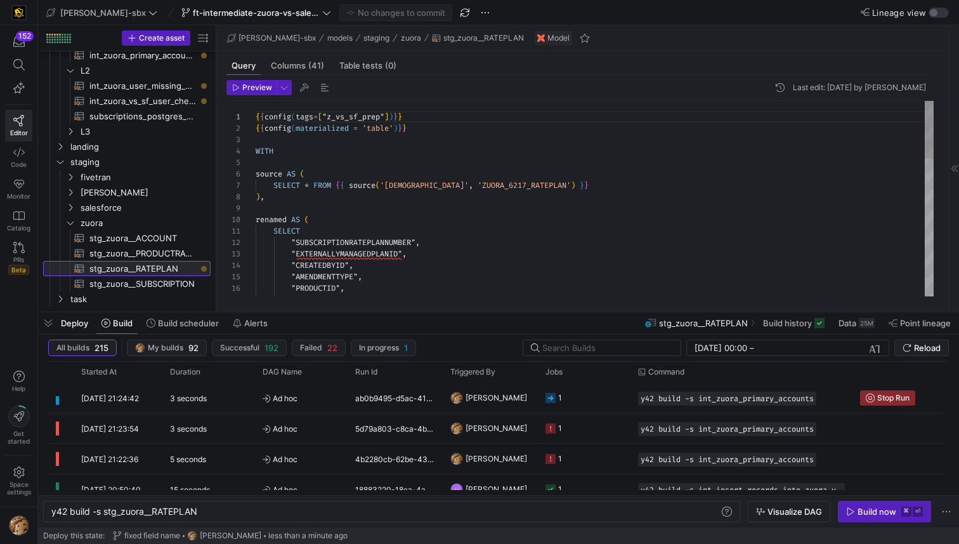
scroll to position [114, 0]
click at [306, 66] on span "Columns (41)" at bounding box center [297, 66] width 53 height 8
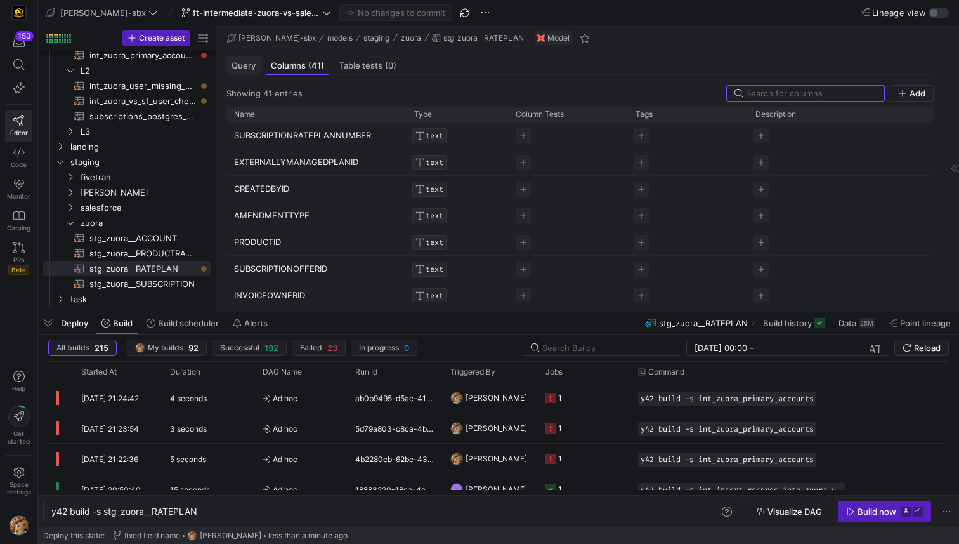
click at [228, 56] on div "Query" at bounding box center [243, 65] width 34 height 18
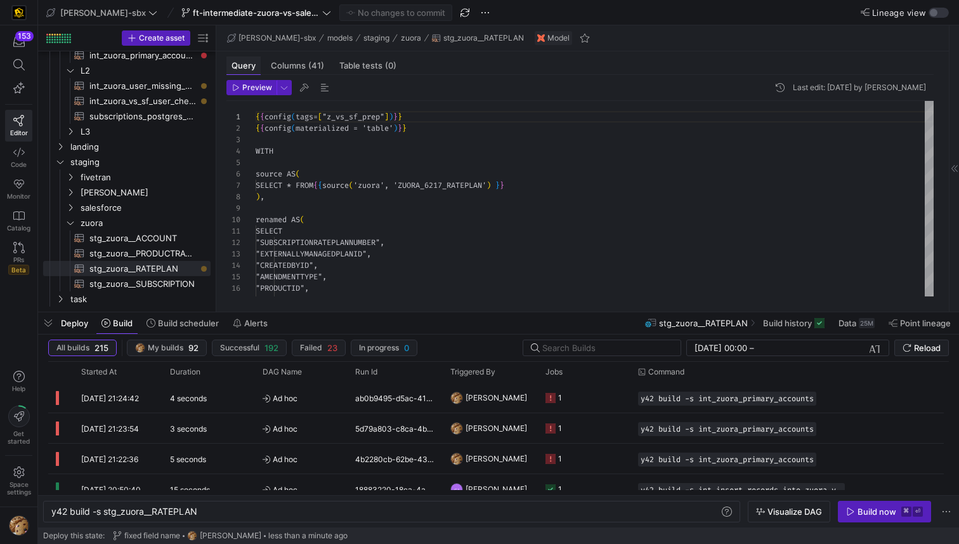
scroll to position [114, 0]
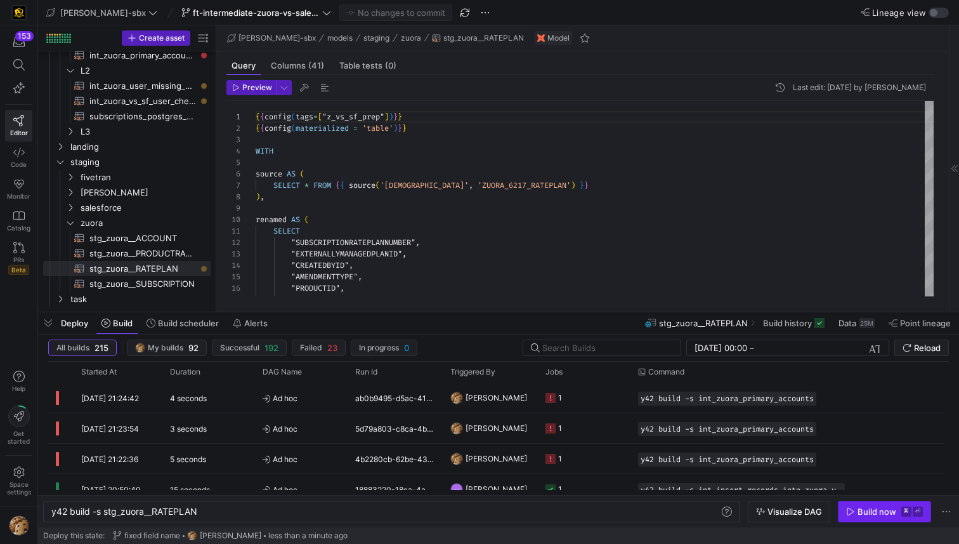
click at [873, 518] on span "button" at bounding box center [885, 511] width 92 height 20
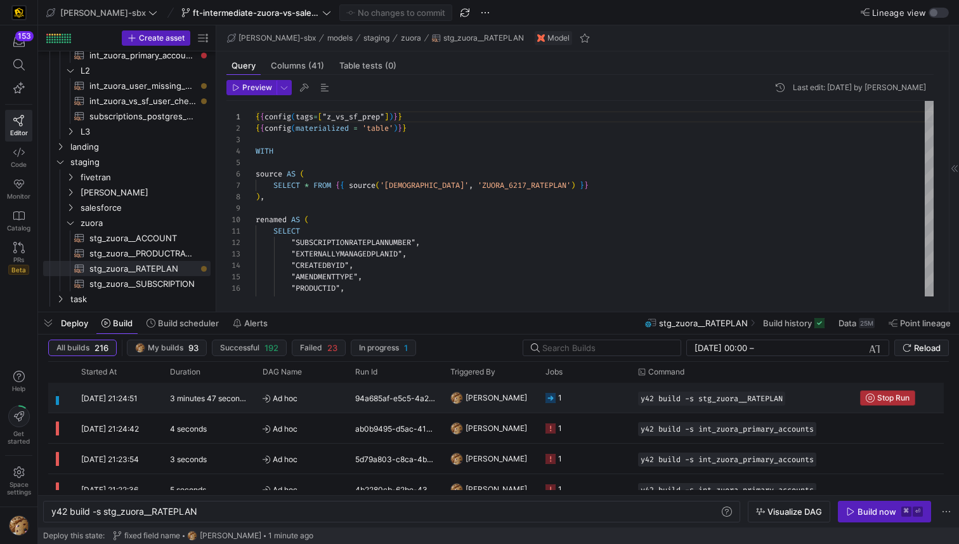
click at [887, 391] on span "Press SPACE to select this row." at bounding box center [888, 398] width 54 height 14
click at [577, 387] on y42-job-status-cell-renderer "1" at bounding box center [584, 397] width 77 height 29
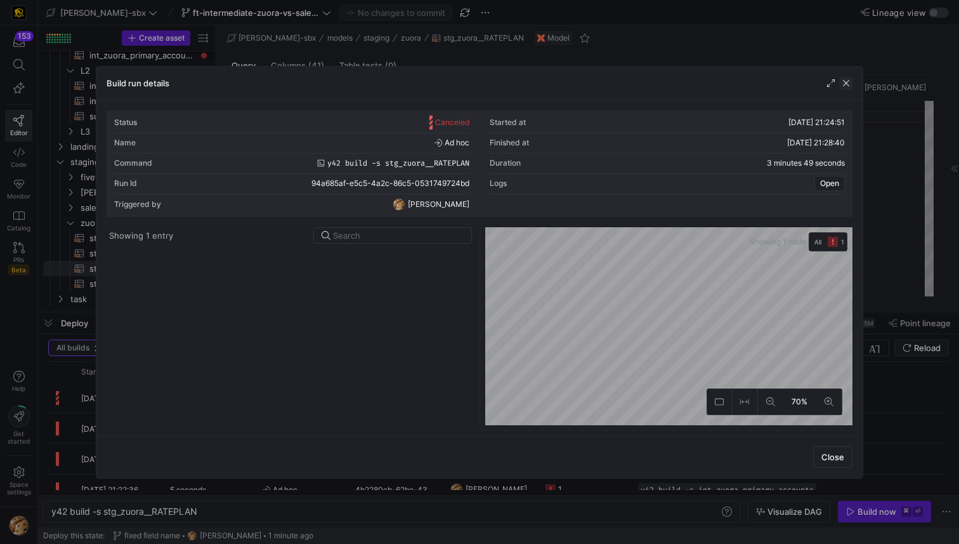
click at [847, 84] on span "button" at bounding box center [846, 83] width 13 height 13
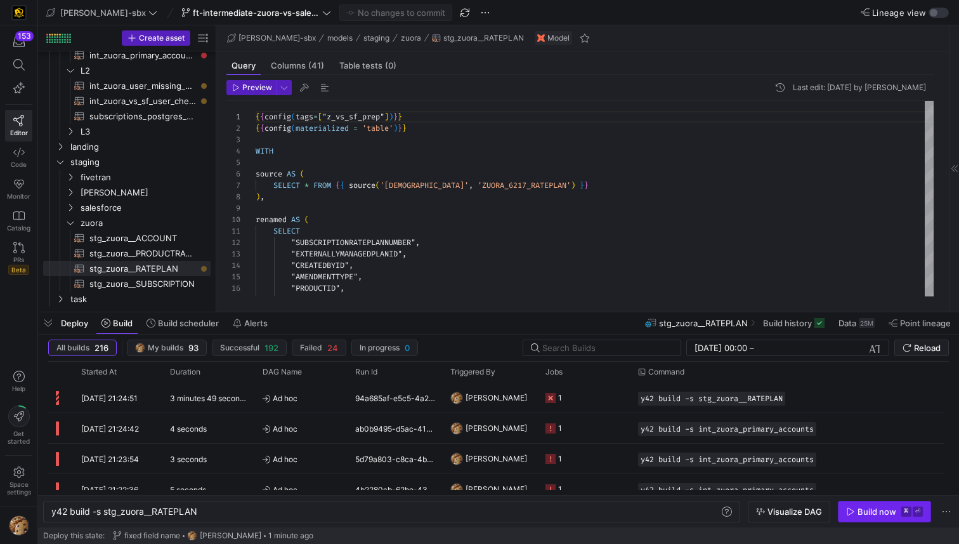
click at [853, 515] on icon "button" at bounding box center [850, 511] width 9 height 9
